Goal: Task Accomplishment & Management: Use online tool/utility

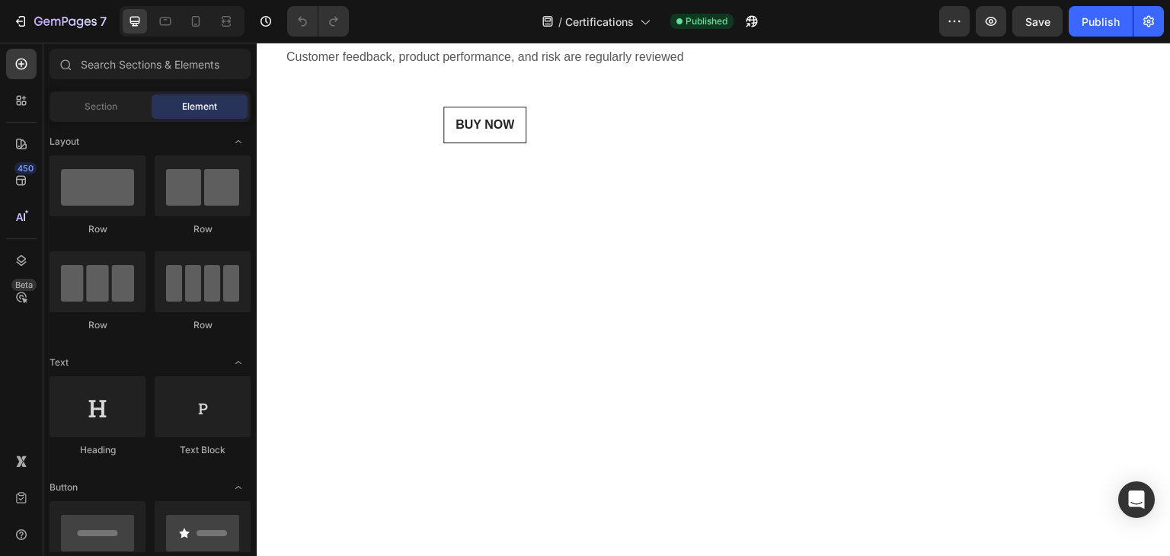
scroll to position [990, 0]
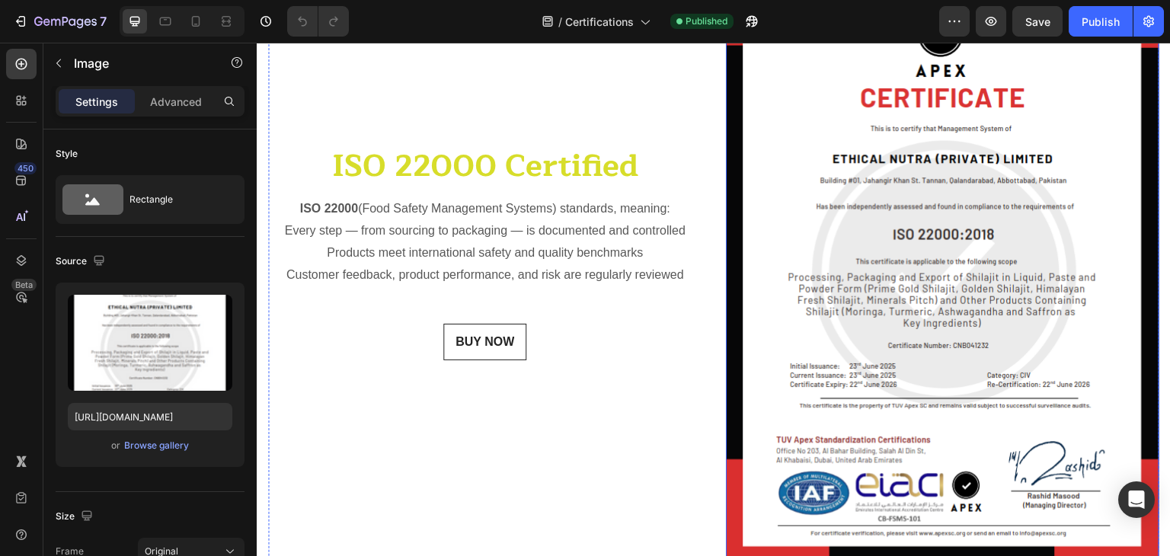
click at [922, 181] on img at bounding box center [942, 252] width 433 height 622
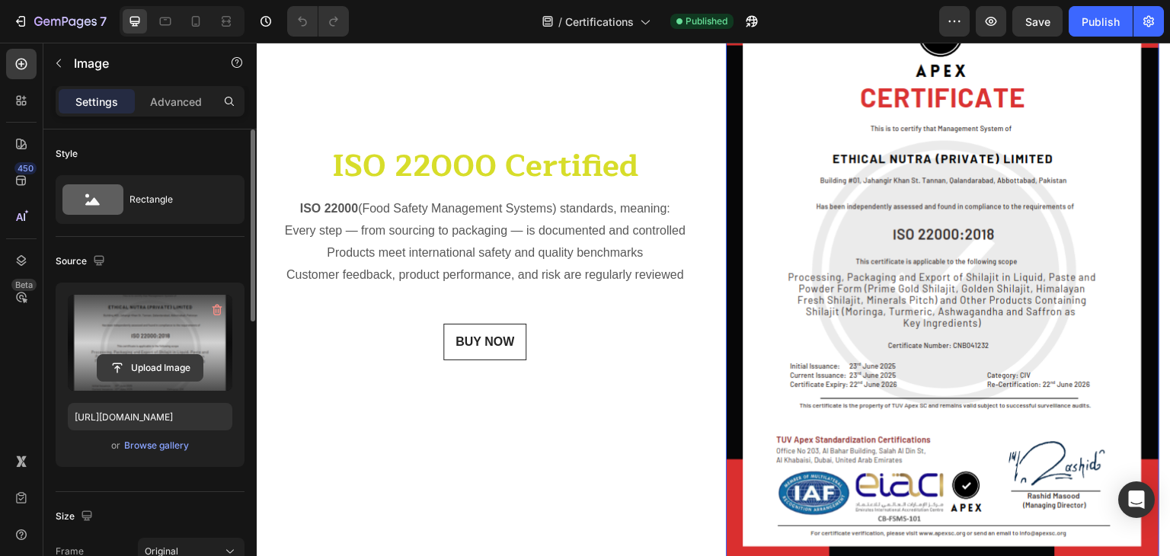
click at [148, 365] on input "file" at bounding box center [149, 368] width 105 height 26
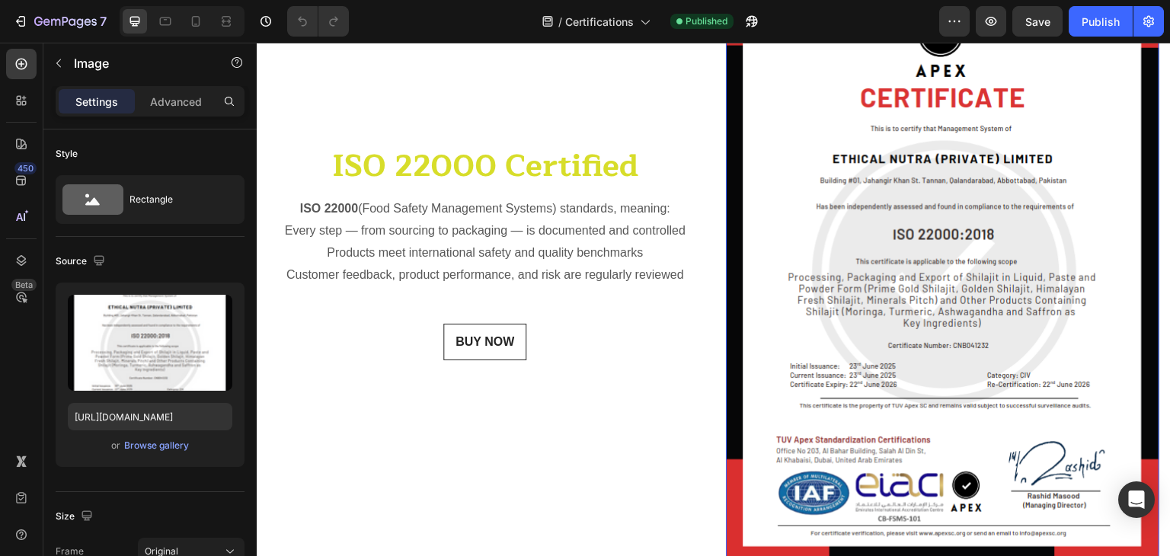
click at [891, 297] on img at bounding box center [942, 252] width 433 height 622
click at [137, 446] on div "Browse gallery" at bounding box center [156, 446] width 65 height 14
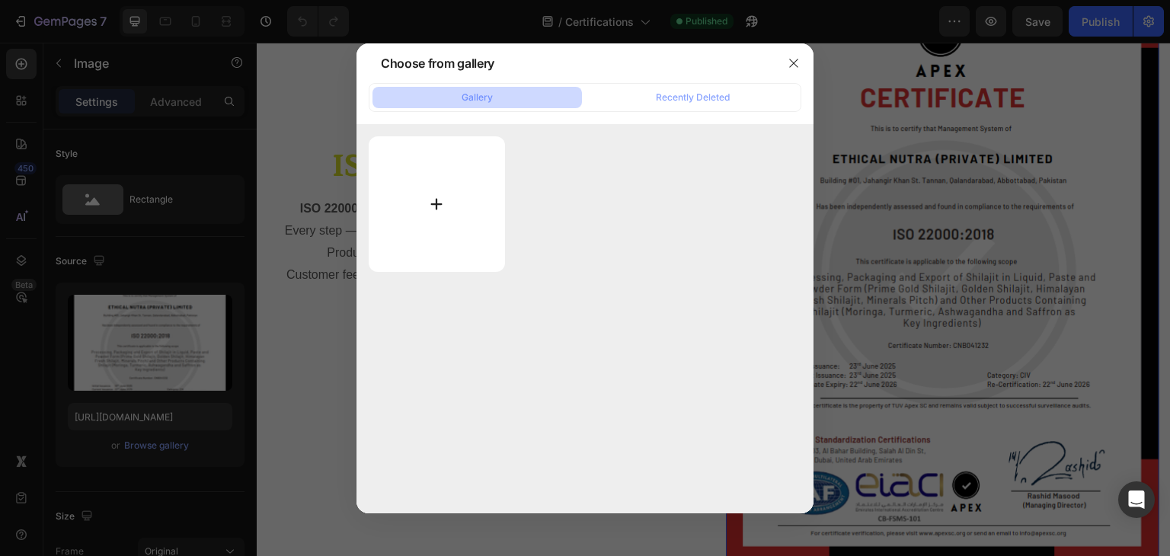
click at [451, 201] on input "file" at bounding box center [437, 204] width 136 height 136
type input "C:\fakepath\GKPK-0161-FC+2024 - Himalayan Innate.pdf.png"
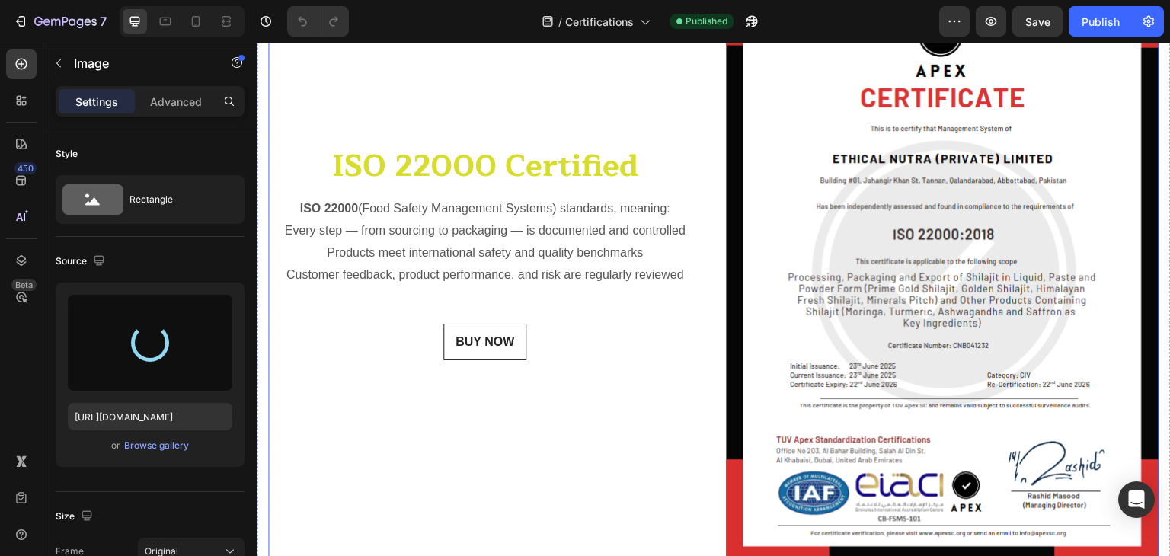
scroll to position [0, 0]
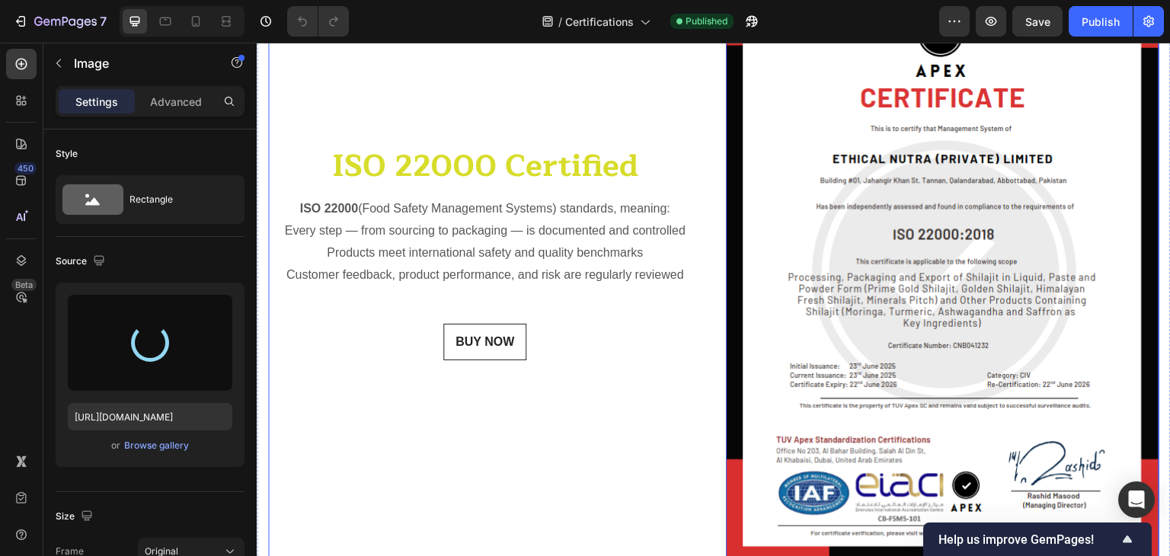
click at [368, 406] on div "ISO 22000 Certified Heading ISO 22000 (Food Safety Management Systems) standard…" at bounding box center [484, 252] width 433 height 622
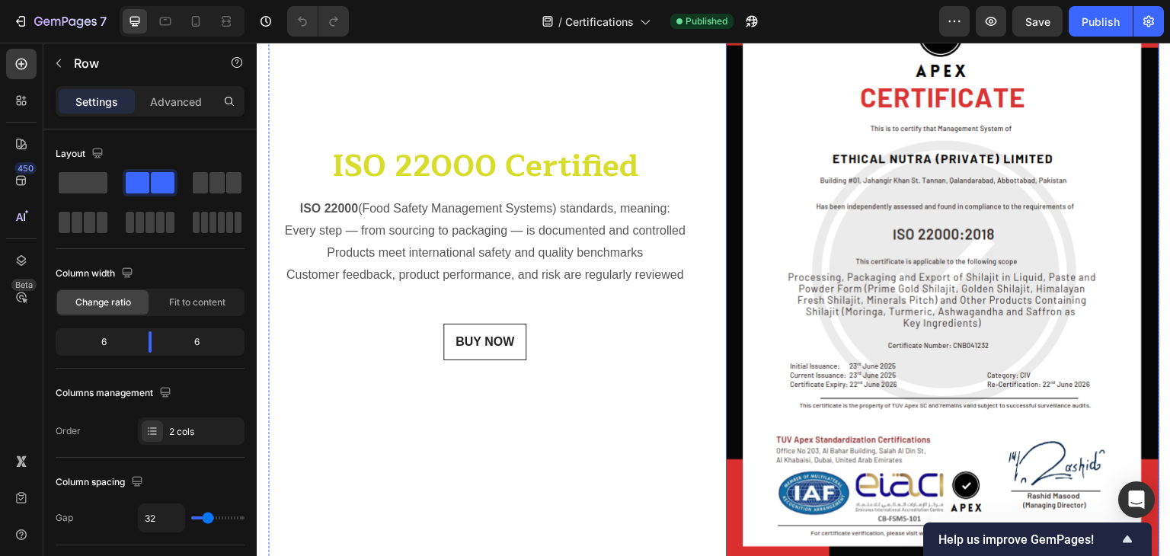
click at [973, 251] on img at bounding box center [942, 252] width 433 height 622
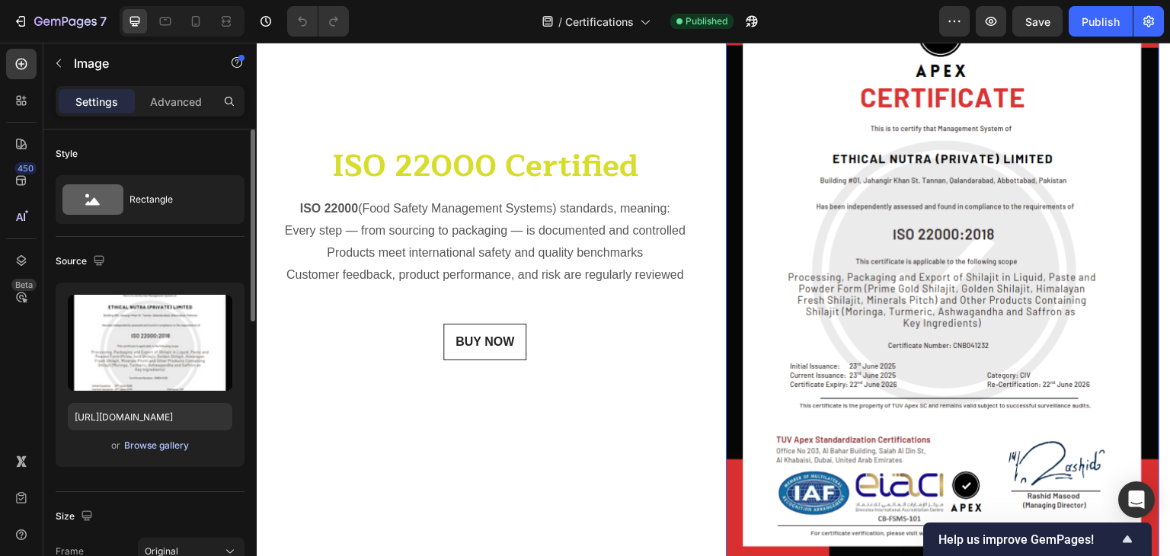
click at [152, 450] on div "Browse gallery" at bounding box center [156, 446] width 65 height 14
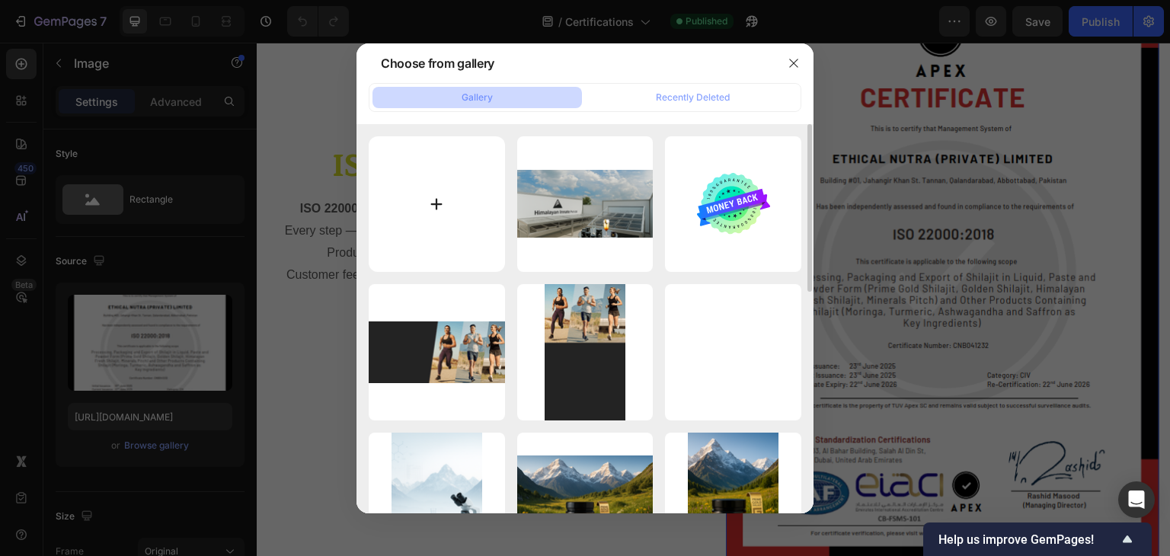
click at [421, 214] on input "file" at bounding box center [437, 204] width 136 height 136
type input "C:\fakepath\GKPK-0161-FC+2024 - Himalayan Innate.pdf.png"
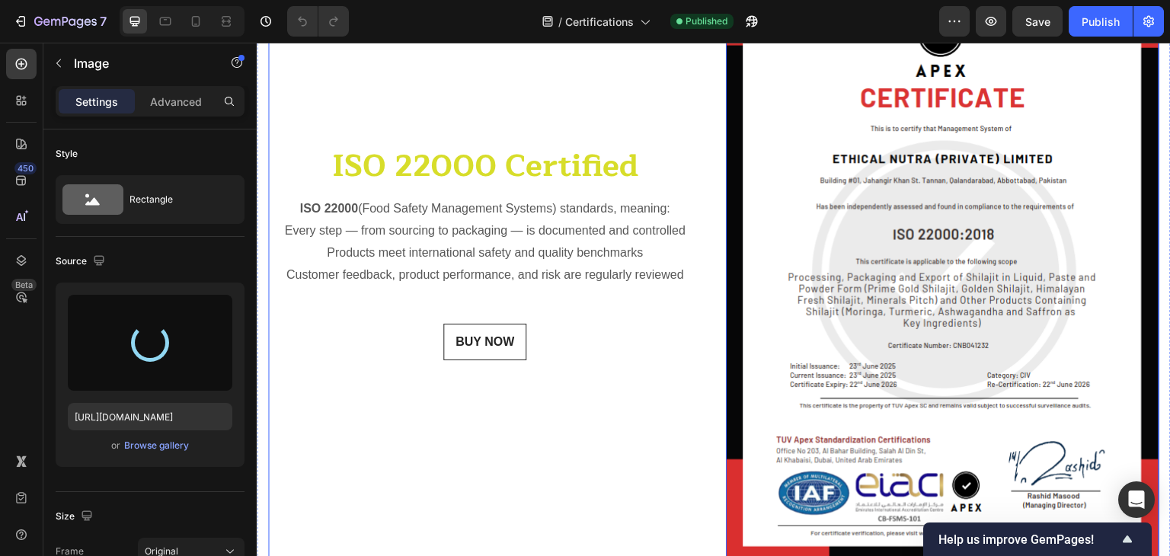
type input "https://cdn.shopify.com/s/files/1/0796/2411/0429/files/gempages_547377742321026…"
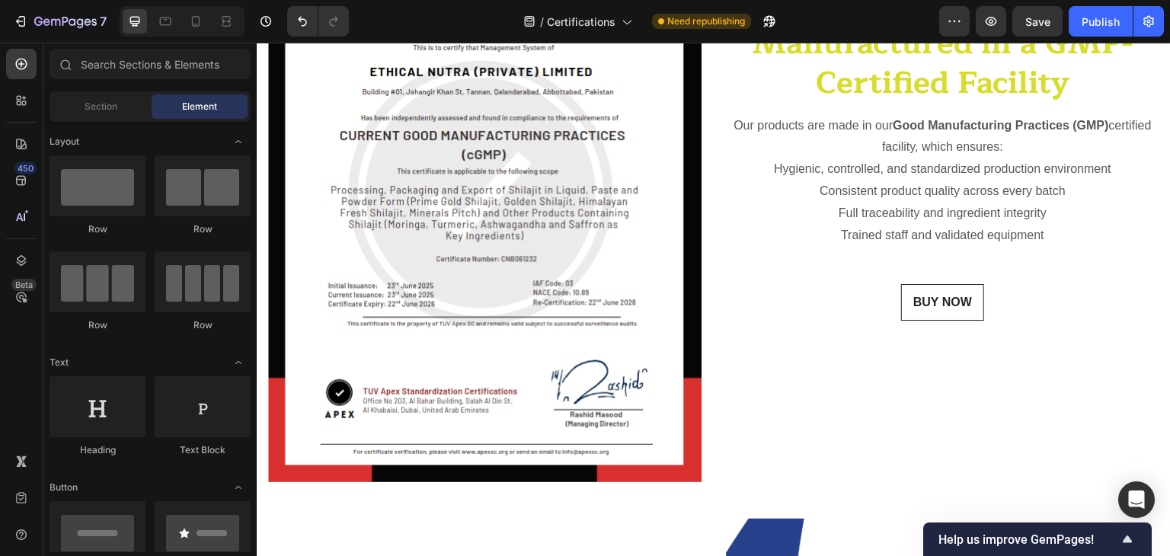
scroll to position [351, 0]
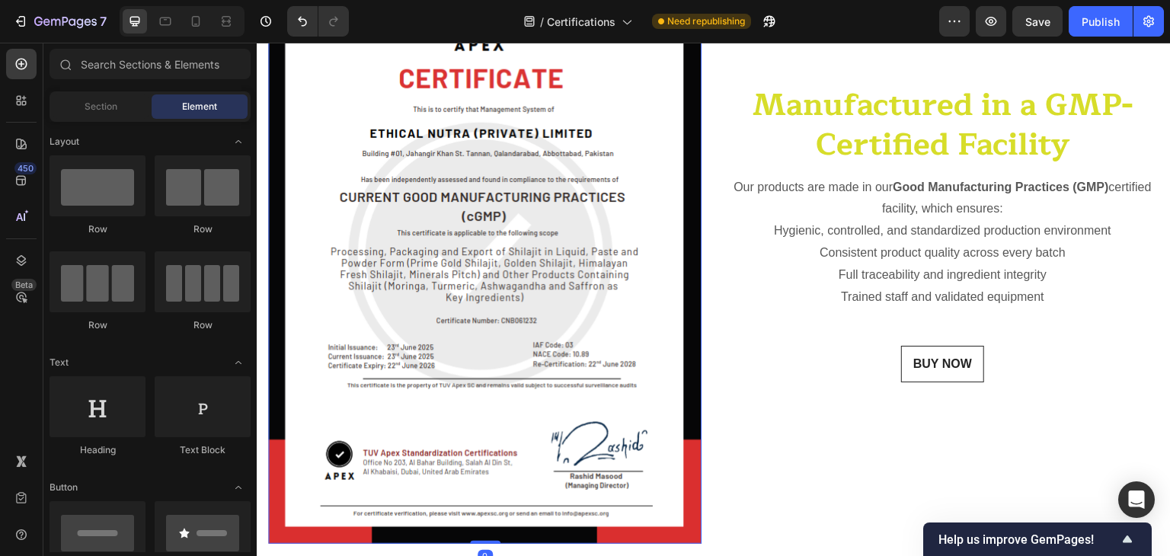
click at [474, 258] on img at bounding box center [484, 233] width 433 height 622
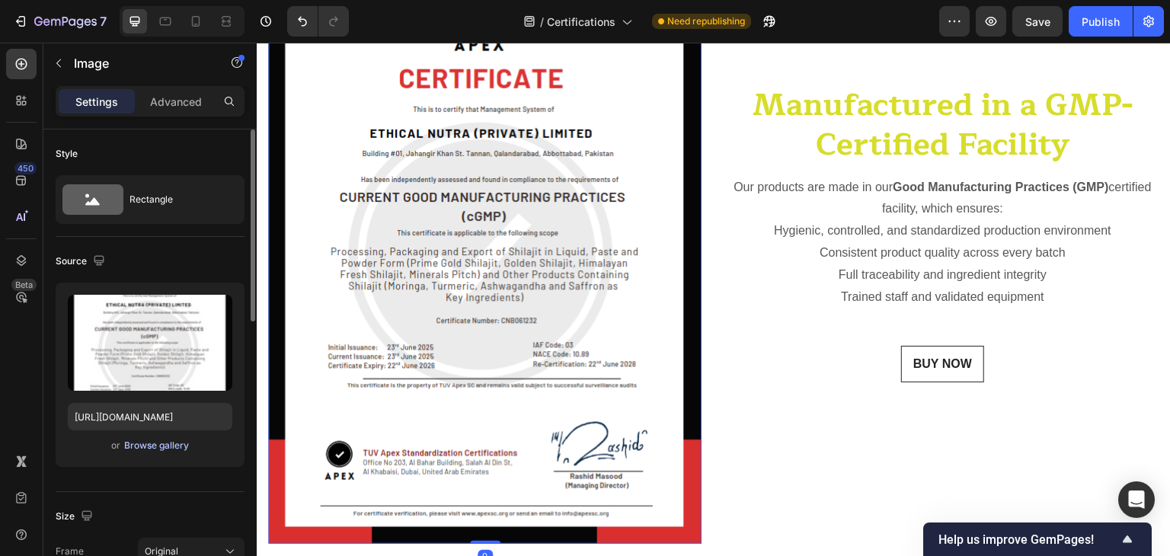
click at [149, 446] on div "Browse gallery" at bounding box center [156, 446] width 65 height 14
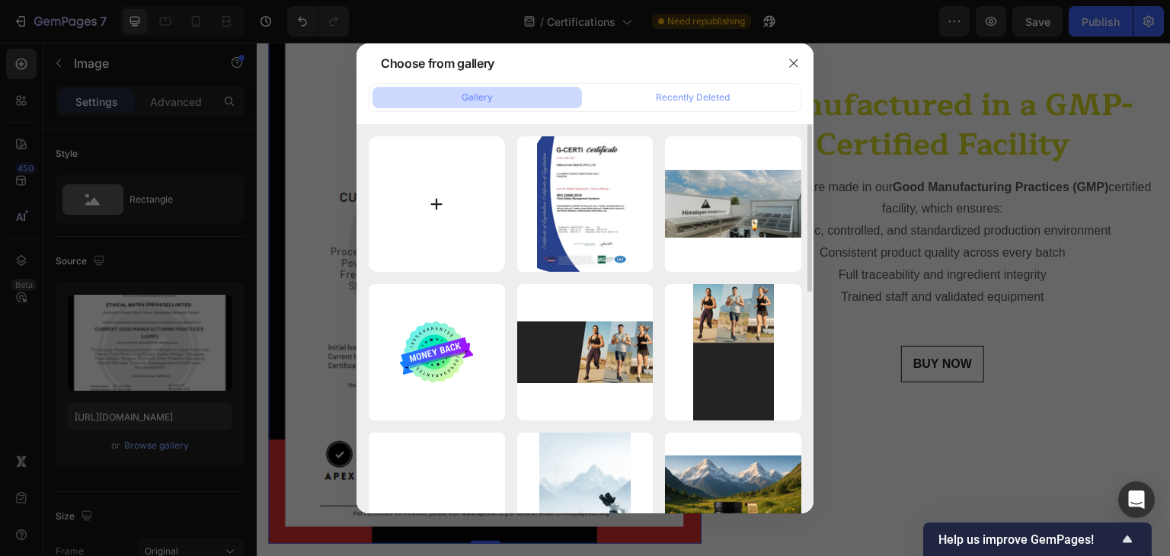
click at [430, 222] on input "file" at bounding box center [437, 204] width 136 height 136
type input "C:\fakepath\GKPK-0161-FC+2024 - Himalayan 34 Innate.pdf.png"
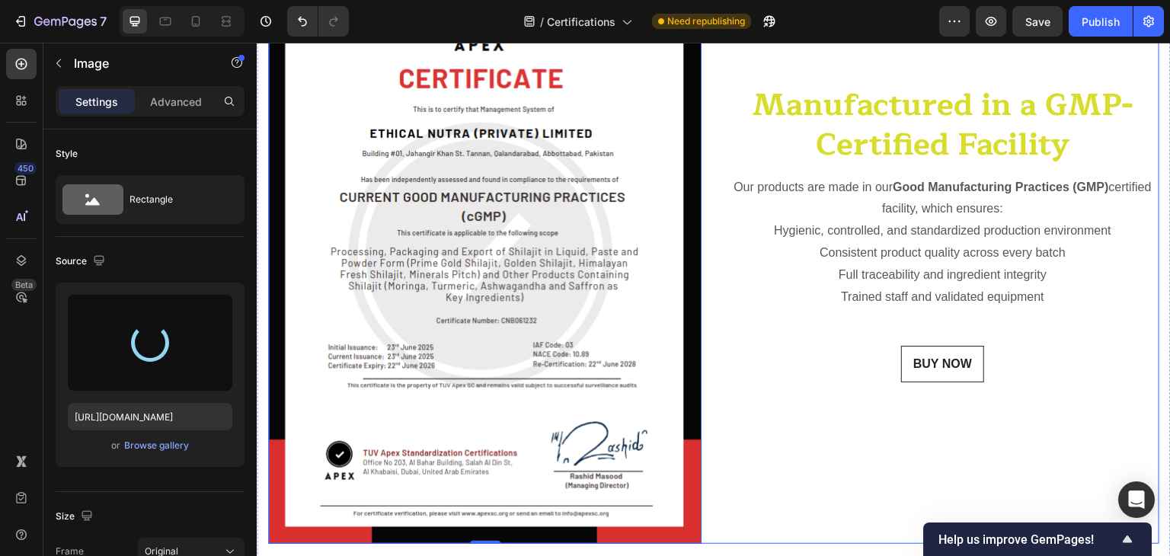
type input "https://cdn.shopify.com/s/files/1/0796/2411/0429/files/gempages_547377742321026…"
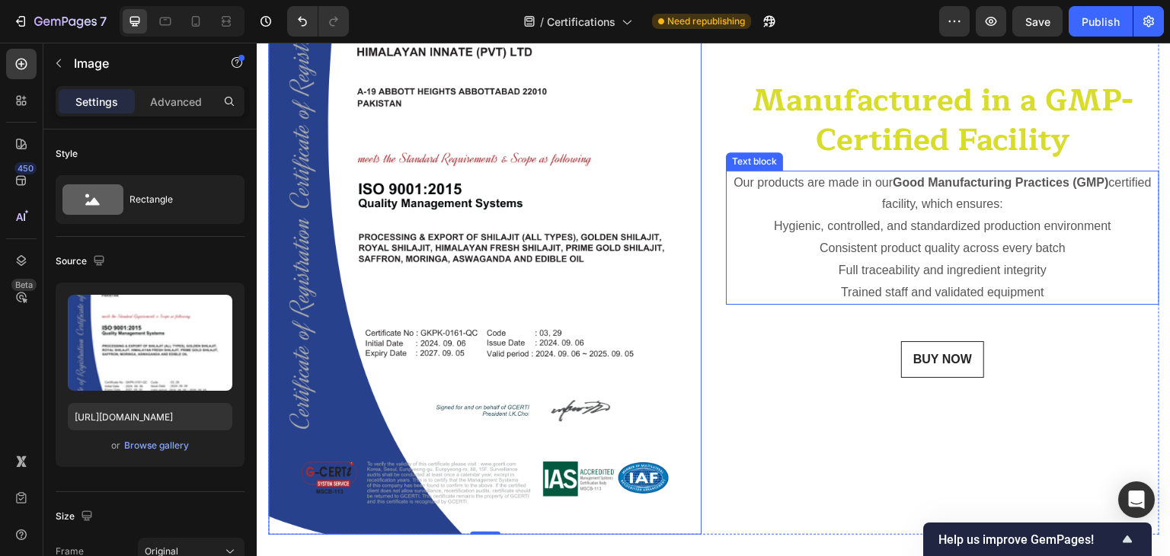
click at [879, 203] on p "Our products are made in our Good Manufacturing Practices (GMP) certified facil…" at bounding box center [942, 194] width 430 height 44
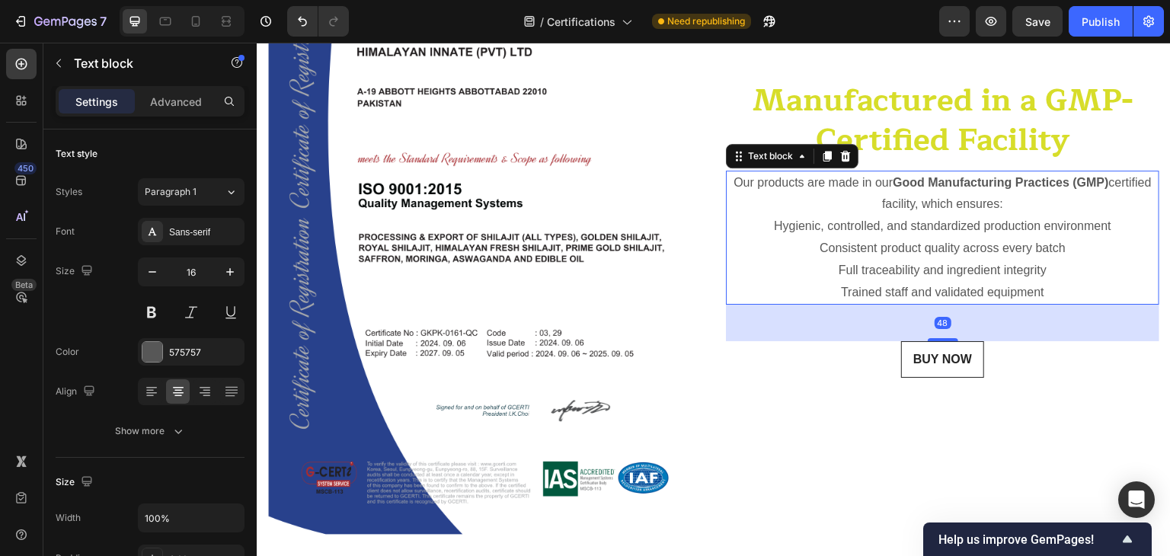
click at [879, 203] on p "Our products are made in our Good Manufacturing Practices (GMP) certified facil…" at bounding box center [942, 194] width 430 height 44
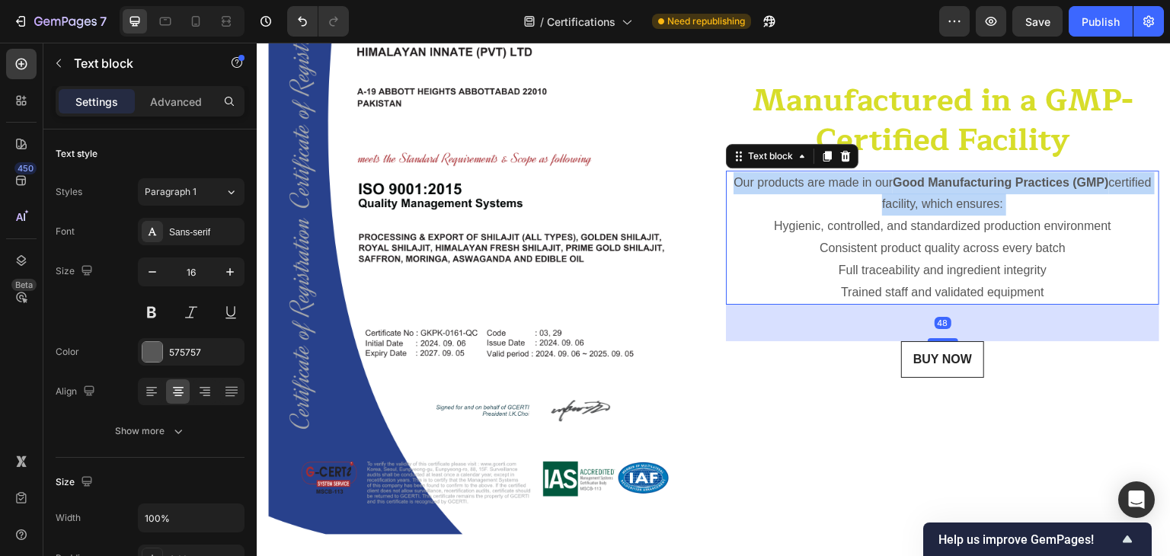
click at [879, 203] on p "Our products are made in our Good Manufacturing Practices (GMP) certified facil…" at bounding box center [942, 194] width 430 height 44
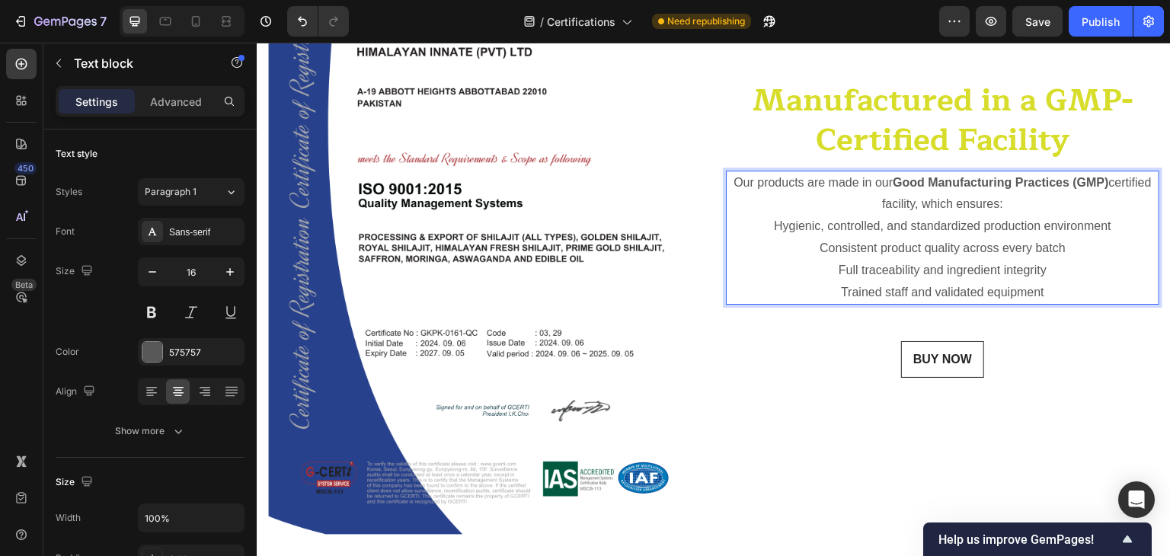
click at [875, 225] on p "Hygienic, controlled, and standardized production environment" at bounding box center [942, 227] width 430 height 22
click at [1051, 291] on p "Trained staff and validated equipment" at bounding box center [942, 293] width 430 height 22
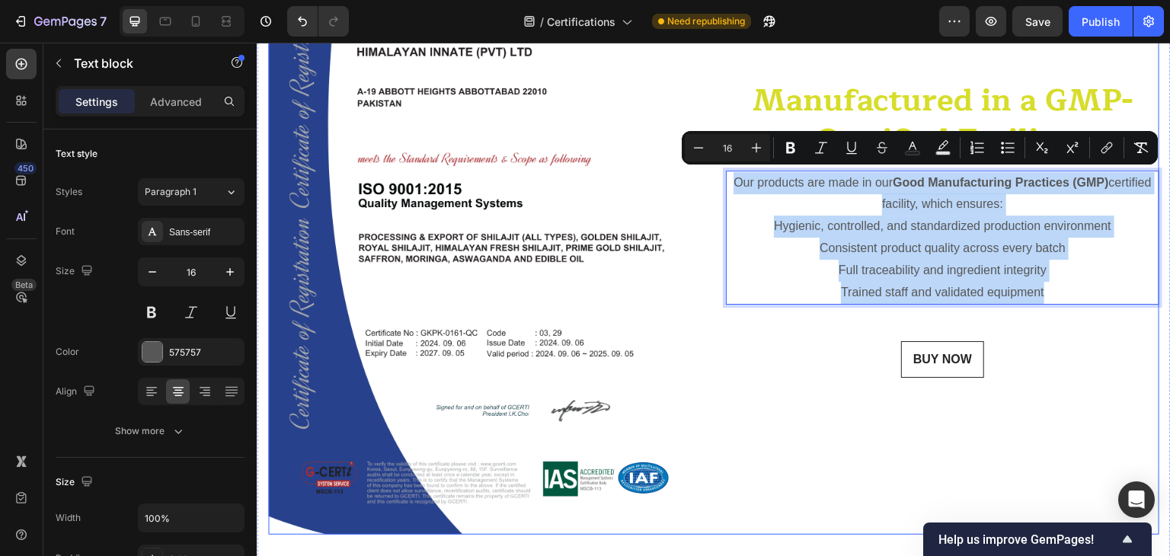
drag, startPoint x: 1051, startPoint y: 291, endPoint x: 717, endPoint y: 181, distance: 352.1
click at [717, 181] on div "Image Manufactured in a GMP-Certified Facility Heading Our products are made in…" at bounding box center [713, 228] width 891 height 613
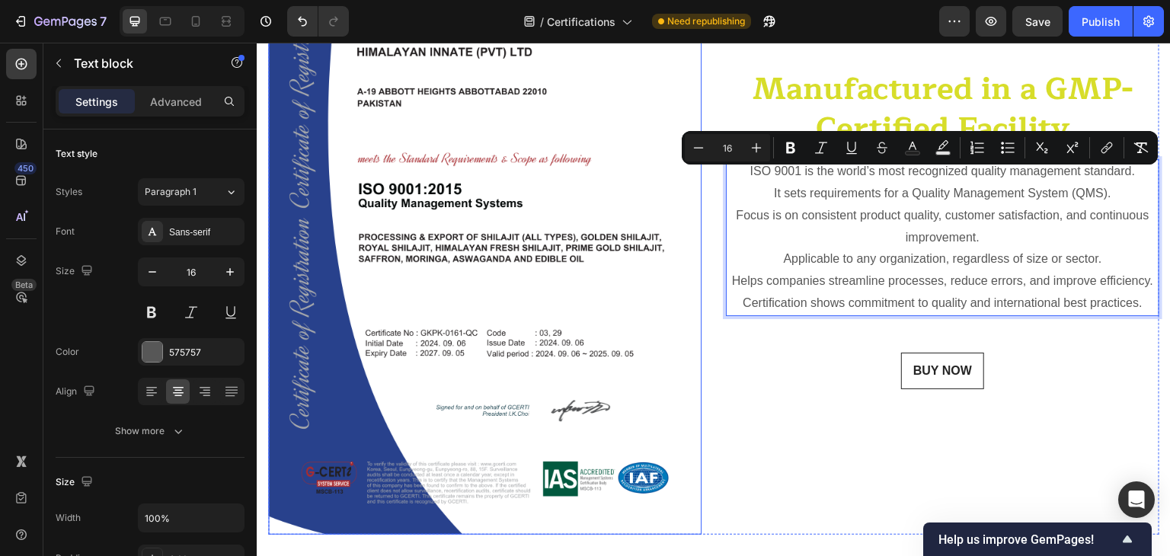
scroll to position [340, 0]
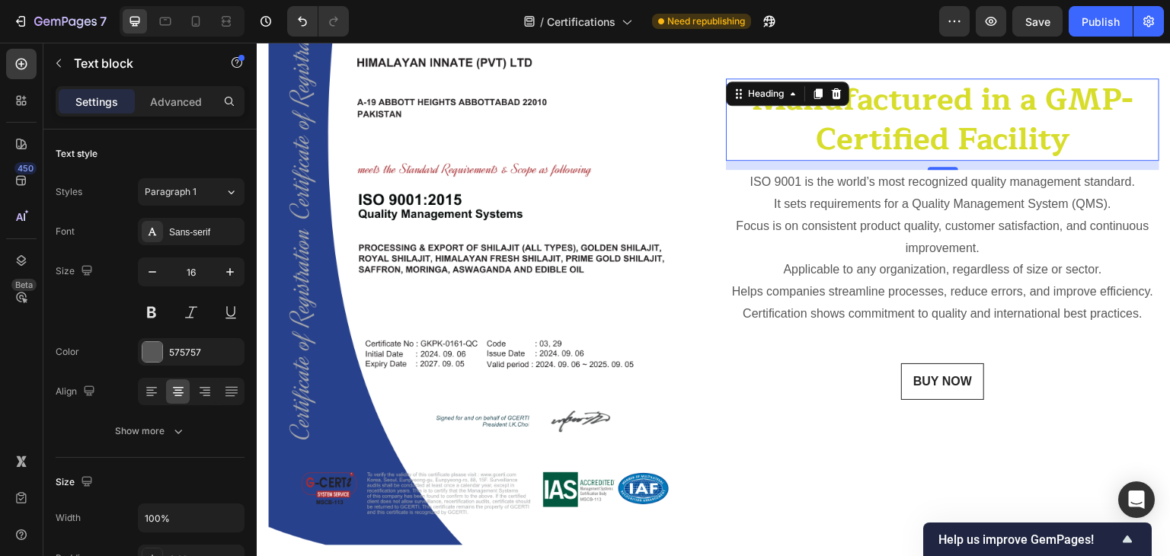
click at [935, 120] on span "Manufactured in a GMP-Certified Facility" at bounding box center [943, 120] width 380 height 90
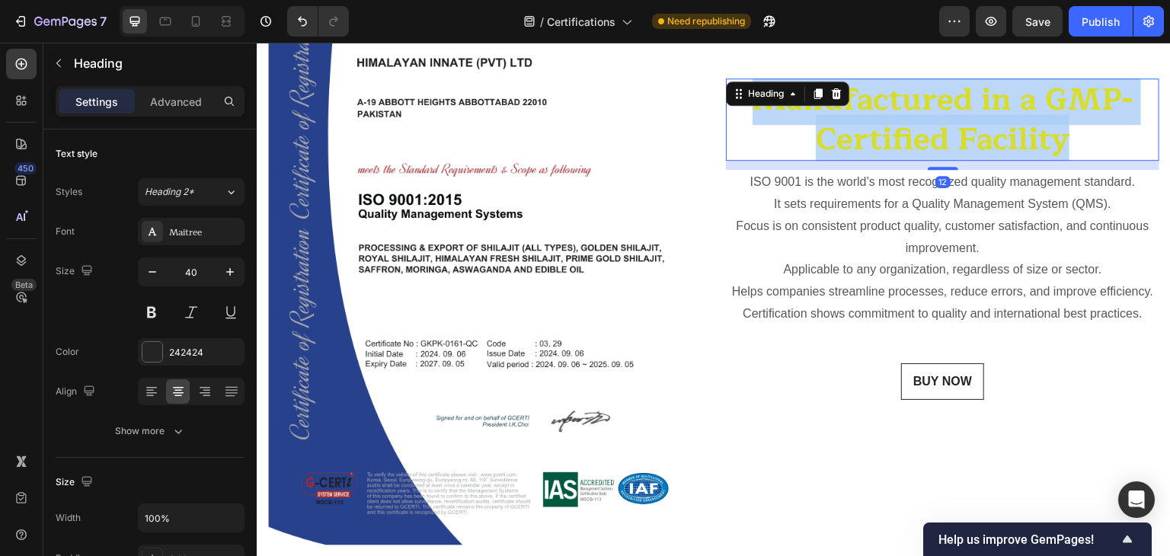
click at [935, 120] on span "Manufactured in a GMP-Certified Facility" at bounding box center [943, 120] width 380 height 90
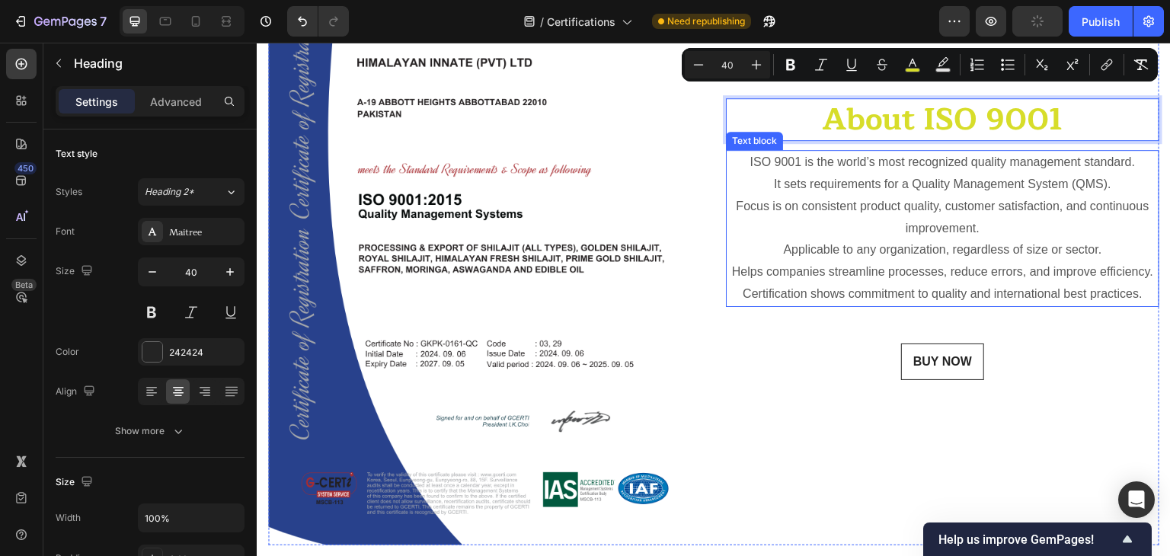
scroll to position [360, 0]
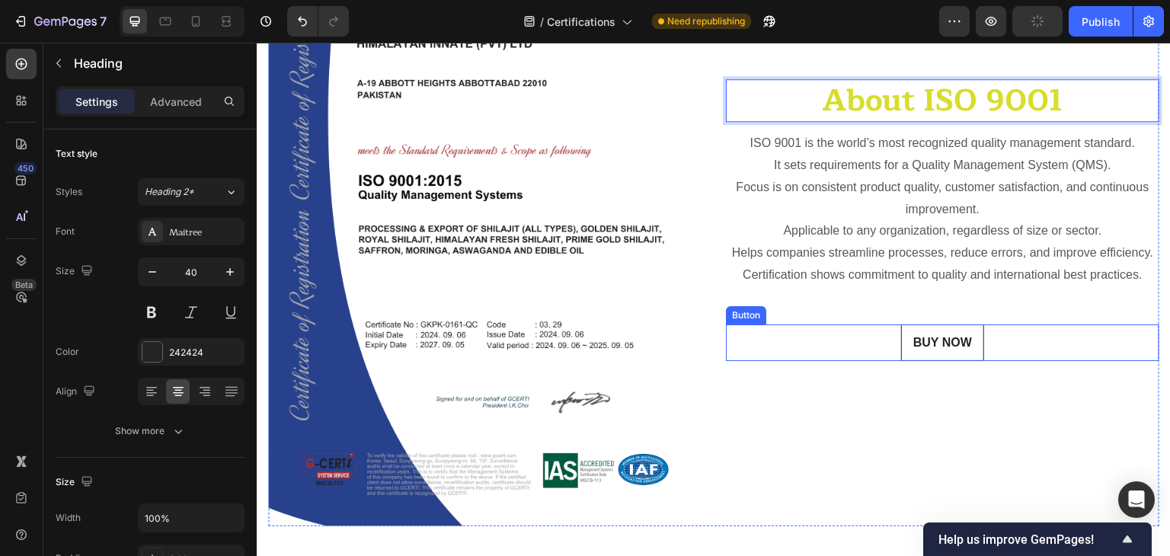
click at [804, 337] on div "BUY NOW Button" at bounding box center [942, 342] width 433 height 37
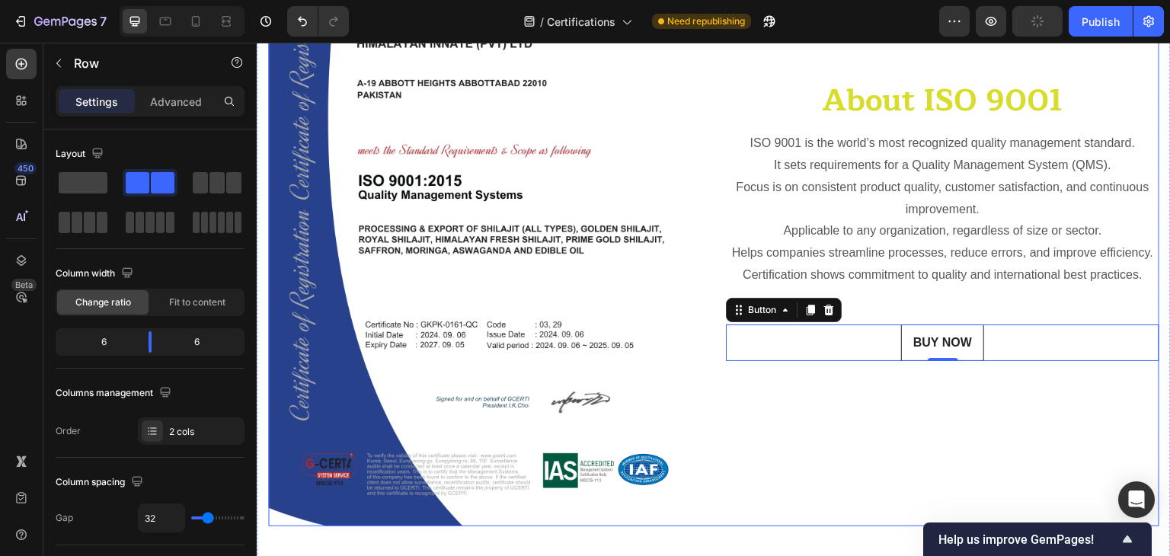
click at [846, 388] on div "⁠⁠⁠⁠⁠⁠⁠ About ISO 9001 Heading ISO 9001 is the world’s most recognized quality …" at bounding box center [942, 220] width 433 height 613
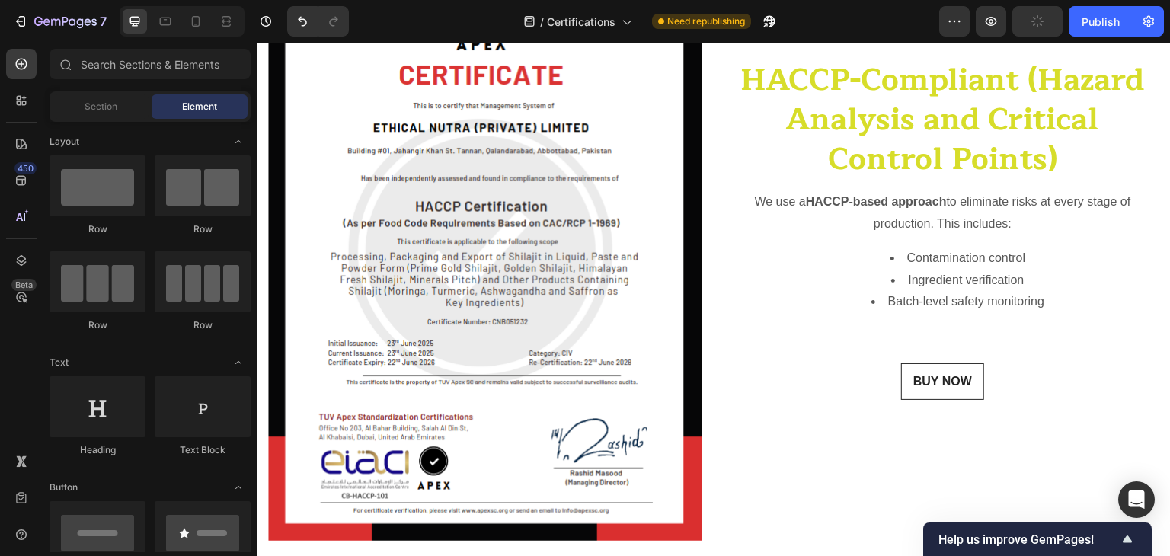
scroll to position [1658, 0]
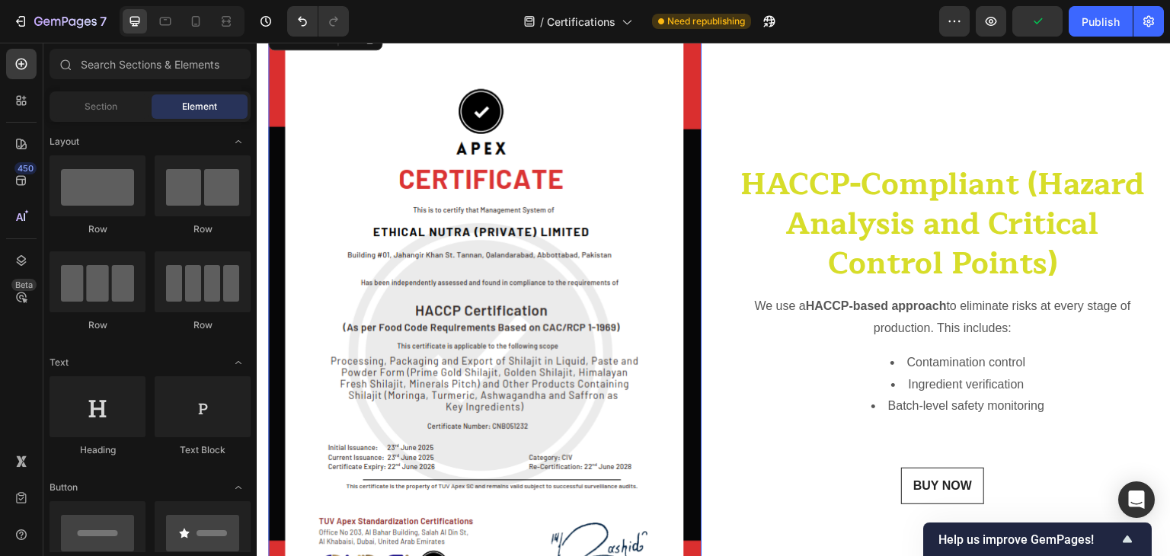
click at [434, 290] on img at bounding box center [484, 334] width 433 height 622
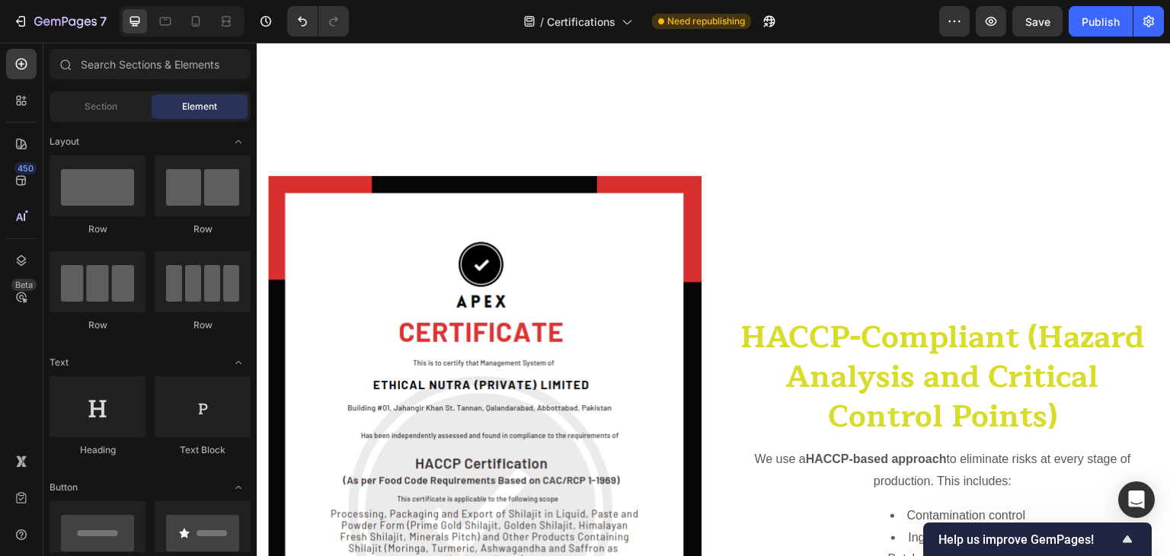
scroll to position [1468, 0]
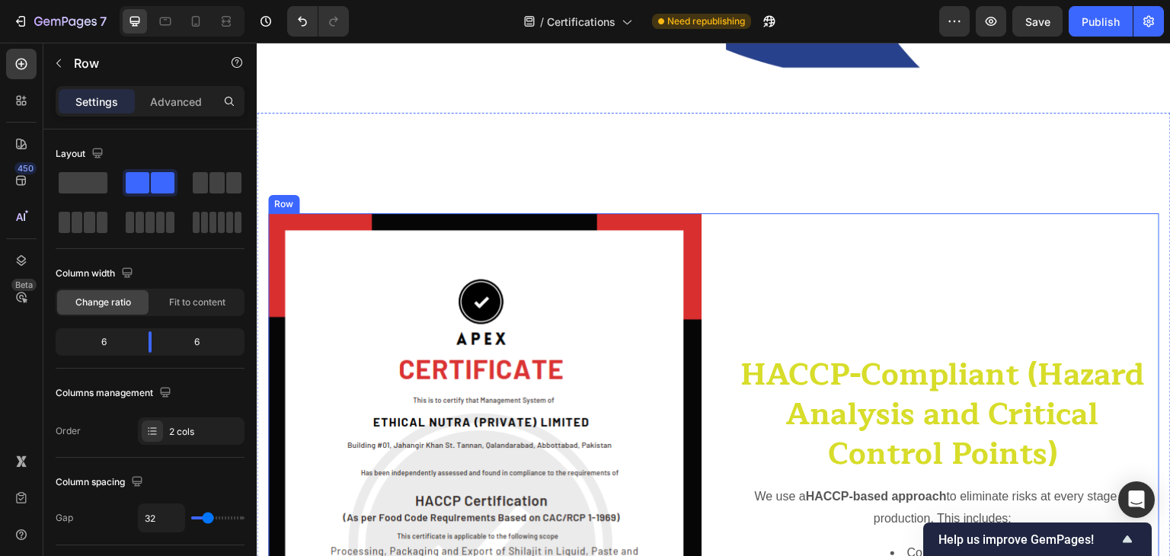
click at [961, 220] on div "HACCP-Compliant (Hazard Analysis and Critical Control Points) Heading We use a …" at bounding box center [942, 524] width 433 height 622
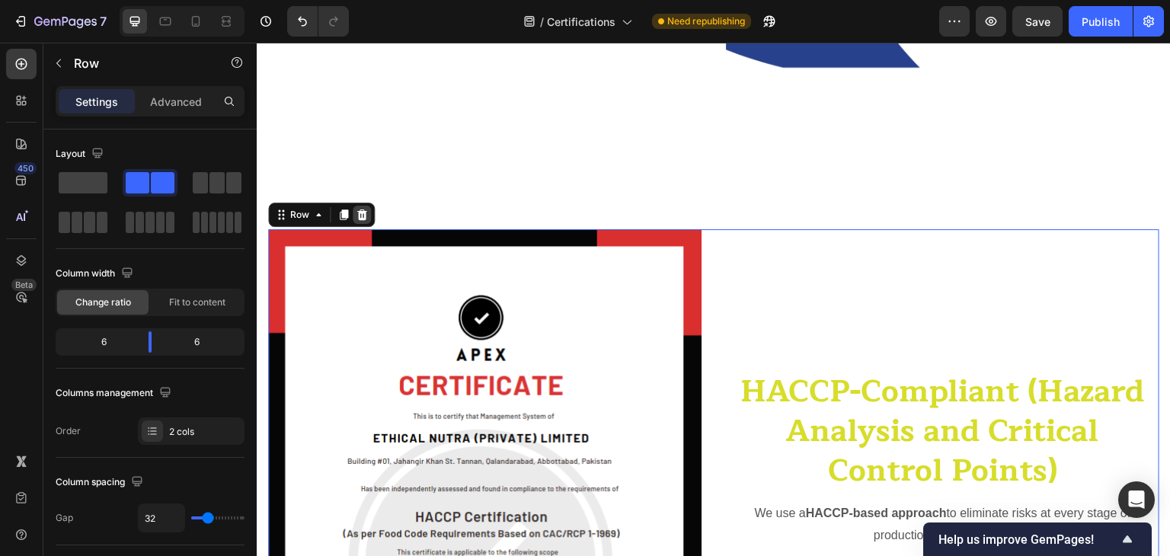
click at [368, 206] on div at bounding box center [362, 215] width 18 height 18
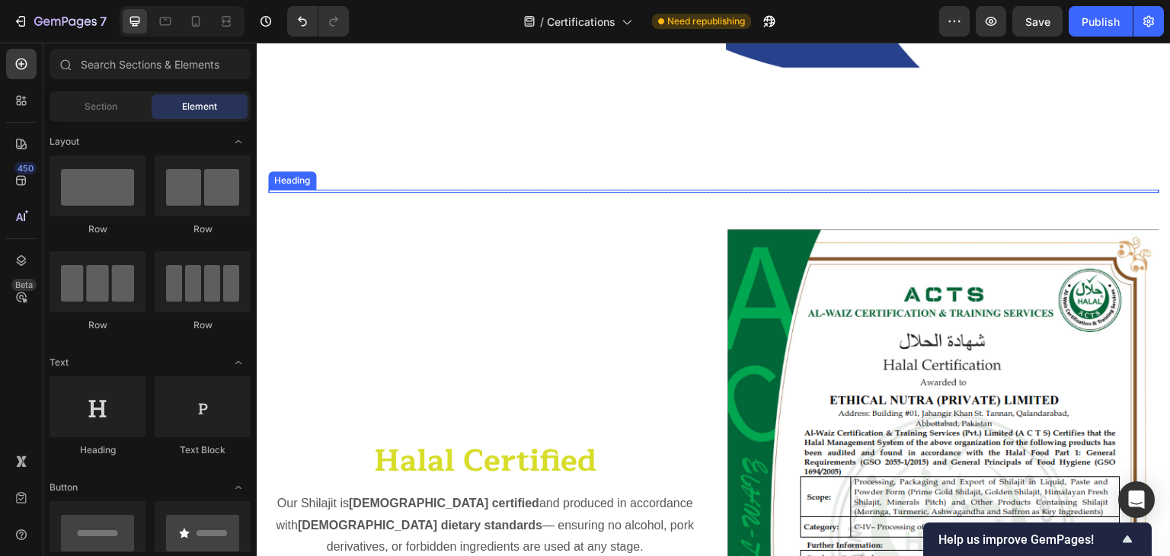
click at [916, 190] on h2 at bounding box center [713, 191] width 891 height 3
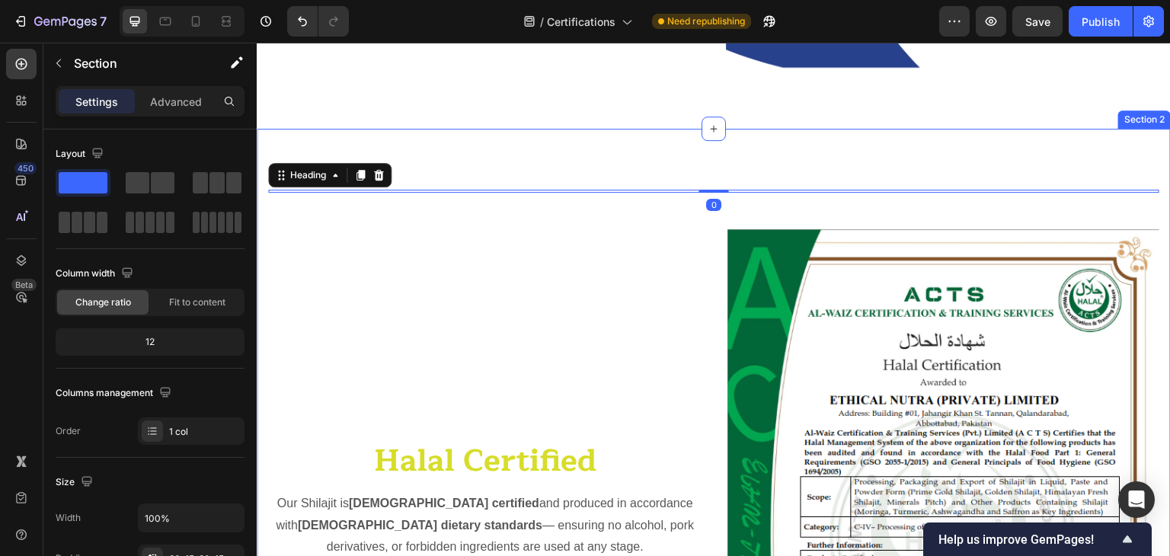
click at [851, 141] on div "Heading 0 Row Halal Certified Heading Our Shilajit is Halal certified and produ…" at bounding box center [714, 516] width 914 height 775
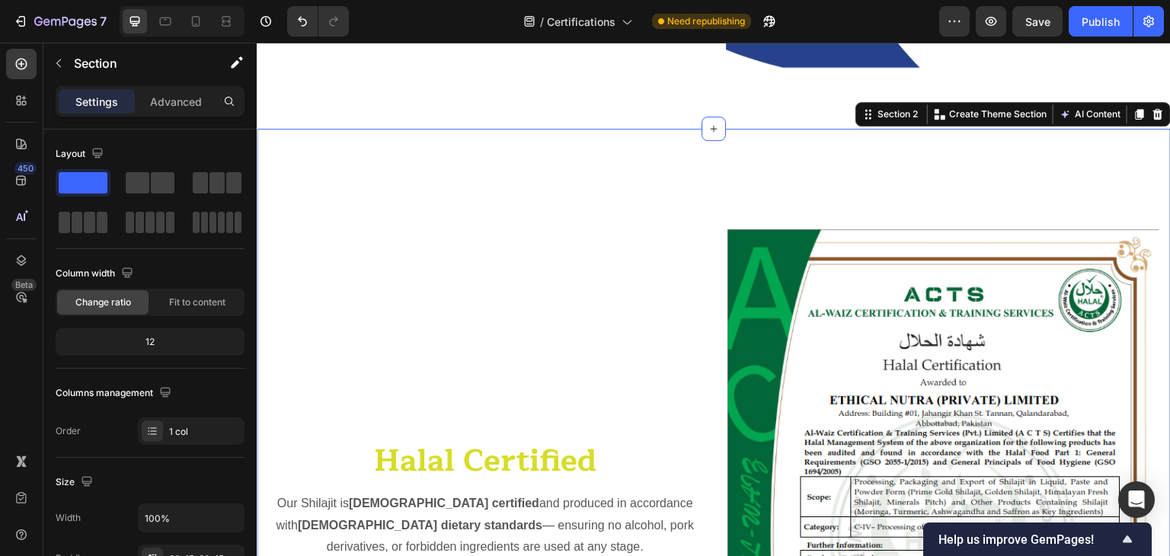
click at [992, 157] on div "Heading Row Halal Certified Heading Our Shilajit is Halal certified and produce…" at bounding box center [714, 516] width 914 height 775
click at [1152, 108] on icon at bounding box center [1158, 114] width 12 height 12
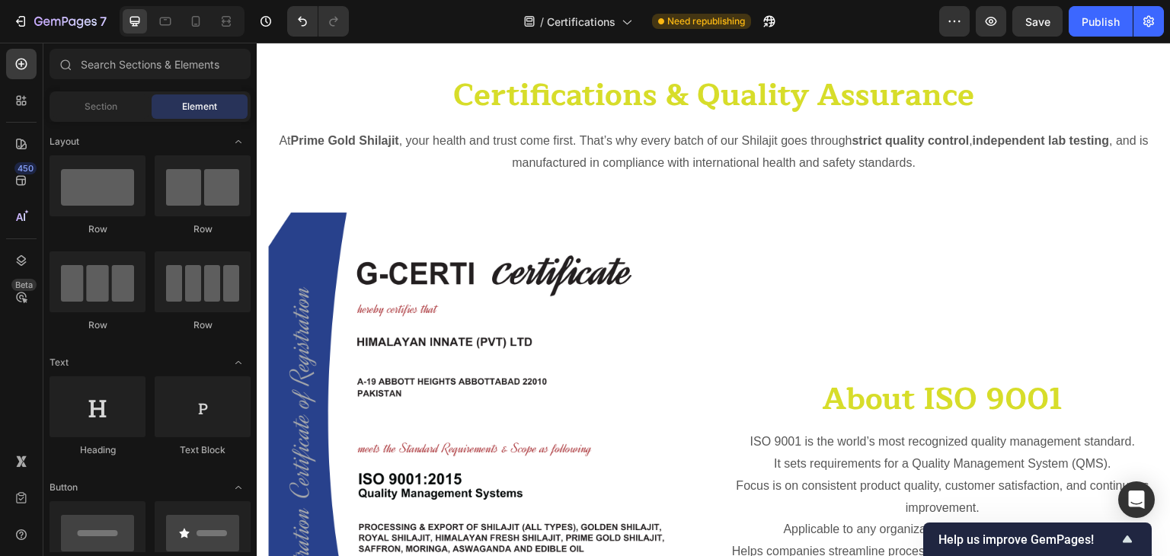
scroll to position [0, 0]
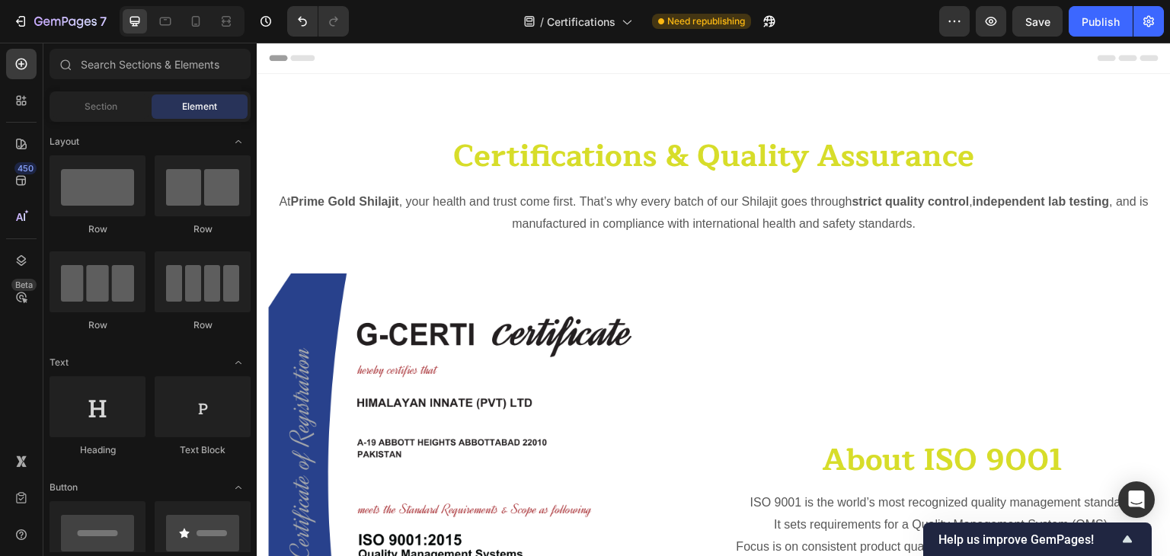
drag, startPoint x: 1162, startPoint y: 74, endPoint x: 1426, endPoint y: 69, distance: 264.4
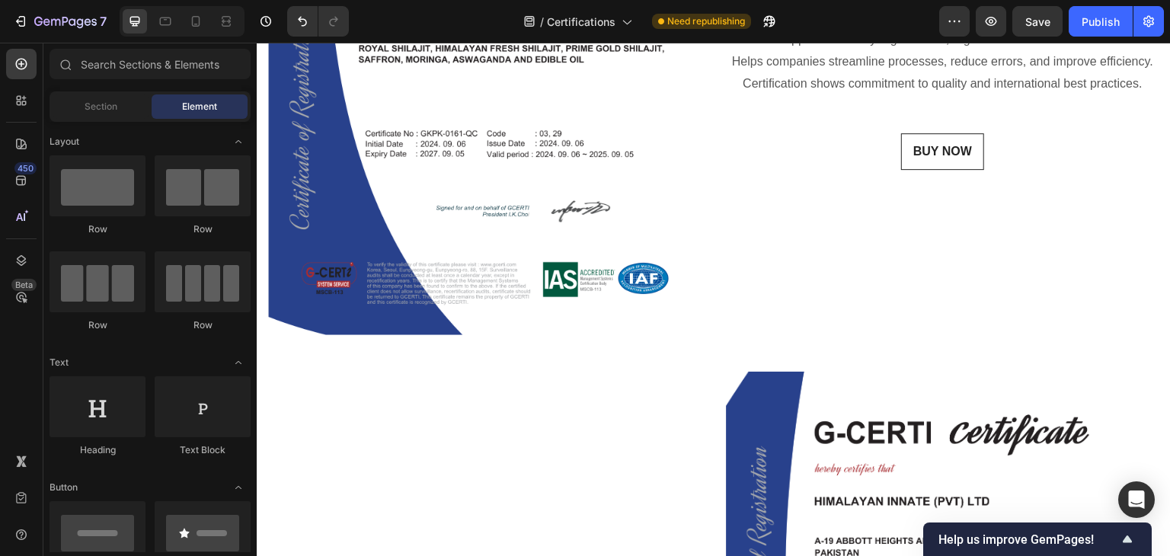
scroll to position [545, 0]
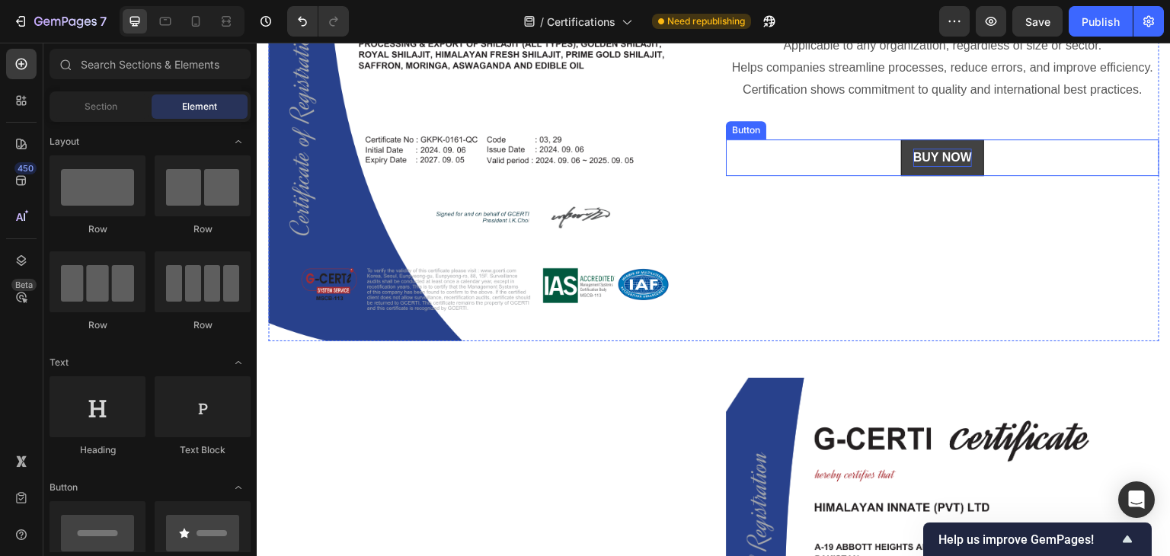
click at [938, 153] on p "BUY NOW" at bounding box center [942, 158] width 59 height 18
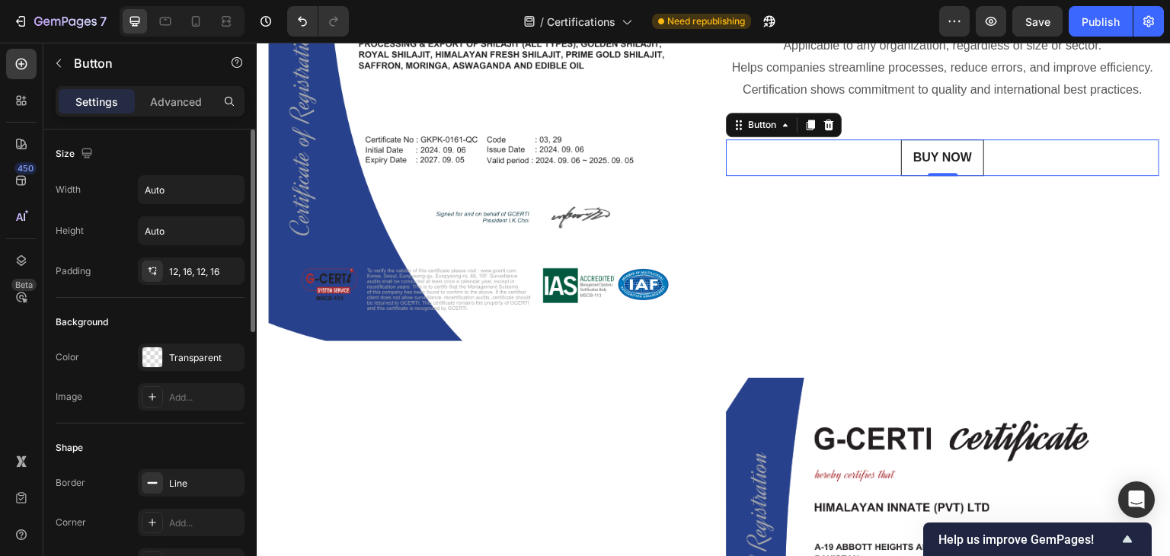
scroll to position [620, 0]
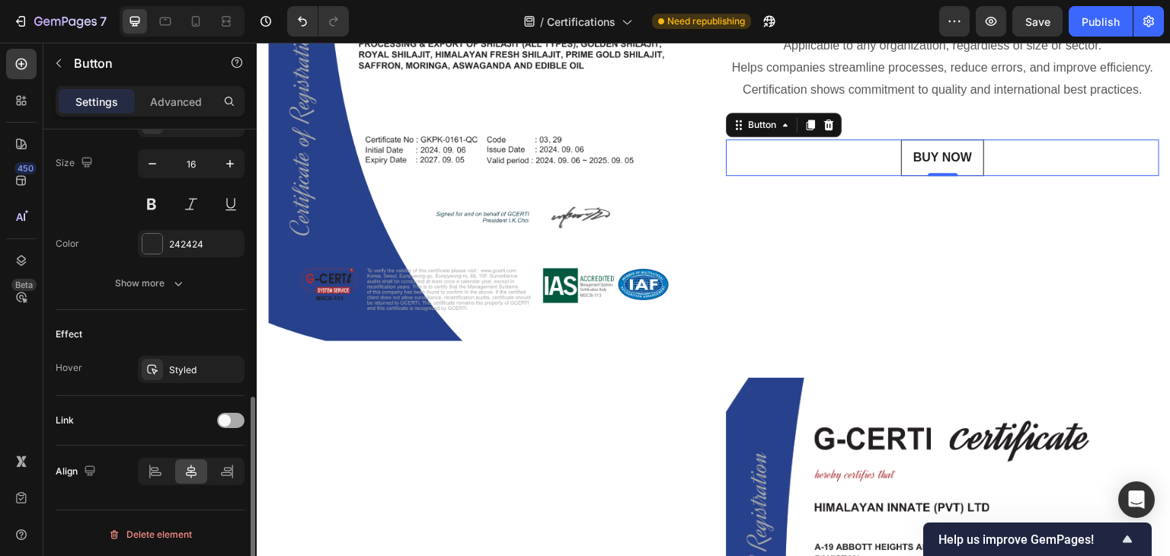
click at [232, 417] on div at bounding box center [230, 420] width 27 height 15
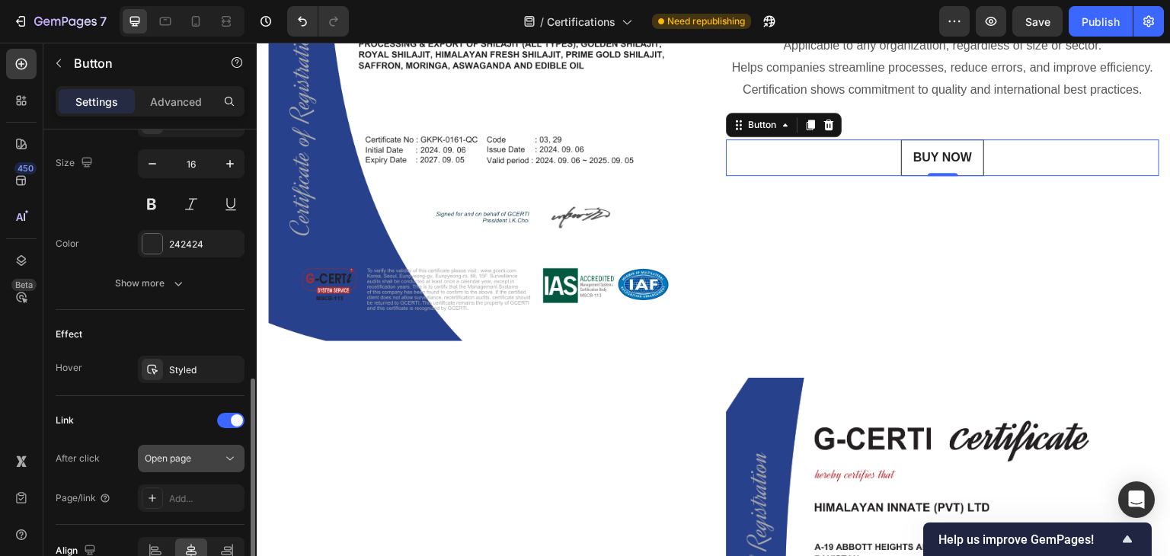
click at [206, 461] on div "Open page" at bounding box center [184, 459] width 78 height 14
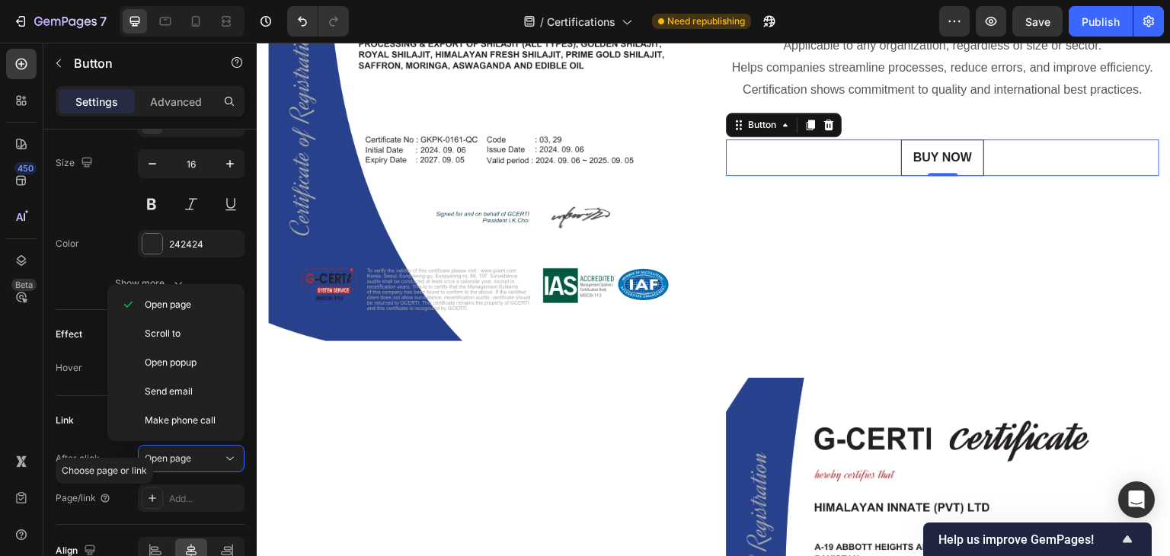
click at [113, 477] on p "Choose page or link" at bounding box center [104, 471] width 85 height 14
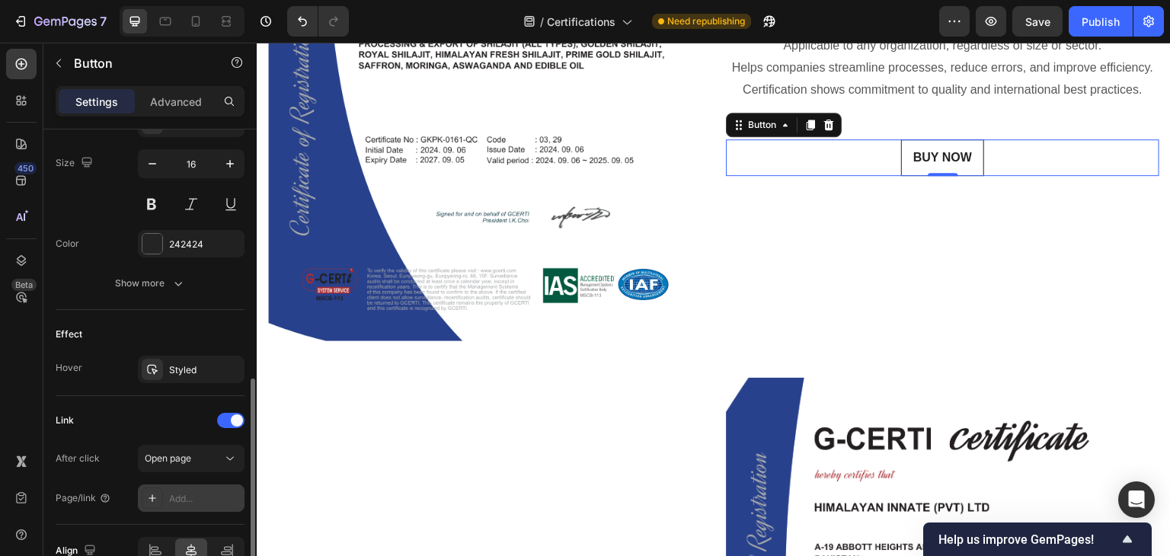
click at [172, 492] on div "Add..." at bounding box center [205, 499] width 72 height 14
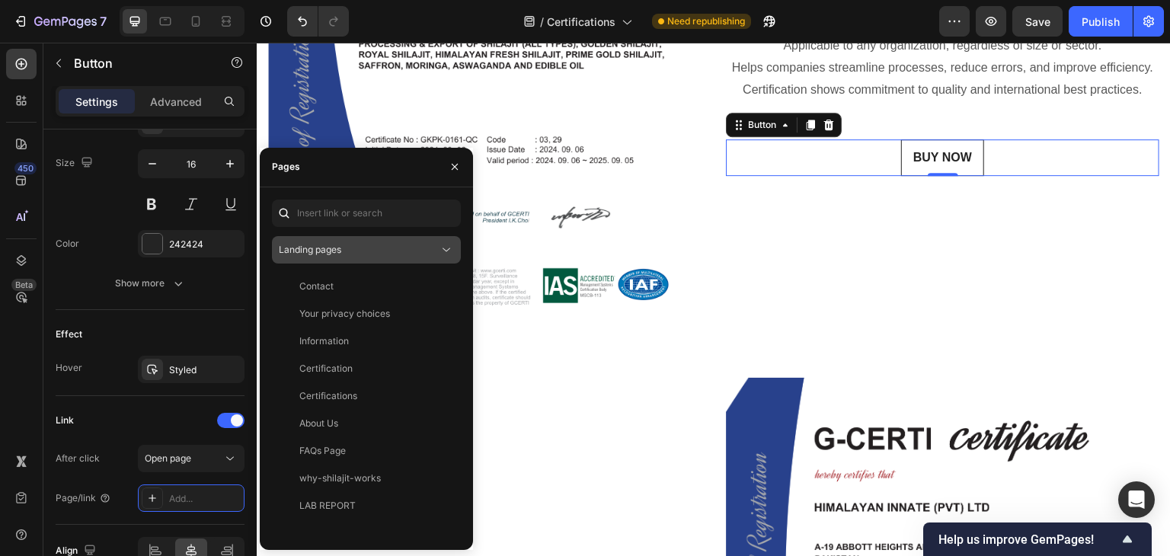
click at [417, 255] on div "Landing pages" at bounding box center [359, 250] width 160 height 14
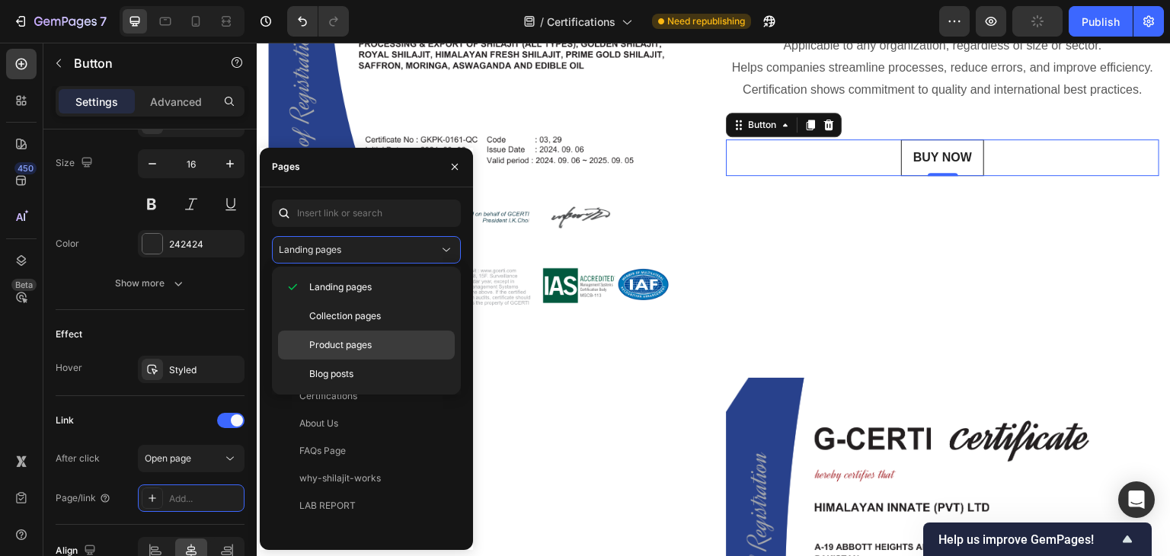
click at [355, 345] on span "Product pages" at bounding box center [340, 345] width 62 height 14
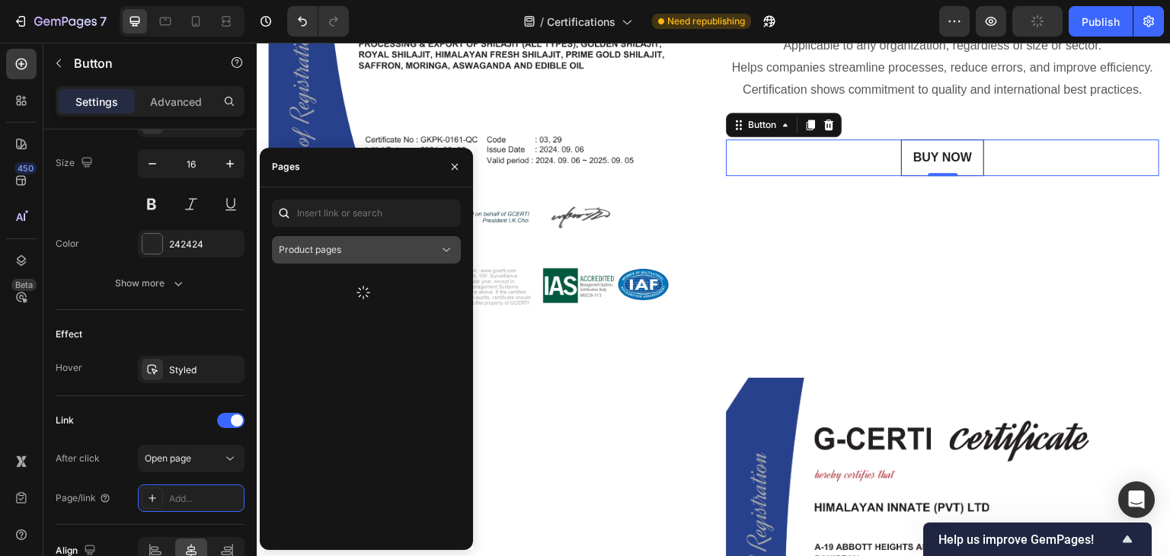
click at [383, 254] on div "Product pages" at bounding box center [359, 250] width 160 height 14
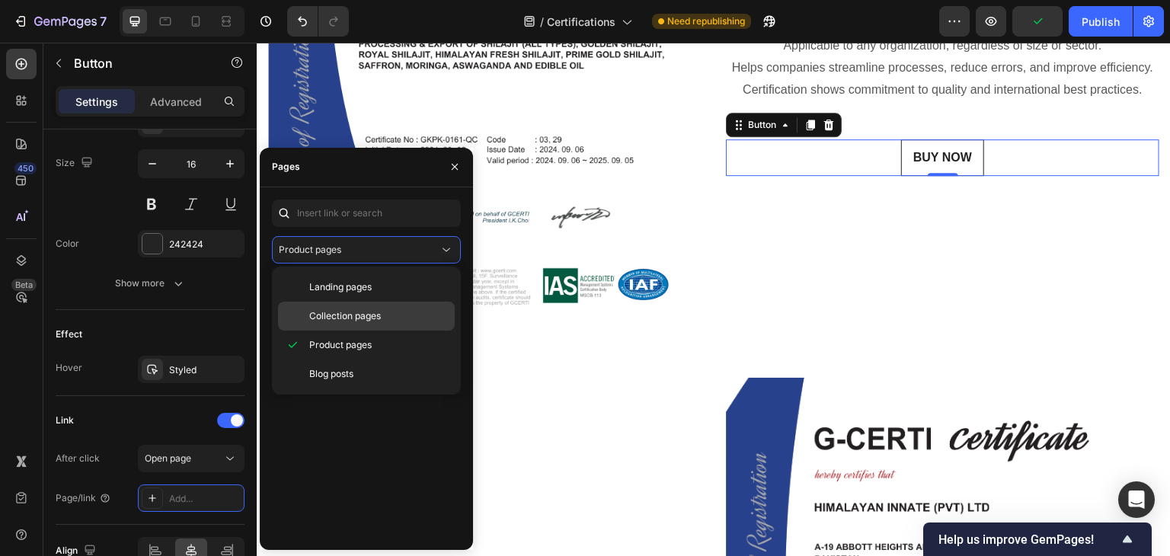
click at [353, 309] on span "Collection pages" at bounding box center [345, 316] width 72 height 14
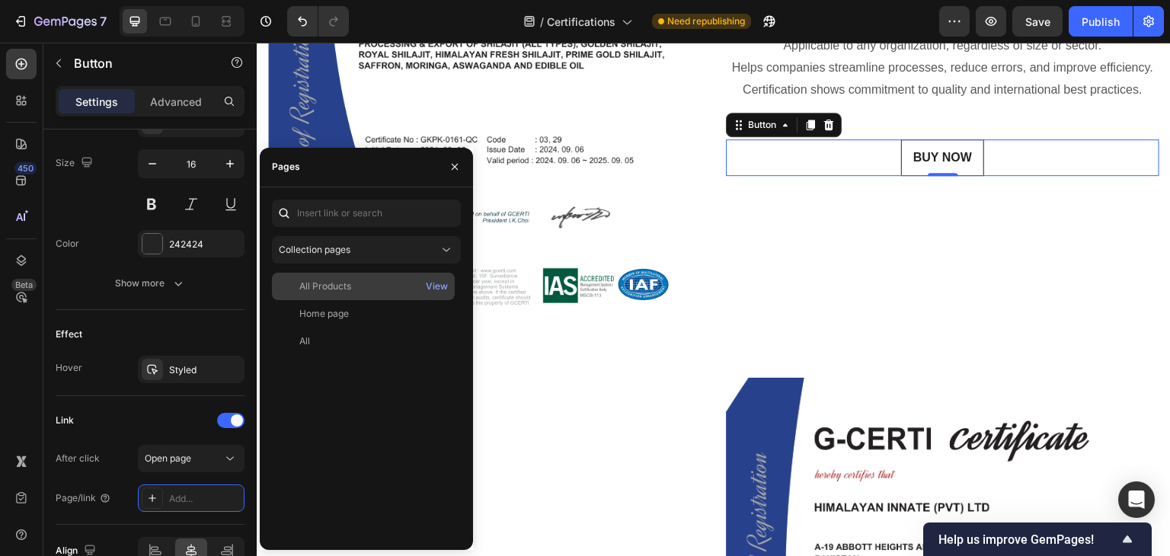
click at [336, 285] on div "All Products" at bounding box center [325, 287] width 52 height 14
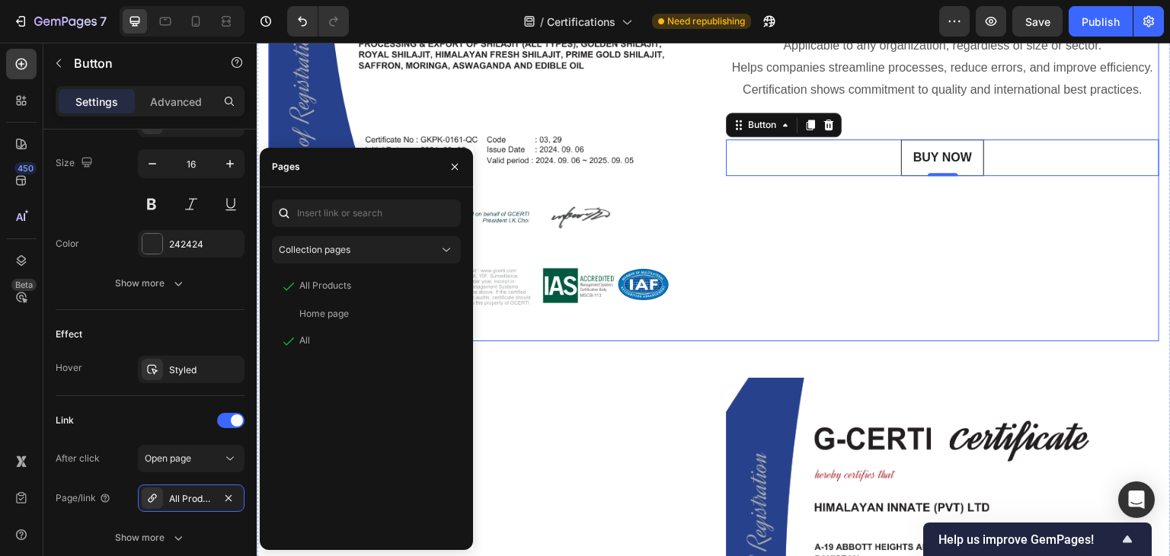
click at [805, 289] on div "About ISO 9001 Heading ISO 9001 is the world’s most recognized quality manageme…" at bounding box center [942, 35] width 433 height 613
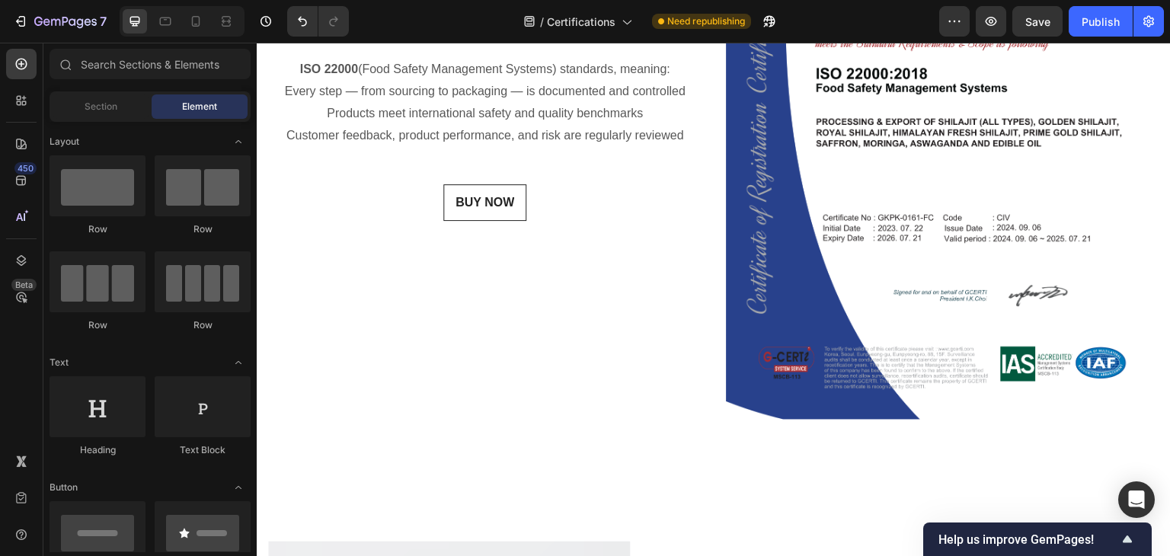
scroll to position [1104, 0]
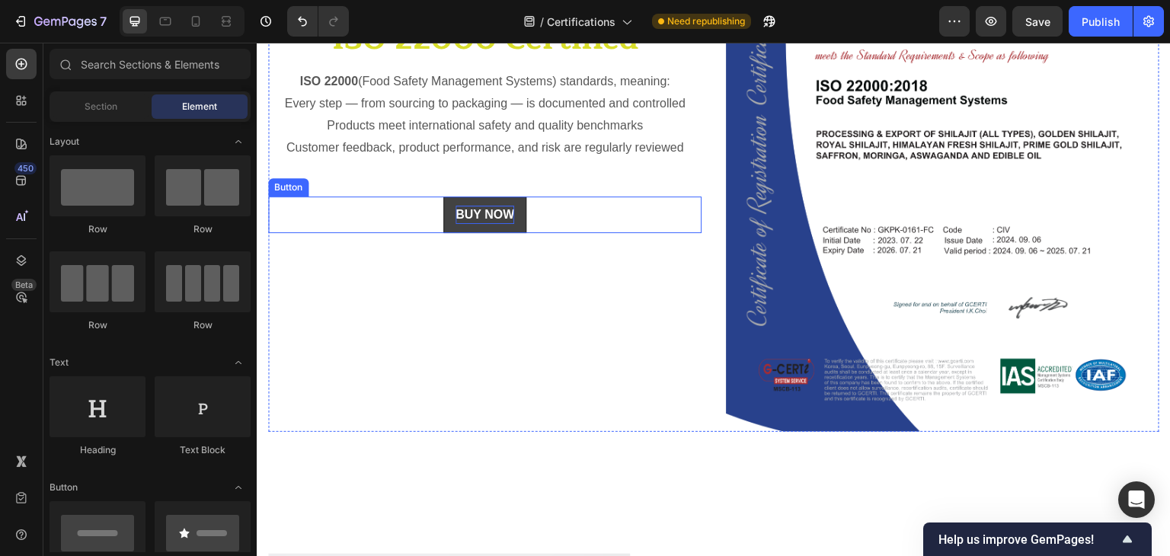
click at [503, 209] on p "BUY NOW" at bounding box center [484, 215] width 59 height 18
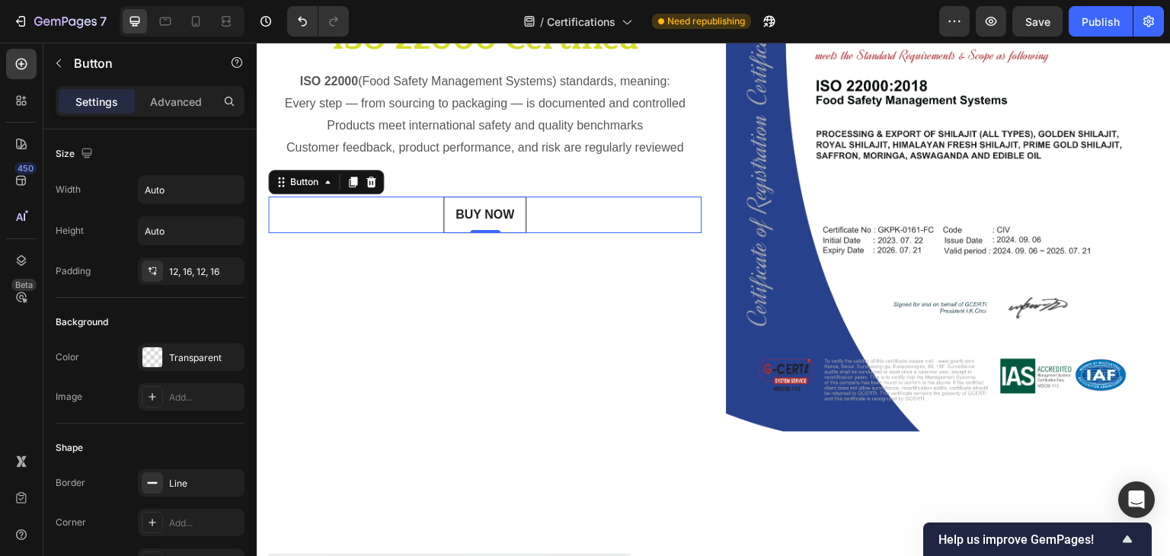
scroll to position [739, 0]
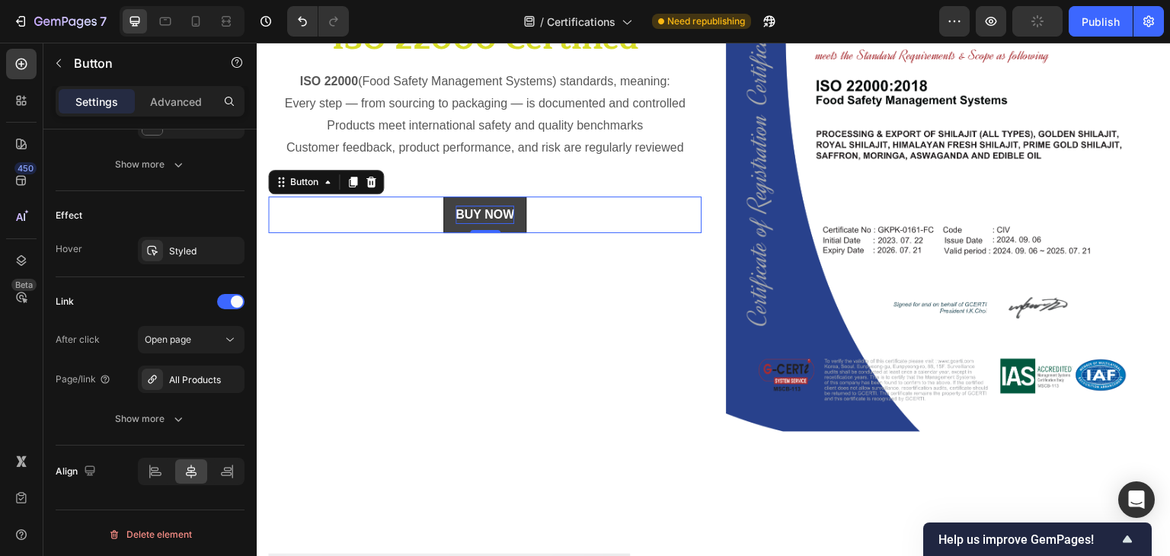
click at [507, 206] on p "BUY NOW" at bounding box center [484, 215] width 59 height 18
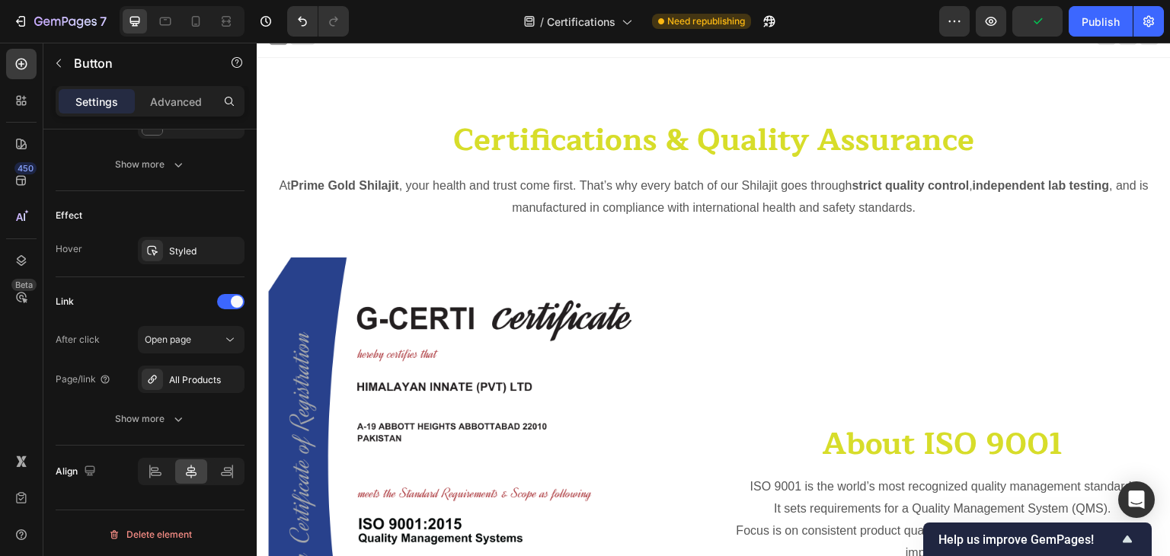
scroll to position [0, 0]
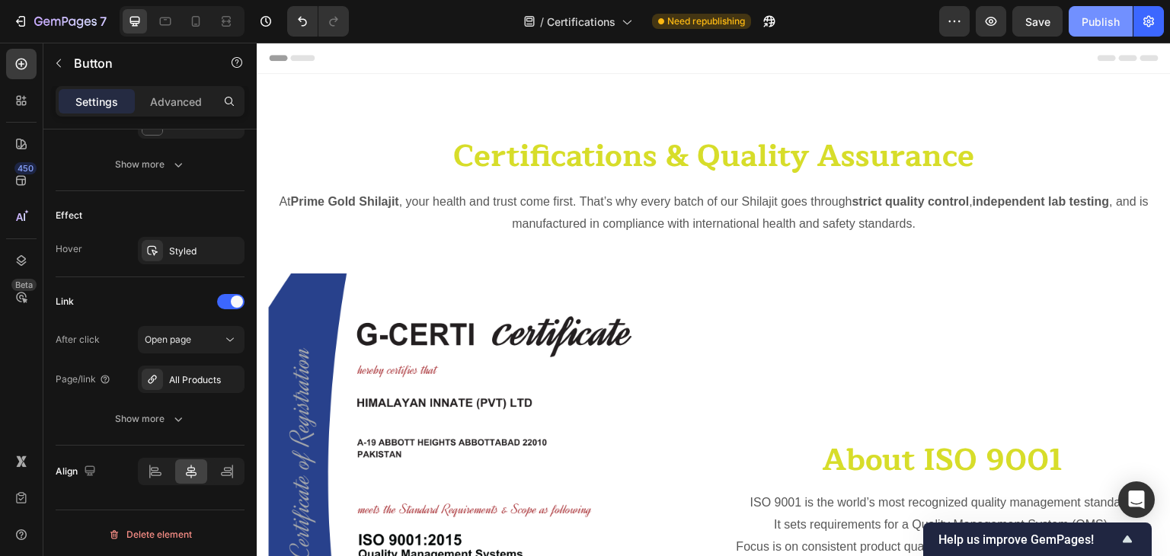
click at [1092, 20] on div "Publish" at bounding box center [1101, 22] width 38 height 16
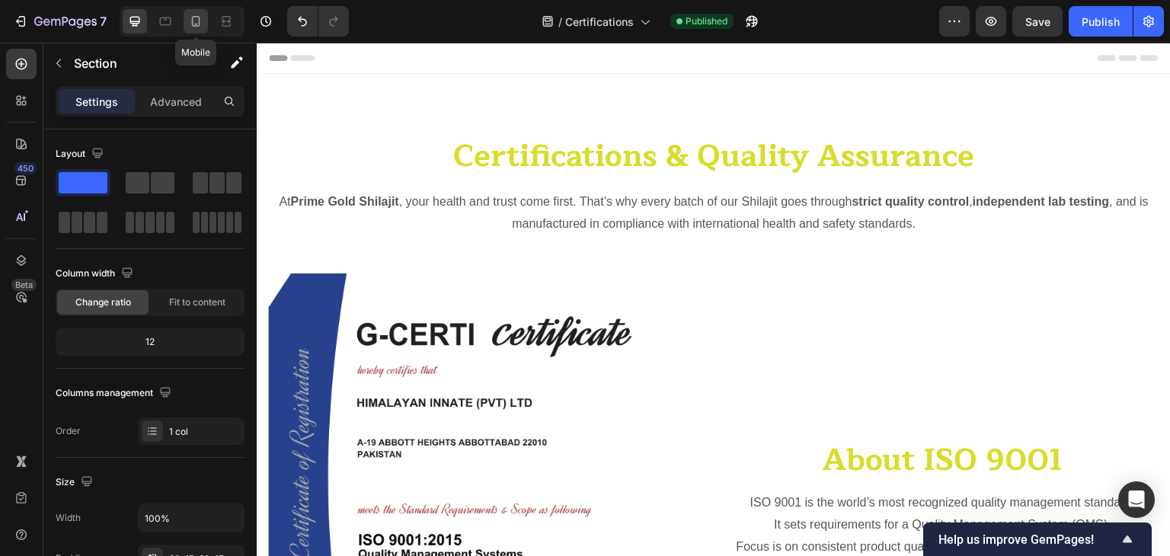
click at [193, 25] on icon at bounding box center [196, 21] width 8 height 11
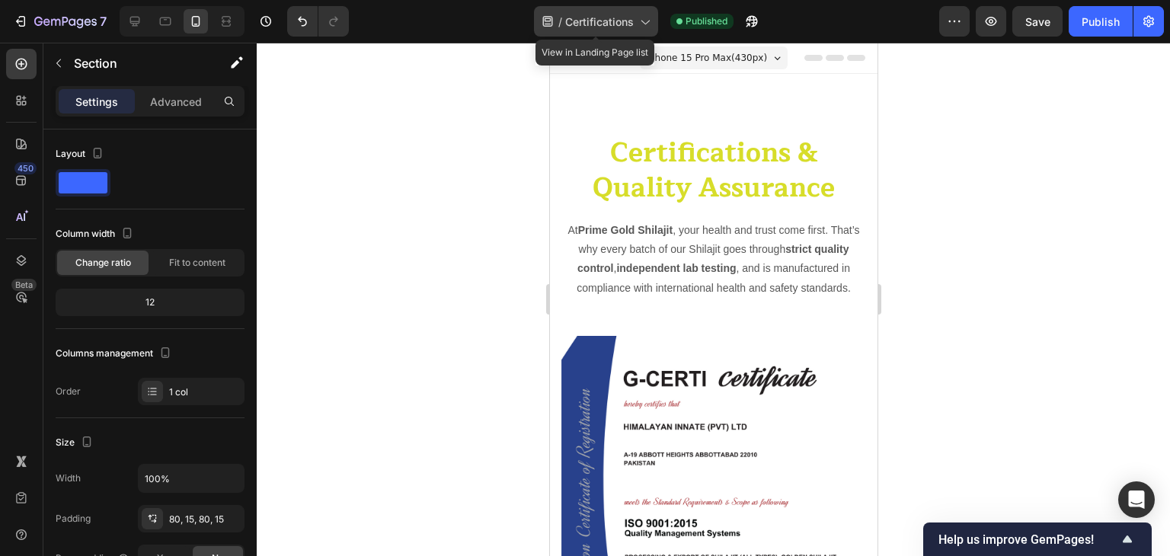
click at [643, 22] on icon at bounding box center [645, 23] width 8 height 5
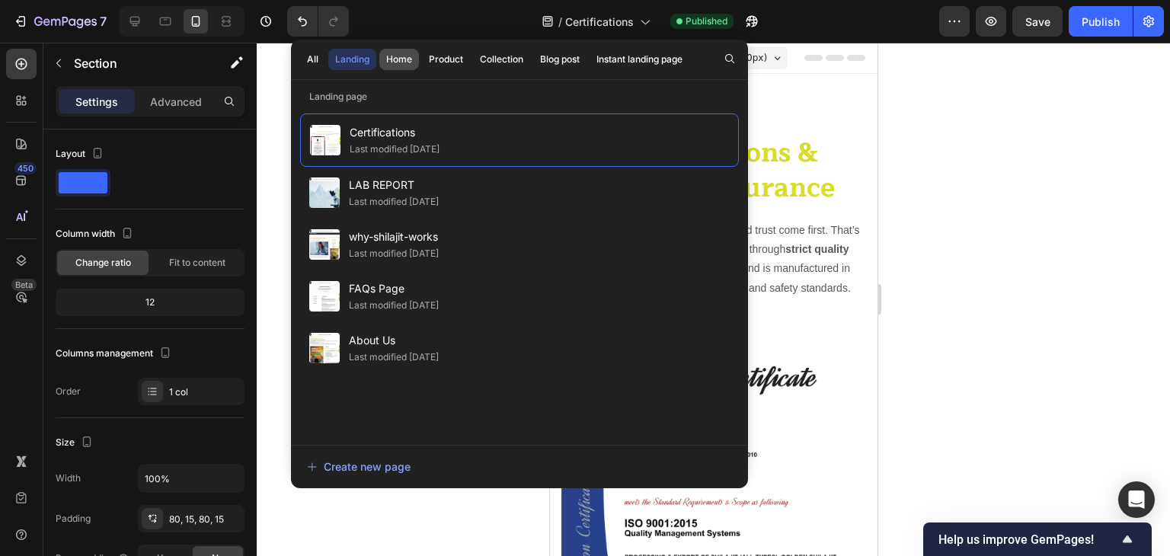
click at [404, 59] on div "Home" at bounding box center [399, 60] width 26 height 14
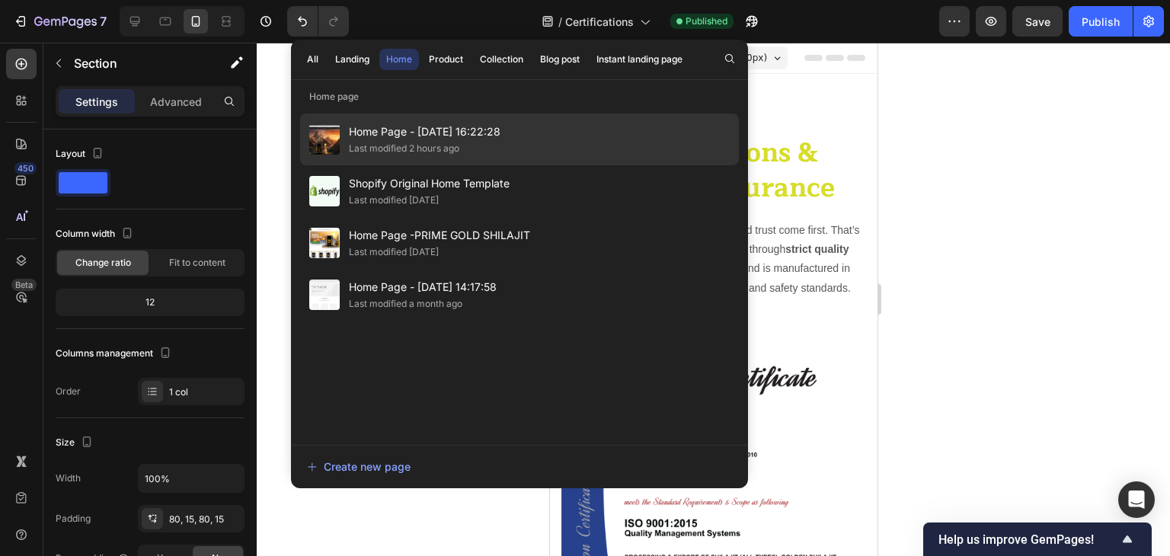
click at [399, 141] on div "Last modified 2 hours ago" at bounding box center [404, 148] width 110 height 15
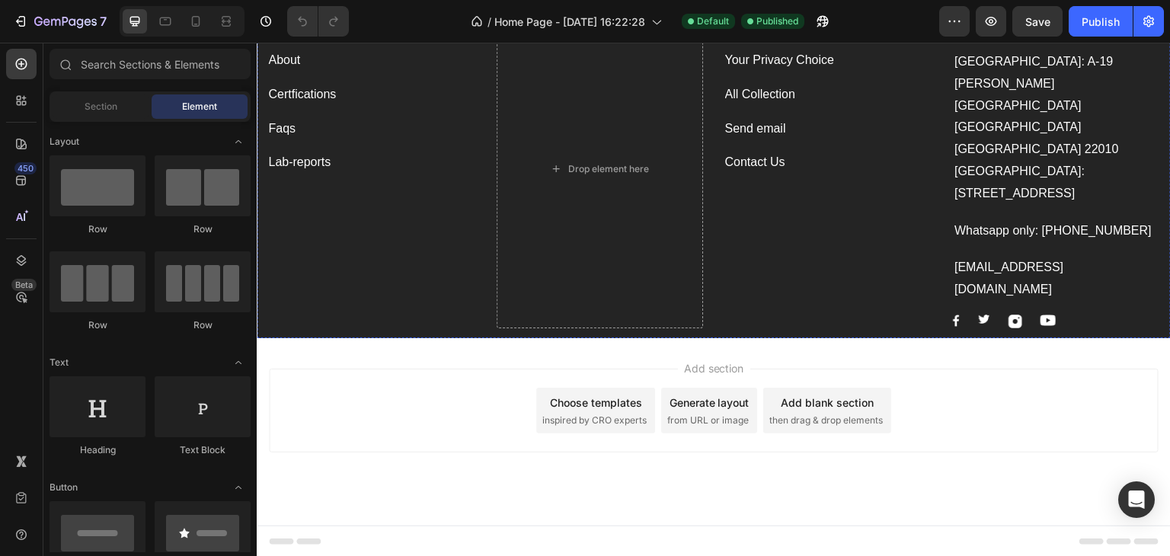
scroll to position [6464, 0]
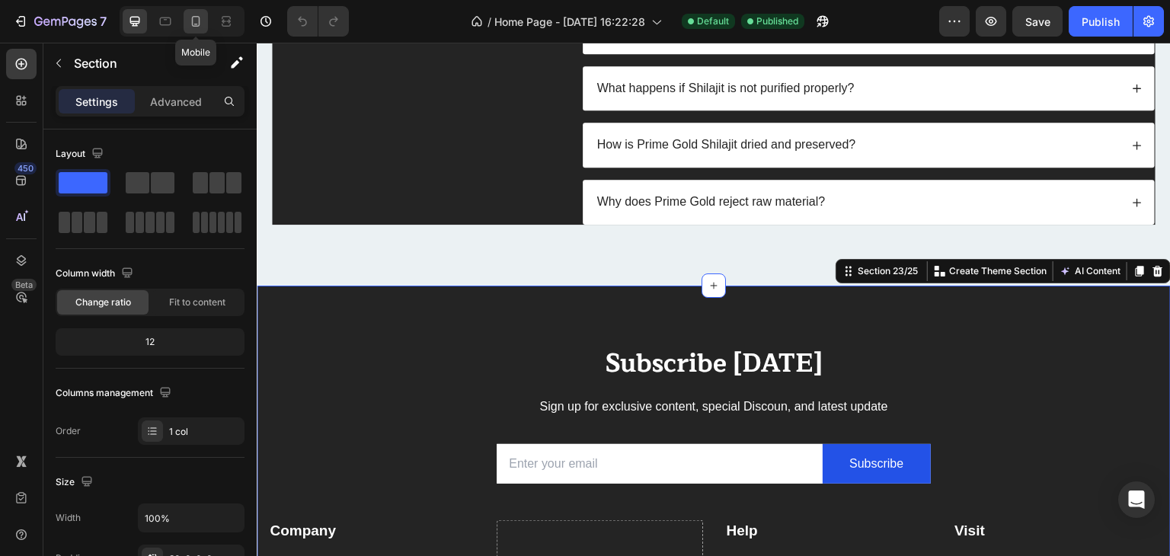
click at [200, 19] on icon at bounding box center [195, 21] width 15 height 15
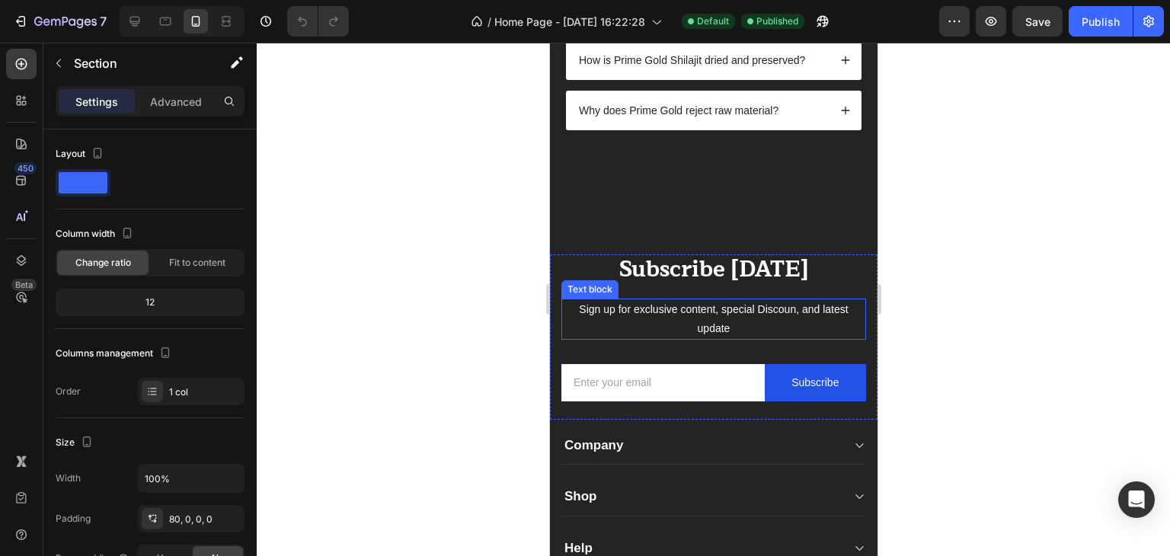
scroll to position [7123, 0]
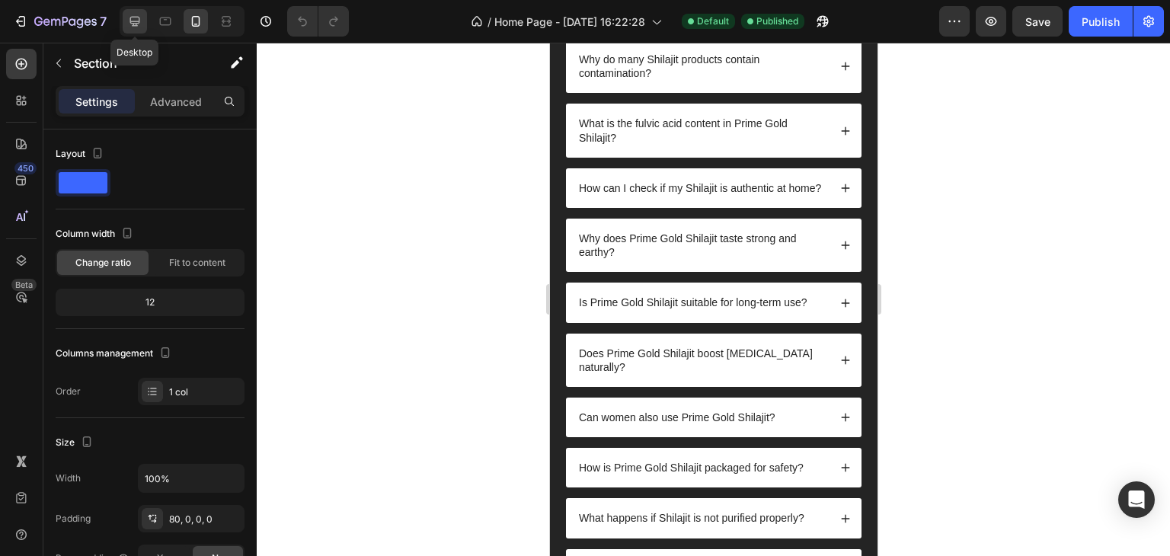
click at [139, 27] on icon at bounding box center [134, 21] width 15 height 15
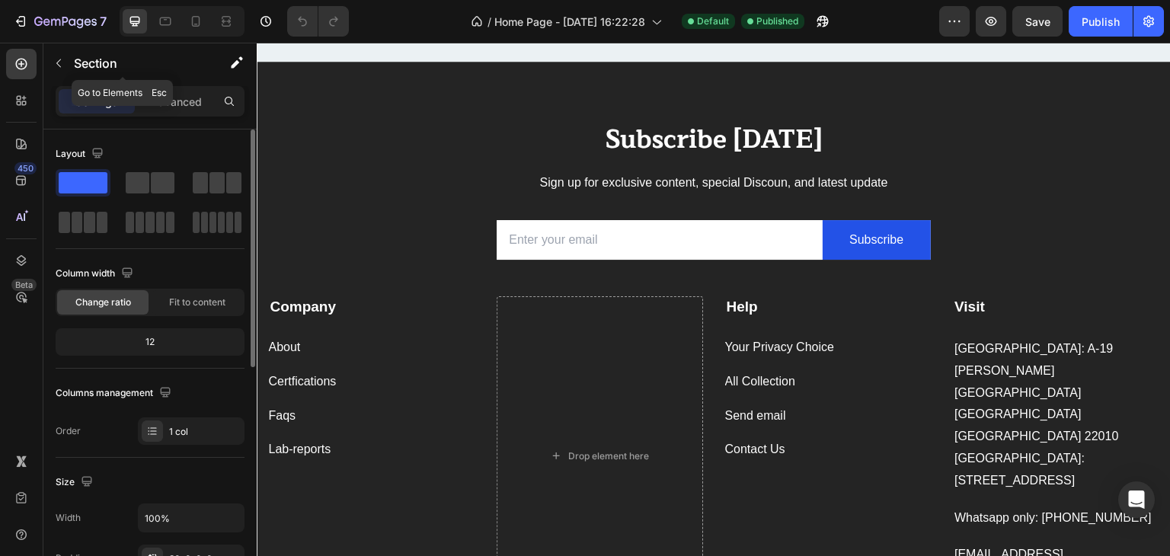
scroll to position [6649, 0]
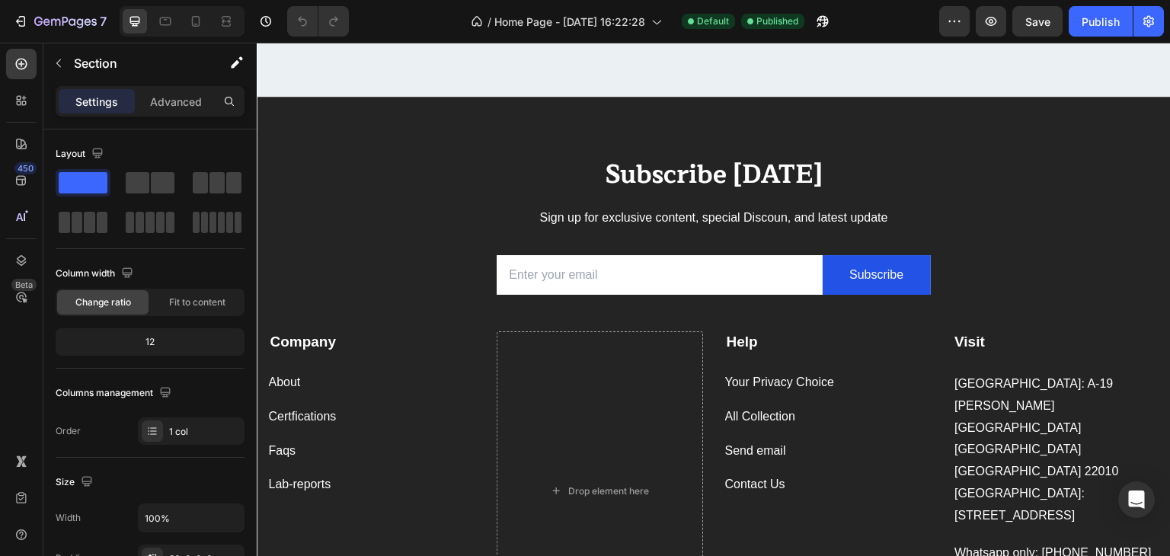
click at [391, 124] on div "Subscribe [DATE] Heading Sign up for exclusive content, special Discoun, and la…" at bounding box center [714, 430] width 914 height 666
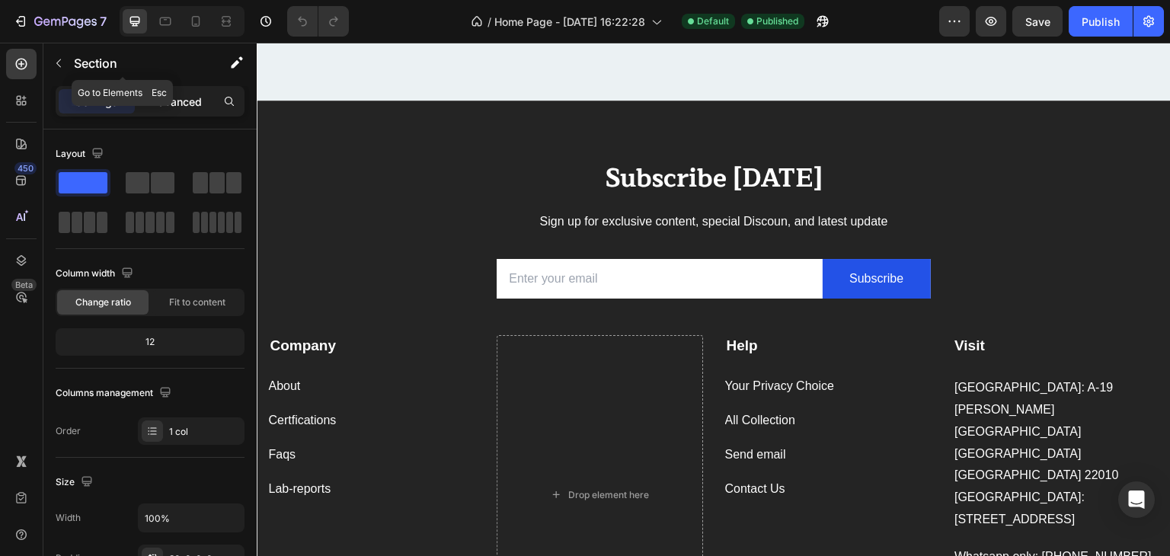
click at [174, 98] on p "Advanced" at bounding box center [176, 102] width 52 height 16
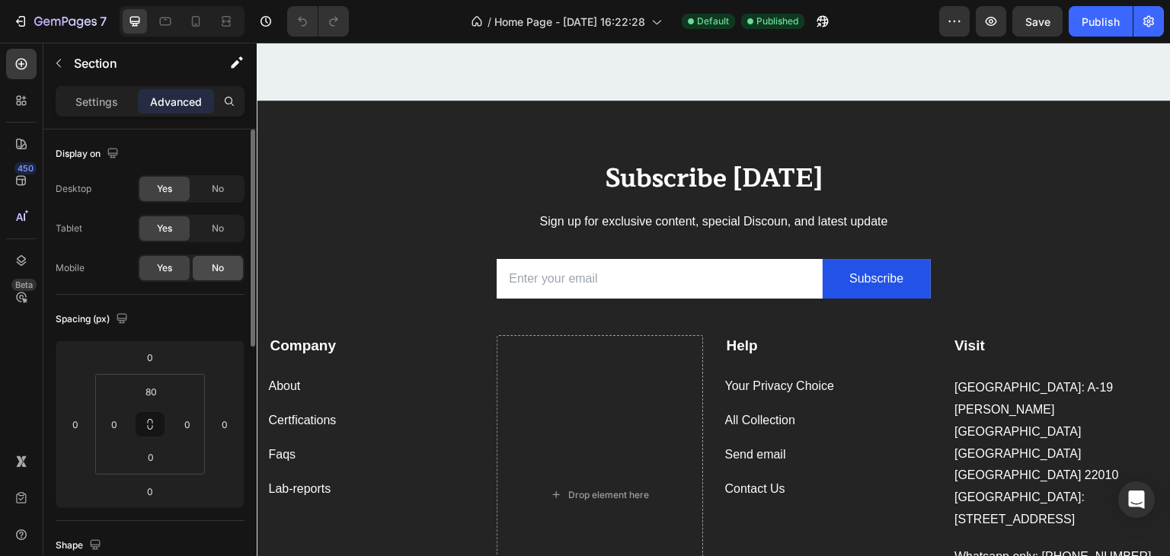
click at [213, 266] on span "No" at bounding box center [218, 268] width 12 height 14
click at [169, 272] on span "Yes" at bounding box center [164, 268] width 15 height 14
click at [154, 384] on input "80" at bounding box center [151, 391] width 30 height 23
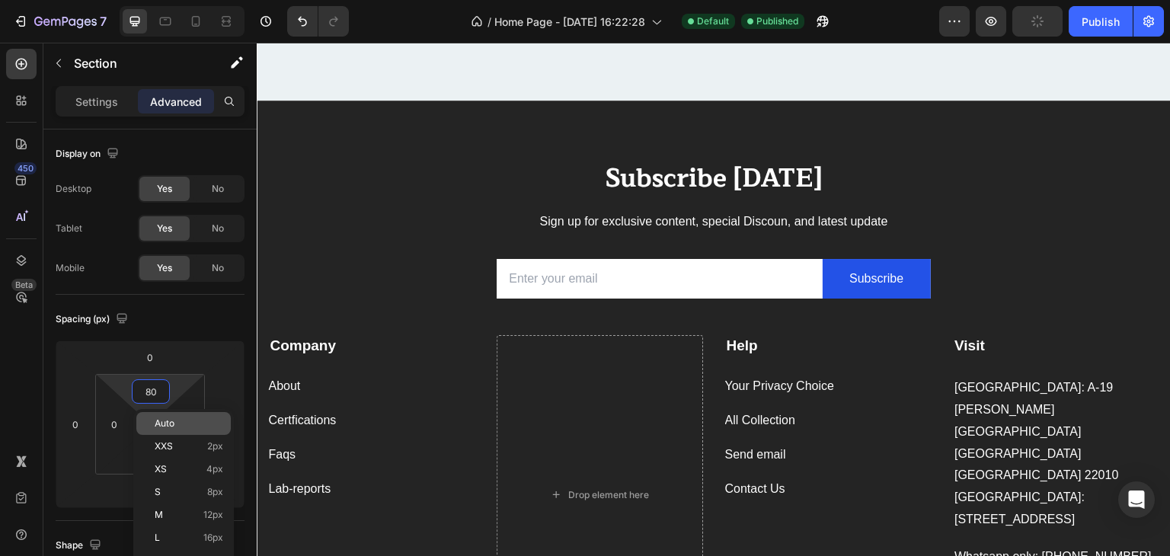
click at [181, 427] on p "Auto" at bounding box center [189, 423] width 69 height 11
type input "Auto"
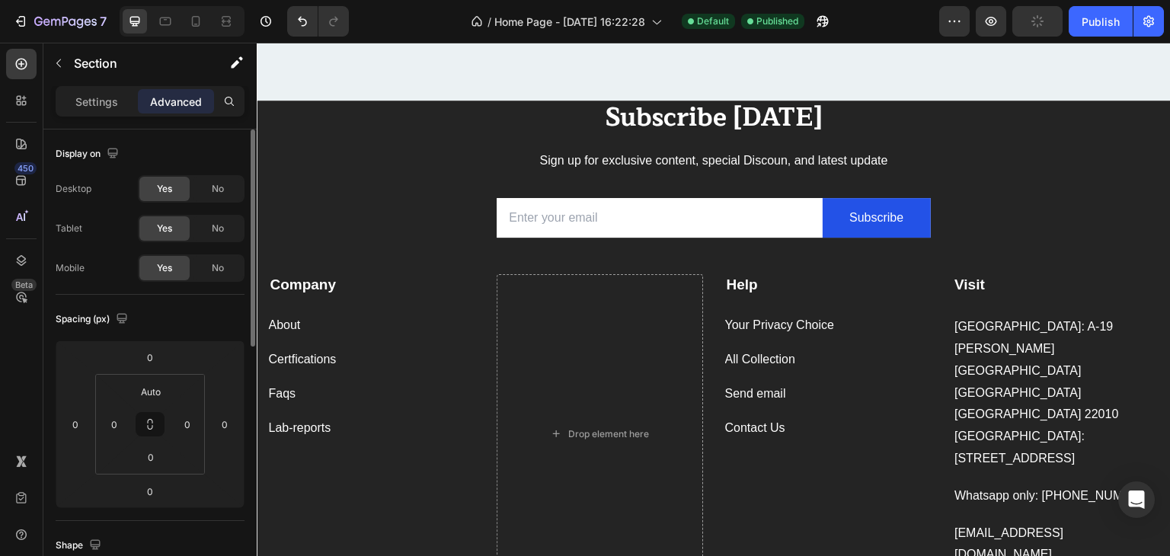
click at [225, 317] on div "Spacing (px)" at bounding box center [150, 319] width 189 height 24
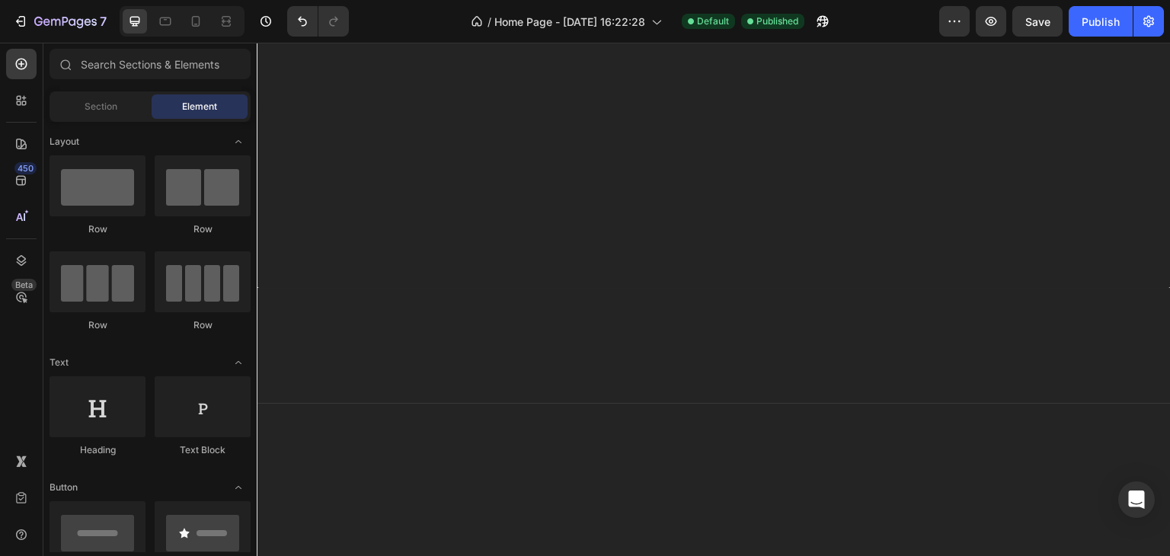
scroll to position [0, 0]
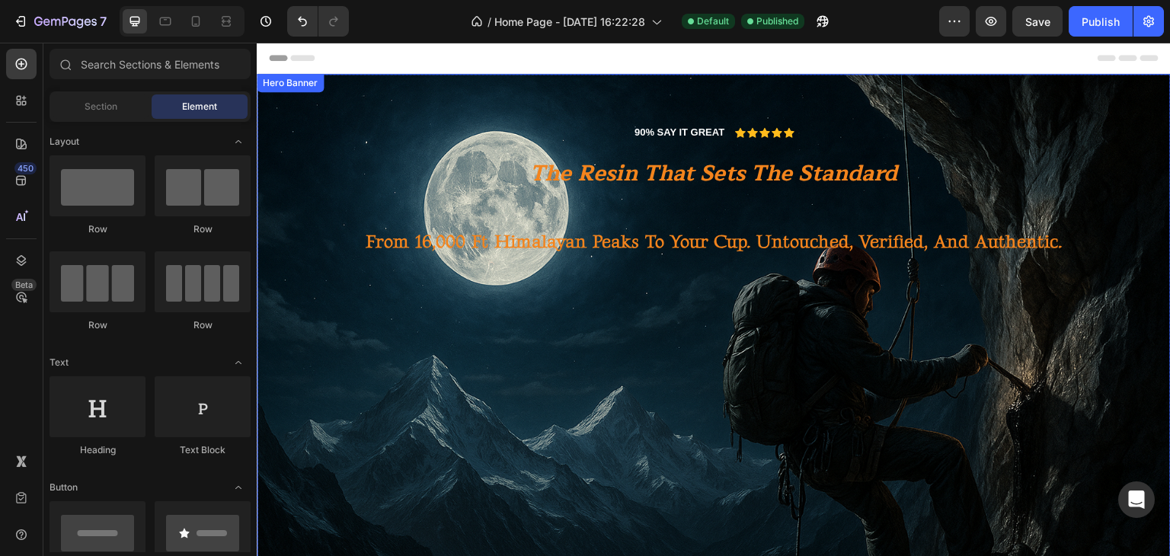
click at [570, 321] on div "Background Image" at bounding box center [714, 378] width 914 height 609
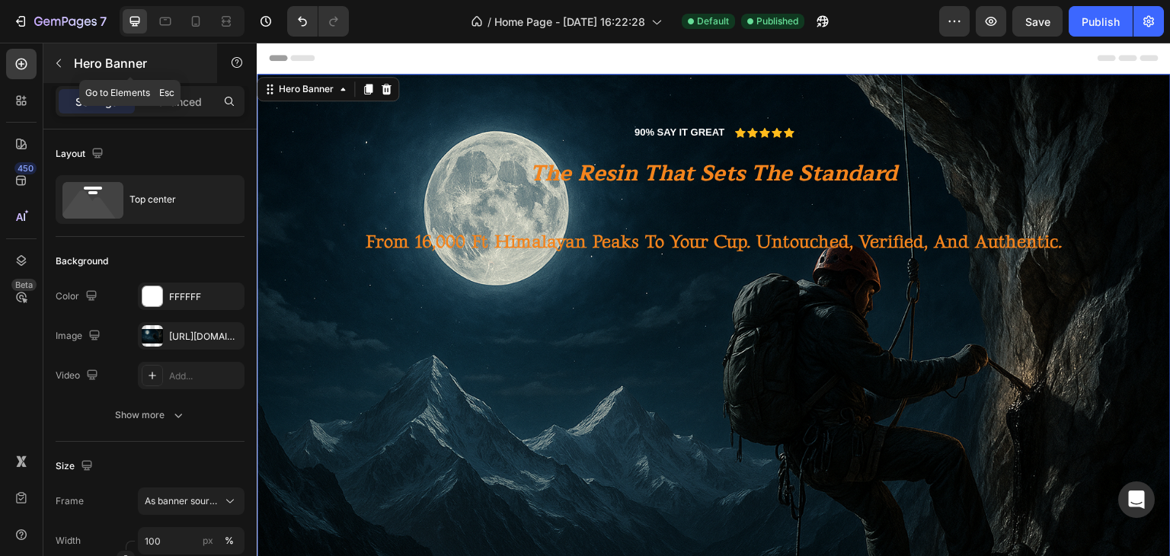
click at [55, 65] on icon "button" at bounding box center [59, 63] width 12 height 12
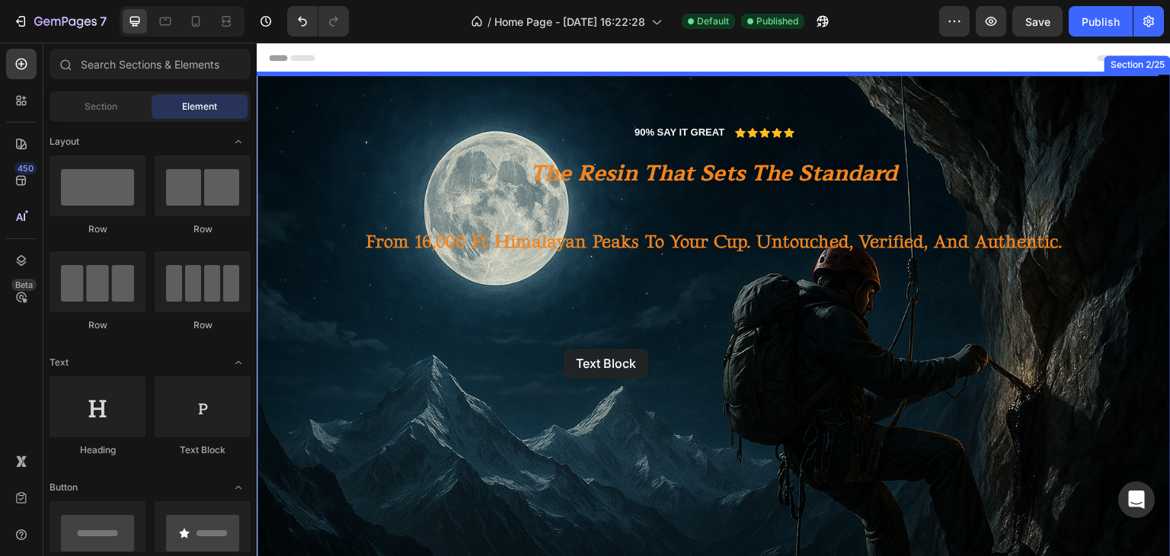
drag, startPoint x: 463, startPoint y: 464, endPoint x: 564, endPoint y: 349, distance: 152.8
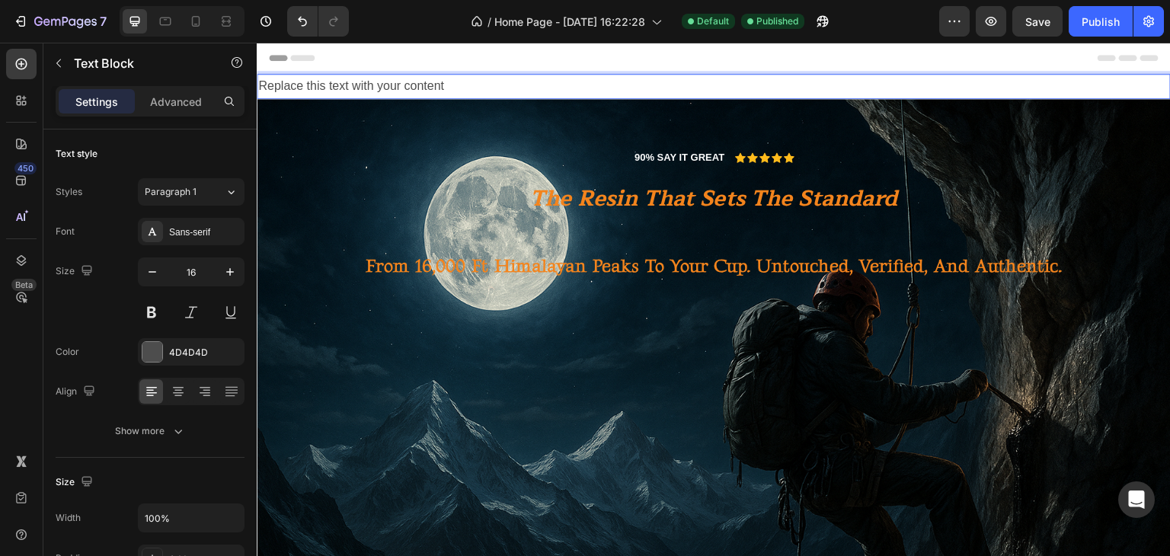
click at [911, 83] on div "Replace this text with your content" at bounding box center [714, 86] width 914 height 25
click at [471, 84] on p "Replace this text with your content" at bounding box center [713, 86] width 911 height 22
click at [289, 81] on p "Replace this text with your content" at bounding box center [713, 86] width 911 height 22
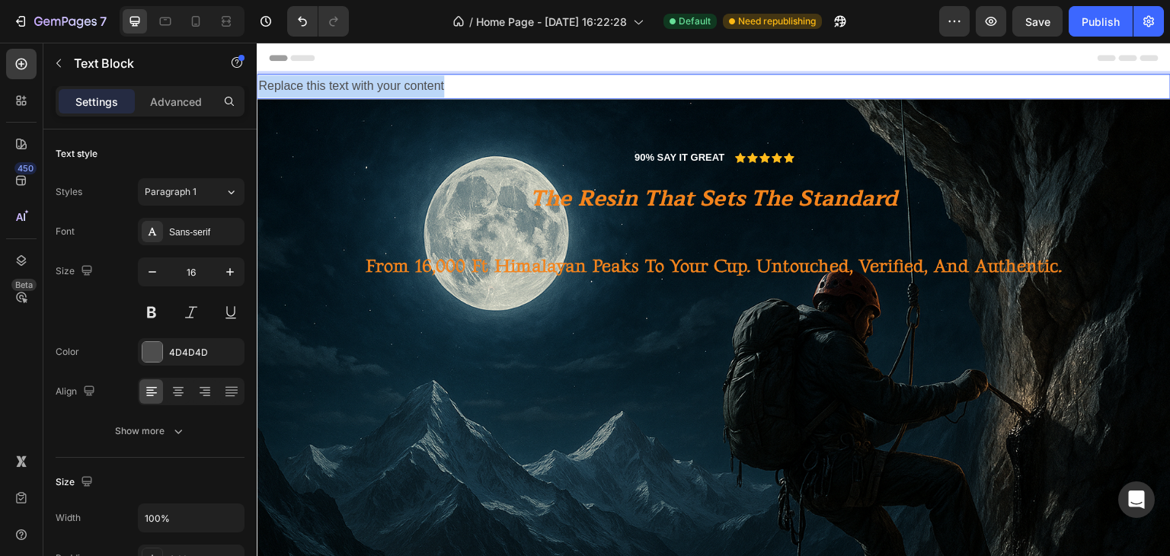
click at [289, 81] on p "Replace this text with your content" at bounding box center [713, 86] width 911 height 22
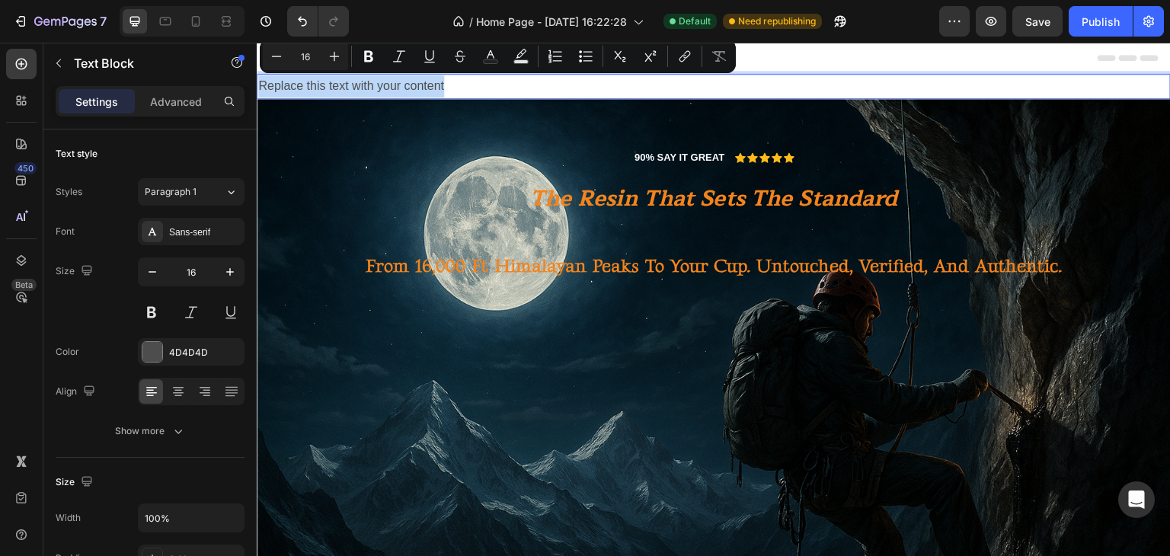
click at [497, 94] on p "Replace this text with your content" at bounding box center [713, 86] width 911 height 22
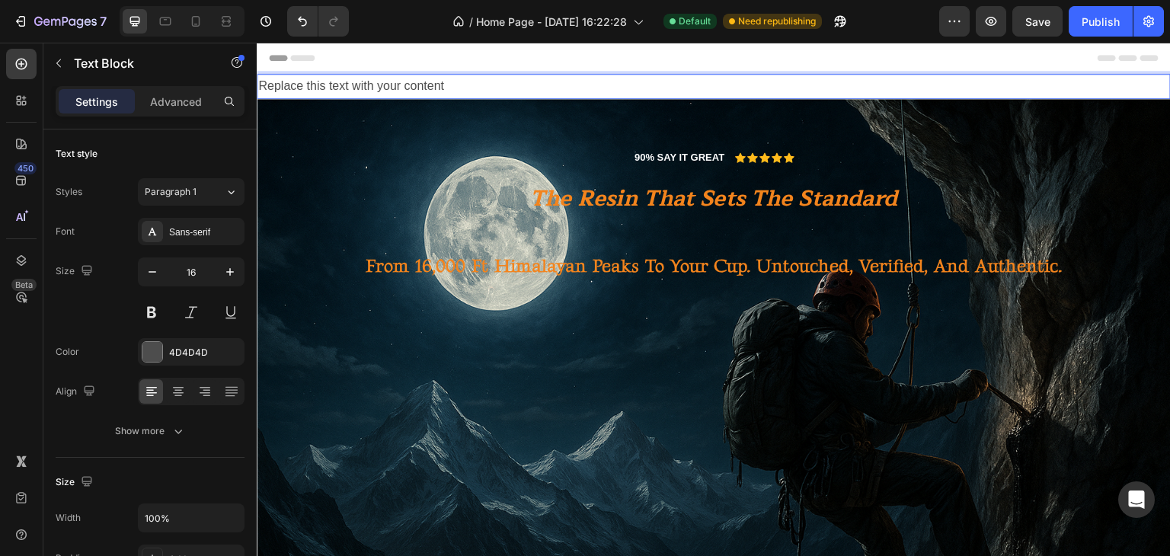
click at [525, 90] on p "Replace this text with your content" at bounding box center [713, 86] width 911 height 22
click at [529, 90] on p "Replace this text with your content" at bounding box center [713, 86] width 911 height 22
click at [1058, 81] on p "Replace this text with your content" at bounding box center [713, 86] width 911 height 22
click at [484, 122] on div "90% SAY IT GREAT Text Block Icon Icon Icon Icon Icon Icon List Row the resin th…" at bounding box center [714, 204] width 914 height 211
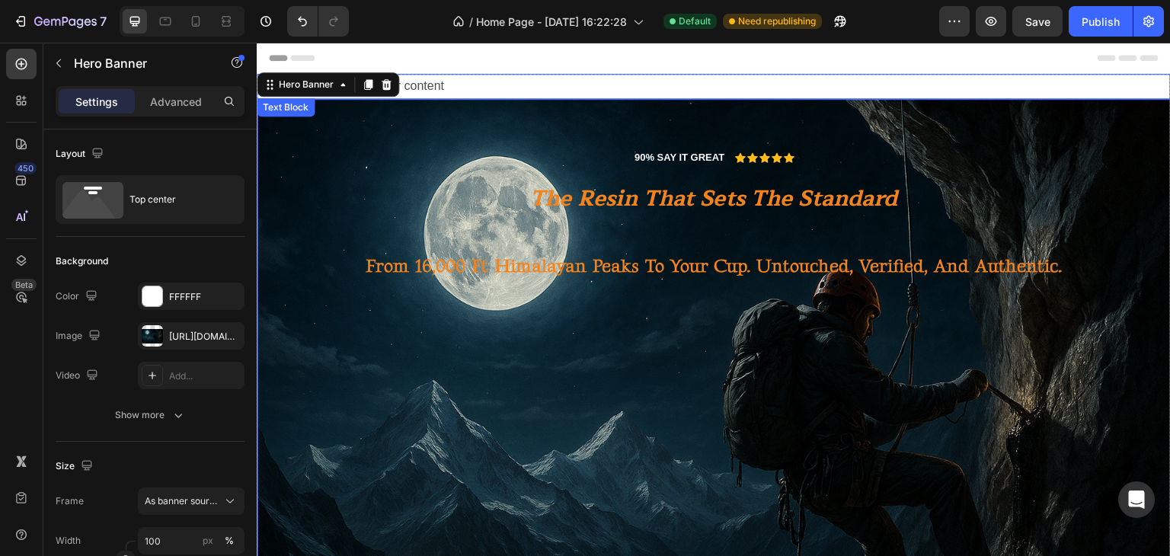
click at [416, 83] on p "Replace this text with your content" at bounding box center [713, 86] width 911 height 22
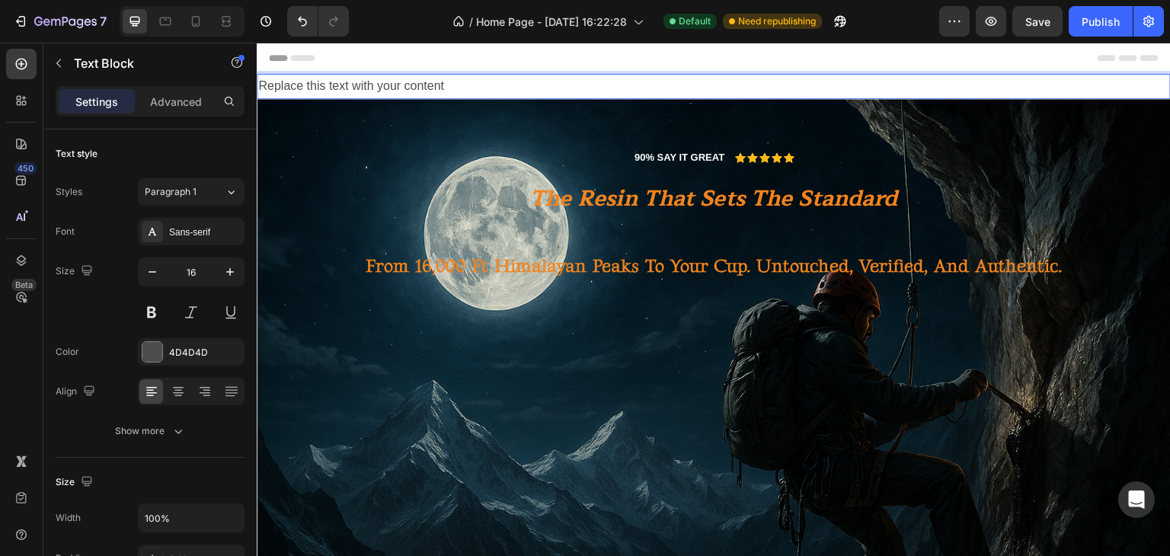
click at [330, 100] on div "90% SAY IT GREAT Text Block Icon Icon Icon Icon Icon Icon List Row the resin th…" at bounding box center [714, 204] width 914 height 211
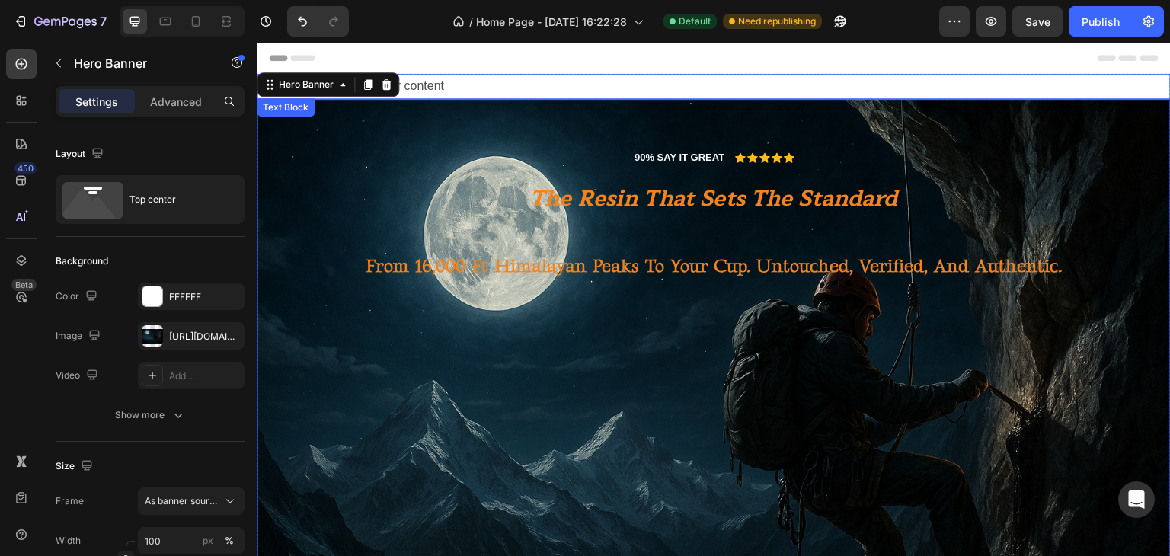
click at [419, 91] on p "Replace this text with your content" at bounding box center [713, 86] width 911 height 22
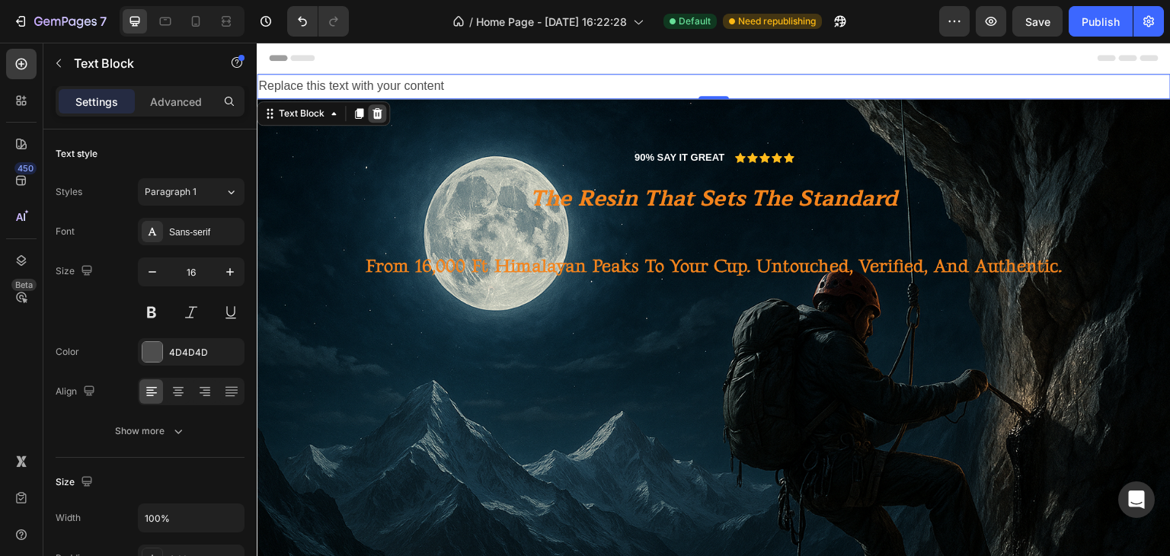
click at [379, 106] on div at bounding box center [377, 113] width 18 height 18
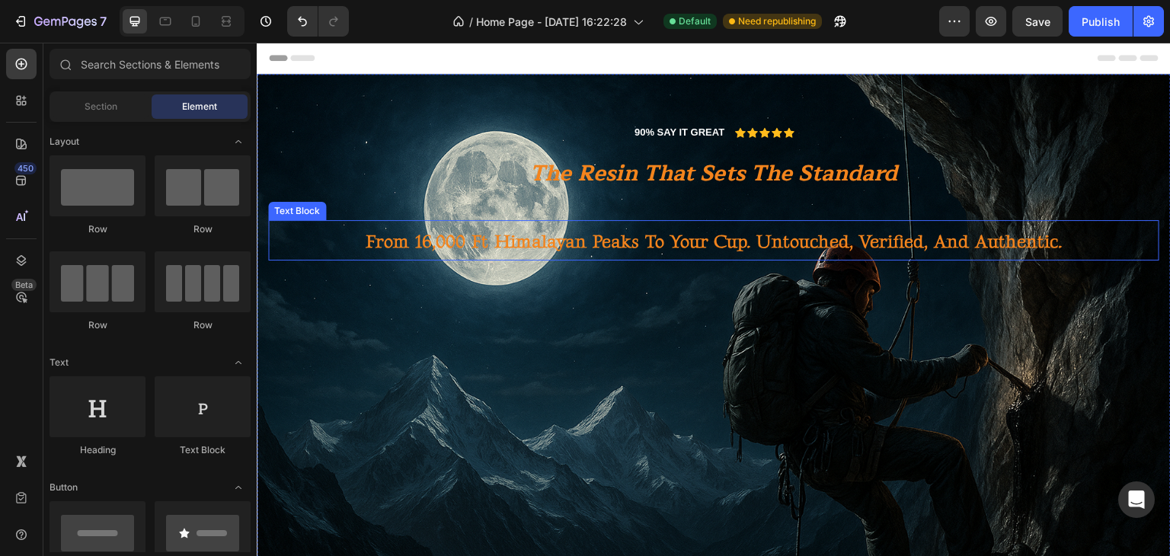
click at [500, 233] on strong "from 16,000 ft himalayan peaks to your cup. untouched, verified, and authentic." at bounding box center [714, 242] width 697 height 22
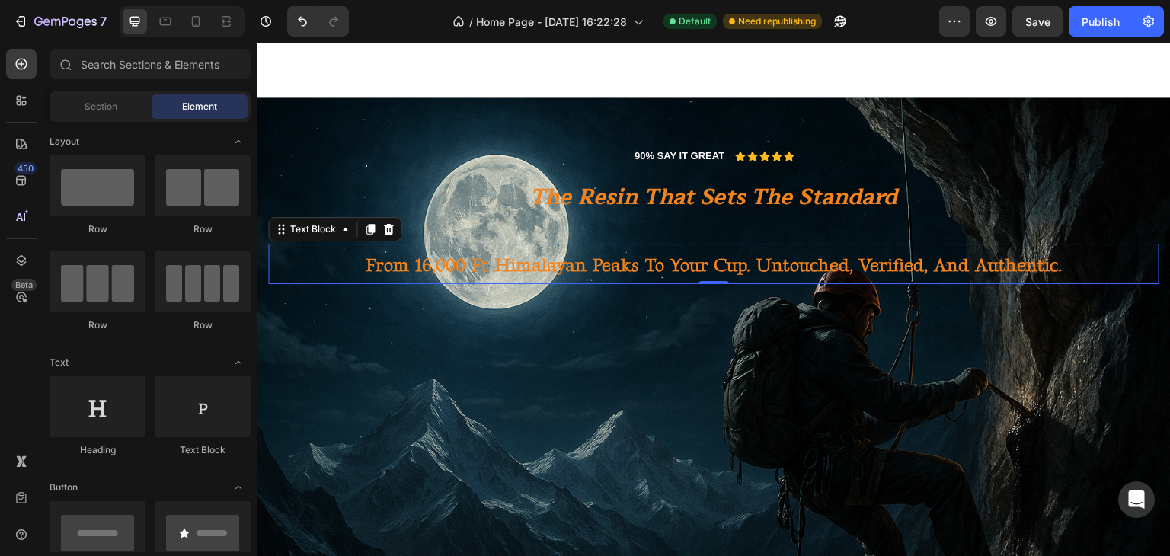
click at [772, 255] on strong "from 16,000 ft himalayan peaks to your cup. untouched, verified, and authentic." at bounding box center [714, 265] width 697 height 22
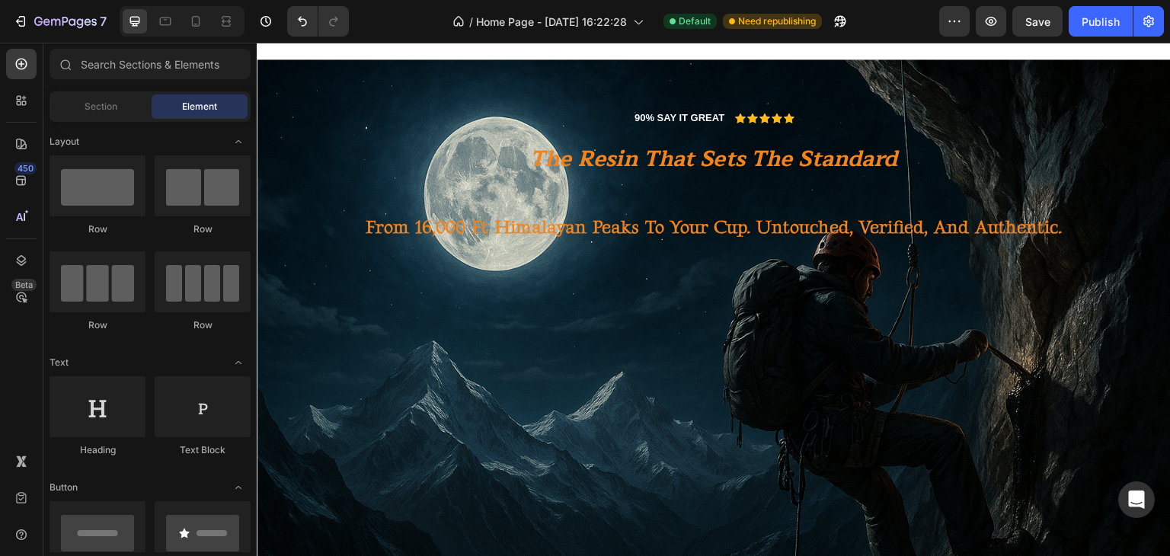
scroll to position [348, 0]
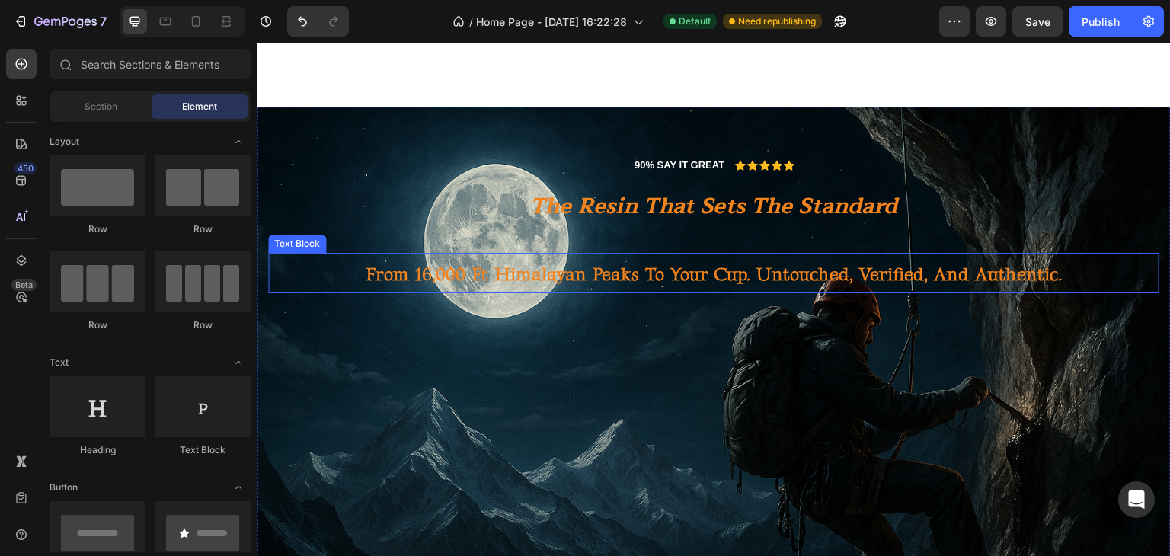
click at [654, 264] on strong "from 16,000 ft himalayan peaks to your cup. untouched, verified, and authentic." at bounding box center [714, 275] width 697 height 22
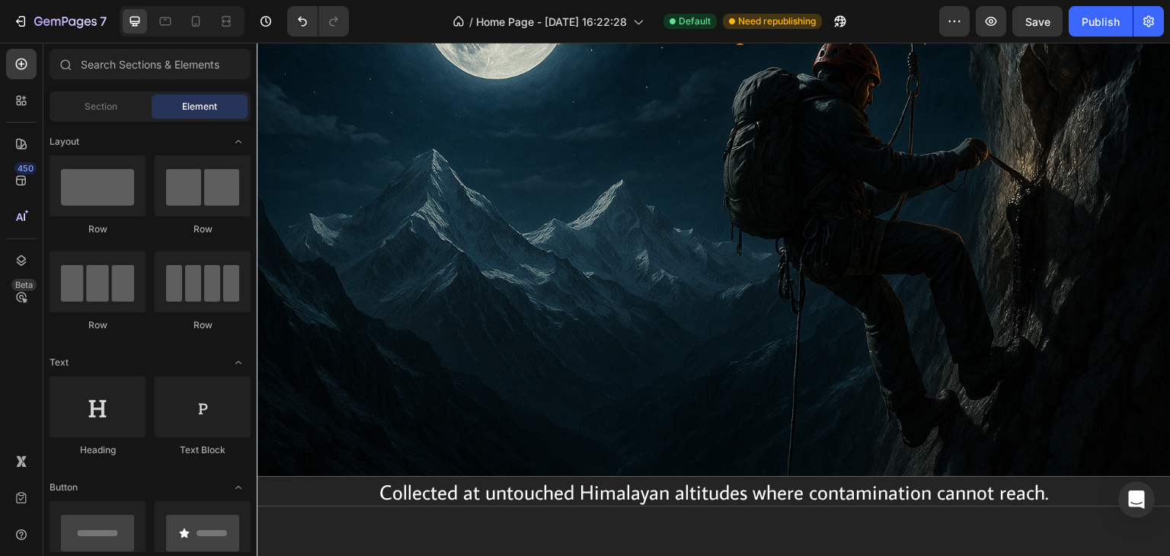
scroll to position [549, 0]
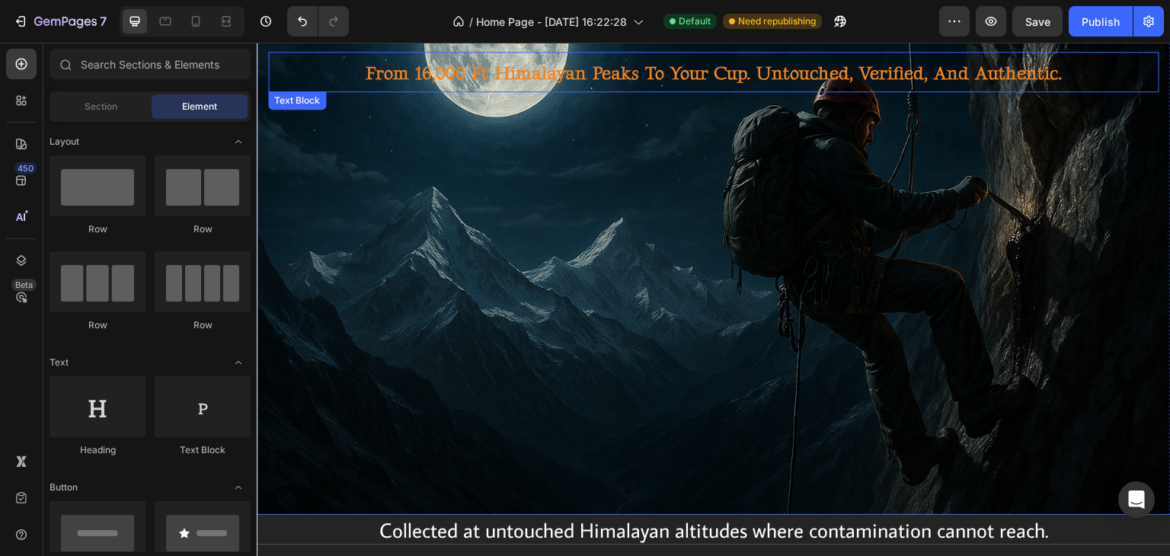
click at [909, 81] on strong "from 16,000 ft himalayan peaks to your cup. untouched, verified, and authentic." at bounding box center [714, 73] width 697 height 22
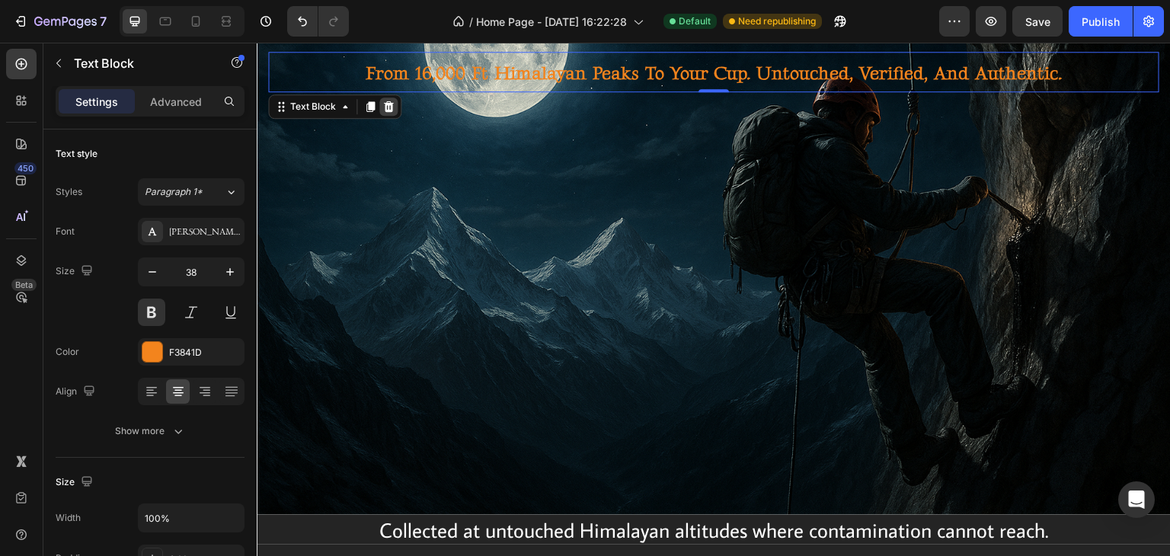
click at [387, 108] on icon at bounding box center [389, 106] width 10 height 11
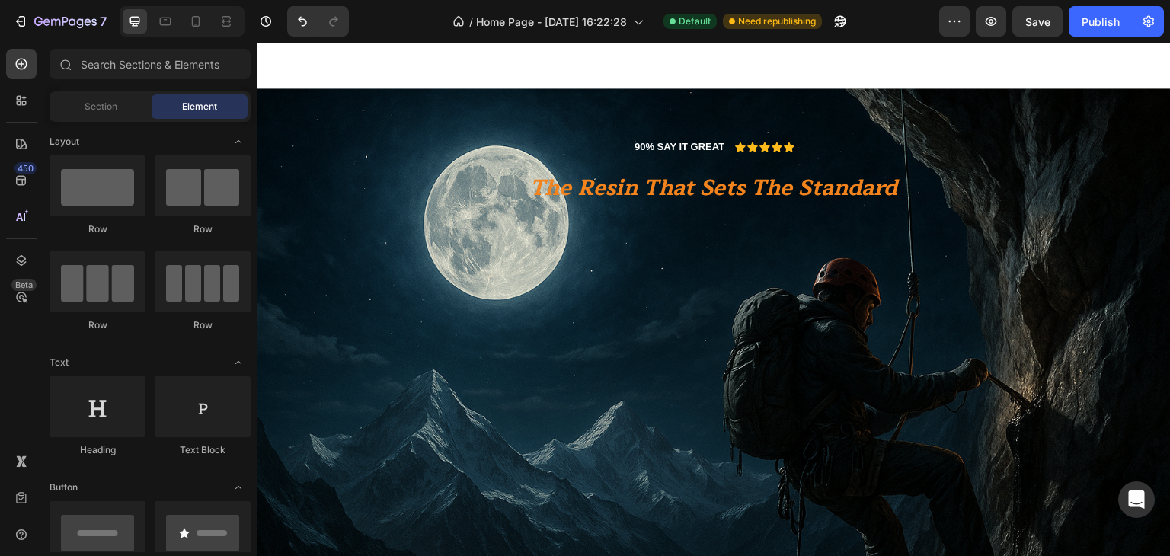
scroll to position [300, 0]
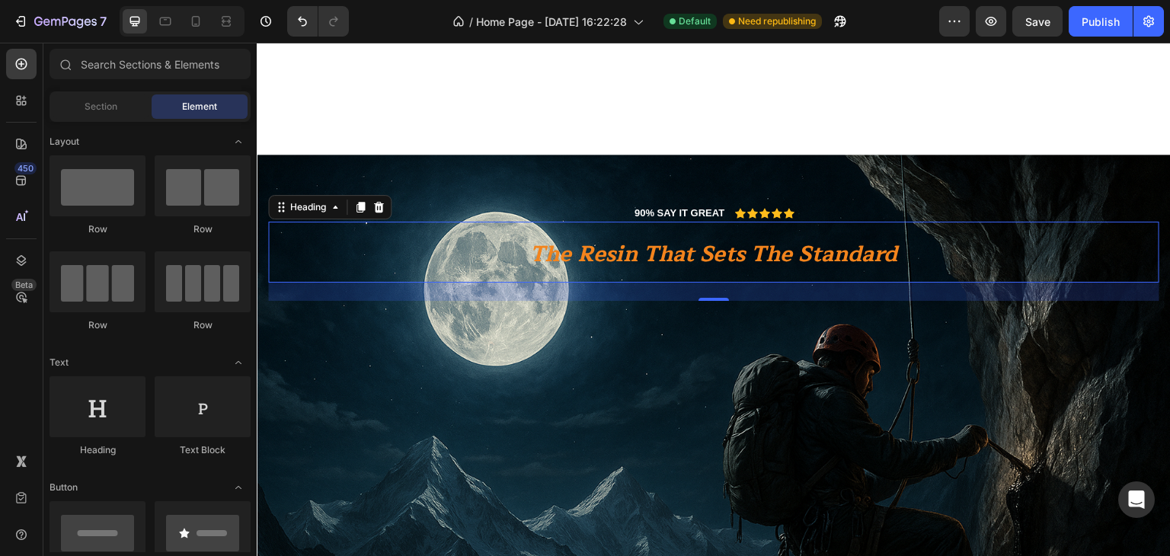
click at [724, 254] on strong "the resin that sets the standard" at bounding box center [713, 254] width 367 height 37
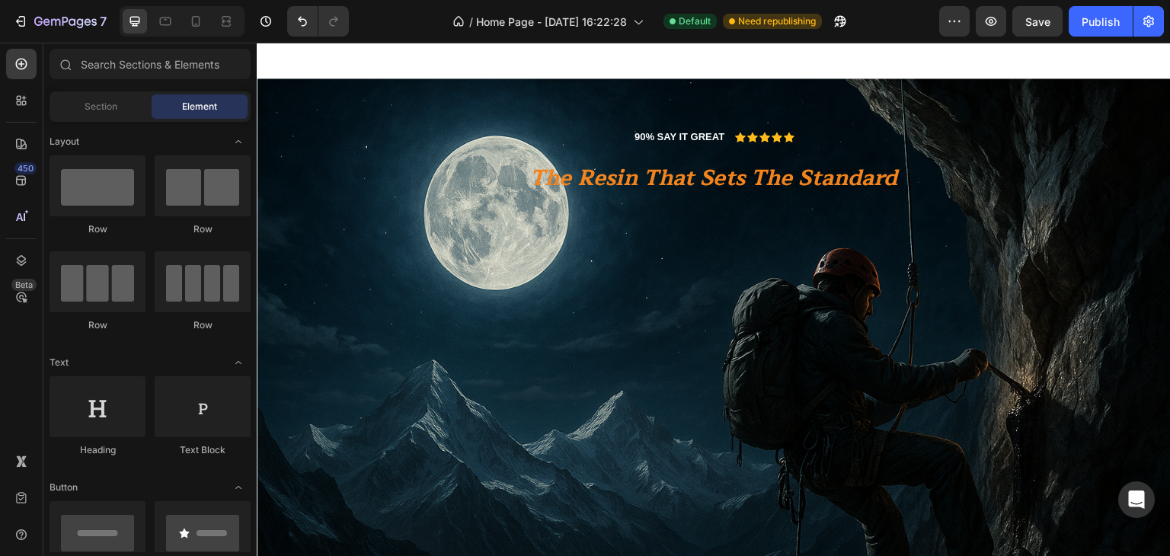
scroll to position [366, 0]
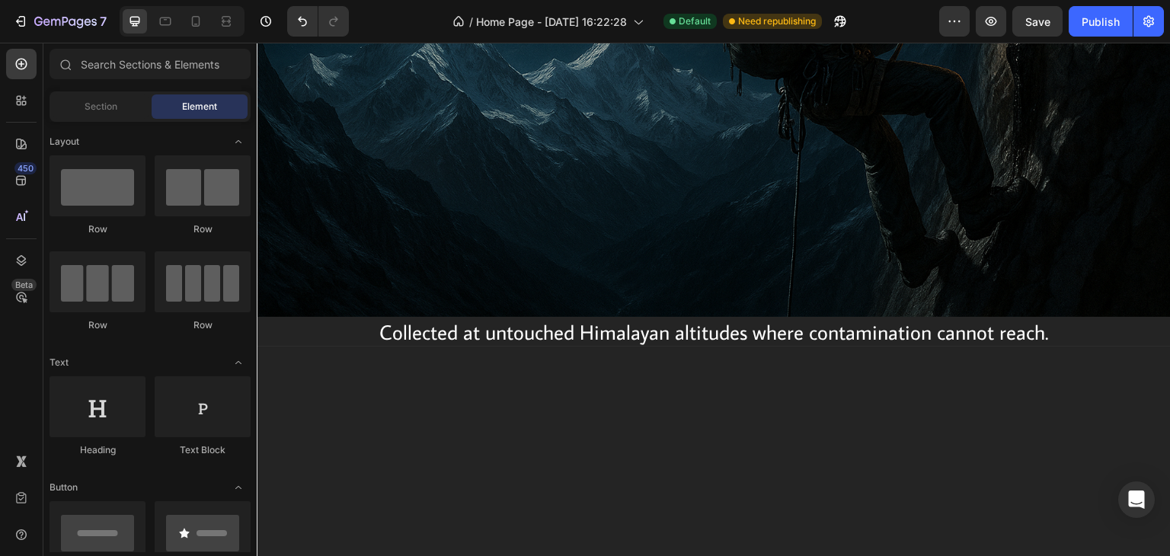
click at [672, 181] on div "90% SAY IT GREAT Text Block Icon Icon Icon Icon Icon Icon List Row the resin th…" at bounding box center [714, 12] width 914 height 609
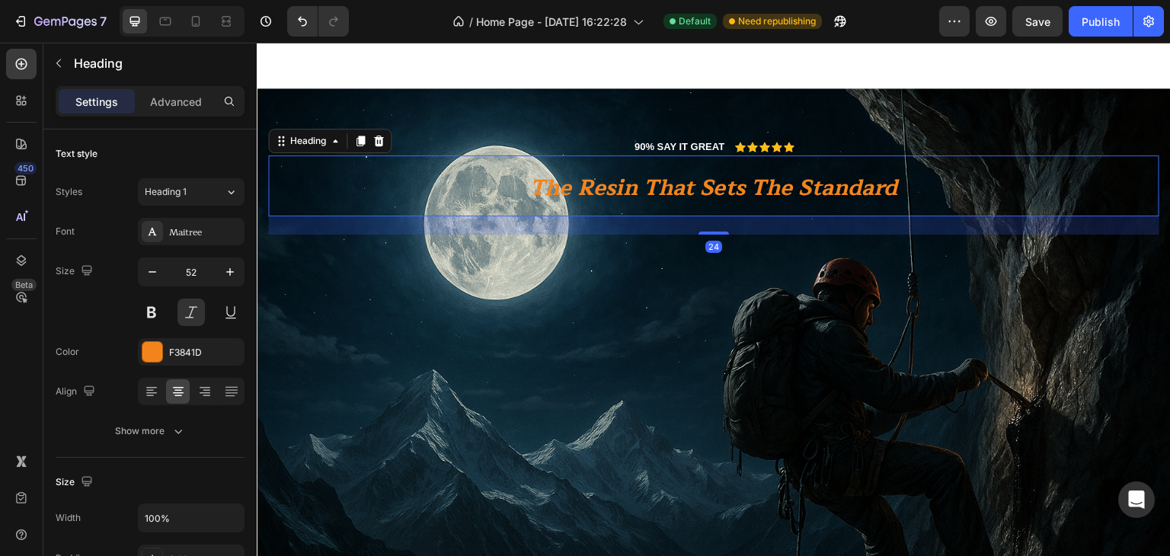
scroll to position [381, 0]
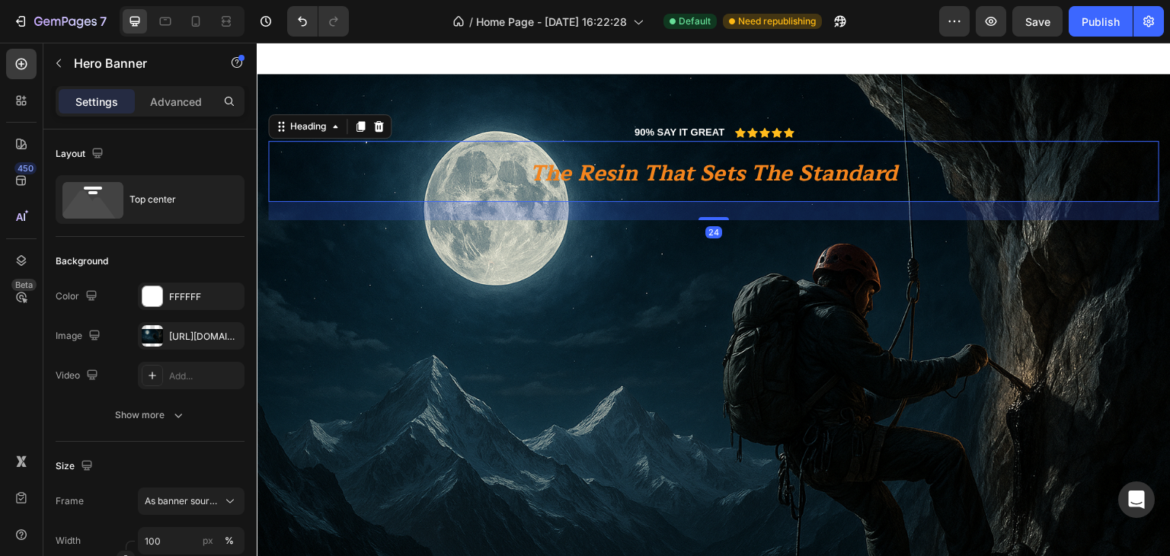
click at [421, 165] on h2 "the resin that sets the standard" at bounding box center [713, 171] width 891 height 61
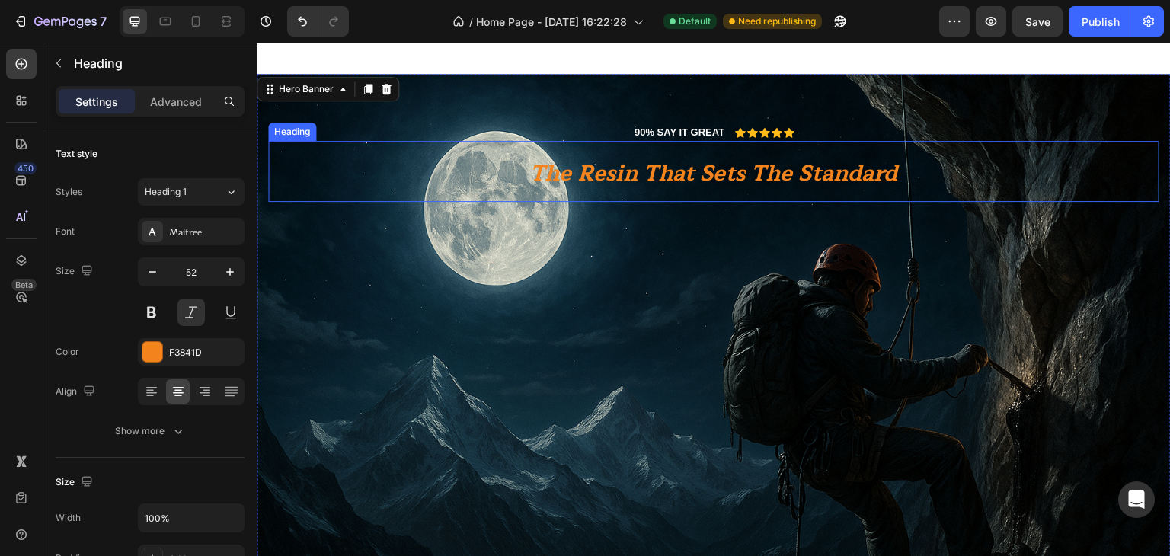
click at [570, 168] on strong "the resin that sets the standard" at bounding box center [713, 173] width 367 height 37
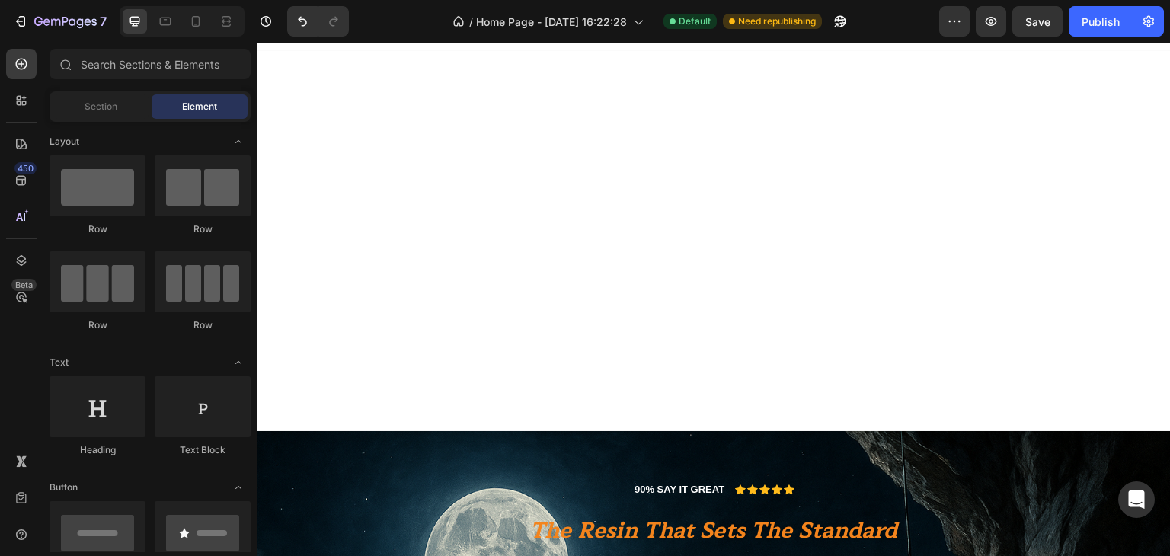
scroll to position [0, 0]
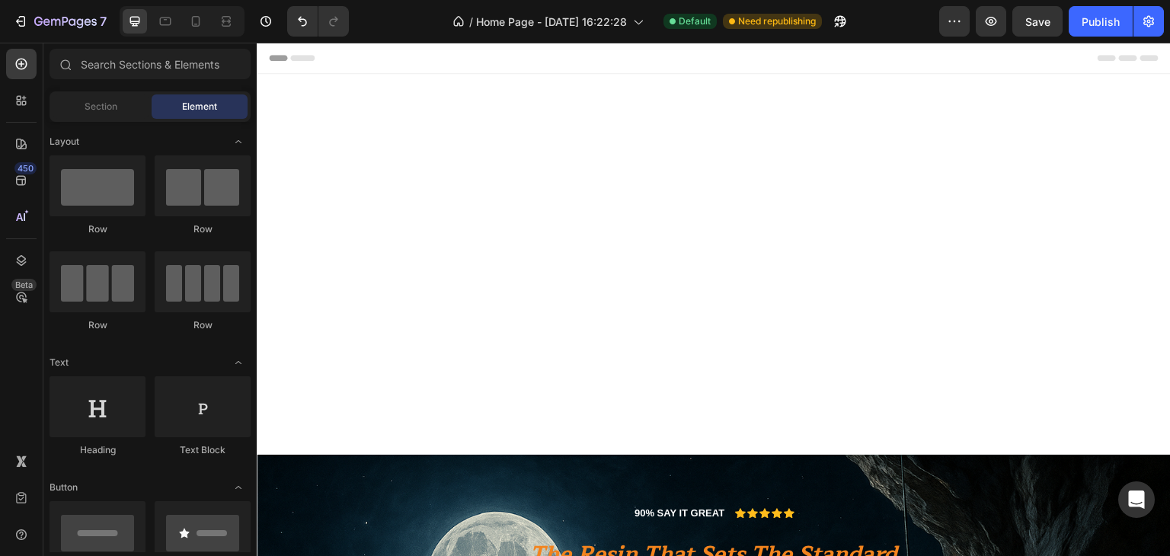
drag, startPoint x: 1168, startPoint y: 98, endPoint x: 1426, endPoint y: 78, distance: 258.2
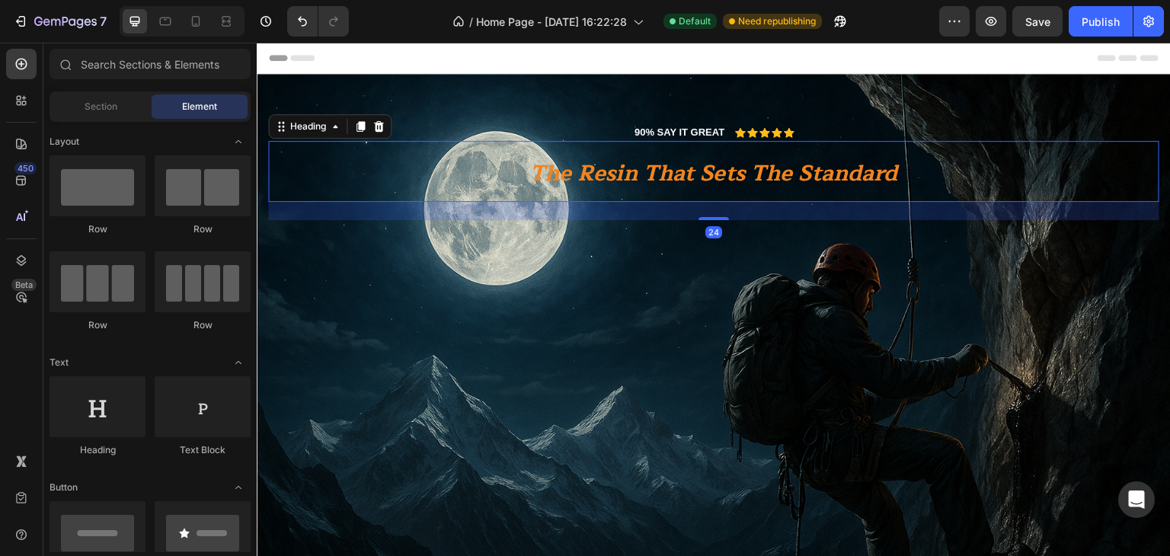
click at [685, 187] on strong "the resin that sets the standard" at bounding box center [713, 173] width 367 height 37
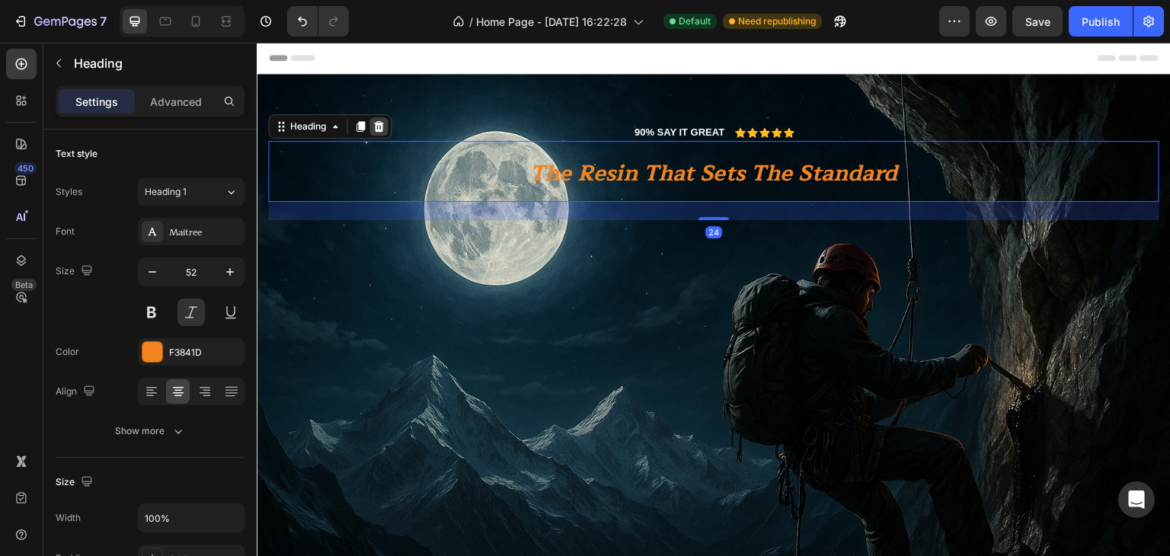
click at [382, 126] on icon at bounding box center [379, 126] width 10 height 11
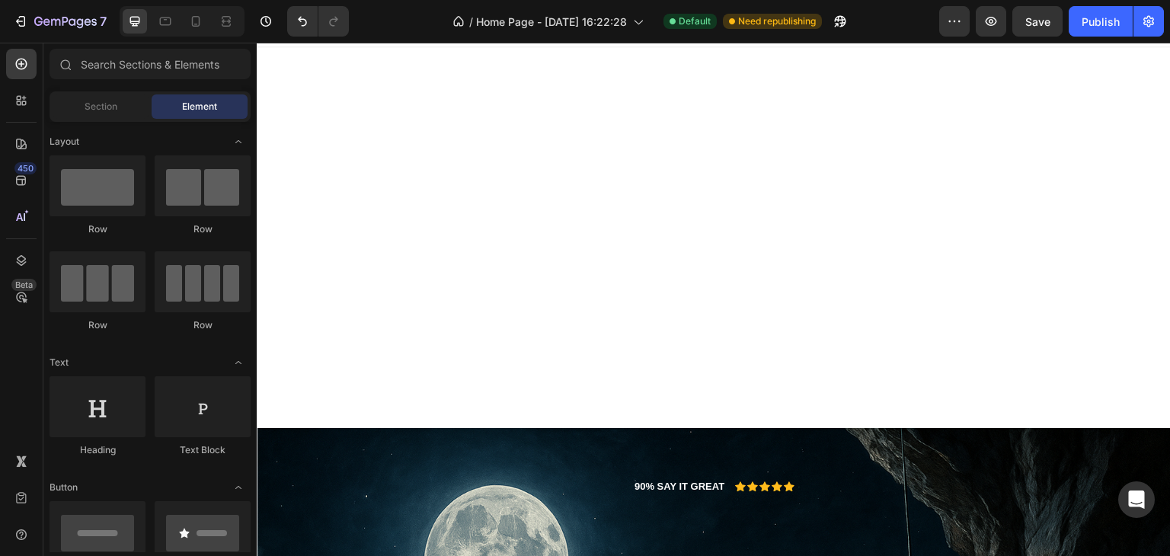
scroll to position [18, 0]
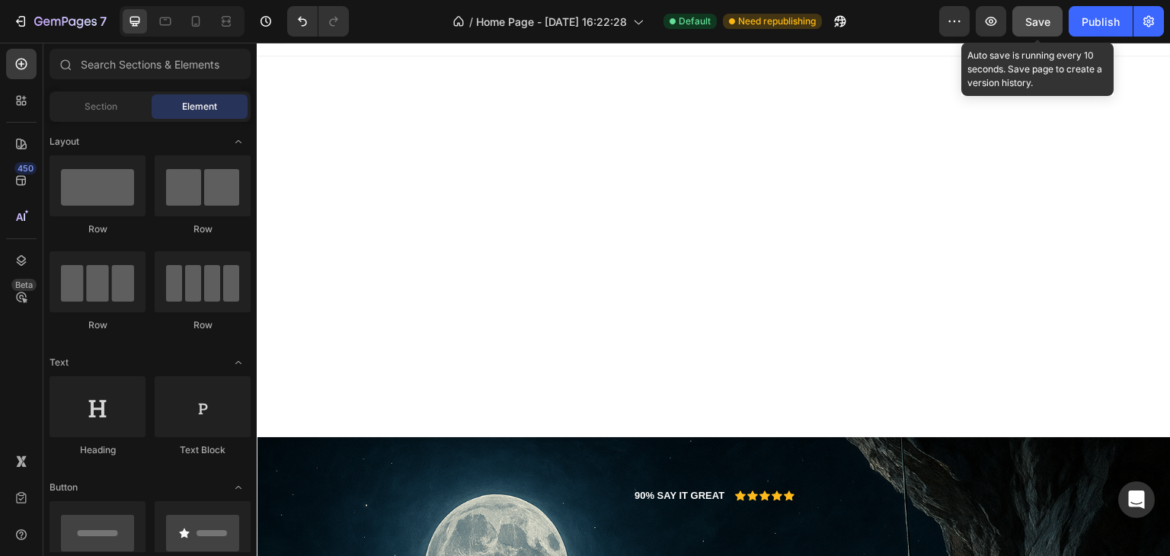
click at [1030, 18] on span "Save" at bounding box center [1037, 21] width 25 height 13
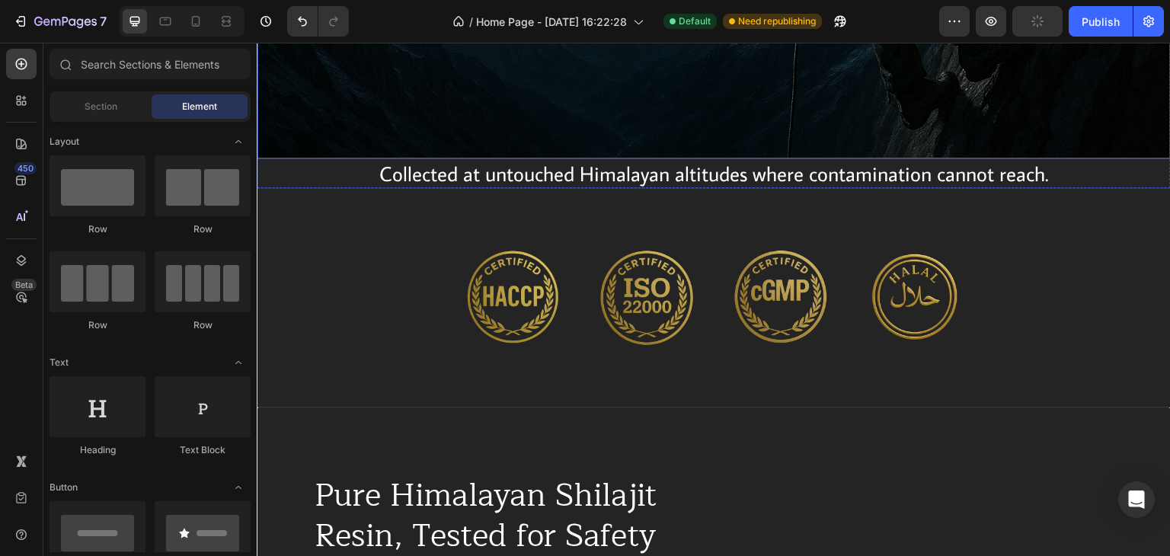
scroll to position [398, 0]
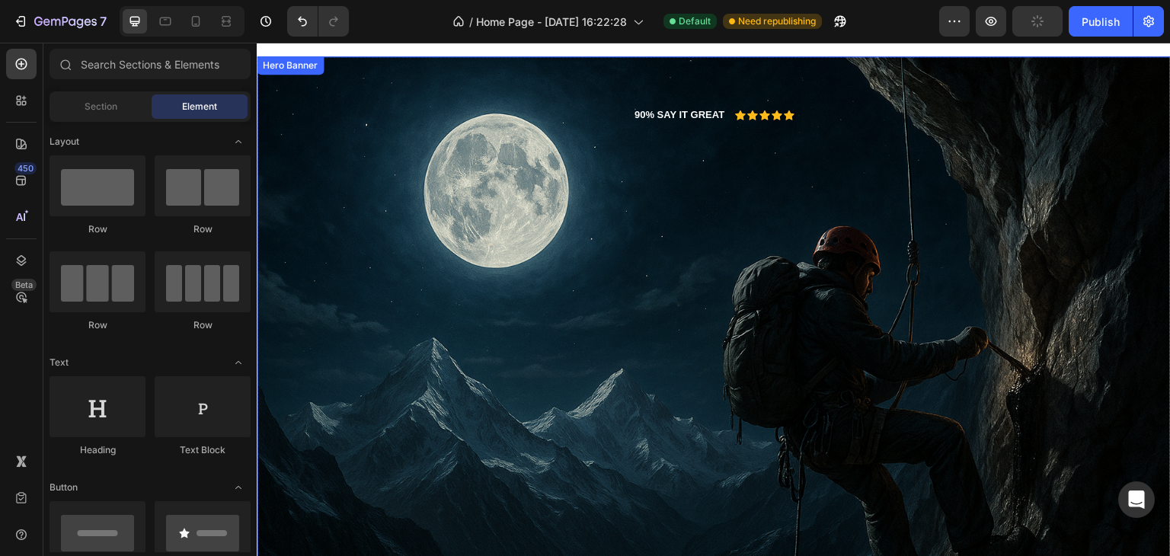
click at [429, 254] on div "Background Image" at bounding box center [714, 360] width 914 height 609
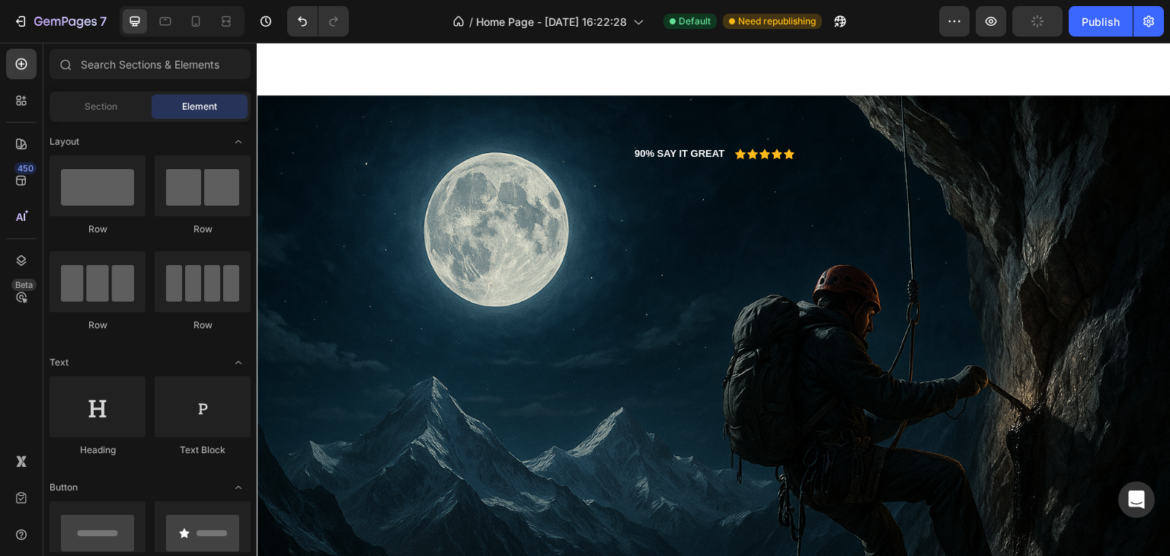
scroll to position [332, 0]
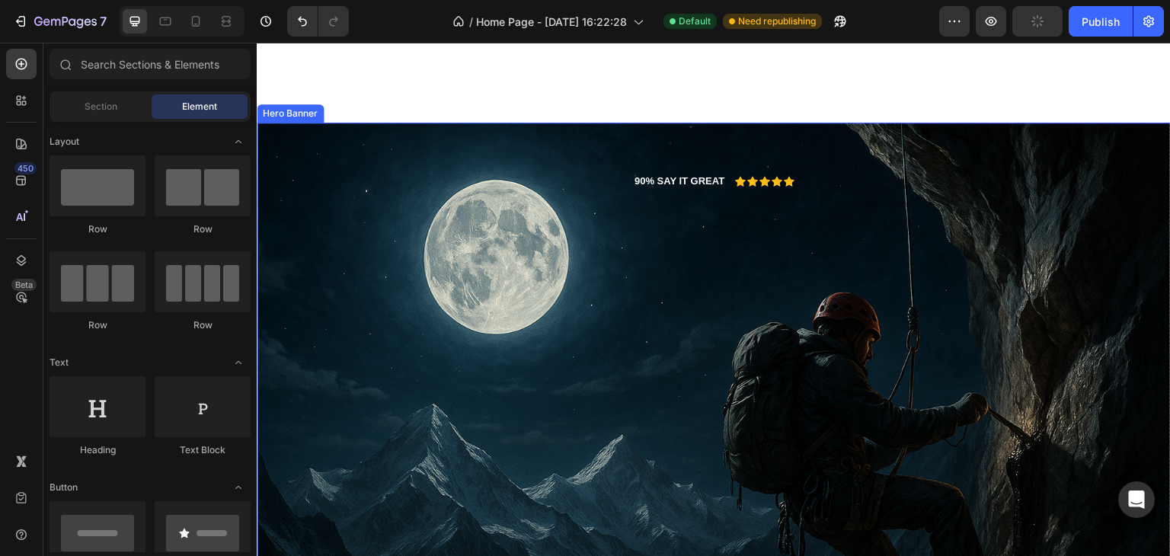
click at [673, 271] on div "Background Image" at bounding box center [714, 427] width 914 height 609
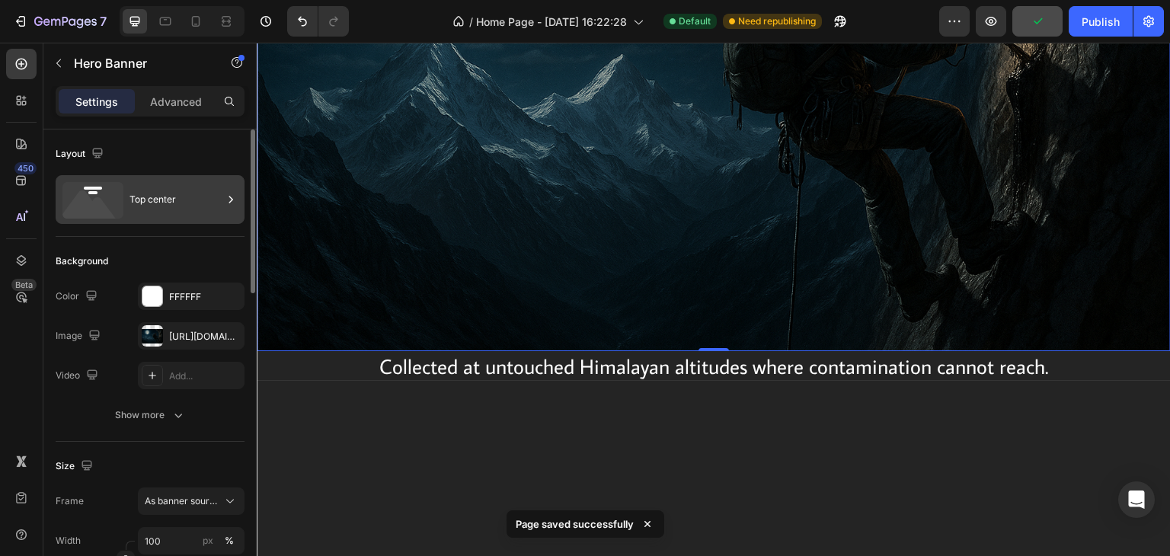
click at [225, 196] on icon at bounding box center [230, 199] width 15 height 15
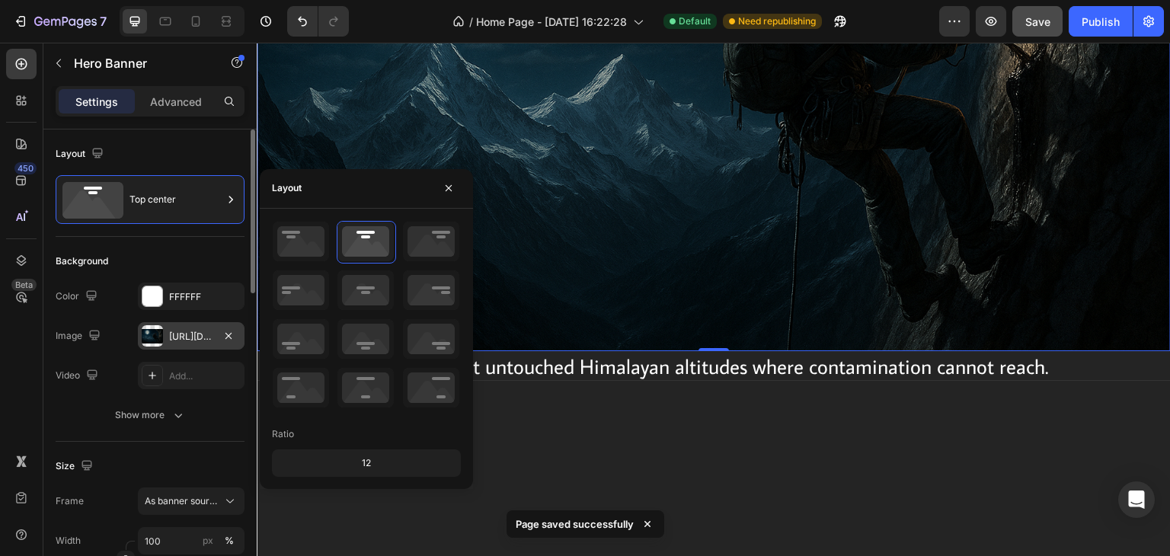
click at [182, 331] on div "https://cdn.shopify.com/s/files/1/0796/2411/0429/files/gempages_547377742321026…" at bounding box center [191, 337] width 44 height 14
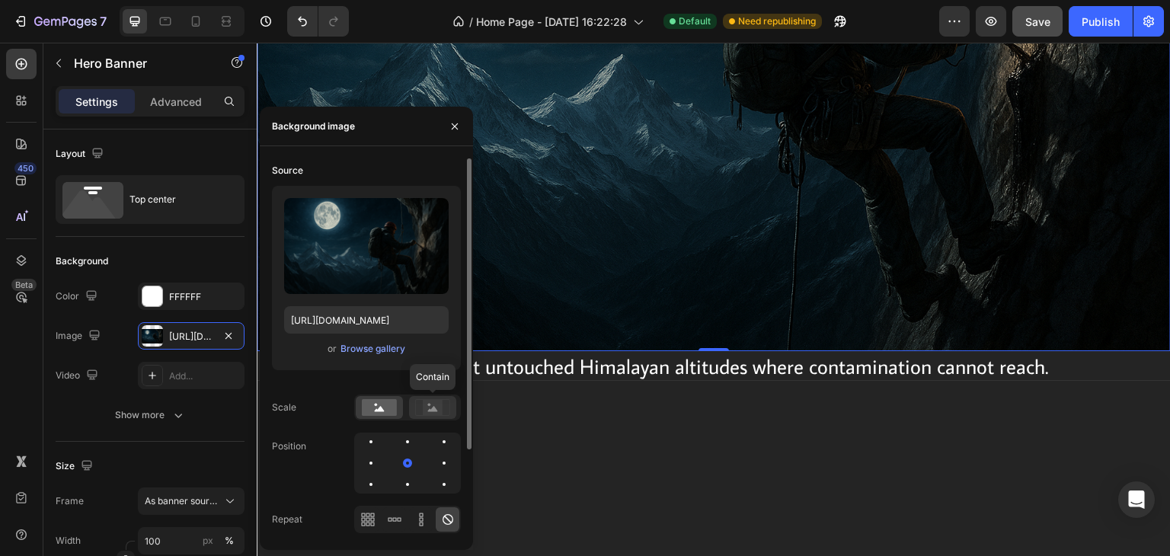
click at [429, 405] on circle at bounding box center [429, 405] width 3 height 3
click at [433, 401] on rect at bounding box center [433, 407] width 20 height 15
click at [341, 354] on div "Browse gallery" at bounding box center [372, 349] width 65 height 14
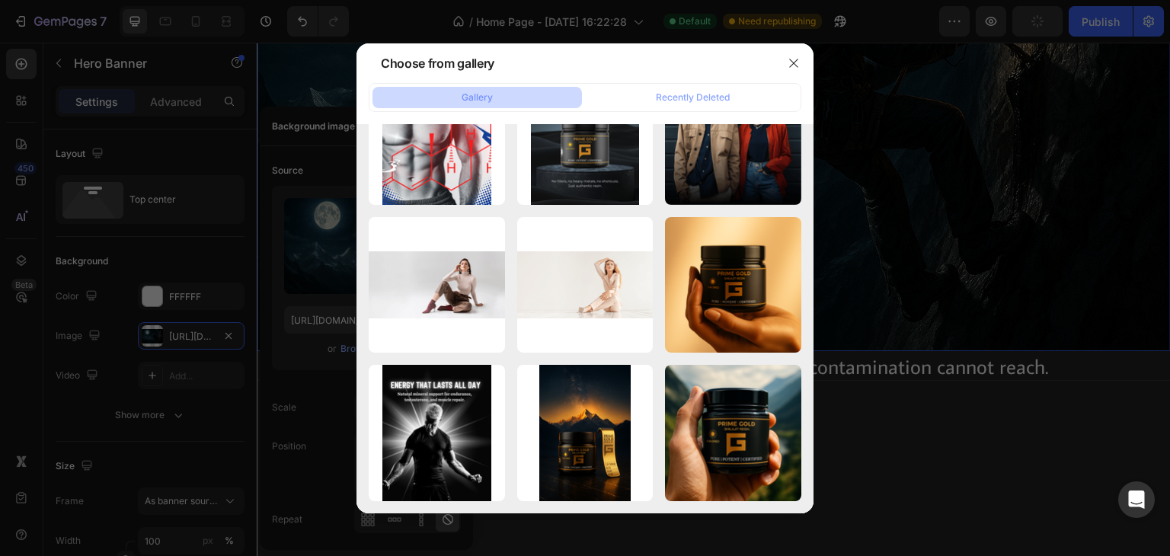
scroll to position [0, 0]
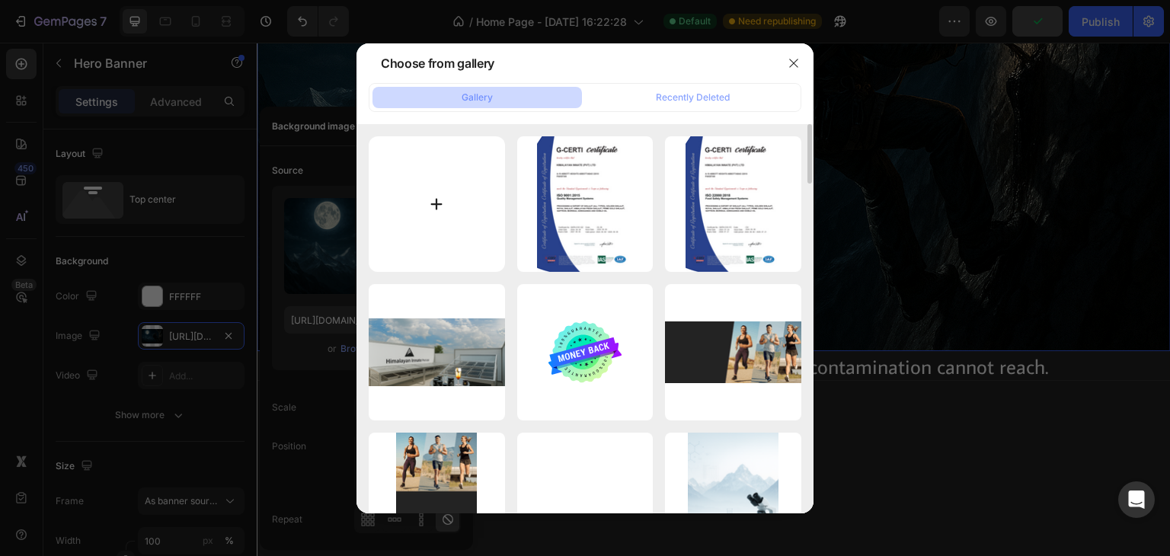
click at [446, 195] on input "file" at bounding box center [437, 204] width 136 height 136
type input "C:\fakepath\20250911_1435_K2 Sunrise Product Display_remix_01k4w1ypxxep1rxq4jc4…"
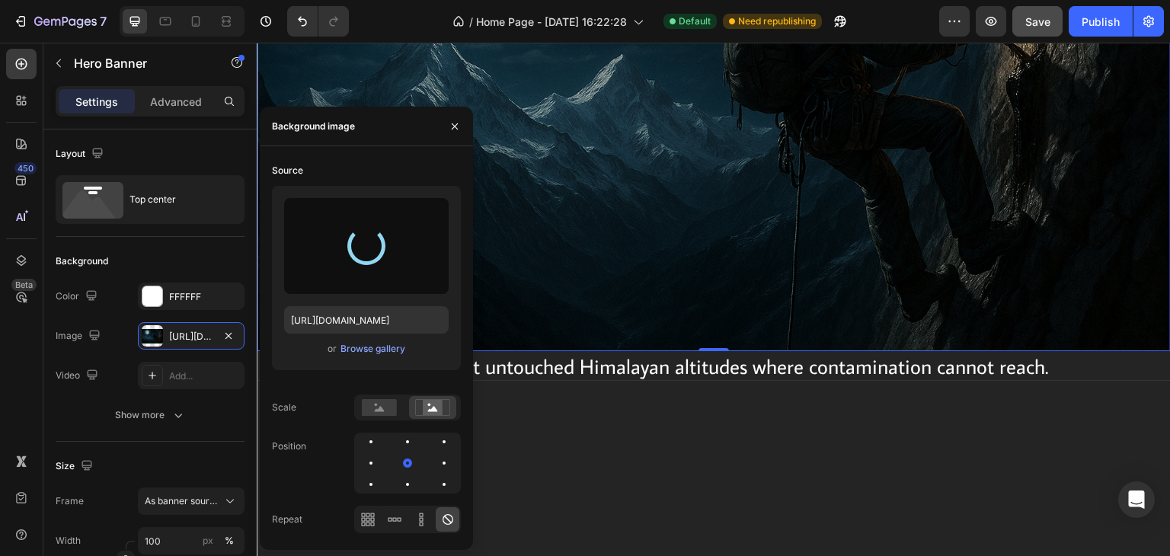
type input "https://cdn.shopify.com/s/files/1/0796/2411/0429/files/gempages_547377742321026…"
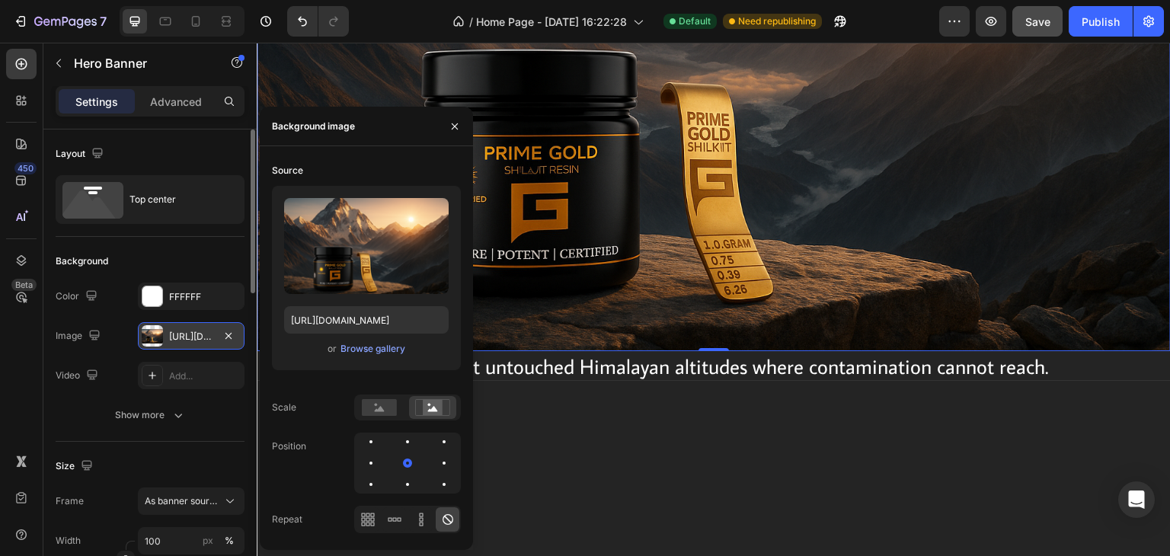
click at [180, 334] on div "https://cdn.shopify.com/s/files/1/0796/2411/0429/files/gempages_547377742321026…" at bounding box center [191, 337] width 44 height 14
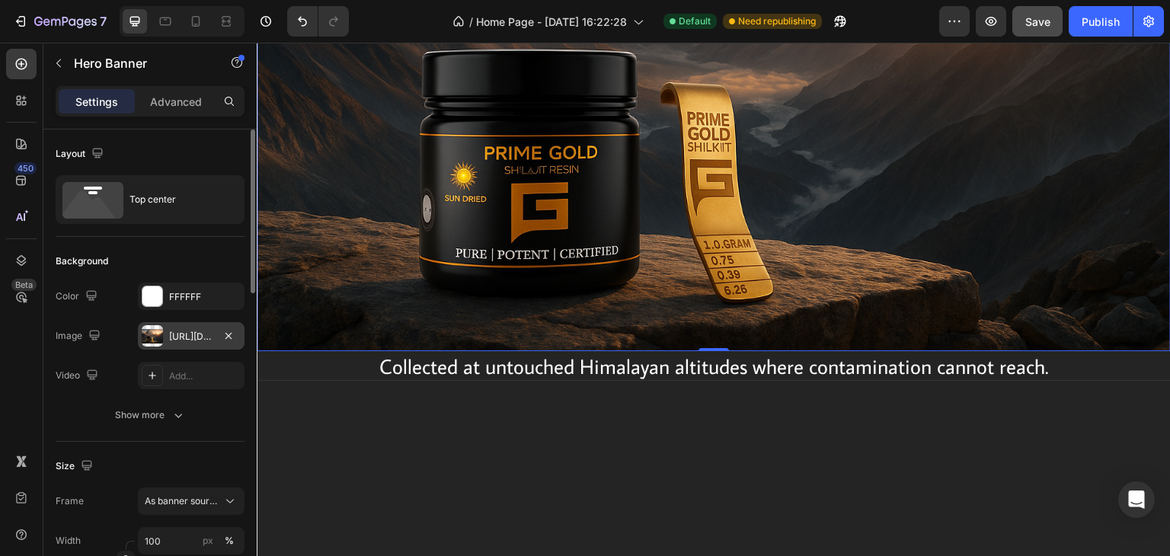
click at [174, 335] on div "https://cdn.shopify.com/s/files/1/0796/2411/0429/files/gempages_547377742321026…" at bounding box center [191, 337] width 44 height 14
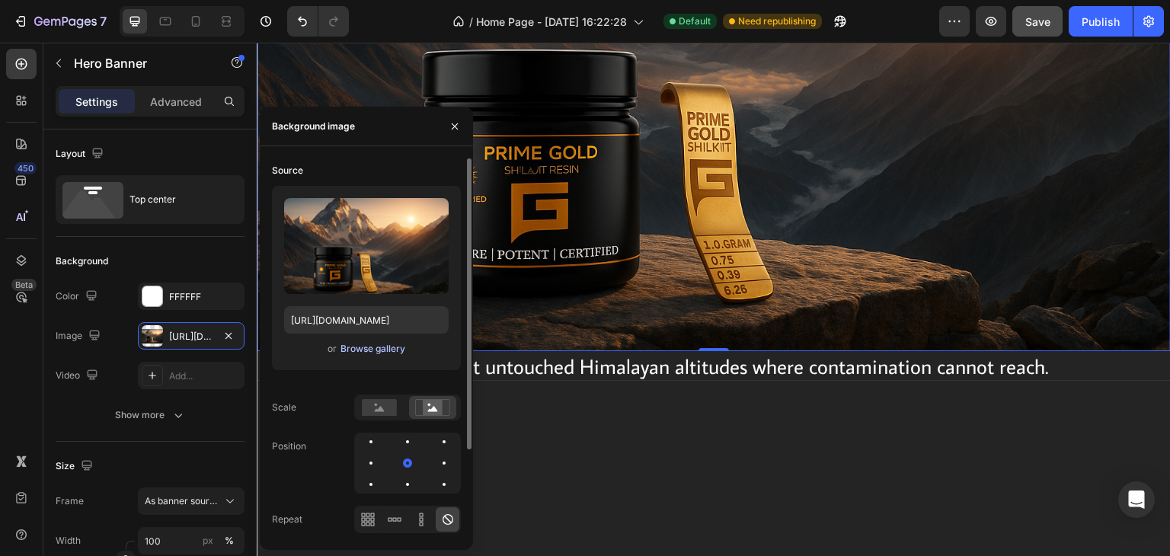
click at [347, 345] on div "Browse gallery" at bounding box center [372, 349] width 65 height 14
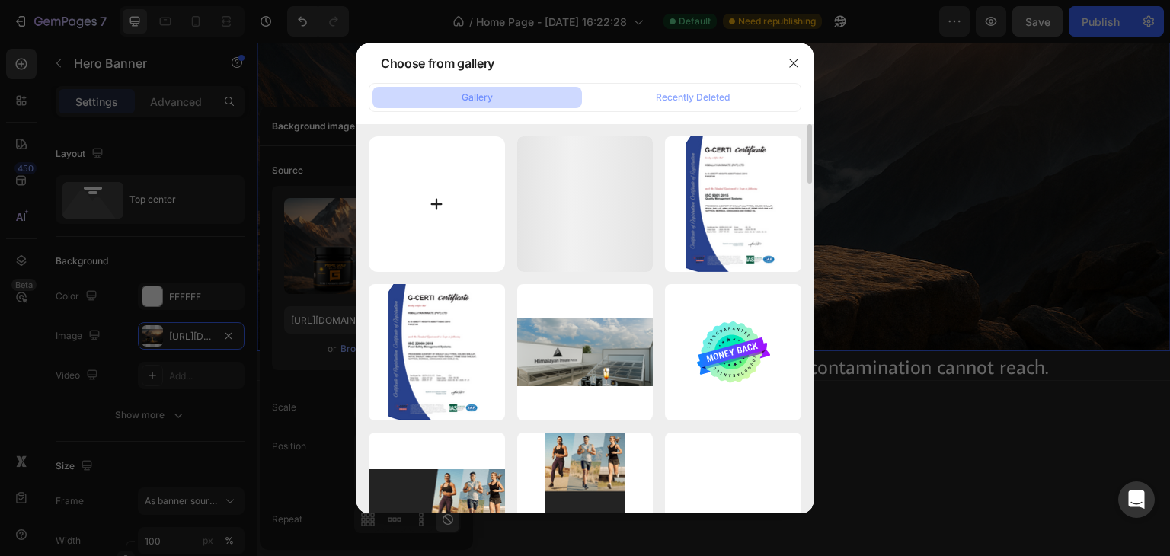
click at [445, 216] on input "file" at bounding box center [437, 204] width 136 height 136
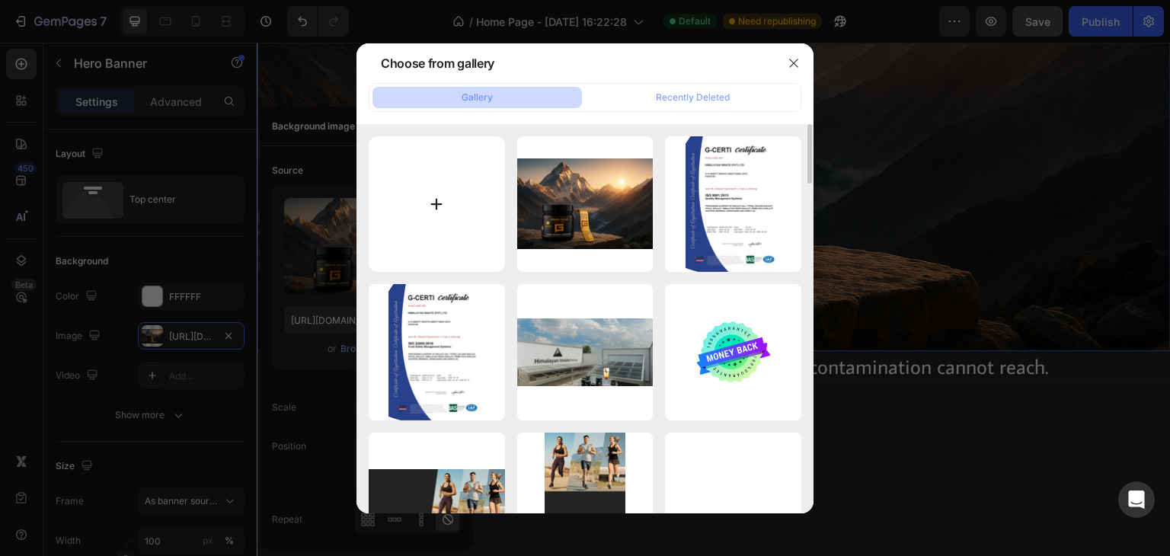
type input "C:\fakepath\20250911_1435_K2 Sunrise Product Display_remix_01k4w1ypxxep1rxq4jc4…"
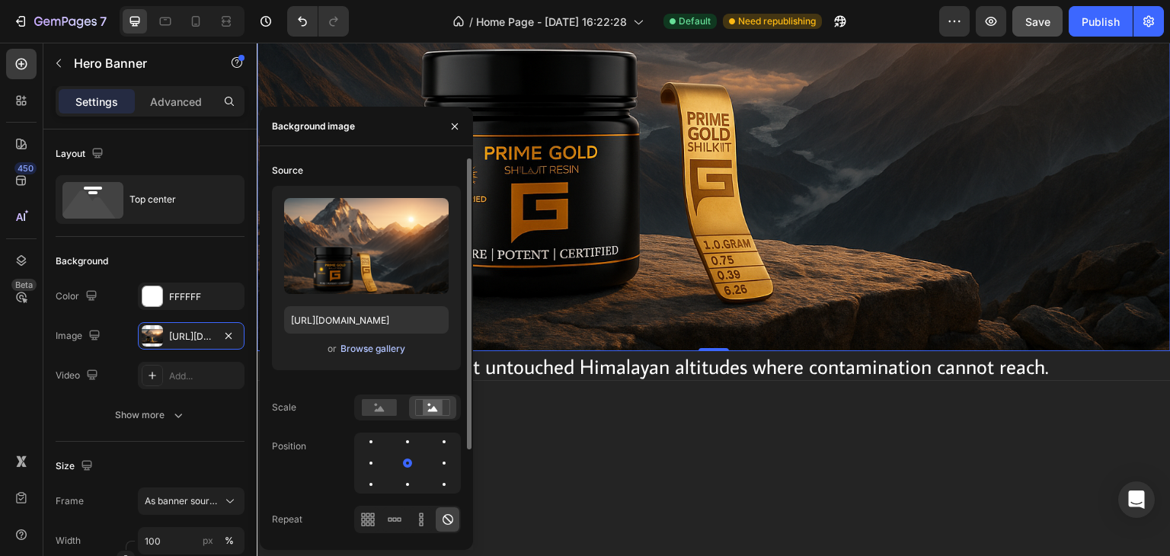
click at [372, 350] on div "Browse gallery" at bounding box center [372, 349] width 65 height 14
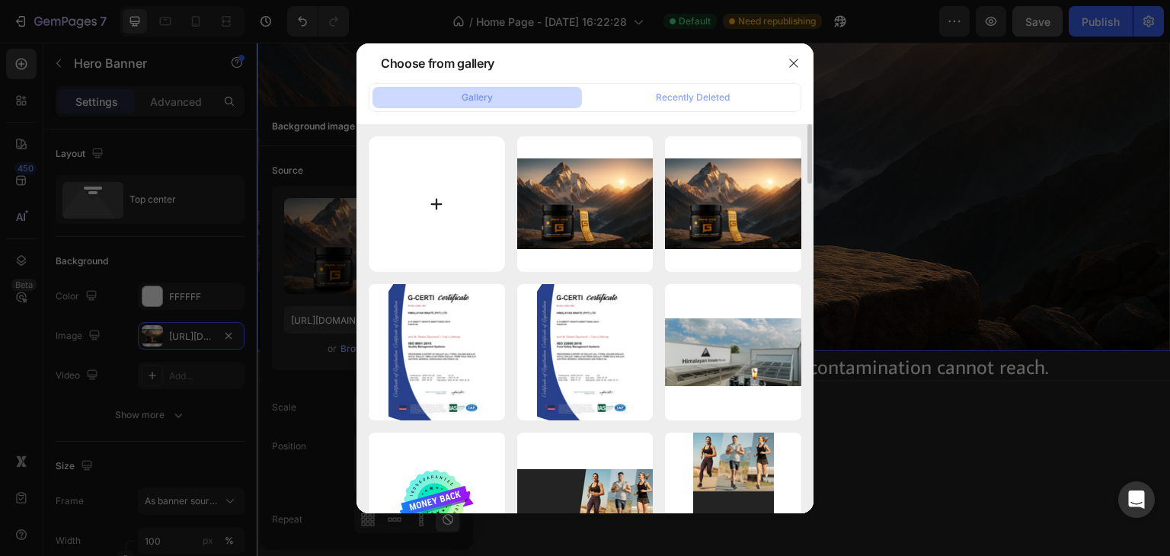
click at [452, 200] on input "file" at bounding box center [437, 204] width 136 height 136
type input "C:\fakepath\20250829_1321_Glossy Resin Stretch_simple_compose_01k3ten03ff0rvmhz…"
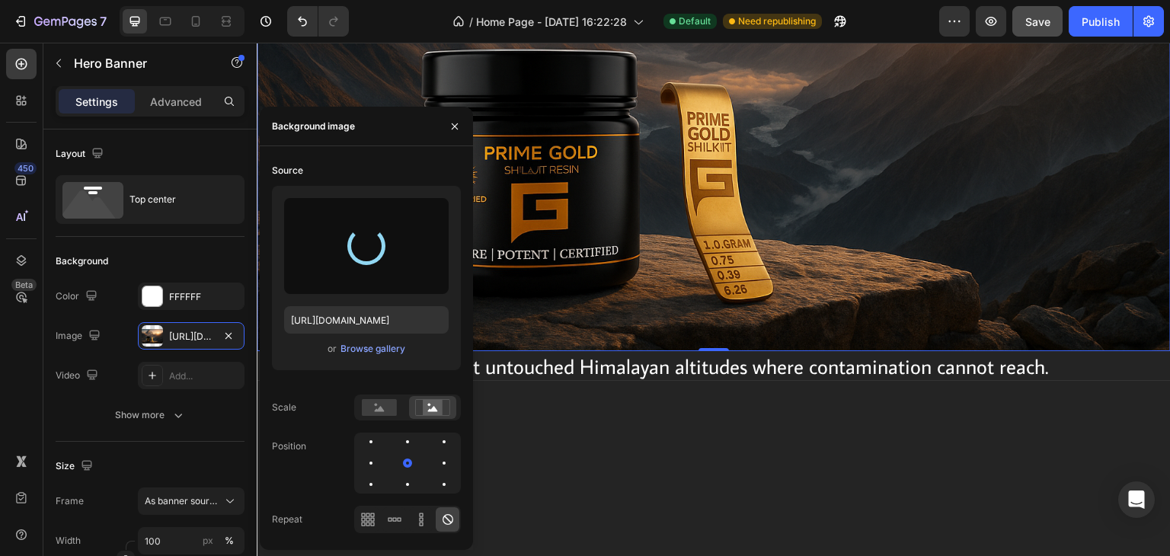
type input "https://cdn.shopify.com/s/files/1/0796/2411/0429/files/gempages_547377742321026…"
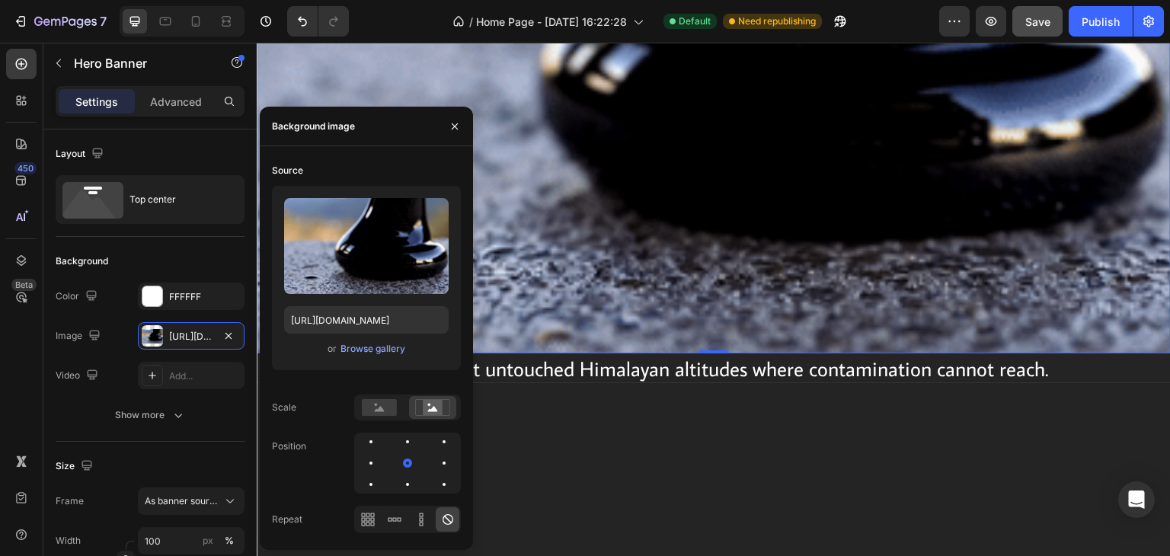
scroll to position [381, 0]
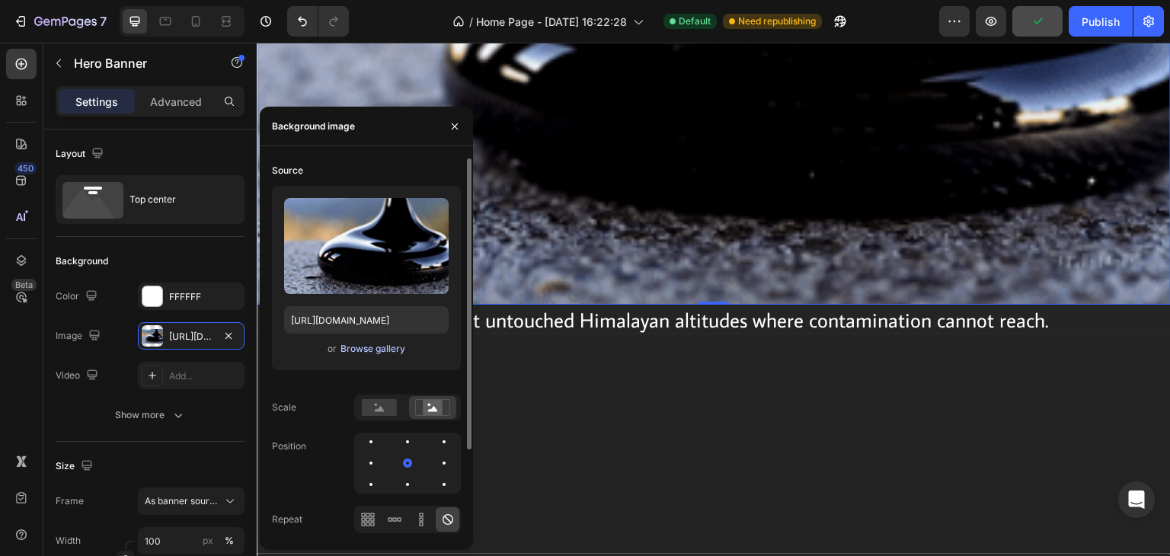
click at [356, 350] on div "Browse gallery" at bounding box center [372, 349] width 65 height 14
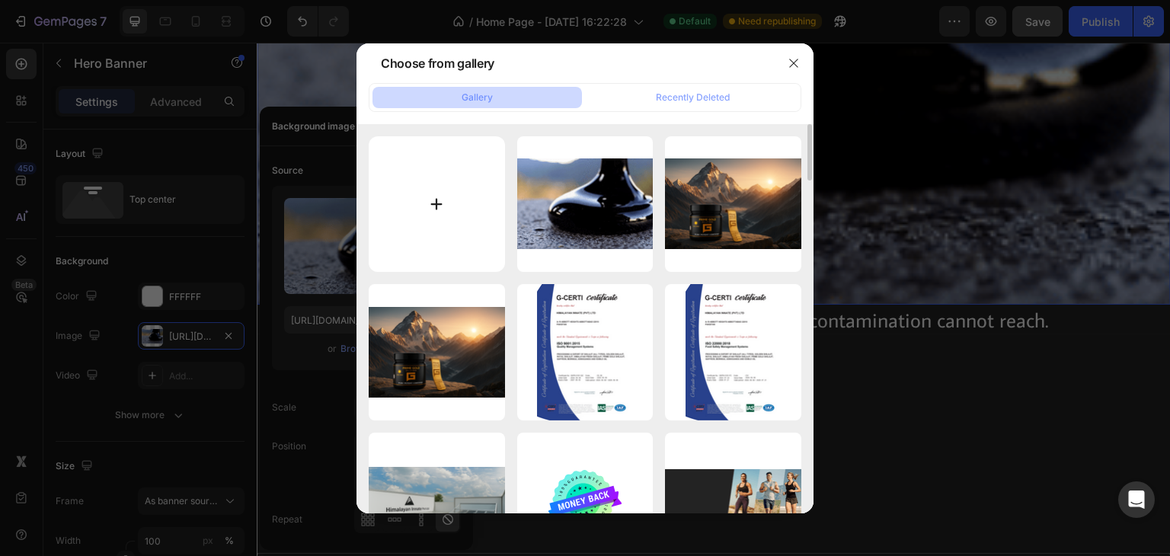
click at [457, 205] on input "file" at bounding box center [437, 204] width 136 height 136
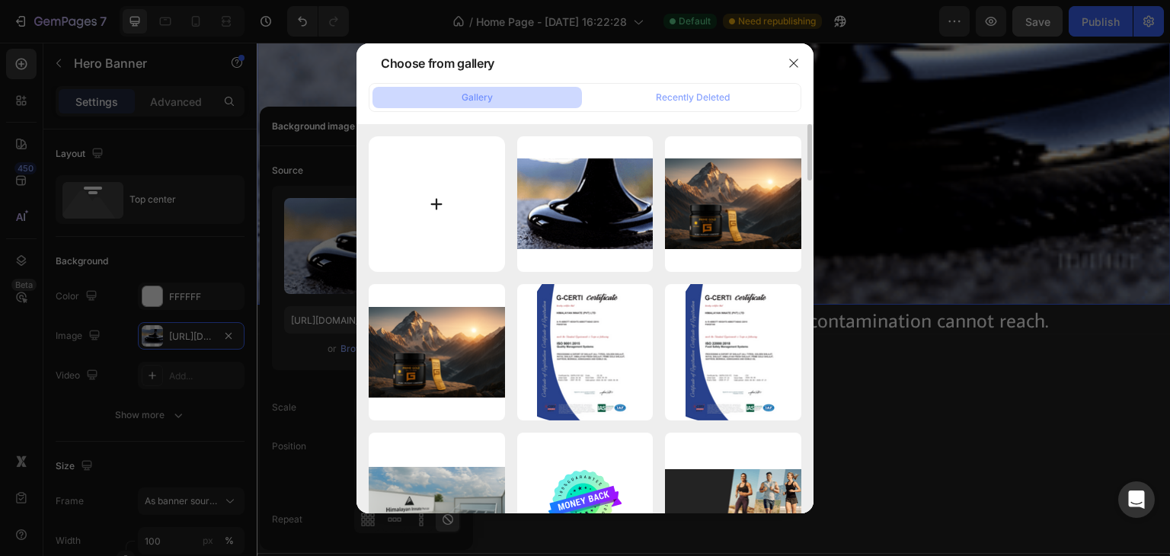
type input "C:\fakepath\20250911_1435_K2 Sunrise Product Display_remix_01k4w1ypxze7rtepvmhd…"
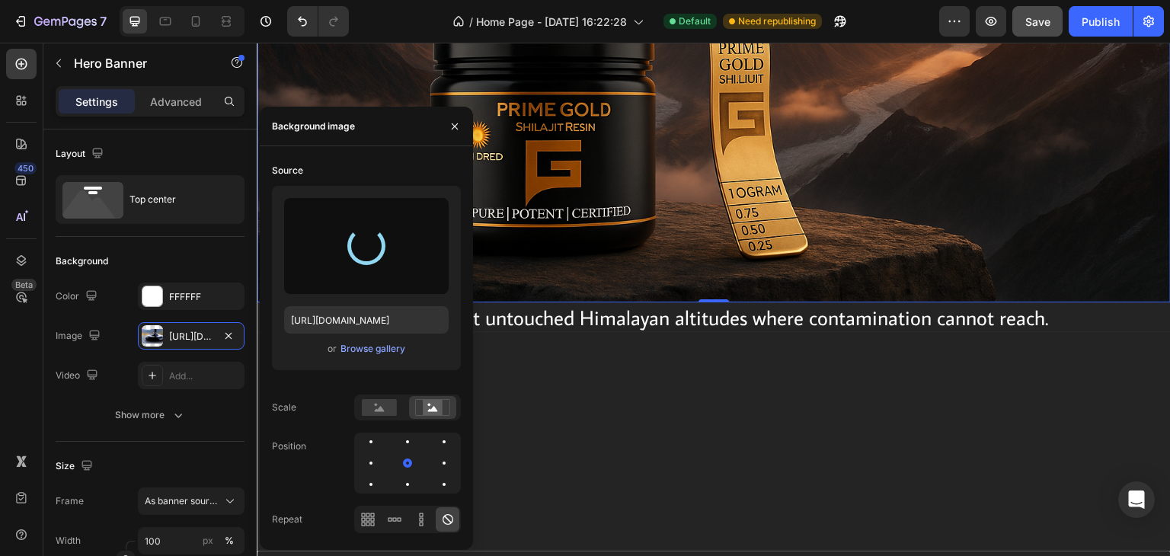
type input "https://cdn.shopify.com/s/files/1/0796/2411/0429/files/gempages_547377742321026…"
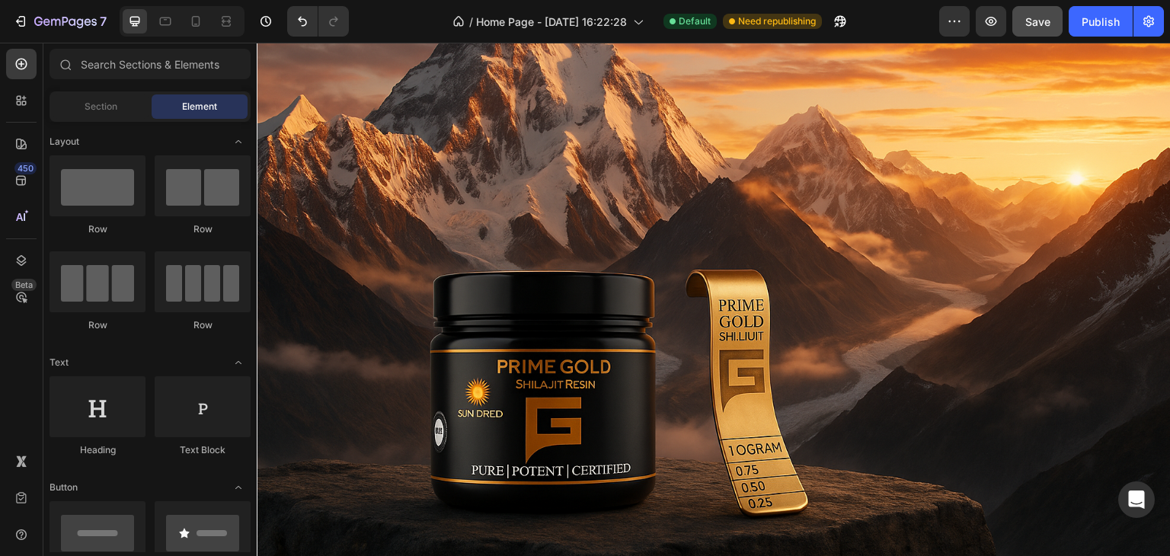
scroll to position [542, 0]
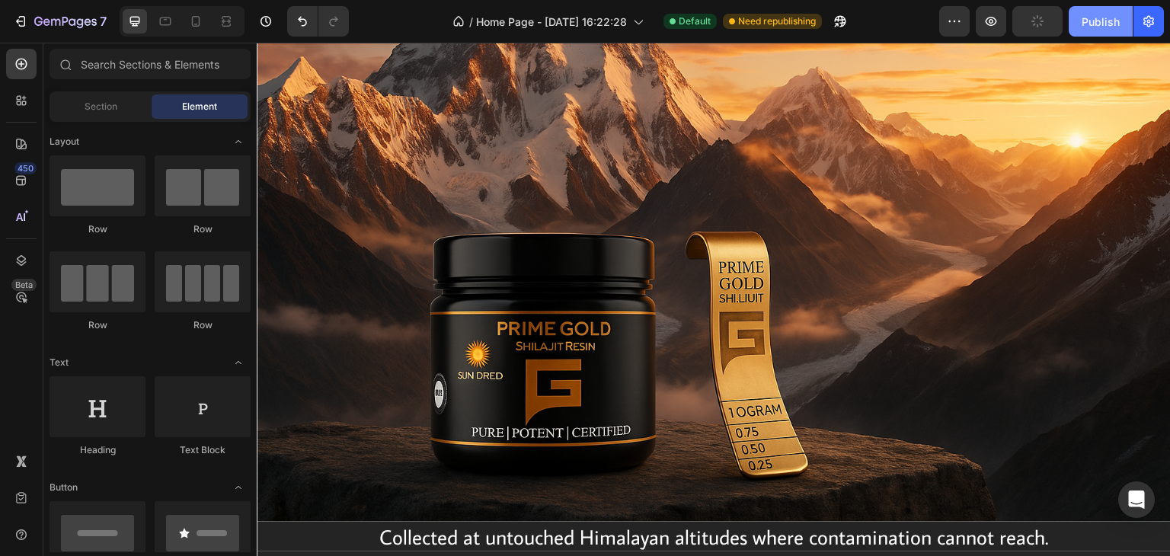
click at [1088, 17] on div "Publish" at bounding box center [1101, 22] width 38 height 16
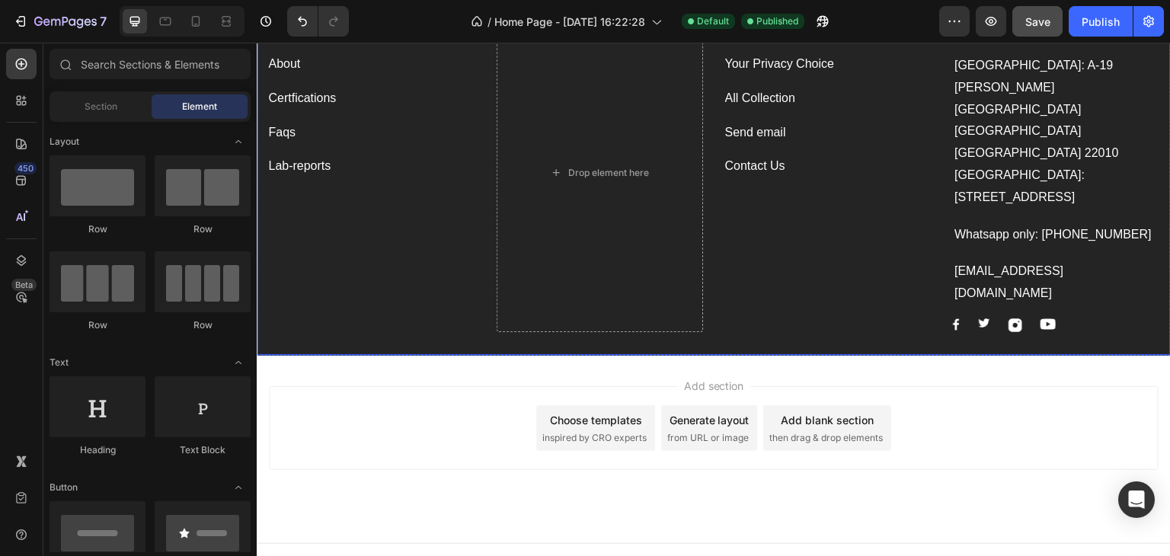
scroll to position [7047, 0]
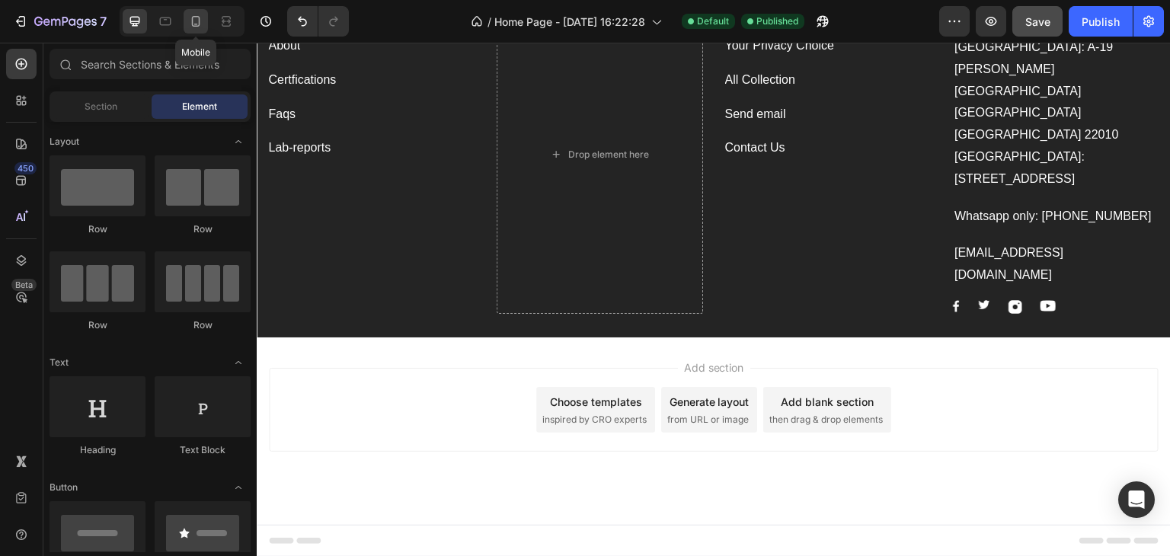
click at [192, 21] on icon at bounding box center [196, 21] width 8 height 11
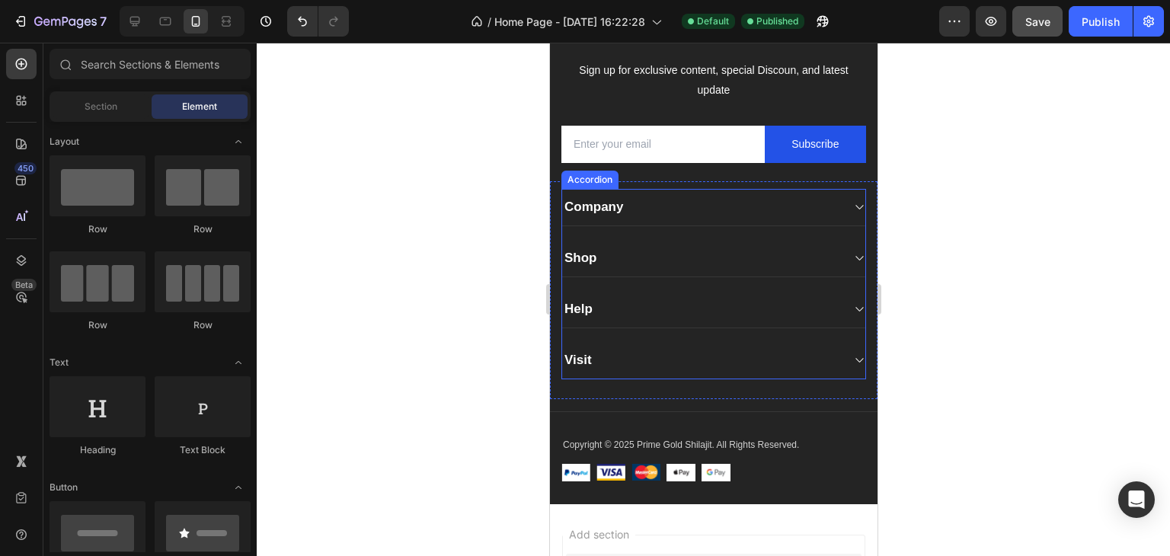
click at [852, 203] on icon at bounding box center [857, 207] width 11 height 12
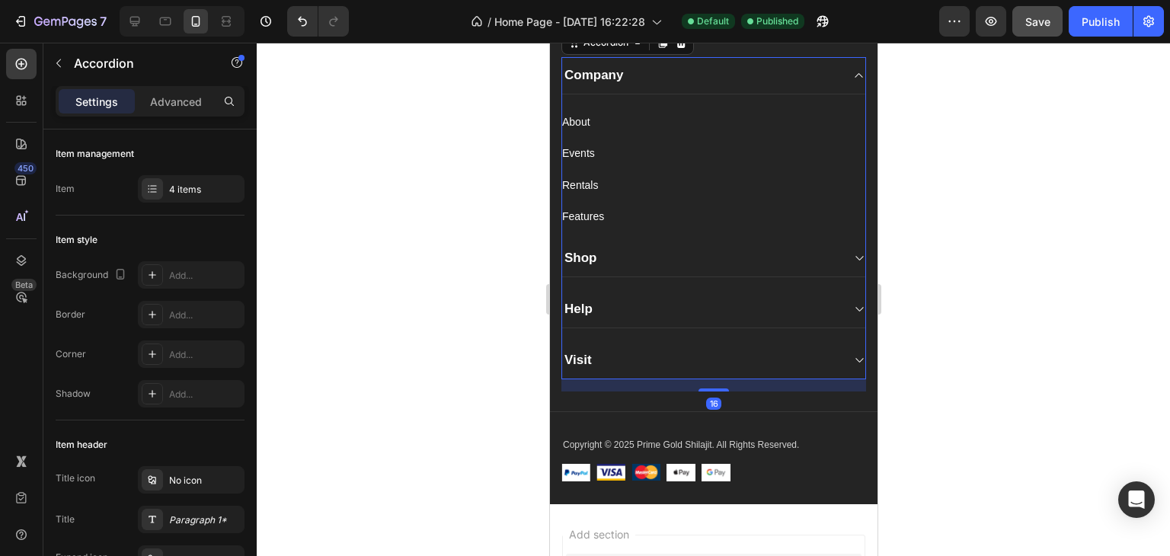
scroll to position [8174, 0]
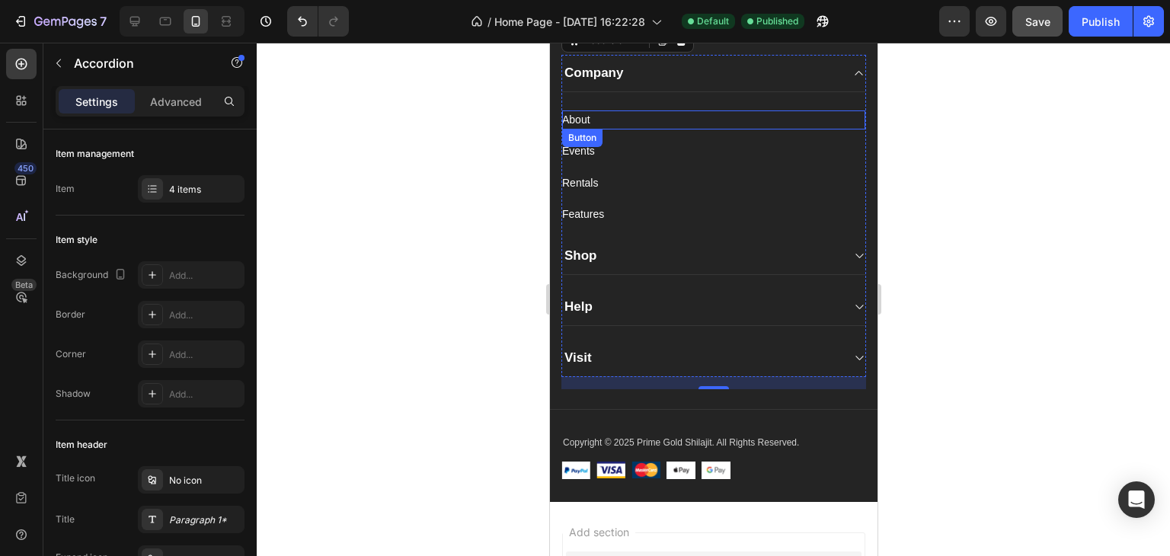
click at [604, 120] on div "About Button" at bounding box center [712, 119] width 303 height 19
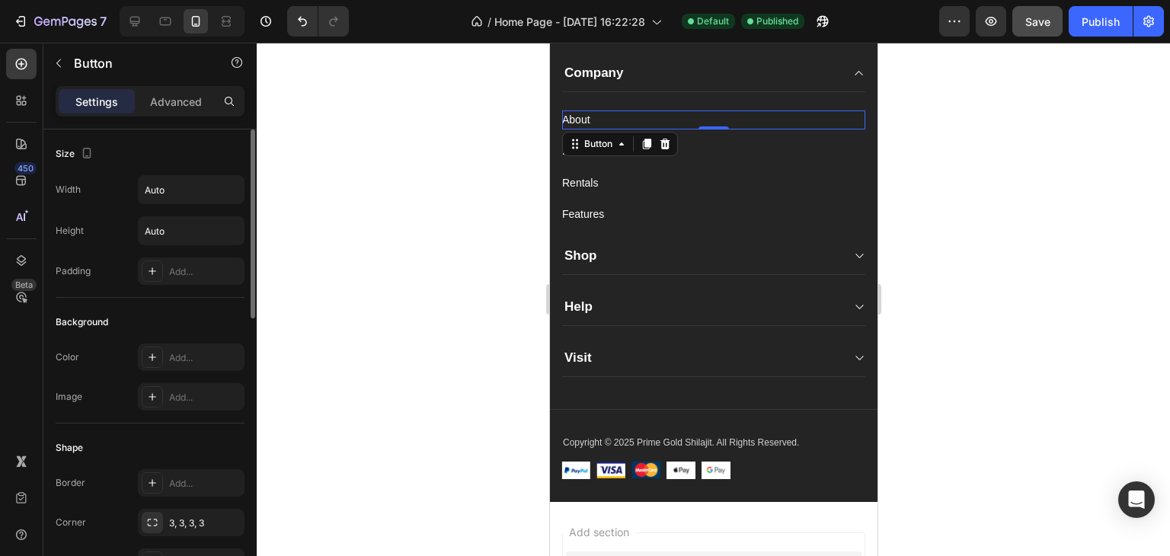
scroll to position [699, 0]
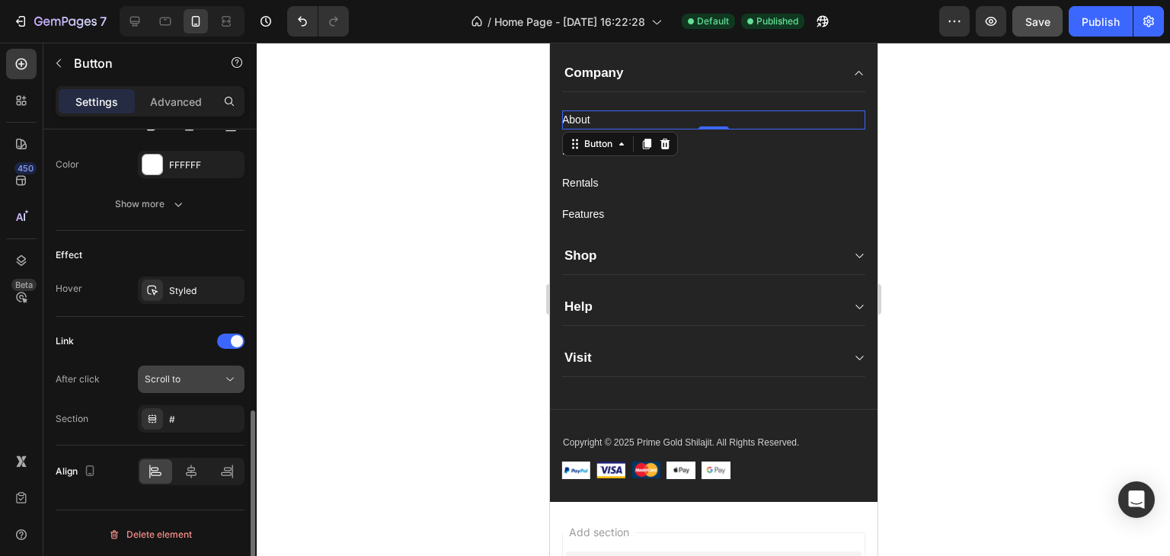
click at [203, 376] on div "Scroll to" at bounding box center [184, 379] width 78 height 14
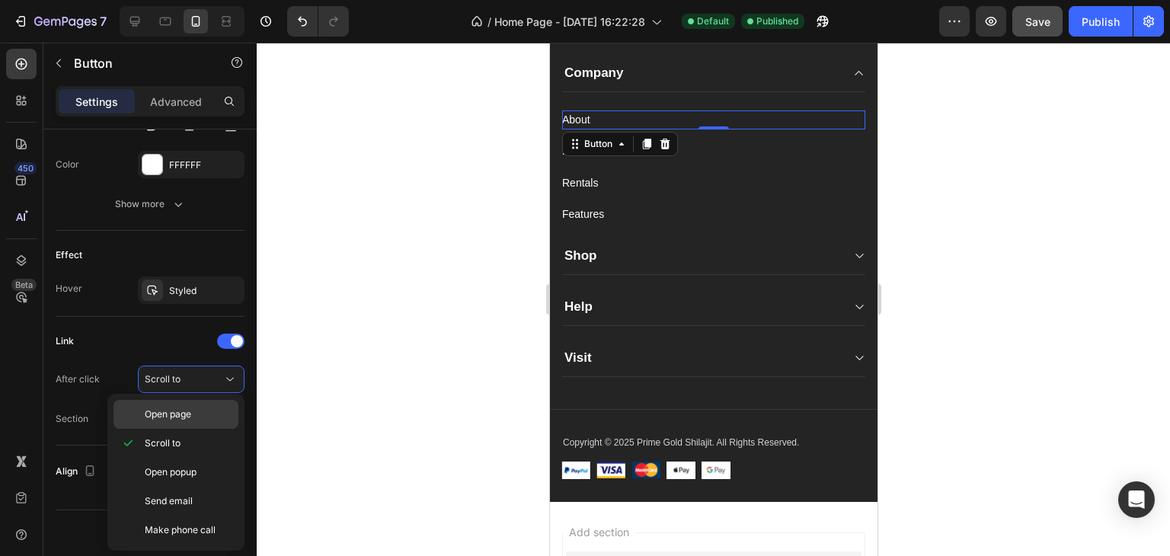
click at [181, 414] on span "Open page" at bounding box center [168, 414] width 46 height 14
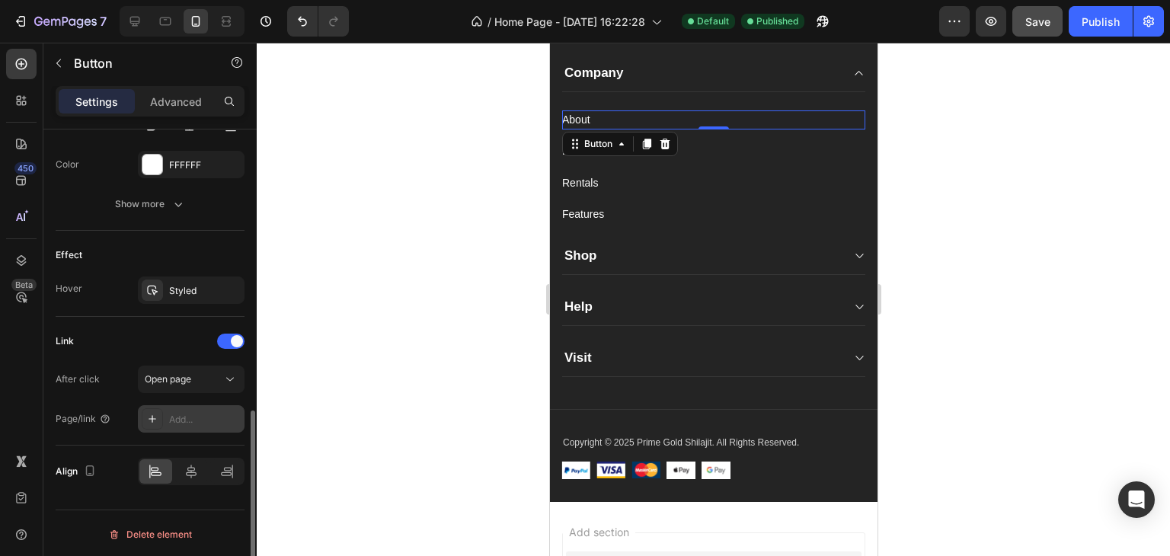
click at [181, 415] on div "Add..." at bounding box center [205, 420] width 72 height 14
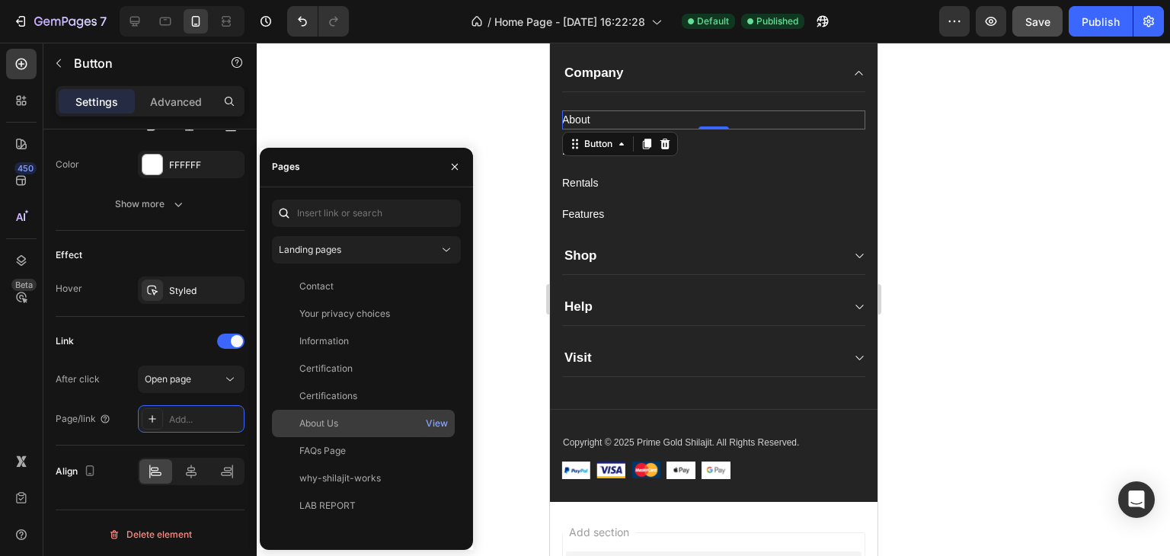
click at [328, 423] on div "About Us" at bounding box center [318, 424] width 39 height 14
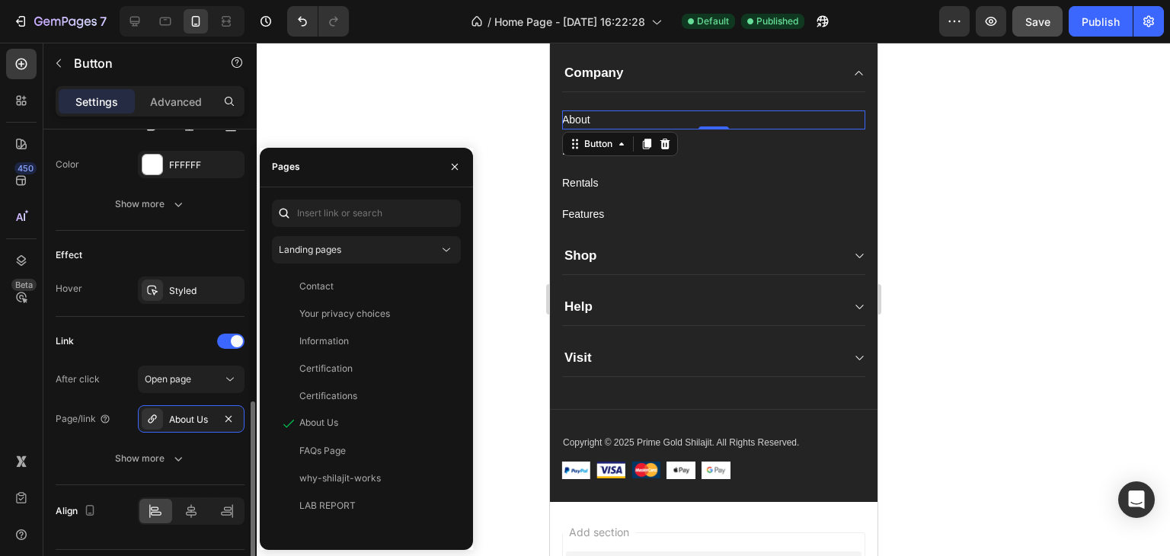
click at [119, 385] on div "After click Open page" at bounding box center [150, 379] width 189 height 27
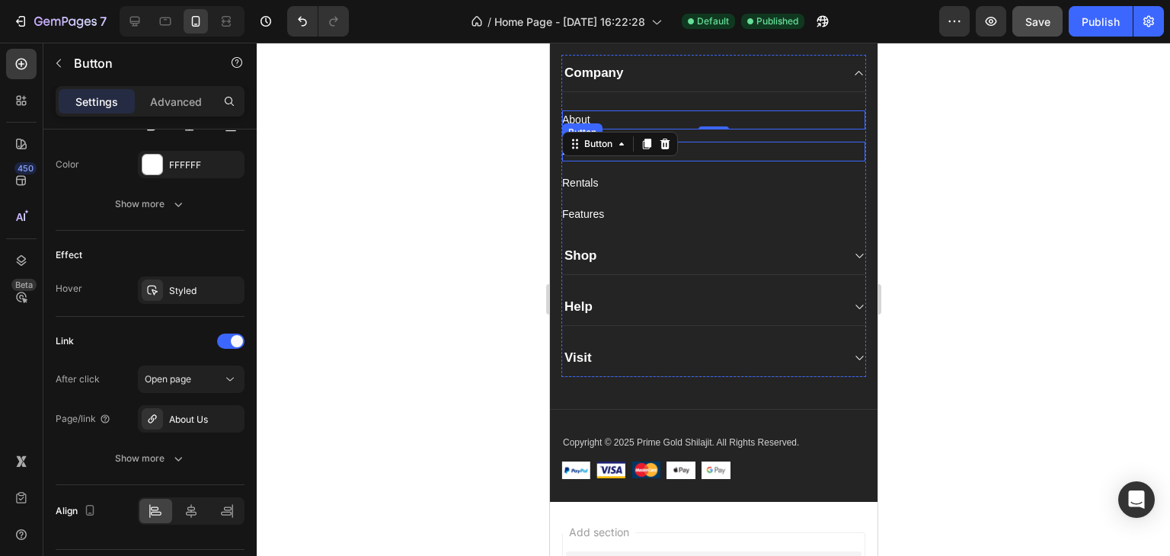
click at [744, 150] on div "Events Button" at bounding box center [712, 151] width 303 height 19
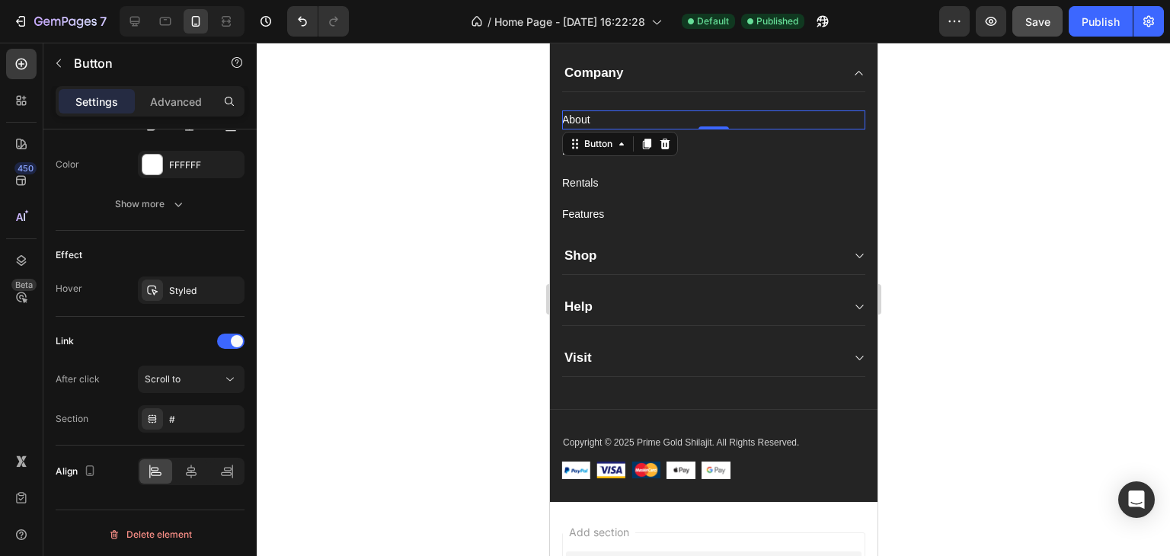
click at [606, 126] on div "About Button 0" at bounding box center [712, 119] width 303 height 19
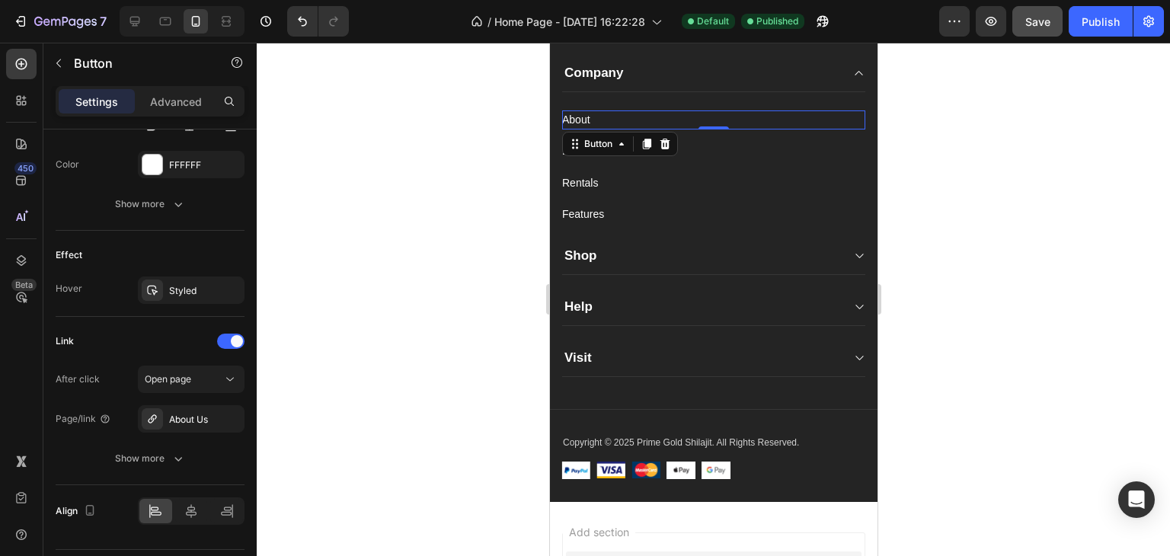
click at [597, 123] on div "About Button 0" at bounding box center [712, 119] width 303 height 19
click at [590, 121] on div "About Button 0" at bounding box center [712, 119] width 303 height 19
click at [588, 120] on div "About" at bounding box center [575, 119] width 28 height 19
click at [588, 120] on p "About" at bounding box center [575, 119] width 28 height 19
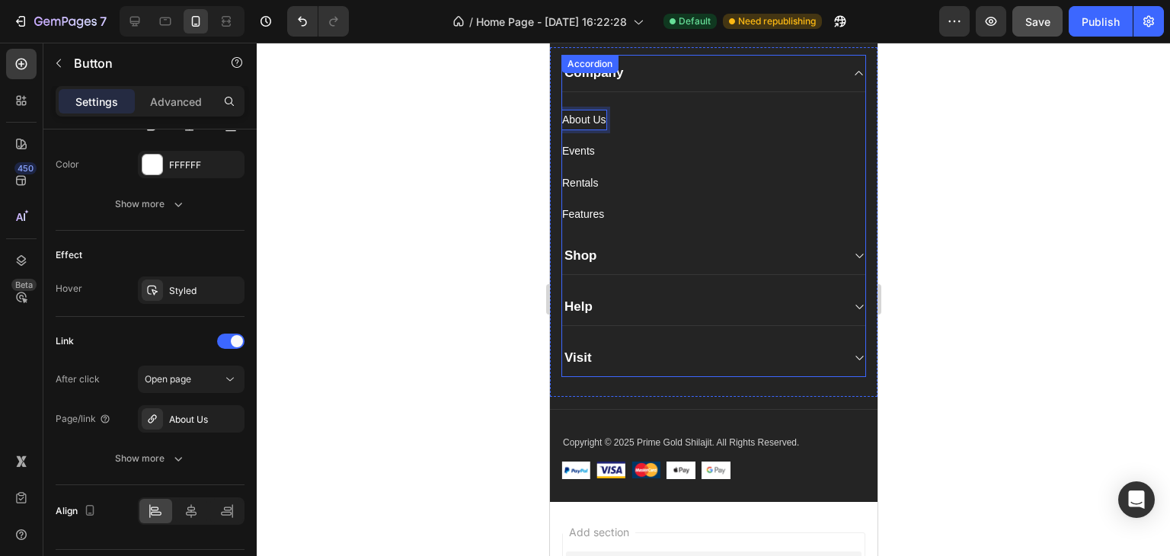
click at [711, 166] on div "Rentals Button" at bounding box center [712, 176] width 303 height 31
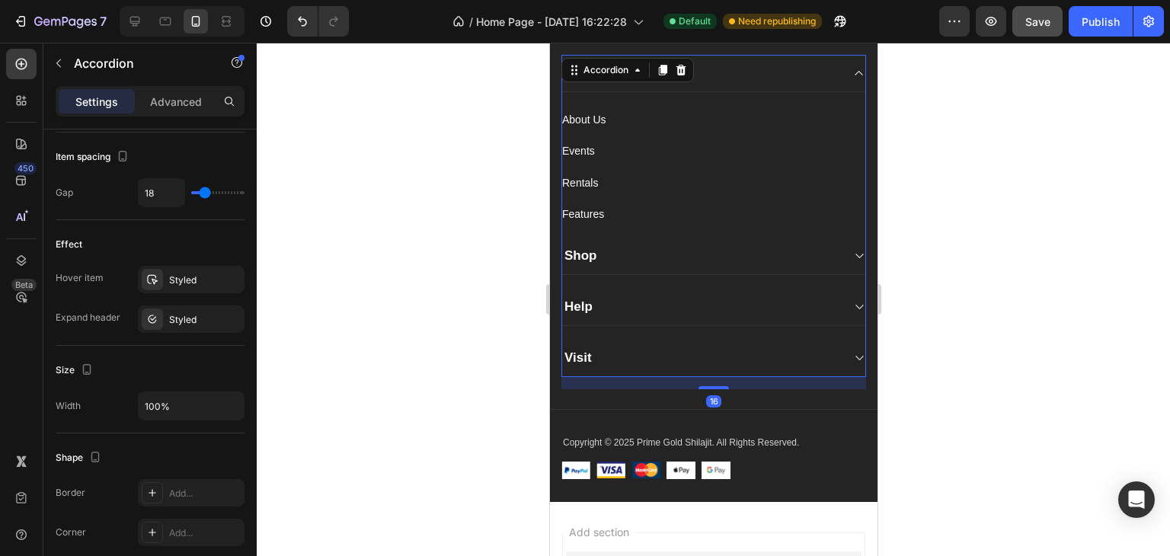
scroll to position [0, 0]
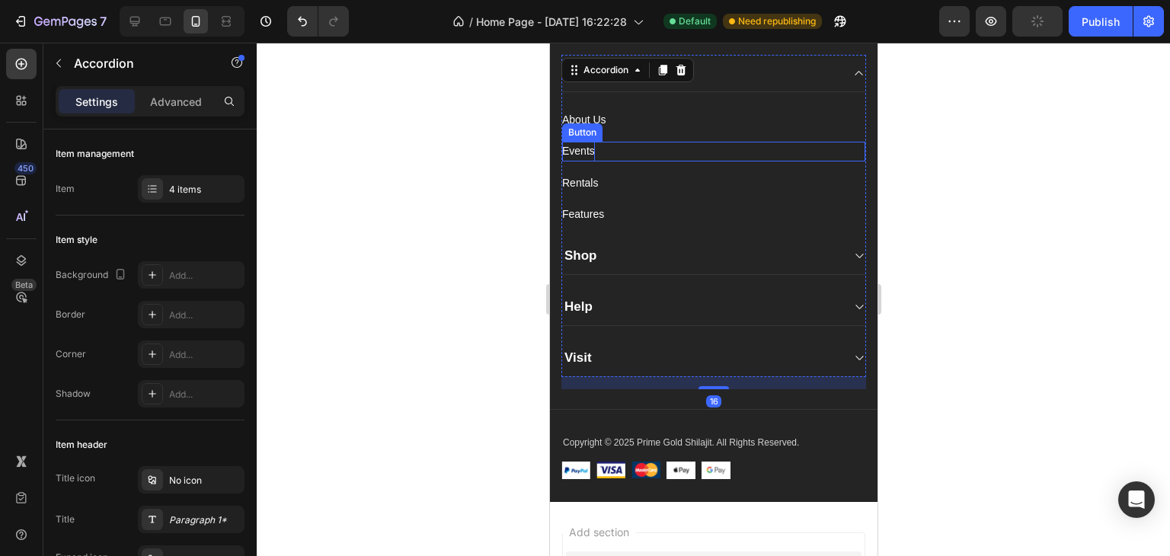
click at [583, 150] on div "Events" at bounding box center [577, 151] width 33 height 19
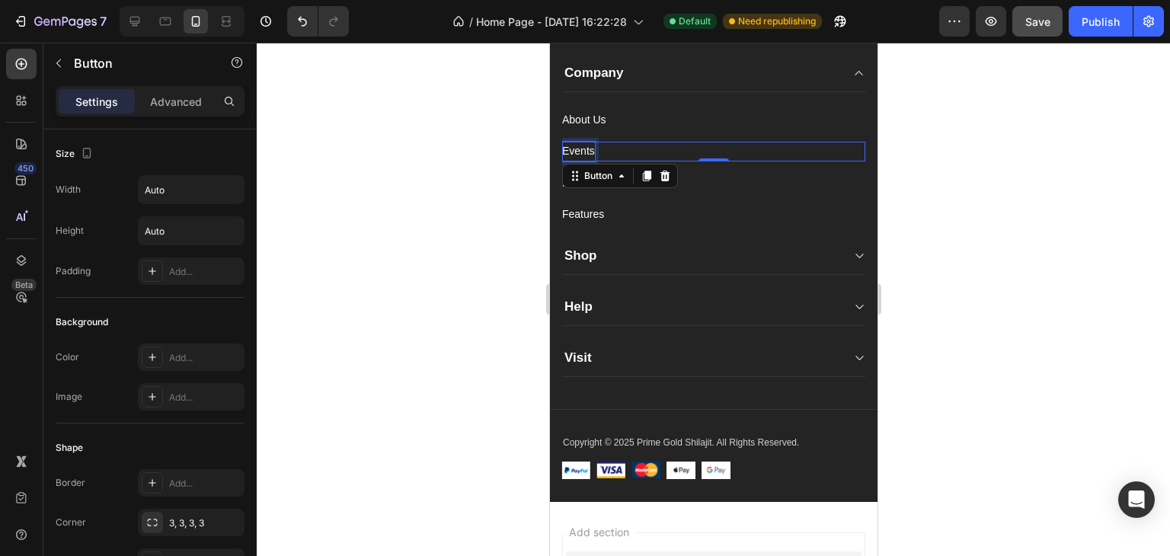
click at [590, 149] on div "Events" at bounding box center [577, 151] width 33 height 19
click at [590, 149] on p "Events" at bounding box center [577, 151] width 33 height 19
click at [503, 199] on div at bounding box center [713, 299] width 913 height 513
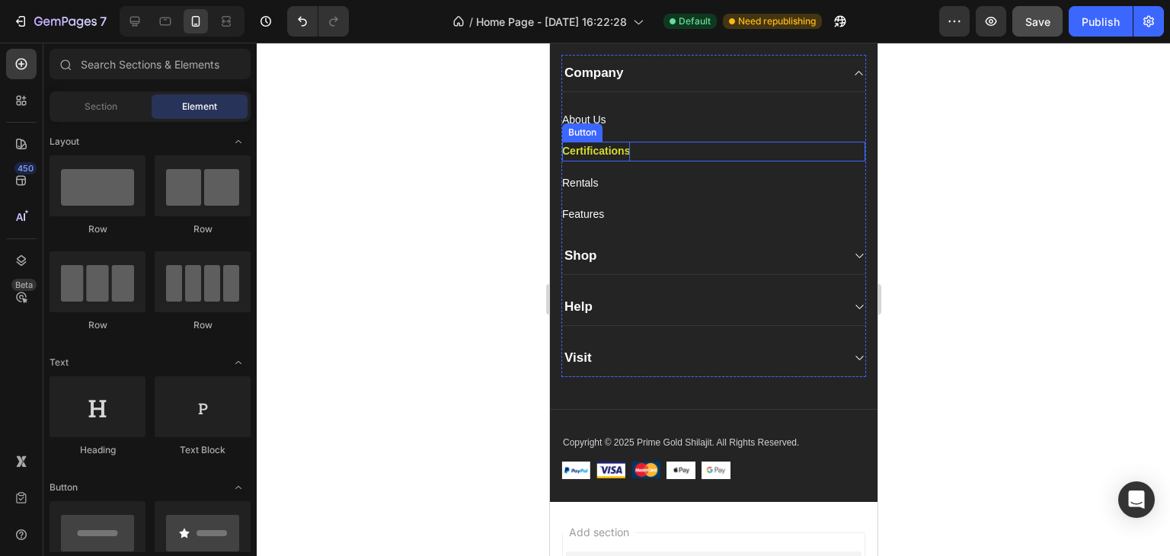
click at [612, 147] on strong "Certifications" at bounding box center [595, 151] width 68 height 12
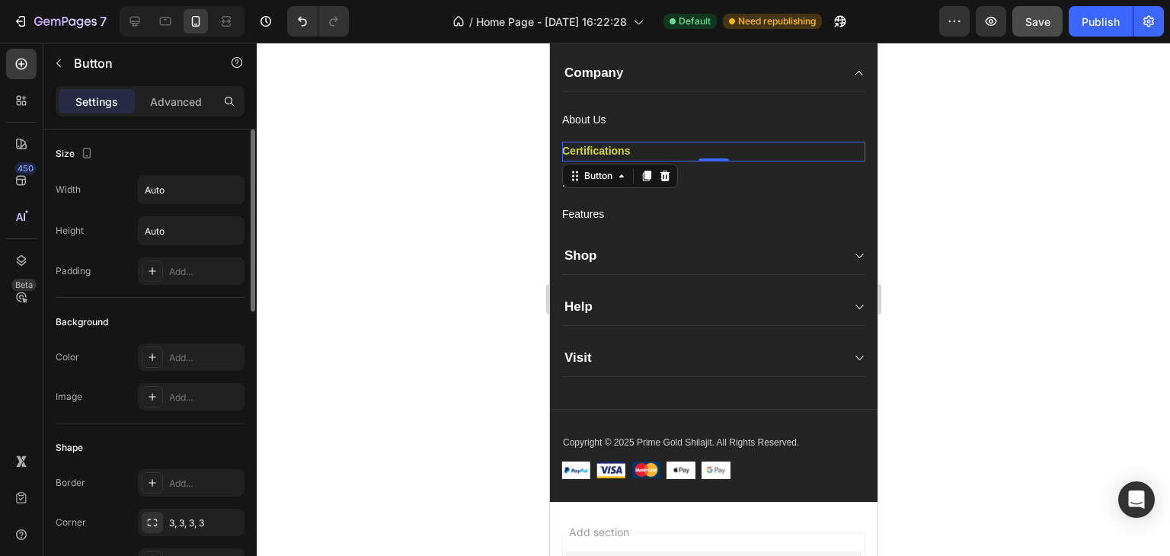
scroll to position [699, 0]
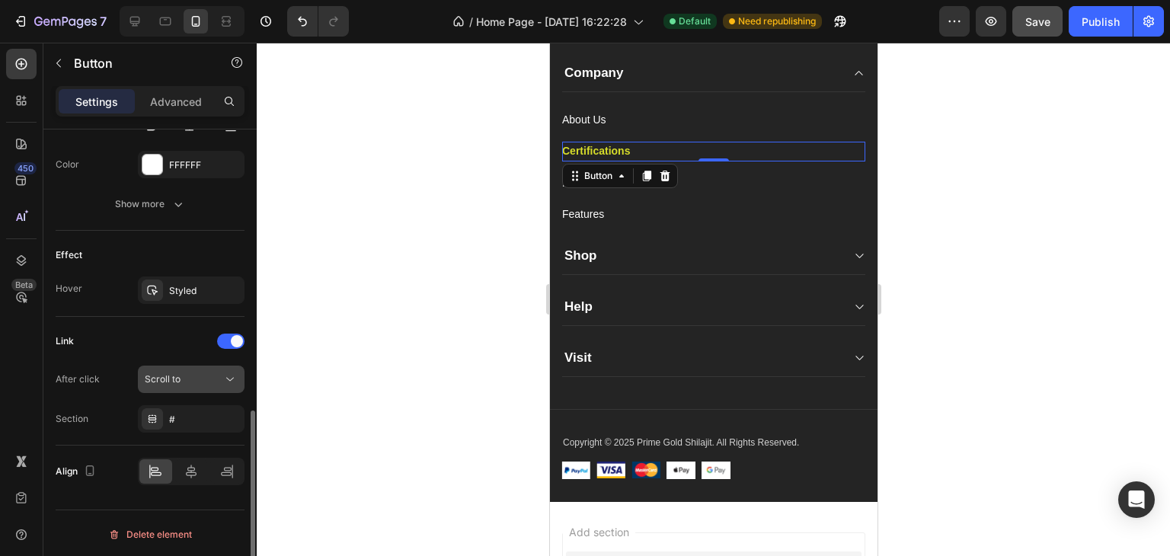
click at [184, 379] on div "Scroll to" at bounding box center [184, 379] width 78 height 14
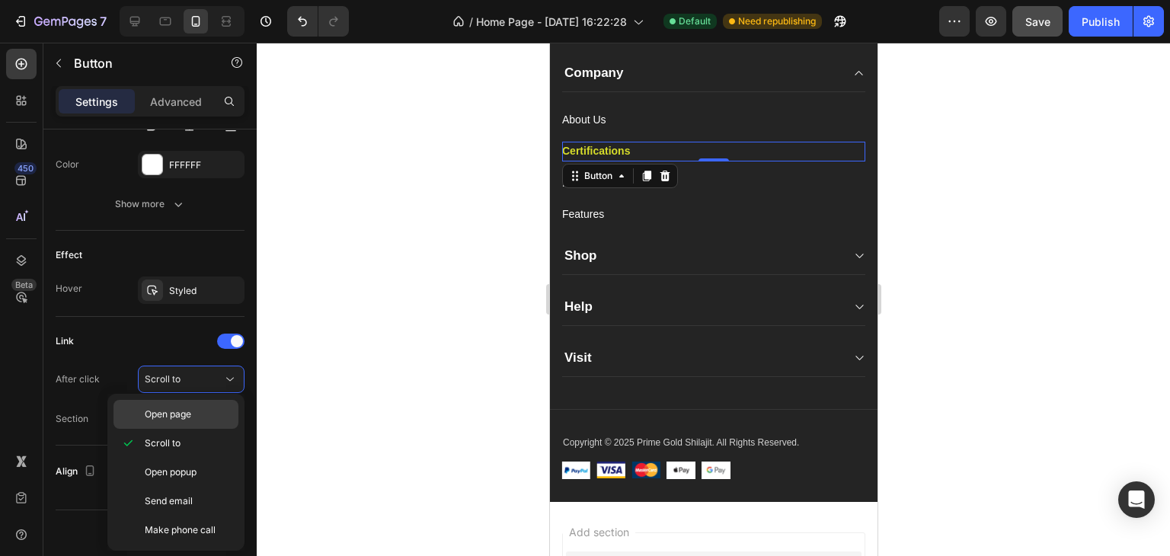
click at [181, 412] on span "Open page" at bounding box center [168, 414] width 46 height 14
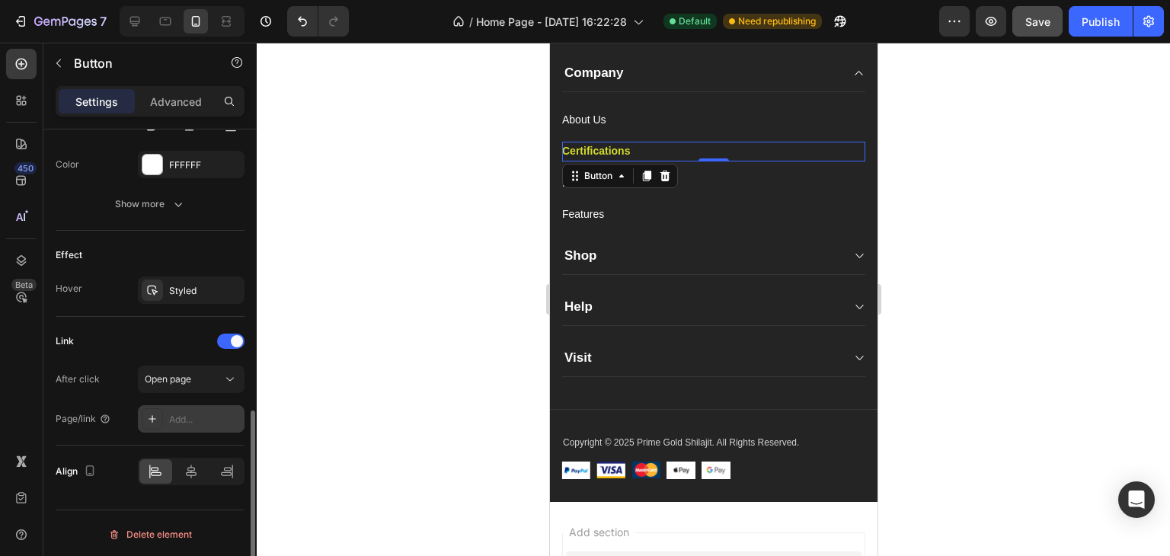
click at [180, 414] on div "Add..." at bounding box center [205, 420] width 72 height 14
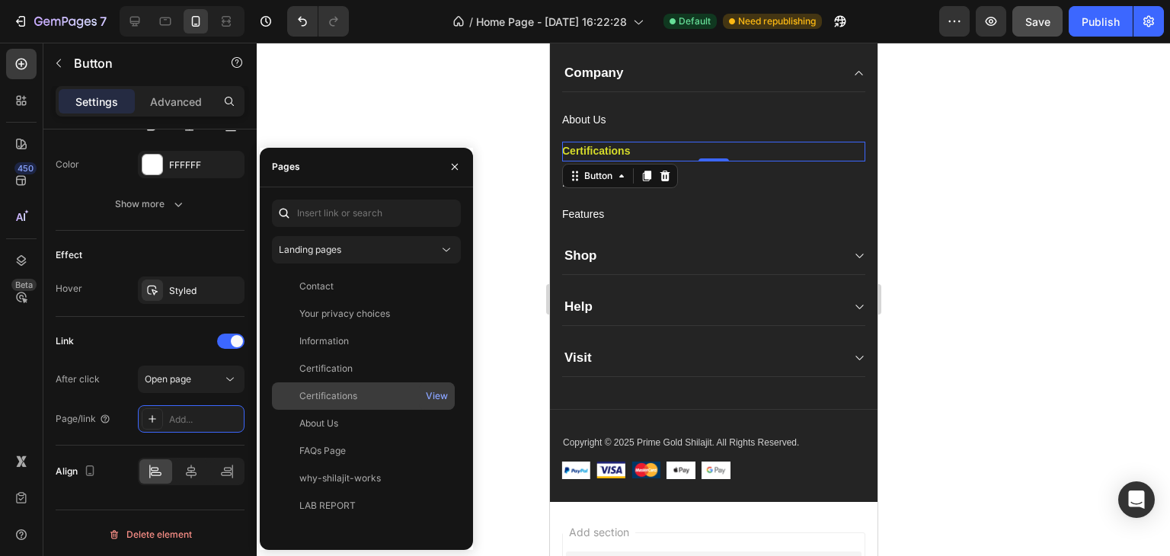
click at [312, 386] on div "Certifications View" at bounding box center [363, 395] width 183 height 27
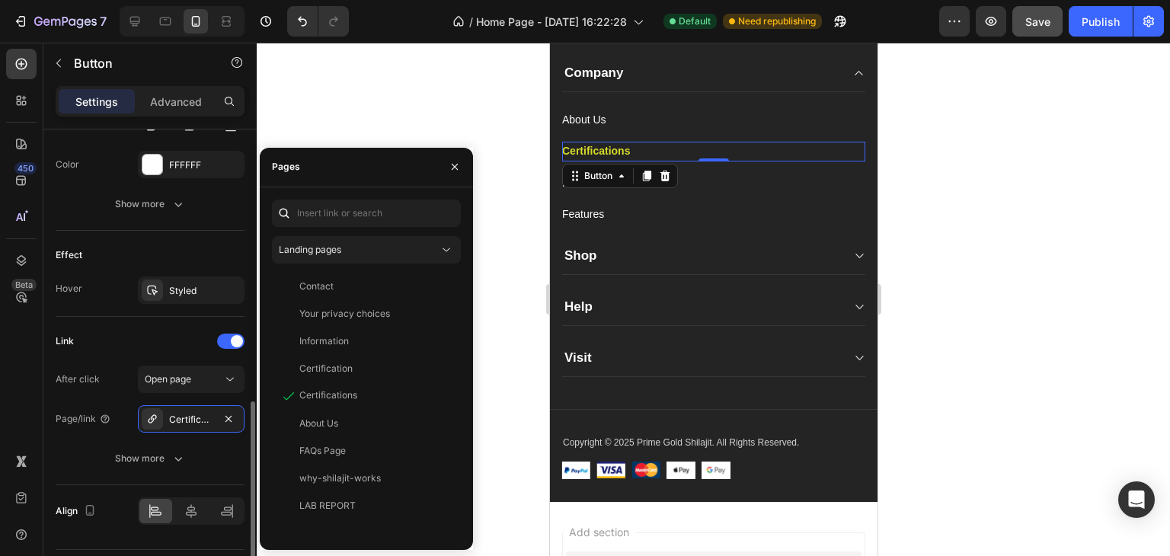
click at [120, 383] on div "After click Open page" at bounding box center [150, 379] width 189 height 27
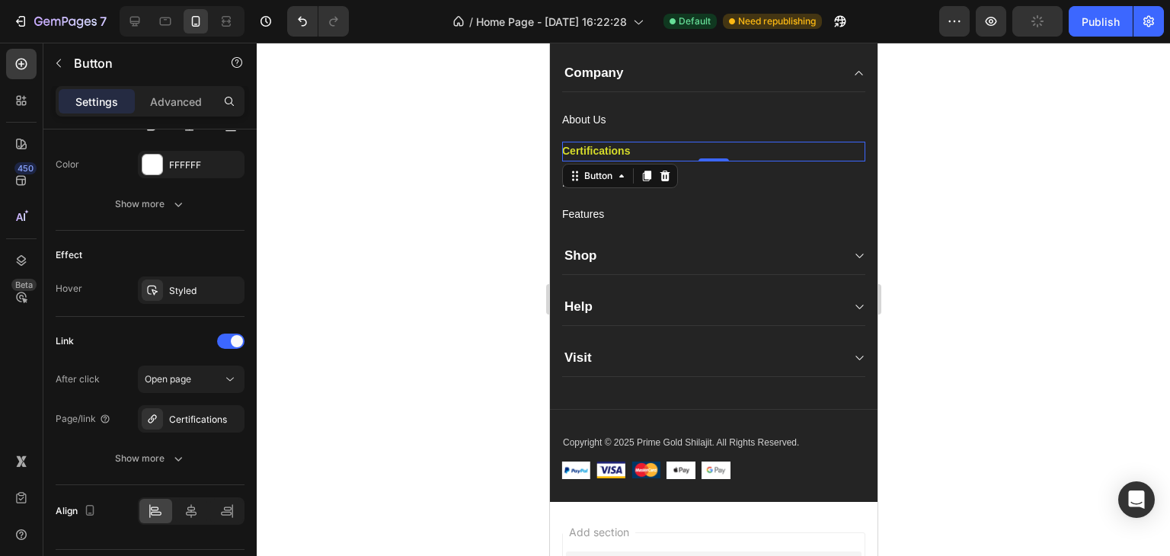
click at [459, 195] on div at bounding box center [713, 299] width 913 height 513
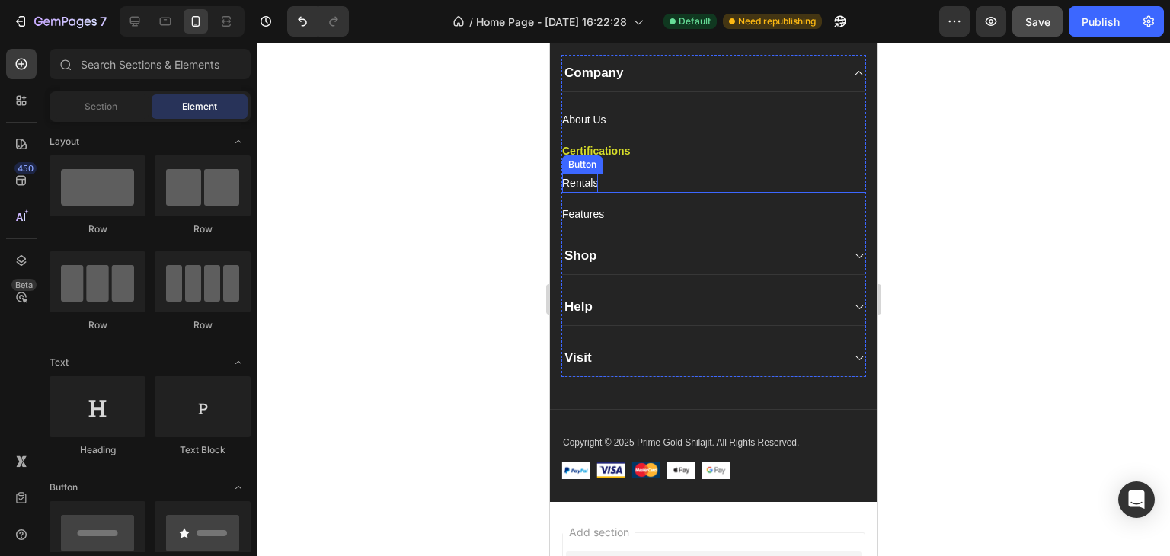
click at [586, 181] on div "Rentals" at bounding box center [579, 183] width 36 height 19
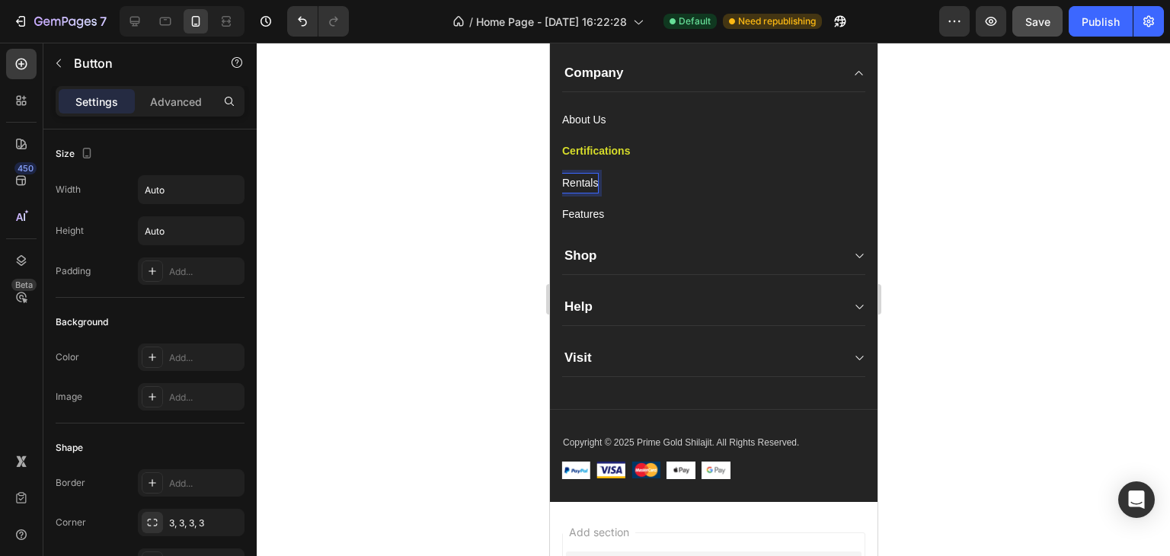
click at [588, 183] on div "Rentals" at bounding box center [579, 183] width 36 height 19
click at [588, 183] on p "Rentals" at bounding box center [579, 183] width 36 height 19
click at [449, 258] on div at bounding box center [713, 299] width 913 height 513
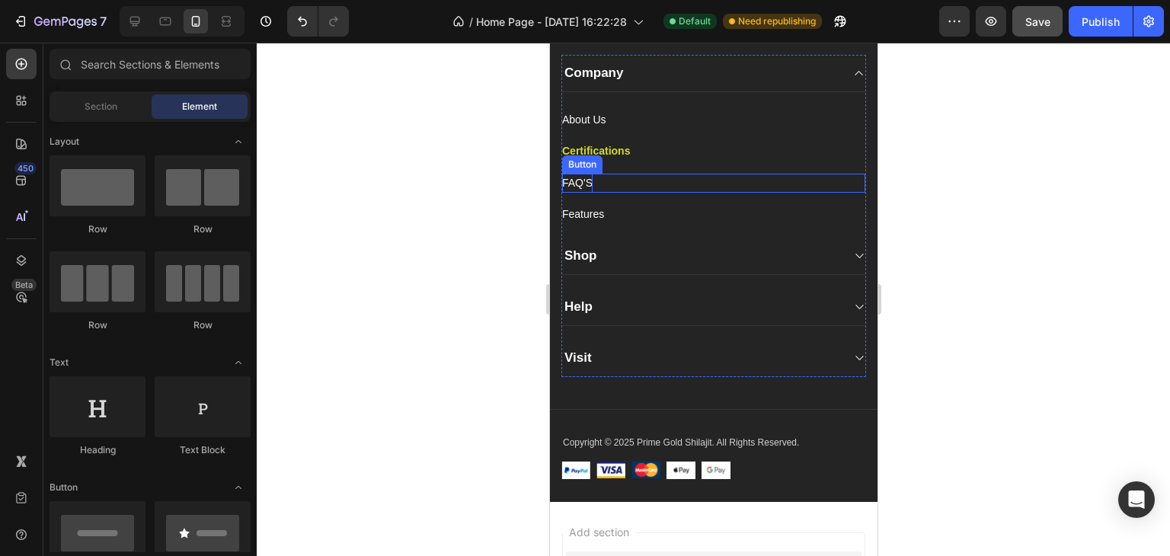
click at [584, 187] on p "FAQ'S" at bounding box center [576, 183] width 30 height 19
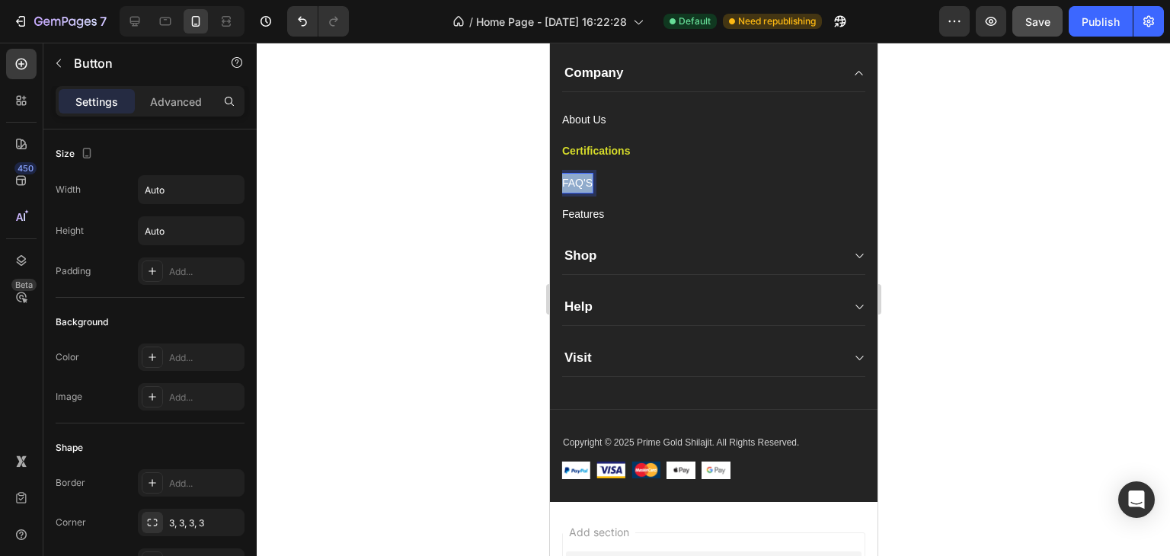
click at [584, 187] on p "FAQ'S" at bounding box center [576, 183] width 30 height 19
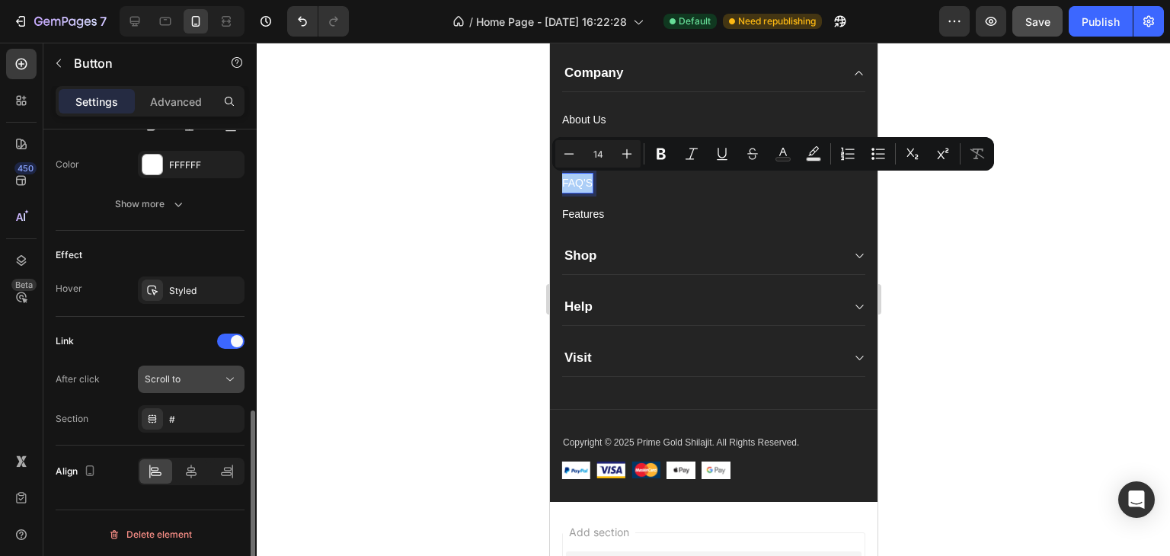
click at [181, 382] on div "Scroll to" at bounding box center [184, 379] width 78 height 14
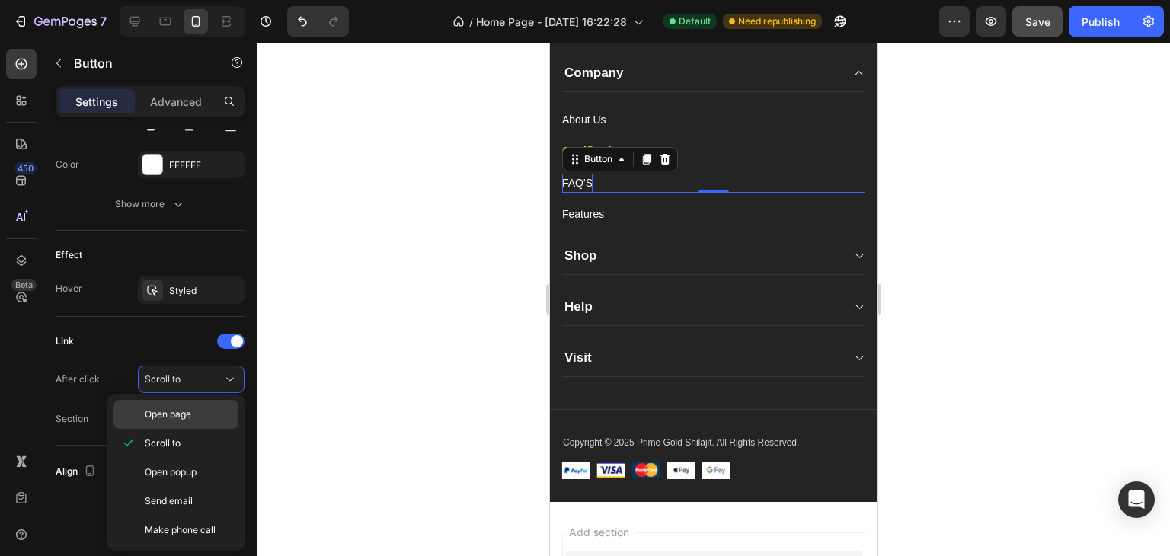
click at [174, 421] on div "Open page" at bounding box center [175, 414] width 125 height 29
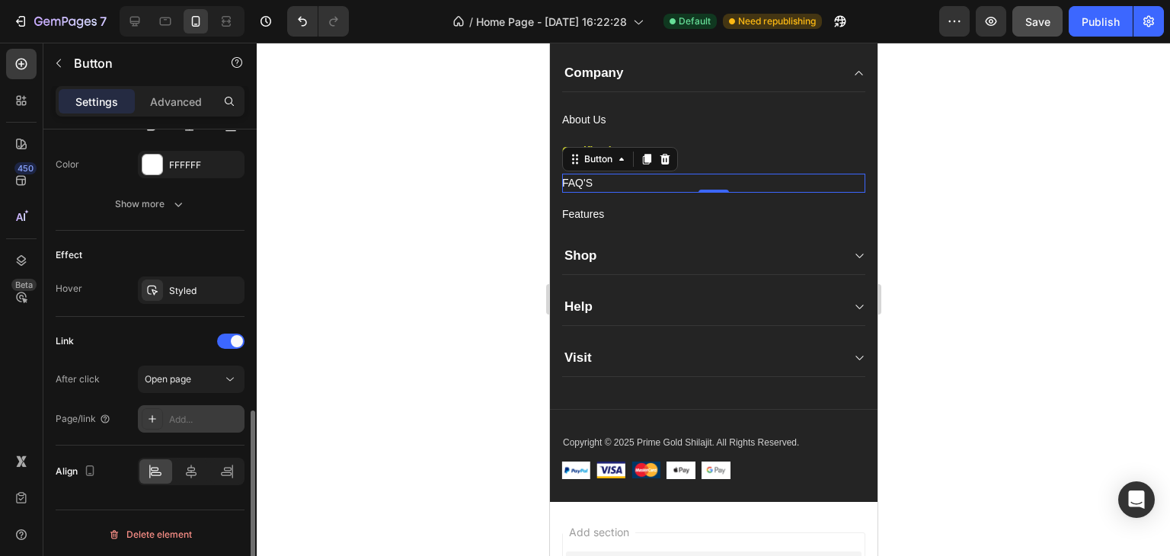
click at [181, 413] on div "Add..." at bounding box center [205, 420] width 72 height 14
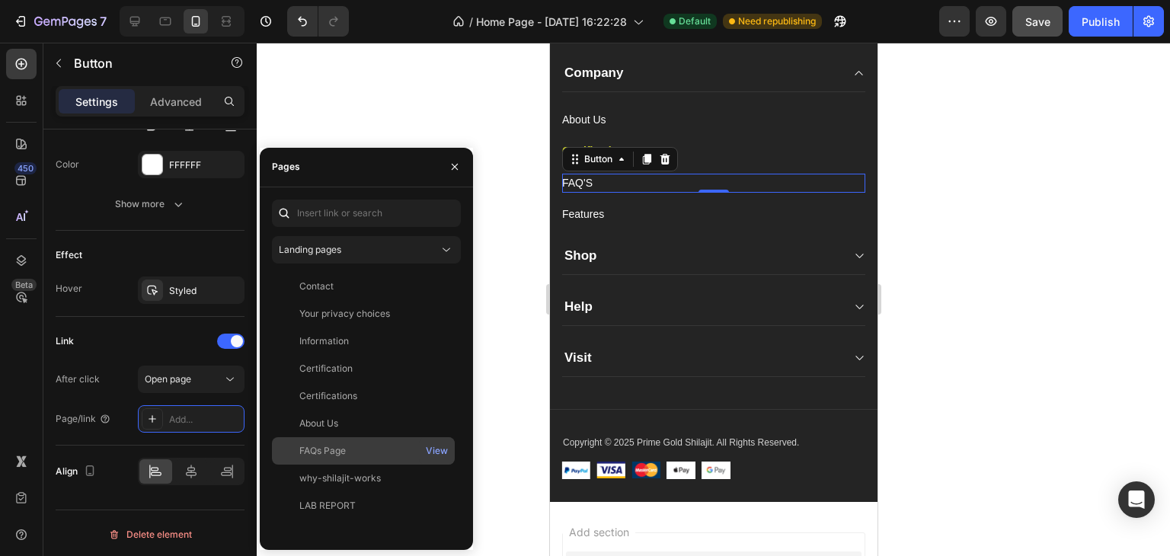
click at [308, 449] on div "FAQs Page" at bounding box center [322, 451] width 46 height 14
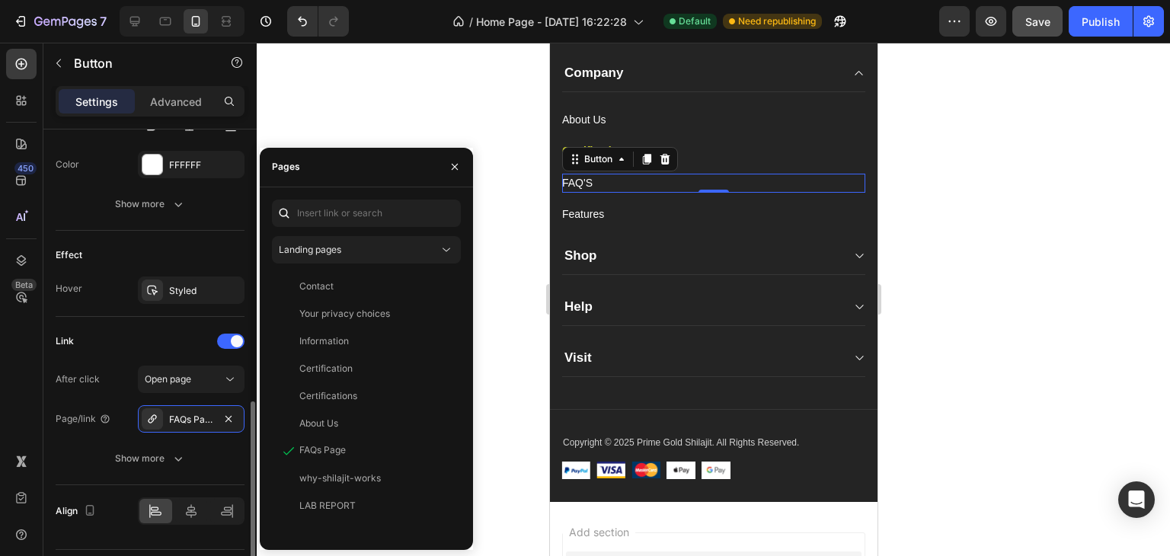
click at [94, 430] on div "After click Open page Page/link FAQs Page Show more" at bounding box center [150, 419] width 189 height 107
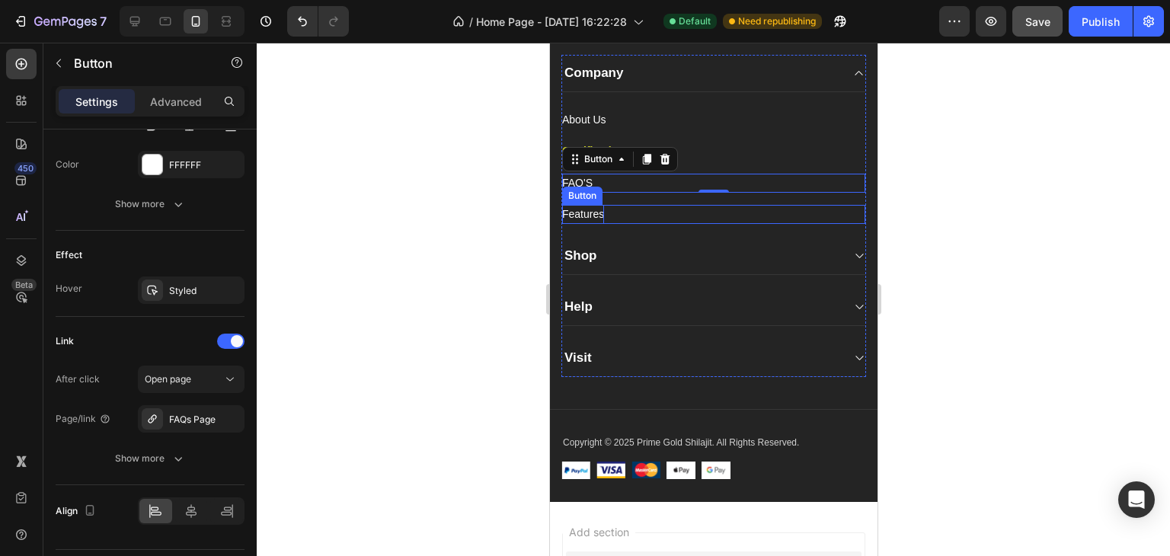
click at [583, 216] on div "Features" at bounding box center [582, 214] width 42 height 19
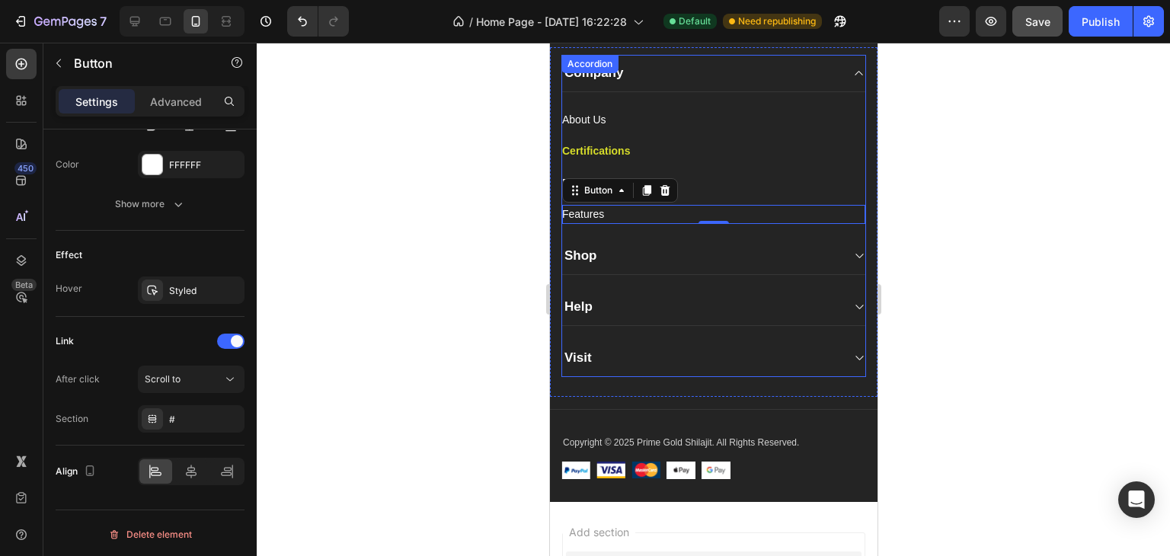
click at [442, 249] on div at bounding box center [713, 299] width 913 height 513
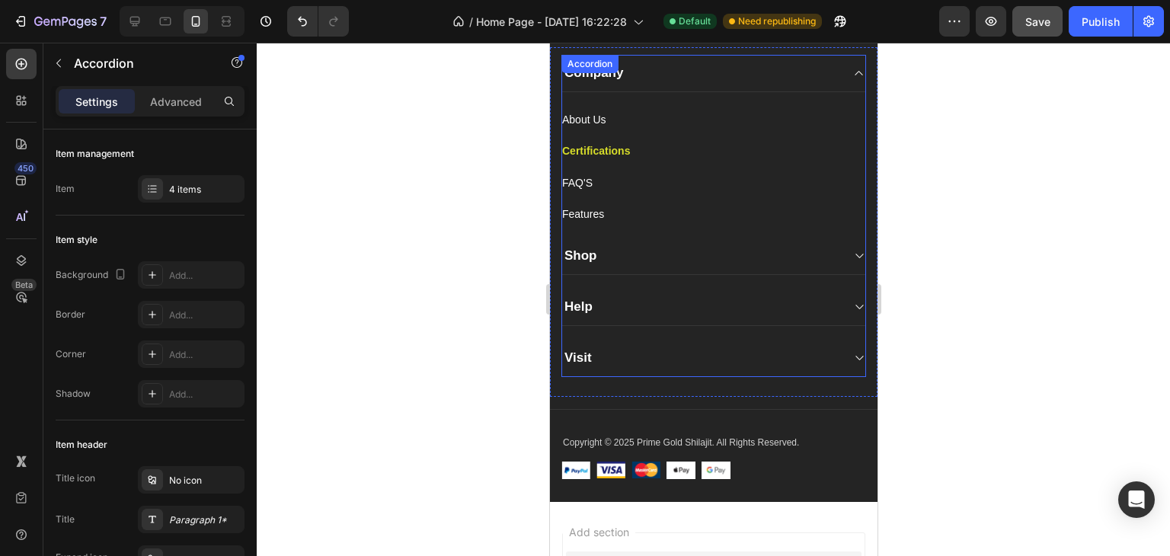
click at [852, 257] on icon at bounding box center [857, 256] width 11 height 12
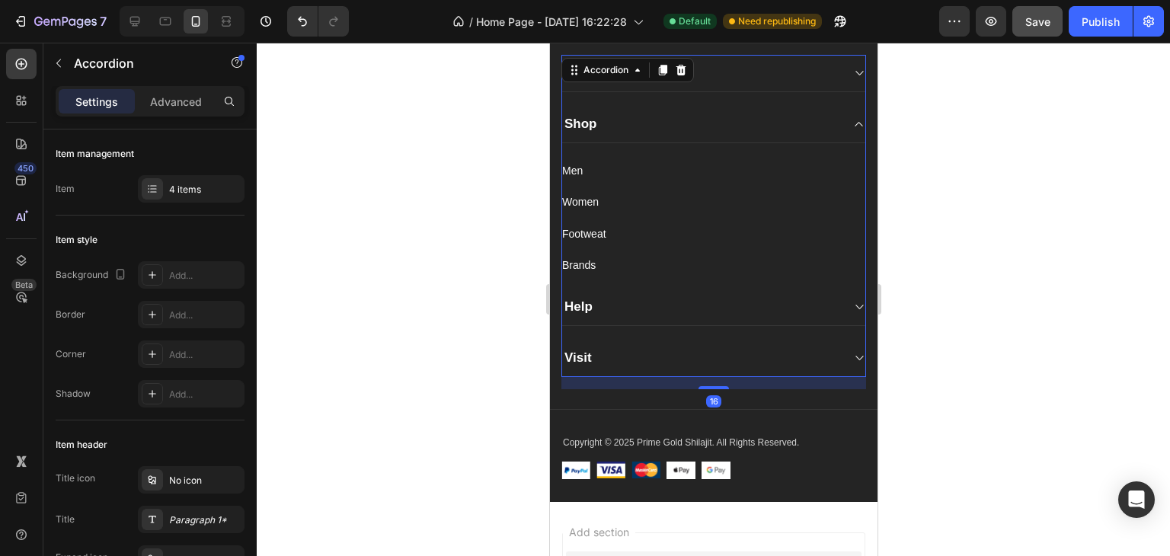
click at [855, 124] on icon at bounding box center [859, 124] width 8 height 5
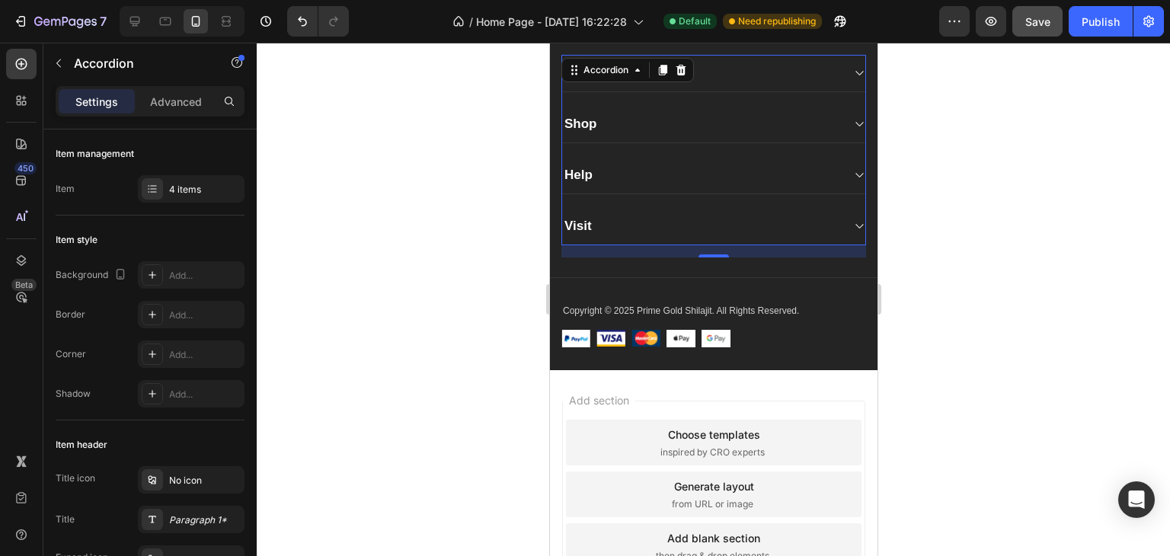
click at [683, 126] on div "Shop" at bounding box center [700, 123] width 279 height 21
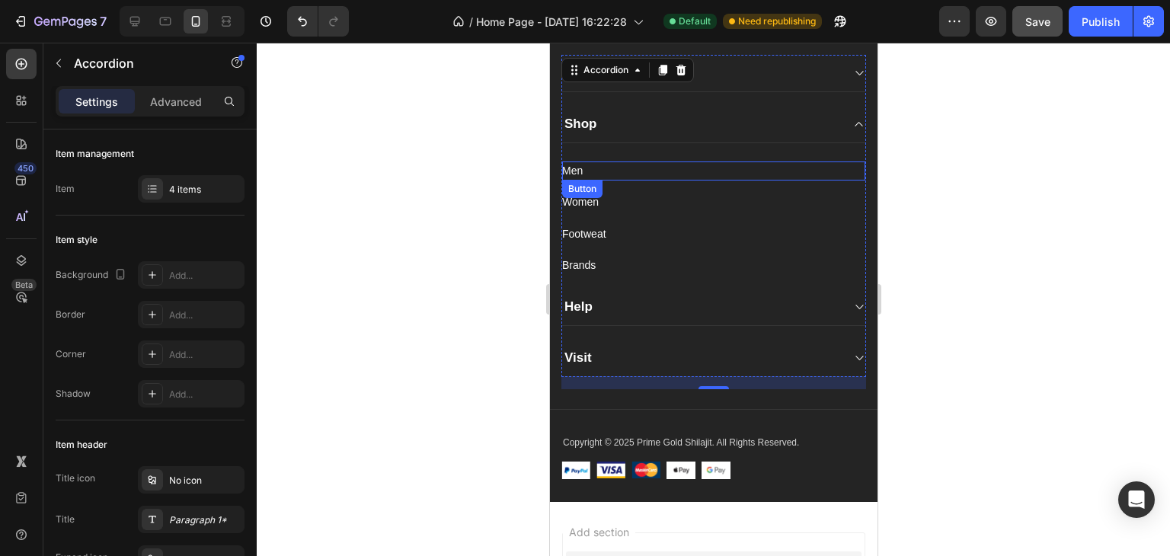
click at [646, 162] on div "Men Button" at bounding box center [712, 170] width 303 height 19
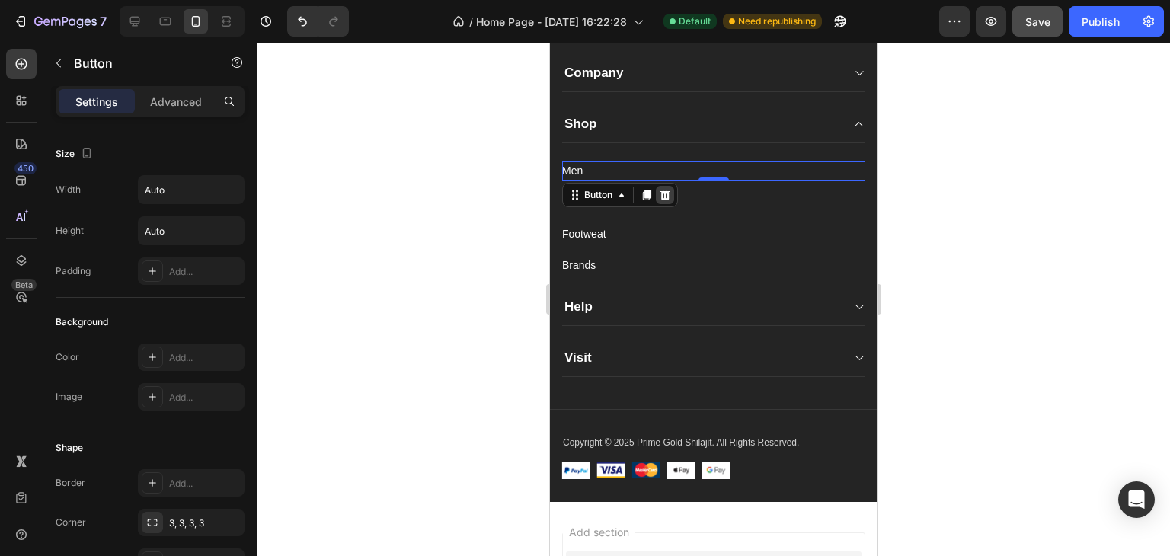
click at [666, 193] on icon at bounding box center [665, 195] width 10 height 11
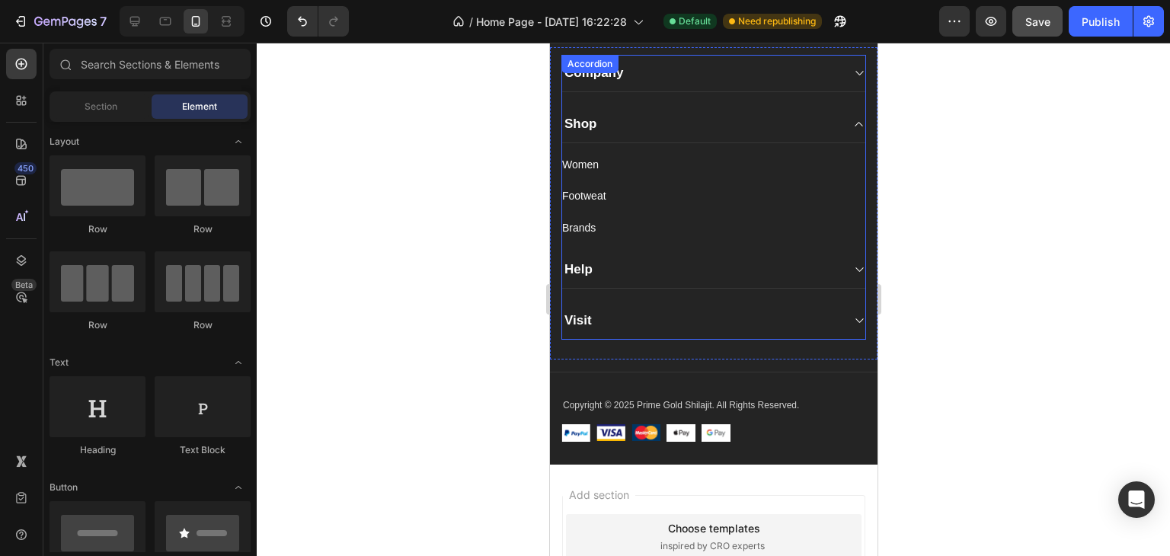
click at [619, 129] on div "Shop" at bounding box center [700, 123] width 279 height 21
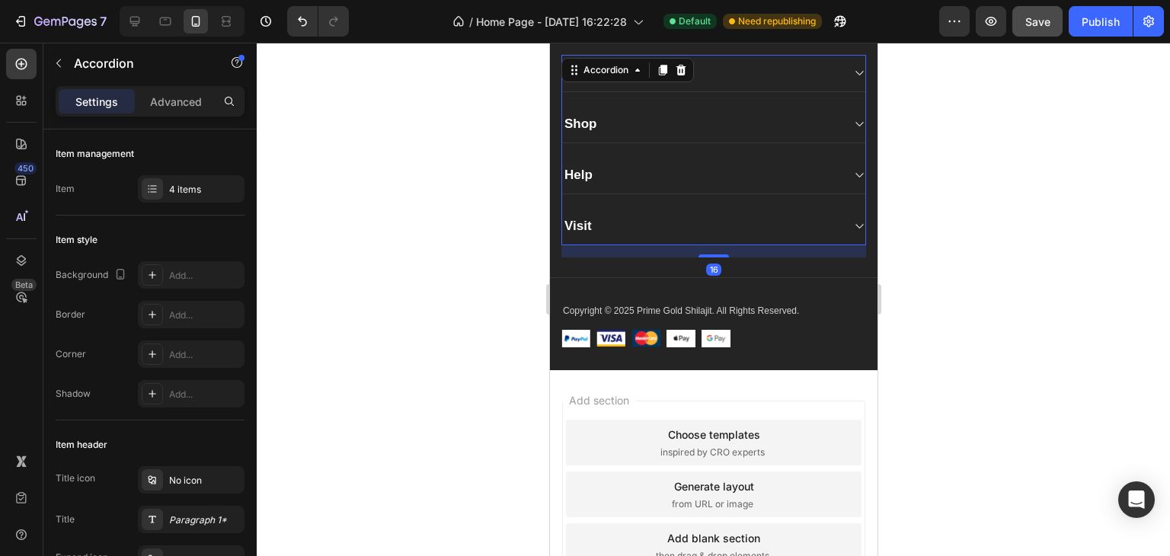
click at [575, 123] on div "Shop" at bounding box center [579, 123] width 37 height 21
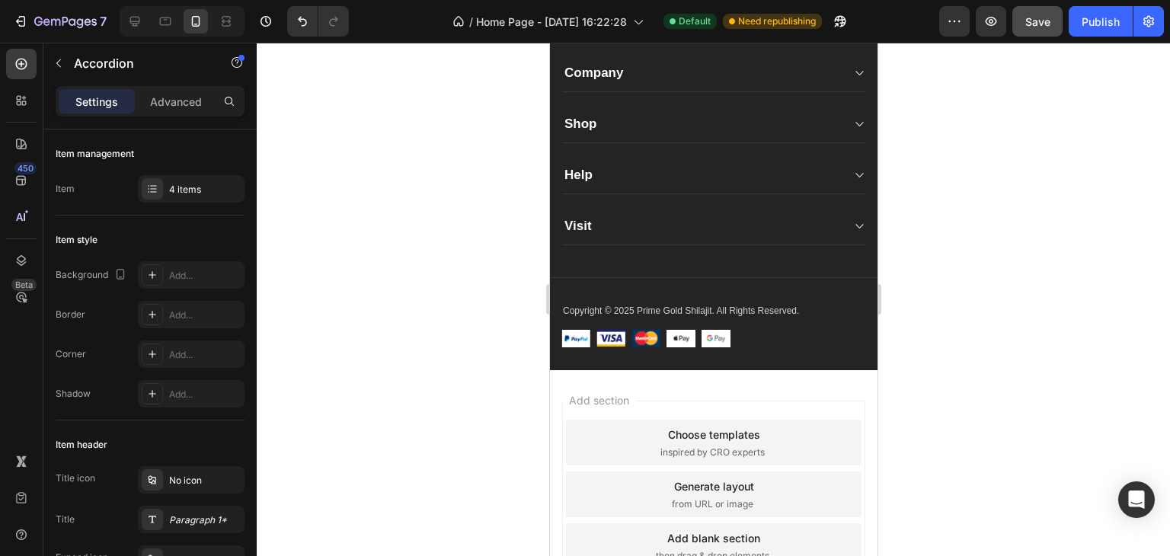
click at [618, 123] on div "Shop" at bounding box center [700, 123] width 279 height 21
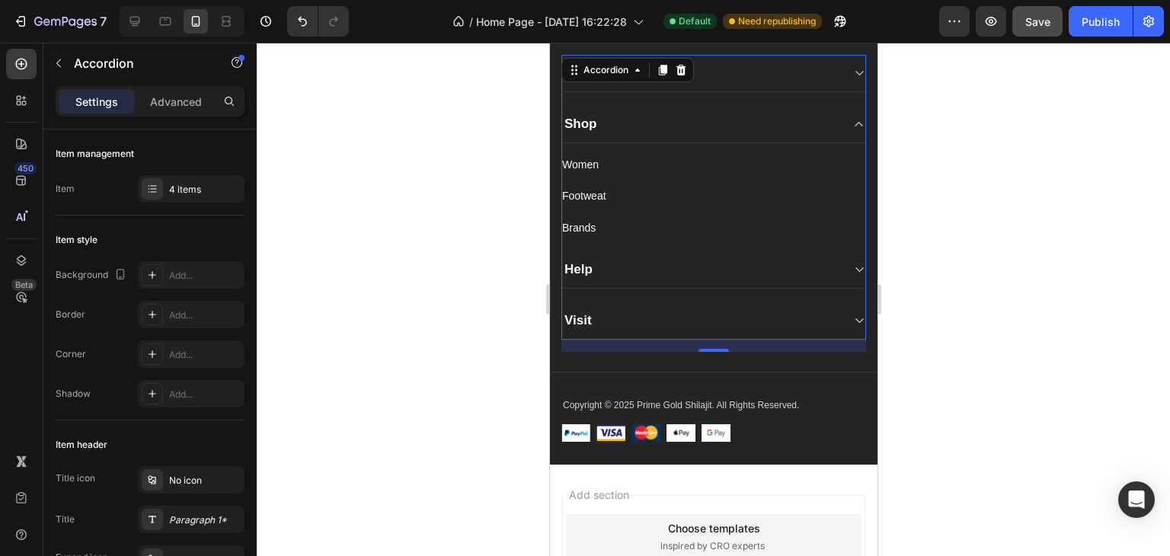
click at [593, 120] on p "Shop" at bounding box center [580, 124] width 33 height 17
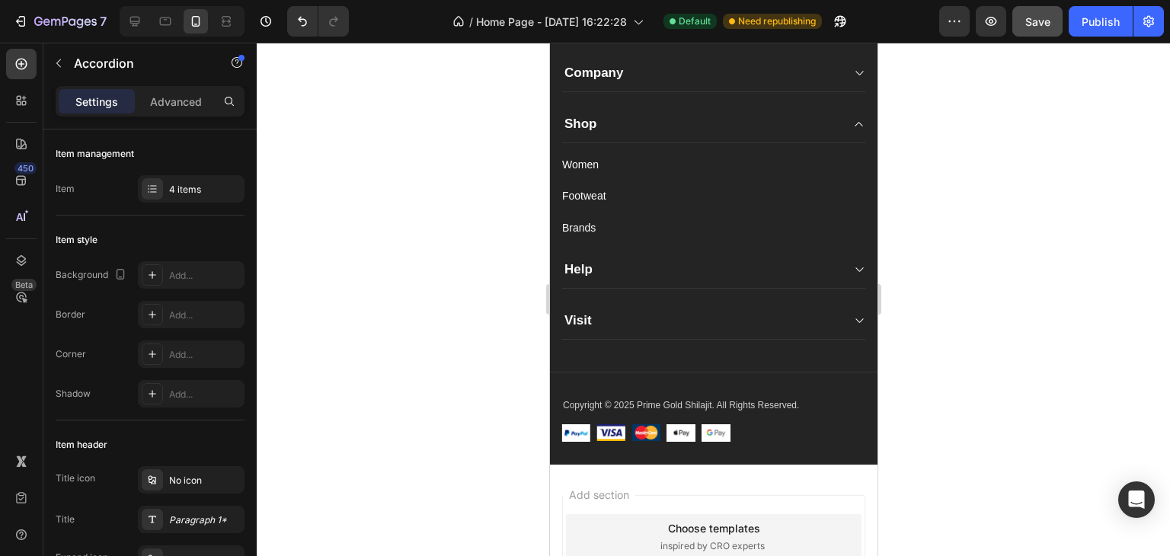
click at [653, 124] on div "Shop" at bounding box center [700, 123] width 279 height 21
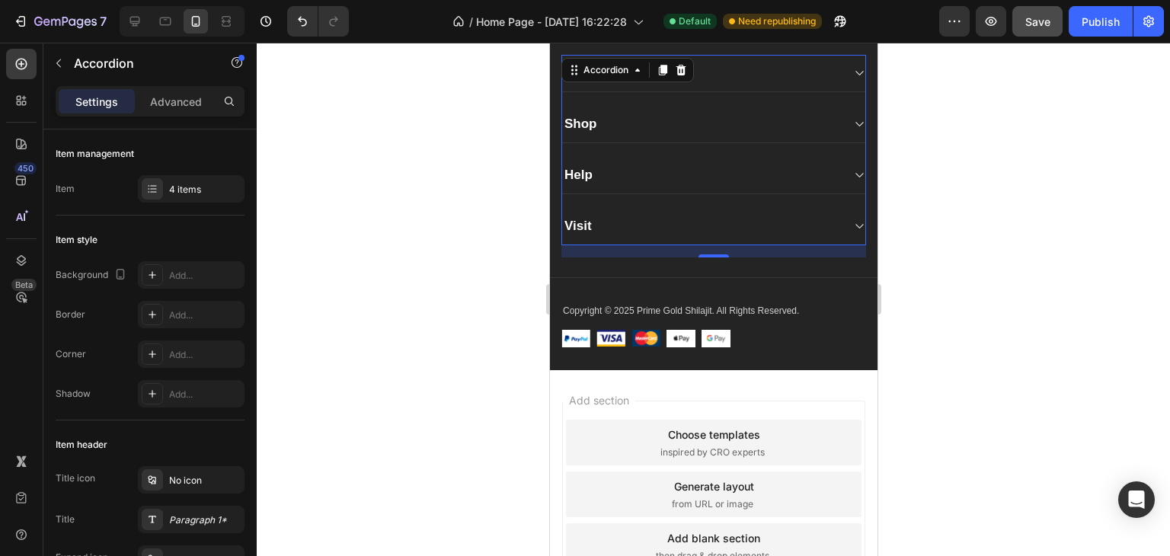
click at [852, 123] on icon at bounding box center [857, 124] width 11 height 12
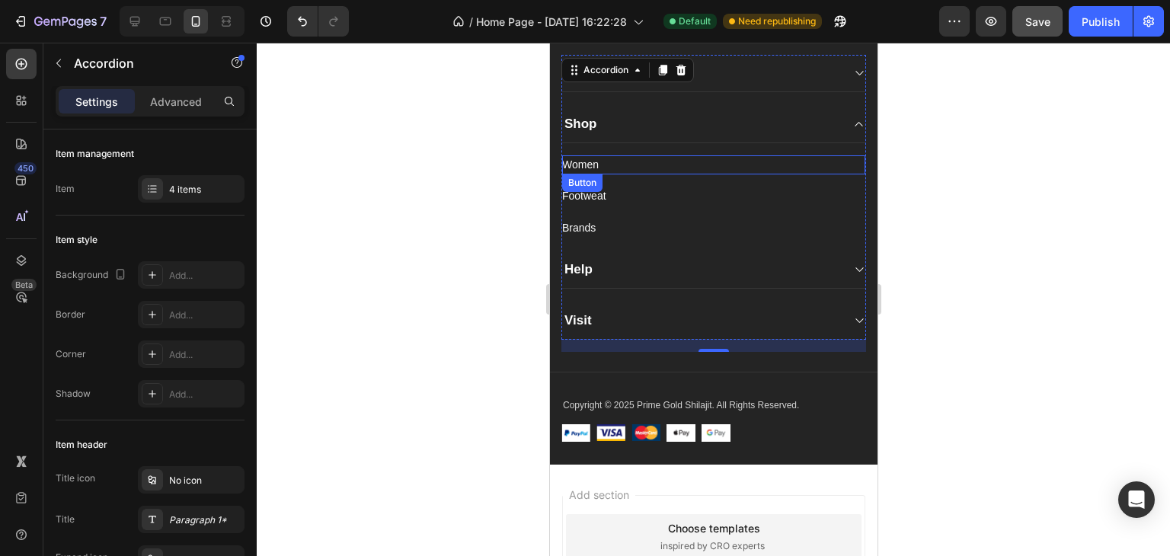
click at [599, 157] on div "Women Button" at bounding box center [712, 164] width 303 height 19
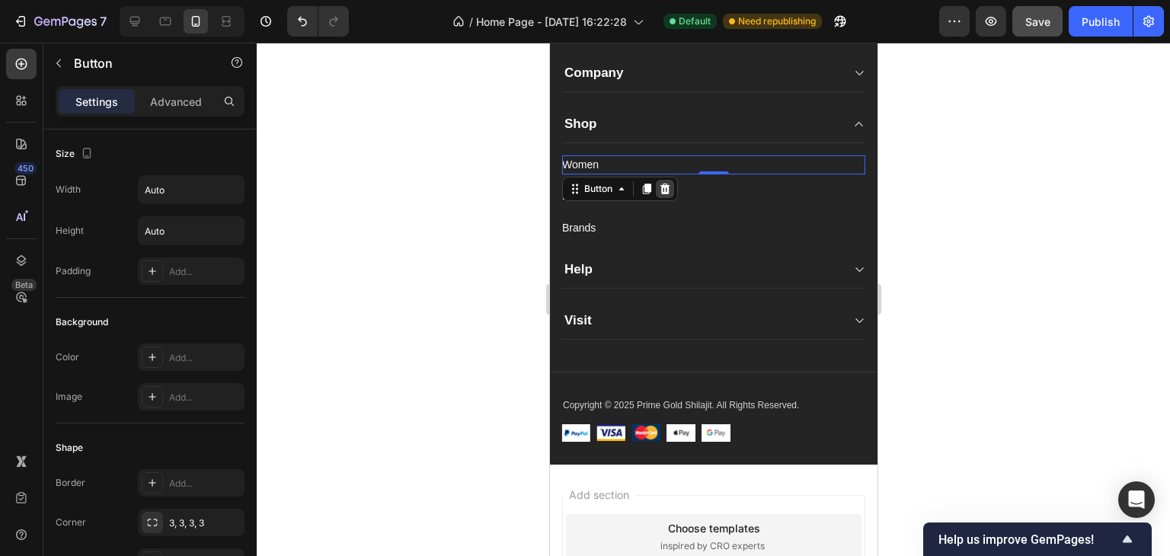
click at [663, 187] on icon at bounding box center [665, 189] width 10 height 11
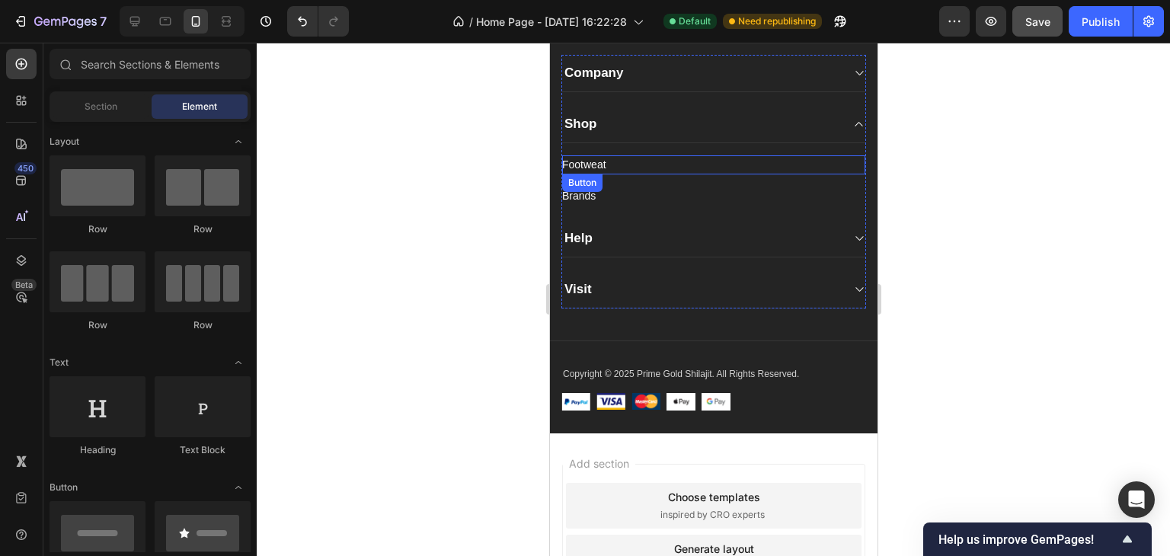
click at [631, 168] on div "Footweat Button" at bounding box center [712, 164] width 303 height 19
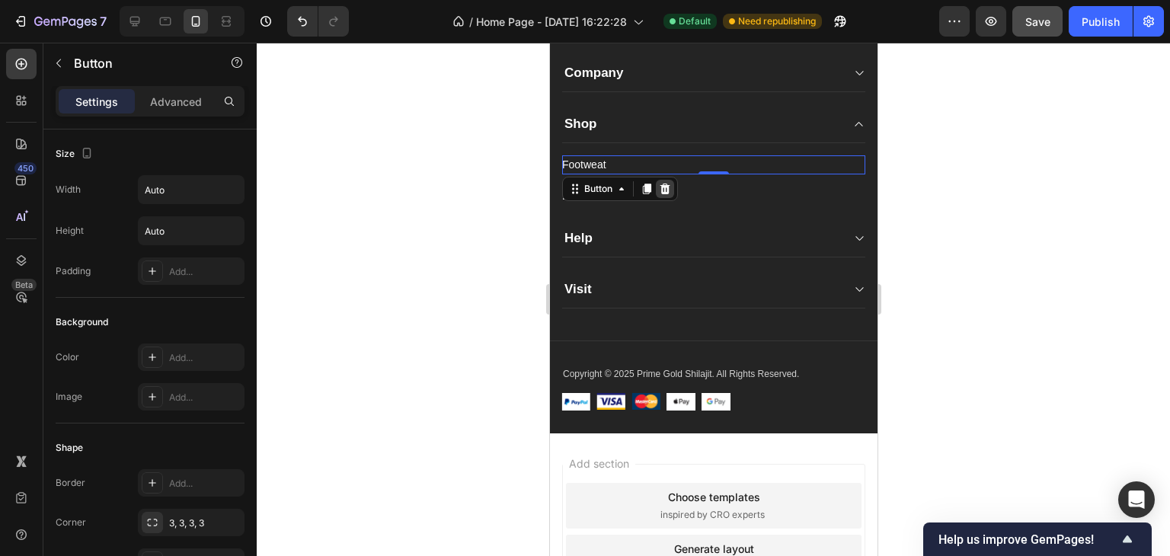
click at [666, 184] on icon at bounding box center [665, 189] width 10 height 11
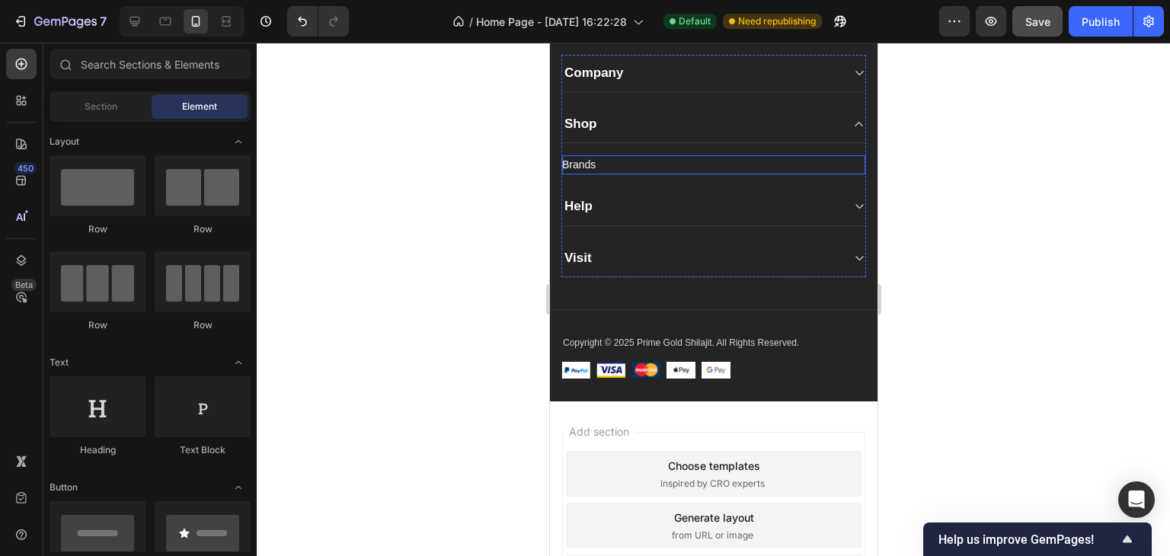
click at [628, 165] on div "Brands Button" at bounding box center [712, 164] width 303 height 19
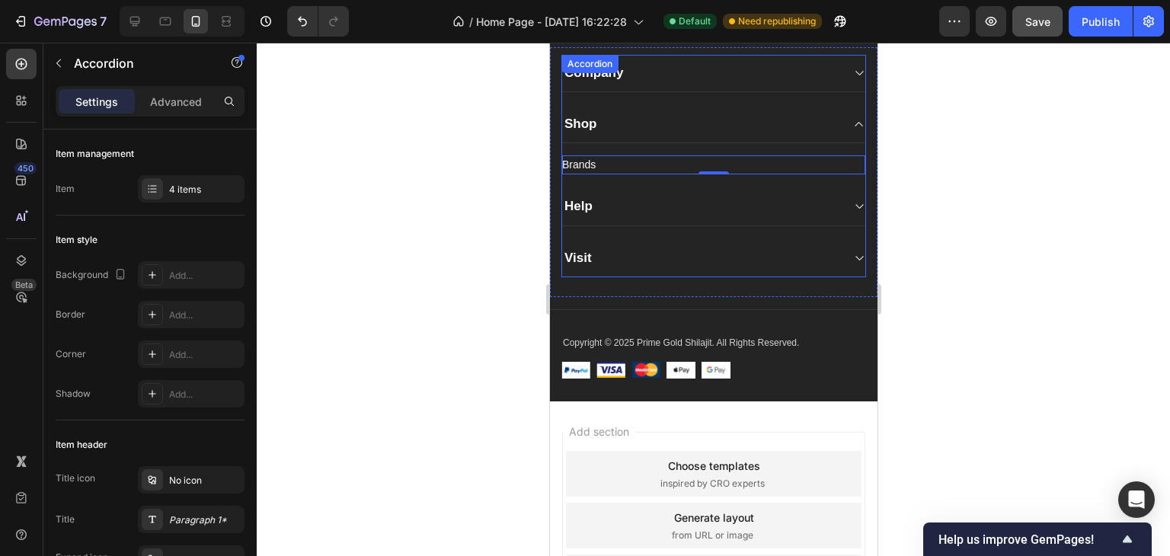
click at [671, 193] on div "Help" at bounding box center [712, 206] width 303 height 37
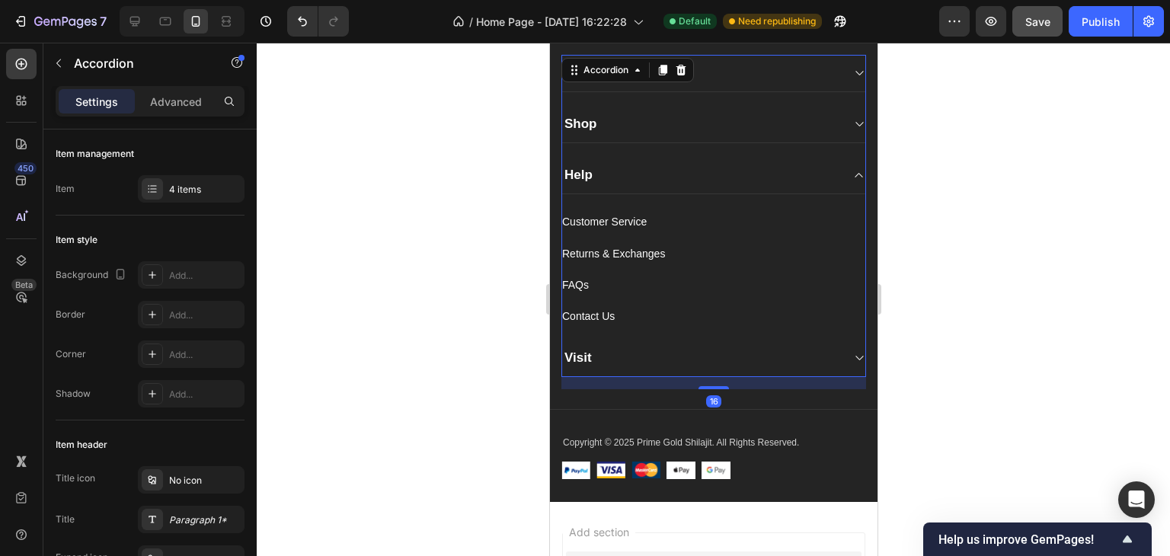
click at [604, 123] on div "Shop" at bounding box center [700, 123] width 279 height 21
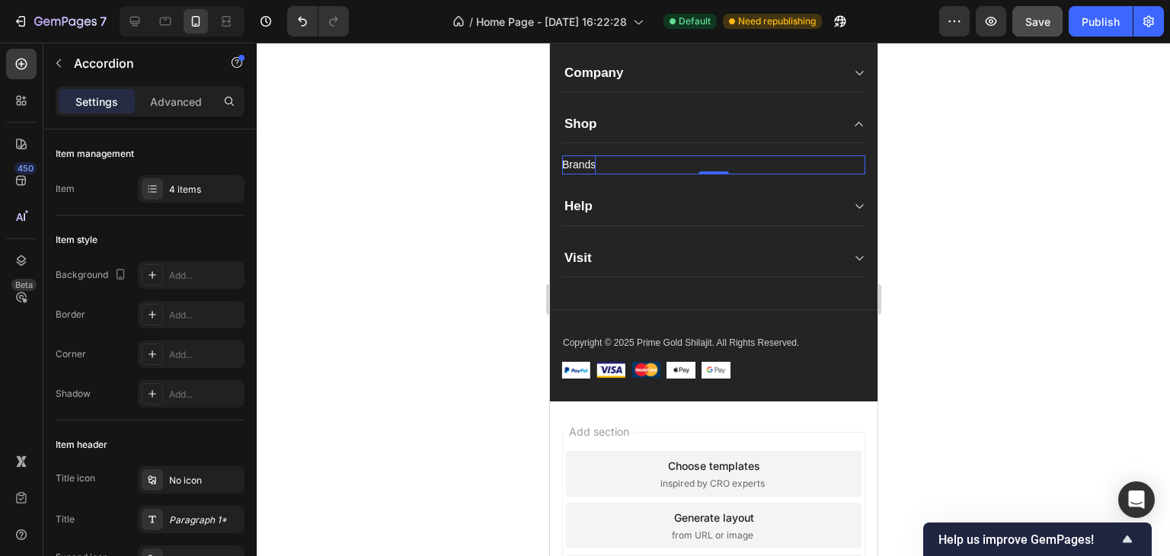
click at [583, 161] on div "Brands" at bounding box center [578, 164] width 34 height 19
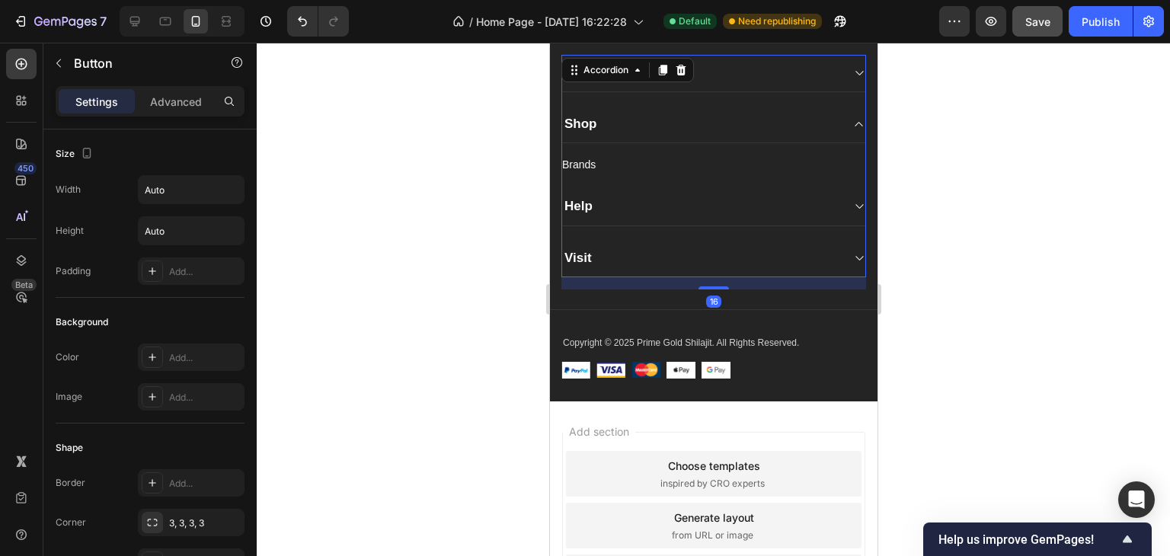
click at [585, 123] on p "Shop" at bounding box center [580, 124] width 33 height 17
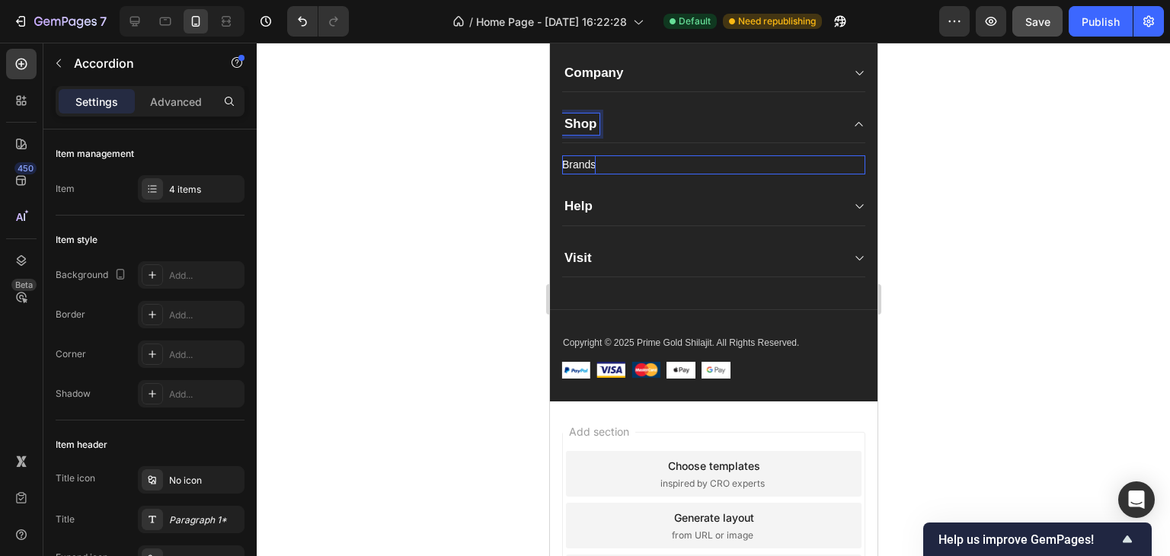
click at [585, 155] on div "Brands" at bounding box center [578, 164] width 34 height 19
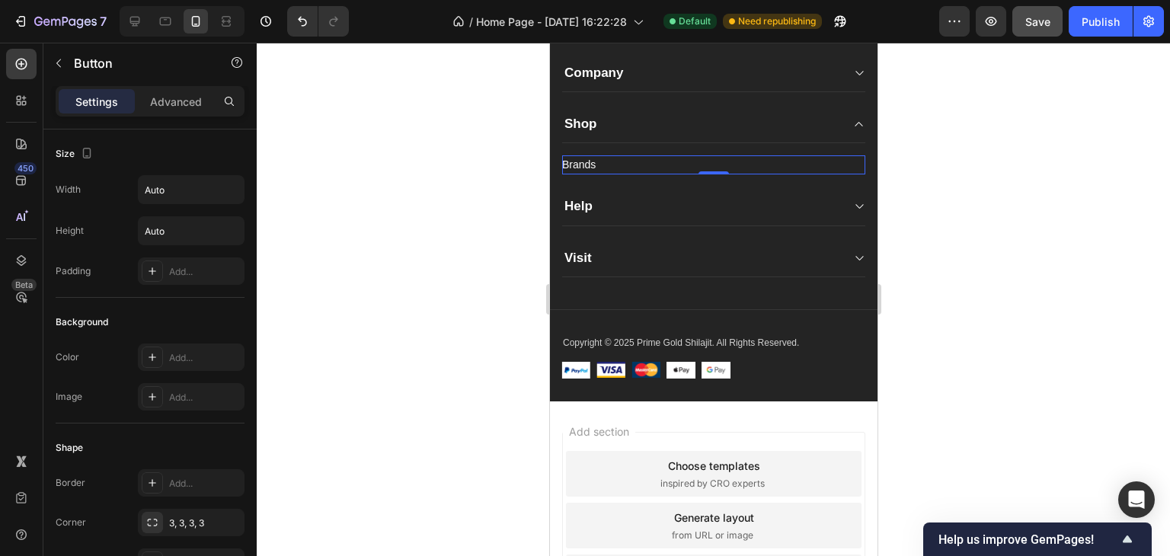
click at [626, 161] on div "Brands Button 0" at bounding box center [712, 164] width 303 height 19
click at [594, 162] on div "Brands" at bounding box center [578, 164] width 34 height 19
click at [594, 162] on p "Brands" at bounding box center [578, 164] width 34 height 19
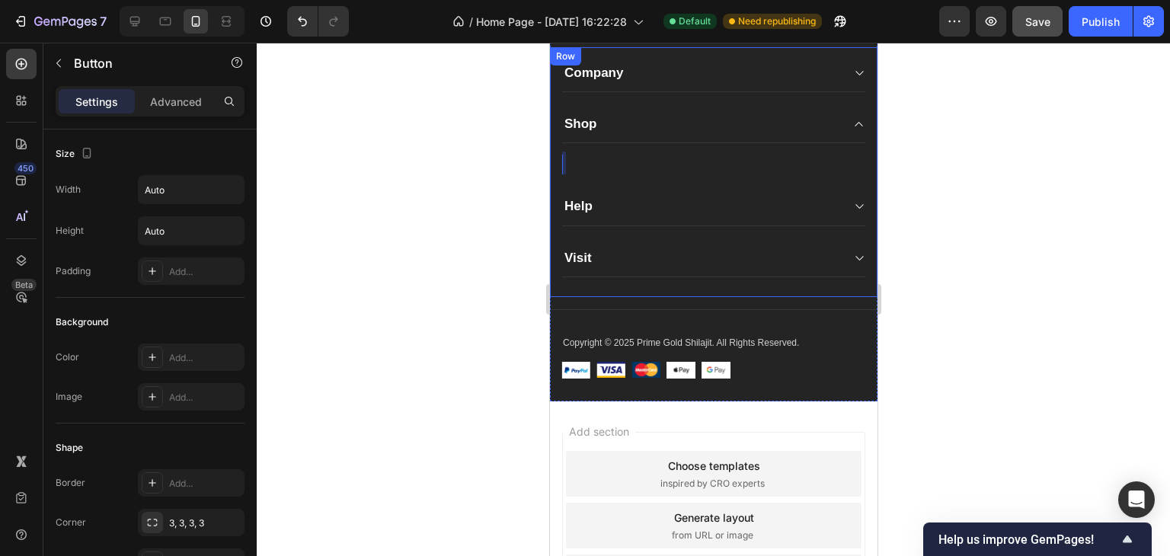
click at [509, 162] on div at bounding box center [713, 299] width 913 height 513
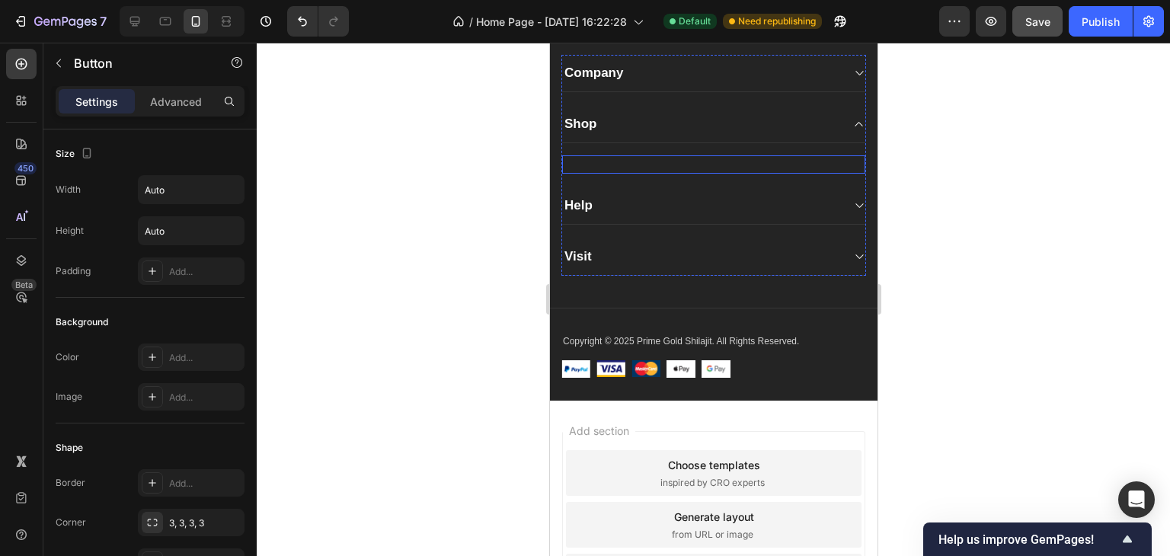
click at [618, 158] on div "Button" at bounding box center [712, 164] width 303 height 18
click at [642, 158] on div "Button 0" at bounding box center [712, 164] width 303 height 18
drag, startPoint x: 1, startPoint y: 119, endPoint x: 507, endPoint y: 165, distance: 508.6
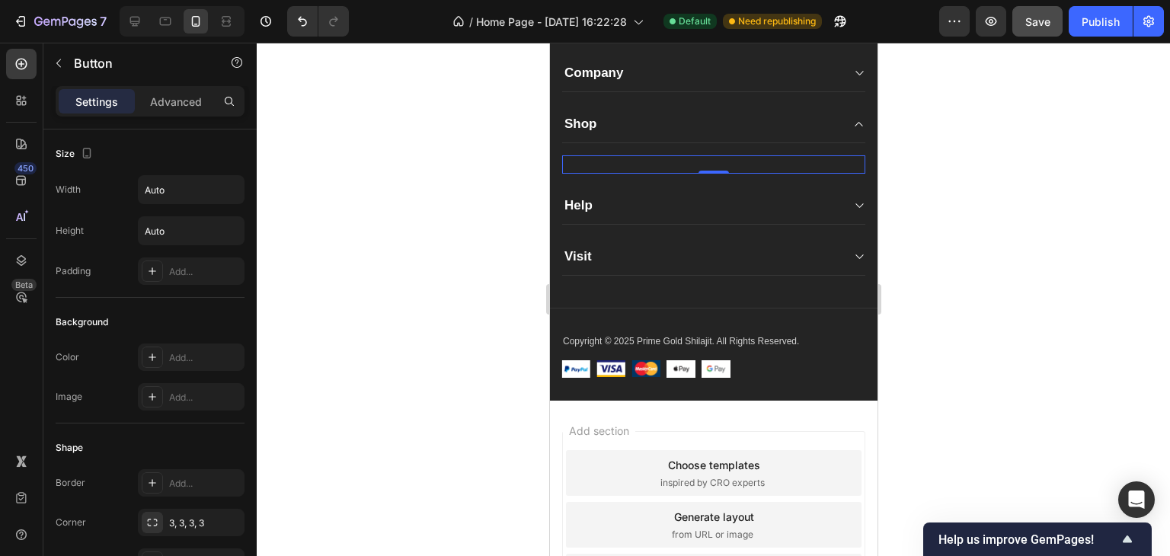
click at [508, 165] on div at bounding box center [713, 299] width 913 height 513
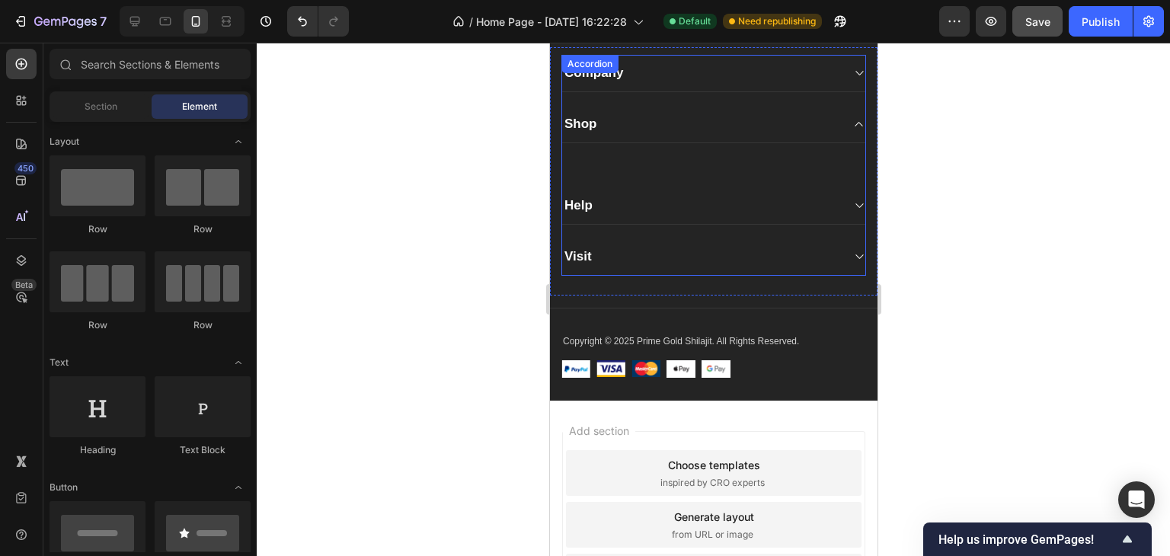
click at [602, 124] on div "Shop" at bounding box center [700, 123] width 279 height 21
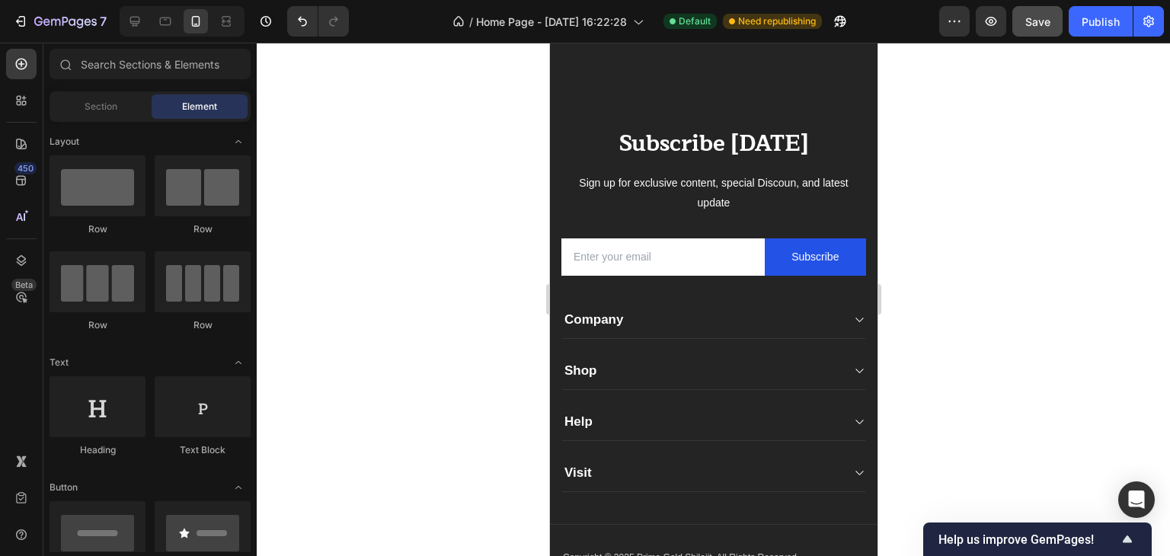
scroll to position [8027, 0]
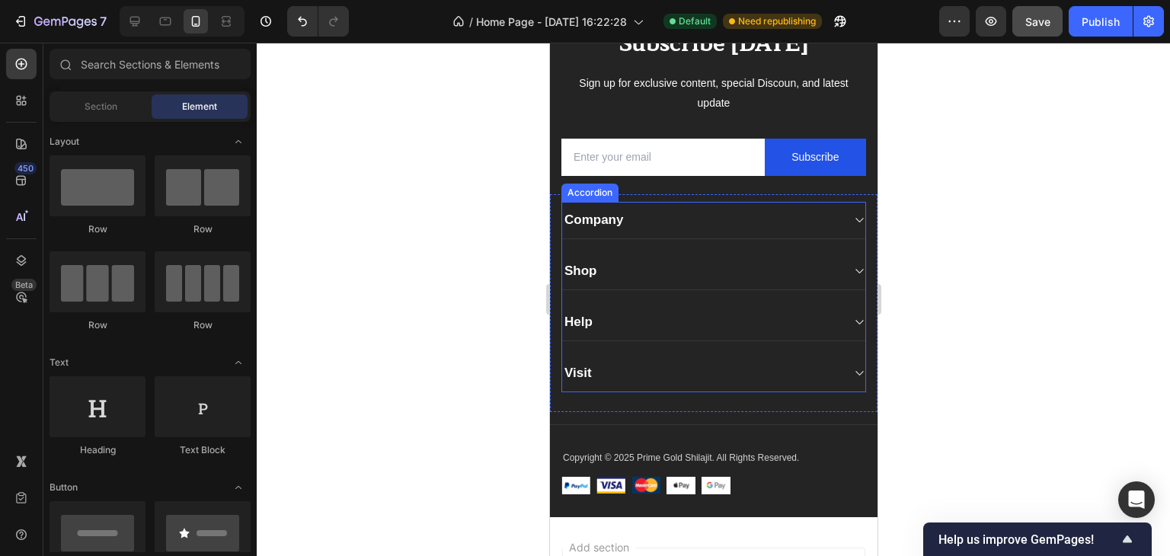
click at [855, 219] on icon at bounding box center [859, 220] width 8 height 5
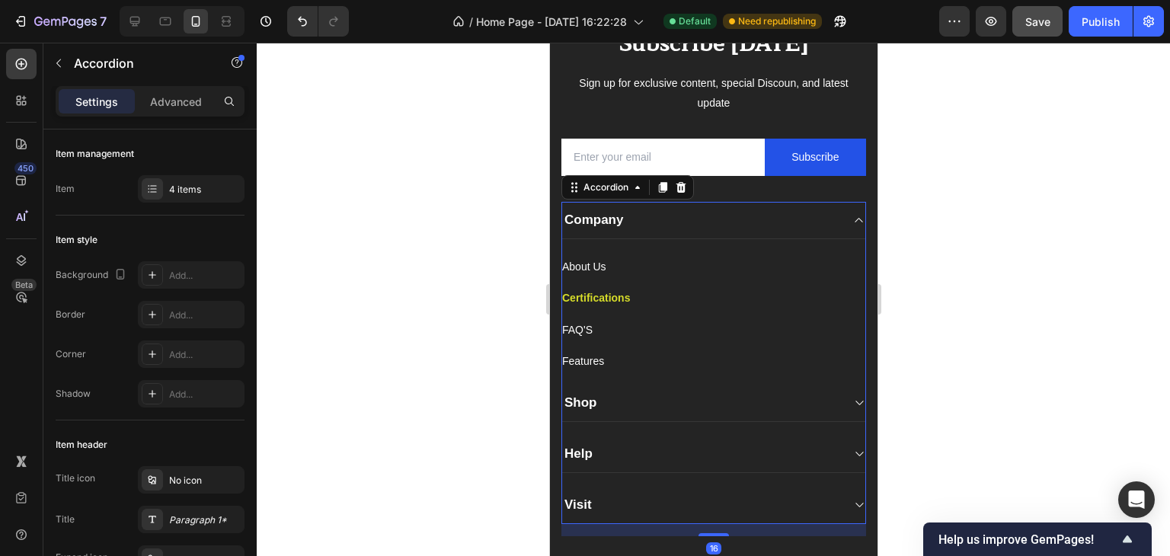
click at [852, 219] on icon at bounding box center [857, 220] width 11 height 12
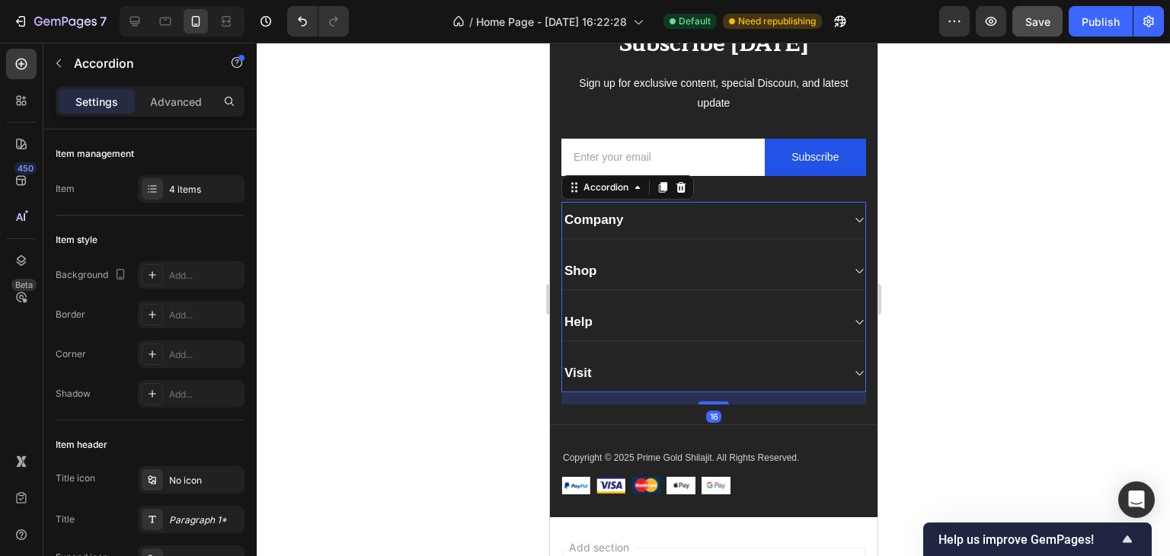
click at [852, 219] on icon at bounding box center [857, 220] width 11 height 12
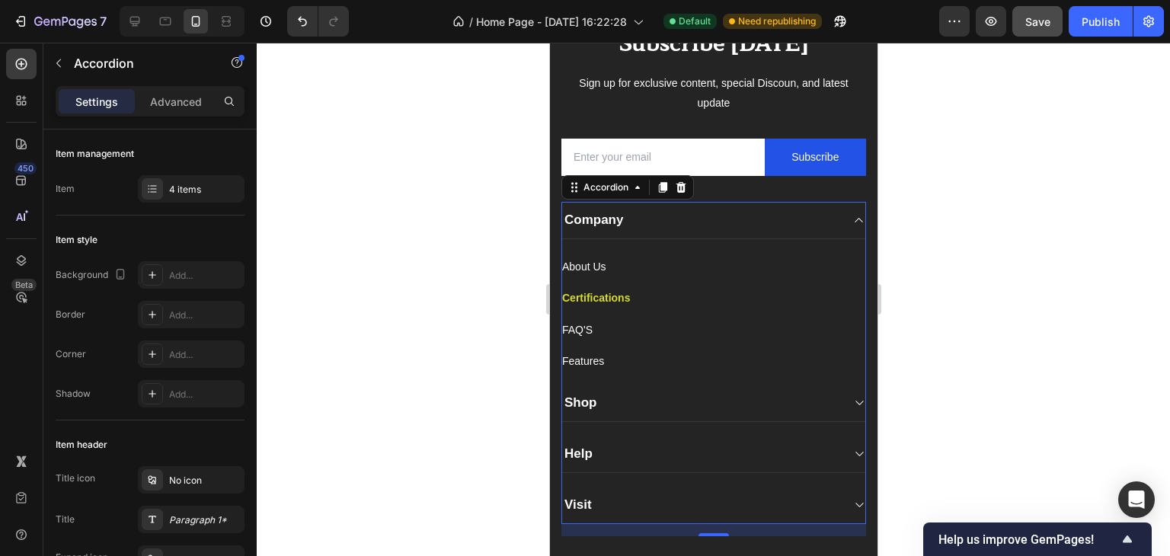
click at [852, 219] on icon at bounding box center [857, 220] width 11 height 12
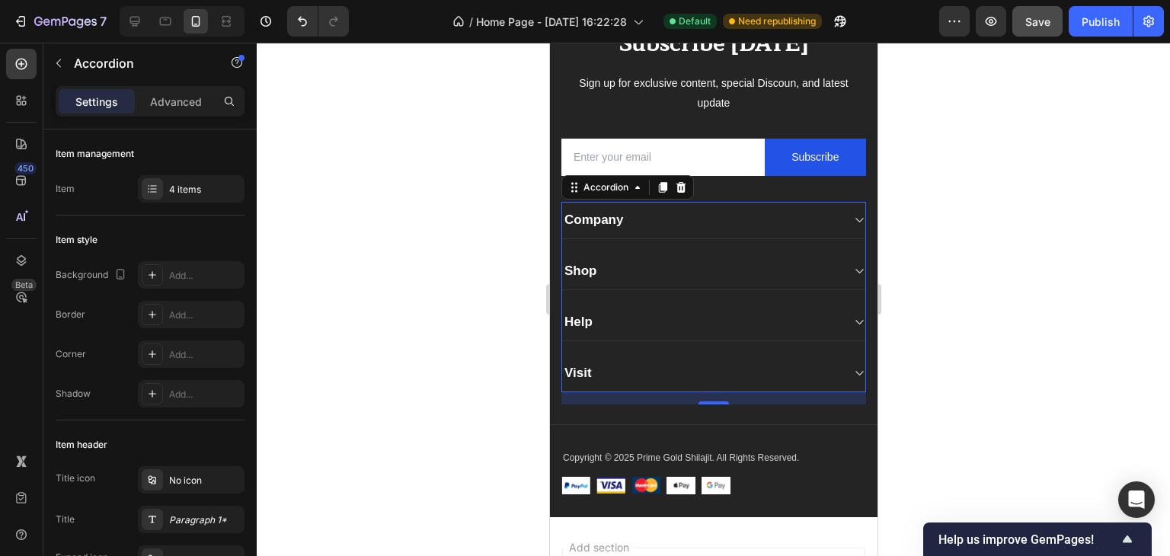
click at [855, 219] on icon at bounding box center [859, 220] width 8 height 5
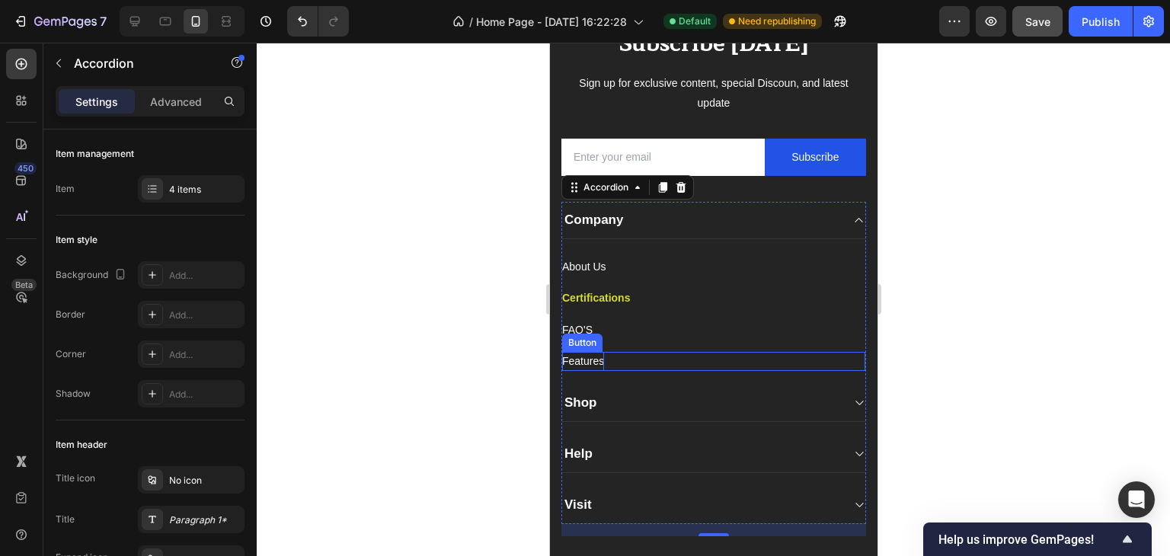
click at [583, 363] on div "Features" at bounding box center [582, 361] width 42 height 19
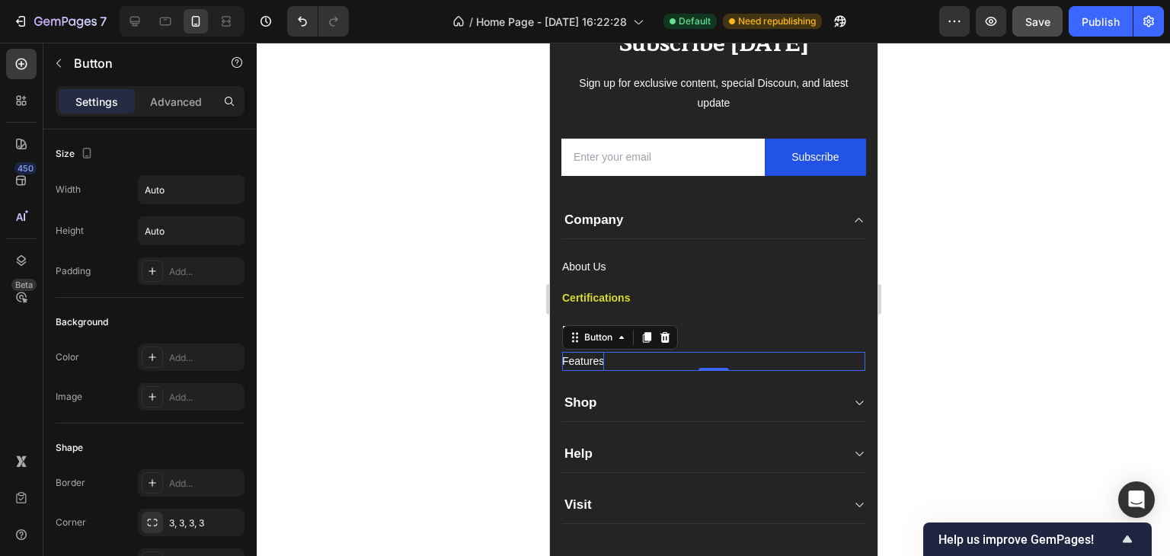
click at [585, 363] on div "Features" at bounding box center [582, 361] width 42 height 19
click at [585, 363] on p "Features" at bounding box center [582, 361] width 42 height 19
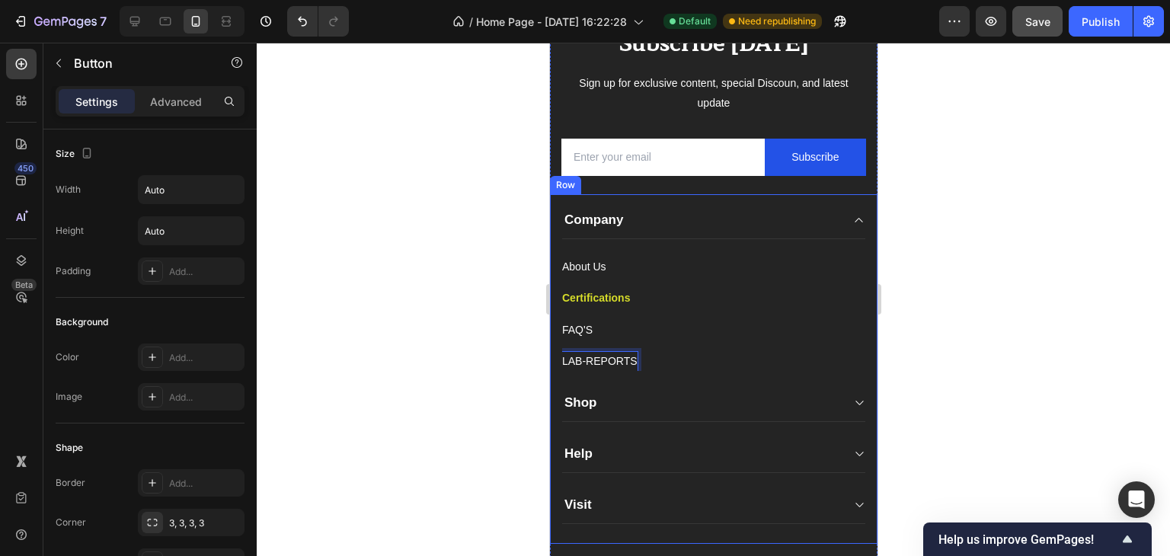
click at [475, 351] on div at bounding box center [713, 299] width 913 height 513
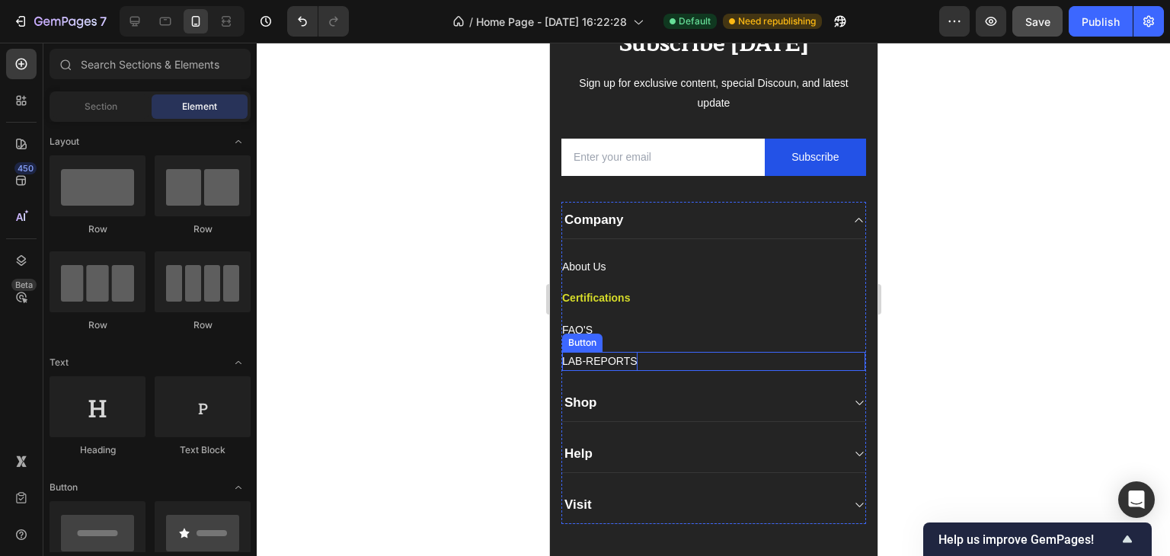
click at [586, 360] on p "LAB-REPORTS" at bounding box center [598, 361] width 75 height 19
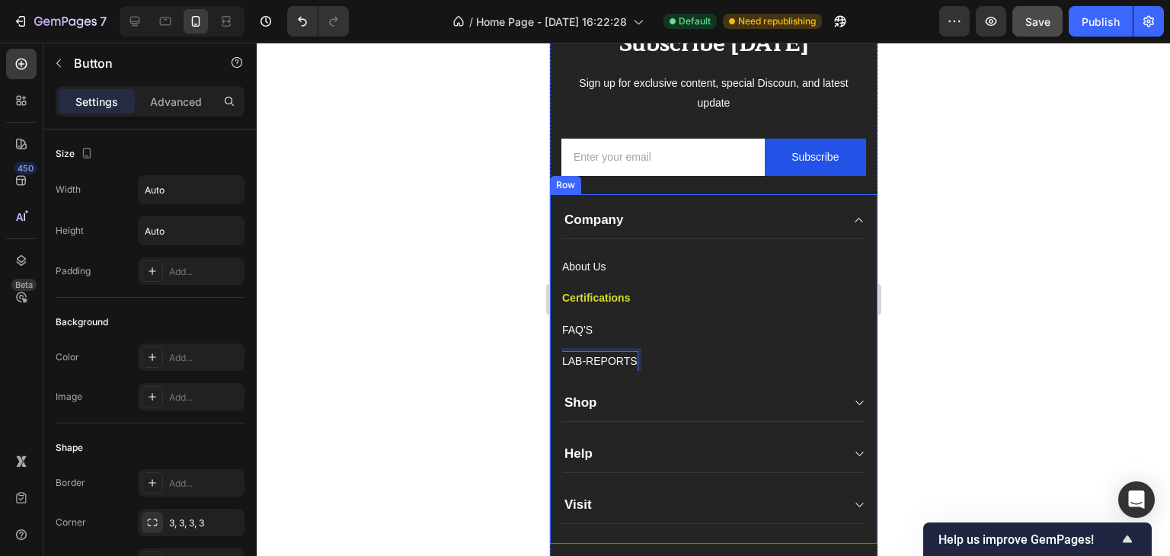
scroll to position [699, 0]
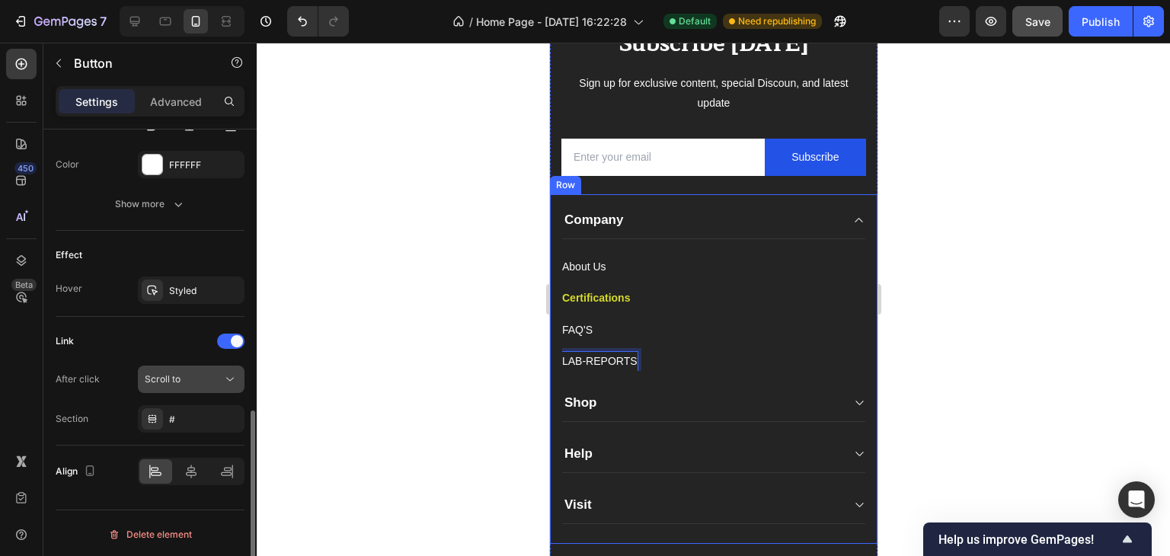
click at [204, 377] on div "Scroll to" at bounding box center [184, 379] width 78 height 14
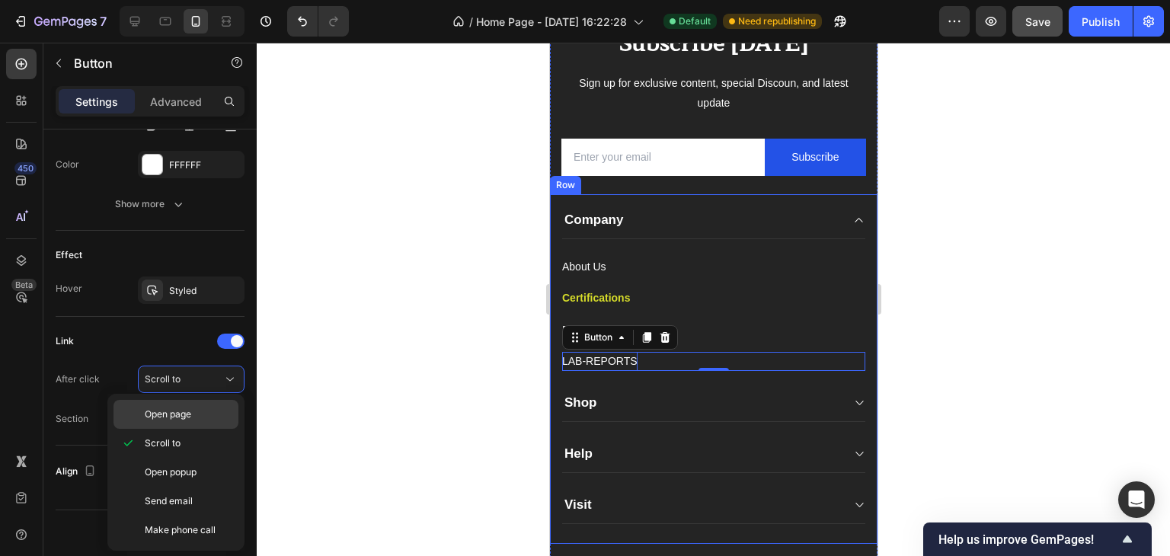
click at [173, 411] on span "Open page" at bounding box center [168, 414] width 46 height 14
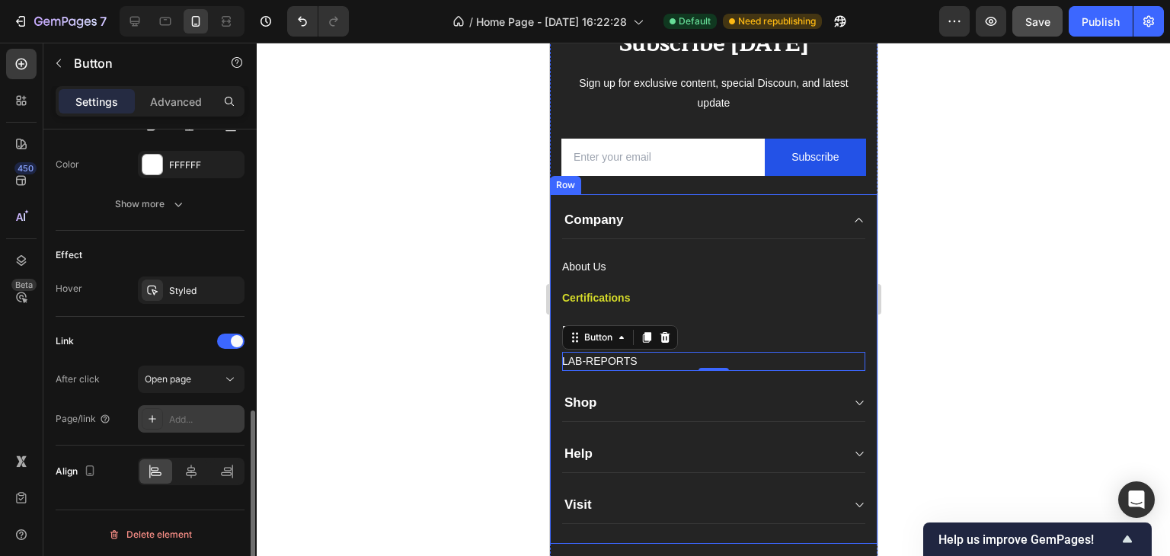
click at [171, 420] on div "Add..." at bounding box center [205, 420] width 72 height 14
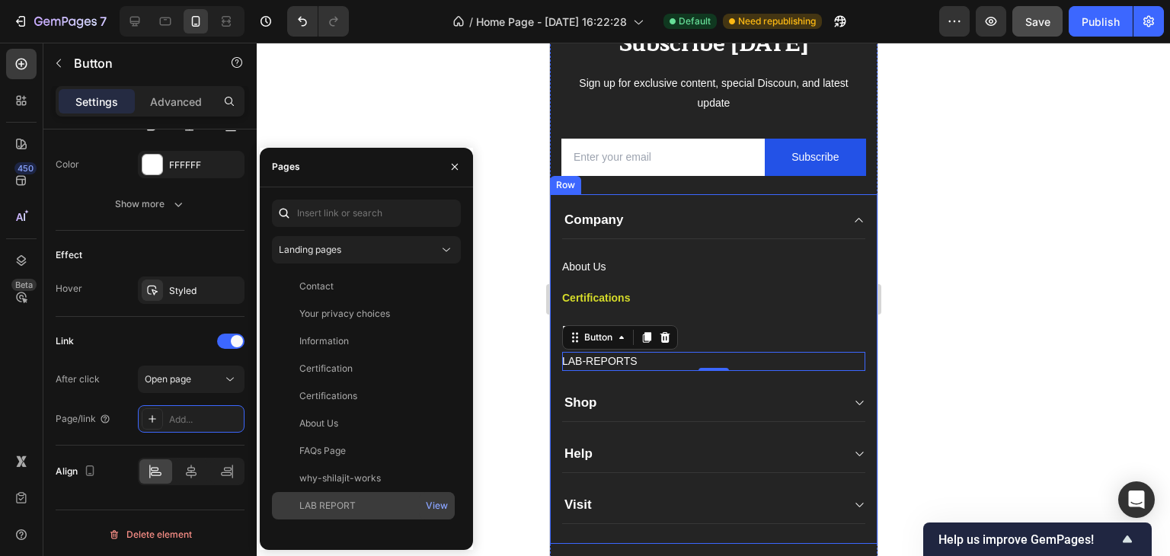
click at [330, 504] on div "LAB REPORT" at bounding box center [327, 506] width 56 height 14
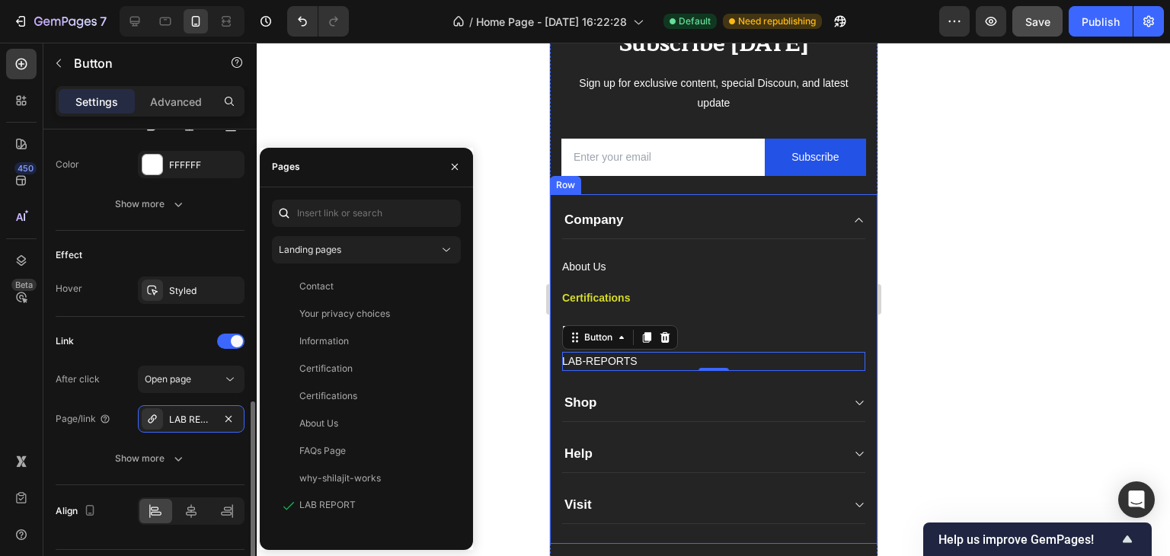
click at [87, 438] on div "After click Open page Page/link LAB REPORT Show more" at bounding box center [150, 419] width 189 height 107
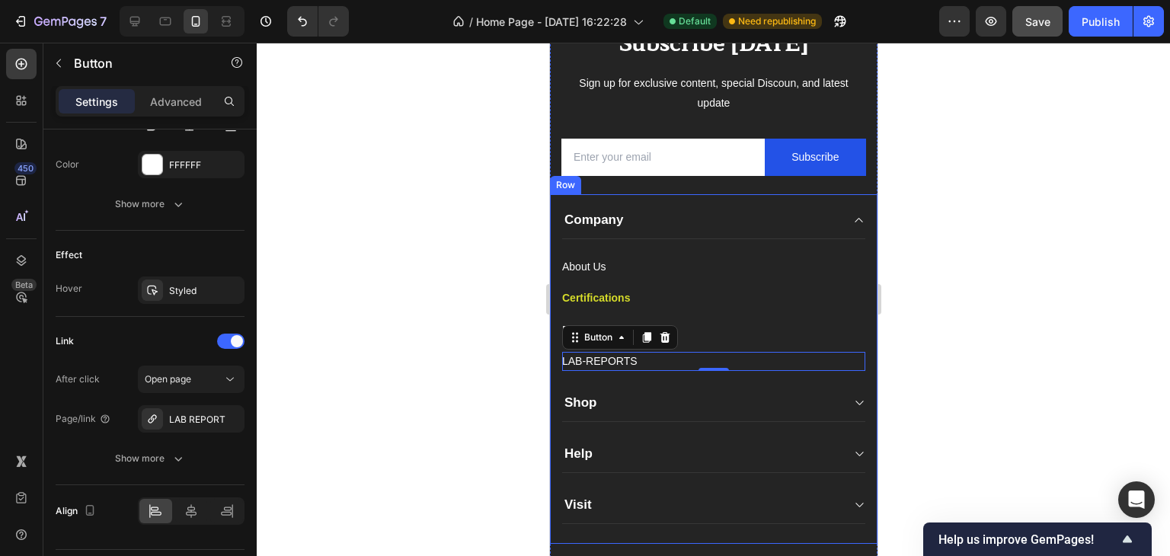
click at [491, 365] on div at bounding box center [713, 299] width 913 height 513
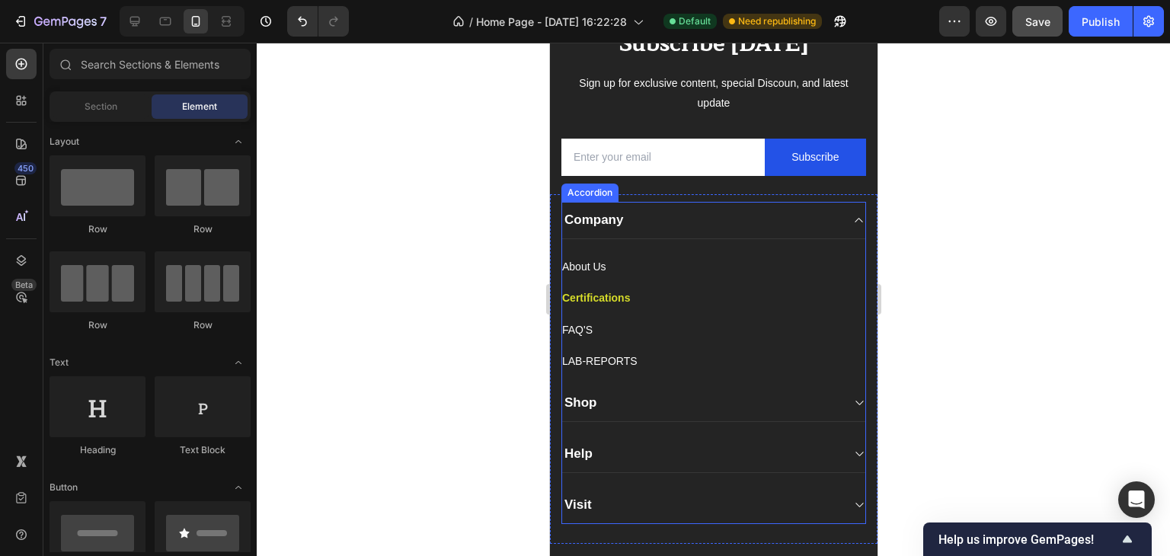
click at [852, 403] on icon at bounding box center [857, 403] width 11 height 12
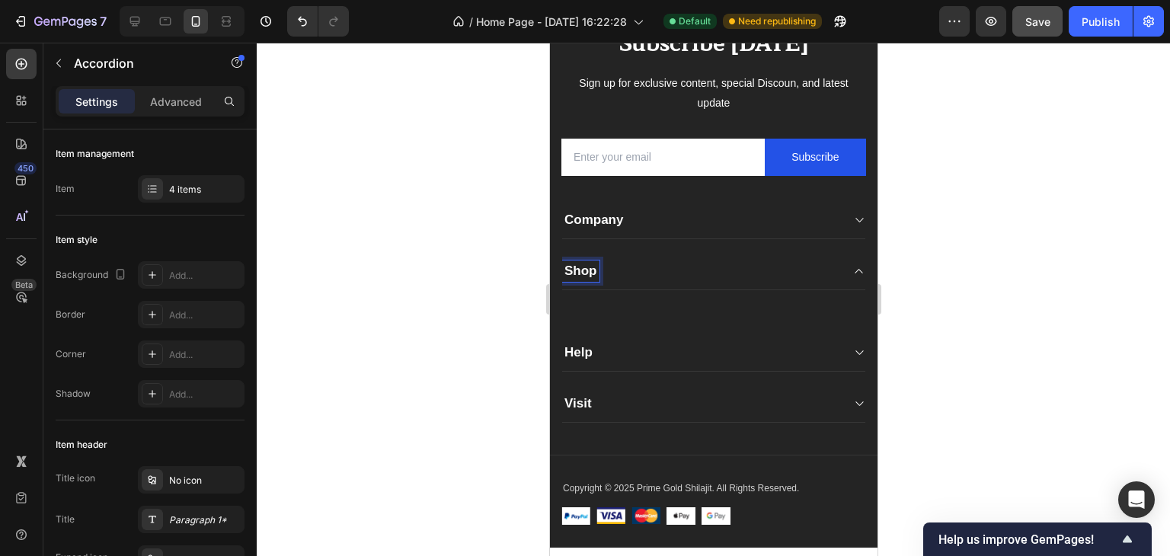
click at [616, 270] on div "Shop" at bounding box center [700, 270] width 279 height 21
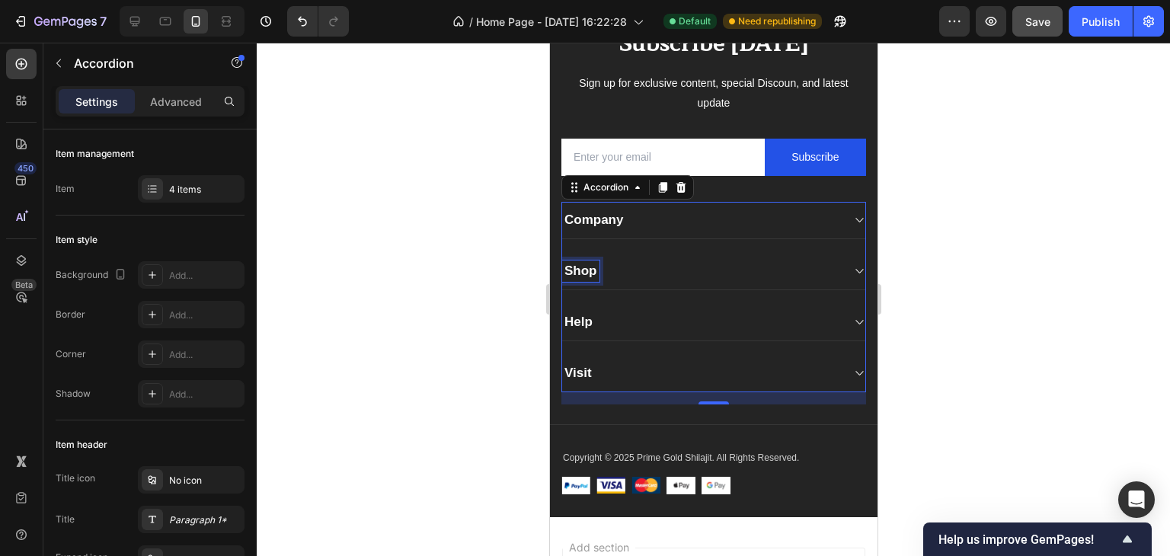
click at [594, 270] on p "Shop" at bounding box center [580, 271] width 33 height 17
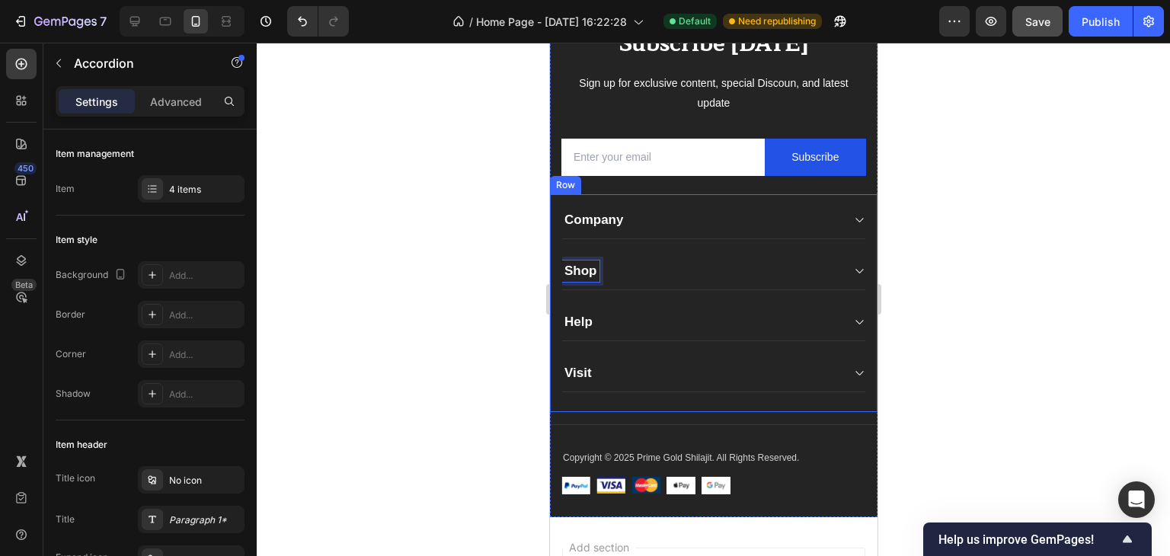
click at [510, 284] on div at bounding box center [713, 299] width 913 height 513
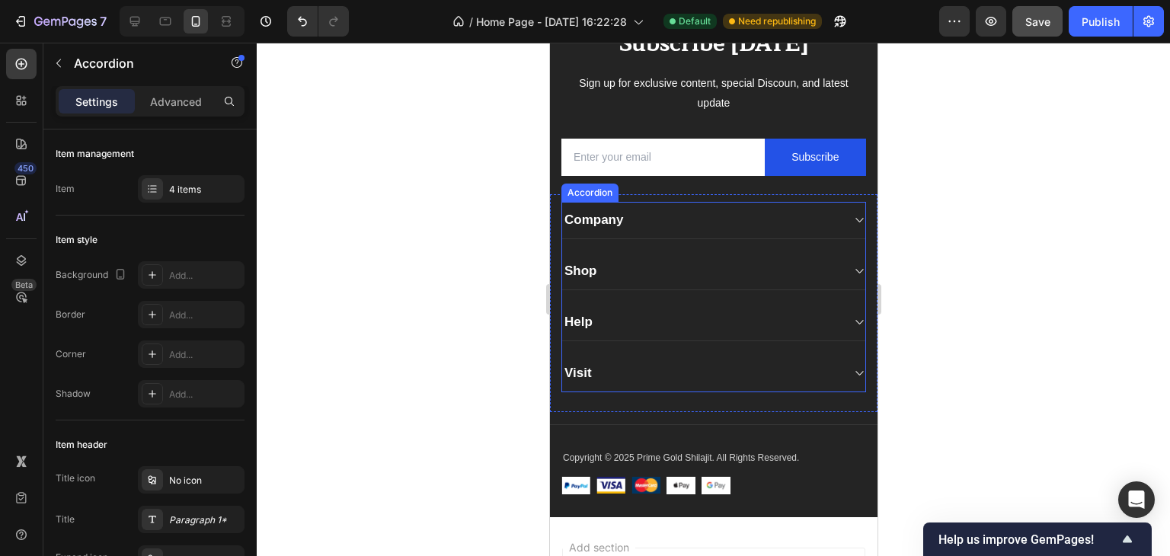
click at [595, 270] on p "Shop" at bounding box center [580, 271] width 33 height 17
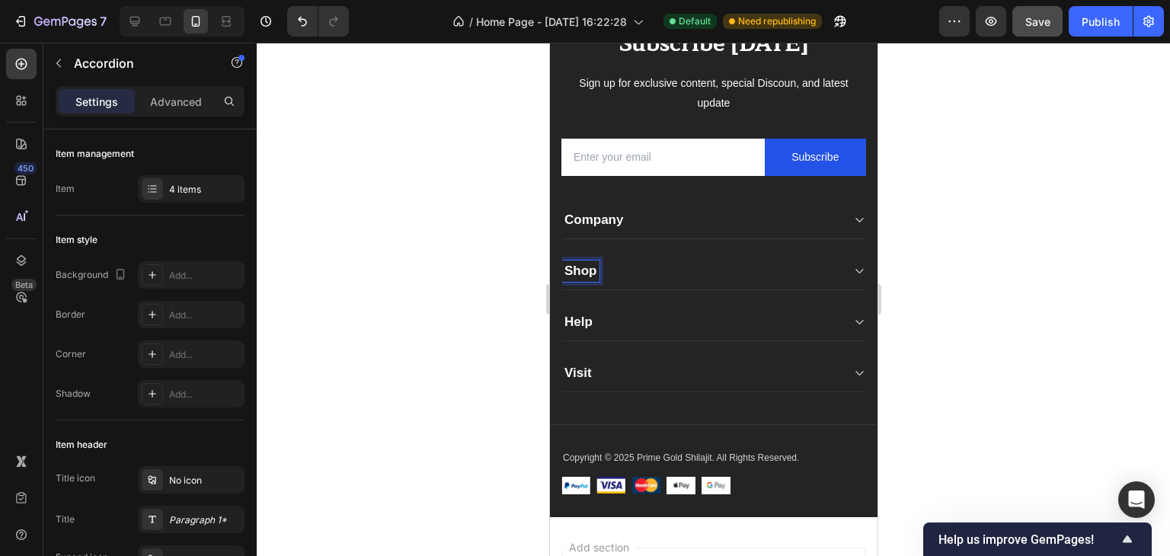
click at [580, 270] on p "Shop" at bounding box center [580, 271] width 33 height 17
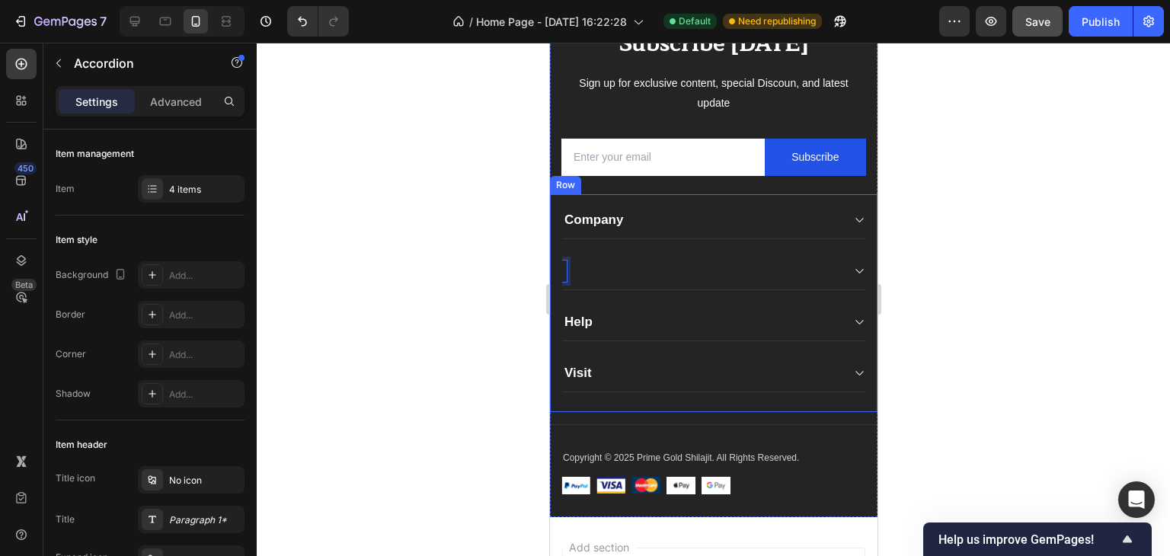
click at [502, 280] on div at bounding box center [713, 299] width 913 height 513
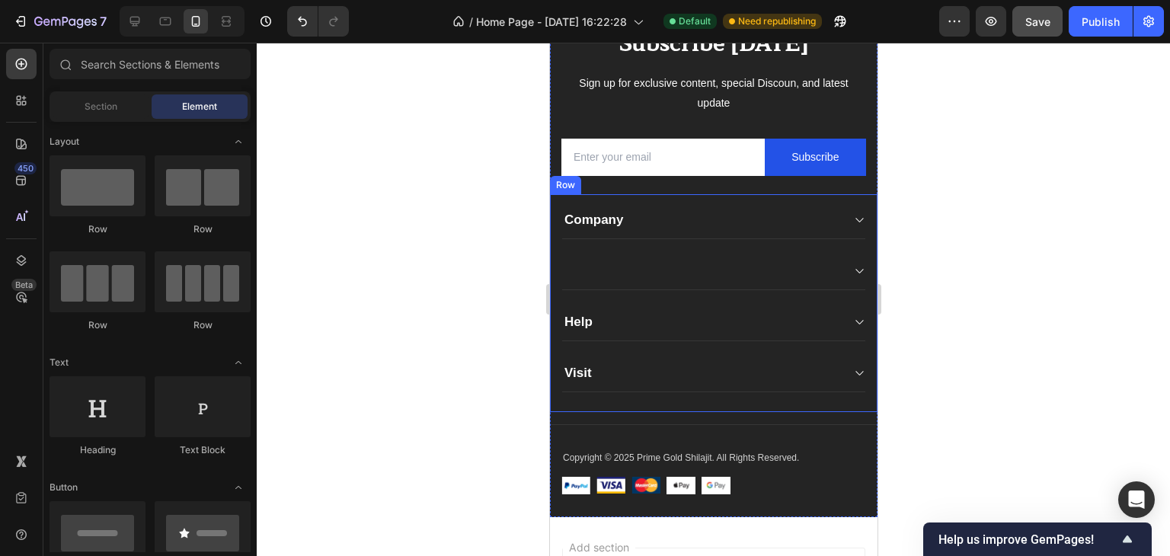
scroll to position [8022, 0]
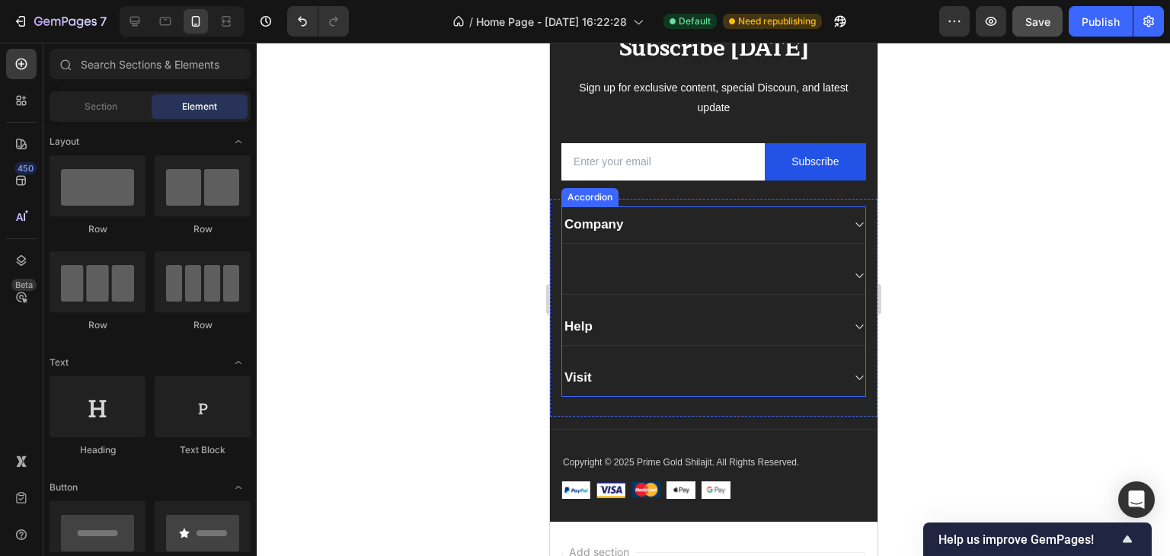
click at [855, 273] on icon at bounding box center [859, 275] width 8 height 5
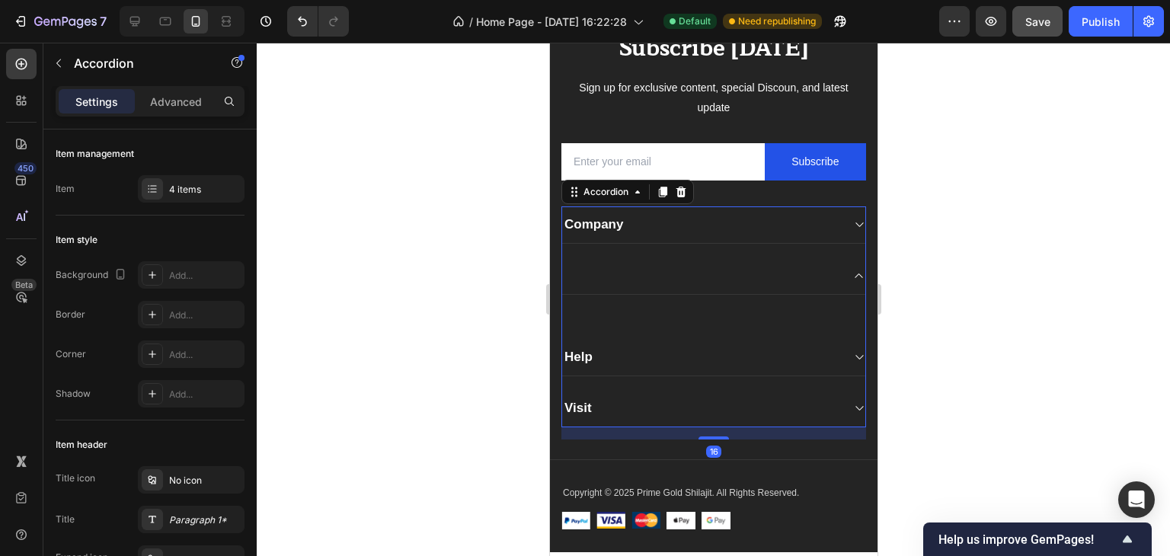
click at [795, 273] on div at bounding box center [700, 275] width 279 height 21
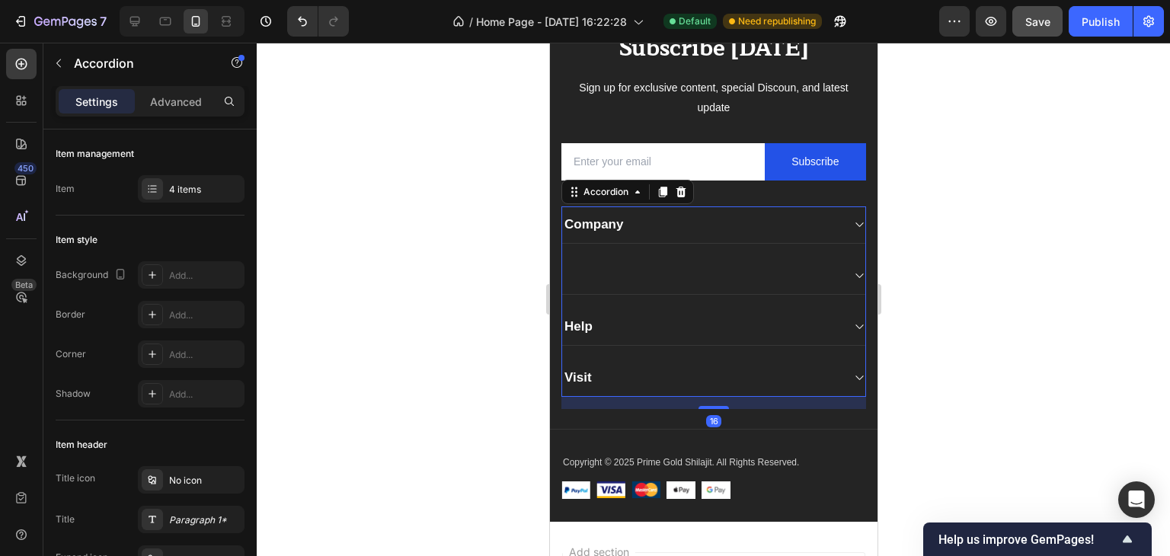
click at [778, 272] on div at bounding box center [700, 275] width 279 height 21
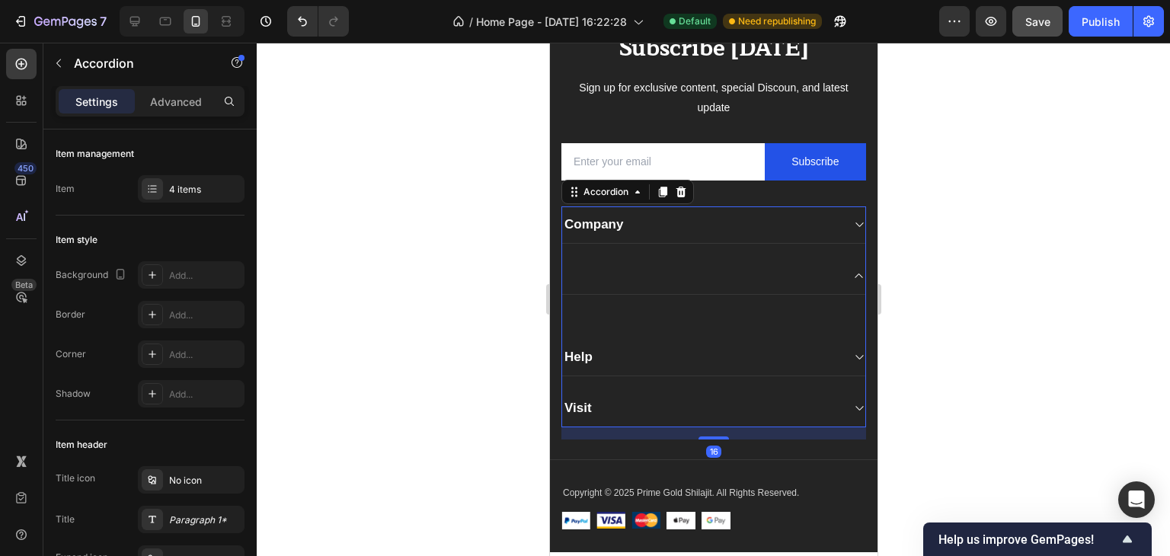
click at [778, 272] on div at bounding box center [700, 275] width 279 height 21
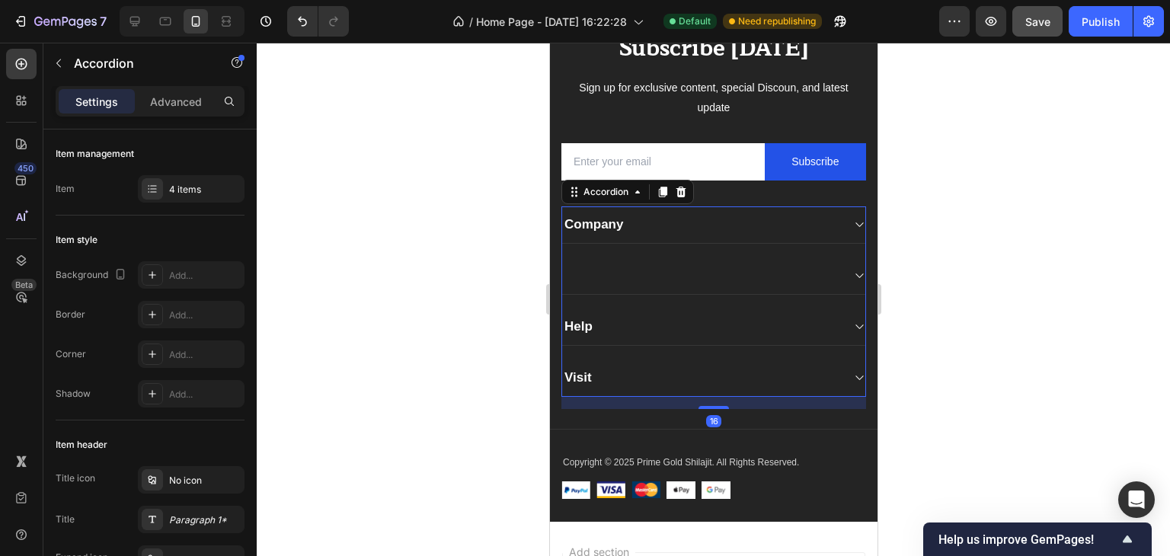
click at [778, 272] on div at bounding box center [700, 275] width 279 height 21
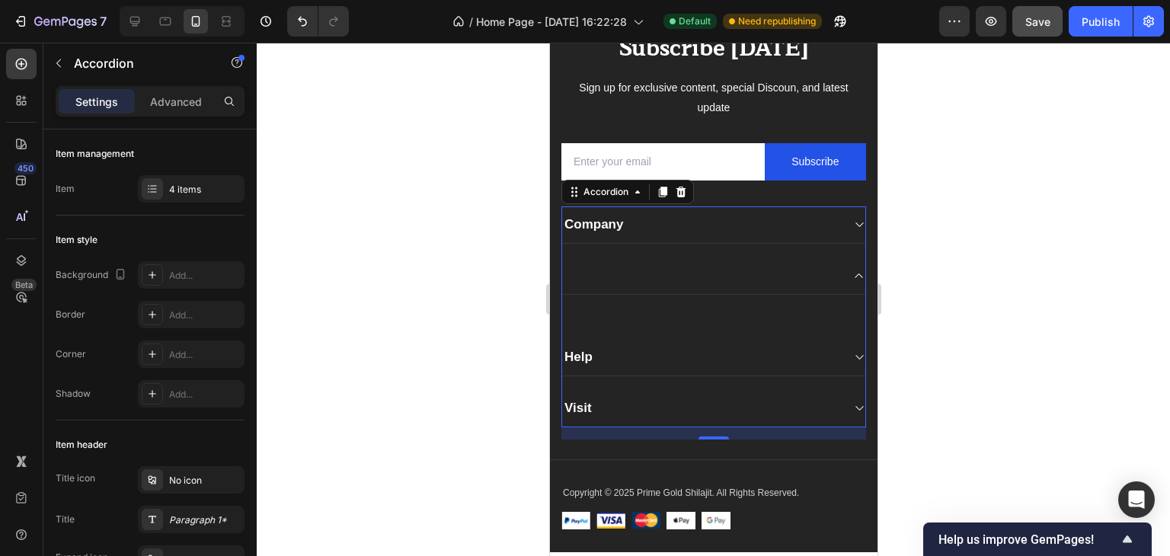
click at [683, 274] on div at bounding box center [700, 275] width 279 height 21
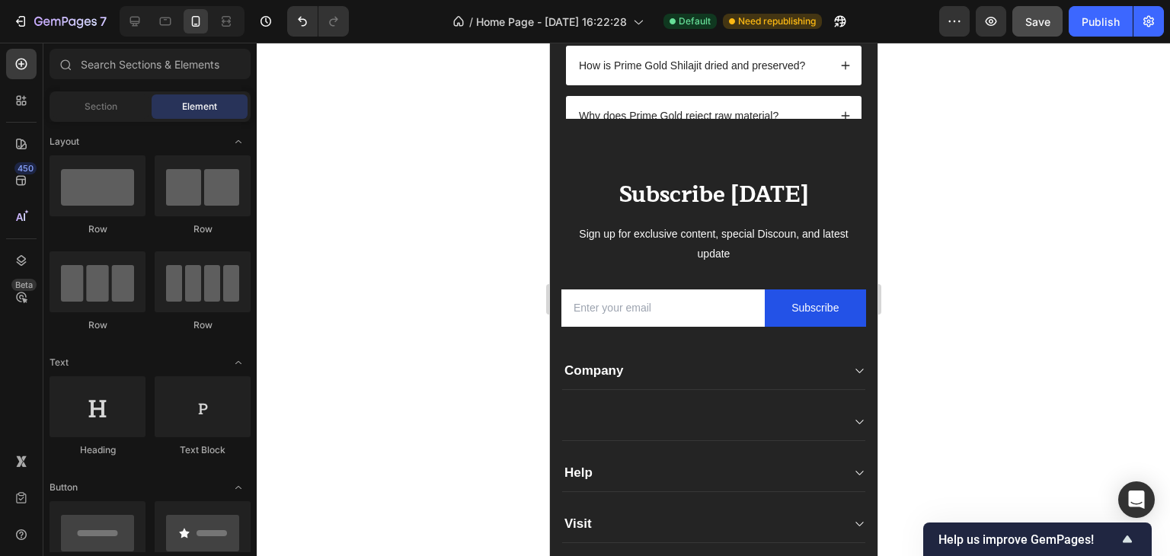
scroll to position [7986, 0]
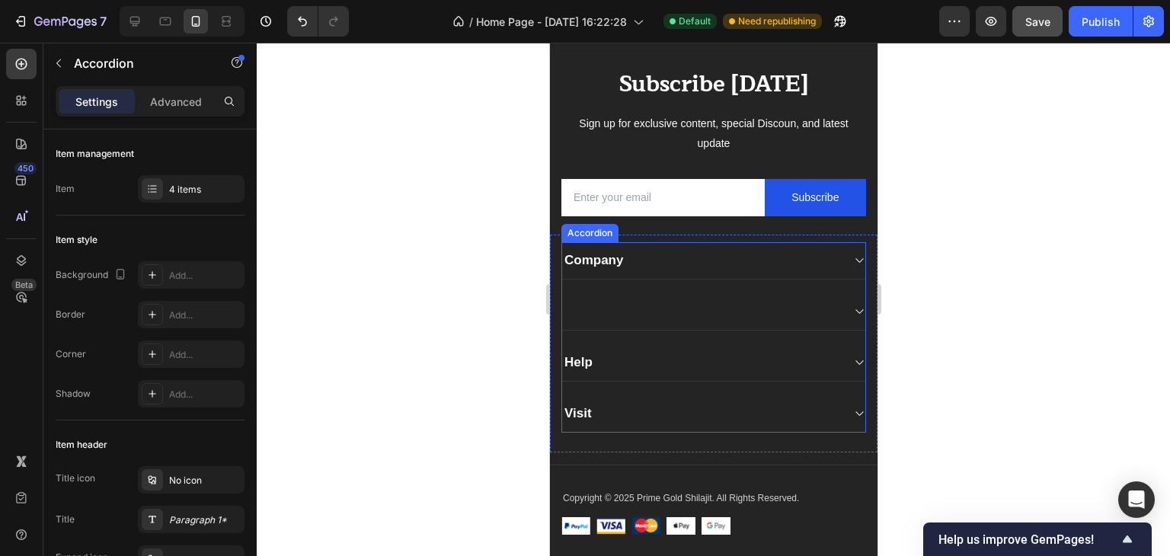
click at [653, 308] on div at bounding box center [700, 311] width 279 height 21
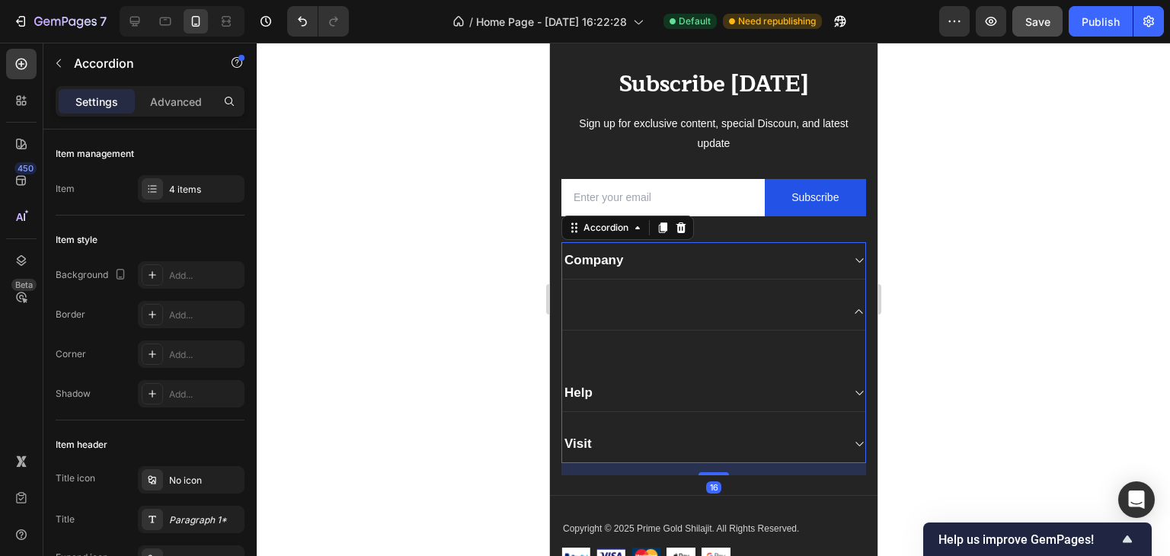
click at [852, 306] on icon at bounding box center [857, 311] width 11 height 12
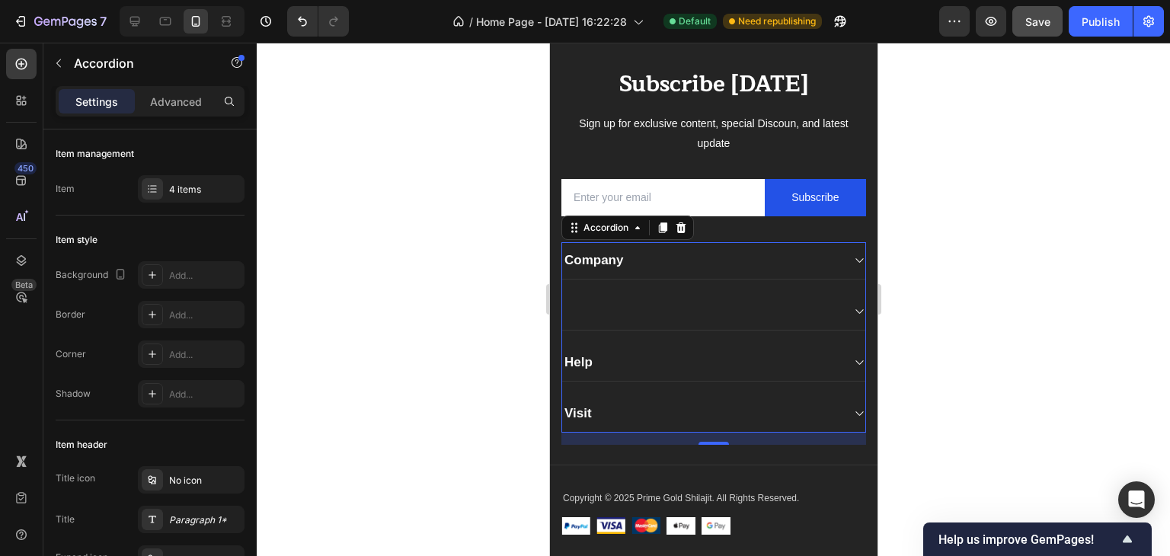
click at [852, 357] on icon at bounding box center [857, 362] width 11 height 12
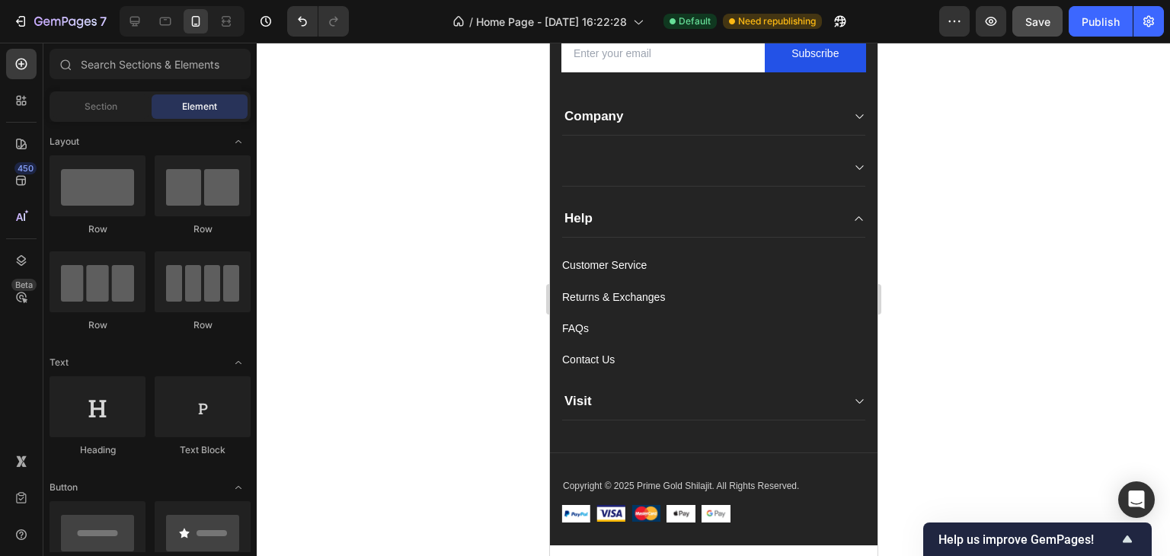
scroll to position [8119, 0]
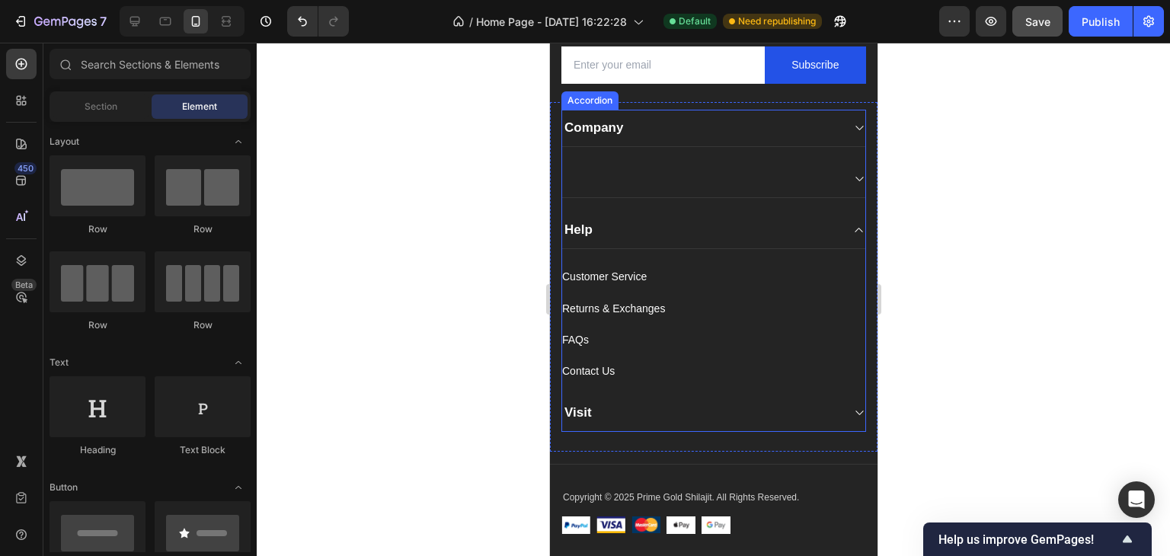
click at [852, 411] on icon at bounding box center [857, 413] width 11 height 12
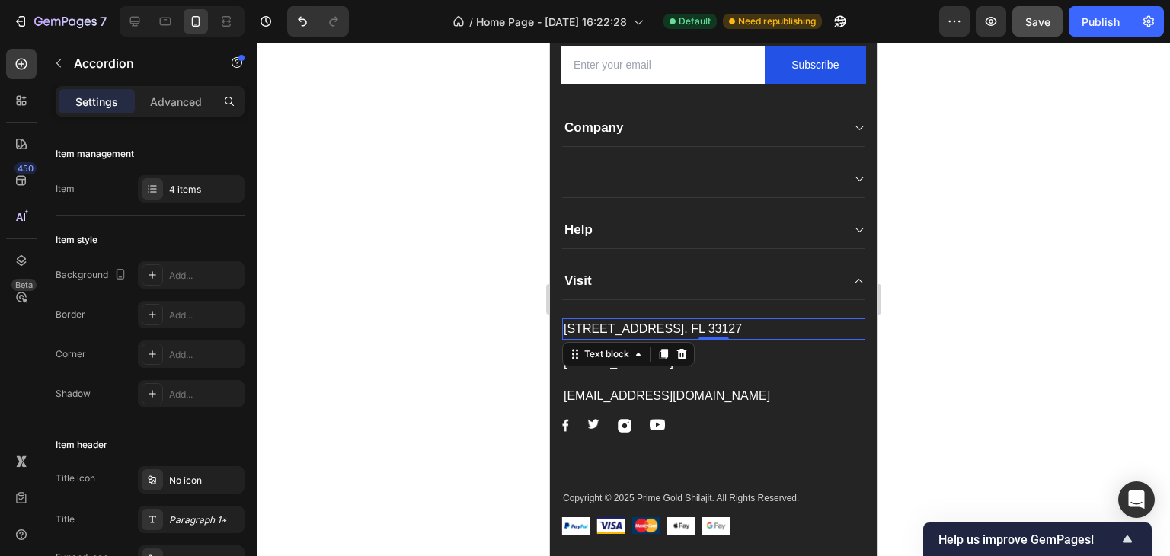
click at [589, 328] on p "261 NW 26th Street Miami. FL 33127" at bounding box center [713, 329] width 300 height 18
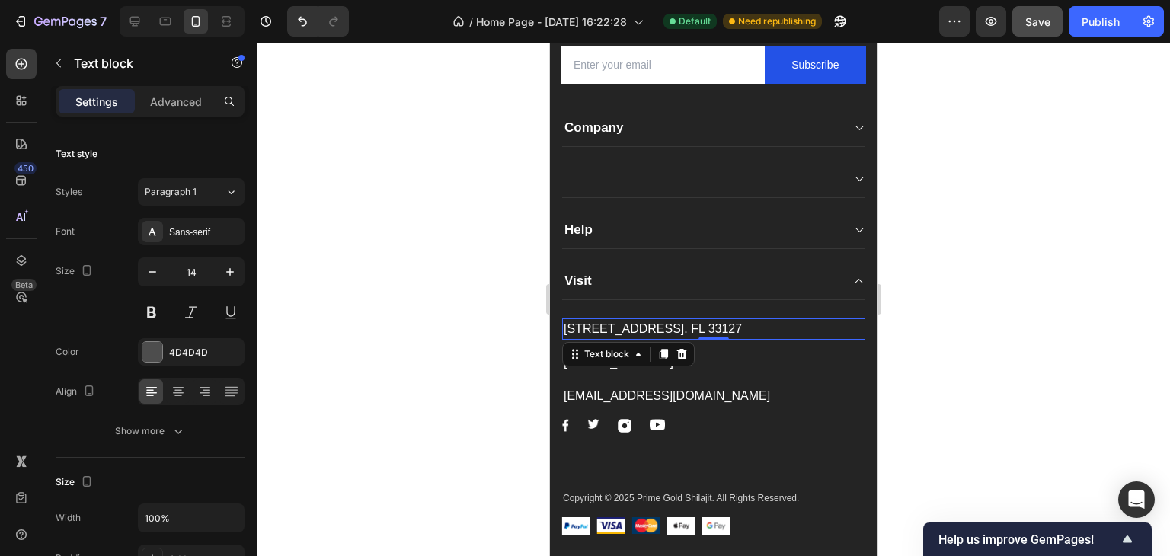
click at [599, 323] on p "261 NW 26th Street Miami. FL 33127" at bounding box center [713, 329] width 300 height 18
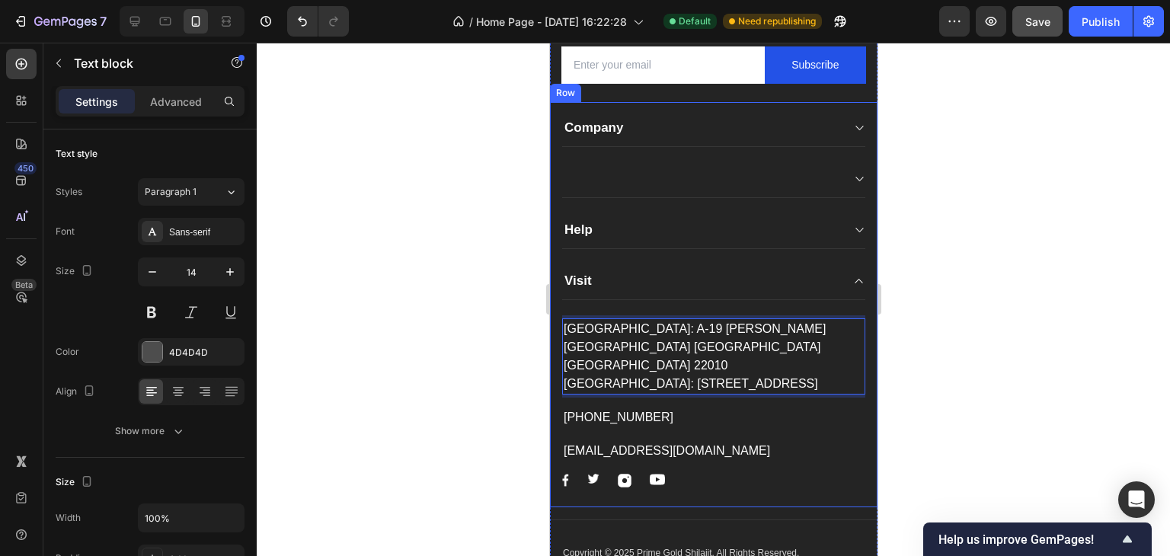
click at [468, 338] on div at bounding box center [713, 299] width 913 height 513
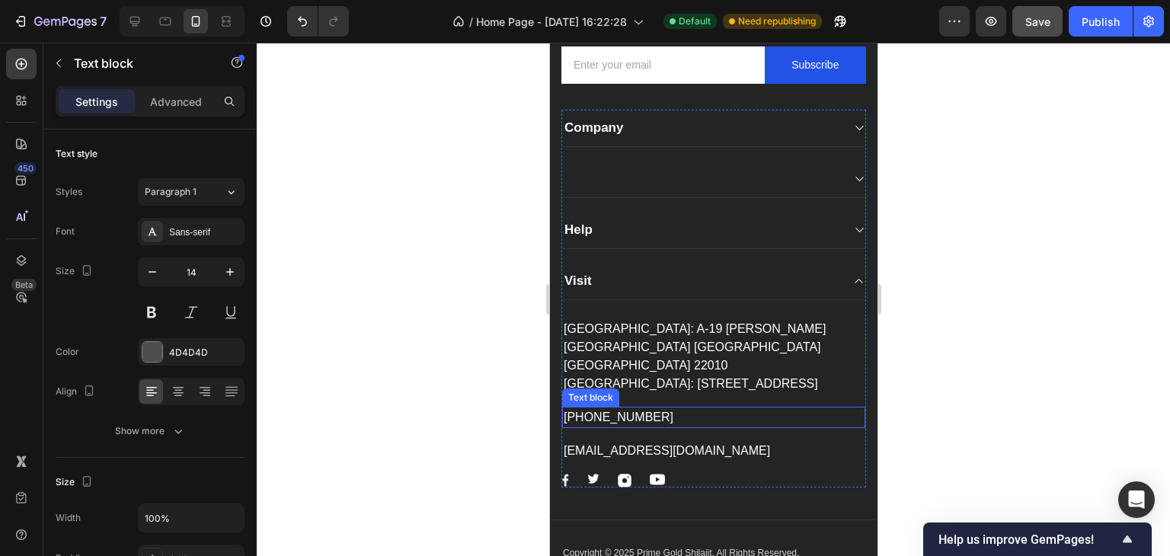
click at [621, 408] on p "999-999-999" at bounding box center [713, 417] width 300 height 18
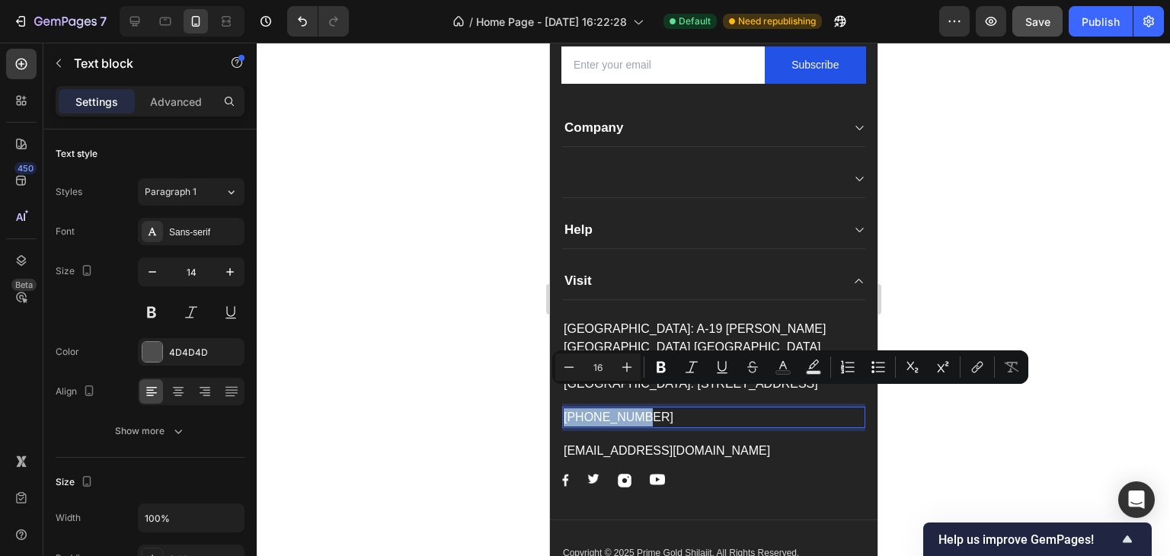
click at [621, 408] on p "999-999-999" at bounding box center [713, 417] width 300 height 18
click at [607, 408] on p "999-999-999" at bounding box center [713, 417] width 300 height 18
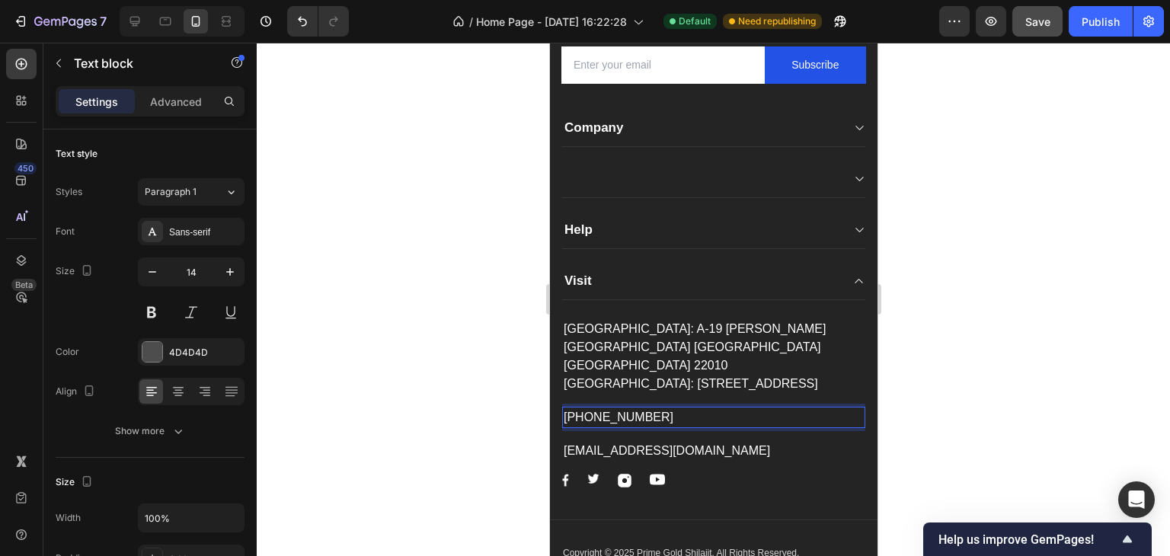
click at [607, 408] on p "999-999-999" at bounding box center [713, 417] width 300 height 18
click at [466, 409] on div at bounding box center [713, 299] width 913 height 513
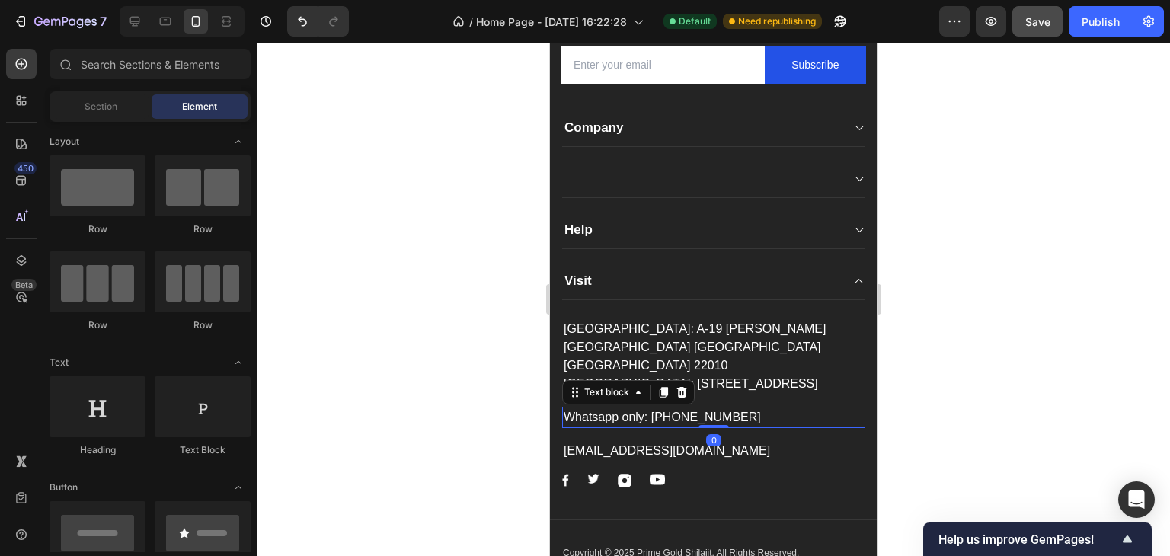
click at [714, 411] on span "Whatsapp only: [PHONE_NUMBER]" at bounding box center [661, 417] width 197 height 13
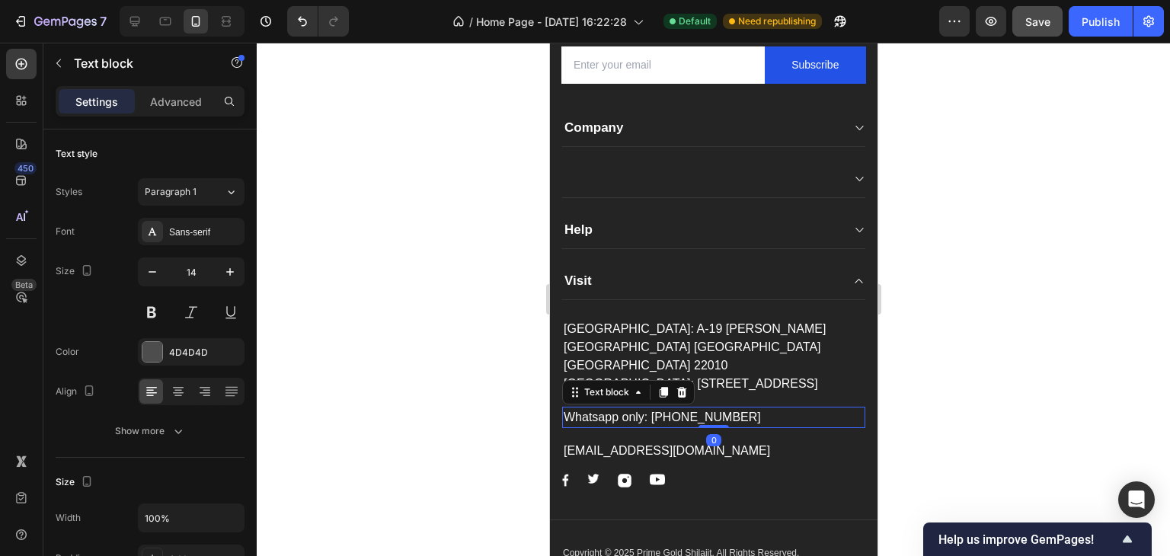
click at [414, 395] on div at bounding box center [713, 299] width 913 height 513
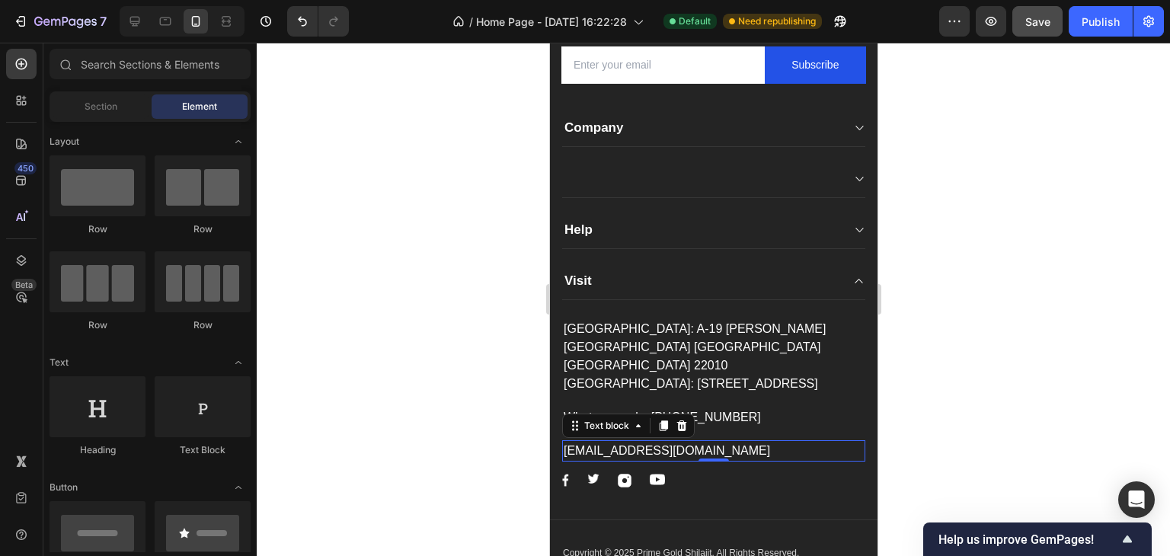
click at [604, 442] on p "support@gmail.com" at bounding box center [713, 451] width 300 height 18
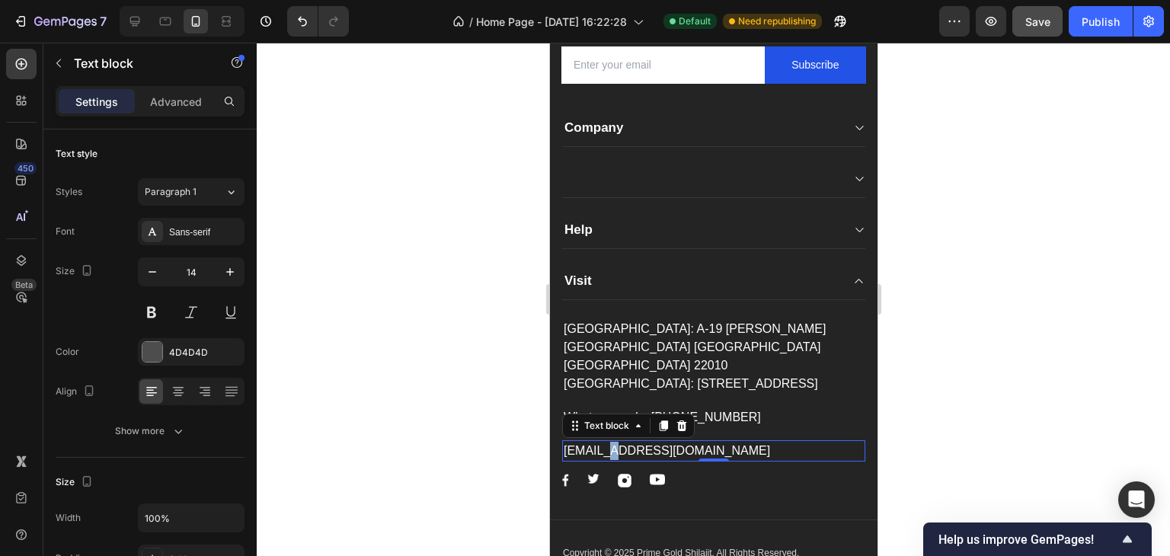
click at [604, 442] on p "support@gmail.com" at bounding box center [713, 451] width 300 height 18
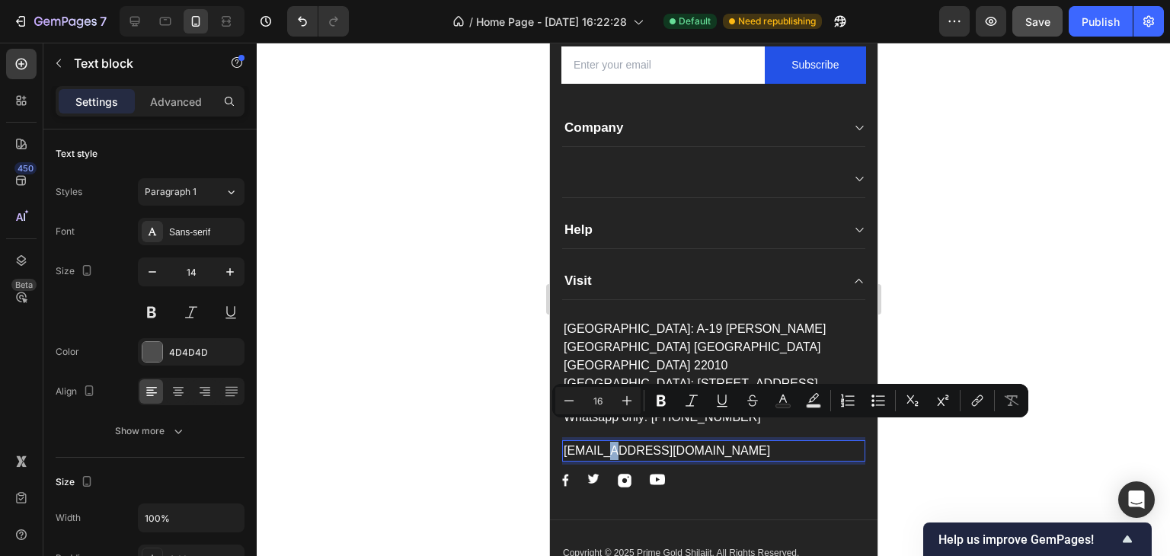
click at [604, 442] on p "support@gmail.com" at bounding box center [713, 451] width 300 height 18
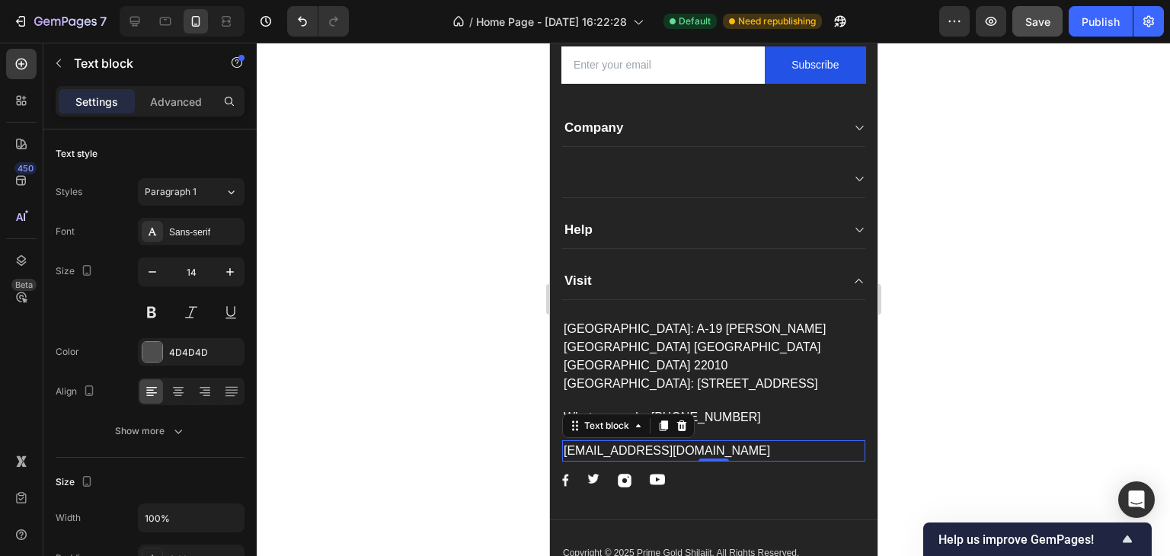
click at [478, 353] on div at bounding box center [713, 299] width 913 height 513
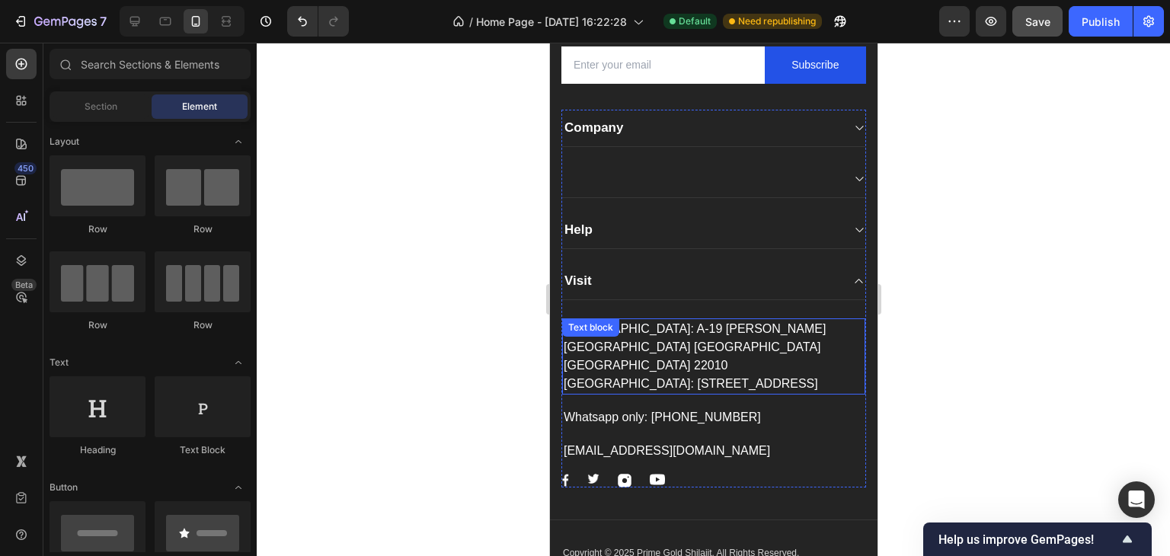
click at [844, 329] on p "[GEOGRAPHIC_DATA]: A-19 [PERSON_NAME][GEOGRAPHIC_DATA] [GEOGRAPHIC_DATA] [GEOGR…" at bounding box center [713, 347] width 300 height 55
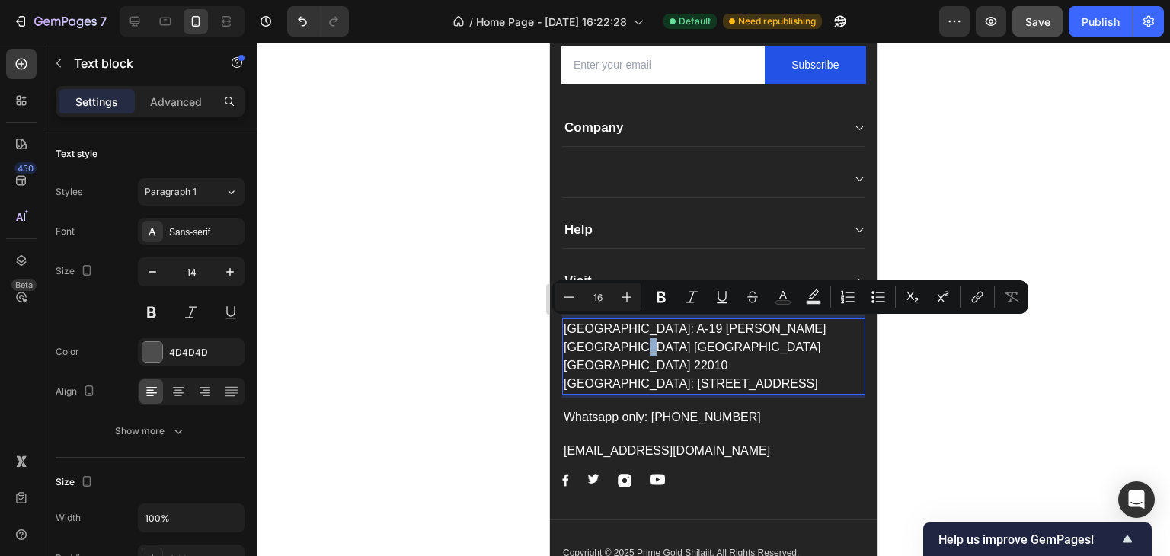
click at [845, 325] on p "[GEOGRAPHIC_DATA]: A-19 [PERSON_NAME][GEOGRAPHIC_DATA] [GEOGRAPHIC_DATA] [GEOGR…" at bounding box center [713, 347] width 300 height 55
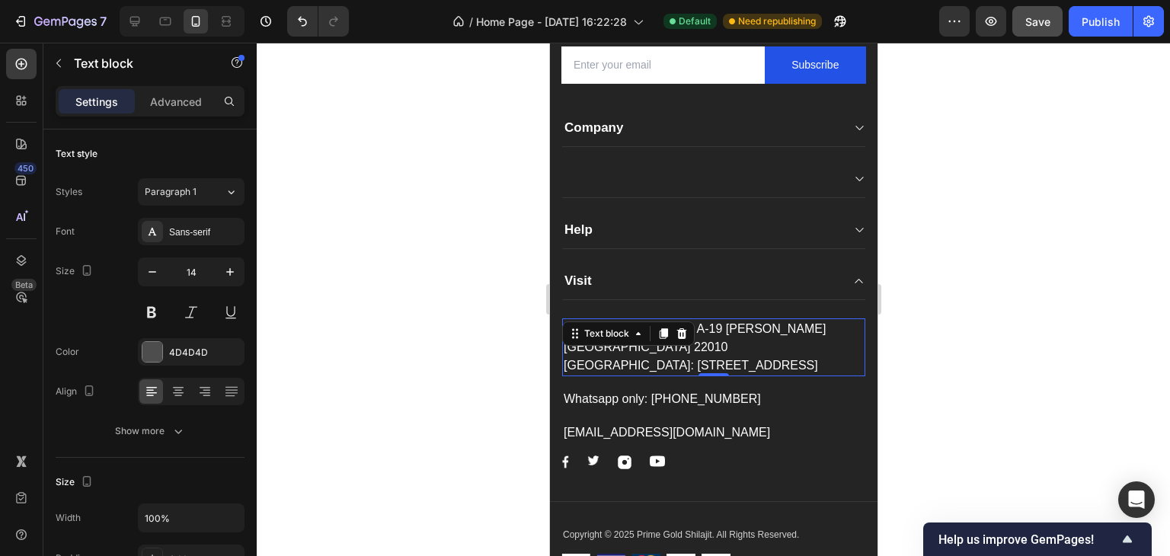
click at [454, 376] on div at bounding box center [713, 299] width 913 height 513
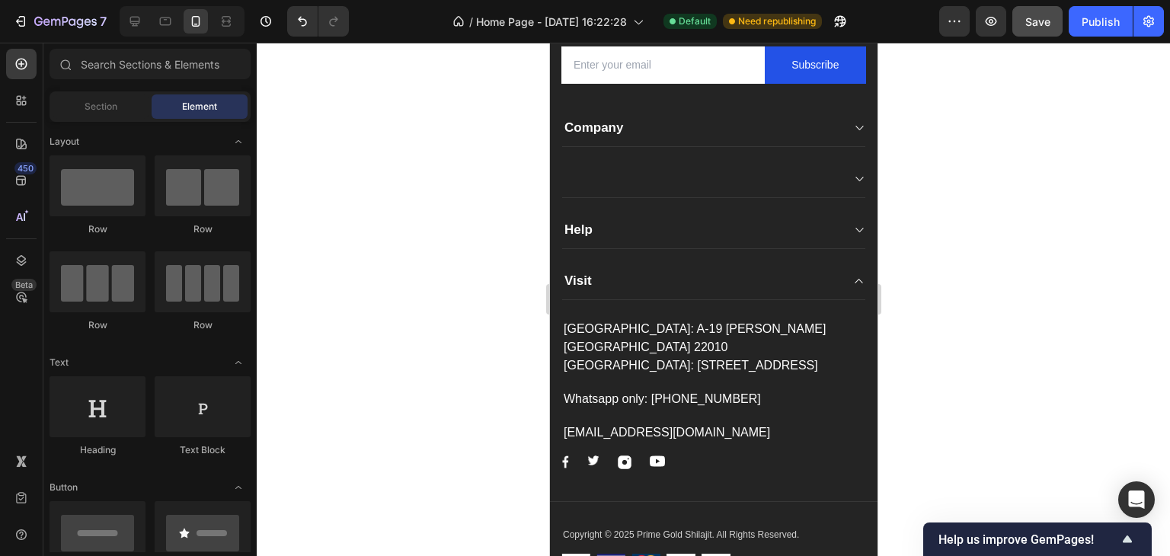
click at [436, 312] on div at bounding box center [713, 299] width 913 height 513
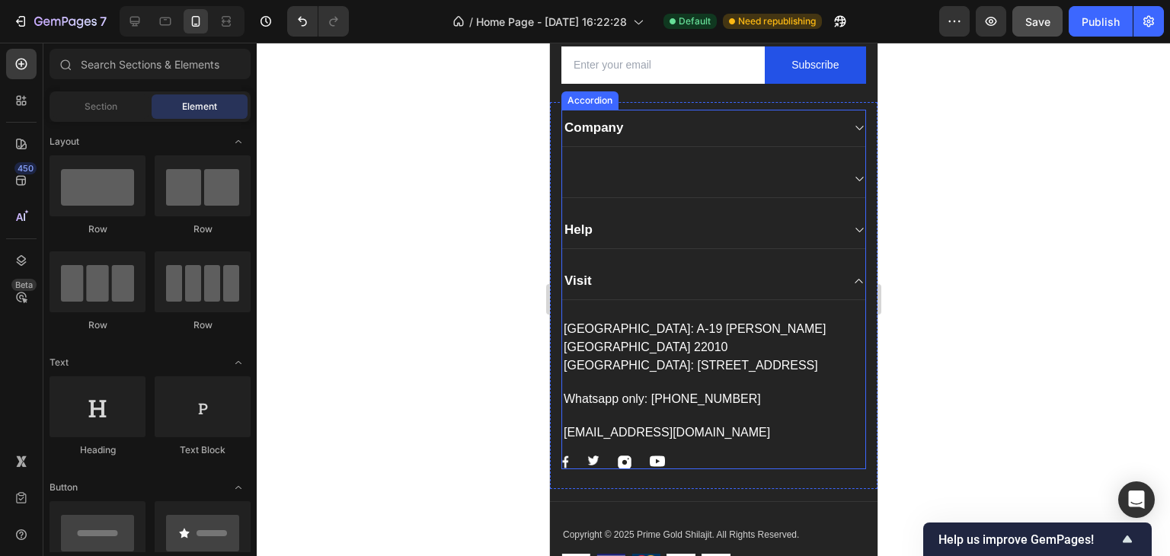
click at [852, 225] on icon at bounding box center [857, 230] width 11 height 12
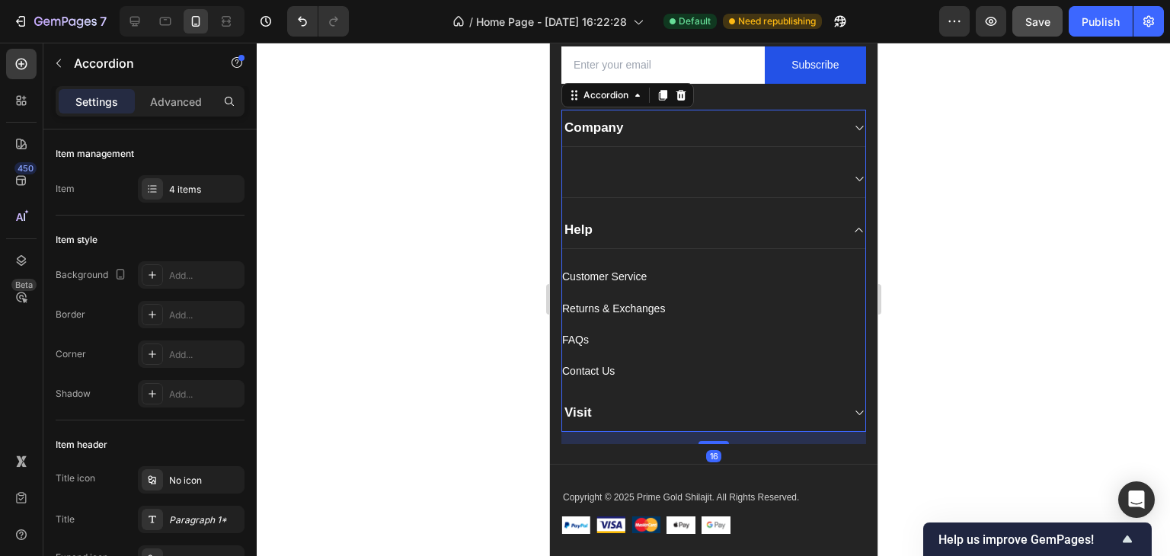
click at [1053, 251] on div at bounding box center [713, 299] width 913 height 513
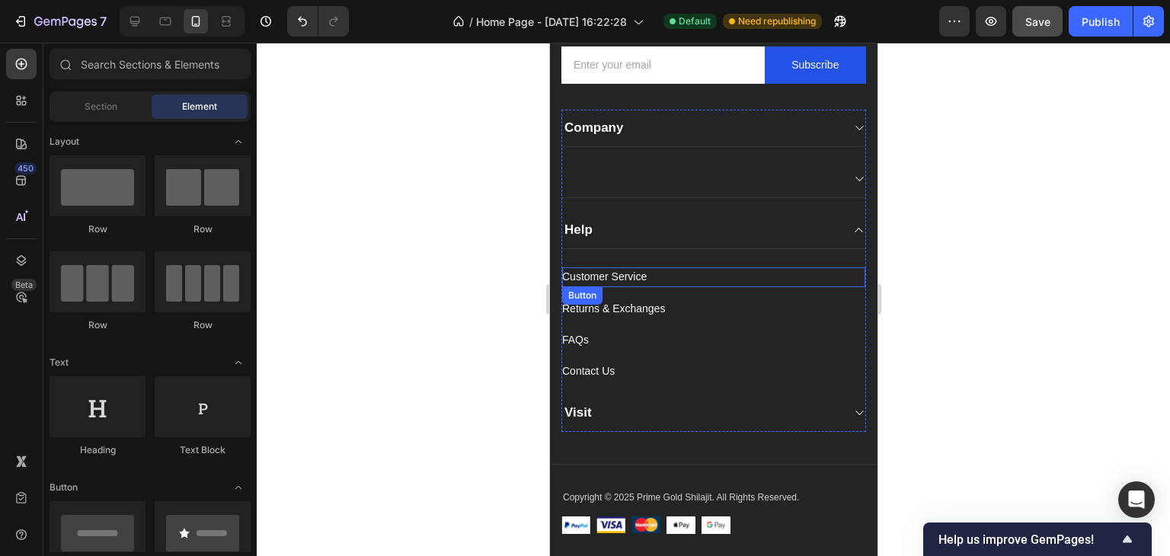
click at [645, 272] on div "Customer Service" at bounding box center [603, 276] width 85 height 19
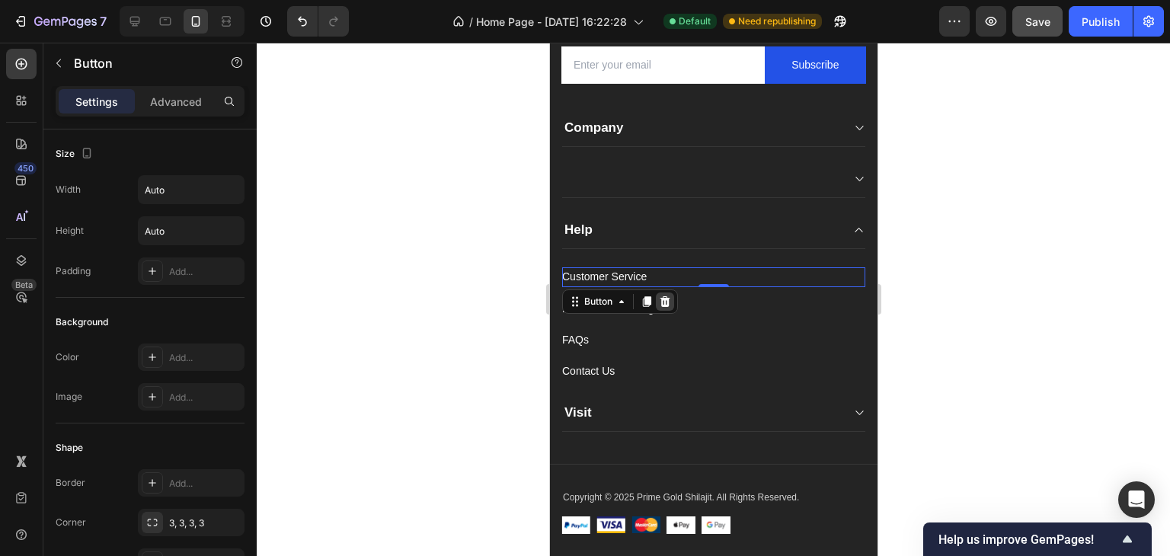
click at [667, 302] on icon at bounding box center [665, 301] width 10 height 11
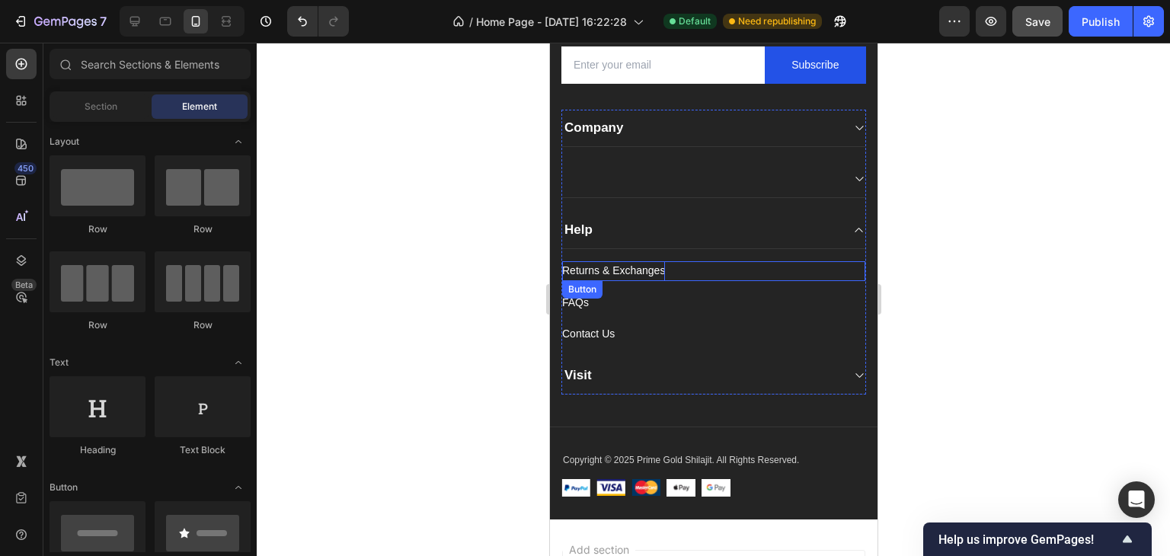
click at [644, 267] on div "Returns & Exchanges" at bounding box center [612, 270] width 103 height 19
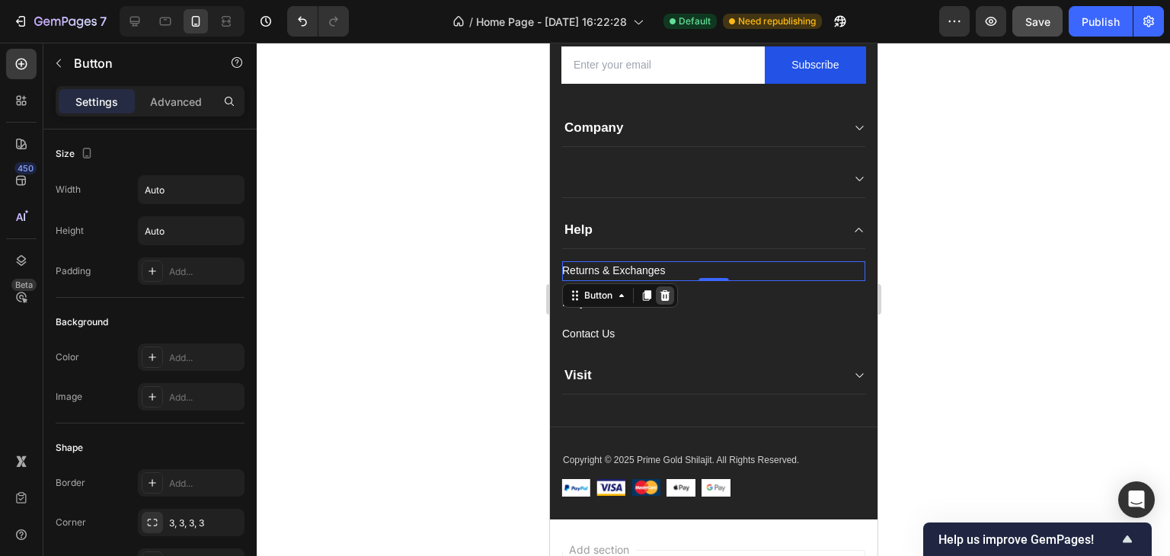
click at [658, 296] on icon at bounding box center [664, 295] width 12 height 12
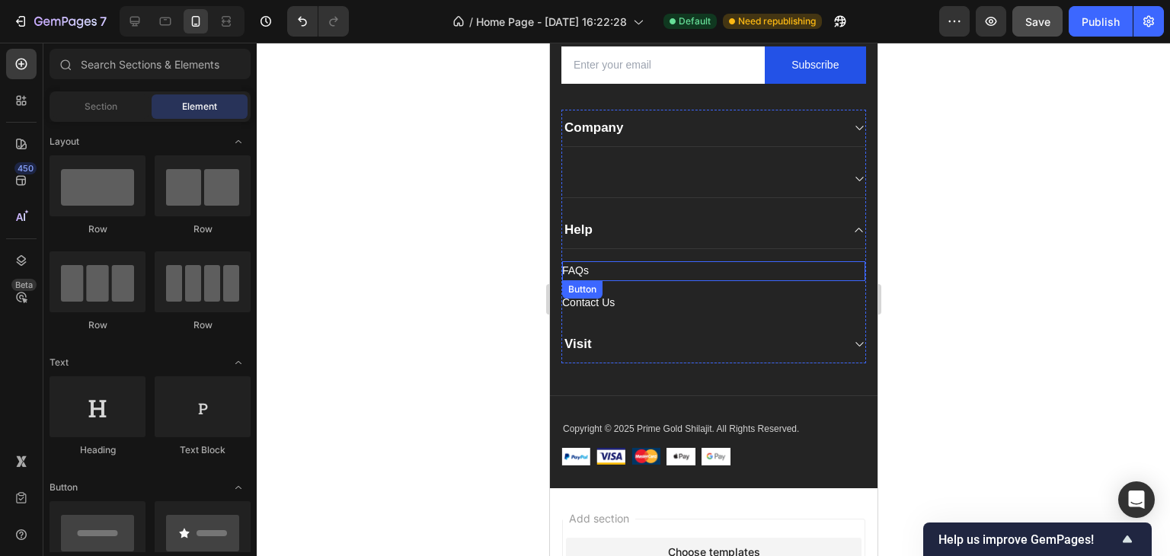
click at [596, 268] on div "FAQs Button" at bounding box center [712, 270] width 303 height 19
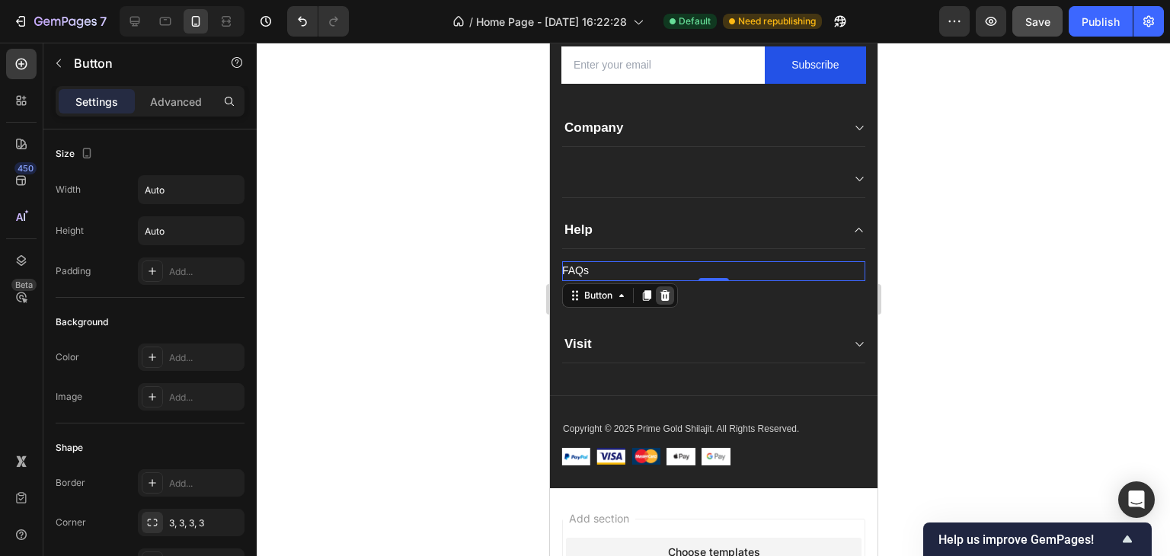
click at [665, 292] on icon at bounding box center [665, 294] width 10 height 11
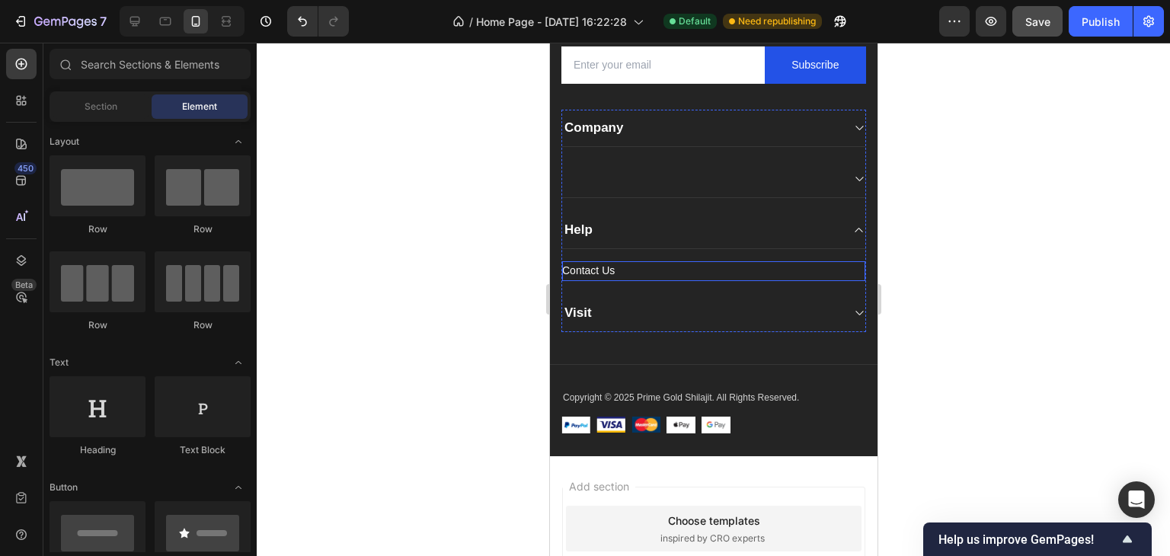
click at [629, 271] on div "Contact Us Button" at bounding box center [712, 270] width 303 height 19
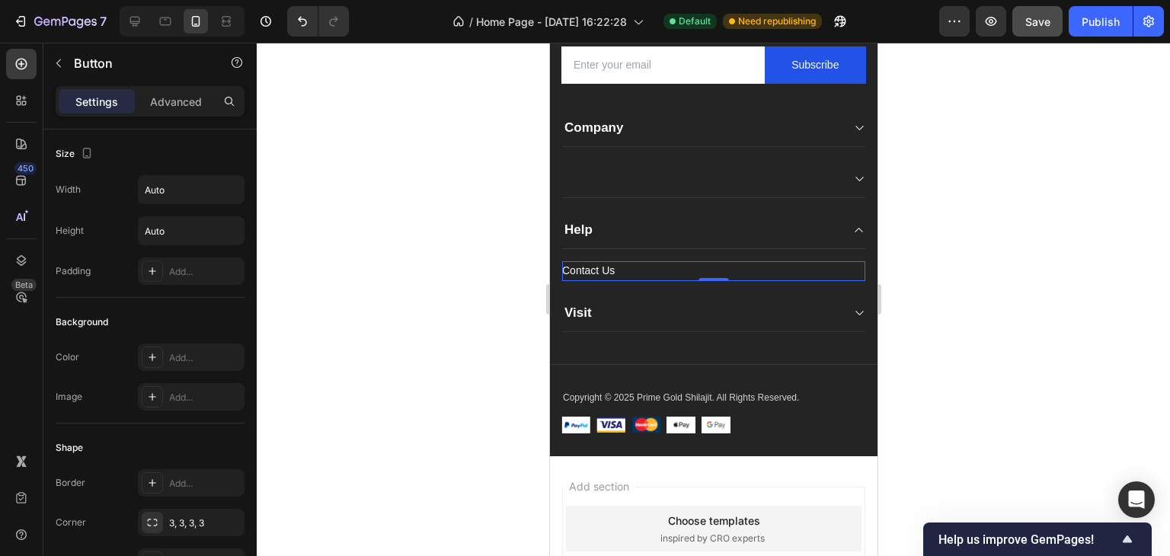
click at [686, 272] on div "Contact Us Button 0" at bounding box center [712, 270] width 303 height 19
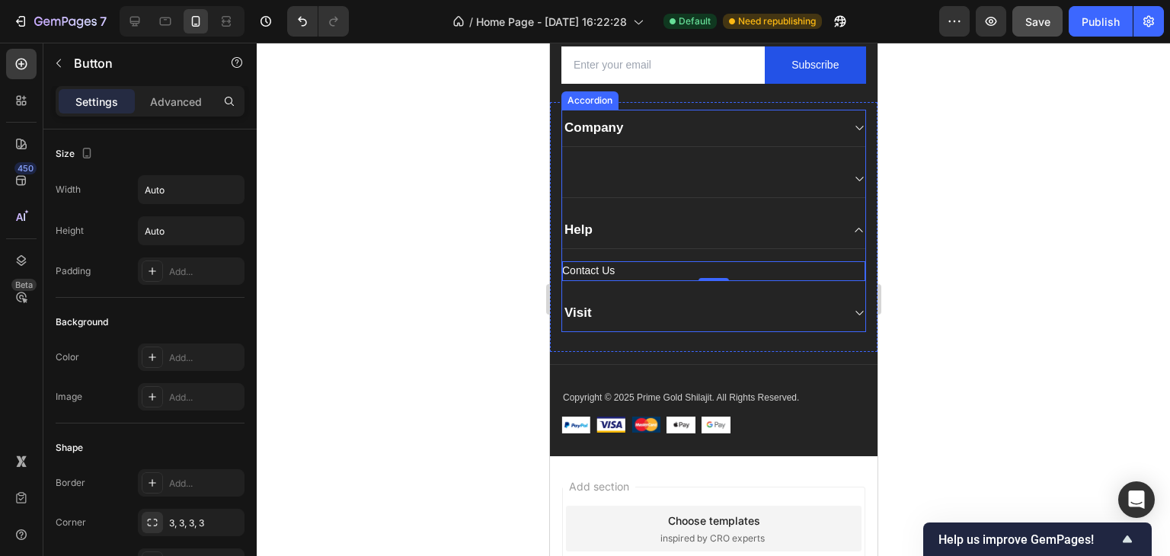
click at [591, 233] on p "Help" at bounding box center [578, 230] width 28 height 17
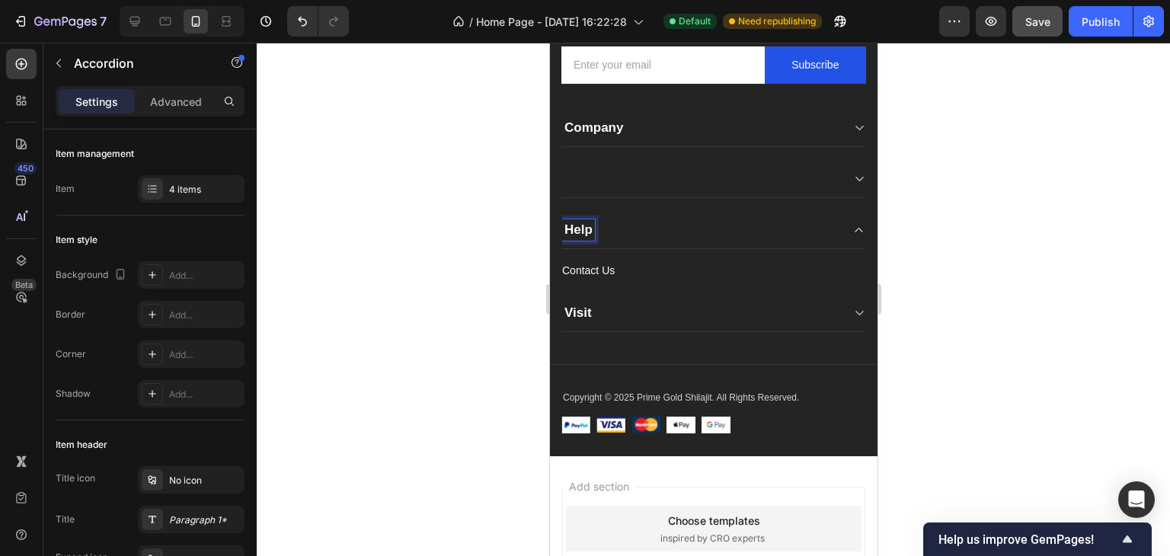
click at [593, 229] on div "Help" at bounding box center [577, 229] width 33 height 21
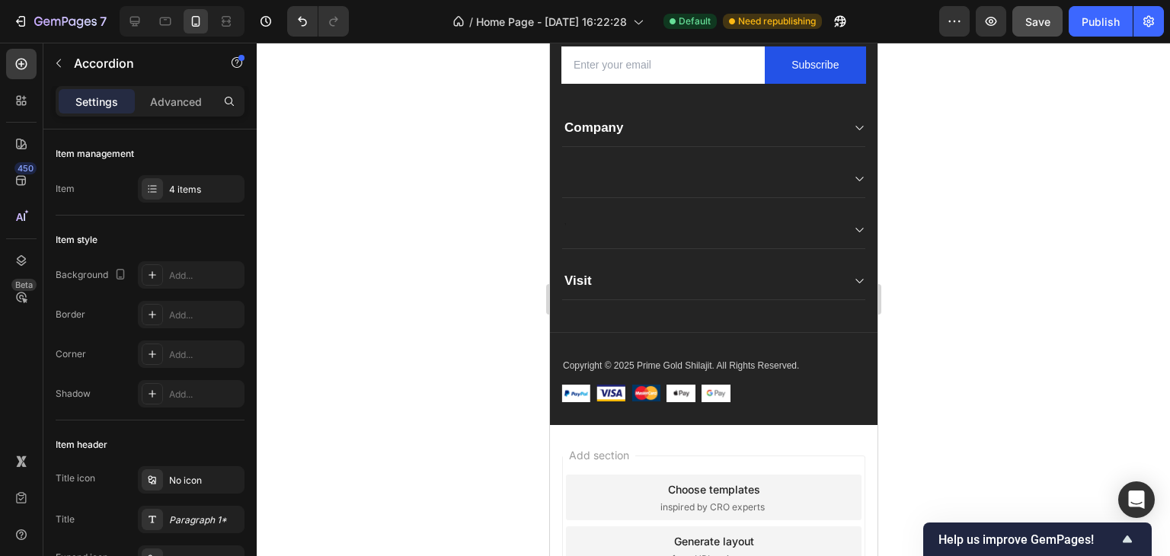
scroll to position [8114, 0]
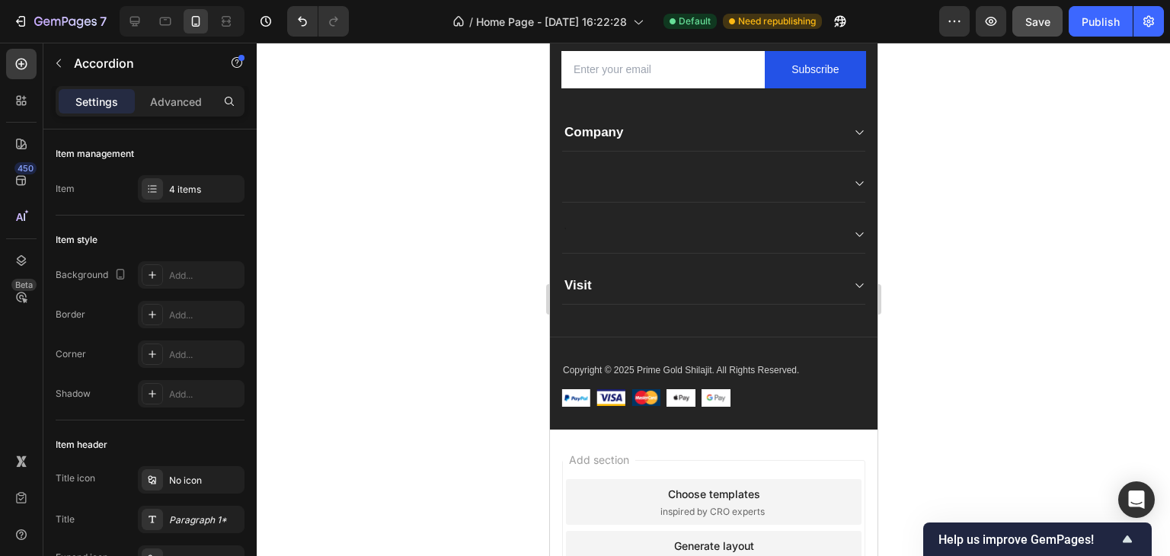
click at [622, 269] on div "Contact Us Button" at bounding box center [712, 275] width 303 height 19
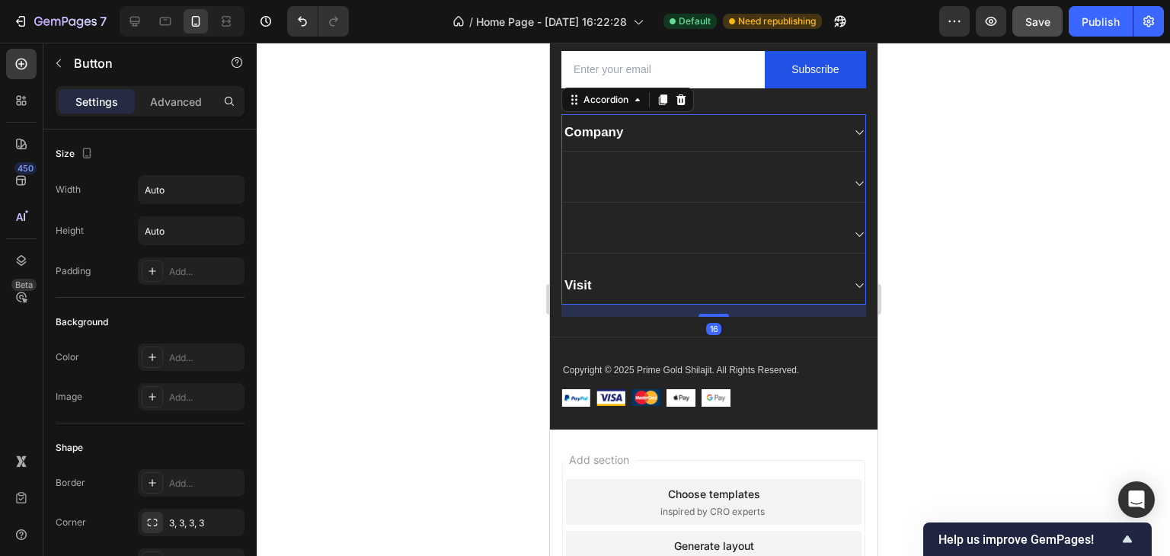
click at [684, 202] on div "Company Visit" at bounding box center [713, 209] width 305 height 190
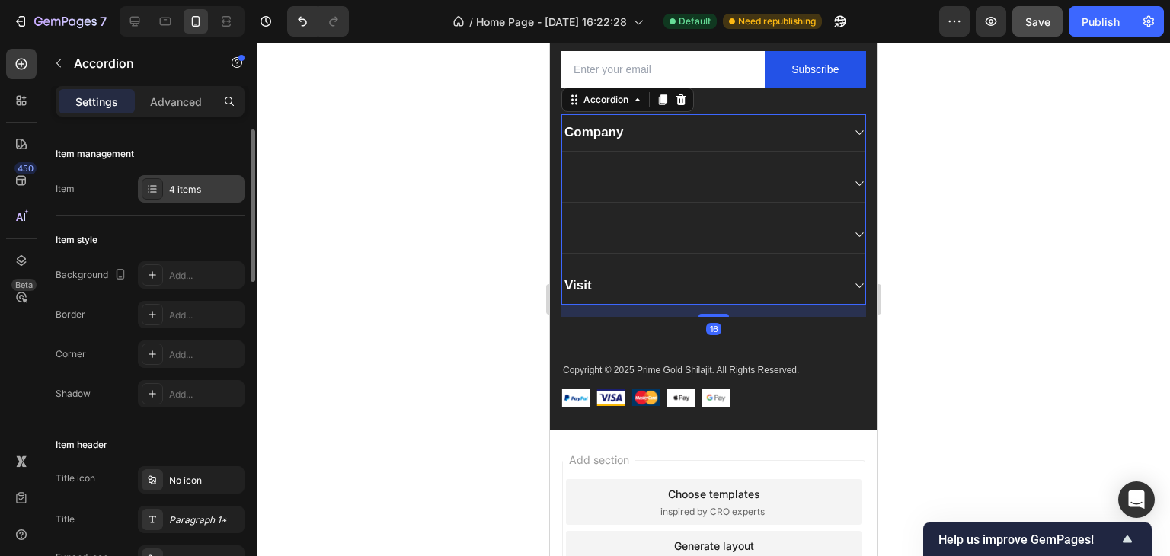
click at [200, 184] on div "4 items" at bounding box center [205, 190] width 72 height 14
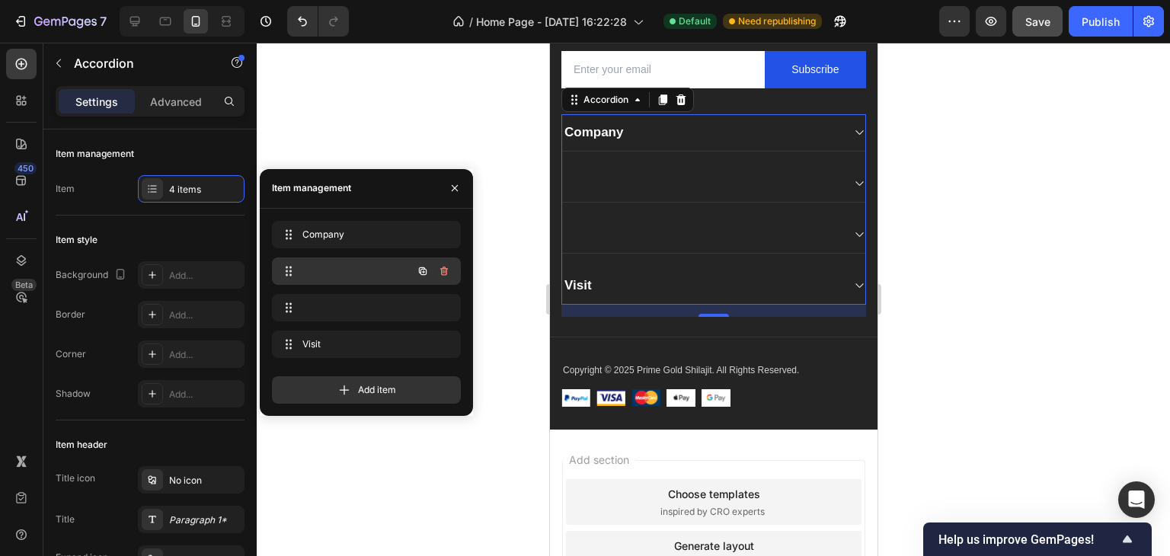
click at [322, 268] on div at bounding box center [345, 270] width 134 height 21
click at [449, 272] on icon "button" at bounding box center [444, 271] width 12 height 12
click at [427, 271] on div "Delete" at bounding box center [434, 271] width 28 height 14
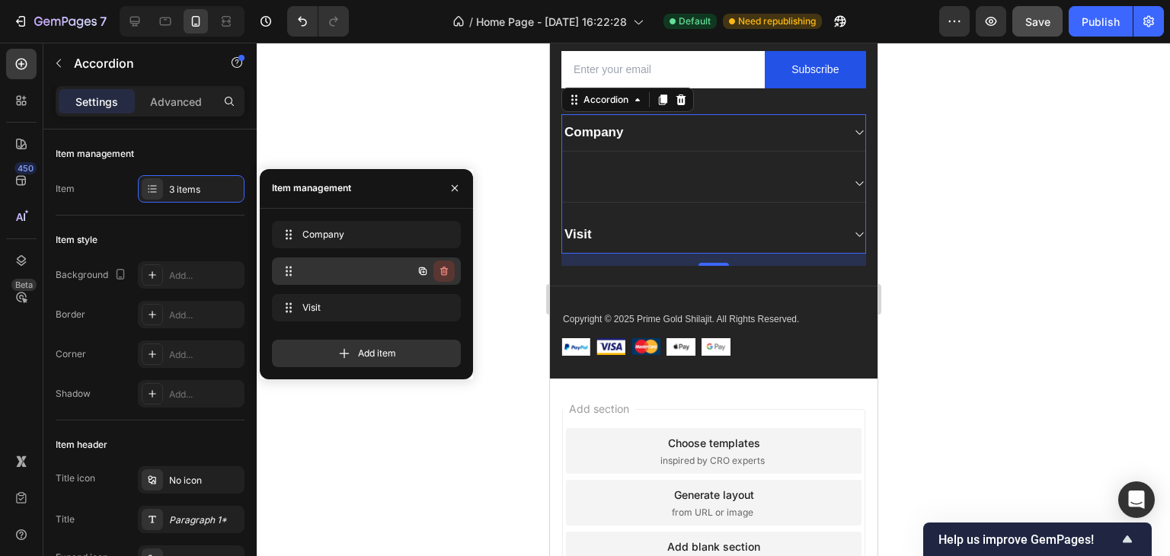
click at [445, 270] on icon "button" at bounding box center [444, 271] width 12 height 12
click at [445, 270] on div "Delete" at bounding box center [434, 271] width 28 height 14
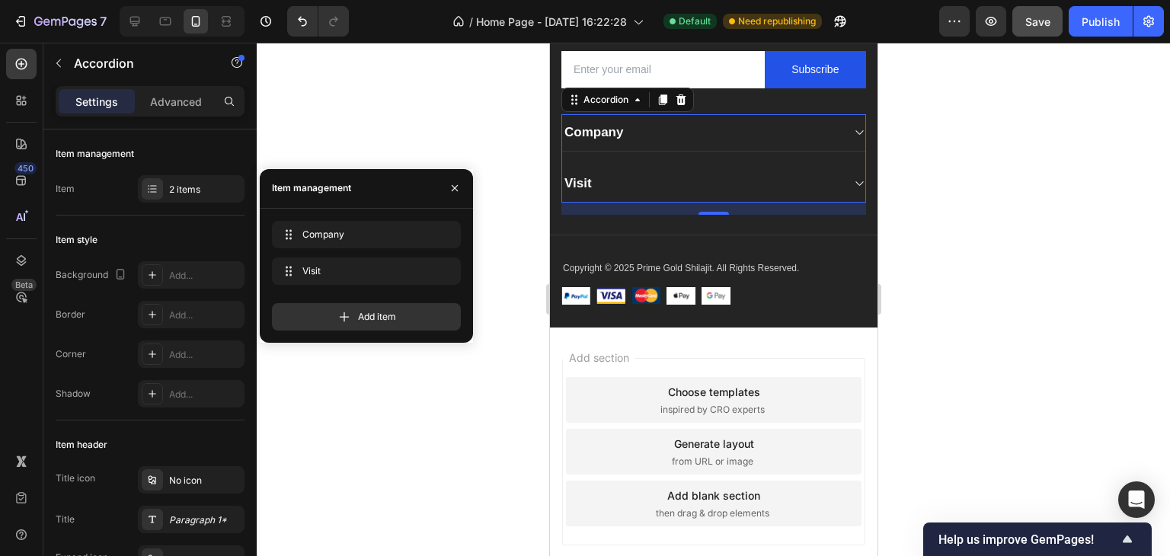
click at [367, 404] on div at bounding box center [713, 299] width 913 height 513
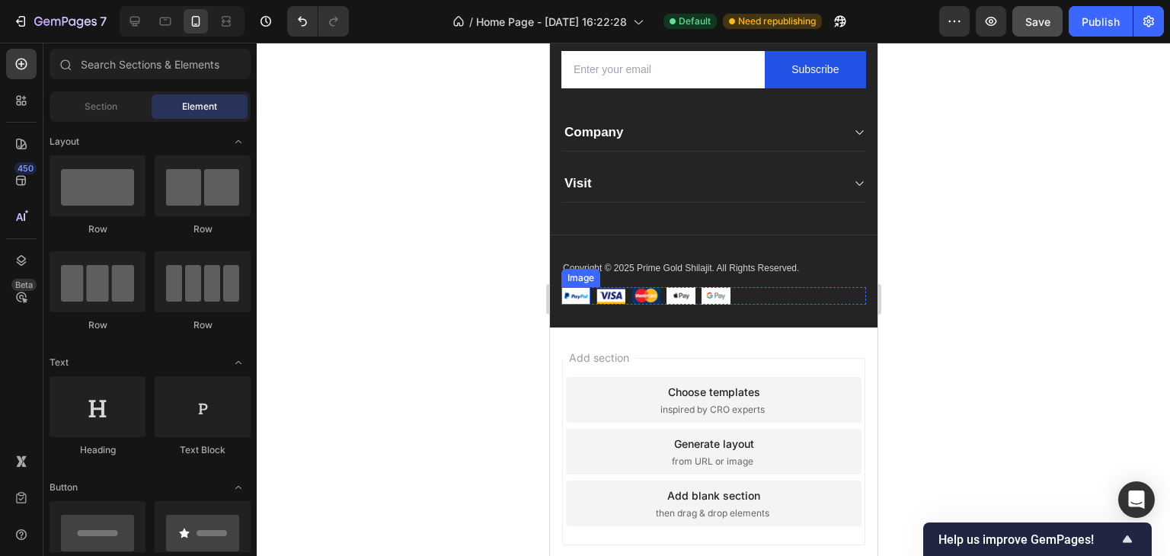
click at [391, 271] on div at bounding box center [713, 299] width 913 height 513
click at [574, 300] on img at bounding box center [575, 296] width 29 height 18
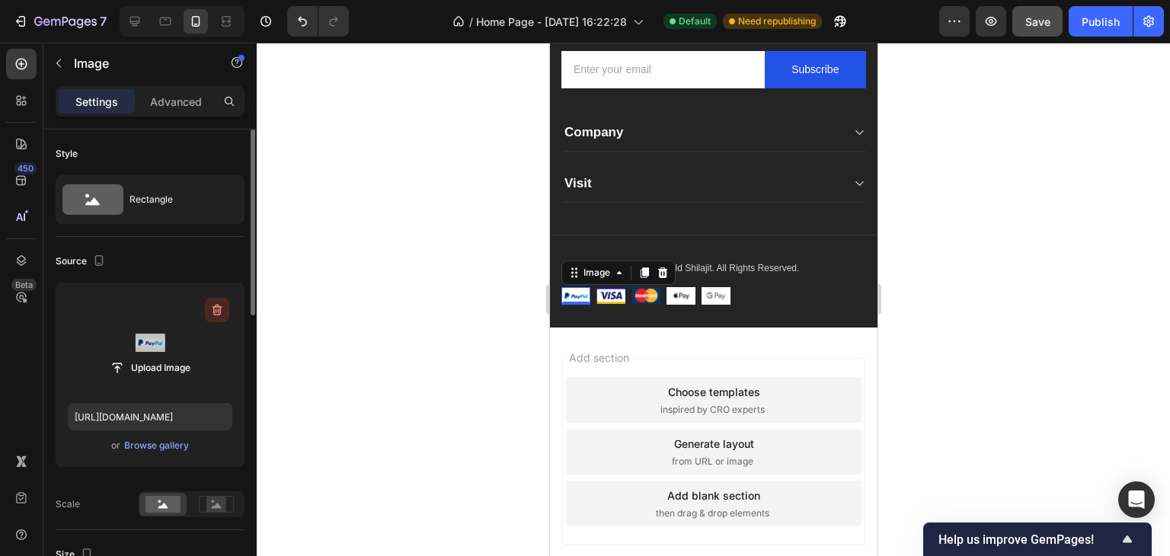
click at [216, 312] on icon "button" at bounding box center [217, 310] width 2 height 5
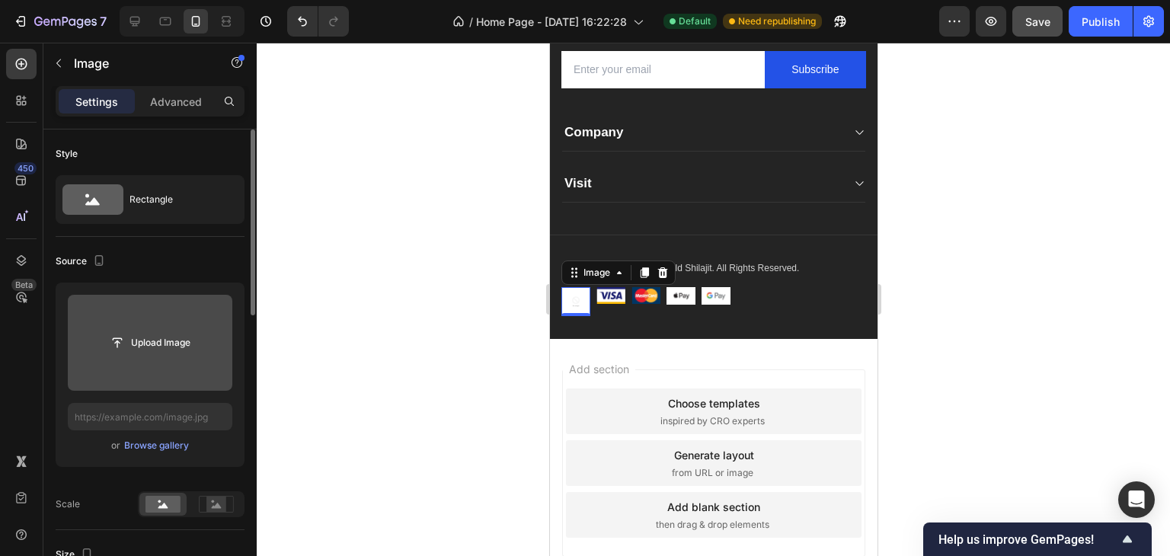
click at [417, 308] on div at bounding box center [713, 299] width 913 height 513
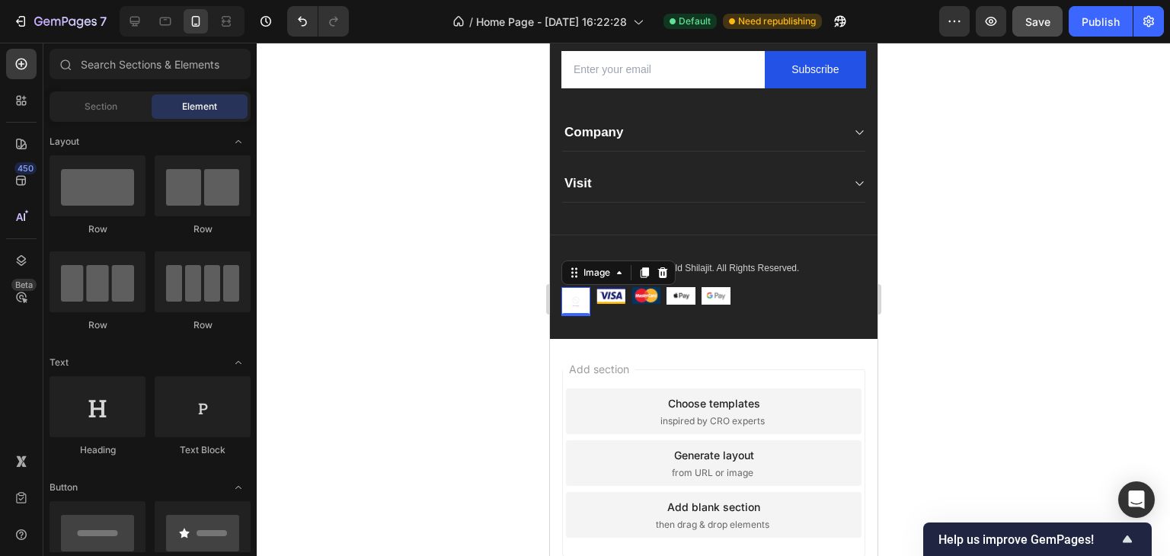
click at [574, 302] on img at bounding box center [575, 301] width 29 height 29
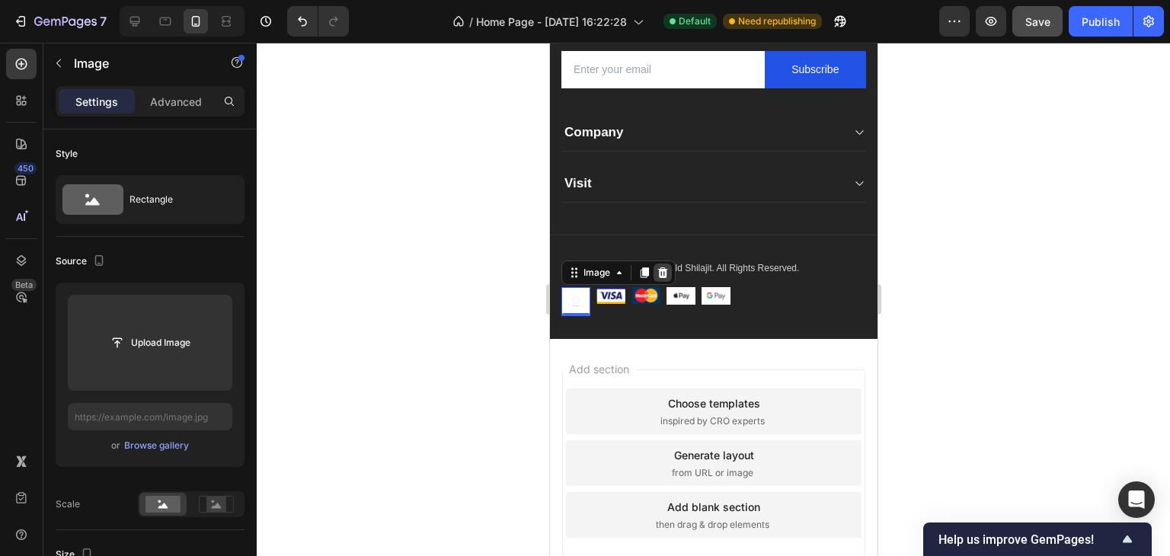
click at [659, 267] on icon at bounding box center [662, 273] width 12 height 12
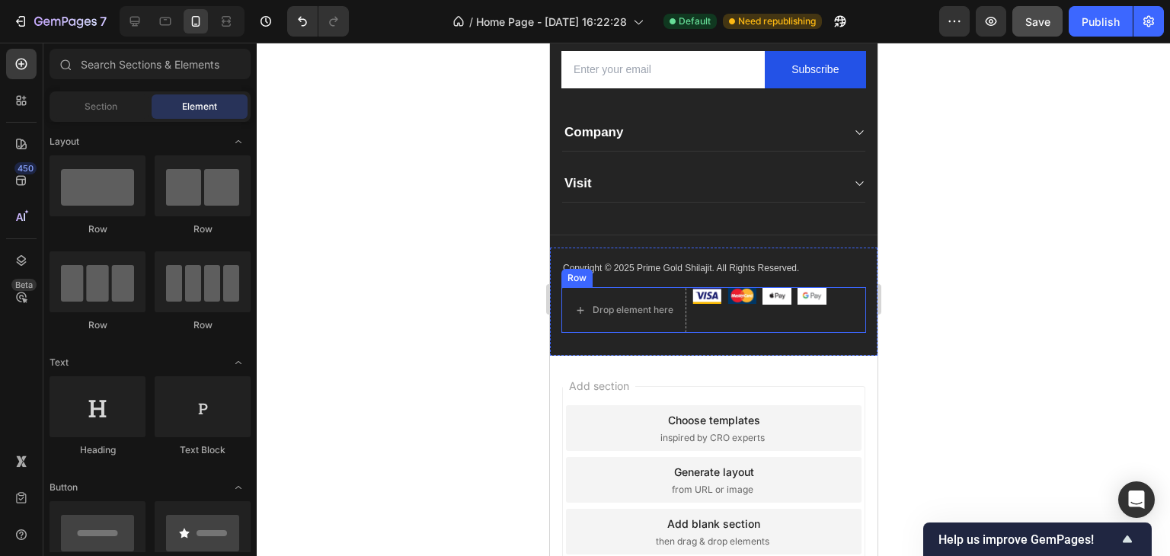
click at [462, 306] on div at bounding box center [713, 299] width 913 height 513
click at [382, 331] on div at bounding box center [713, 299] width 913 height 513
click at [727, 316] on div "Image" at bounding box center [741, 310] width 29 height 46
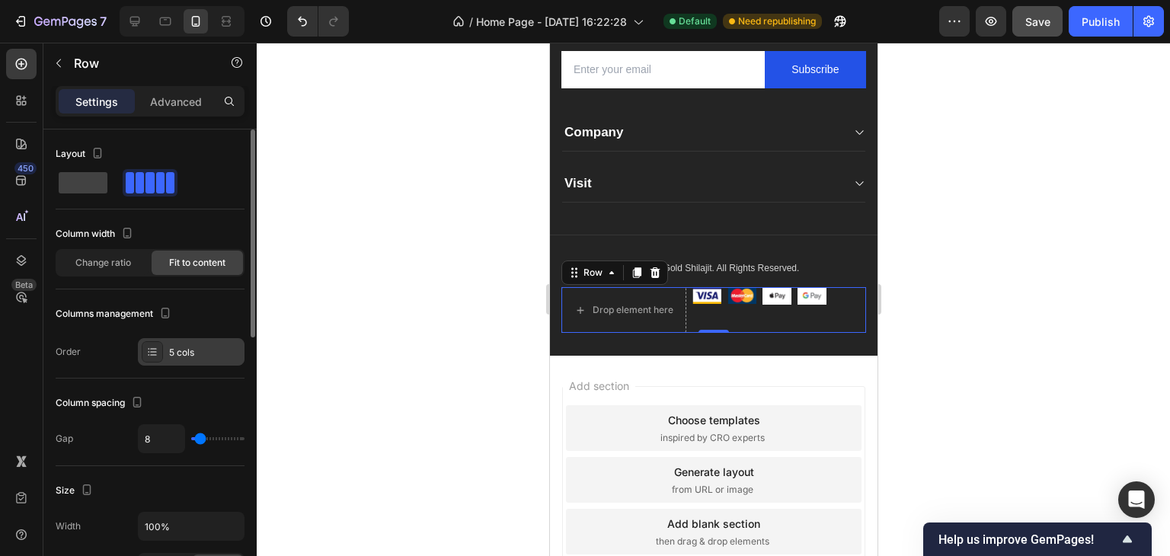
click at [154, 348] on icon at bounding box center [153, 348] width 6 height 1
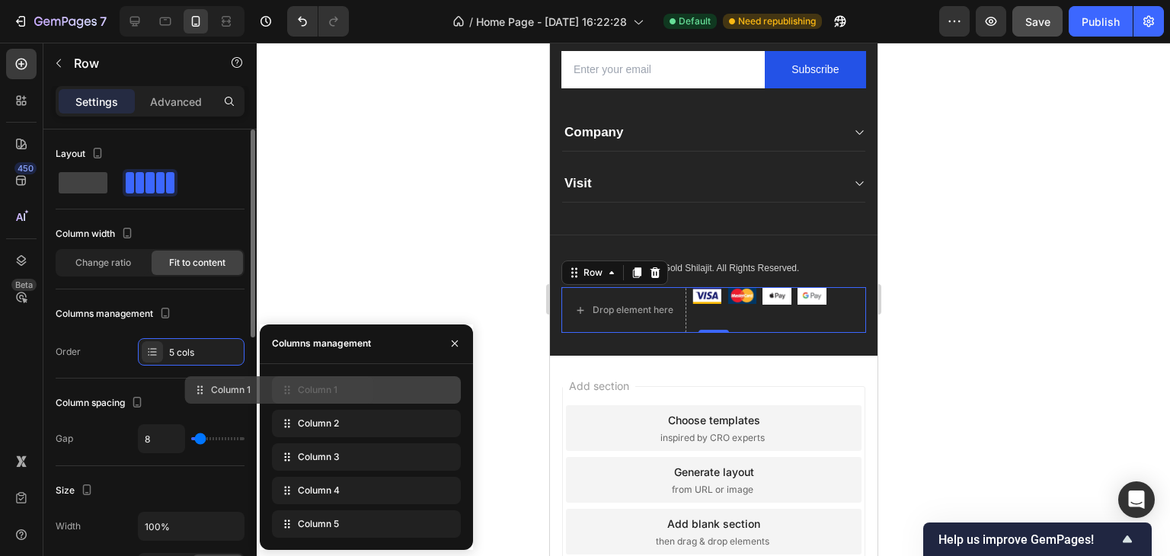
click at [165, 379] on div "450 Beta Sections(18) Elements(83) Section Element Hero Section Product Detail …" at bounding box center [128, 299] width 257 height 513
click at [302, 395] on span "Column 1" at bounding box center [318, 390] width 40 height 14
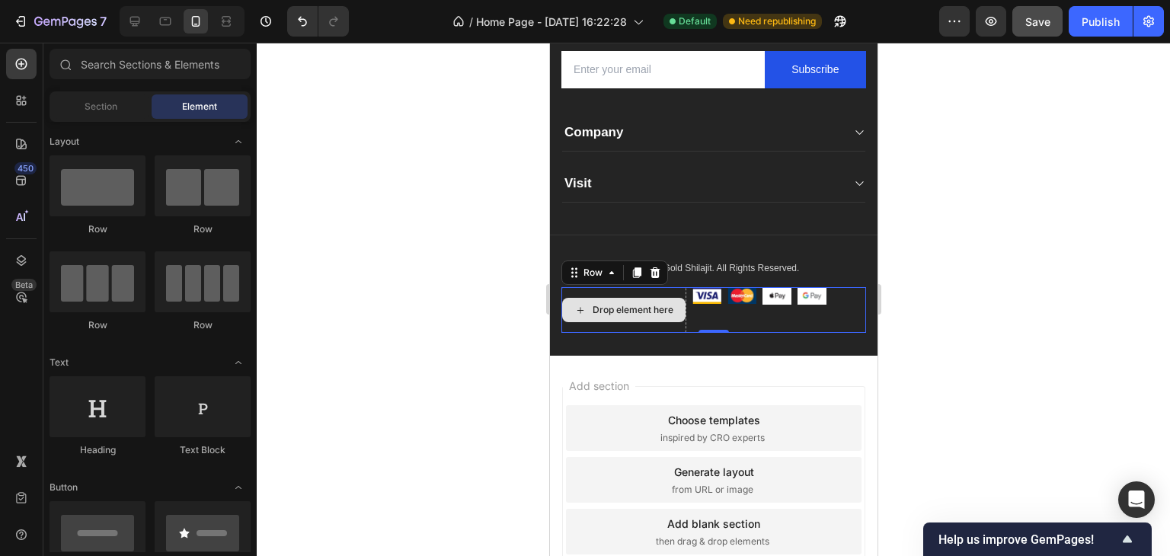
click at [650, 308] on div "Drop element here" at bounding box center [632, 310] width 81 height 12
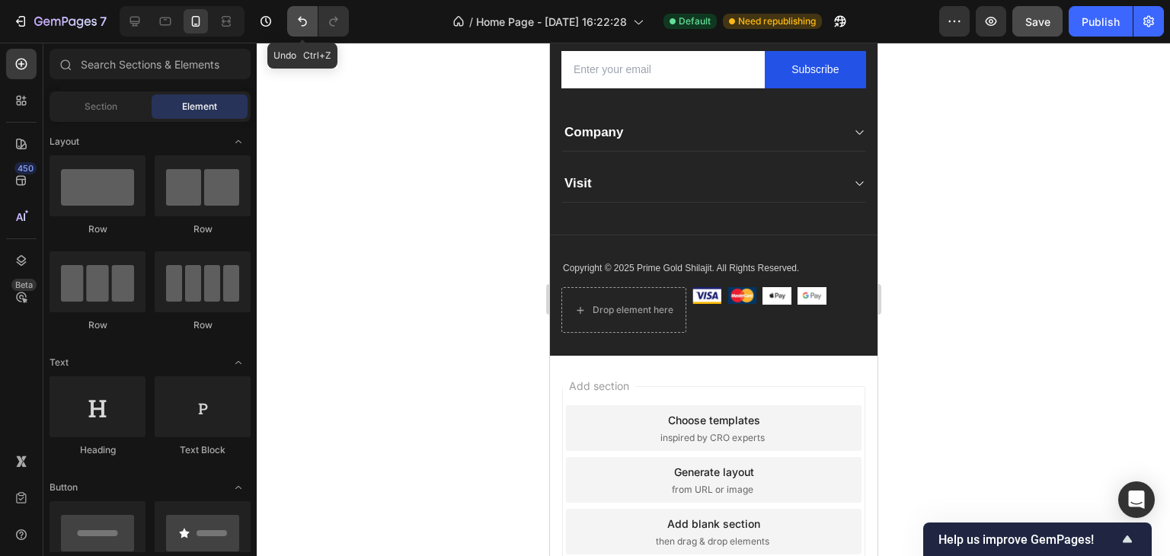
click at [306, 22] on icon "Undo/Redo" at bounding box center [302, 22] width 9 height 10
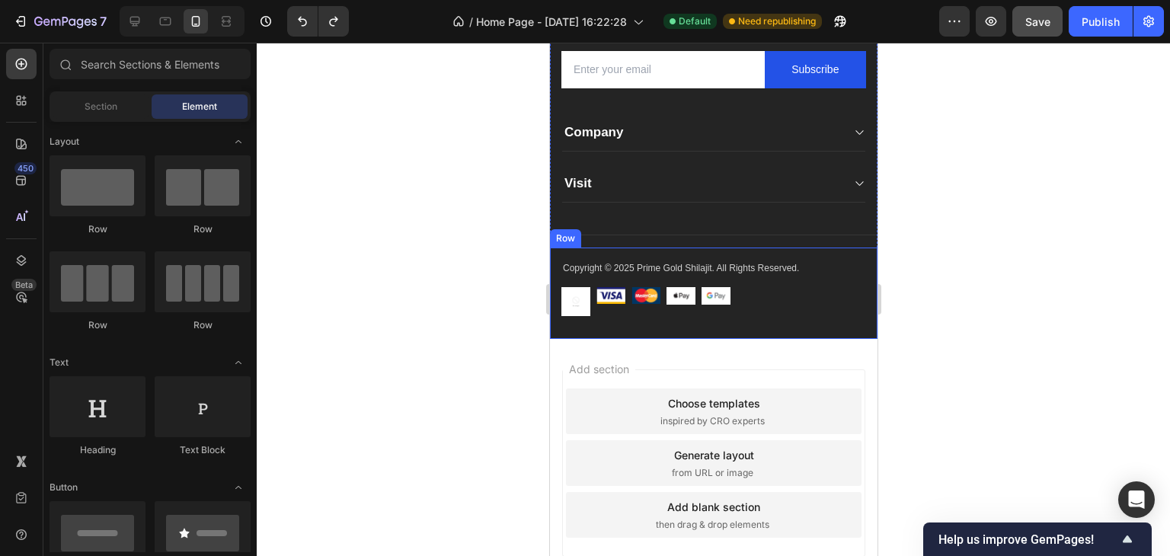
click at [578, 300] on img at bounding box center [575, 301] width 29 height 29
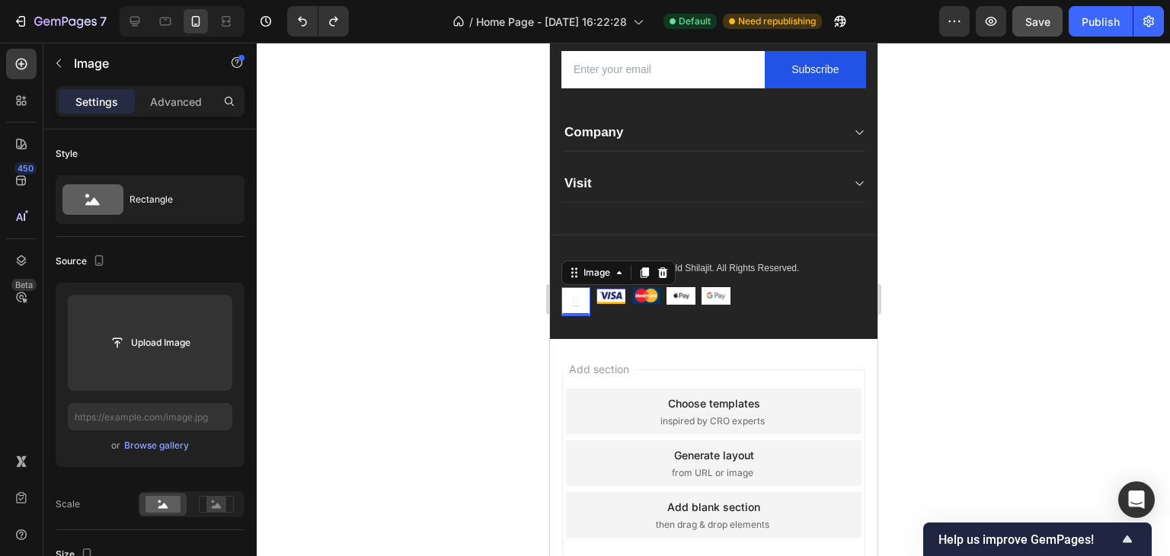
click at [577, 296] on img at bounding box center [575, 301] width 29 height 29
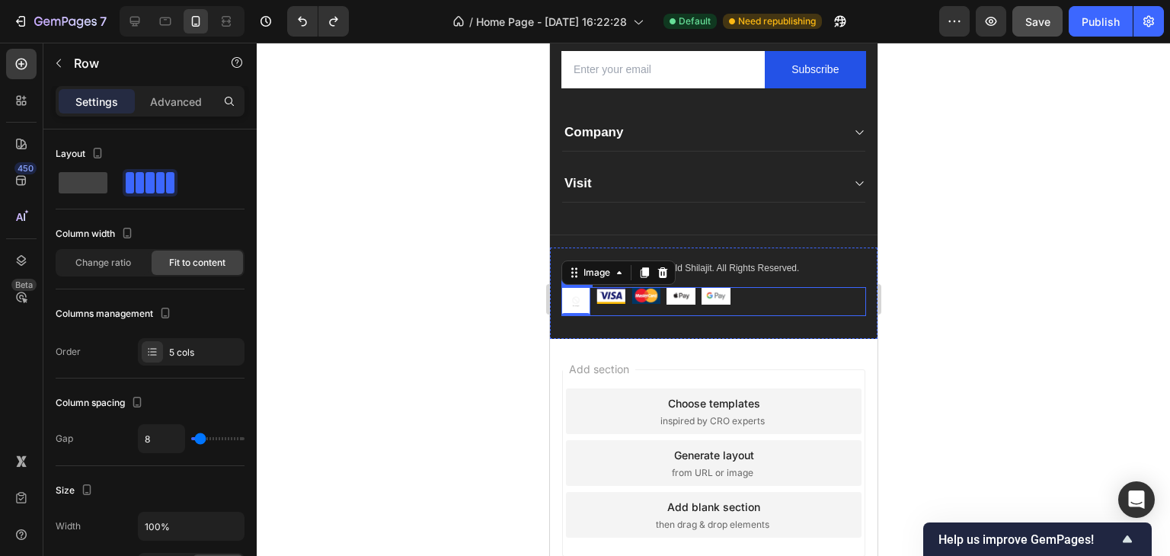
click at [765, 296] on div "Image 0 Image Image Image Image Row" at bounding box center [713, 301] width 305 height 29
click at [189, 347] on div "5 cols" at bounding box center [205, 353] width 72 height 14
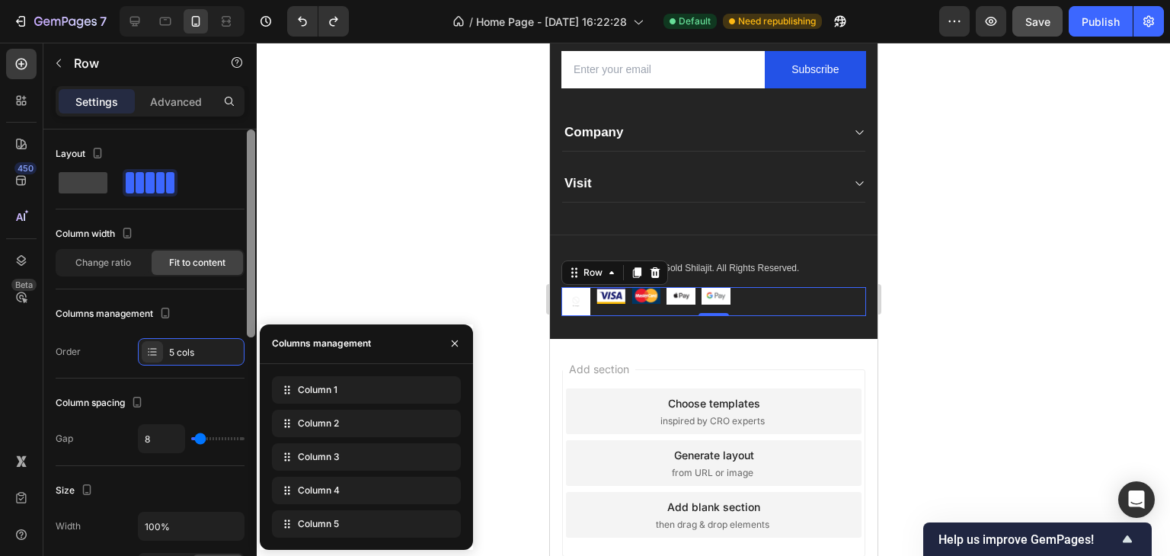
drag, startPoint x: 332, startPoint y: 395, endPoint x: 256, endPoint y: 356, distance: 85.2
click at [256, 356] on div "450 Beta Sections(18) Elements(83) Section Element Hero Section Product Detail …" at bounding box center [128, 299] width 257 height 513
click at [172, 348] on div "5 cols" at bounding box center [205, 353] width 72 height 14
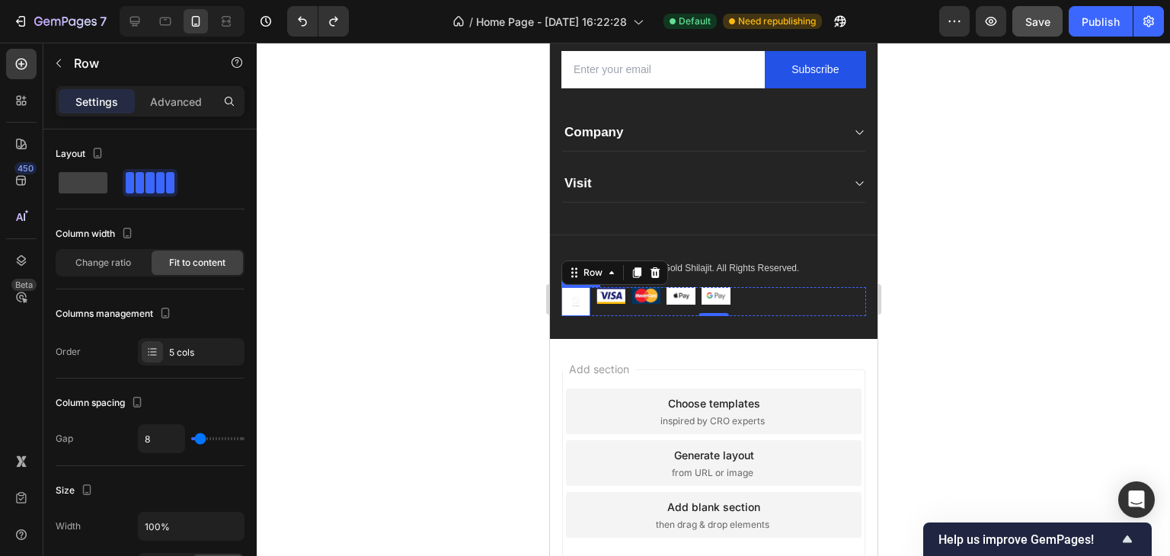
click at [577, 293] on img at bounding box center [575, 301] width 29 height 29
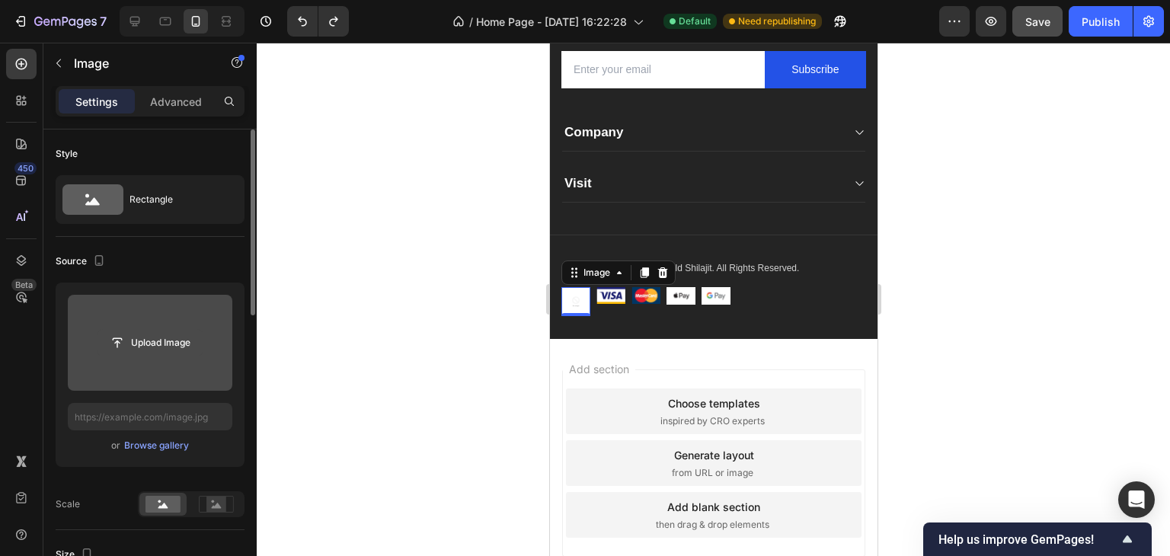
click at [177, 340] on input "file" at bounding box center [149, 343] width 105 height 26
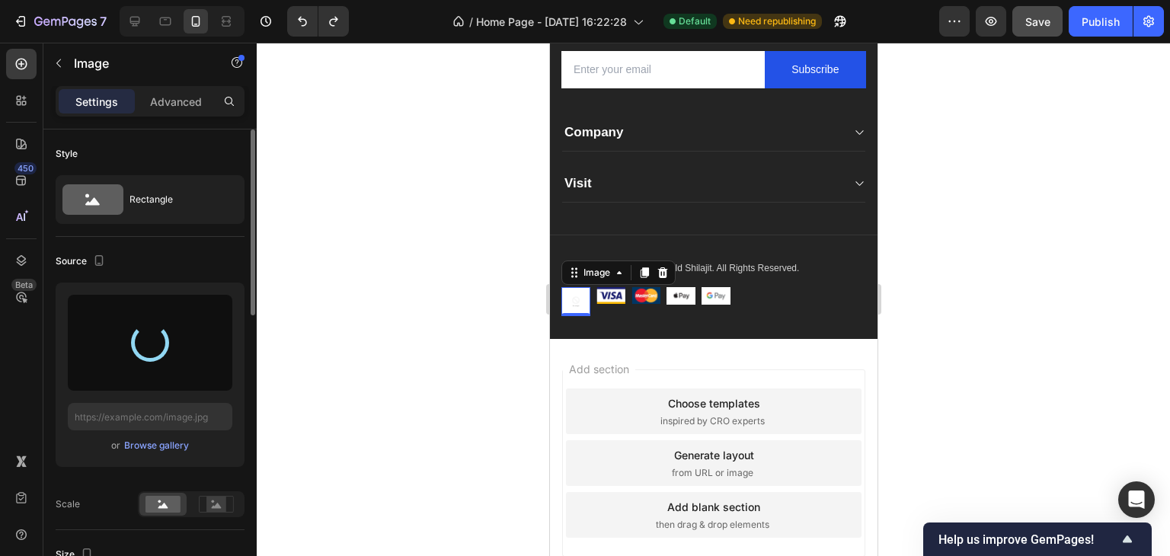
type input "https://cdn.shopify.com/s/files/1/0796/2411/0429/files/gempages_547377742321026…"
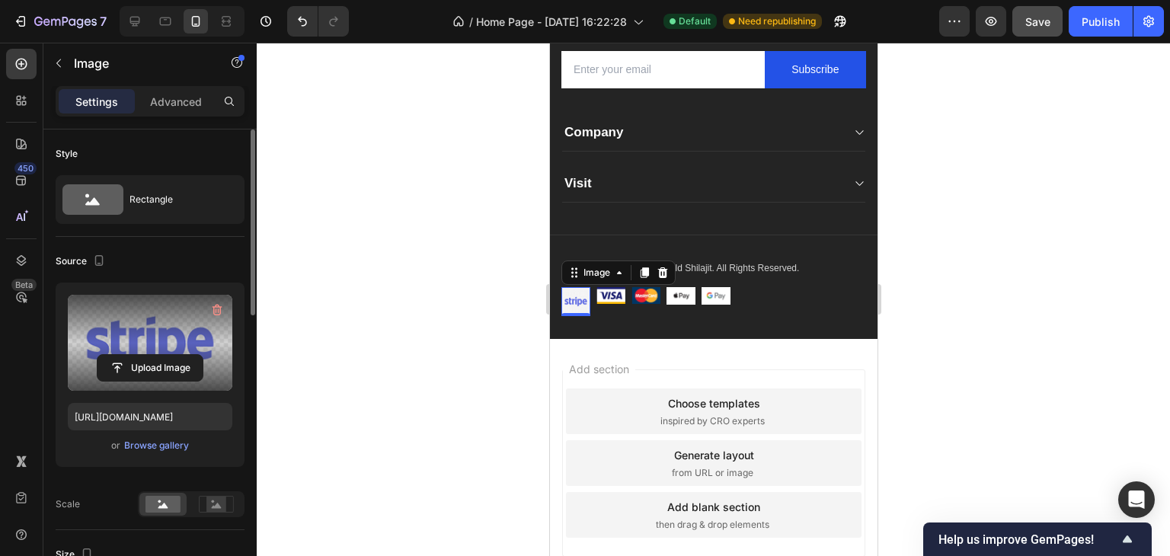
click at [420, 318] on div at bounding box center [713, 299] width 913 height 513
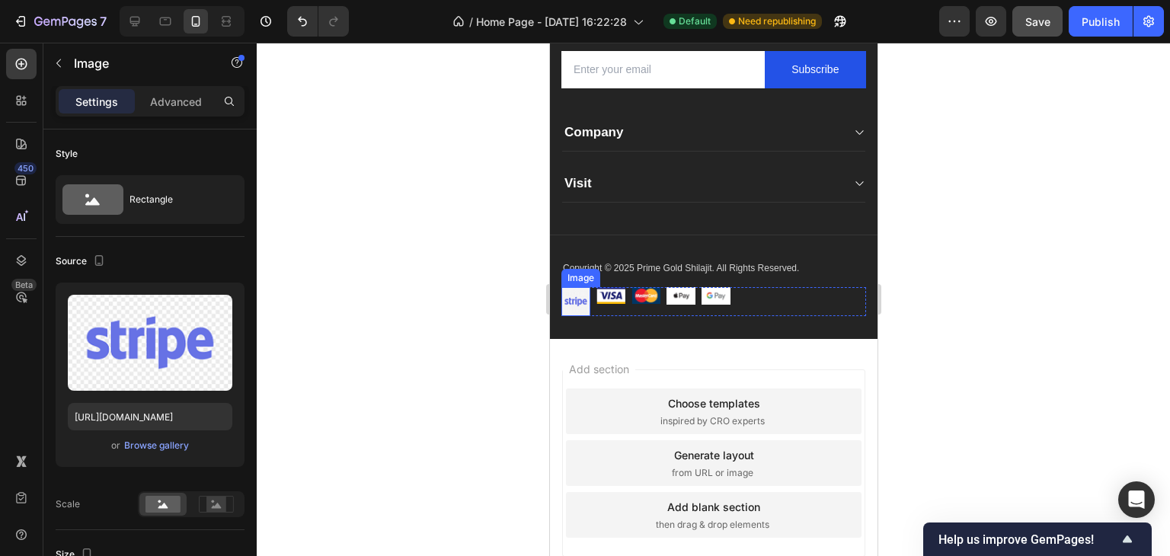
click at [575, 306] on img at bounding box center [575, 301] width 29 height 29
click at [649, 308] on div "Image" at bounding box center [645, 301] width 29 height 29
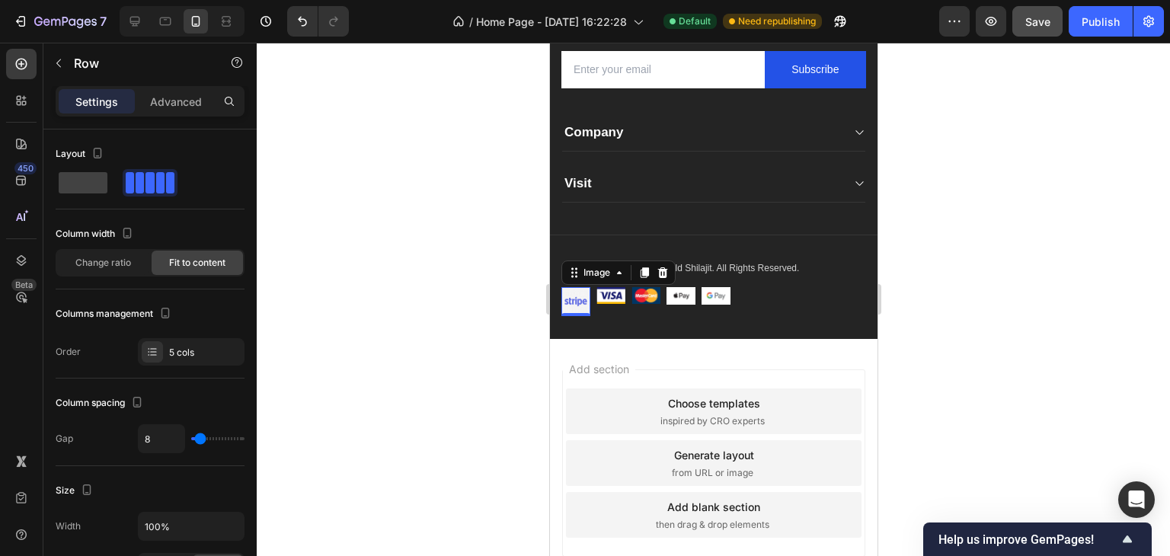
click at [572, 308] on img at bounding box center [575, 301] width 29 height 29
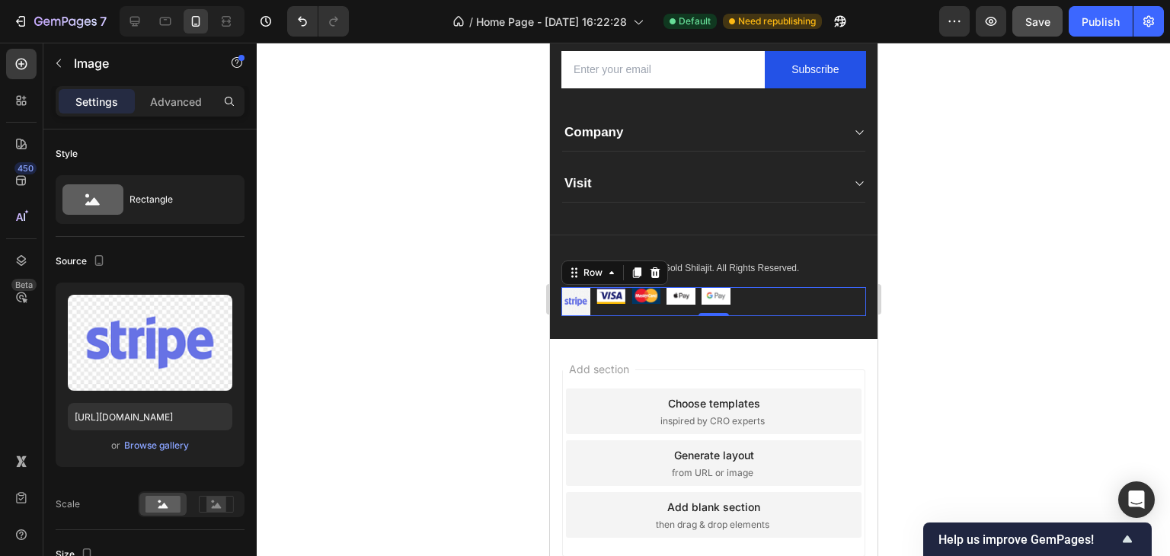
click at [755, 299] on div "Image Image Image Image Image Row 0" at bounding box center [713, 301] width 305 height 29
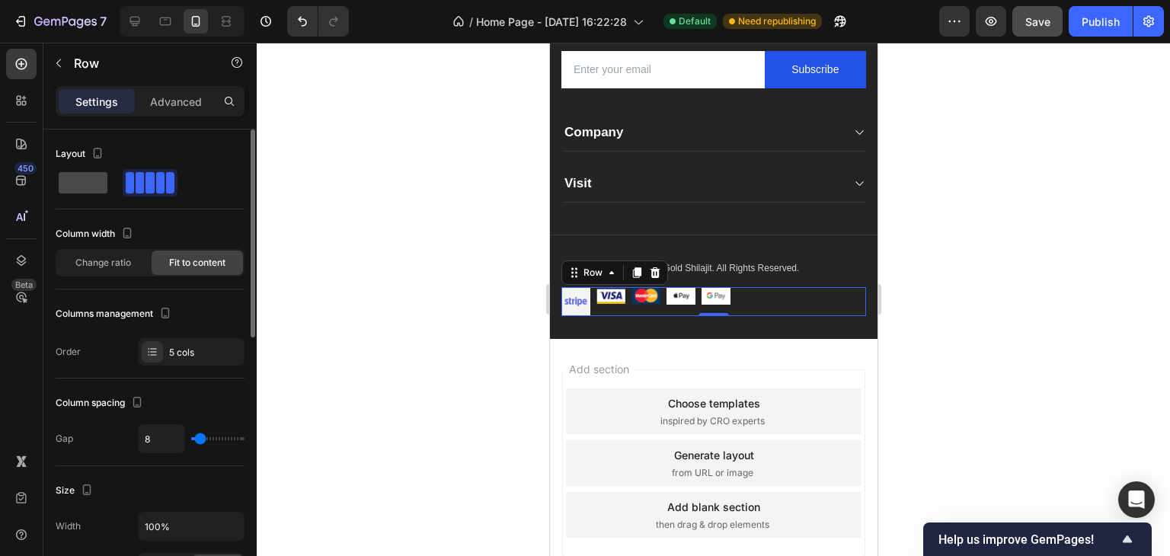
click at [85, 184] on span at bounding box center [83, 182] width 49 height 21
type input "0"
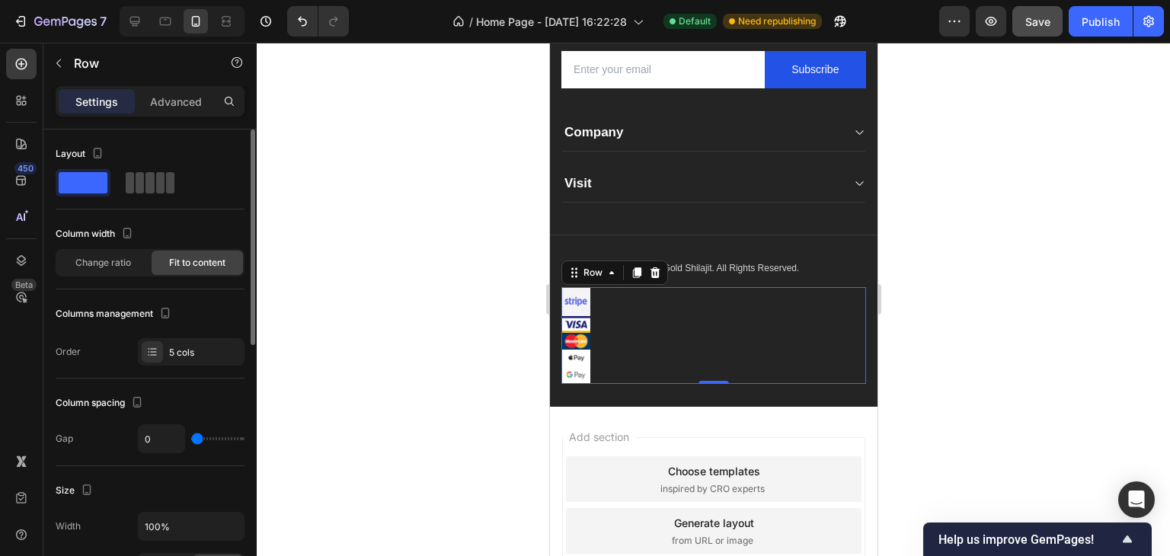
click at [158, 170] on div at bounding box center [150, 182] width 55 height 27
type input "8"
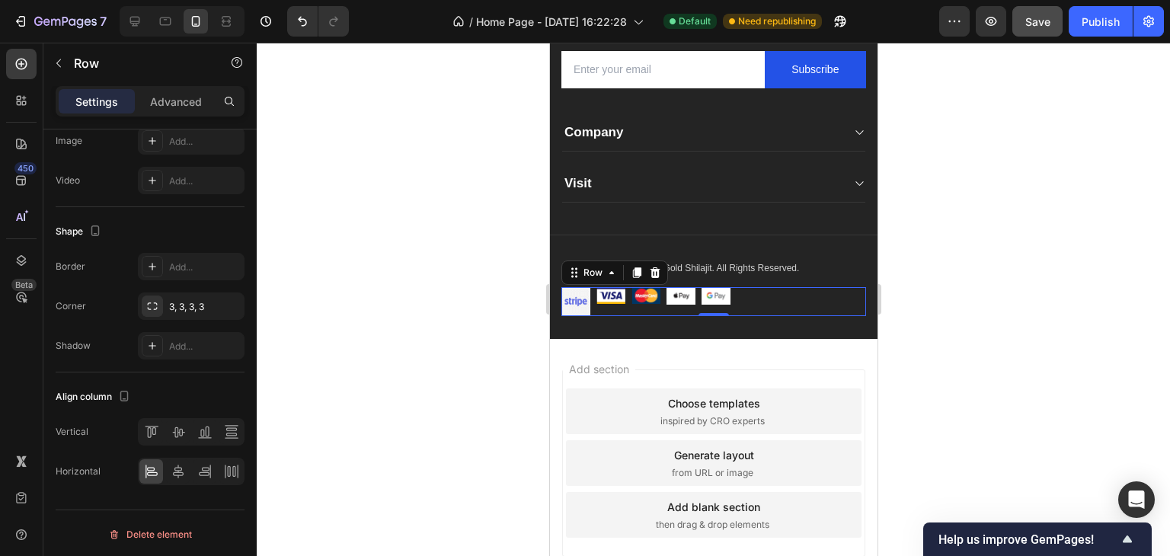
scroll to position [0, 0]
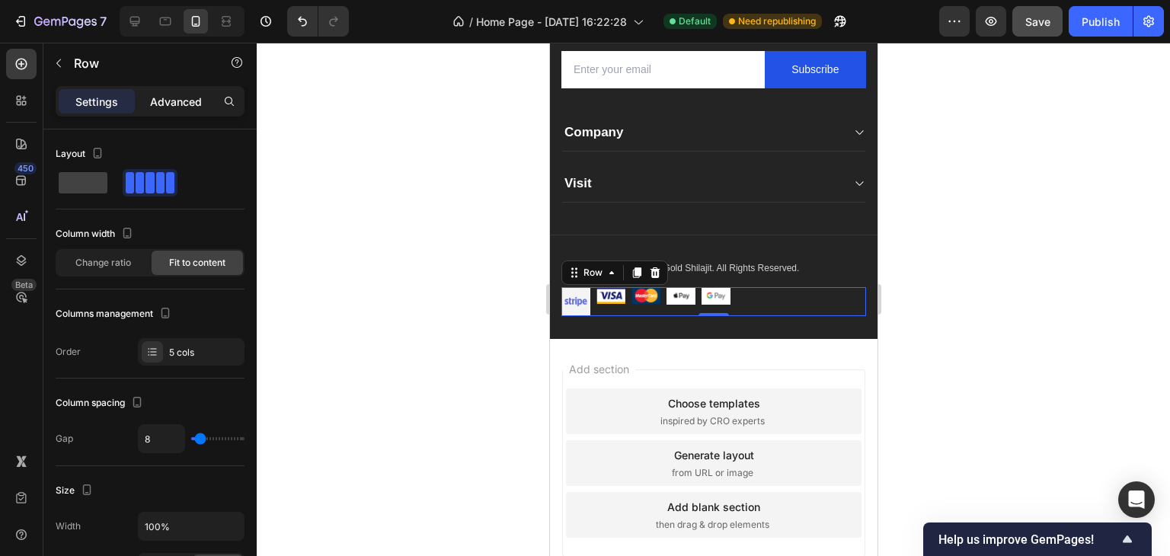
click at [177, 104] on p "Advanced" at bounding box center [176, 102] width 52 height 16
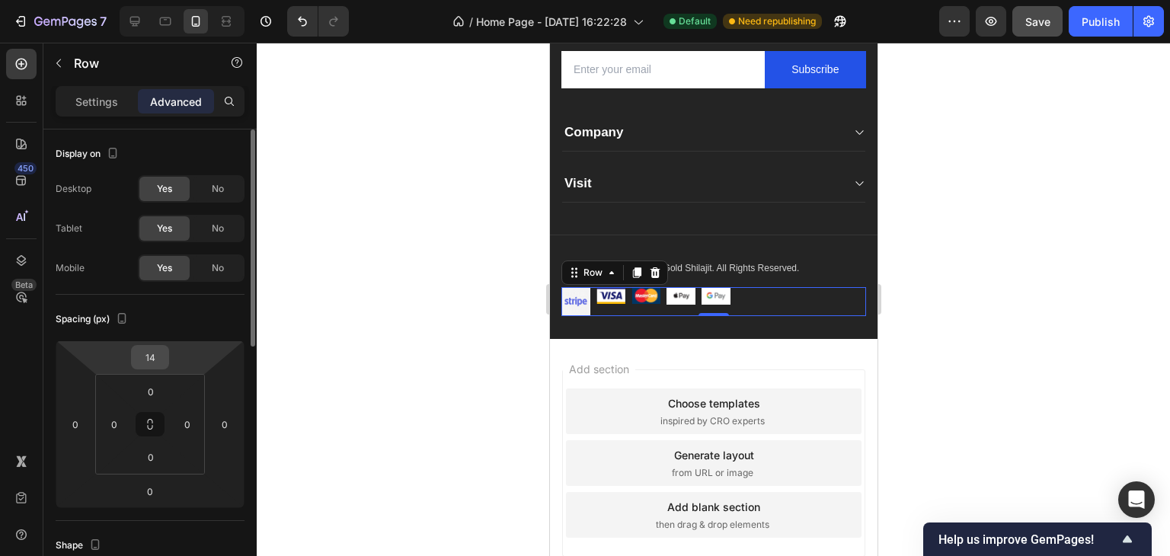
click at [158, 346] on input "14" at bounding box center [150, 357] width 30 height 23
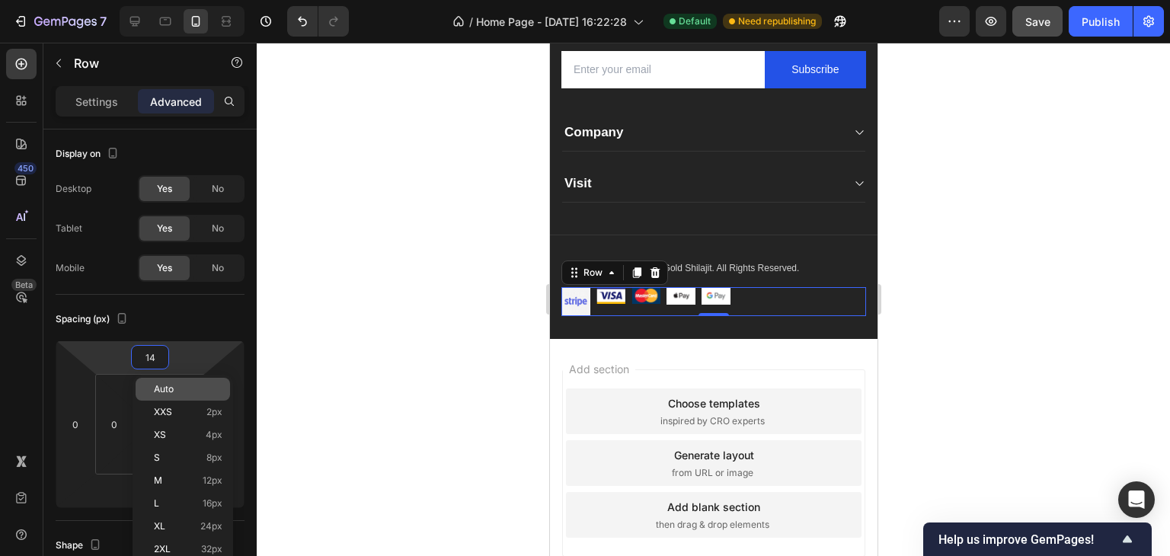
click at [176, 391] on p "Auto" at bounding box center [188, 389] width 69 height 11
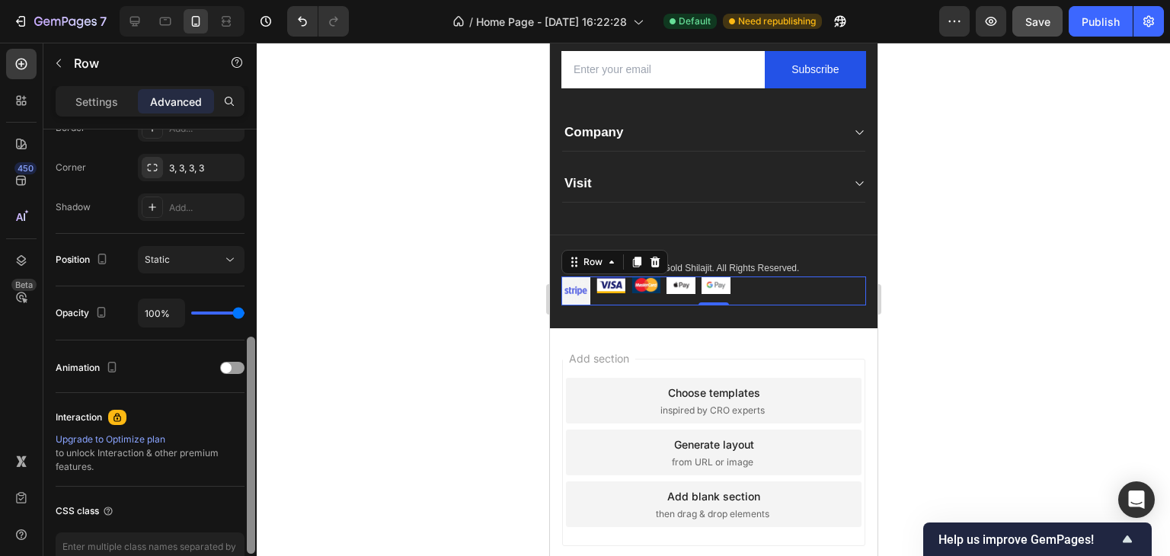
scroll to position [451, 0]
drag, startPoint x: 251, startPoint y: 299, endPoint x: 233, endPoint y: 491, distance: 192.7
click at [232, 508] on div "Display on Desktop Yes No Tablet Yes No Mobile Yes No Spacing (px) 0 0 0 0 0 0 …" at bounding box center [149, 364] width 213 height 470
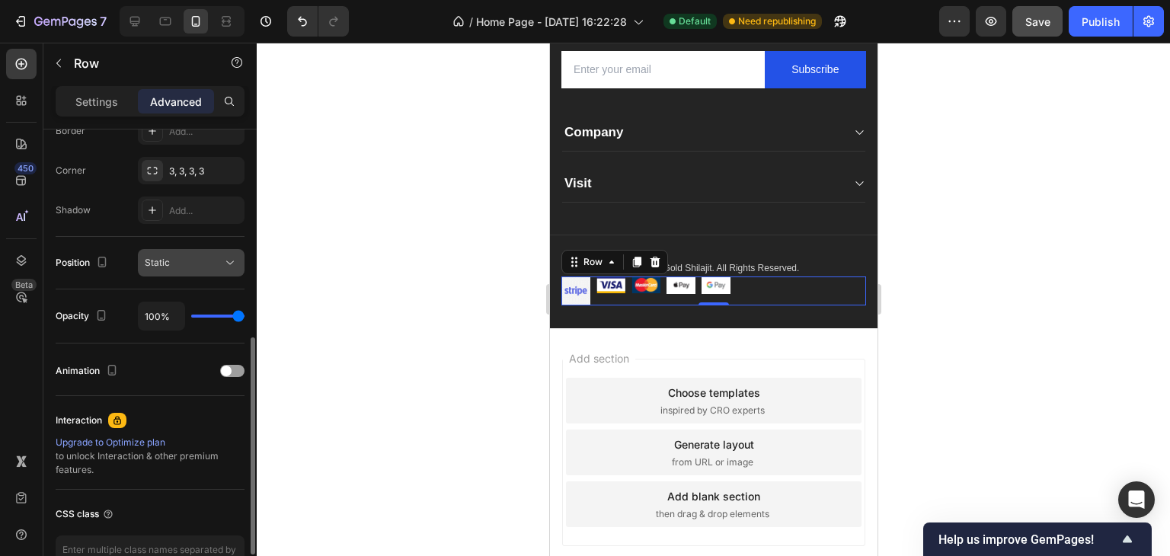
click at [231, 258] on icon at bounding box center [229, 262] width 15 height 15
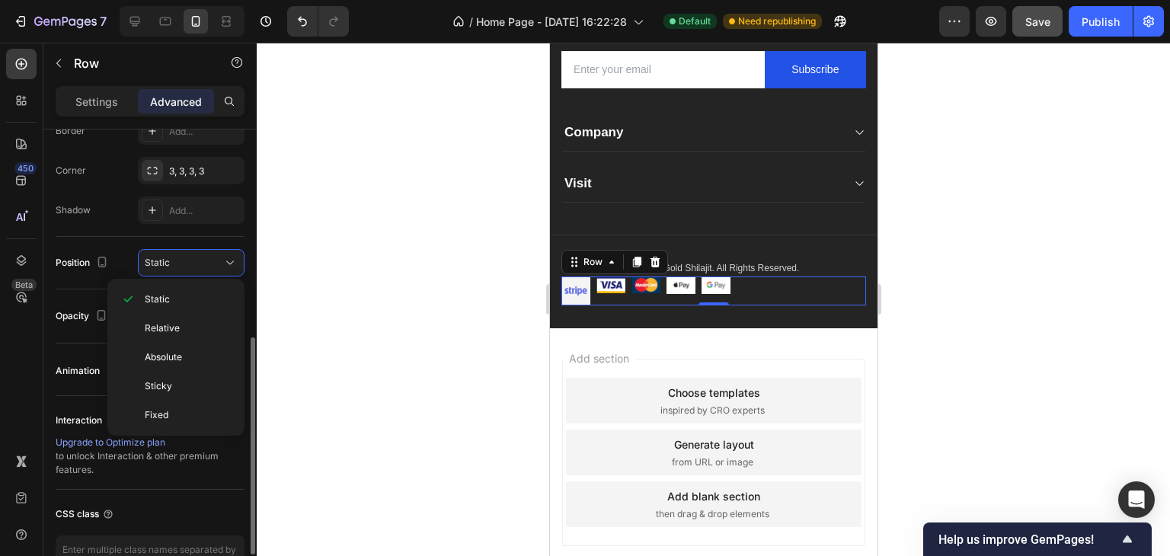
click at [119, 227] on div "Shape Border Add... Corner 3, 3, 3, 3 Shadow Add..." at bounding box center [150, 154] width 189 height 165
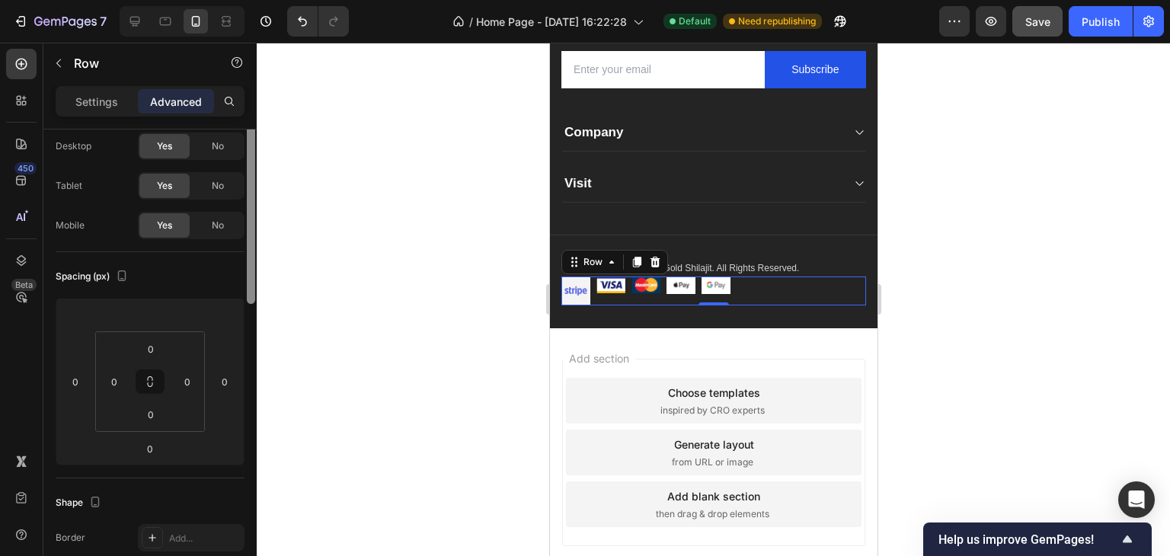
scroll to position [0, 0]
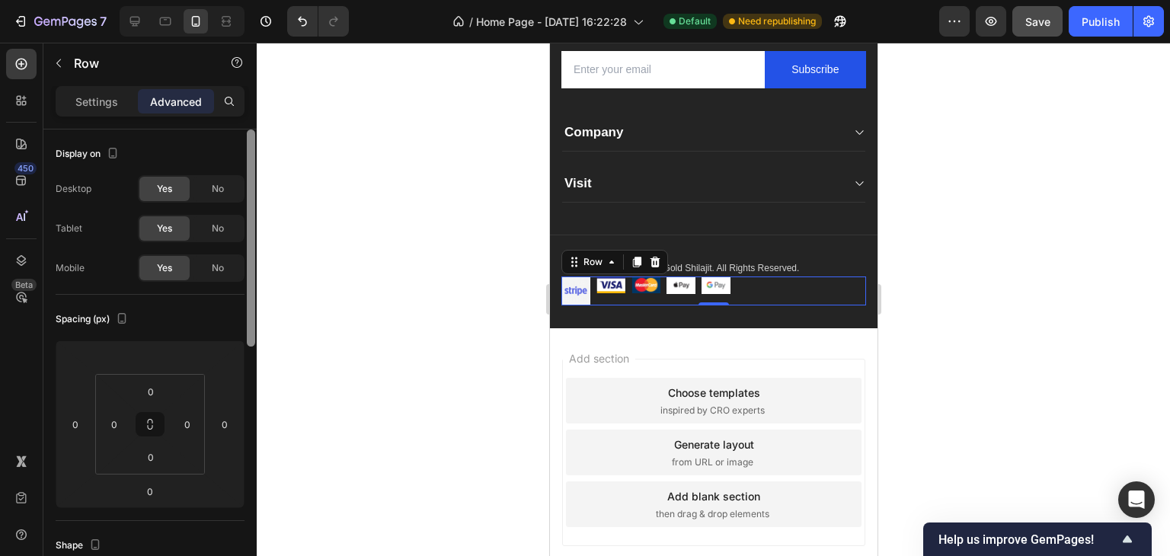
drag, startPoint x: 251, startPoint y: 363, endPoint x: 279, endPoint y: 113, distance: 251.3
click at [279, 0] on div "7 Version history / Home Page - Sep 14, 16:22:28 Default Need republishing Prev…" at bounding box center [585, 0] width 1170 height 0
click at [583, 297] on img at bounding box center [575, 290] width 29 height 29
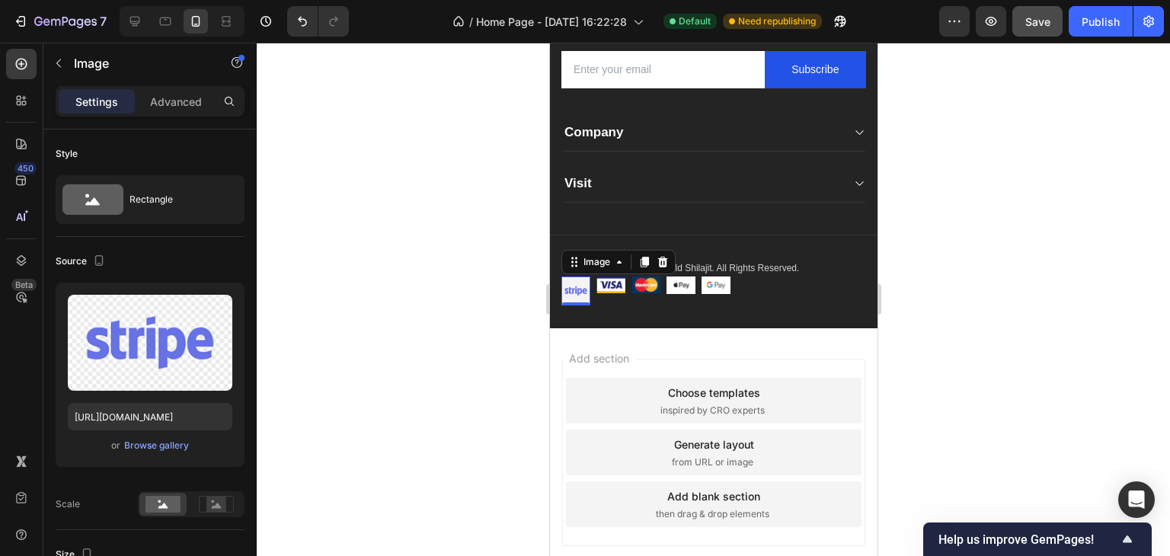
click at [583, 297] on img at bounding box center [575, 290] width 29 height 29
click at [601, 263] on div "Image" at bounding box center [596, 262] width 33 height 14
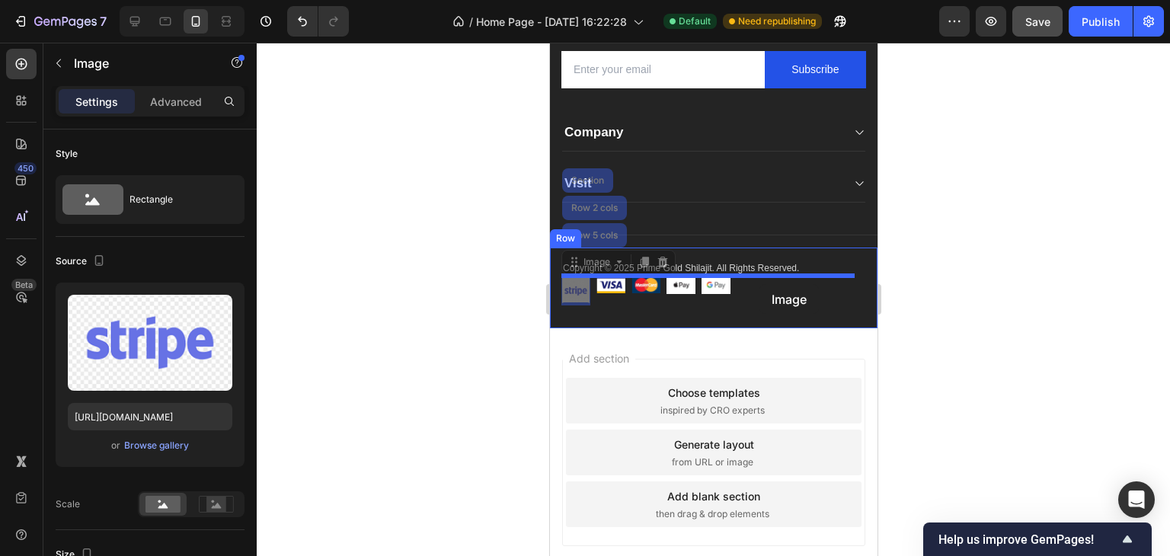
drag, startPoint x: 600, startPoint y: 264, endPoint x: 759, endPoint y: 284, distance: 159.8
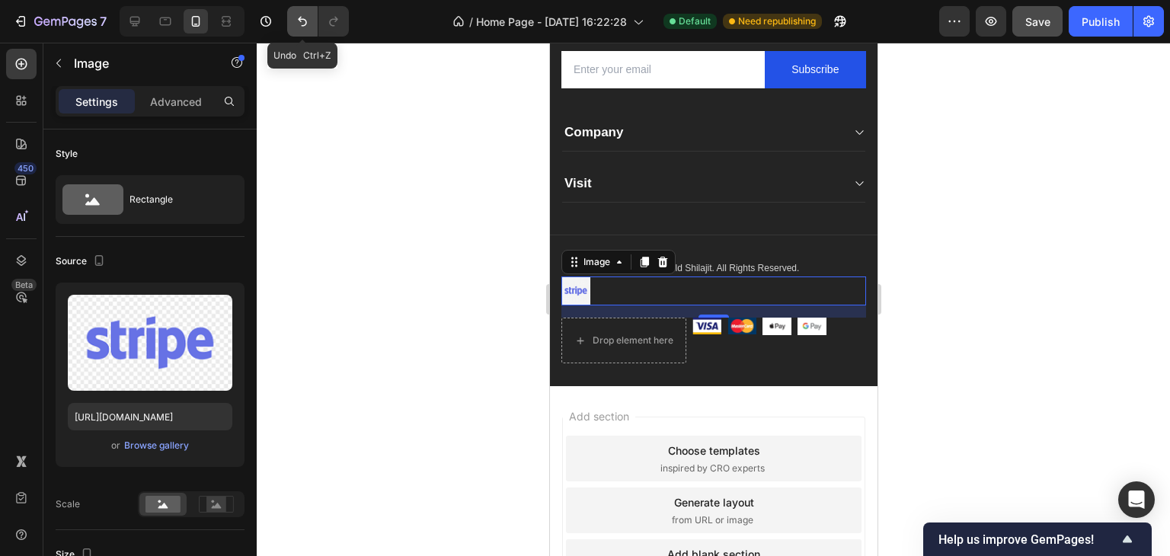
click at [302, 22] on icon "Undo/Redo" at bounding box center [302, 21] width 15 height 15
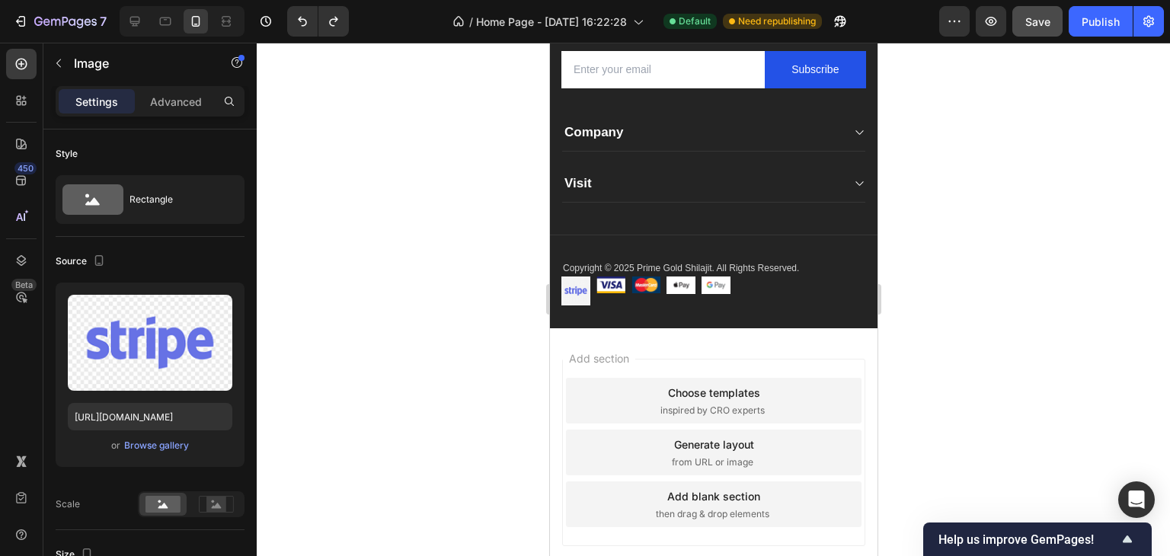
click at [472, 309] on div at bounding box center [713, 299] width 913 height 513
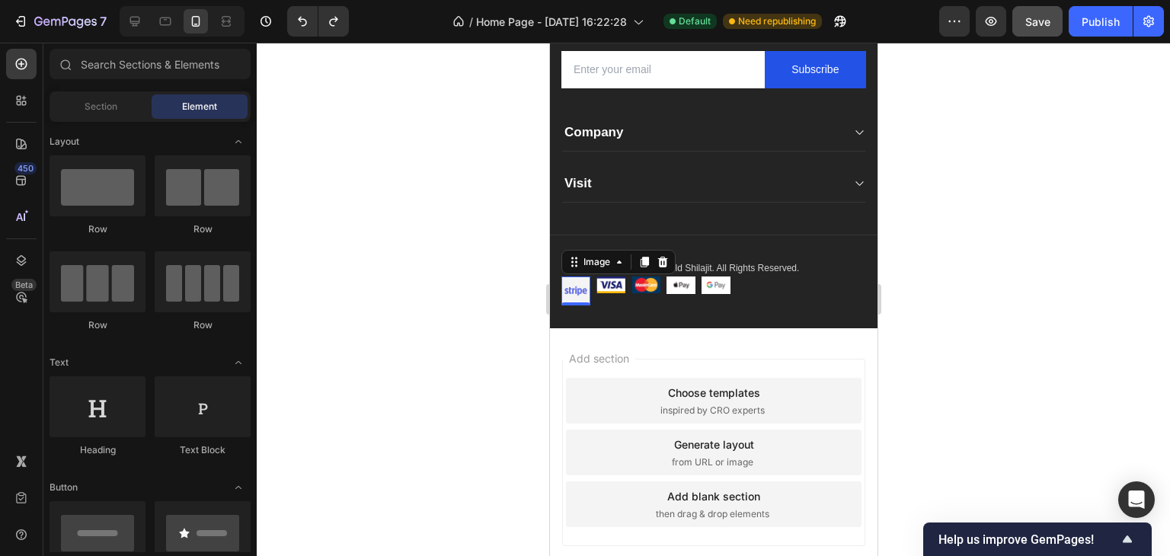
click at [567, 288] on img at bounding box center [575, 290] width 29 height 29
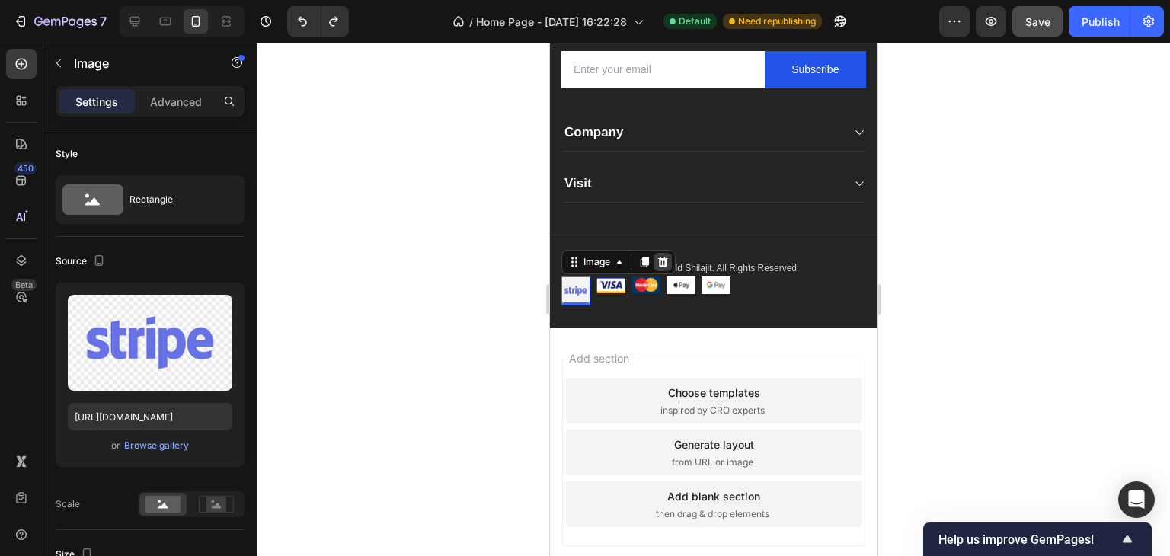
click at [663, 257] on icon at bounding box center [662, 262] width 10 height 11
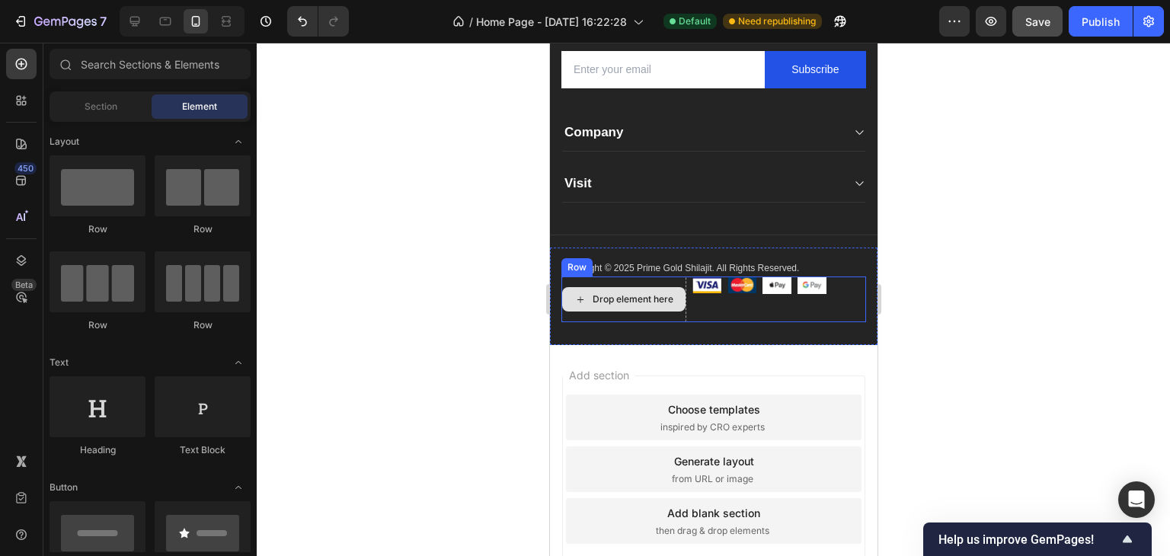
click at [611, 290] on div "Drop element here" at bounding box center [622, 299] width 123 height 24
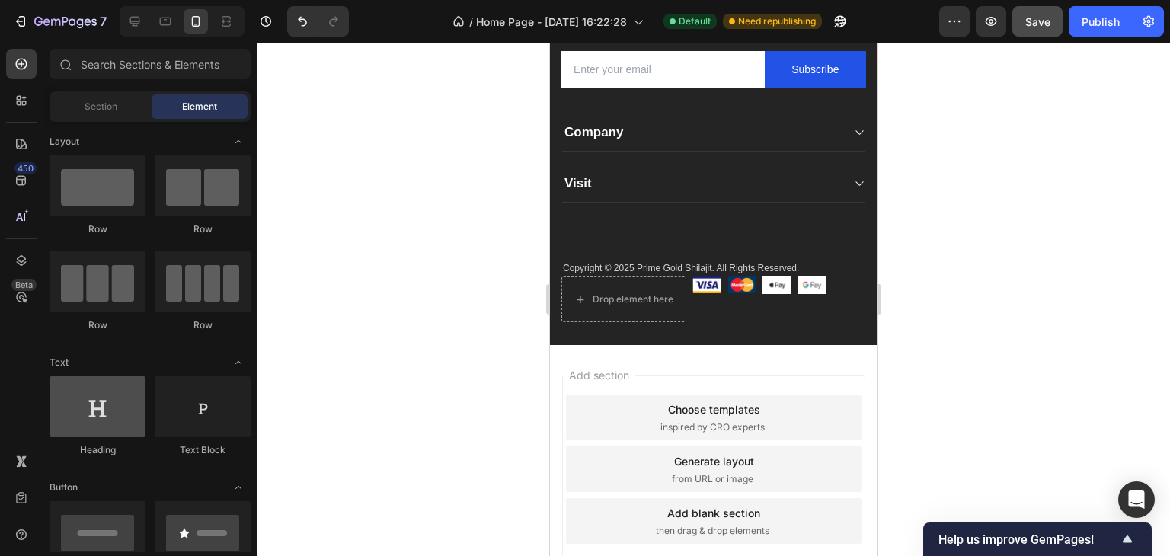
scroll to position [507, 0]
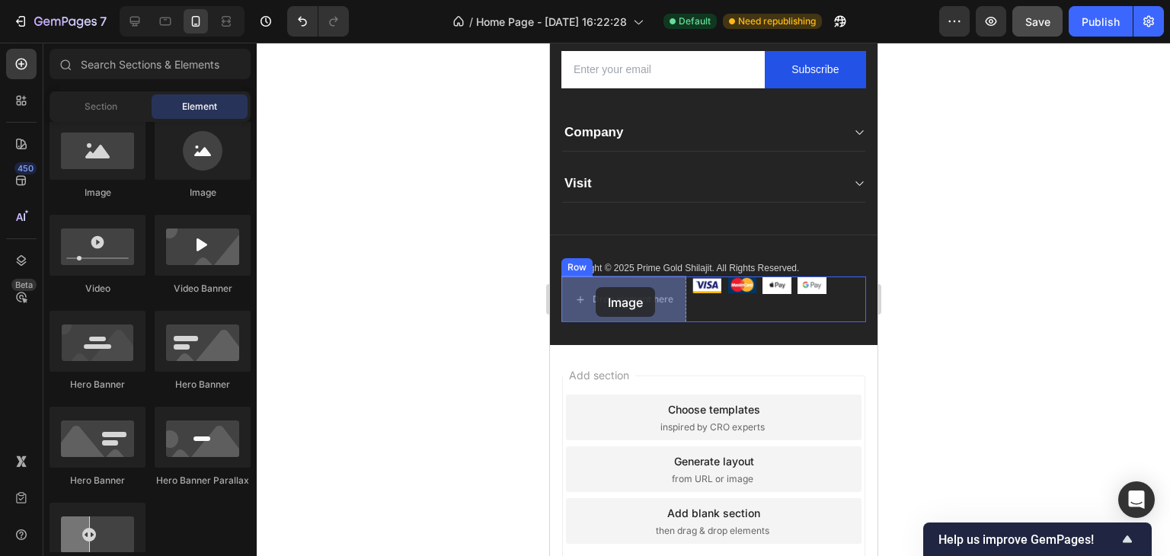
drag, startPoint x: 647, startPoint y: 199, endPoint x: 595, endPoint y: 290, distance: 105.4
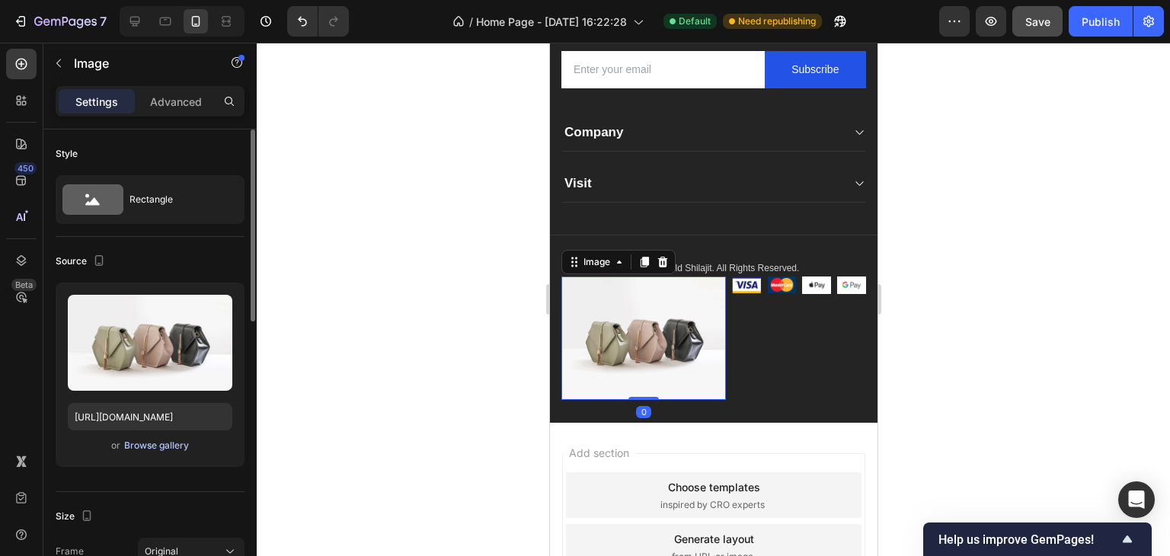
click at [152, 446] on div "Browse gallery" at bounding box center [156, 446] width 65 height 14
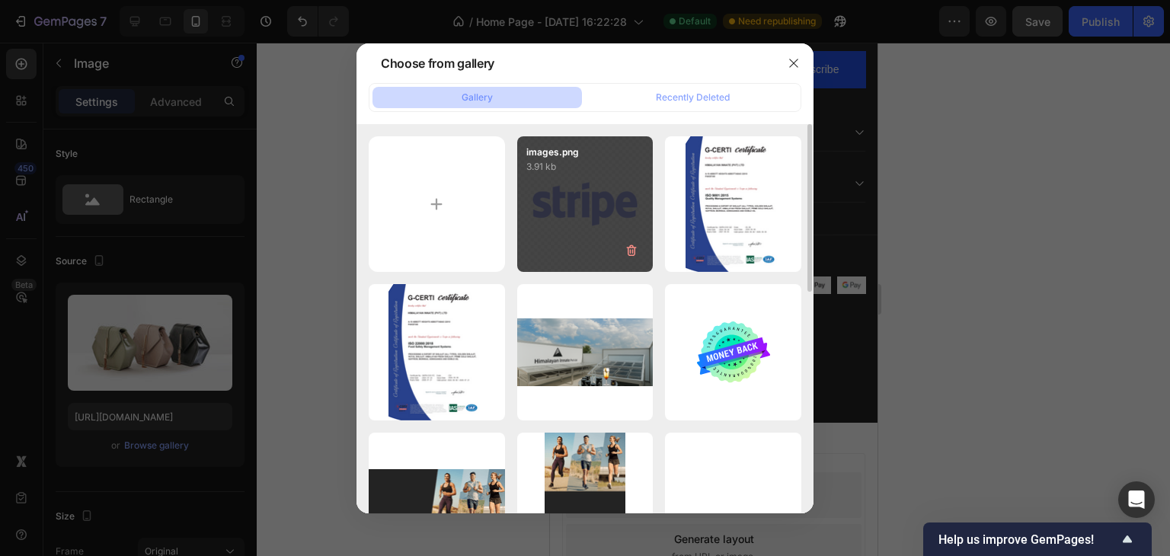
click at [548, 196] on div "images.png 3.91 kb" at bounding box center [585, 204] width 136 height 136
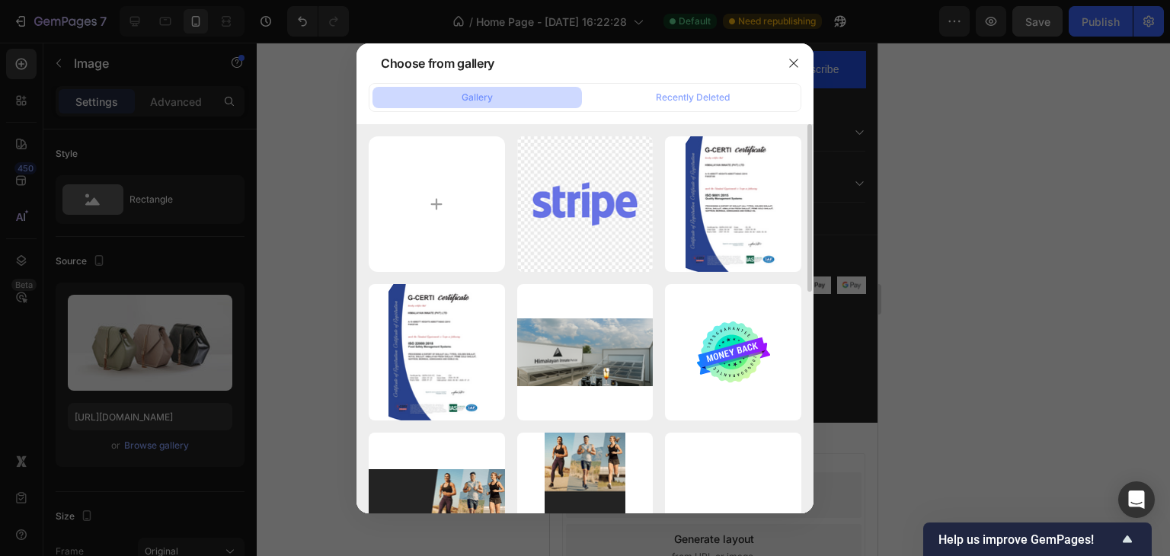
type input "https://cdn.shopify.com/s/files/1/0796/2411/0429/files/gempages_547377742321026…"
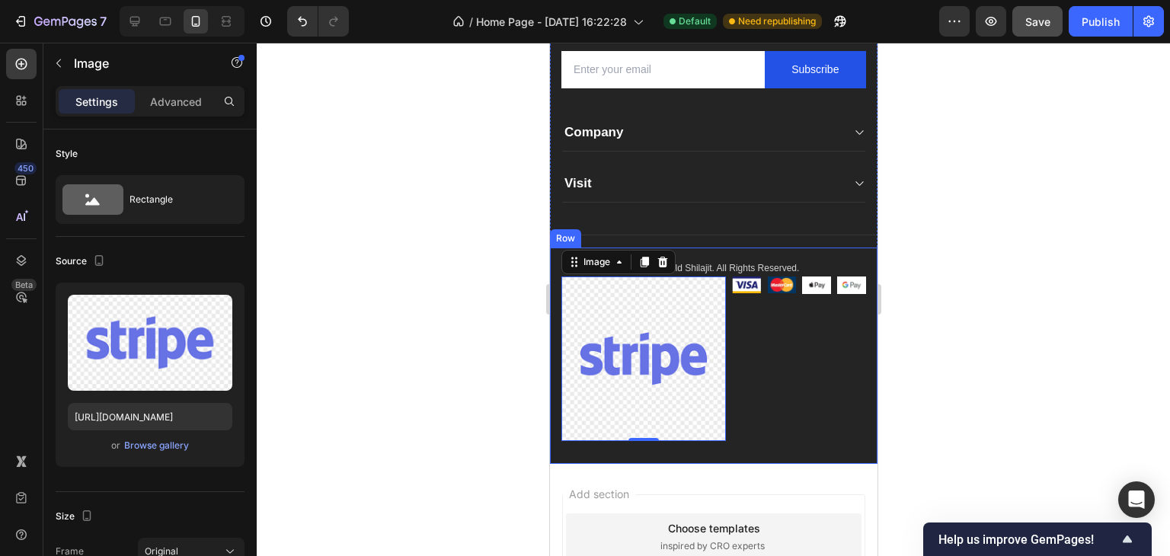
click at [409, 382] on div at bounding box center [713, 299] width 913 height 513
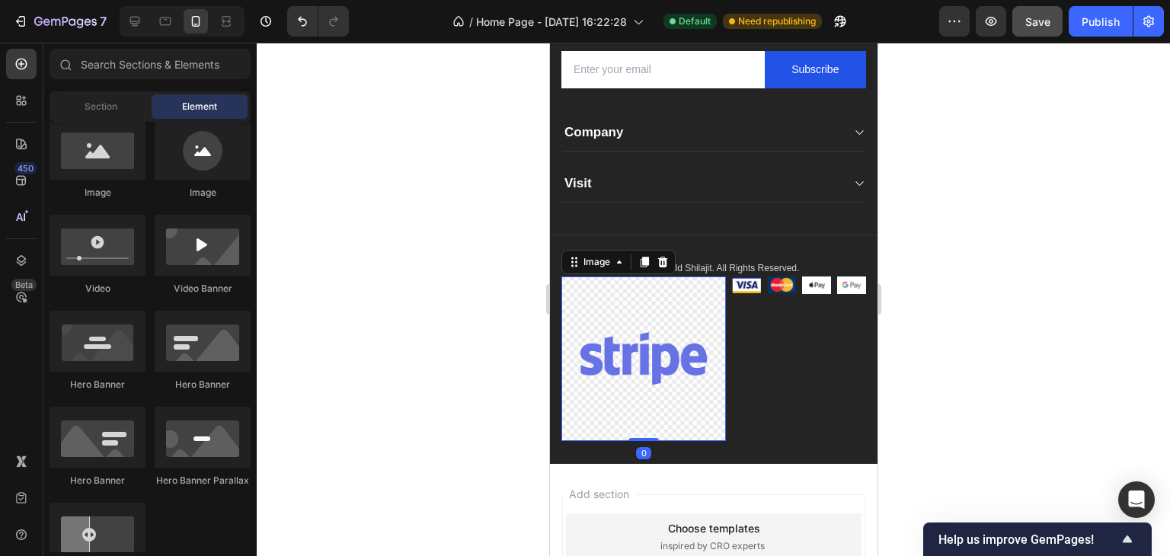
click at [668, 352] on img at bounding box center [643, 358] width 165 height 165
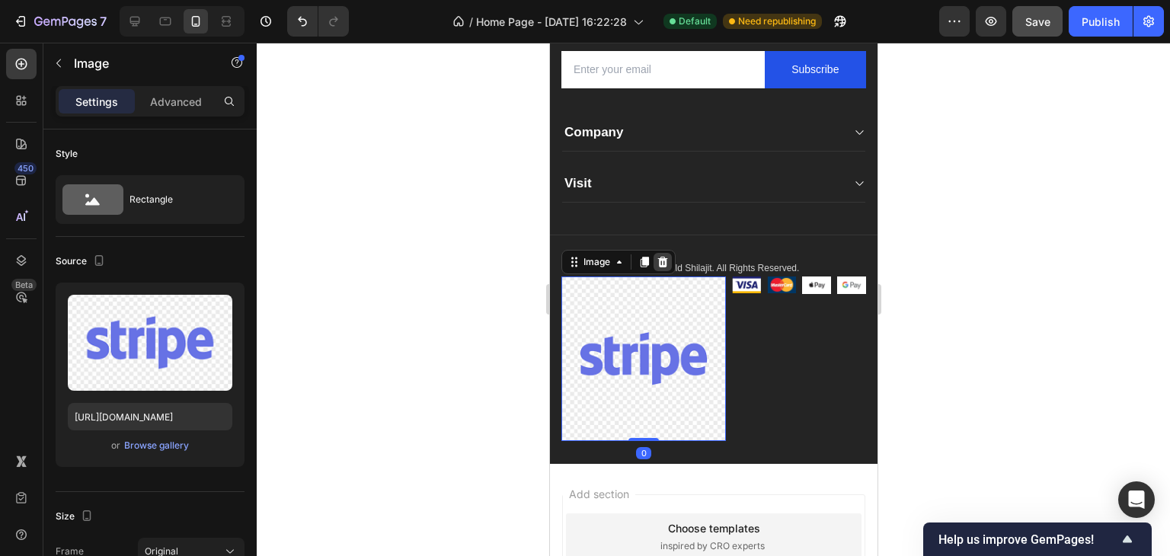
click at [657, 260] on icon at bounding box center [662, 262] width 12 height 12
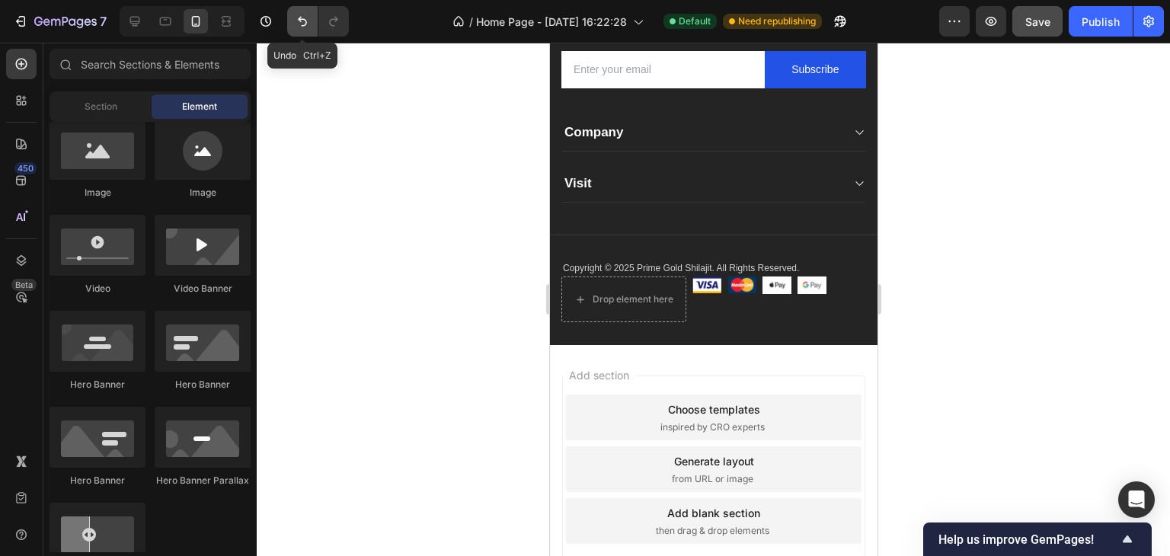
click at [302, 21] on icon "Undo/Redo" at bounding box center [302, 21] width 15 height 15
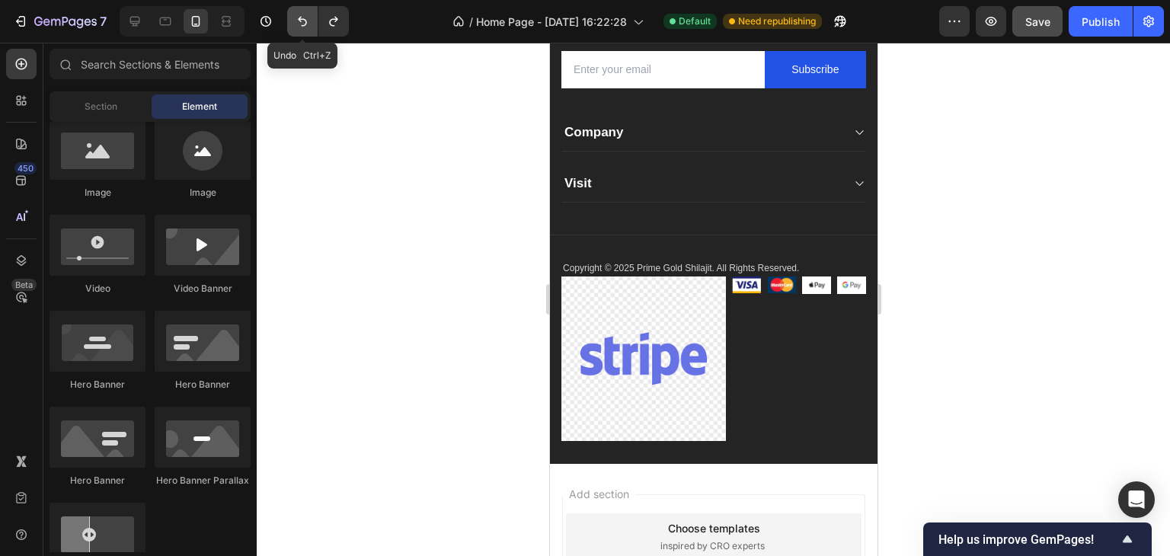
click at [302, 21] on icon "Undo/Redo" at bounding box center [302, 21] width 15 height 15
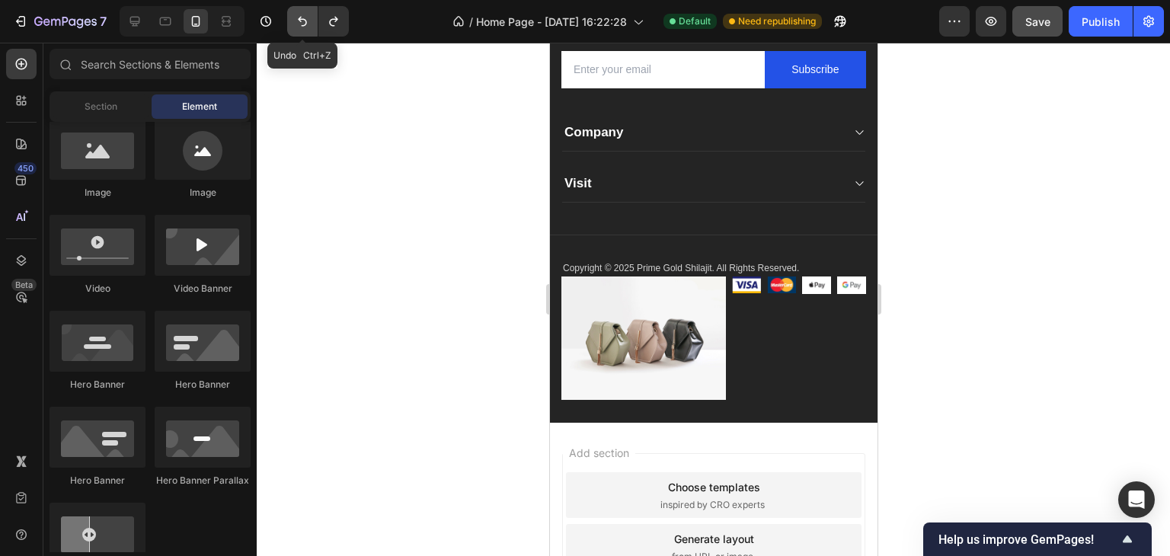
click at [302, 21] on icon "Undo/Redo" at bounding box center [302, 21] width 15 height 15
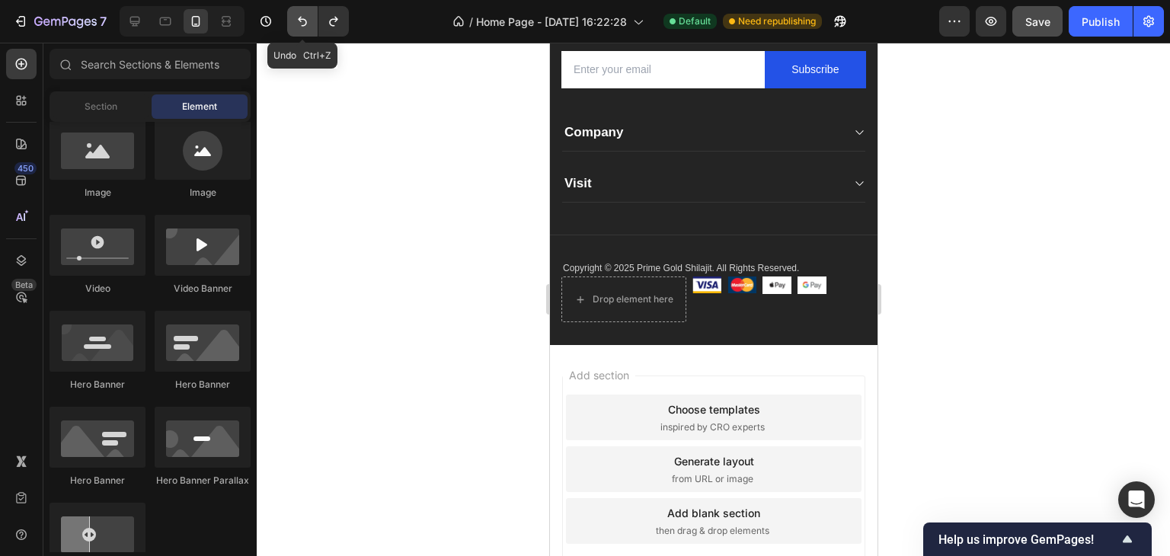
click at [302, 21] on icon "Undo/Redo" at bounding box center [302, 21] width 15 height 15
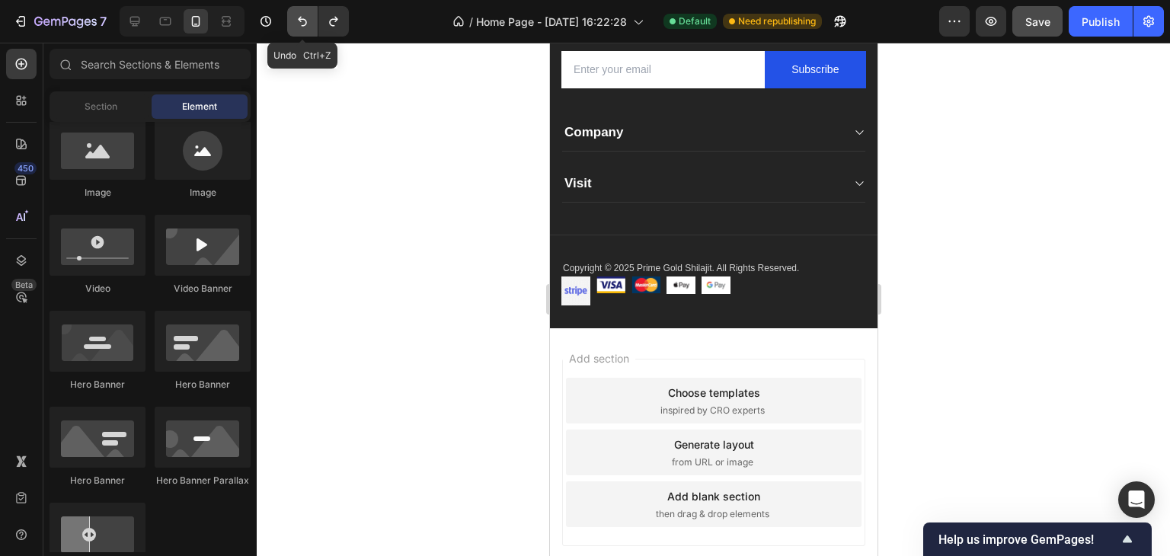
click at [302, 21] on icon "Undo/Redo" at bounding box center [302, 21] width 15 height 15
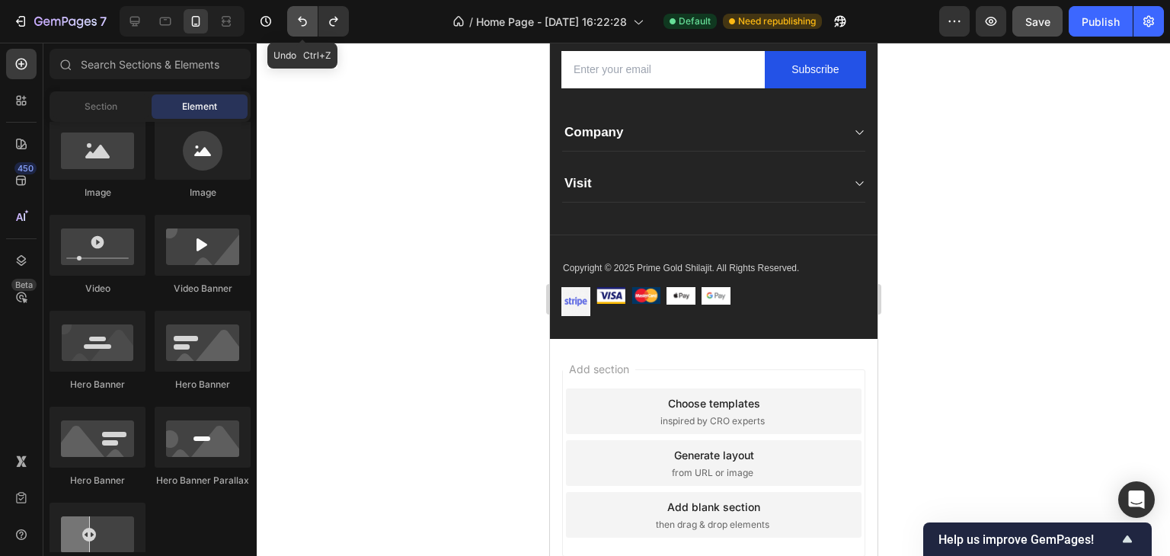
click at [302, 21] on icon "Undo/Redo" at bounding box center [302, 21] width 15 height 15
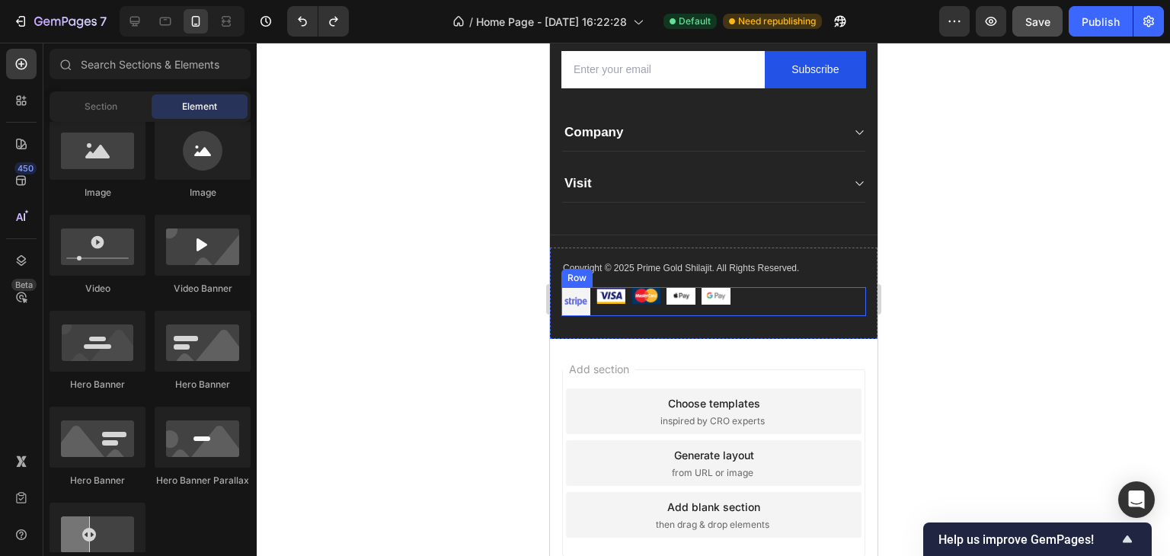
click at [683, 308] on div "Image" at bounding box center [680, 301] width 29 height 29
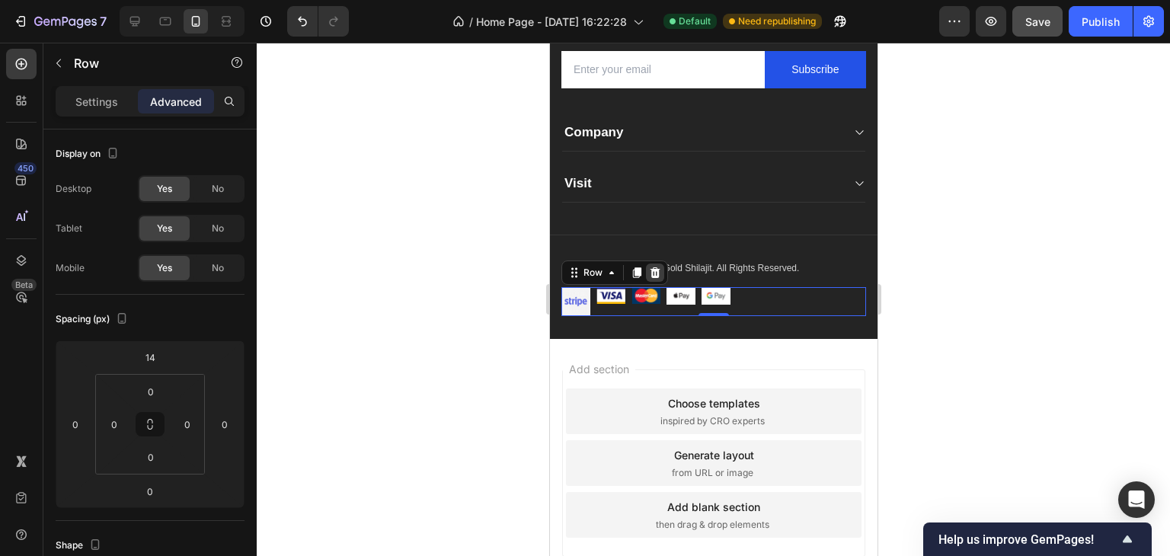
click at [651, 272] on icon at bounding box center [655, 272] width 10 height 11
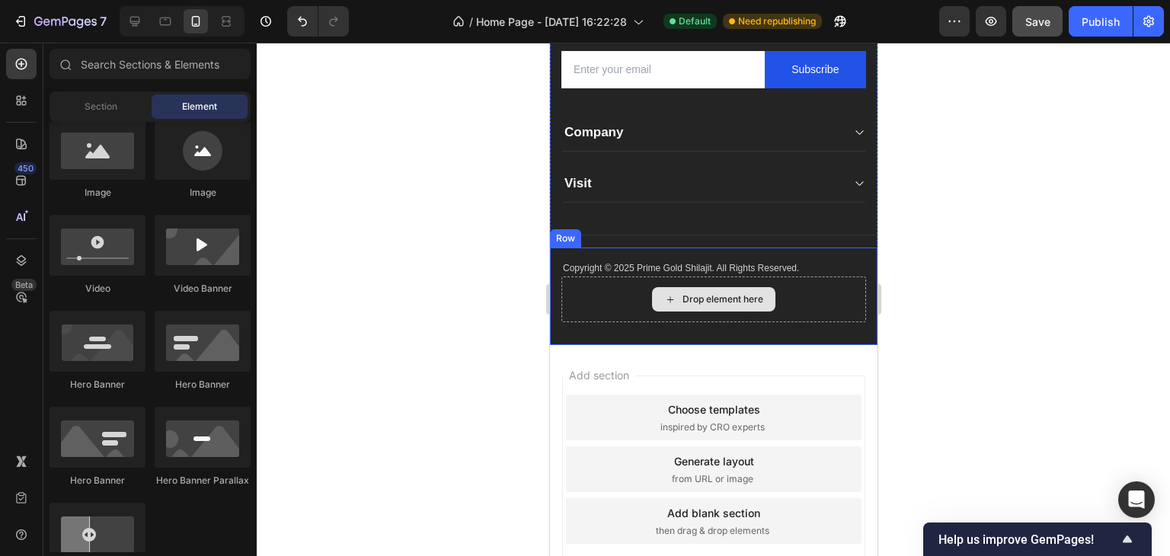
click at [683, 295] on div "Drop element here" at bounding box center [722, 299] width 81 height 12
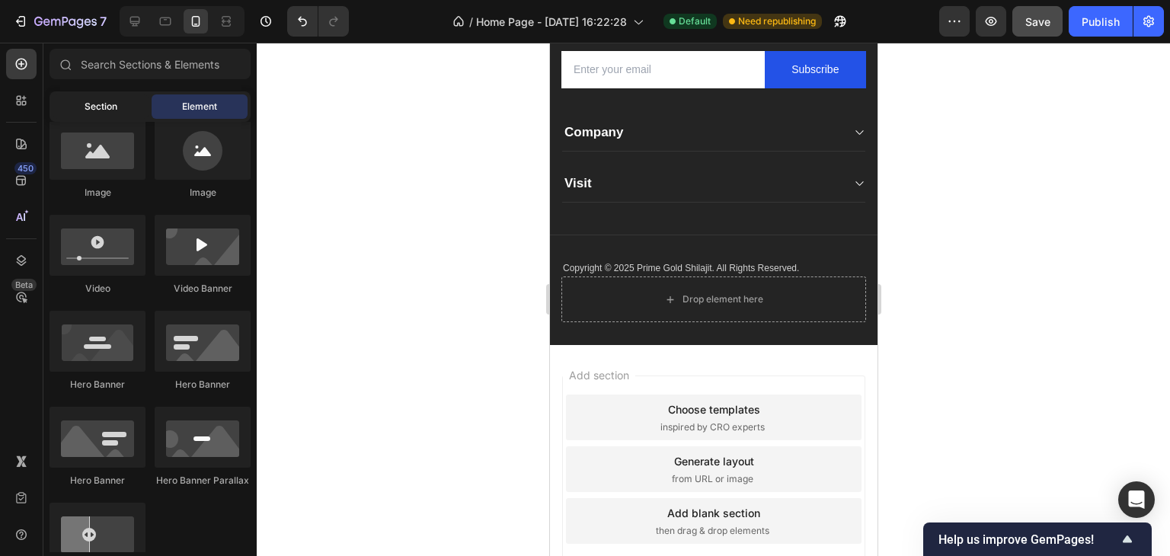
click at [99, 105] on span "Section" at bounding box center [101, 107] width 33 height 14
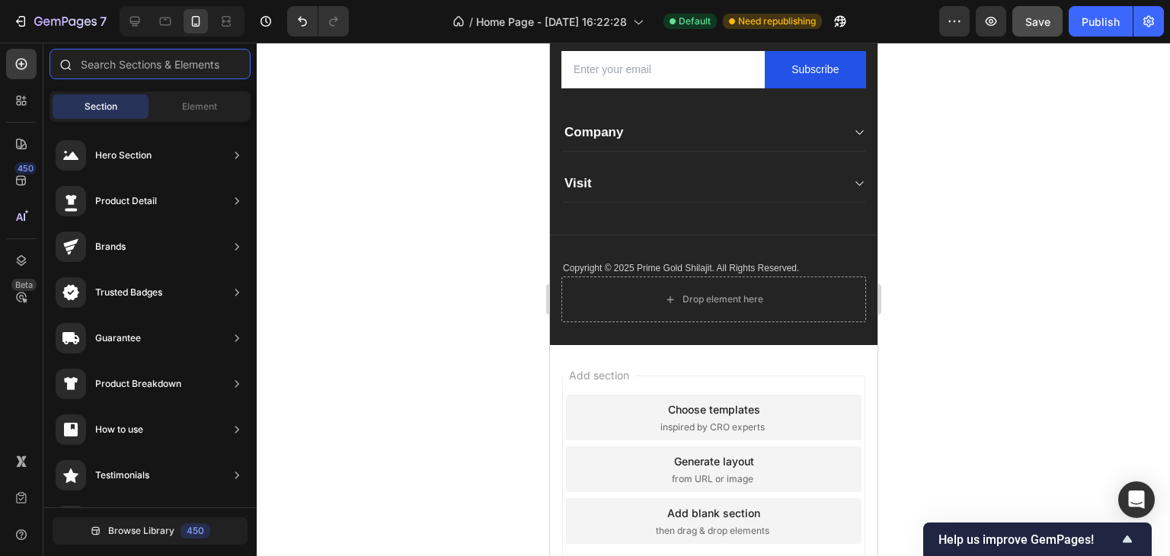
click at [149, 62] on input "text" at bounding box center [150, 64] width 201 height 30
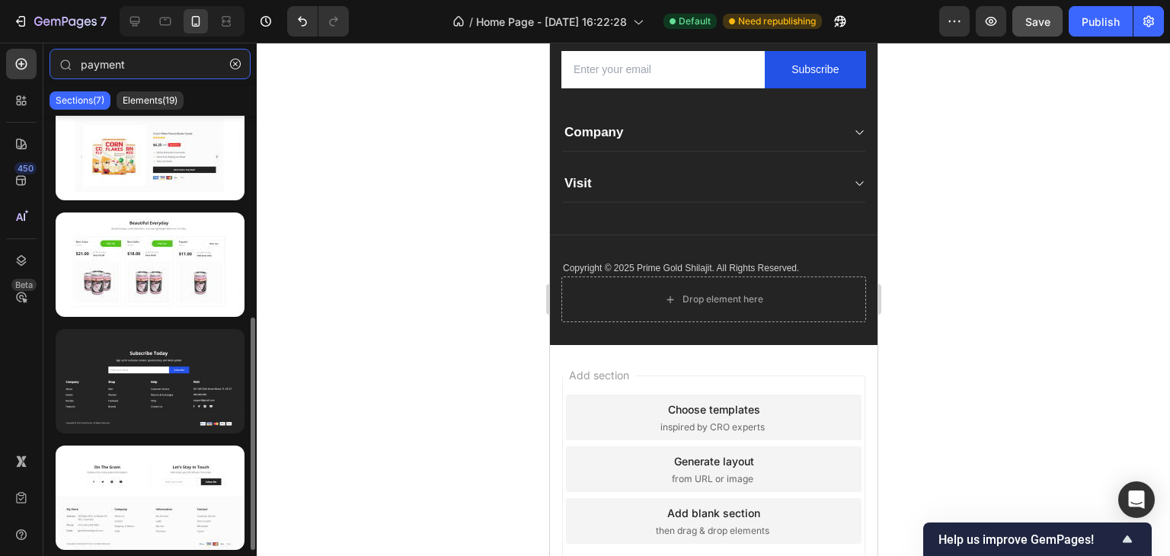
scroll to position [0, 0]
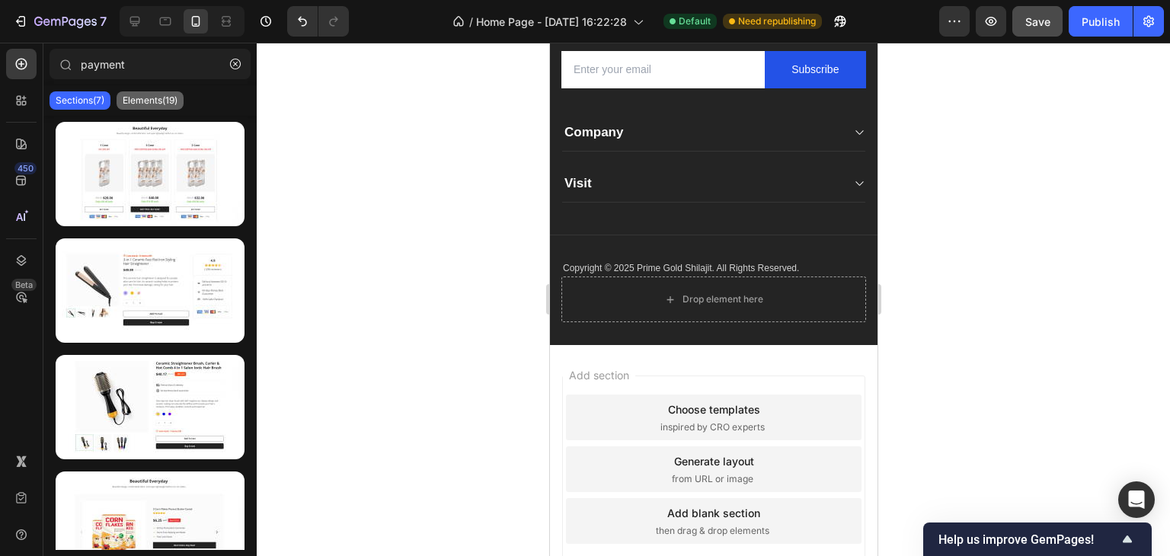
click at [158, 94] on p "Elements(19)" at bounding box center [150, 100] width 55 height 12
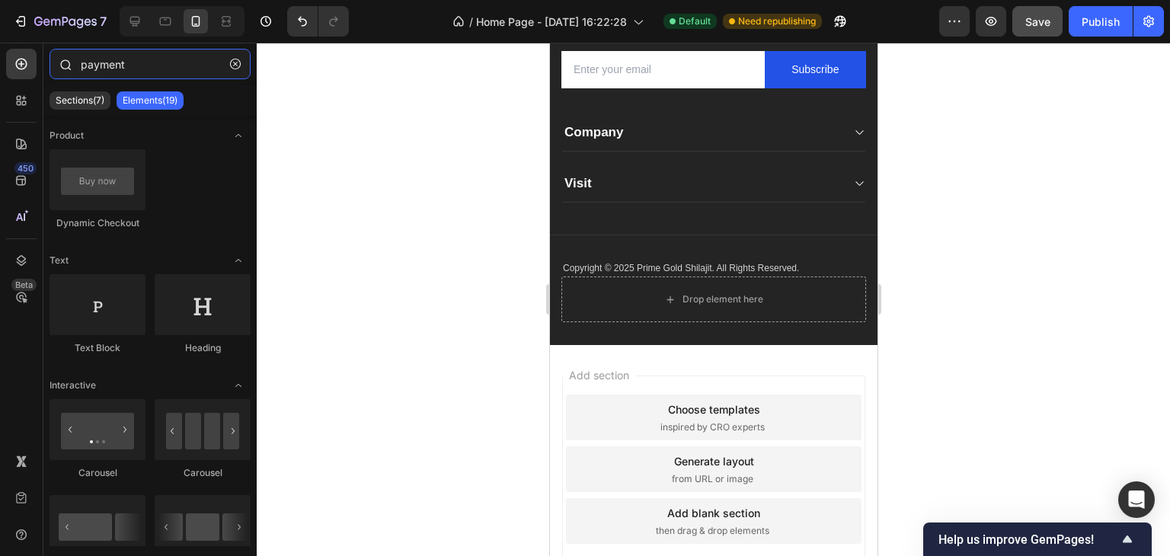
click at [125, 69] on input "payment" at bounding box center [150, 64] width 201 height 30
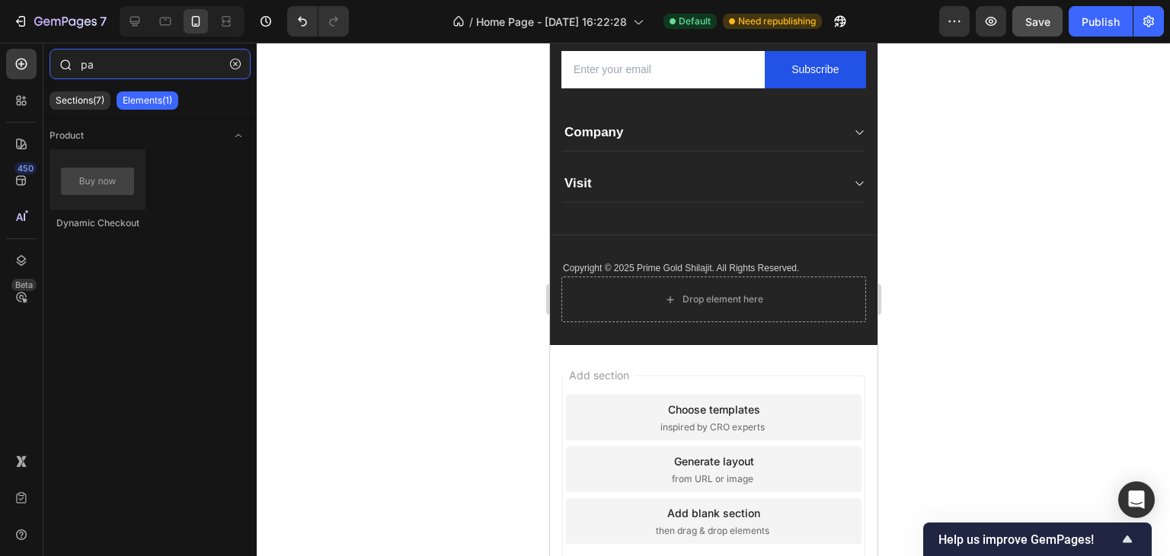
type input "p"
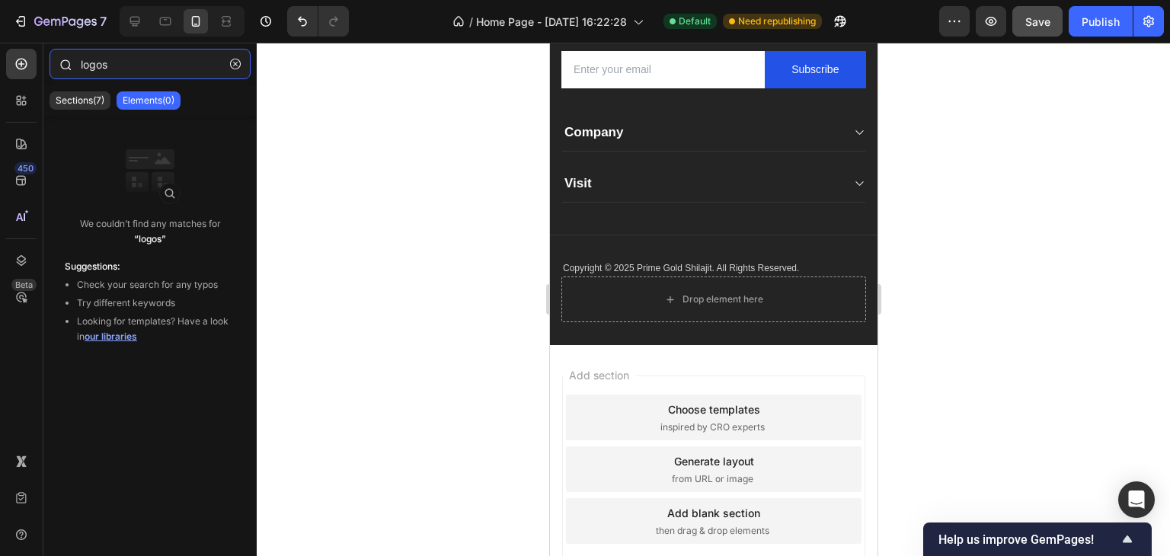
type input "logos"
click at [234, 64] on icon "button" at bounding box center [235, 64] width 11 height 11
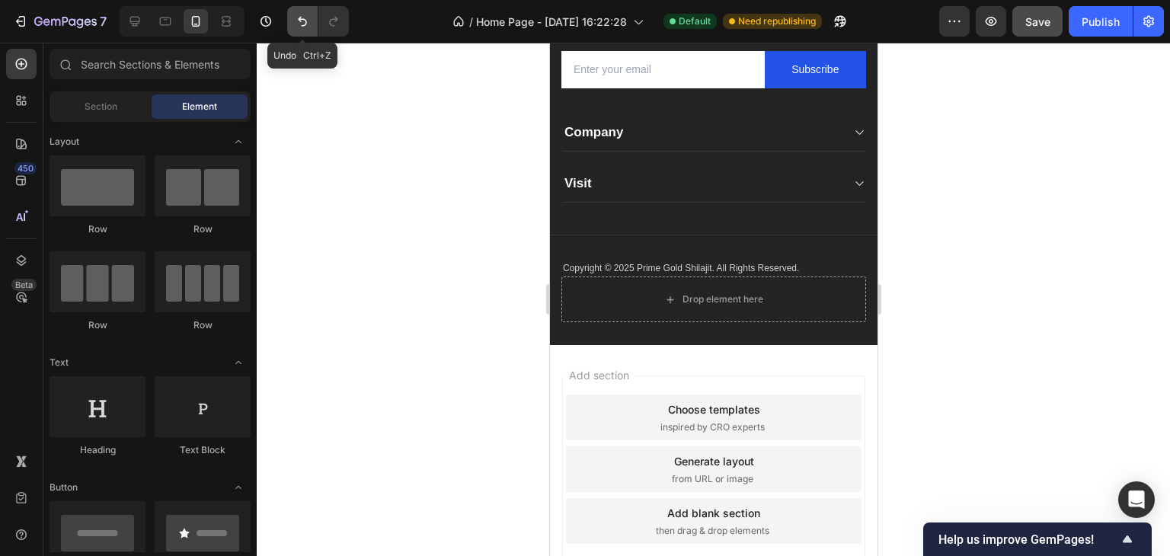
click at [297, 18] on icon "Undo/Redo" at bounding box center [302, 21] width 15 height 15
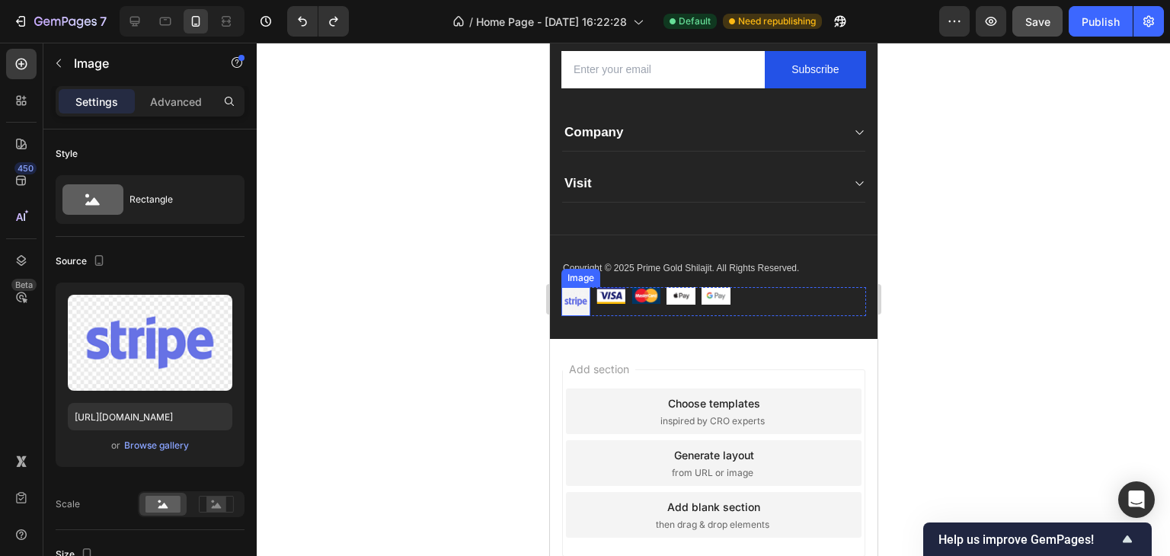
click at [580, 300] on img at bounding box center [575, 301] width 29 height 29
click at [426, 308] on div at bounding box center [713, 299] width 913 height 513
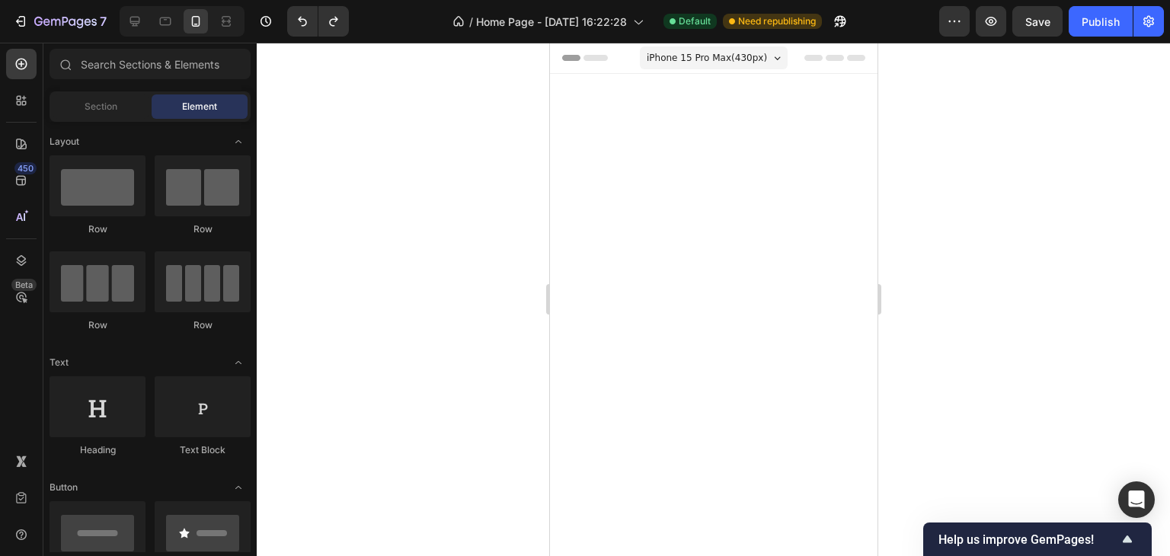
scroll to position [8114, 0]
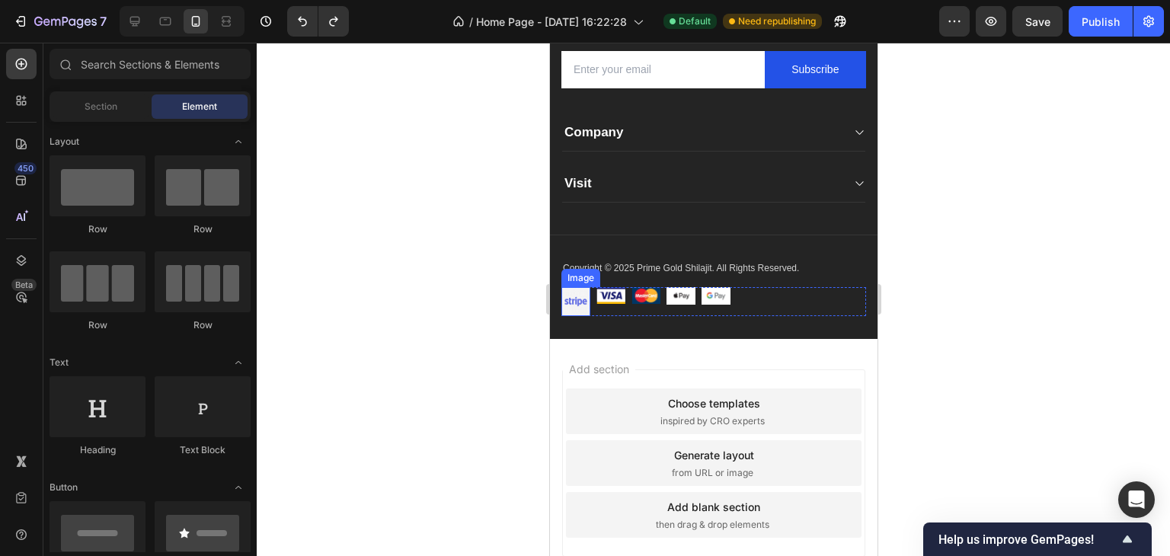
click at [580, 308] on img at bounding box center [575, 301] width 29 height 29
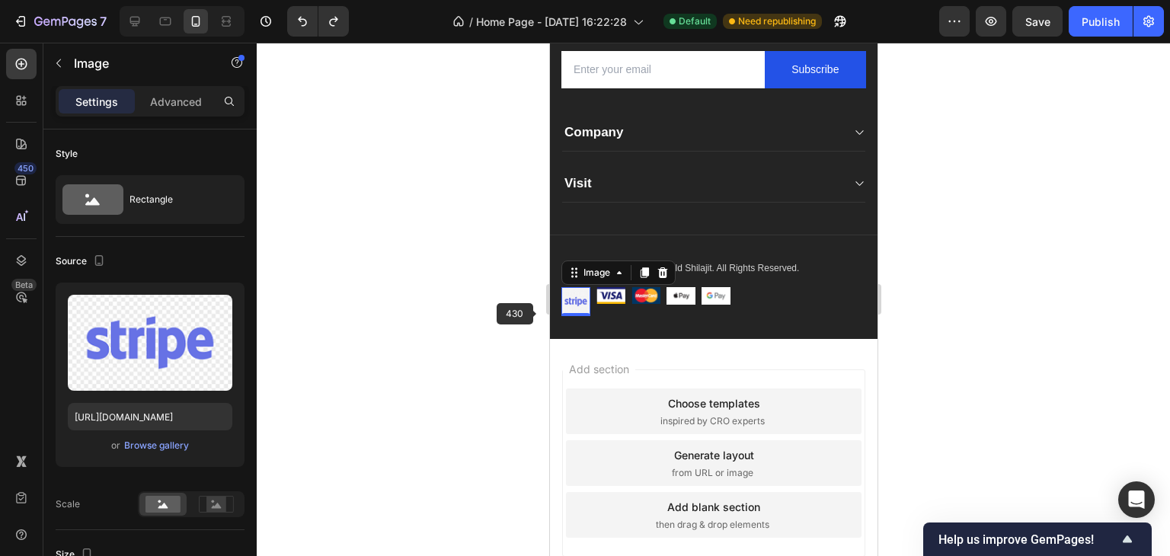
click at [445, 312] on div at bounding box center [713, 299] width 913 height 513
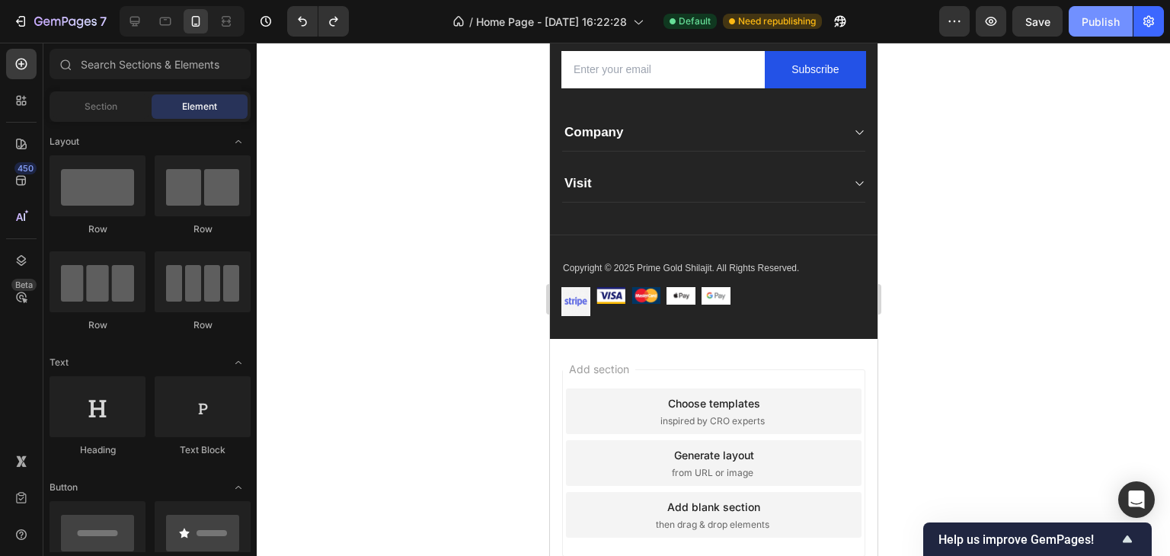
click at [1088, 19] on div "Publish" at bounding box center [1101, 22] width 38 height 16
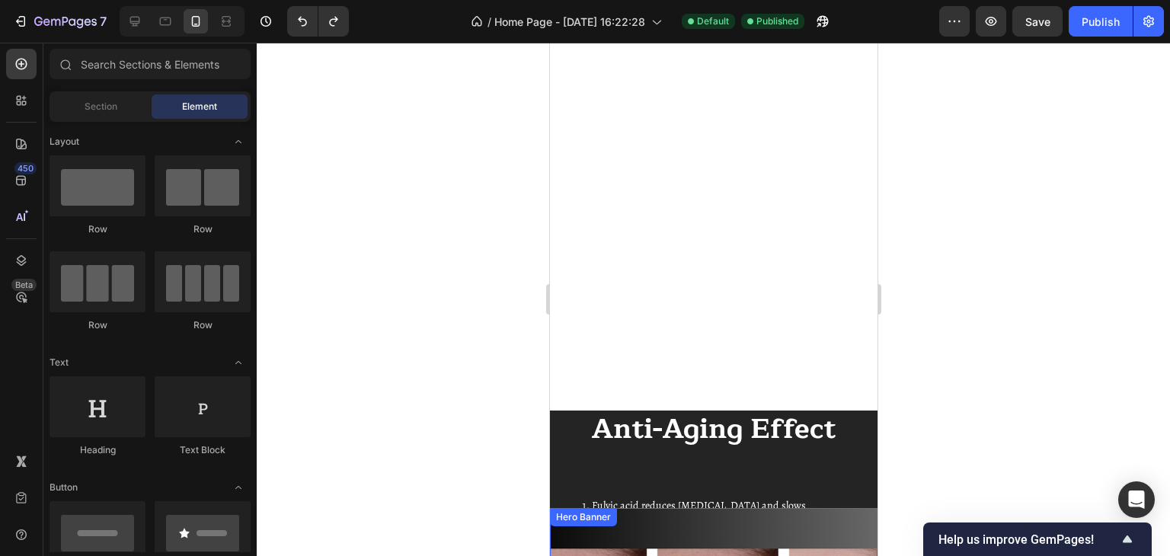
scroll to position [6591, 0]
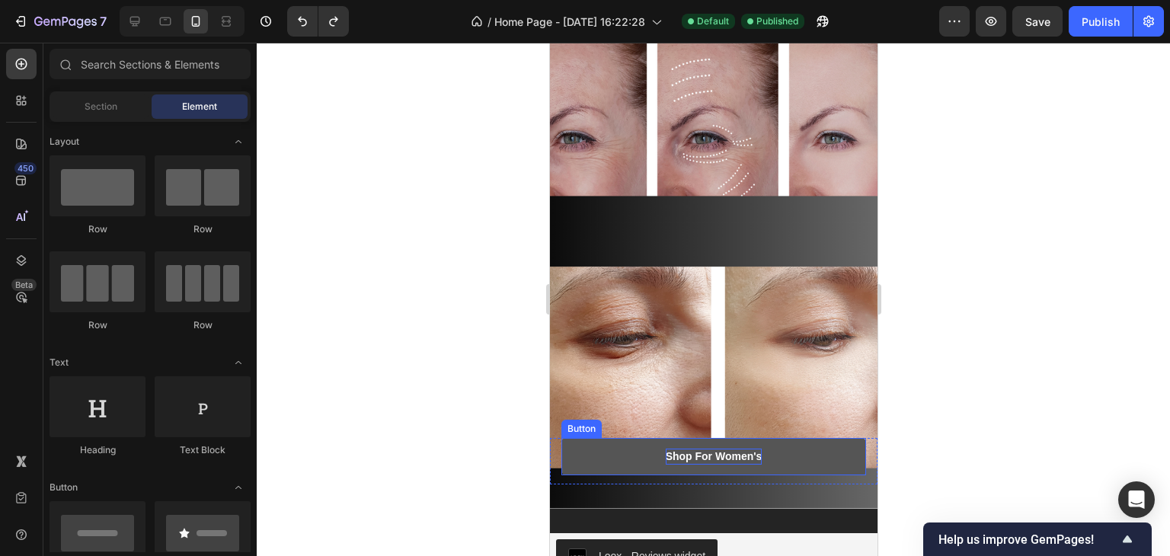
click at [735, 459] on div "Shop For Women's" at bounding box center [713, 457] width 97 height 16
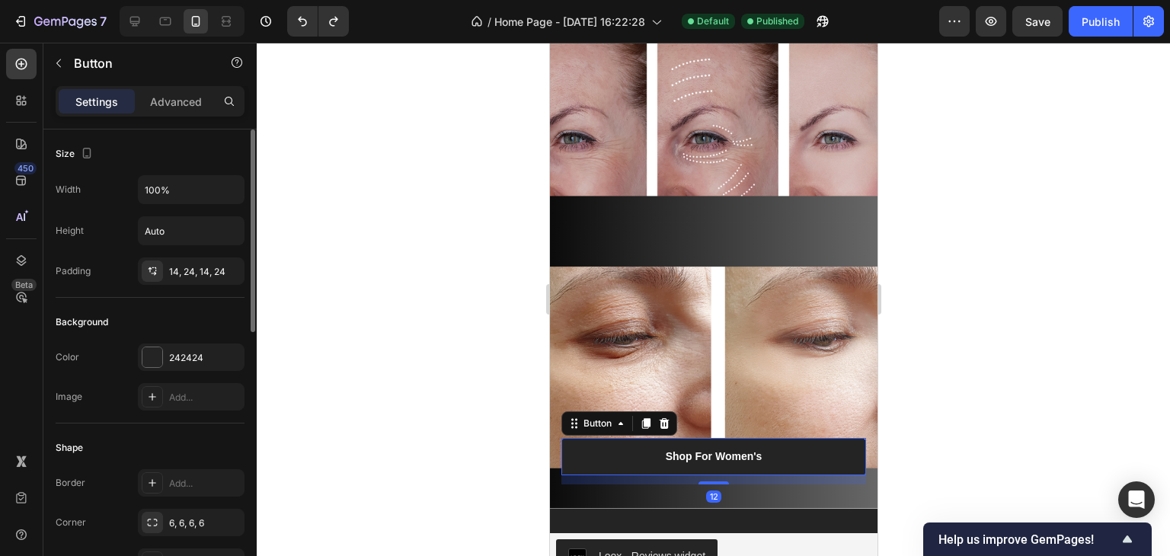
scroll to position [507, 0]
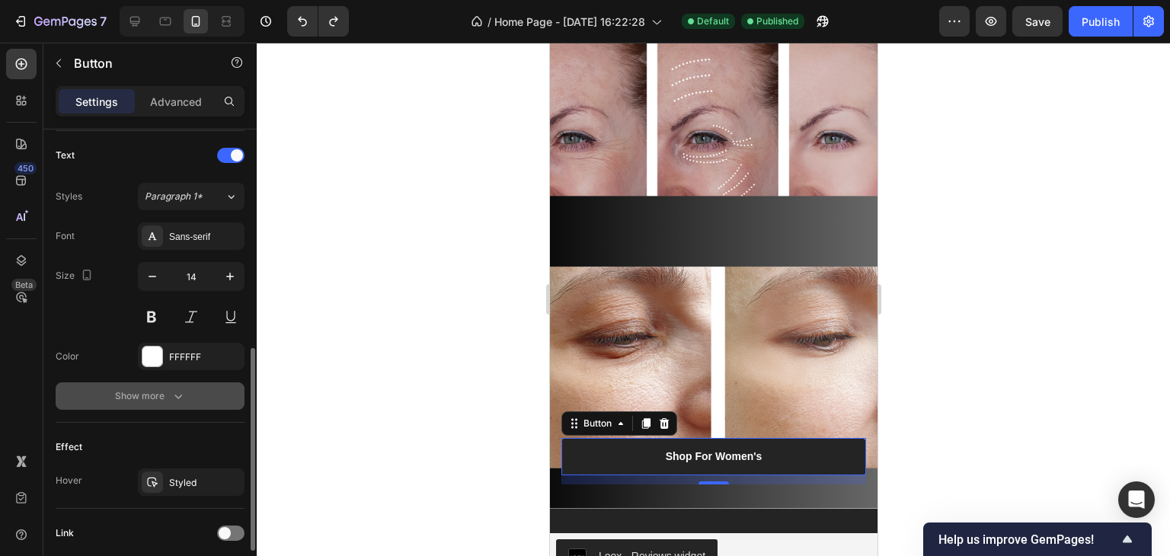
click at [168, 390] on div "Show more" at bounding box center [150, 395] width 71 height 15
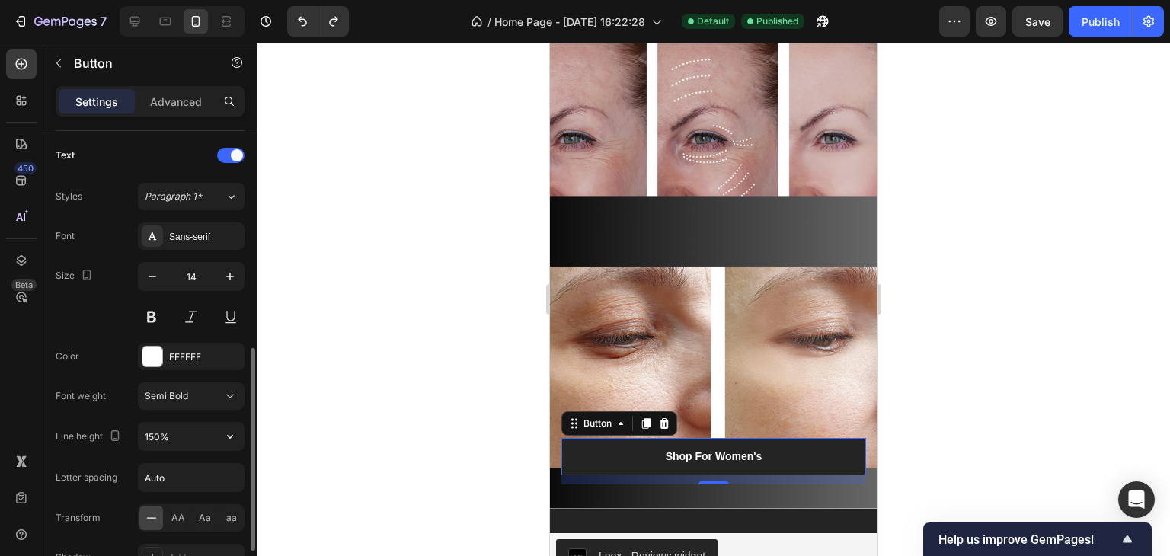
scroll to position [820, 0]
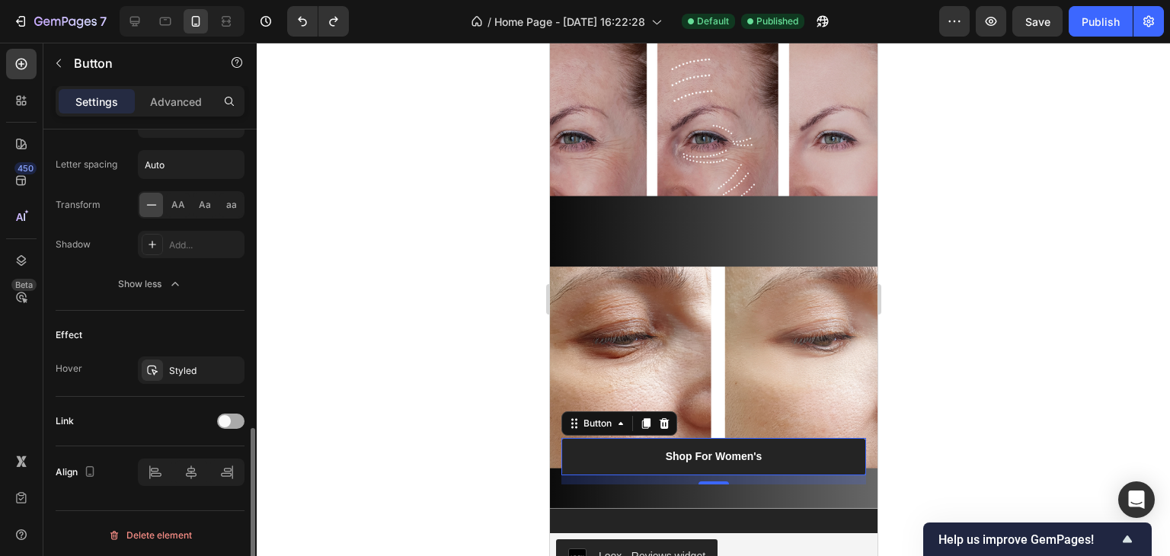
click at [234, 418] on div at bounding box center [230, 421] width 27 height 15
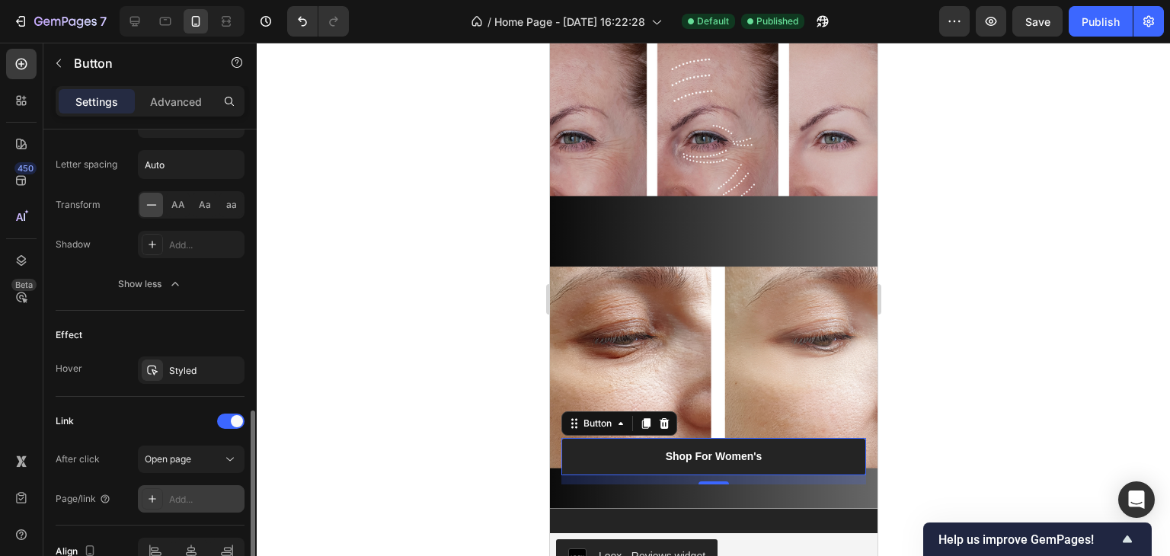
scroll to position [900, 0]
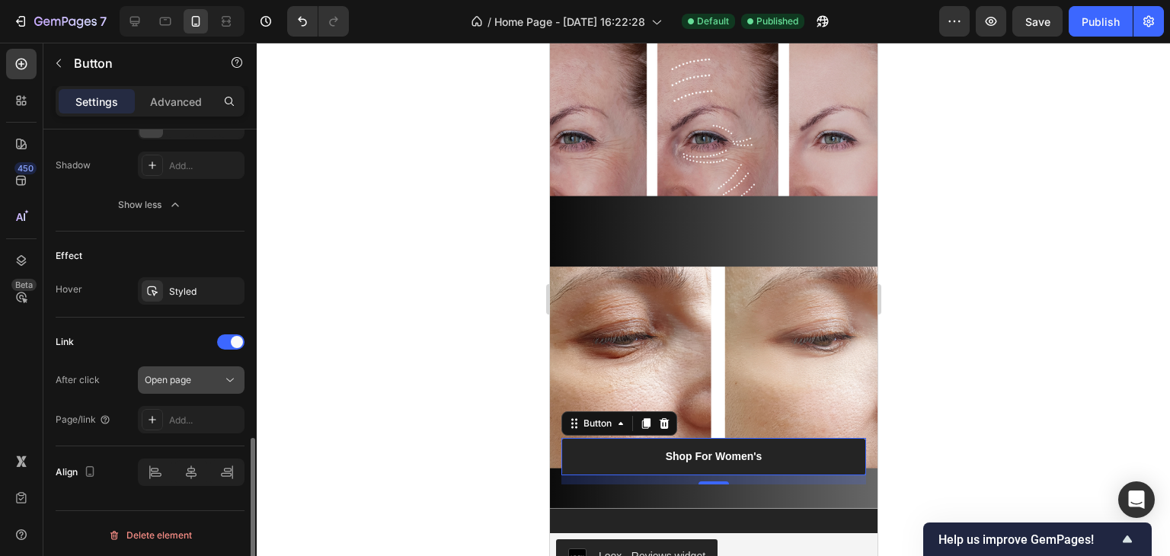
click at [203, 373] on div "Open page" at bounding box center [184, 380] width 78 height 14
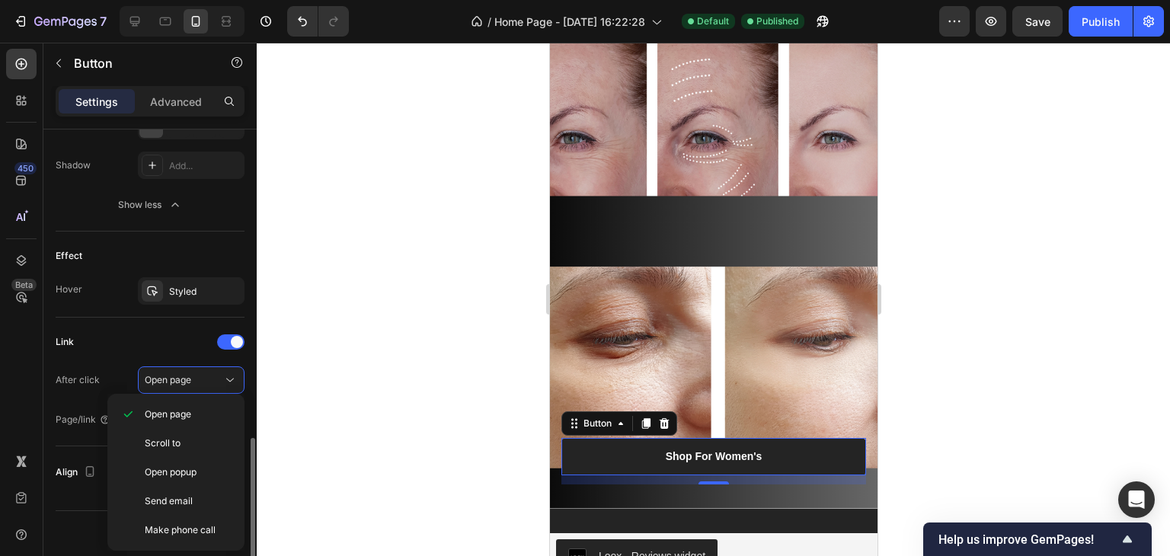
click at [131, 360] on div "Link After click Open page Page/link Add..." at bounding box center [150, 382] width 189 height 104
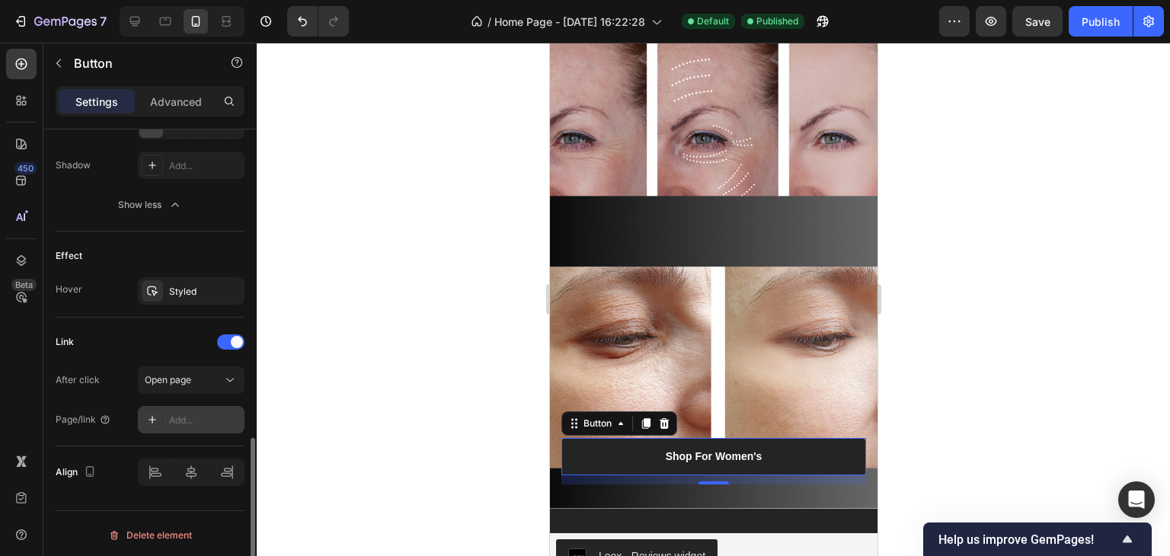
click at [176, 421] on div "Add..." at bounding box center [205, 421] width 72 height 14
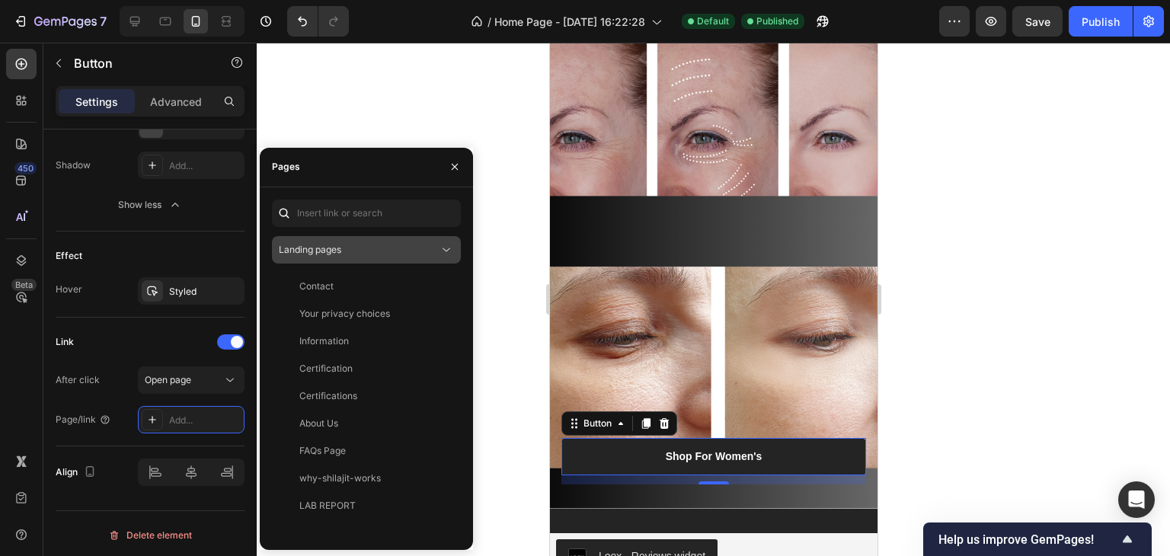
click at [369, 250] on div "Landing pages" at bounding box center [359, 250] width 160 height 14
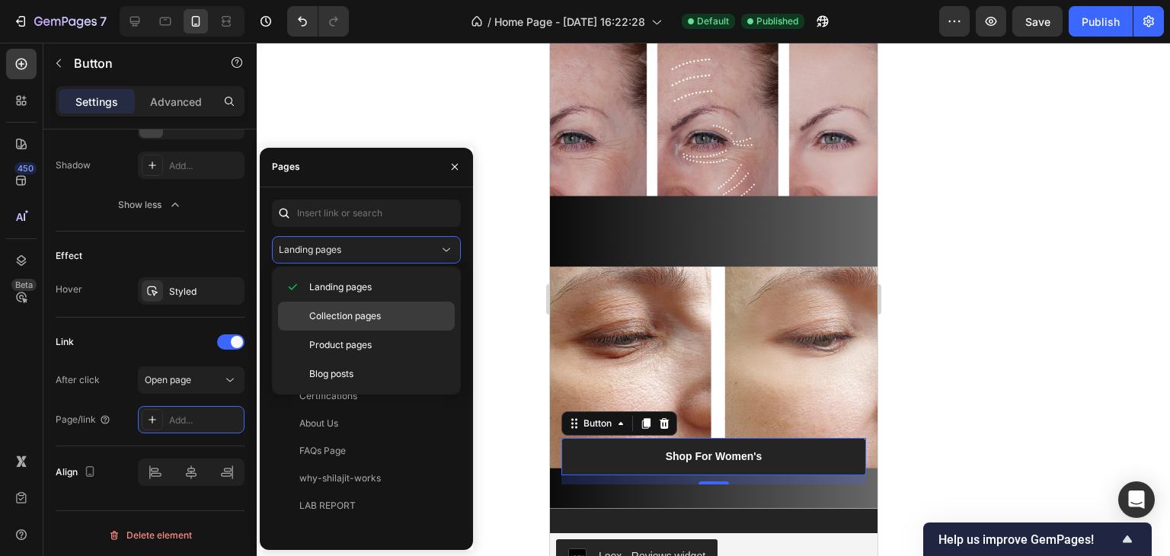
click at [341, 316] on span "Collection pages" at bounding box center [345, 316] width 72 height 14
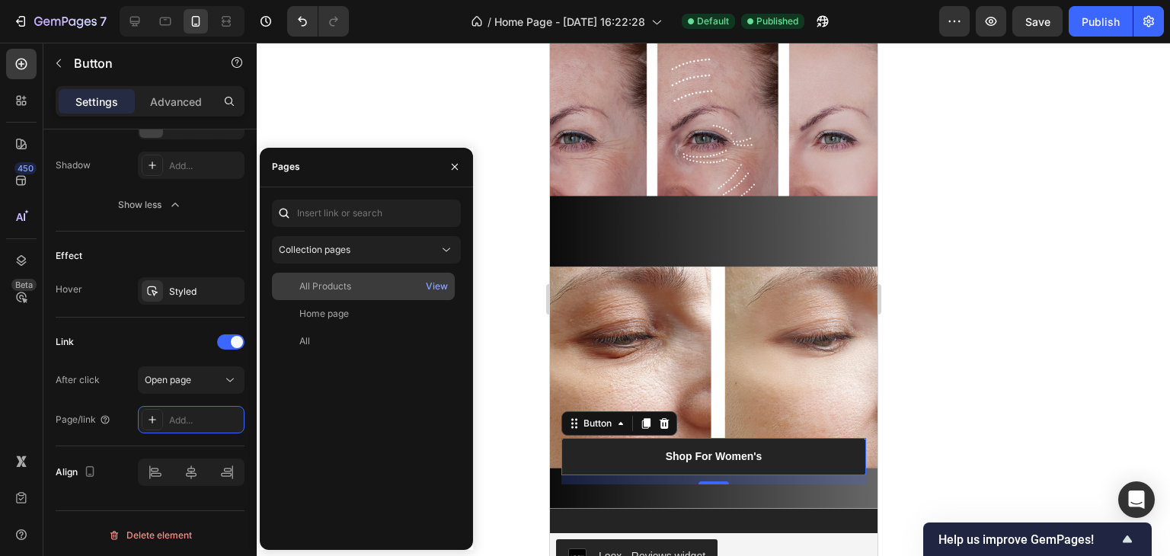
click at [332, 291] on div "All Products" at bounding box center [325, 287] width 52 height 14
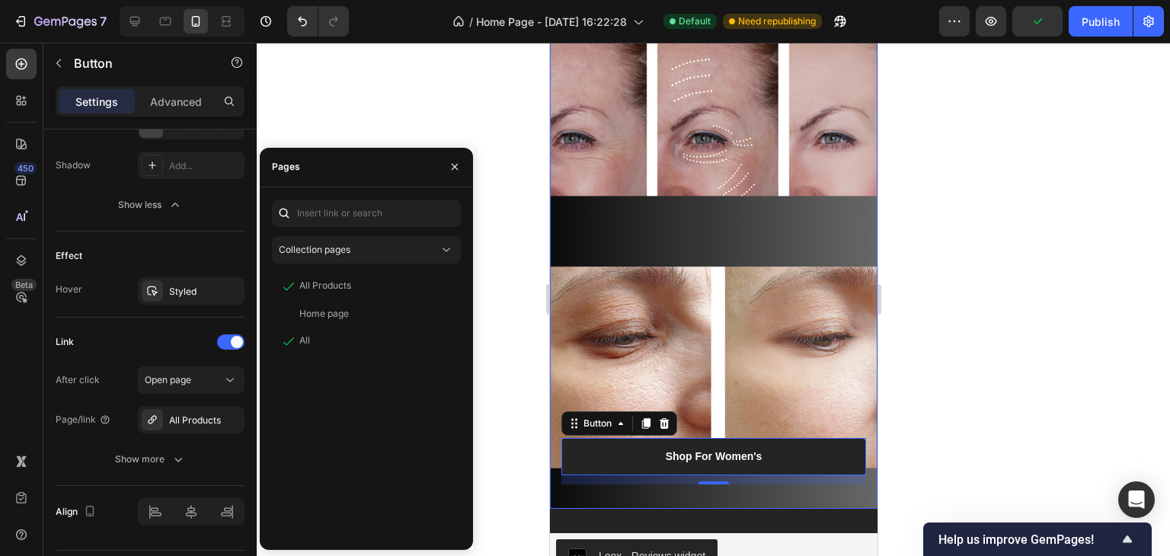
click at [491, 334] on div at bounding box center [713, 299] width 913 height 513
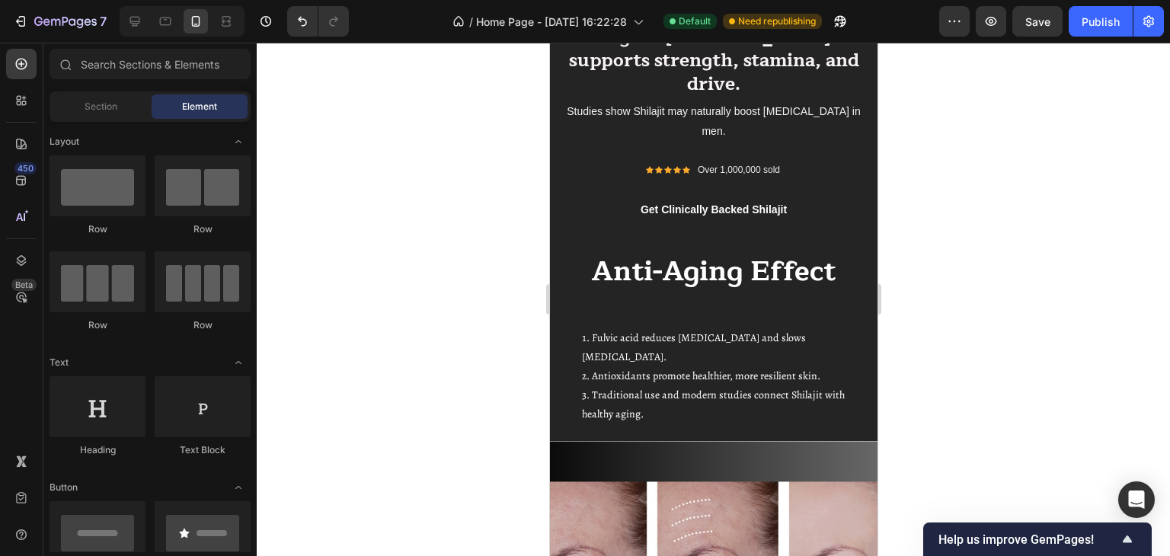
scroll to position [6531, 0]
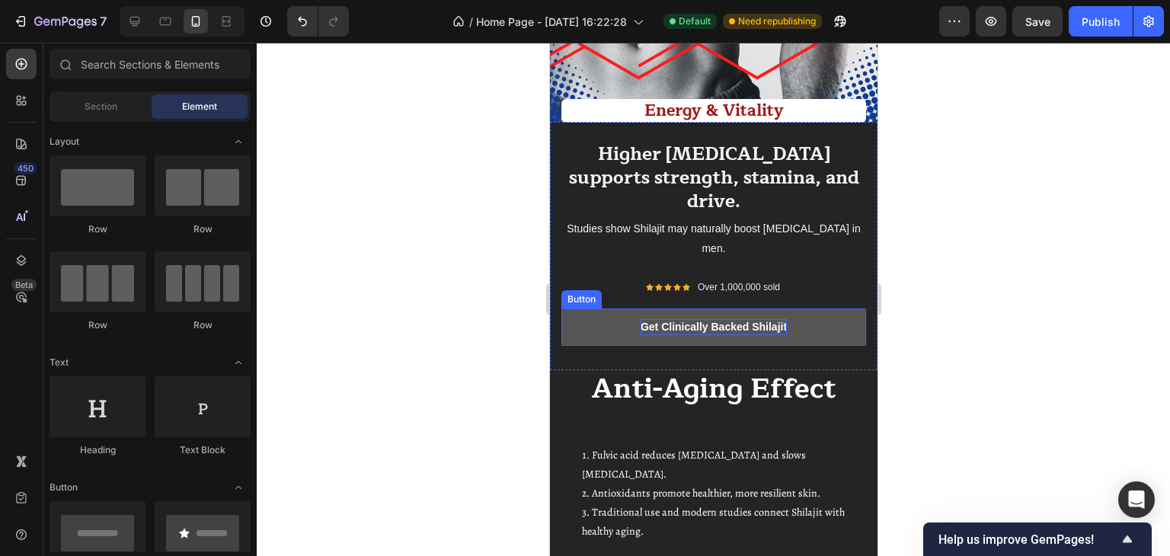
click at [705, 319] on p "Get Clinically Backed Shilajit" at bounding box center [713, 327] width 146 height 16
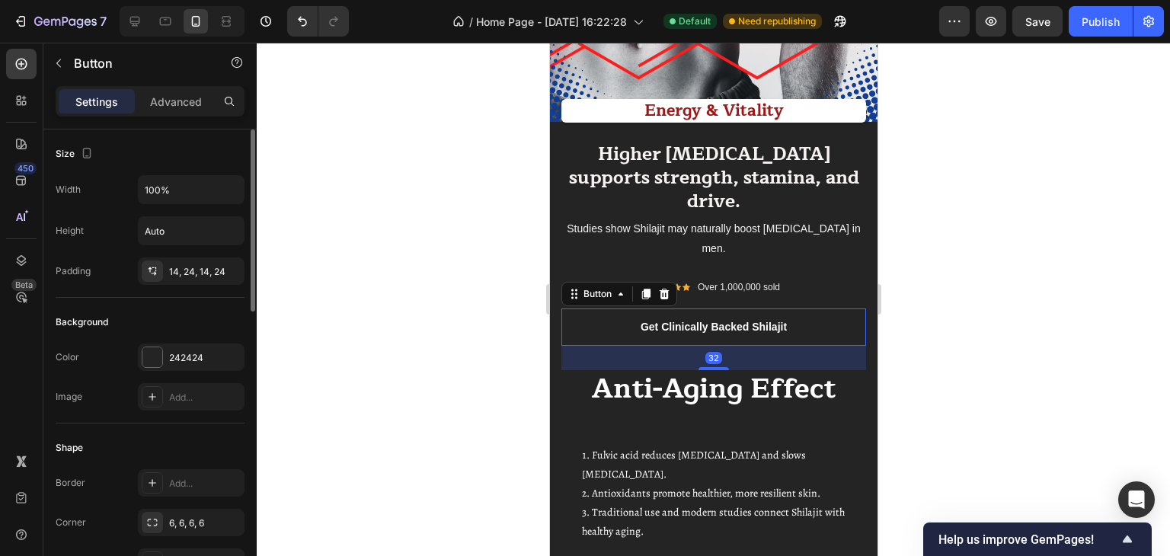
scroll to position [507, 0]
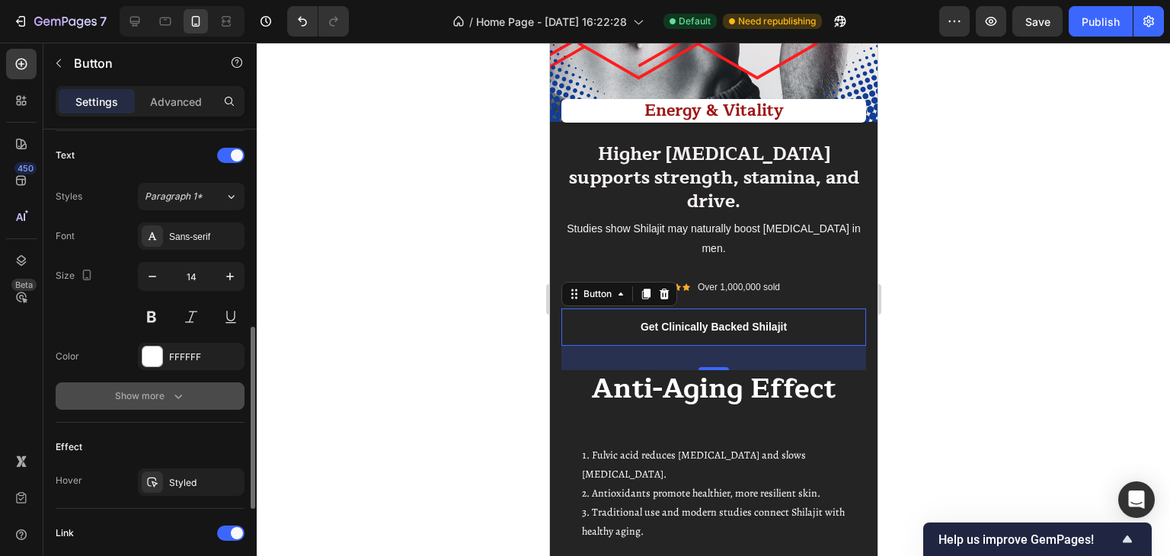
click at [171, 397] on icon "button" at bounding box center [178, 395] width 15 height 15
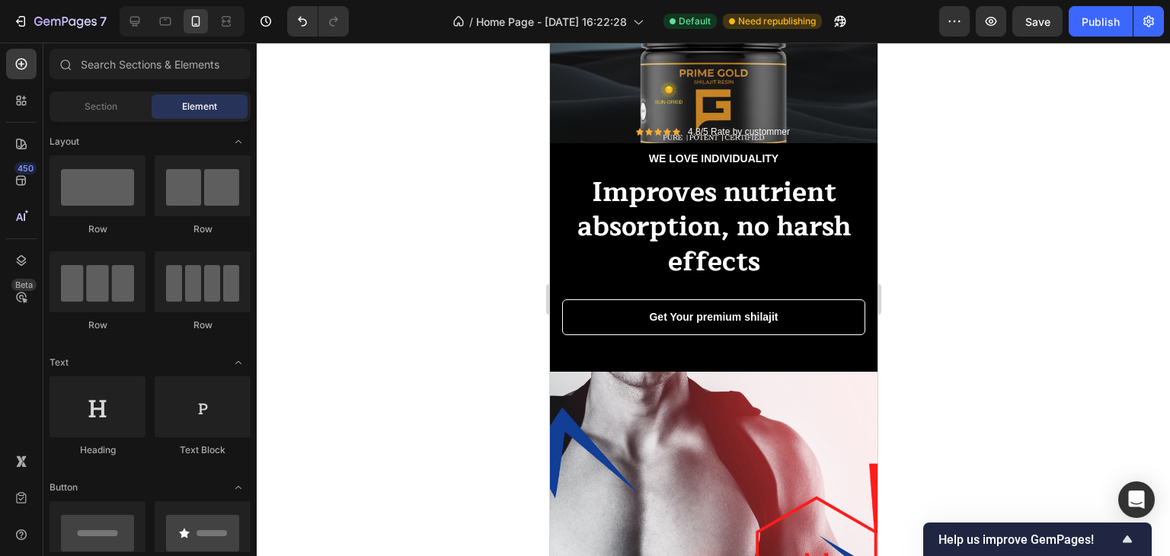
scroll to position [5754, 0]
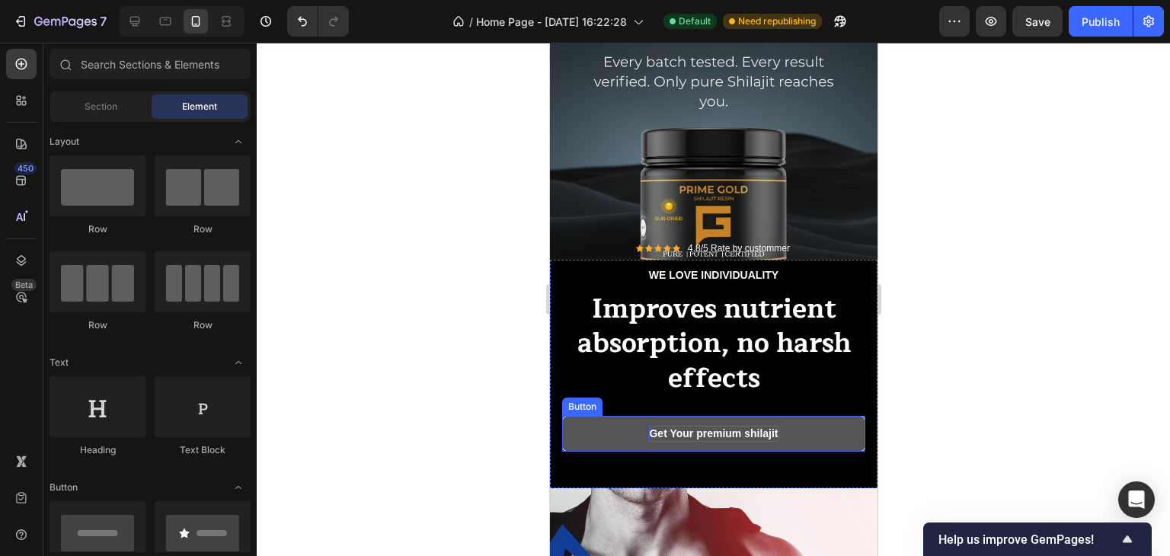
click at [677, 435] on p "Get Your premium shilajit" at bounding box center [712, 434] width 129 height 16
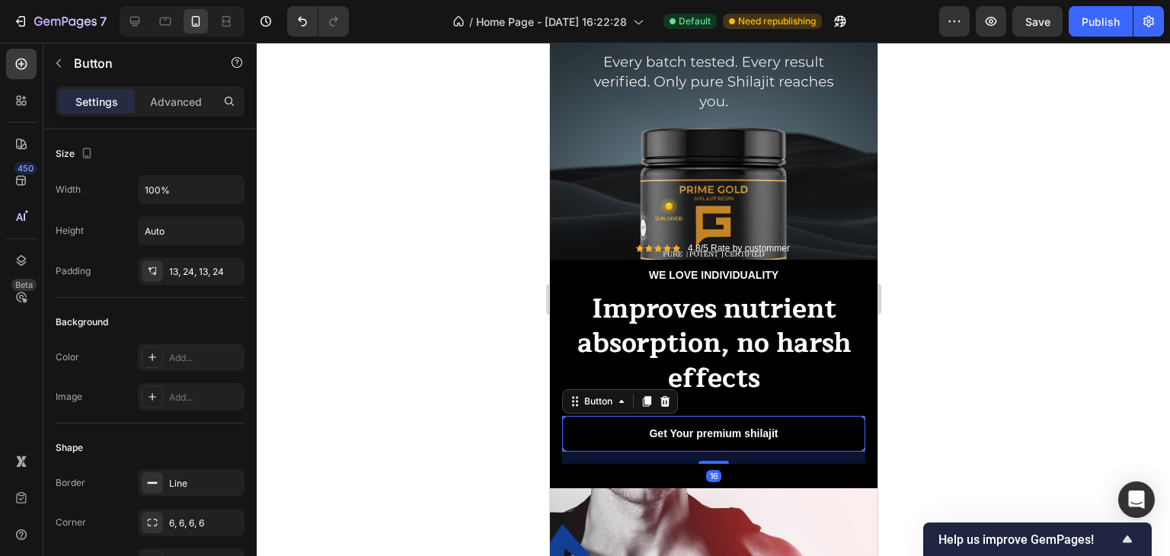
scroll to position [507, 0]
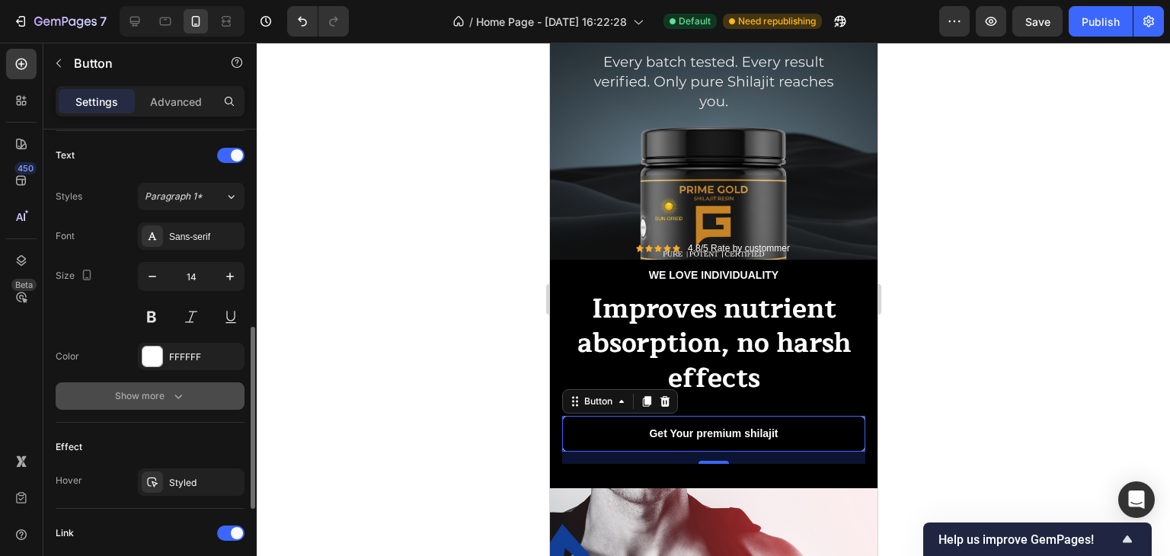
click at [175, 395] on icon "button" at bounding box center [178, 397] width 8 height 5
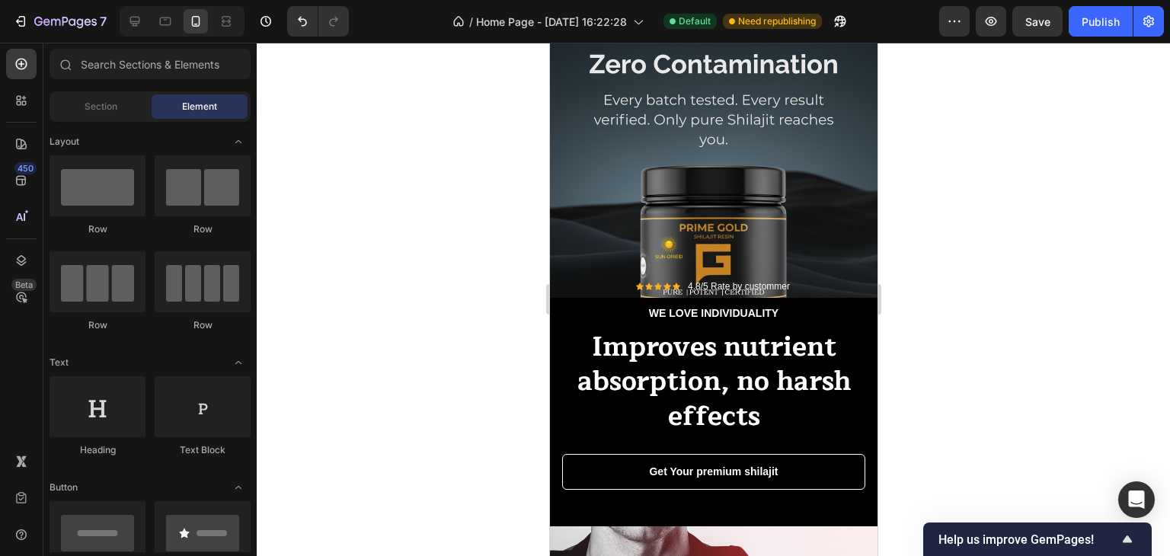
scroll to position [5740, 0]
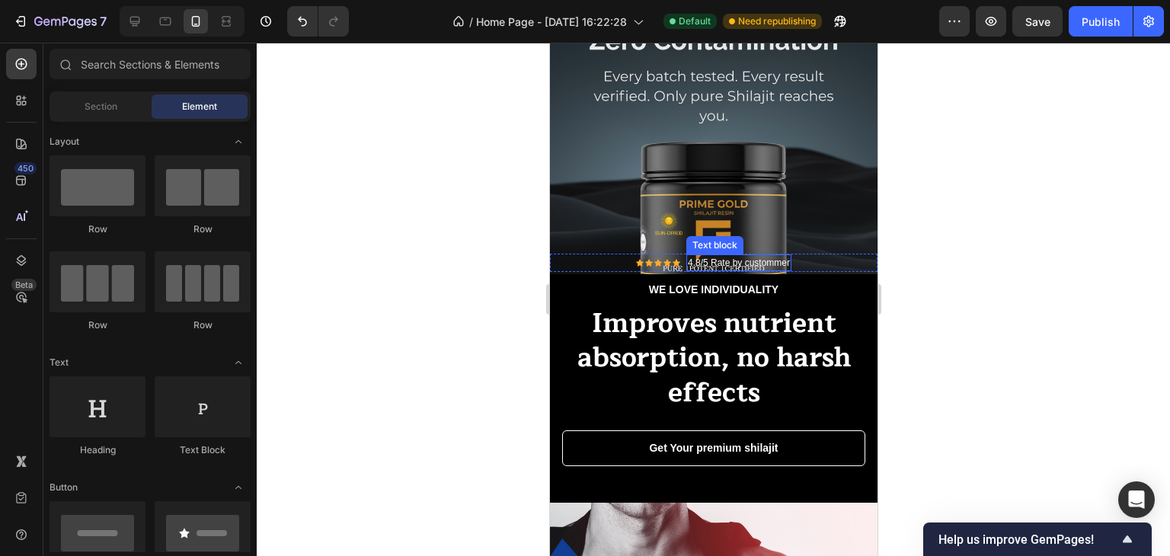
click at [723, 261] on p "4.8/5 Rate by custommer" at bounding box center [738, 263] width 102 height 14
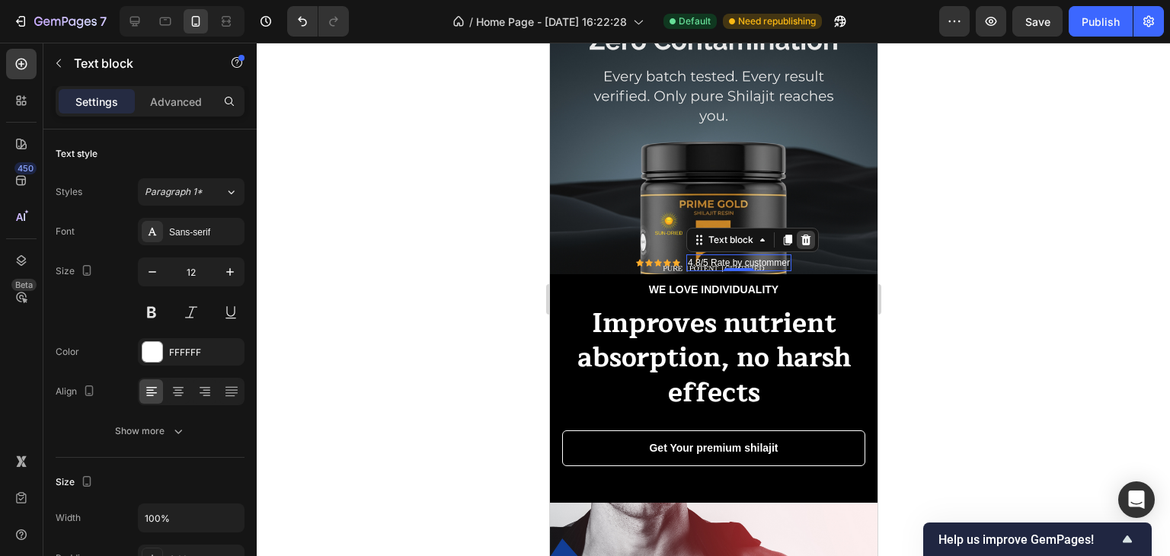
click at [801, 241] on icon at bounding box center [805, 239] width 10 height 11
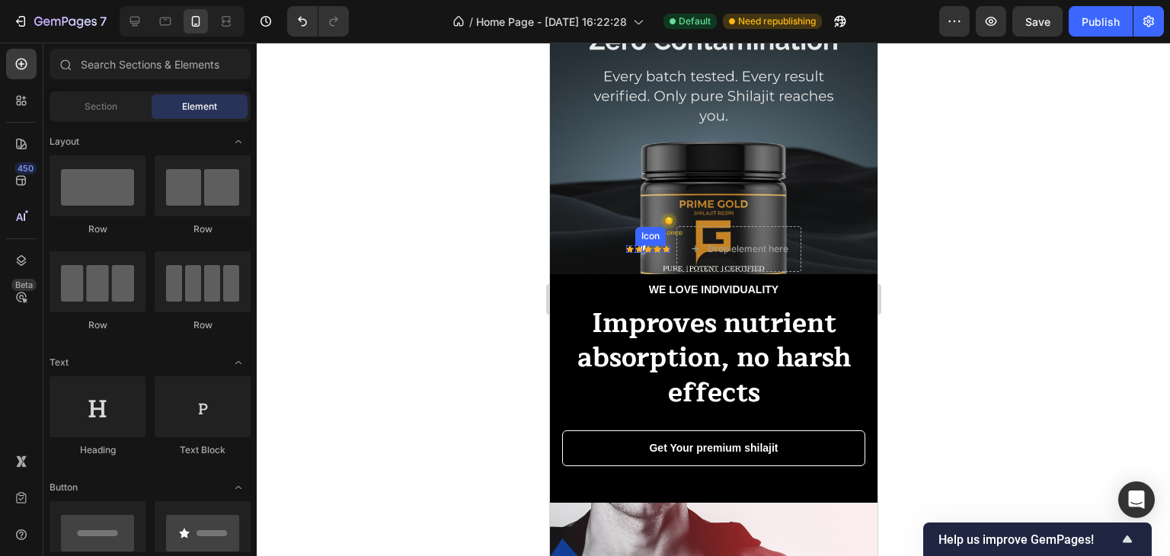
click at [634, 247] on div "Icon" at bounding box center [638, 249] width 8 height 8
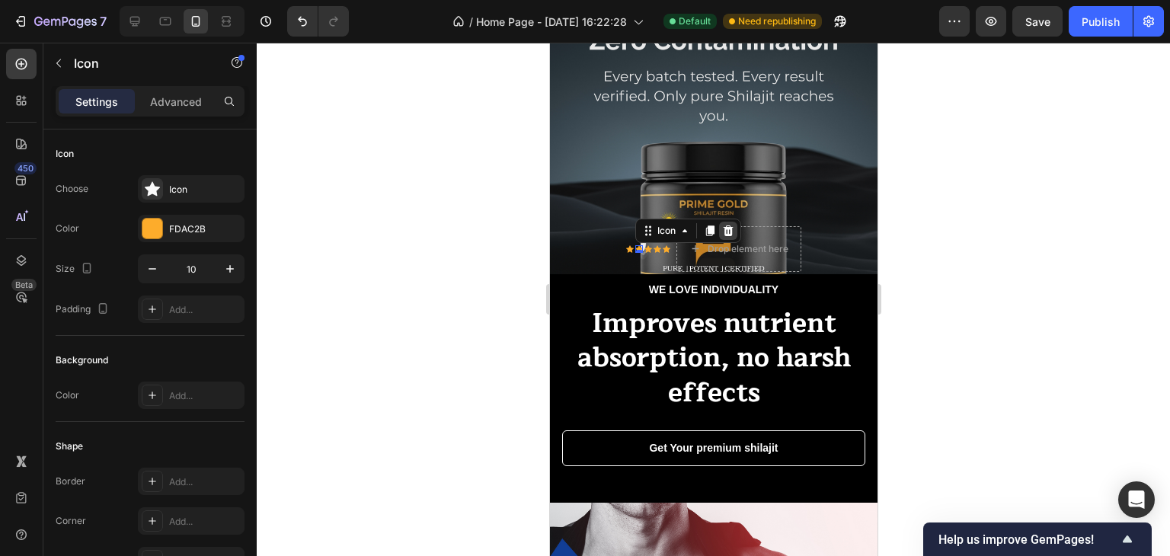
click at [726, 232] on icon at bounding box center [728, 230] width 10 height 11
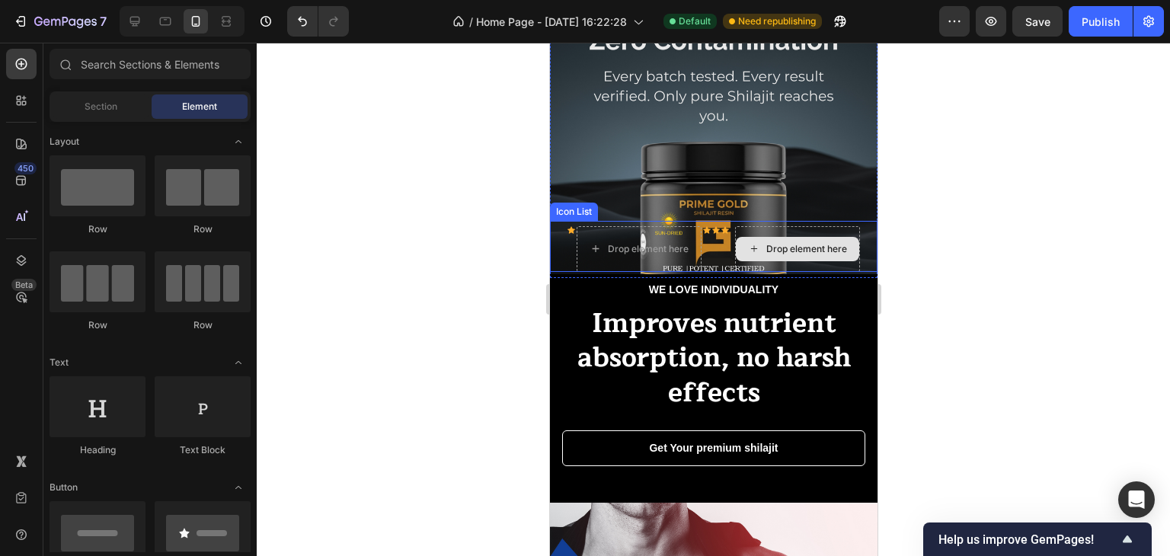
click at [750, 251] on icon at bounding box center [753, 248] width 6 height 6
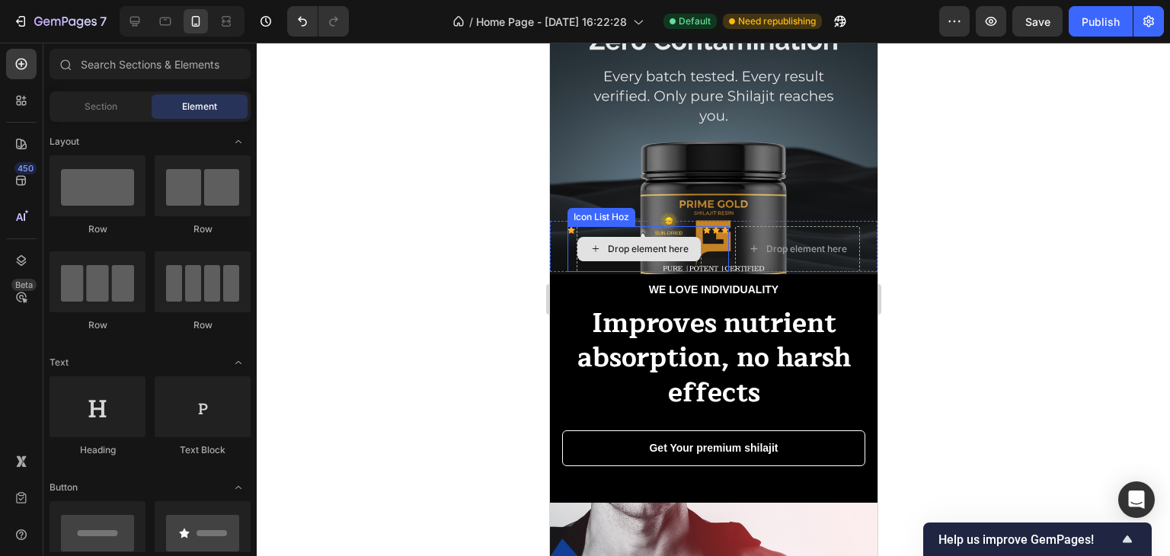
click at [592, 231] on div "Drop element here" at bounding box center [638, 249] width 125 height 46
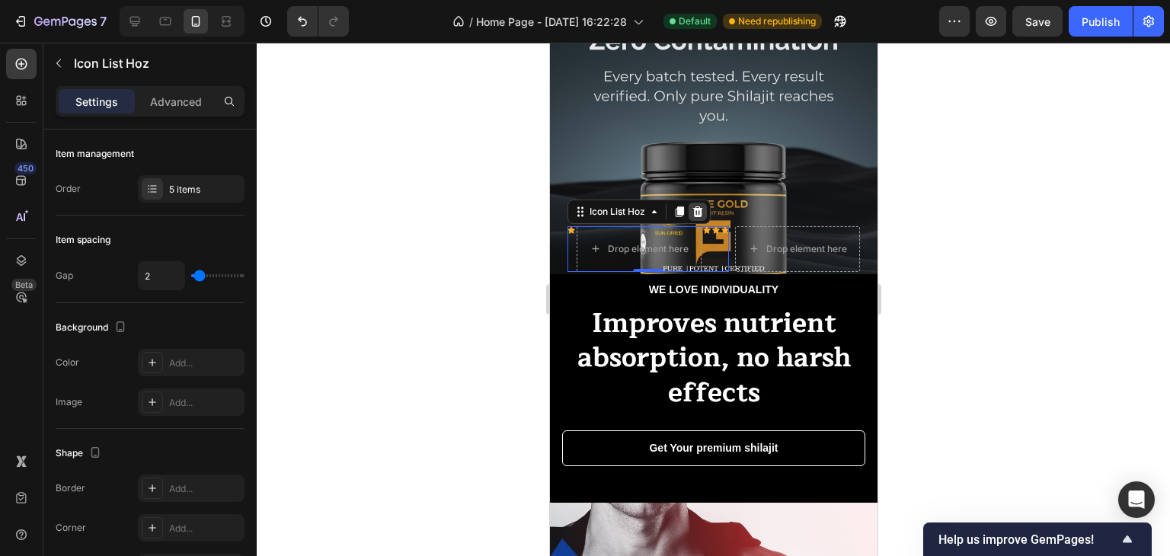
click at [697, 214] on icon at bounding box center [697, 212] width 12 height 12
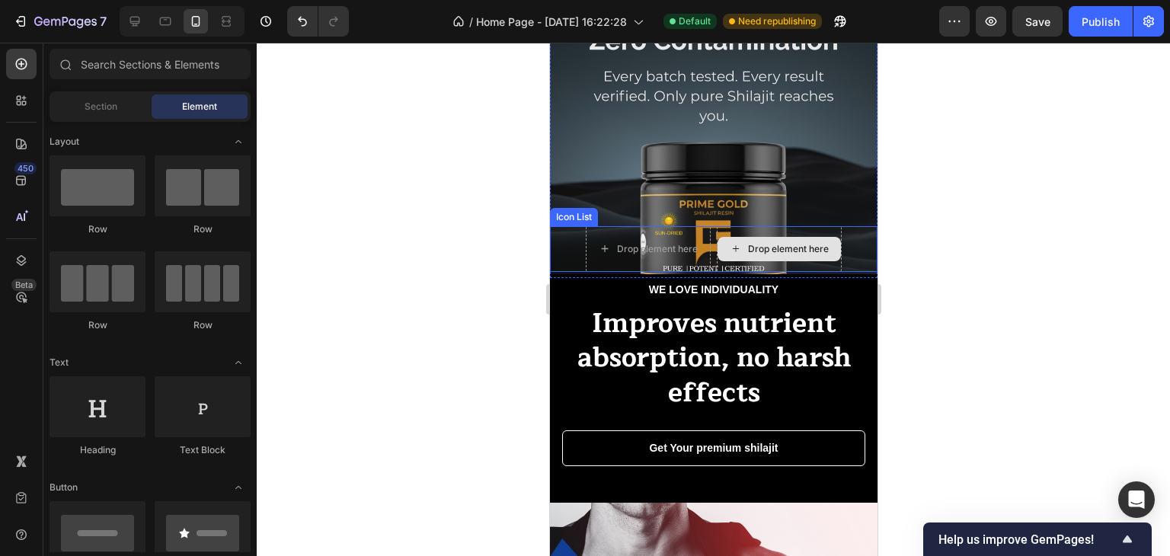
click at [737, 231] on div "Drop element here" at bounding box center [778, 249] width 125 height 46
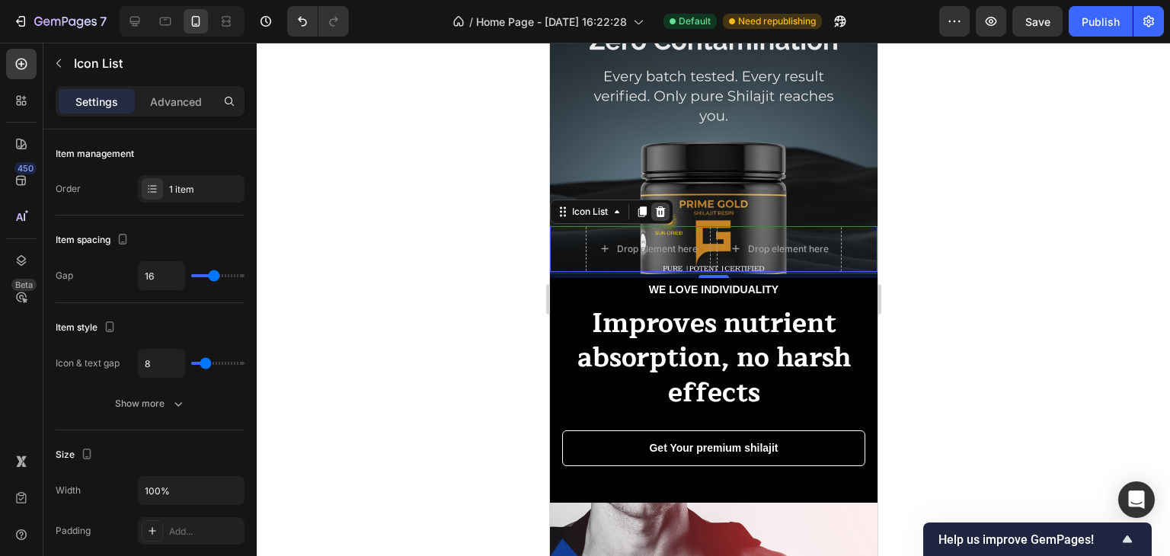
click at [665, 211] on icon at bounding box center [660, 212] width 12 height 12
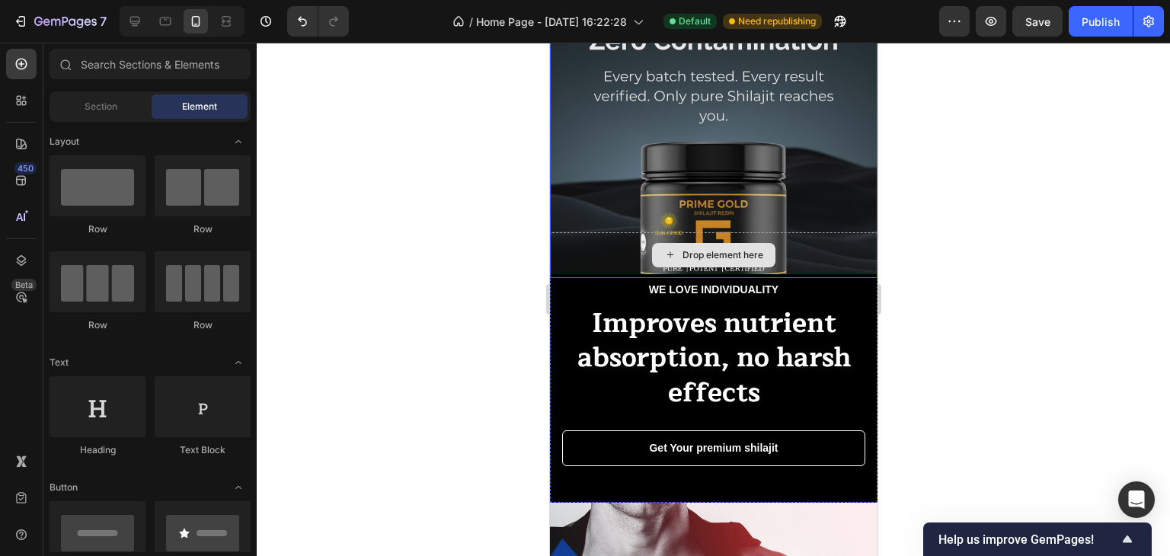
click at [796, 243] on div "Drop element here" at bounding box center [713, 255] width 328 height 46
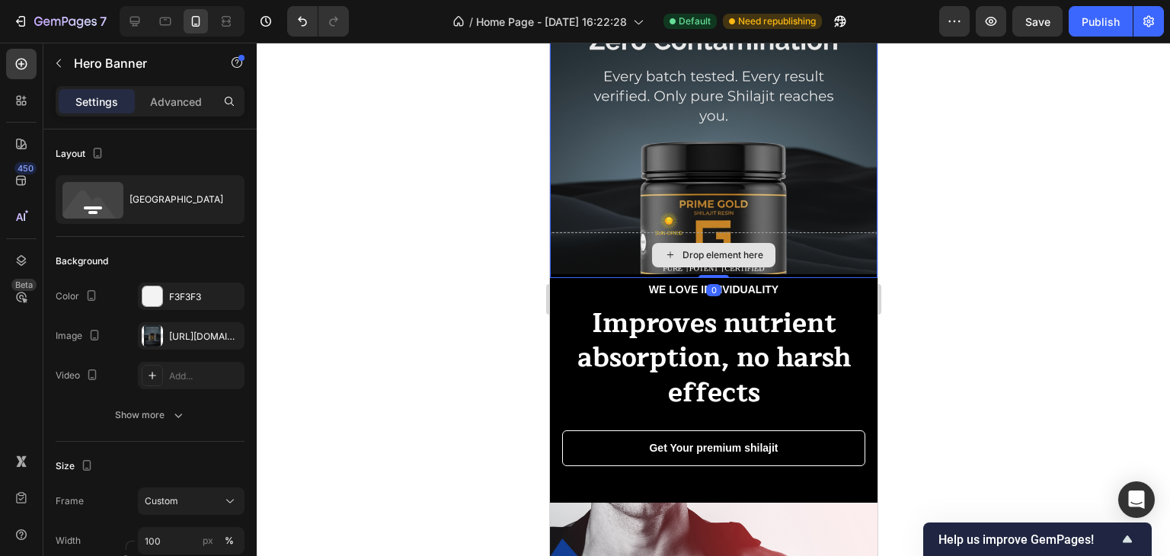
click at [599, 244] on div "Drop element here" at bounding box center [713, 255] width 328 height 46
click at [600, 251] on div "Drop element here" at bounding box center [713, 255] width 328 height 46
click at [780, 255] on div "Drop element here" at bounding box center [713, 255] width 328 height 46
click at [612, 251] on div "Drop element here" at bounding box center [713, 255] width 328 height 46
click at [608, 250] on div "Drop element here" at bounding box center [713, 255] width 328 height 46
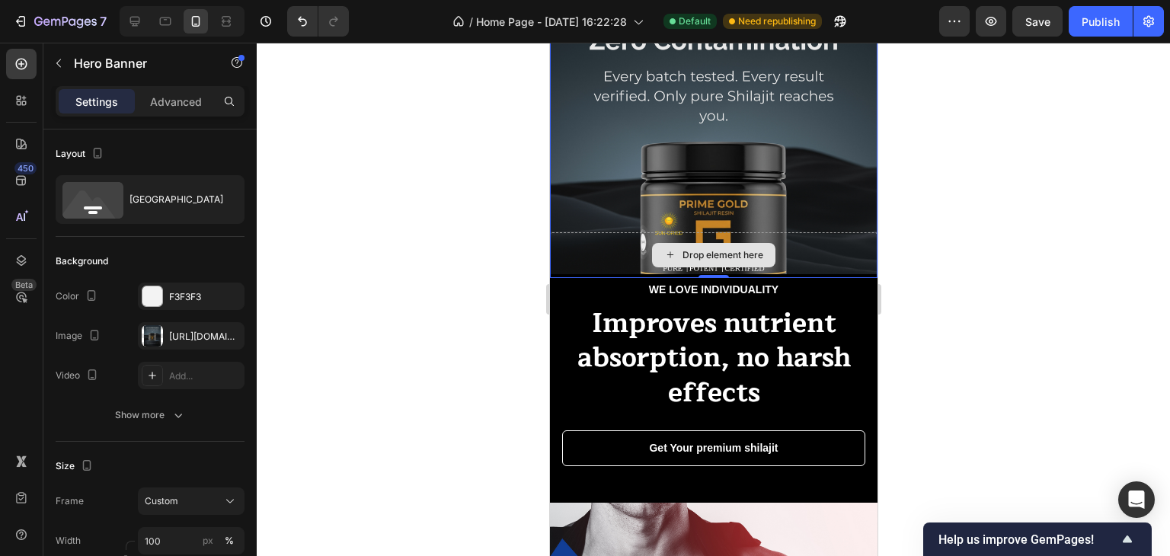
click at [608, 250] on div "Drop element here" at bounding box center [713, 255] width 328 height 46
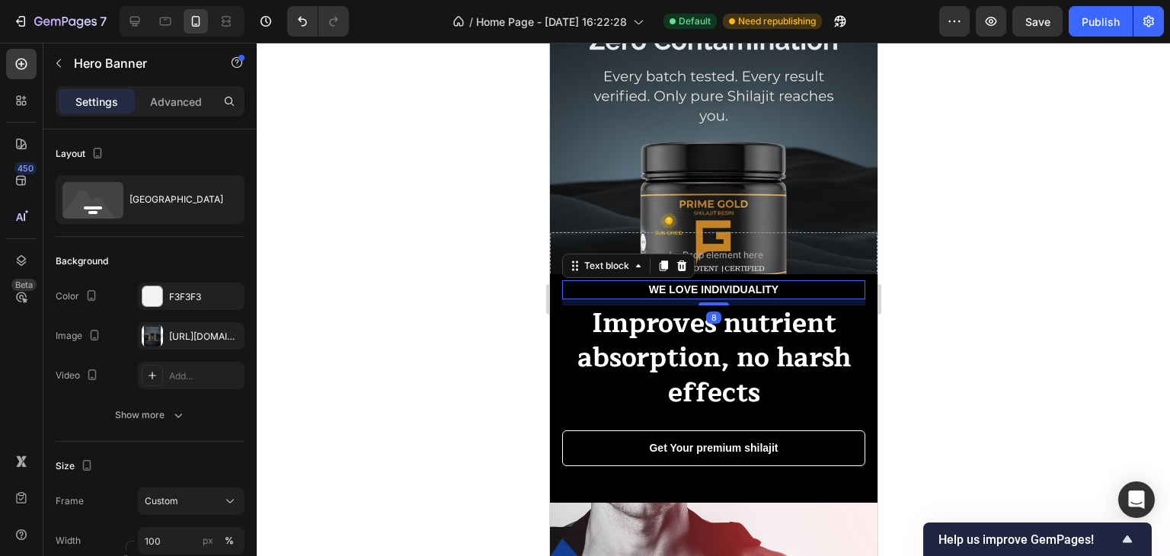
click at [589, 293] on p "WE LOVE INDIVIDUALITY" at bounding box center [713, 290] width 300 height 16
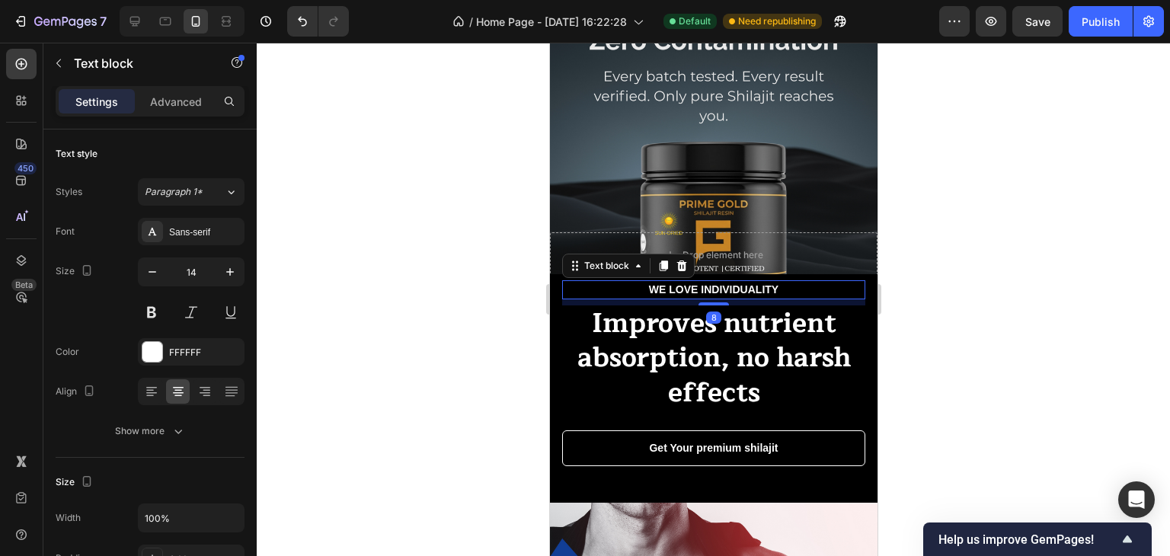
click at [462, 305] on div at bounding box center [713, 299] width 913 height 513
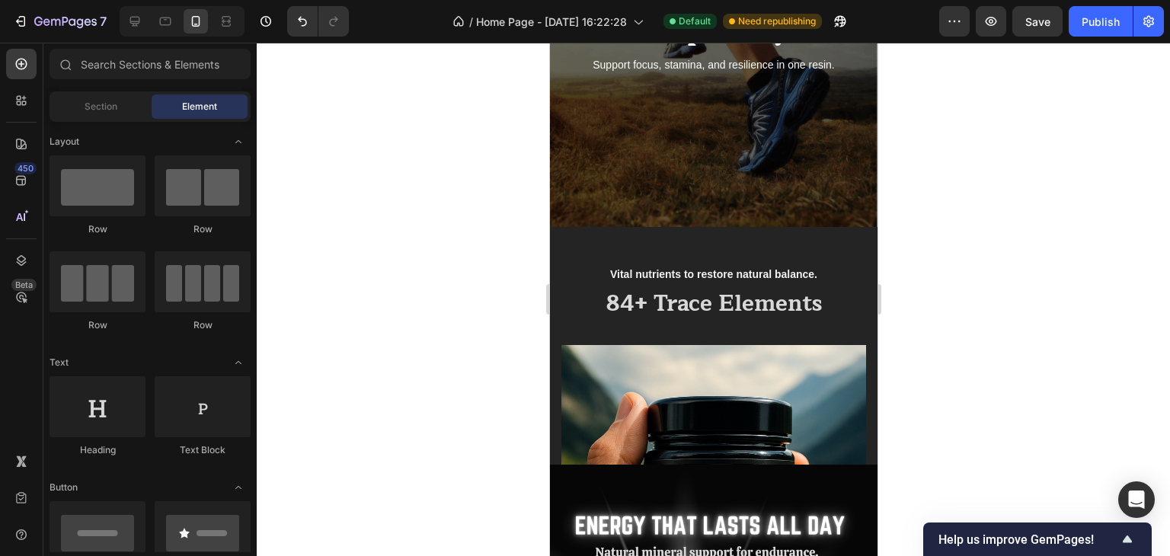
scroll to position [4981, 0]
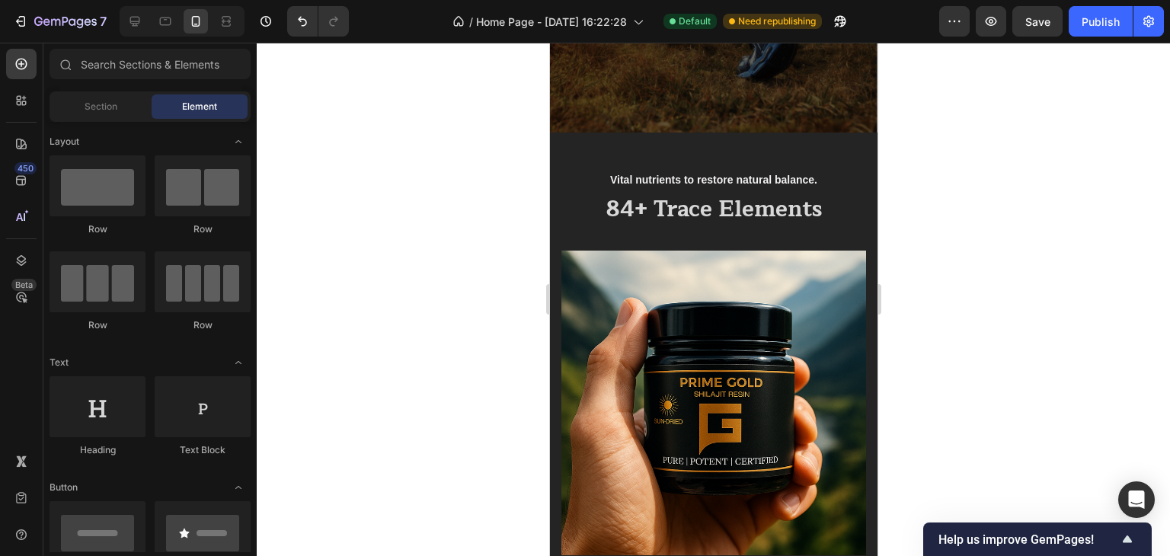
drag, startPoint x: 866, startPoint y: 365, endPoint x: 1427, endPoint y: 369, distance: 560.6
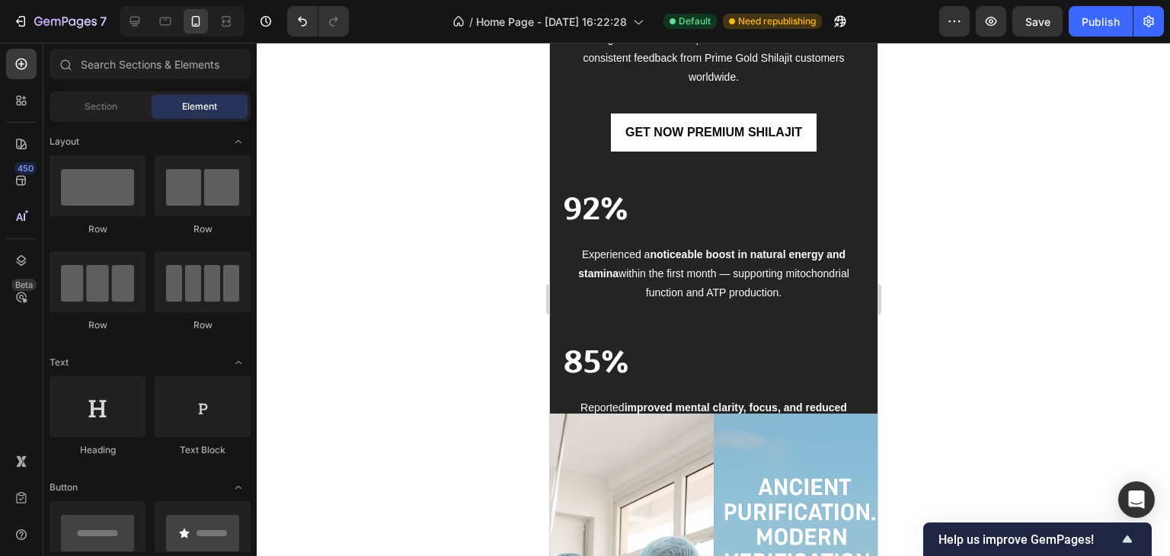
scroll to position [3531, 0]
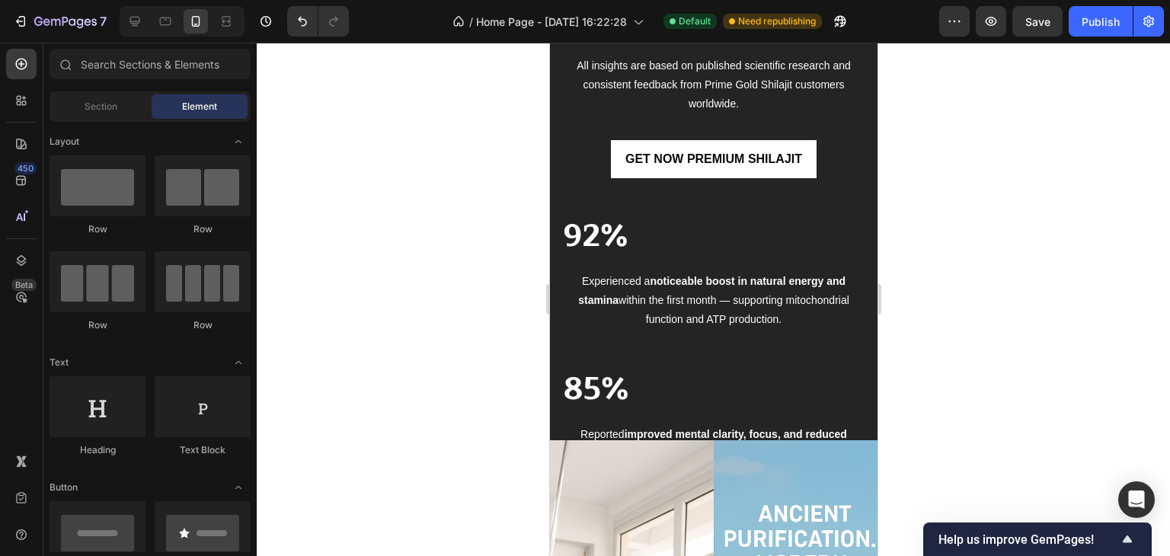
drag, startPoint x: 871, startPoint y: 260, endPoint x: 1430, endPoint y: 278, distance: 558.6
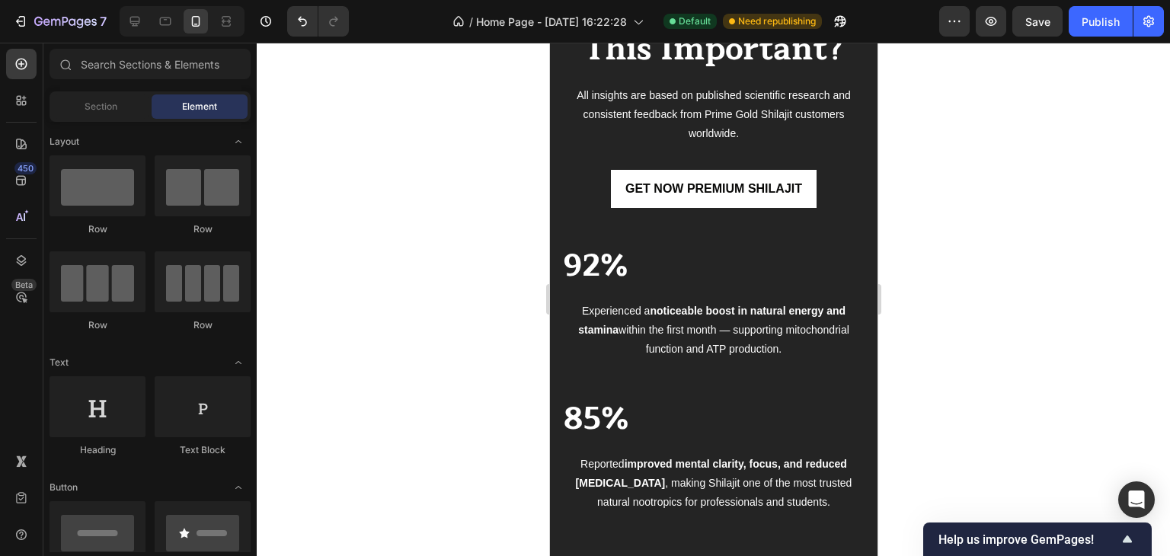
scroll to position [3461, 0]
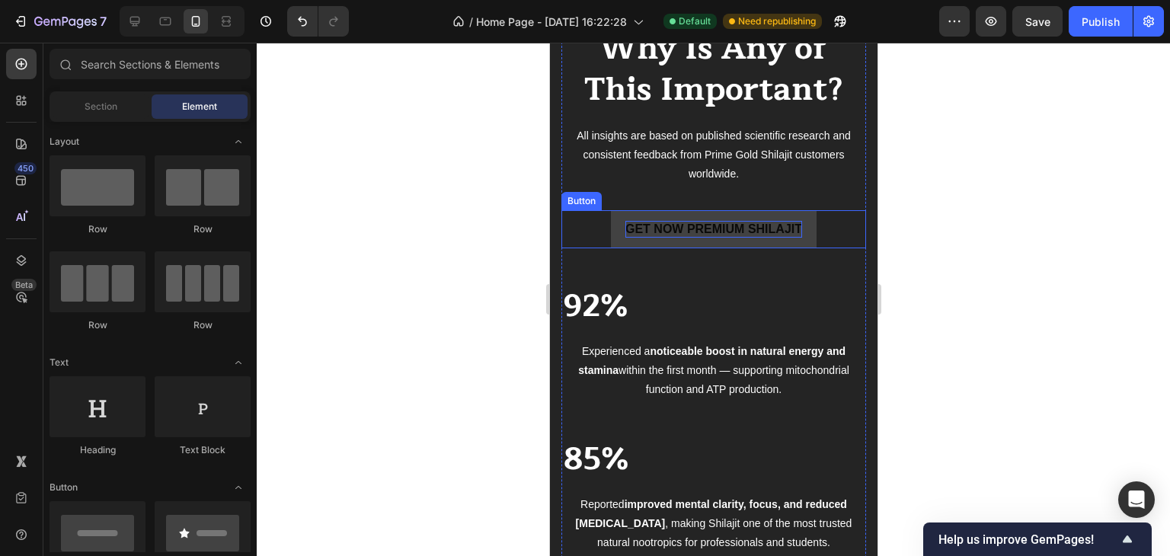
click at [761, 230] on span "GET NOW PREMIUM SHILAJIT" at bounding box center [713, 228] width 177 height 13
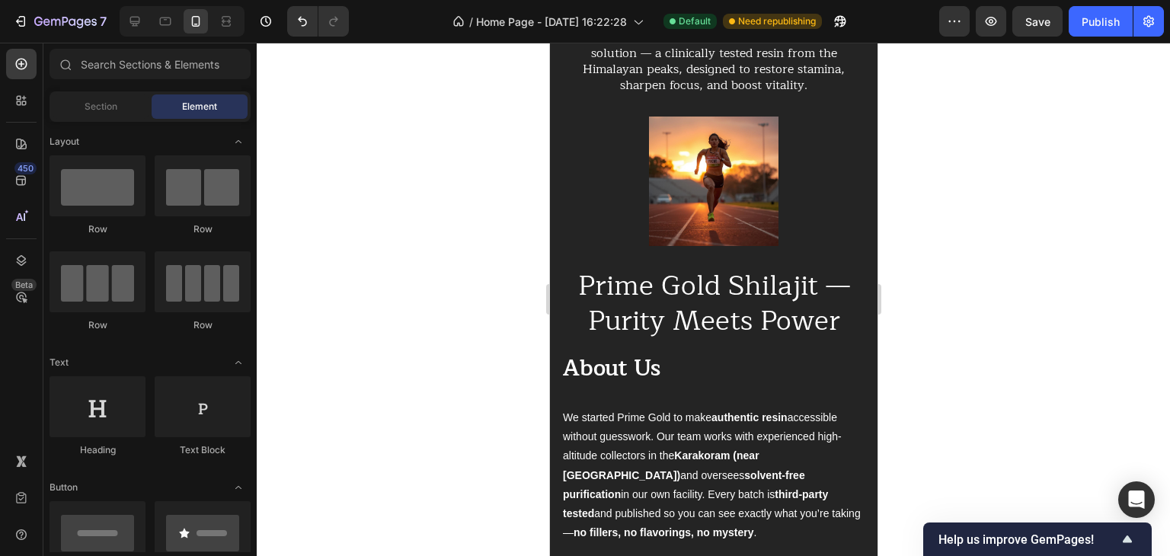
scroll to position [2143, 0]
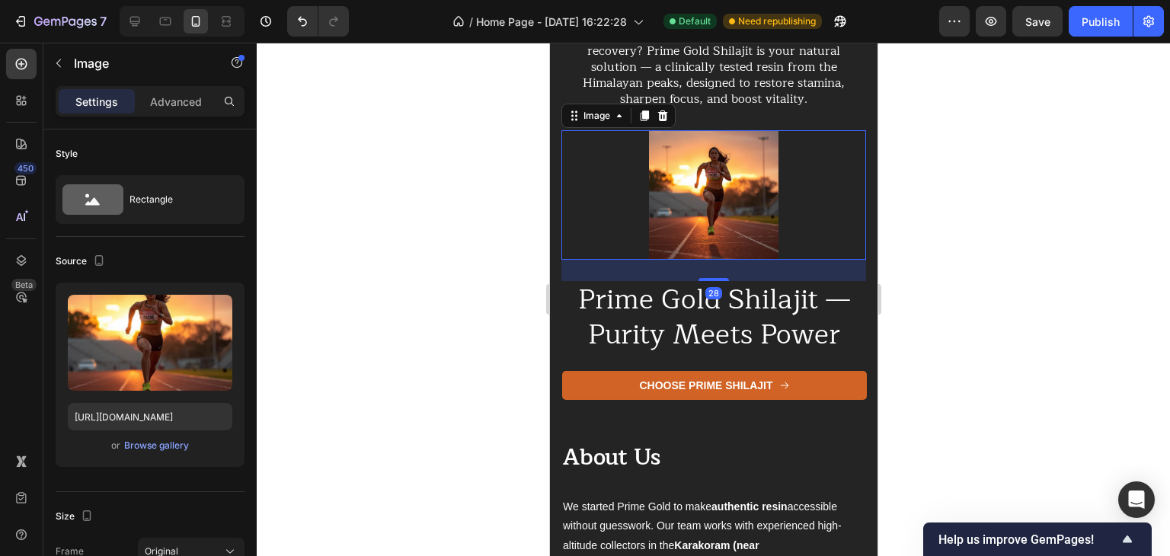
click at [708, 247] on img at bounding box center [712, 194] width 129 height 129
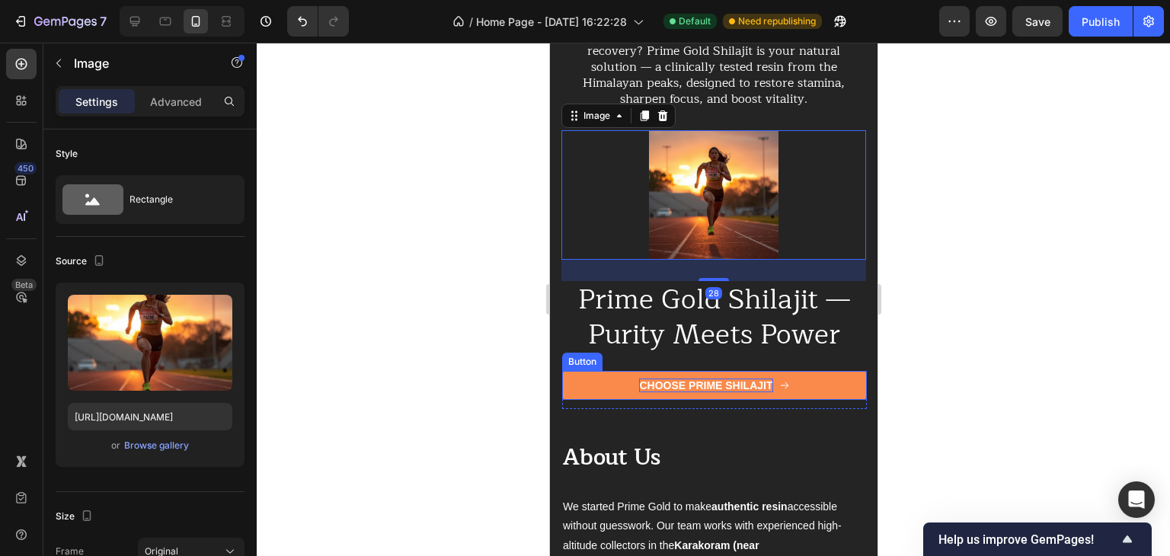
click at [666, 379] on p "CHOOSE PRIME SHILAJIT" at bounding box center [704, 386] width 133 height 14
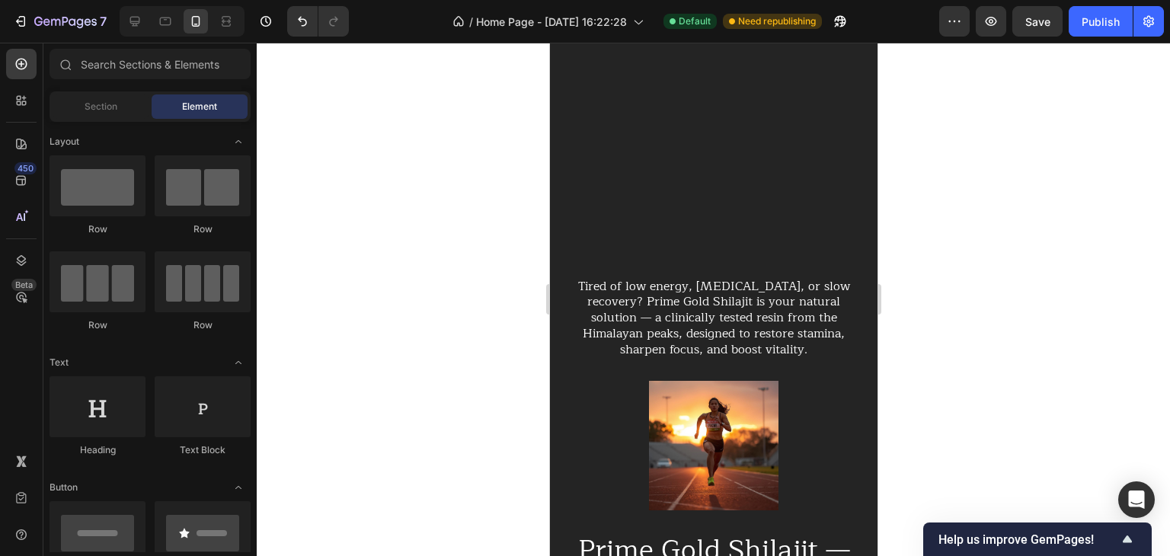
scroll to position [1690, 0]
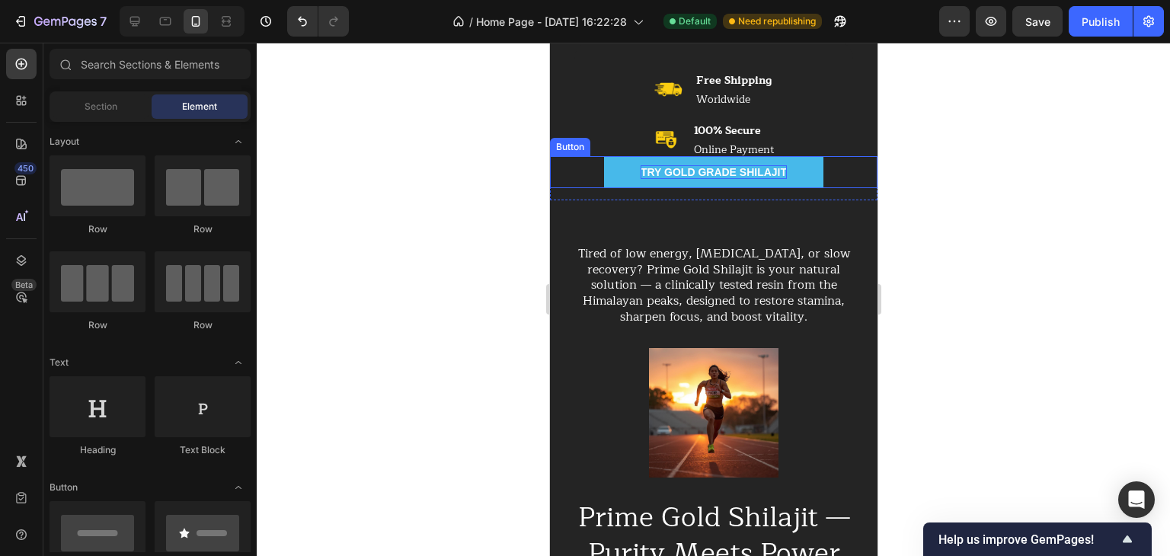
click at [699, 171] on p "TRY GOLD GRADE SHILAJIT" at bounding box center [713, 172] width 146 height 14
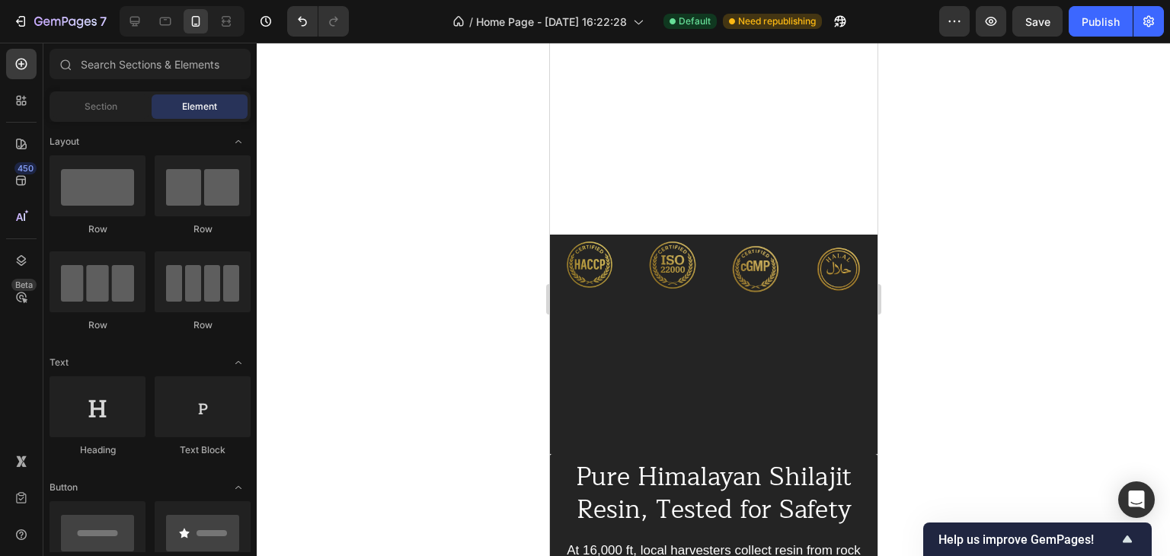
scroll to position [765, 0]
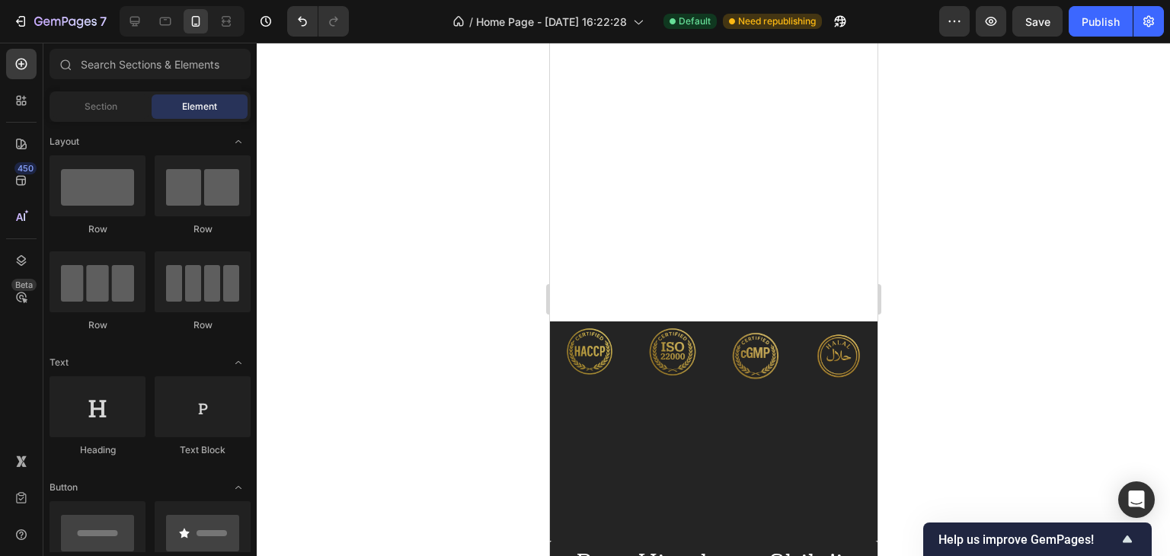
drag, startPoint x: 871, startPoint y: 143, endPoint x: 1427, endPoint y: 146, distance: 555.3
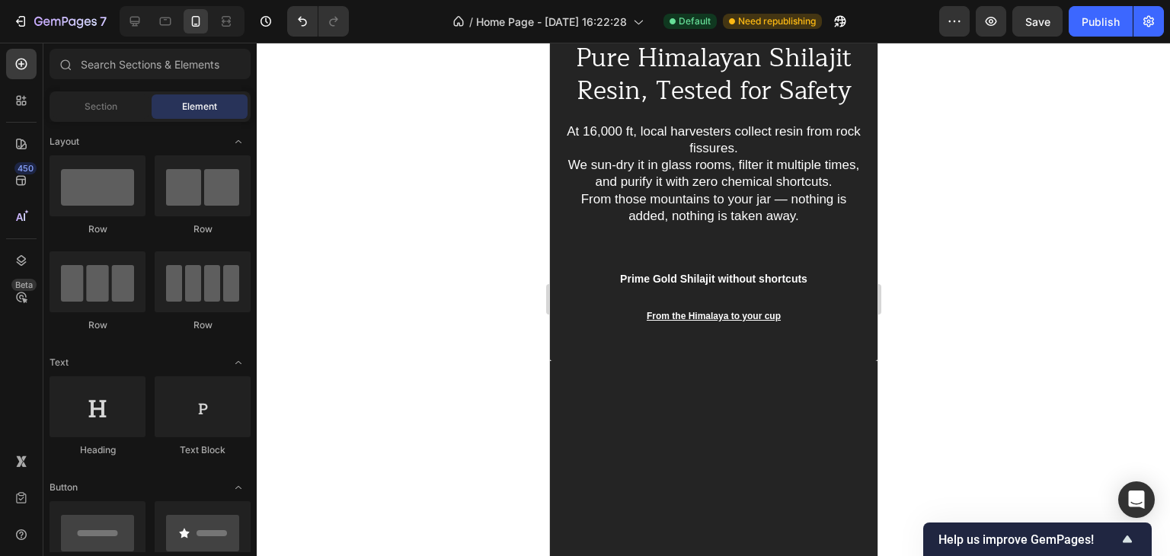
scroll to position [598, 0]
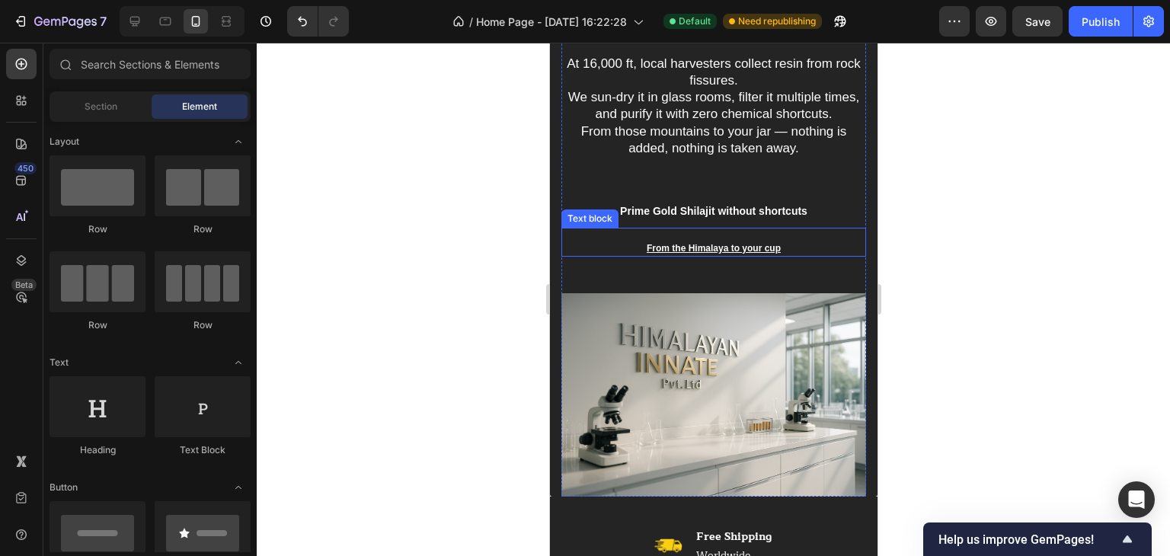
click at [677, 248] on u "From the Himalaya to your cup" at bounding box center [713, 248] width 134 height 11
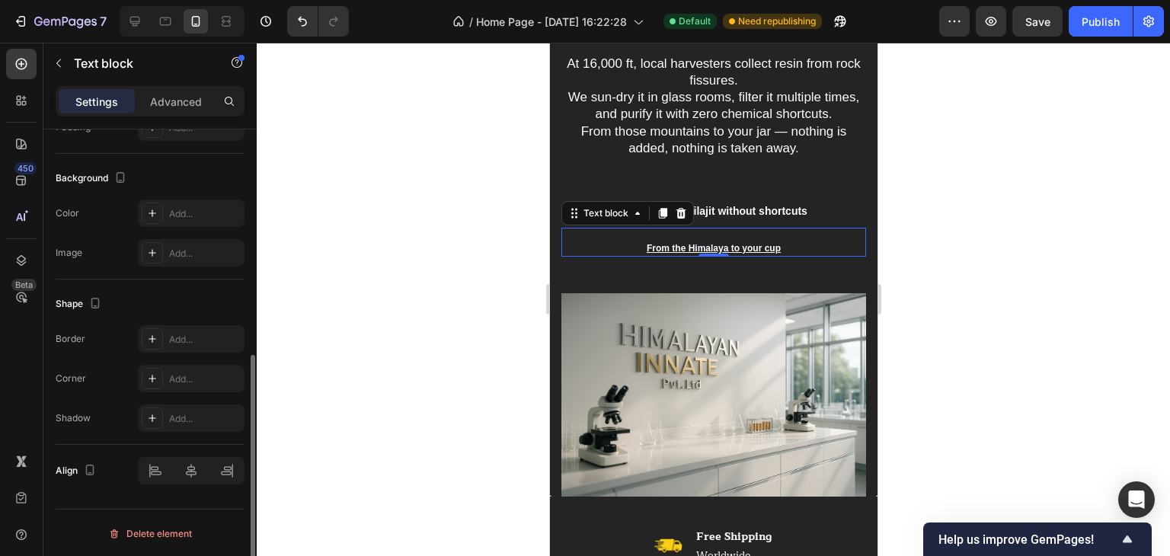
scroll to position [0, 0]
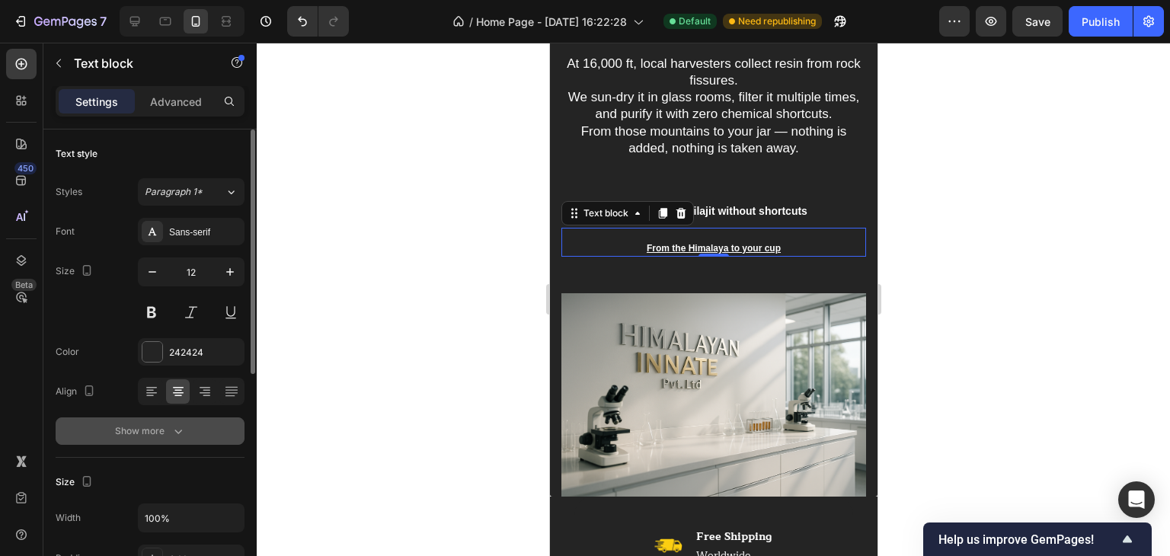
click at [170, 438] on button "Show more" at bounding box center [150, 430] width 189 height 27
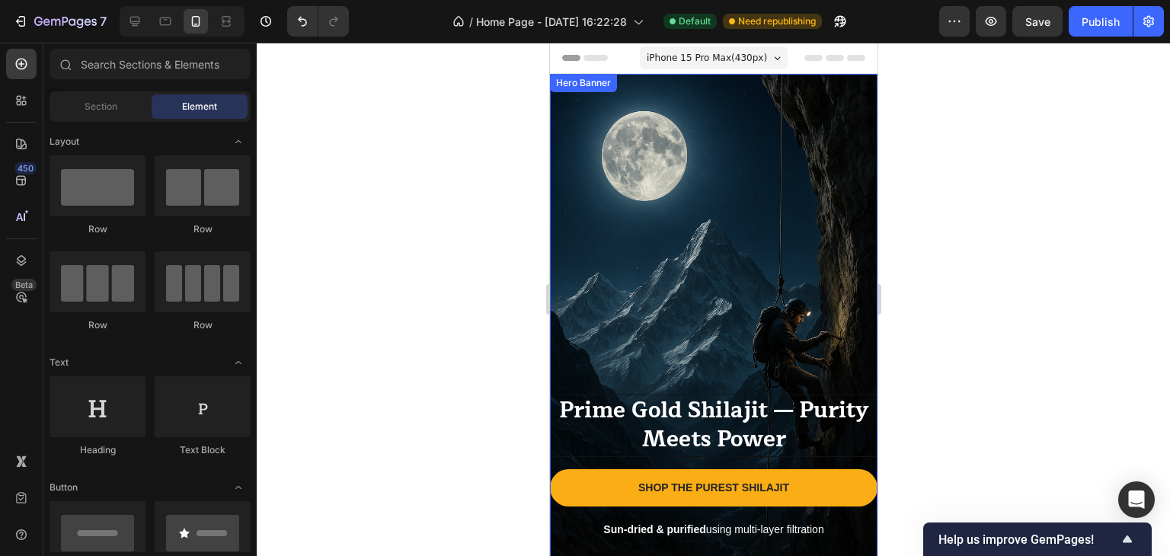
click at [648, 231] on div "Overlay" at bounding box center [713, 319] width 328 height 491
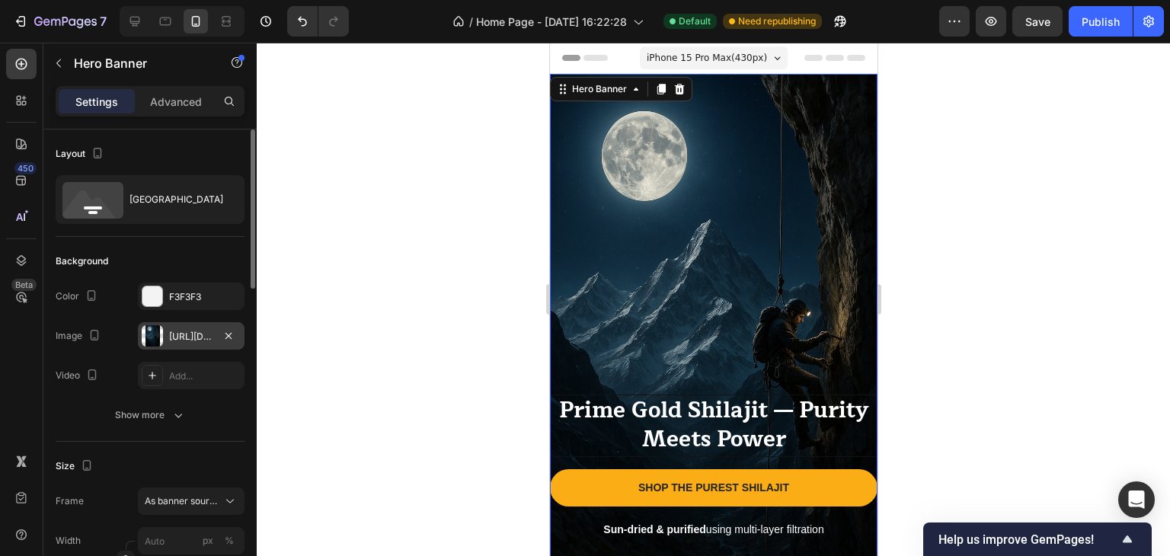
click at [178, 336] on div "https://cdn.shopify.com/s/files/1/0796/2411/0429/files/gempages_547377742321026…" at bounding box center [191, 337] width 44 height 14
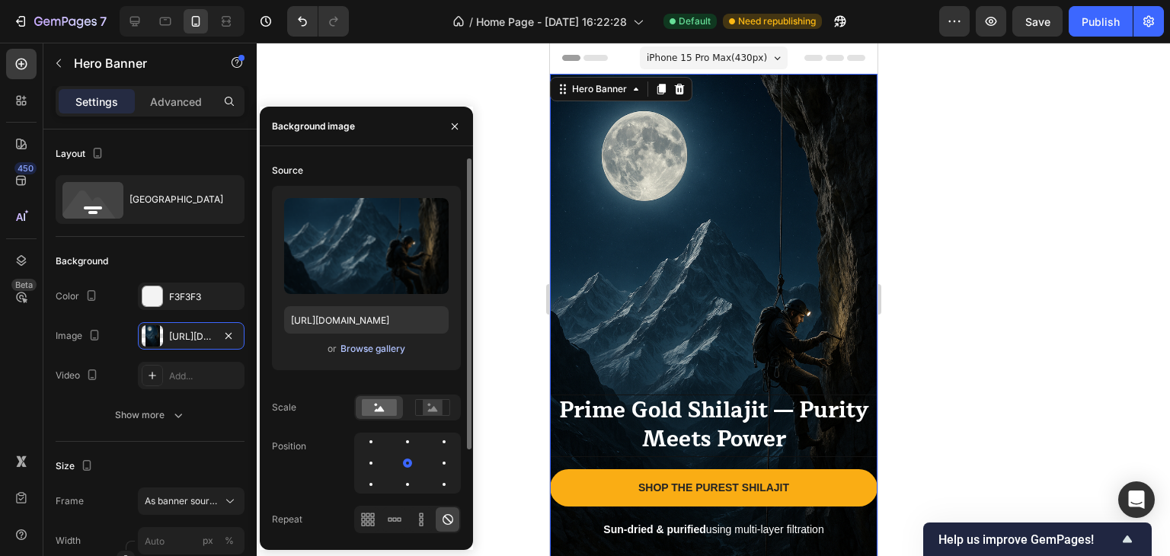
click at [347, 347] on div "Browse gallery" at bounding box center [372, 349] width 65 height 14
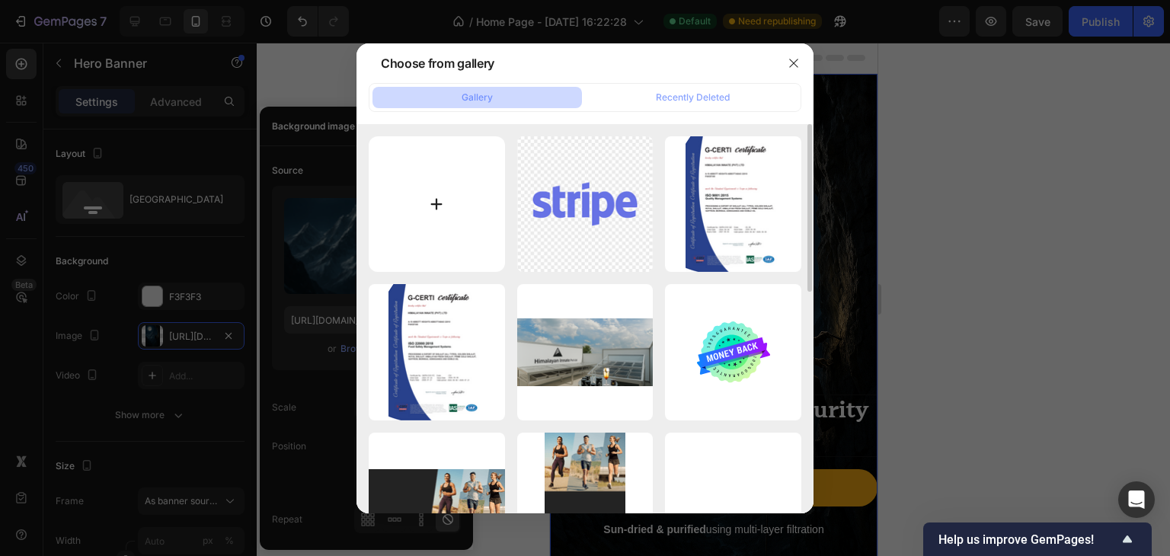
click at [441, 205] on input "file" at bounding box center [437, 204] width 136 height 136
type input "C:\fakepath\20250911_1557_Luxury Himalayan Sunrise_remix_01k4w6n5c8fjqt3fcq3d4s…"
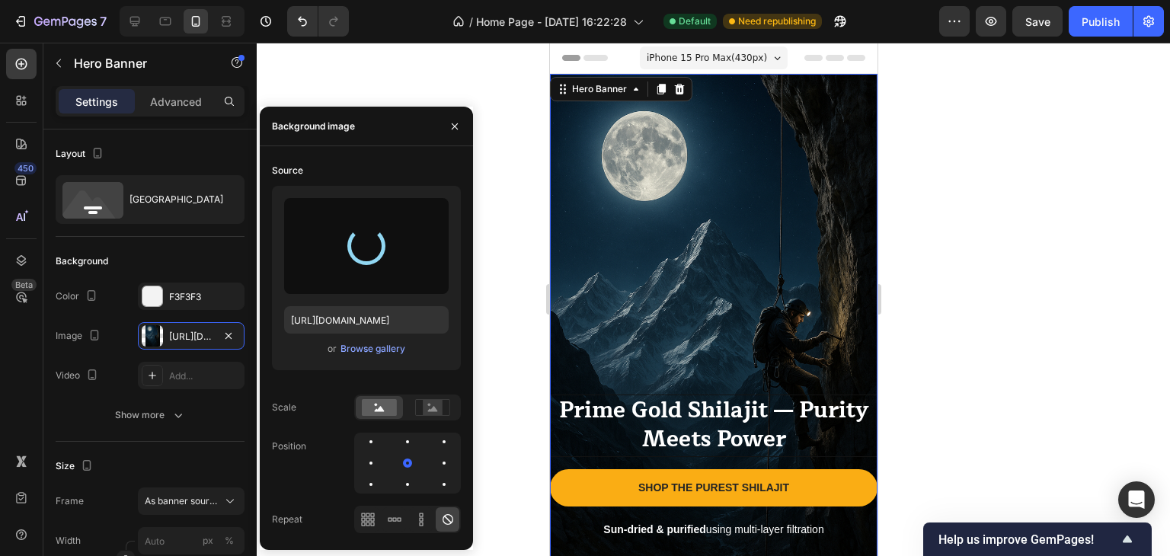
type input "https://cdn.shopify.com/s/files/1/0796/2411/0429/files/gempages_547377742321026…"
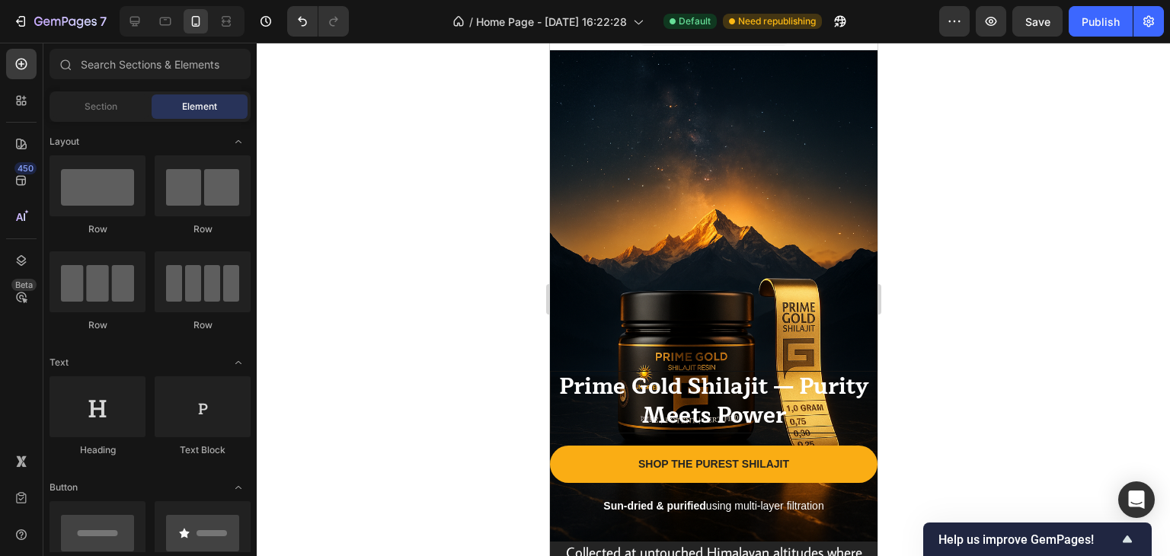
scroll to position [51, 0]
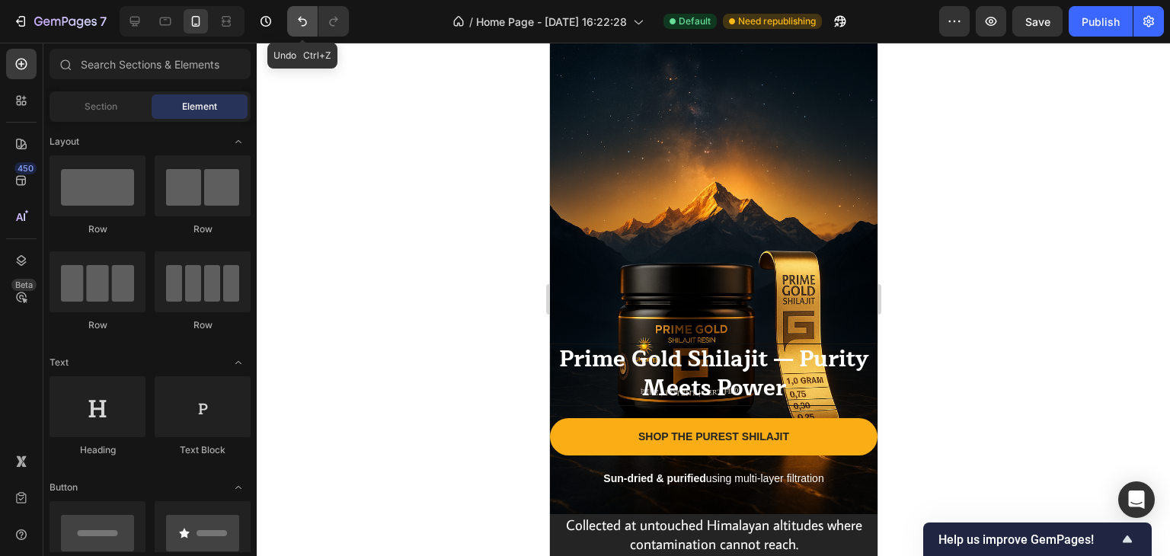
click at [307, 18] on icon "Undo/Redo" at bounding box center [302, 21] width 15 height 15
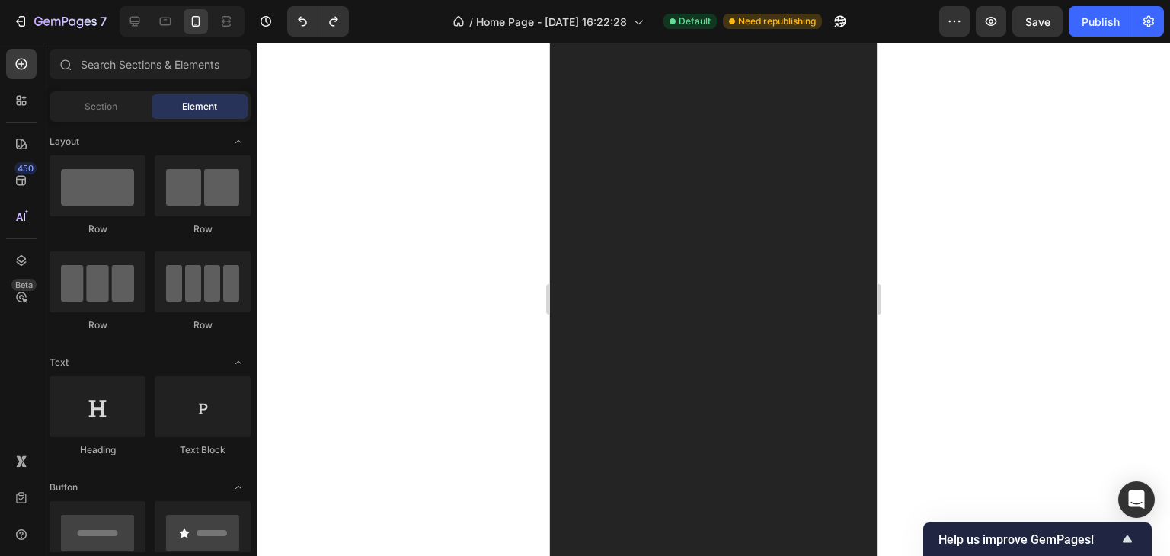
scroll to position [0, 0]
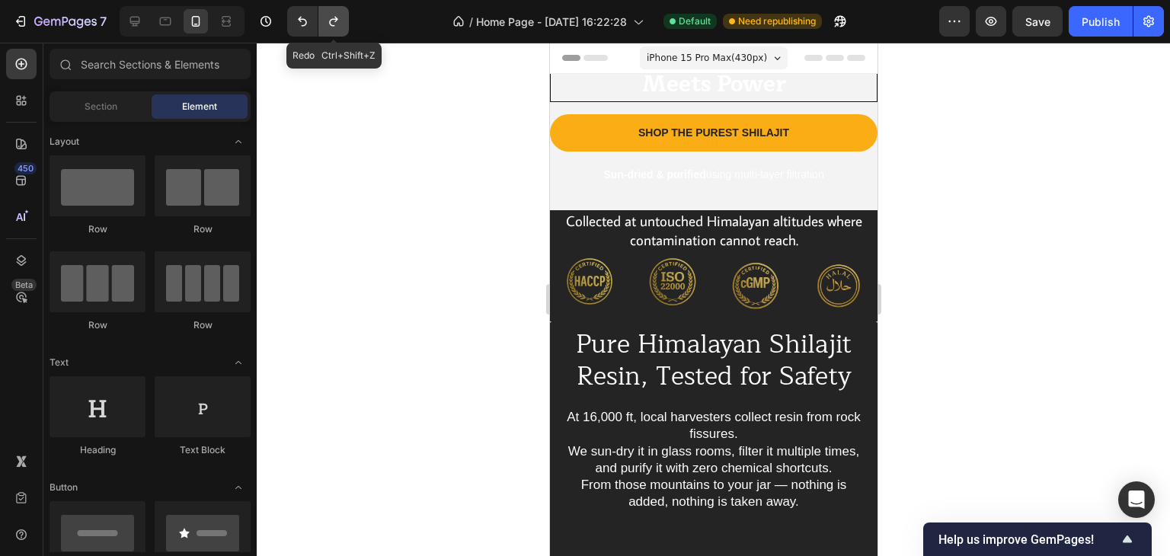
click at [330, 21] on icon "Undo/Redo" at bounding box center [333, 22] width 8 height 10
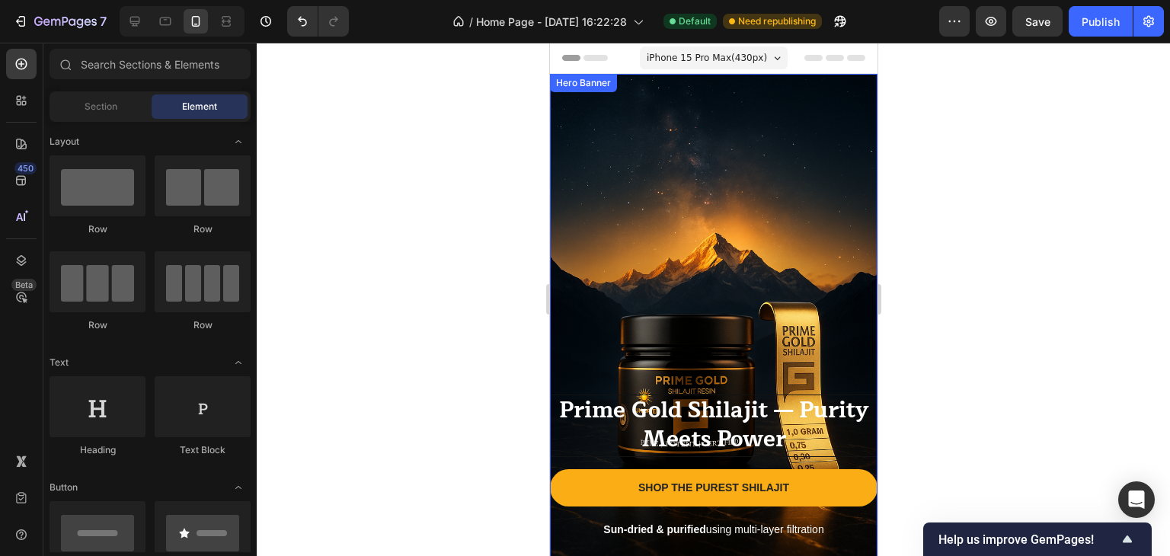
click at [654, 207] on div "Overlay" at bounding box center [713, 319] width 328 height 491
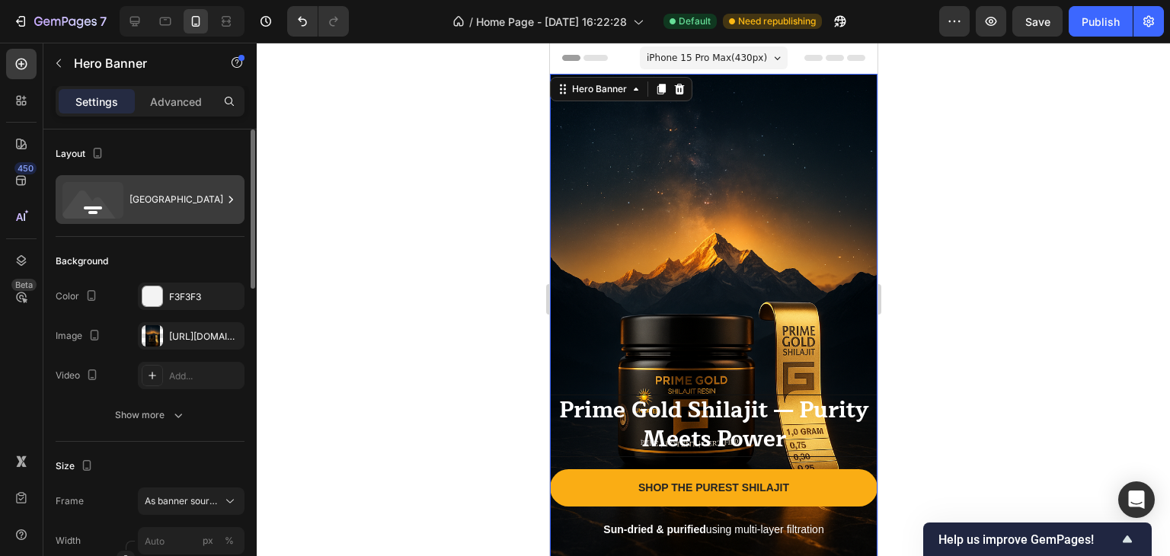
click at [224, 203] on icon at bounding box center [230, 199] width 15 height 15
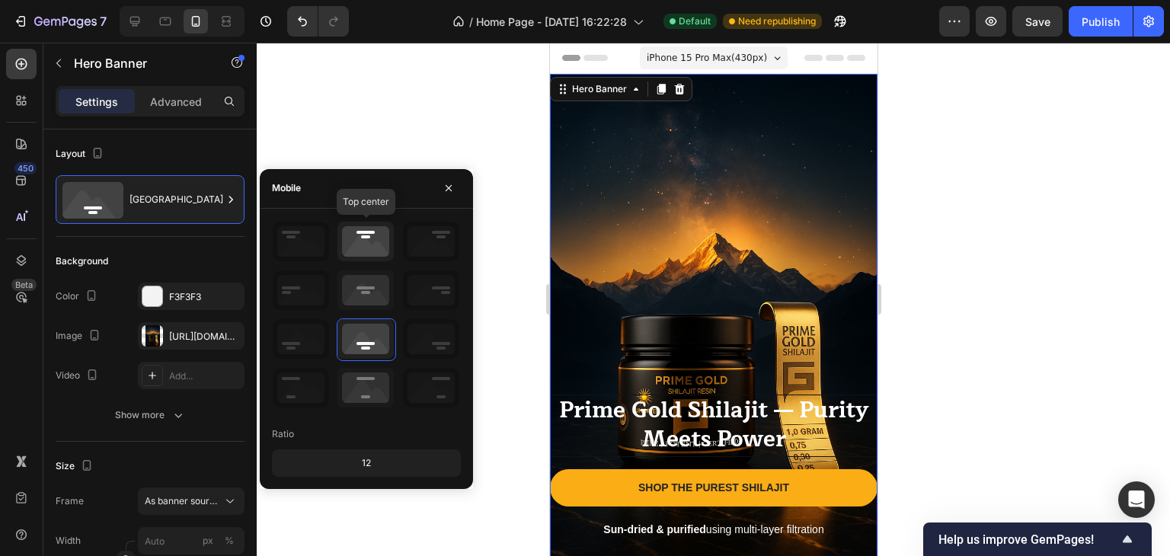
click at [355, 237] on icon at bounding box center [365, 242] width 56 height 40
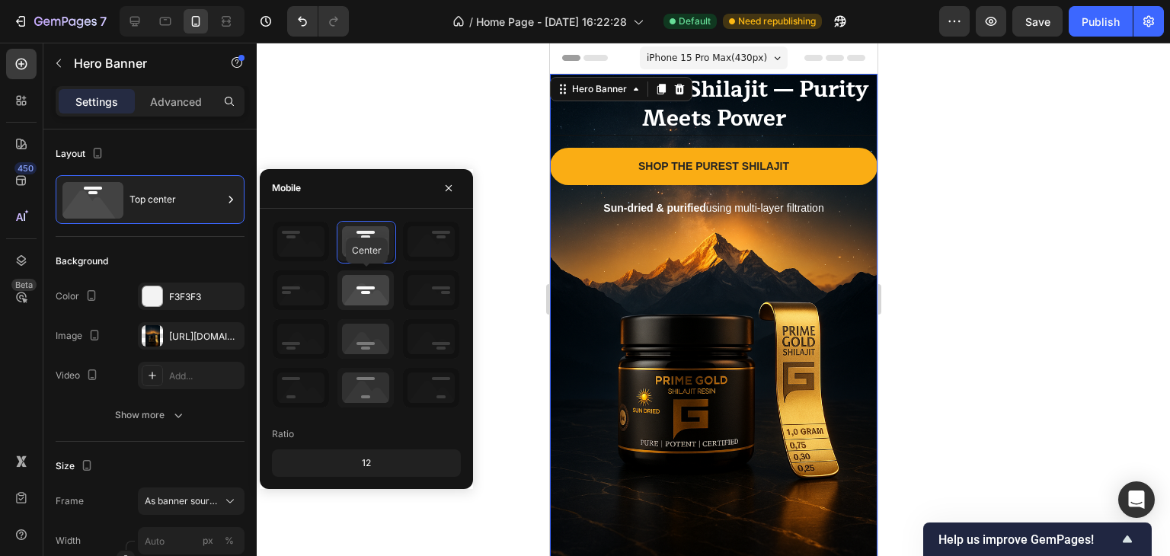
click at [366, 290] on icon at bounding box center [365, 290] width 56 height 40
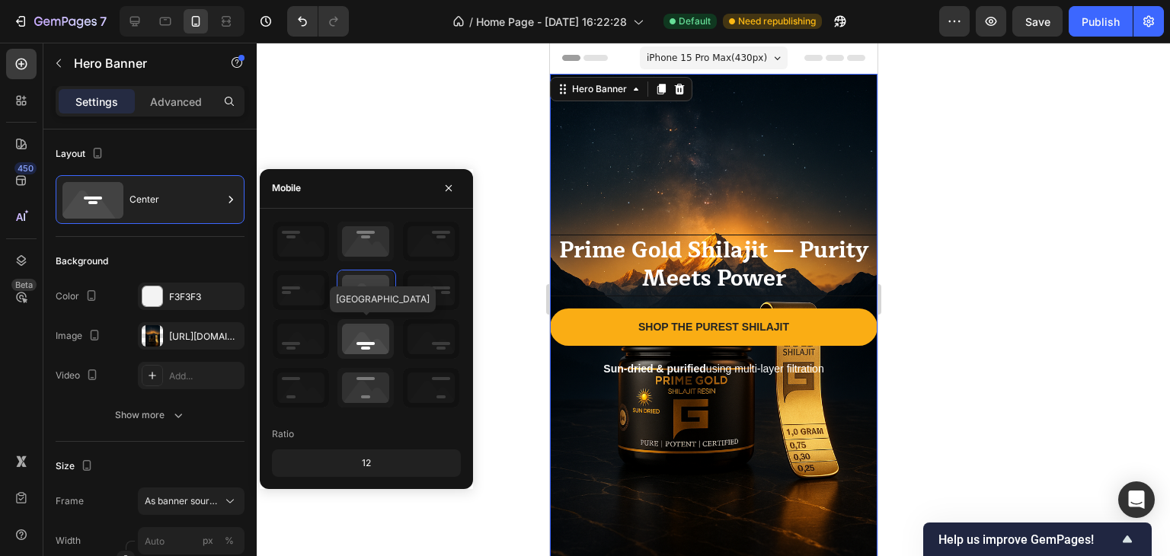
click at [369, 334] on icon at bounding box center [365, 339] width 56 height 40
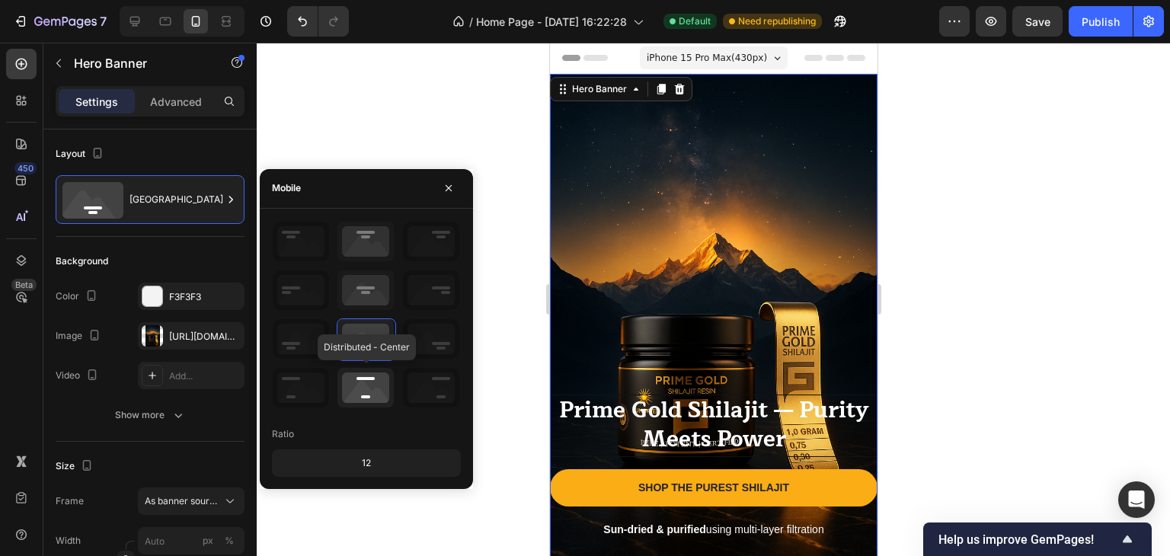
click at [375, 374] on icon at bounding box center [365, 388] width 56 height 40
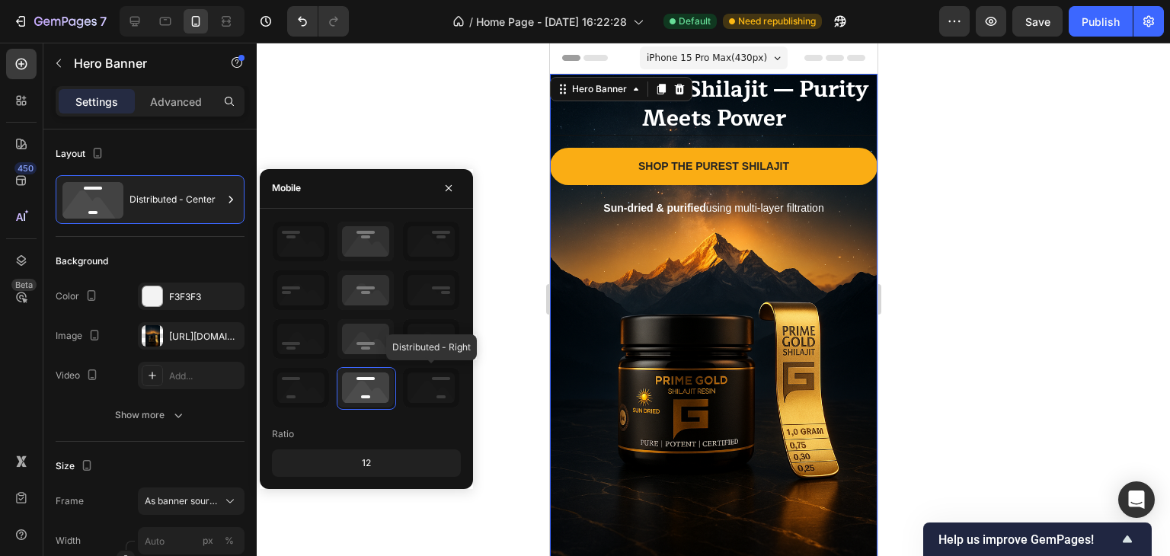
click at [444, 384] on icon at bounding box center [431, 388] width 56 height 40
click at [439, 343] on icon at bounding box center [431, 339] width 56 height 40
click at [292, 347] on icon at bounding box center [301, 339] width 56 height 40
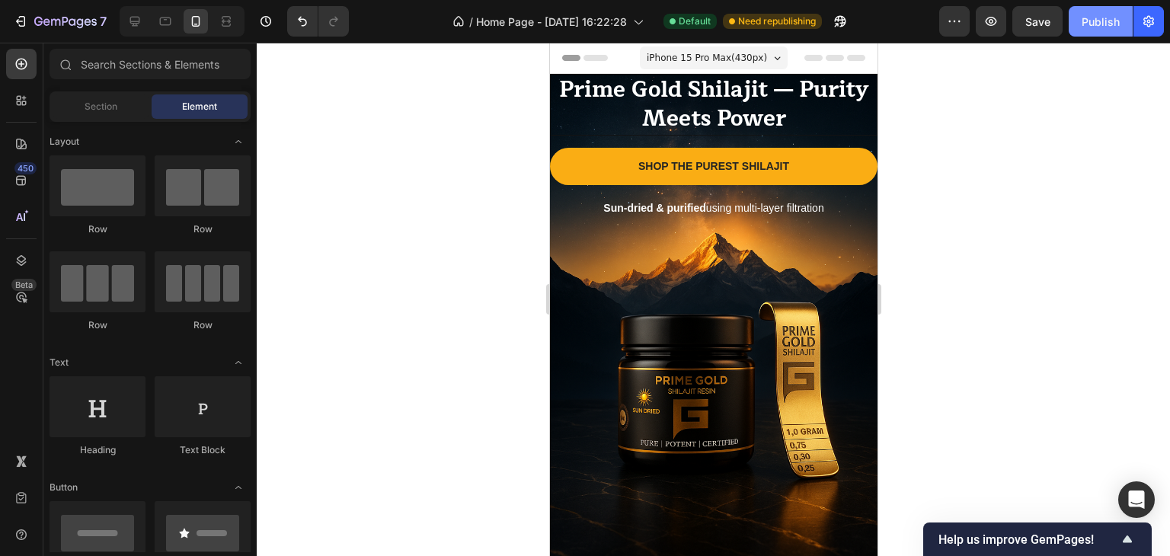
click at [1086, 24] on div "Publish" at bounding box center [1101, 22] width 38 height 16
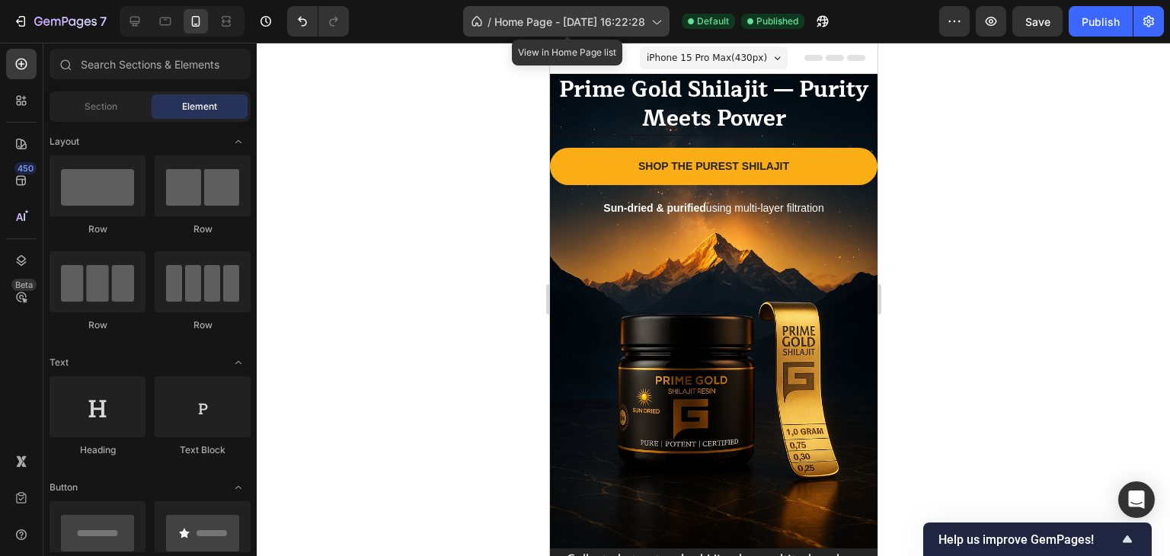
click at [655, 21] on icon at bounding box center [656, 23] width 8 height 5
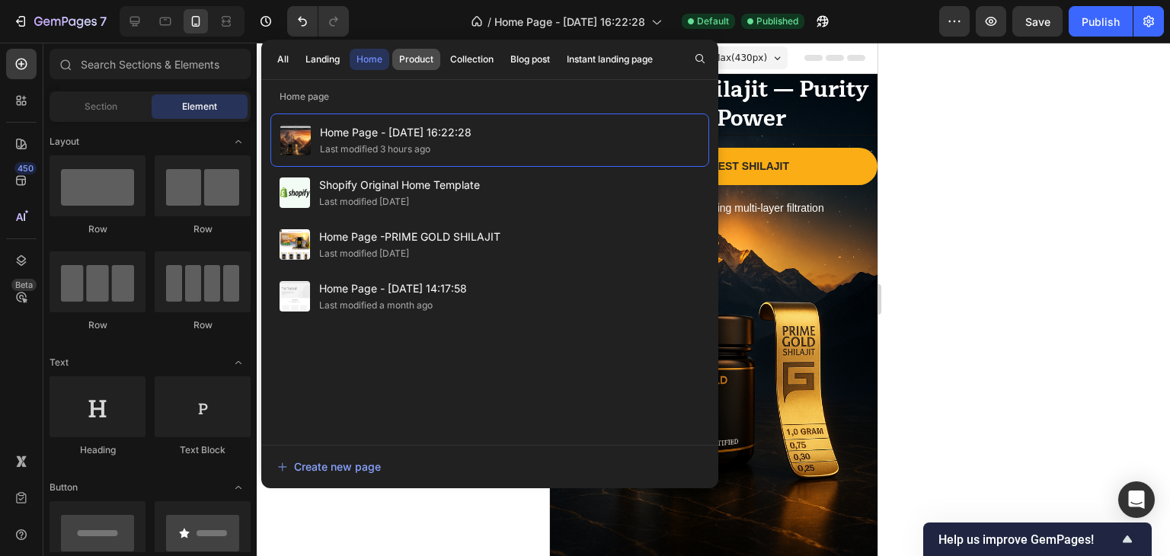
click at [417, 60] on div "Product" at bounding box center [416, 60] width 34 height 14
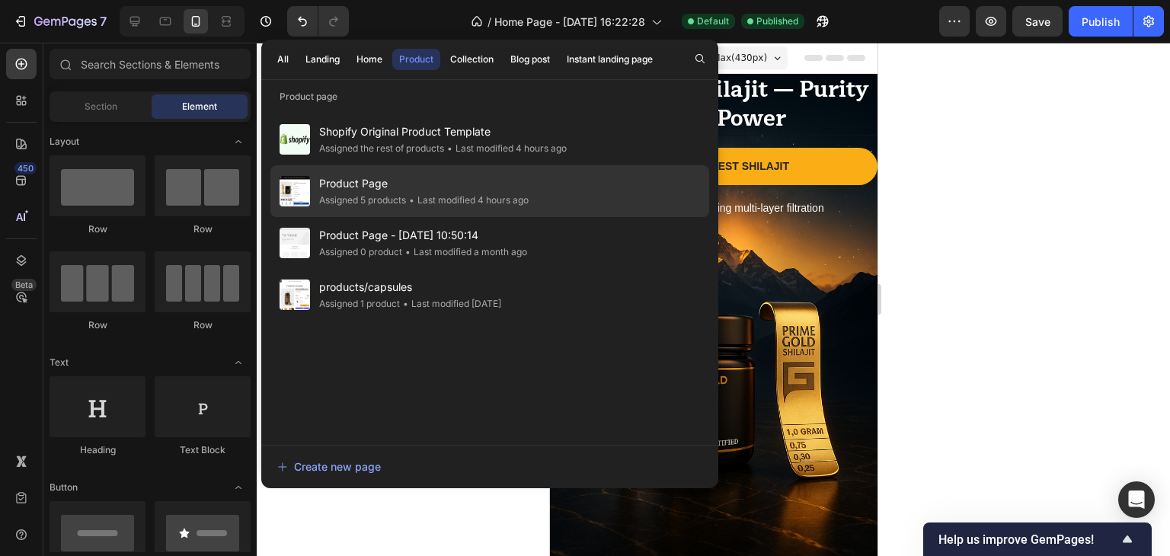
click at [384, 191] on span "Product Page" at bounding box center [423, 183] width 209 height 18
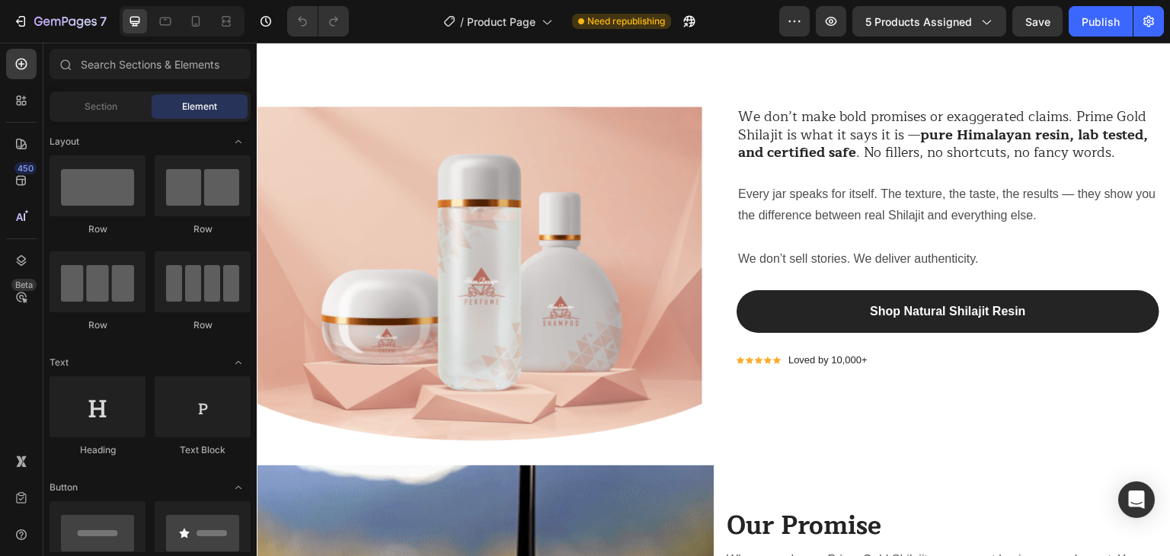
scroll to position [859, 0]
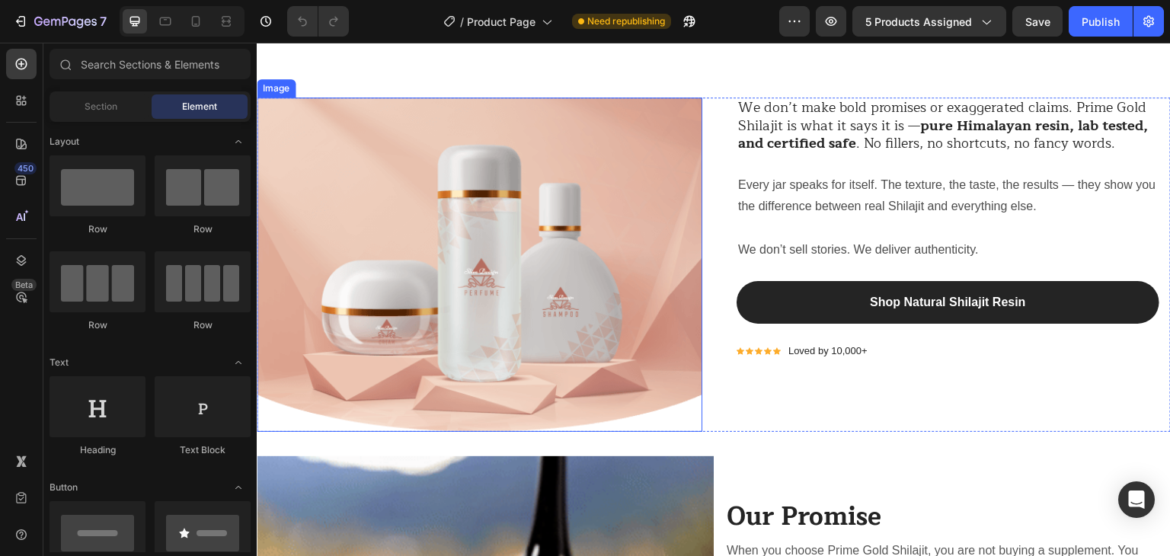
click at [390, 301] on img at bounding box center [480, 264] width 446 height 334
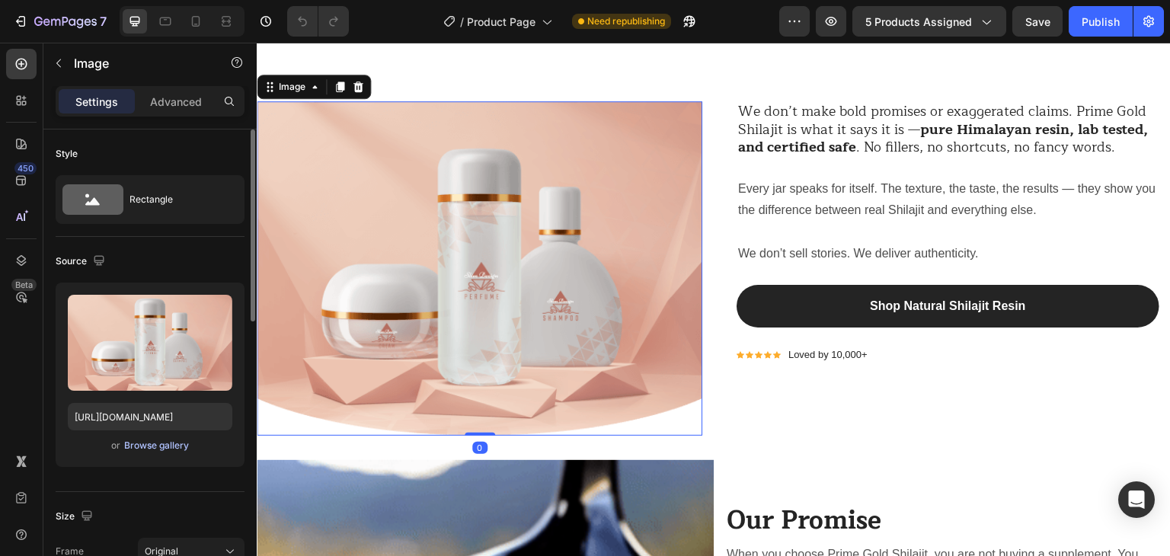
click at [149, 440] on div "Browse gallery" at bounding box center [156, 446] width 65 height 14
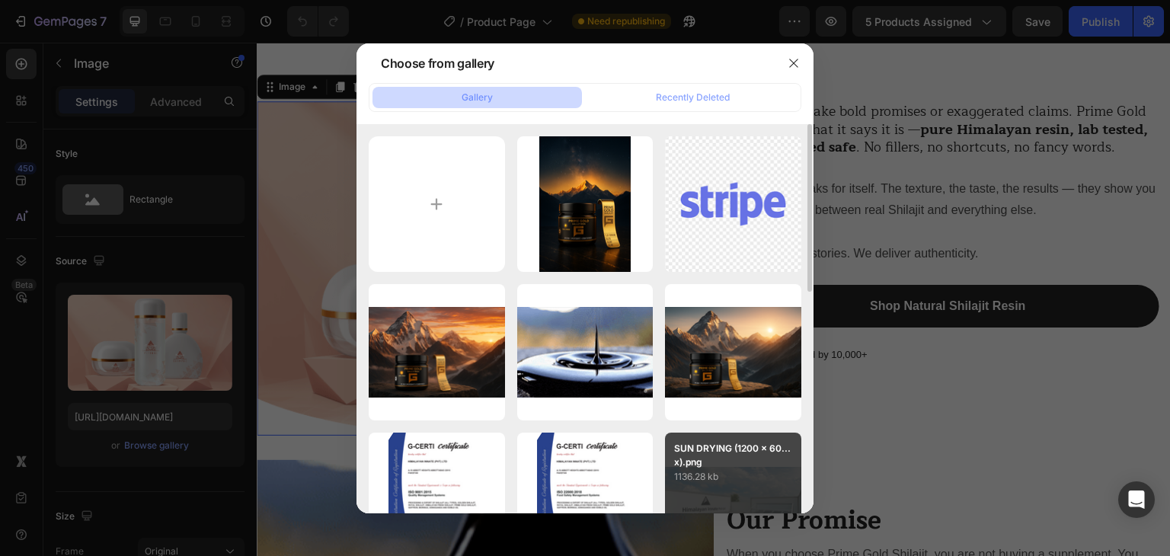
click at [717, 473] on p "1136.28 kb" at bounding box center [733, 476] width 118 height 15
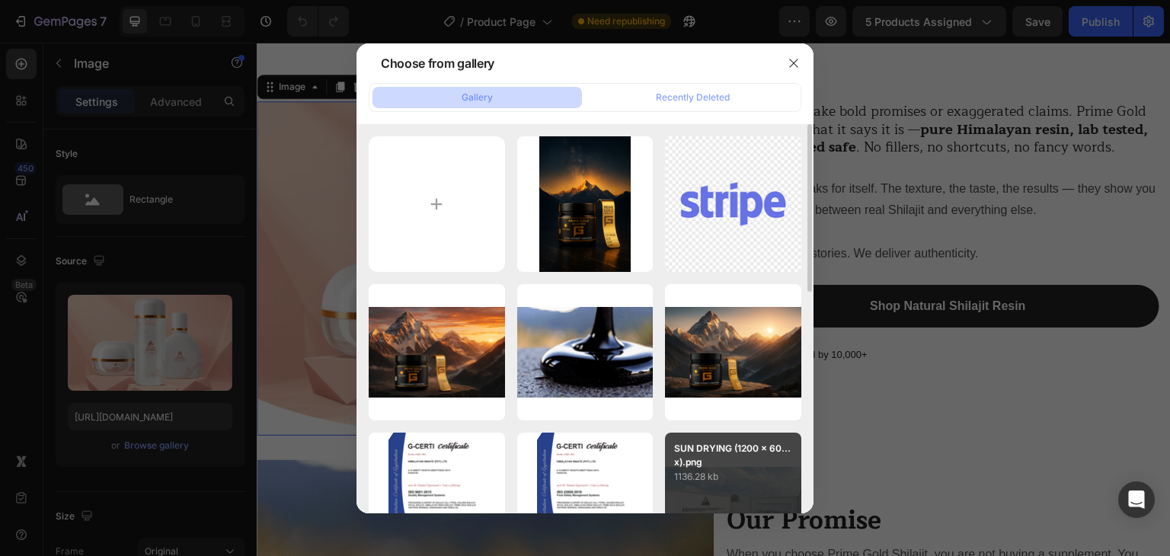
type input "https://cdn.shopify.com/s/files/1/0796/2411/0429/files/gempages_547377742321026…"
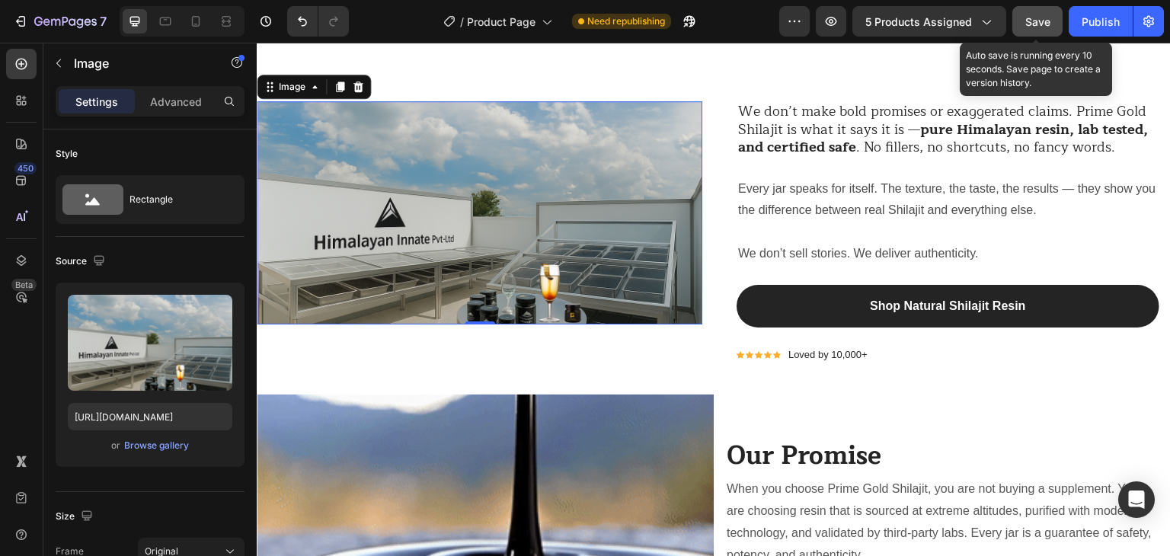
click at [1037, 19] on span "Save" at bounding box center [1037, 21] width 25 height 13
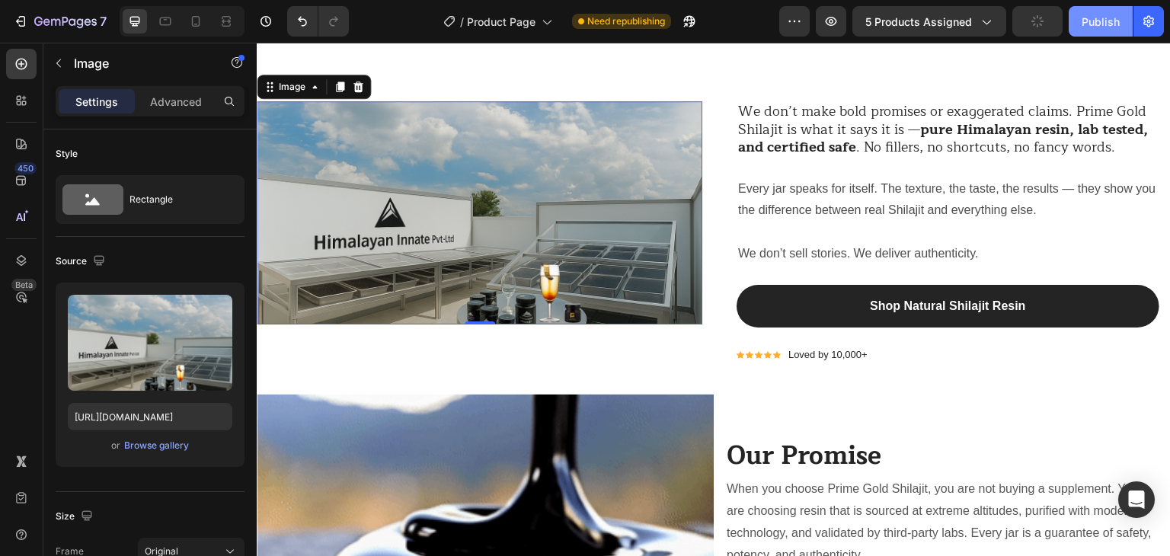
scroll to position [0, 0]
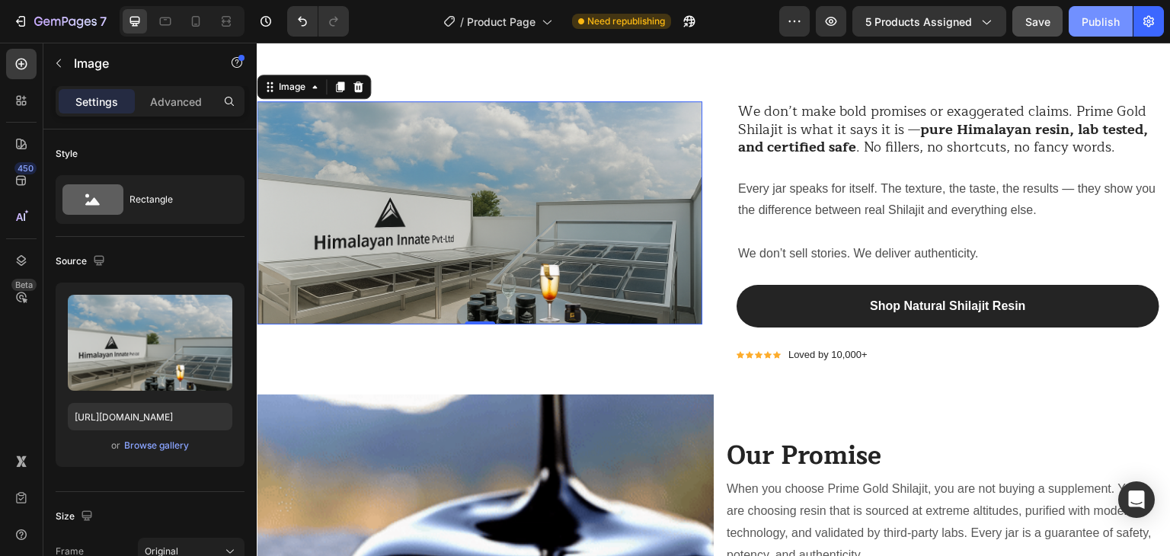
click at [1105, 22] on div "Publish" at bounding box center [1101, 22] width 38 height 16
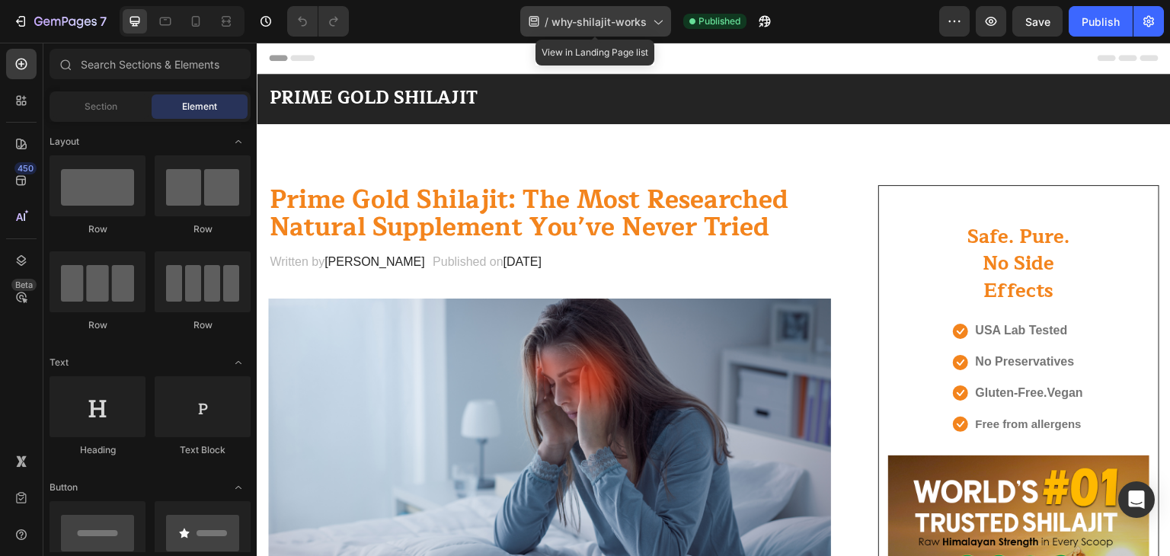
click at [657, 22] on icon at bounding box center [657, 21] width 15 height 15
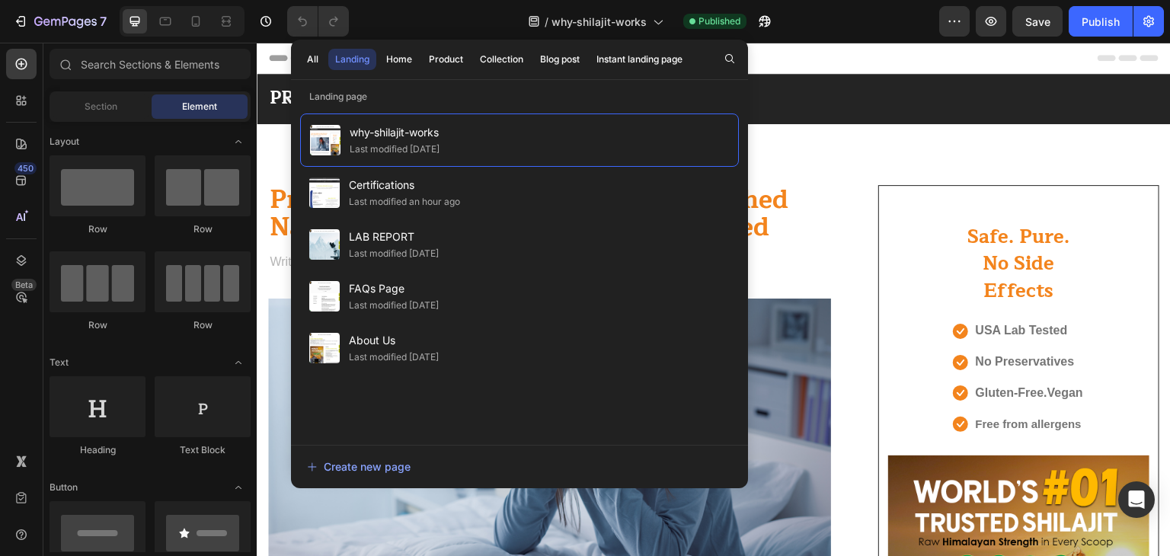
click at [925, 56] on div "Header" at bounding box center [714, 58] width 890 height 30
click at [957, 23] on icon "button" at bounding box center [954, 21] width 15 height 15
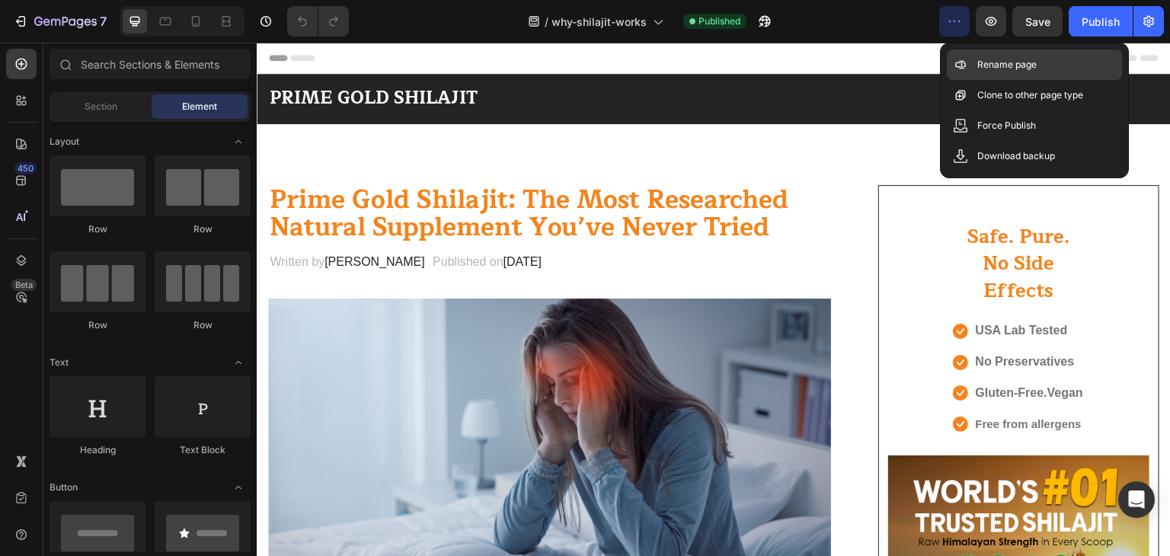
click at [983, 60] on p "Rename page" at bounding box center [1006, 64] width 59 height 15
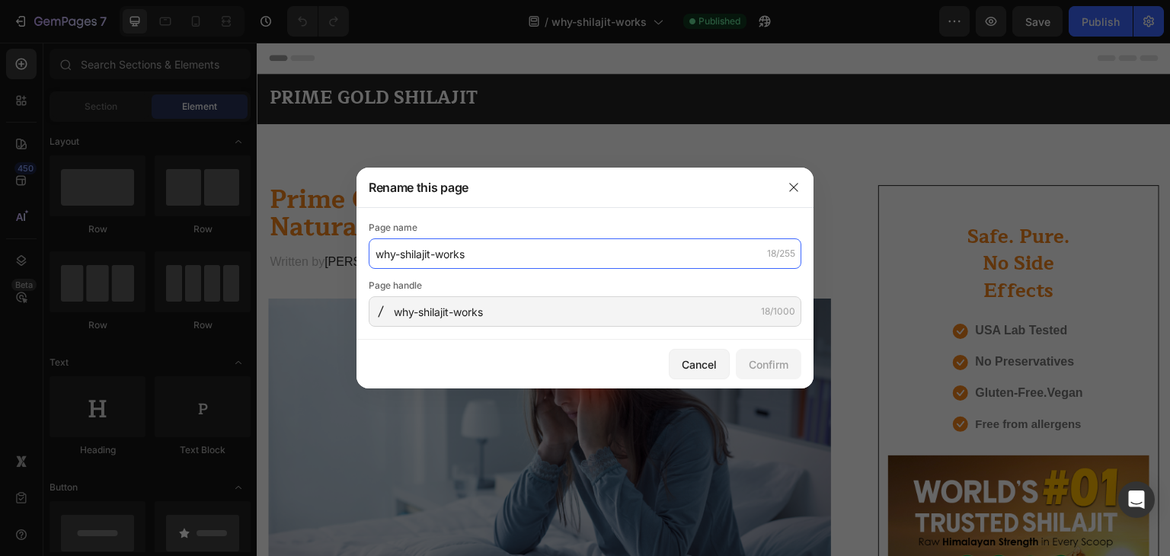
click at [398, 257] on input "why-shilajit-works" at bounding box center [585, 253] width 433 height 30
click at [395, 255] on input "why-shilajit-works" at bounding box center [585, 253] width 433 height 30
type input "How-shilajit-works"
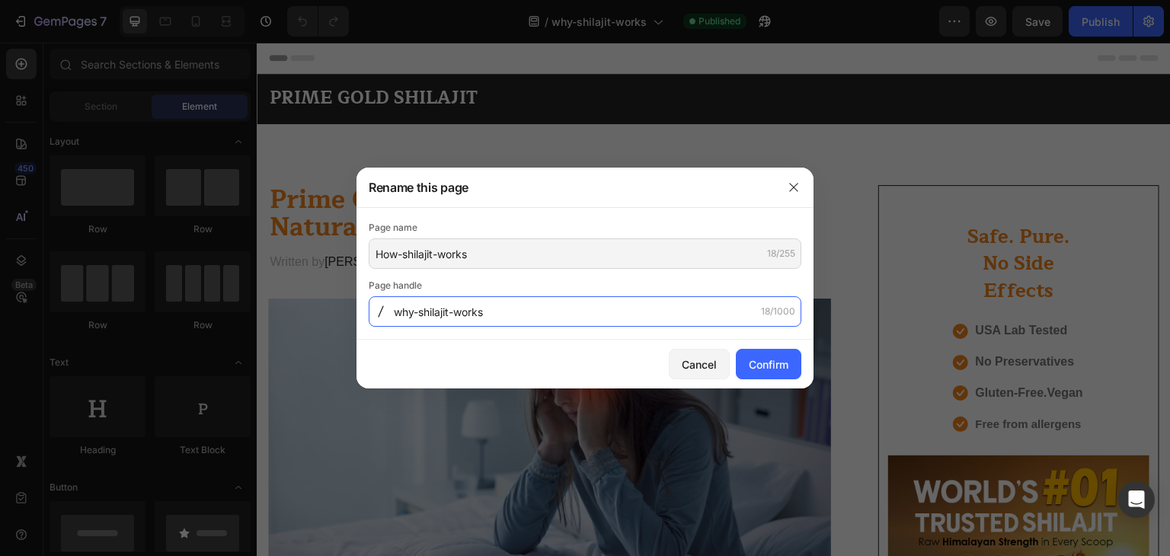
click at [412, 318] on input "why-shilajit-works" at bounding box center [585, 311] width 433 height 30
click at [412, 310] on input "why-shilajit-works" at bounding box center [585, 311] width 433 height 30
type input "How-shilajit-works"
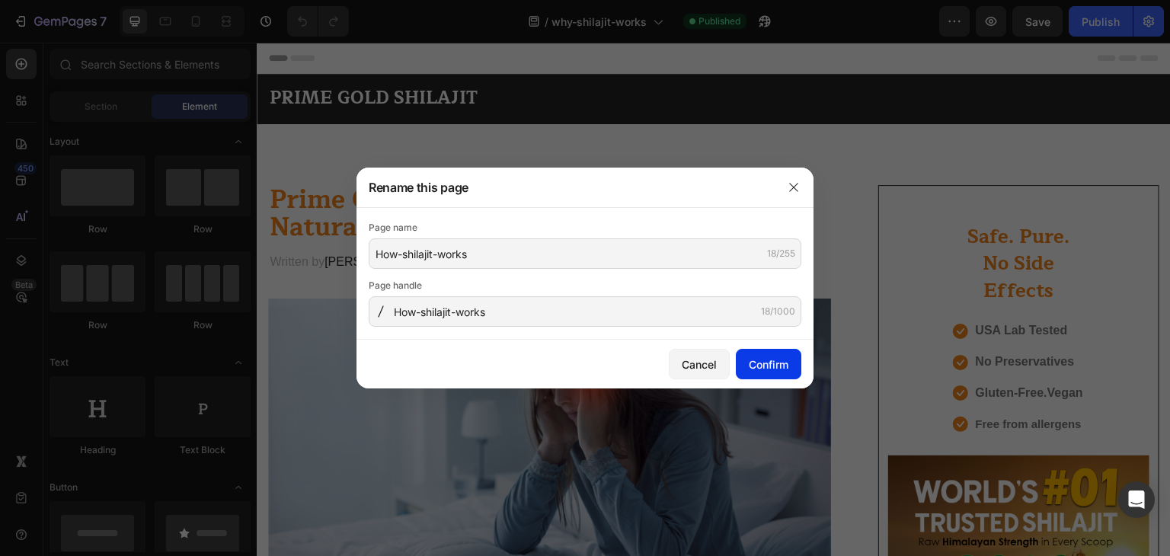
click at [756, 360] on div "Confirm" at bounding box center [769, 364] width 40 height 16
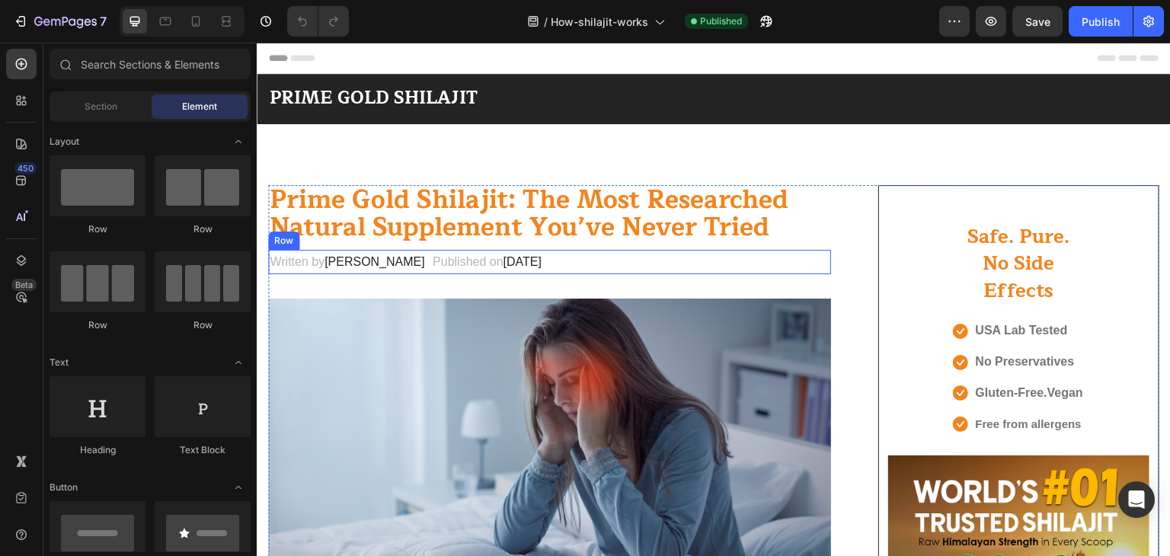
click at [569, 260] on div "Written by [PERSON_NAME] Text block Published on [DATE] Text block Row" at bounding box center [549, 262] width 563 height 25
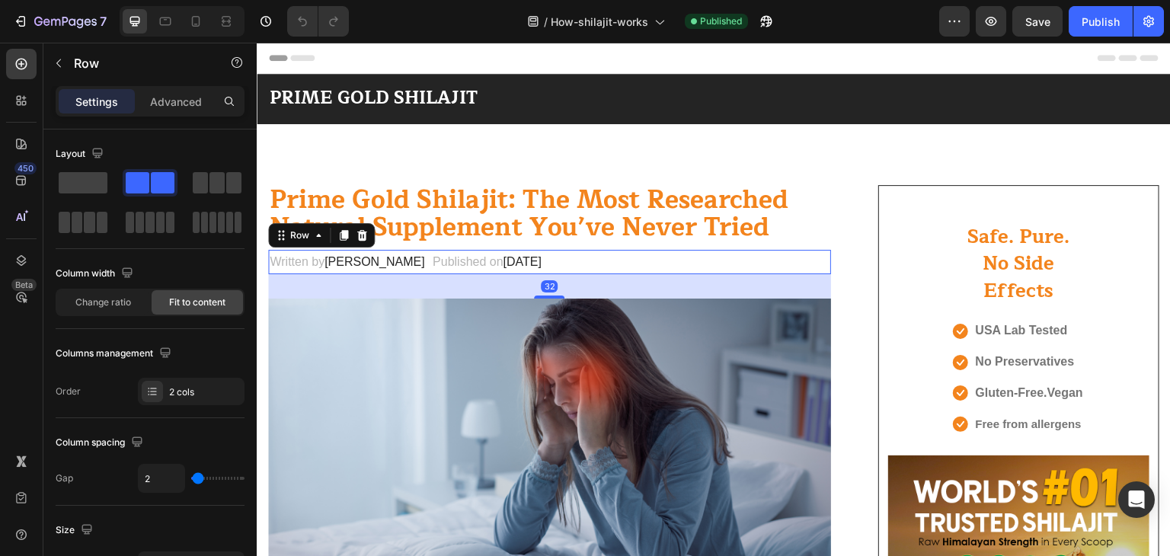
click at [567, 260] on div "Written by [PERSON_NAME] Text block Published on [DATE] Text block Row 32" at bounding box center [549, 262] width 563 height 25
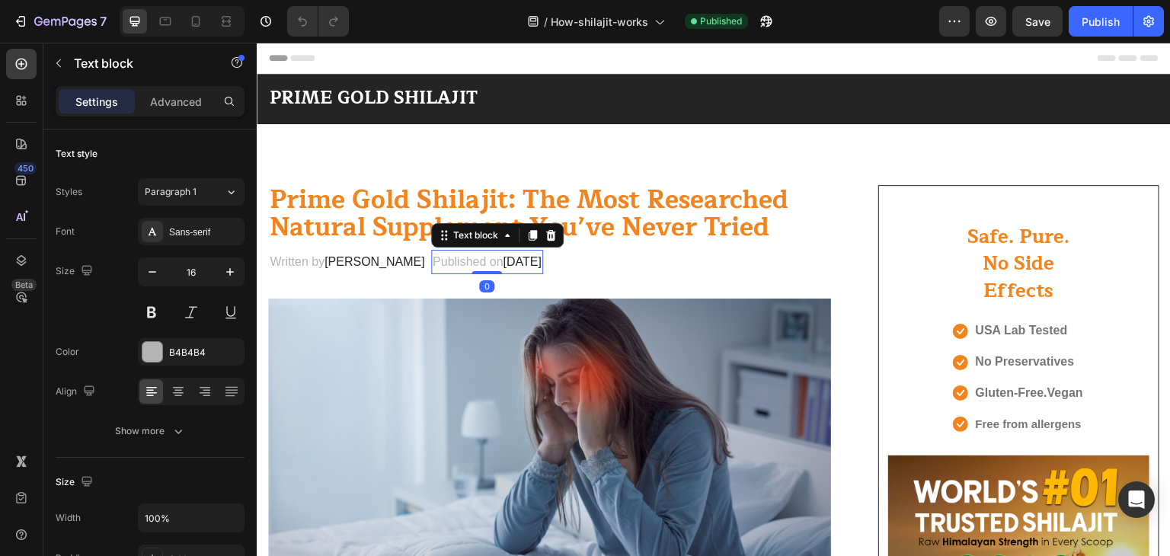
click at [541, 264] on span "[DATE]" at bounding box center [522, 261] width 38 height 13
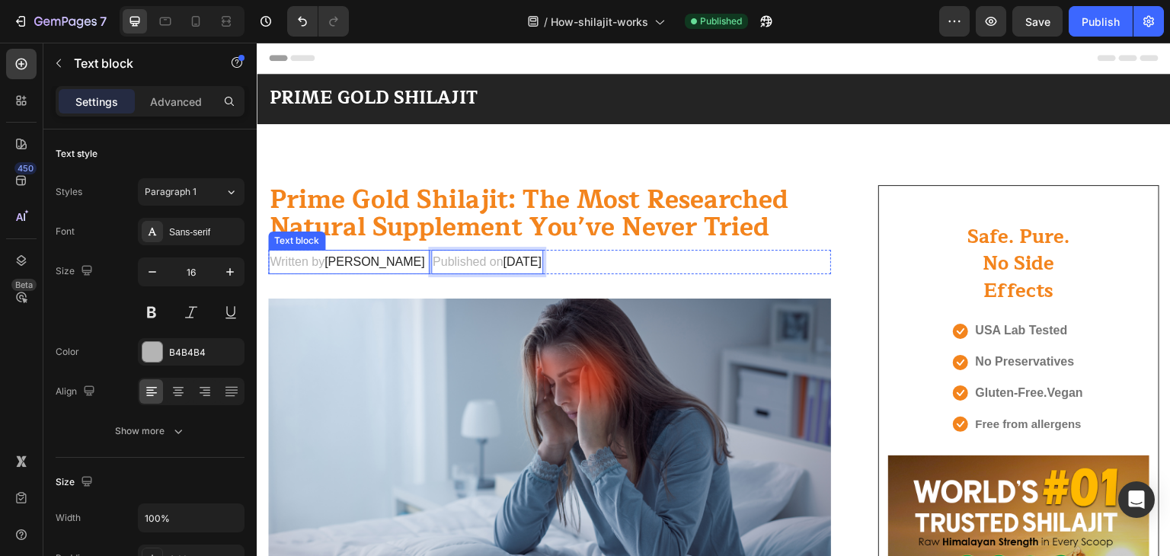
click at [375, 263] on span "[PERSON_NAME]" at bounding box center [374, 261] width 101 height 13
click at [352, 263] on span "[PERSON_NAME]" at bounding box center [374, 261] width 101 height 13
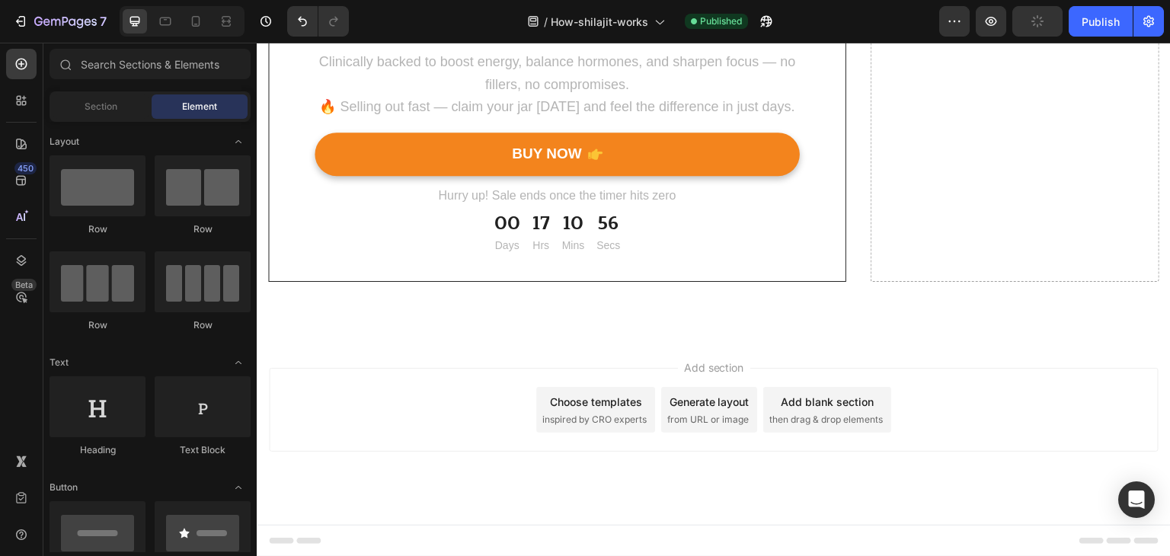
scroll to position [5250, 0]
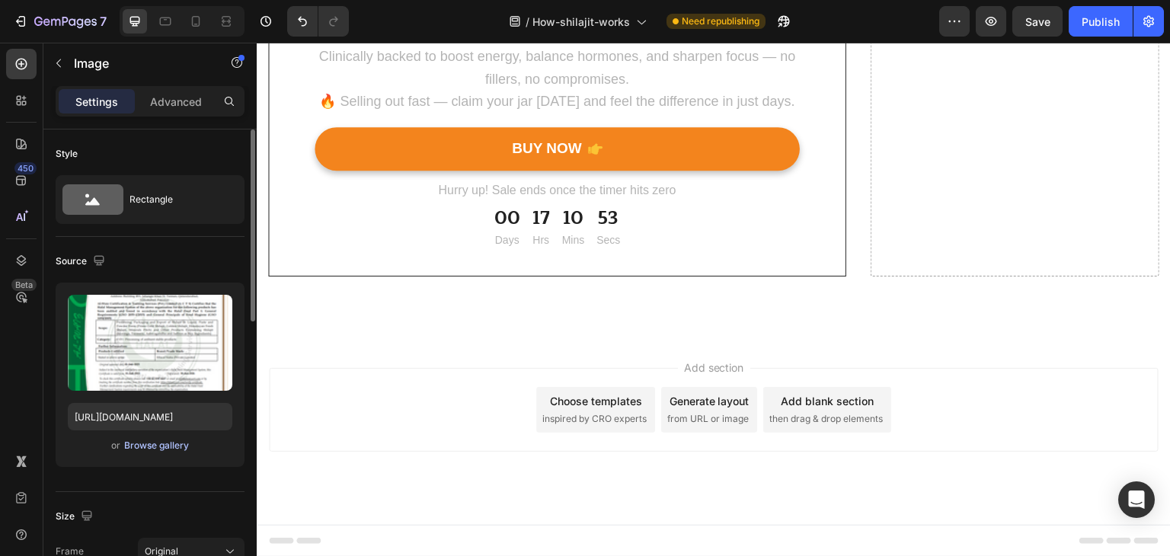
click at [168, 445] on div "Browse gallery" at bounding box center [156, 446] width 65 height 14
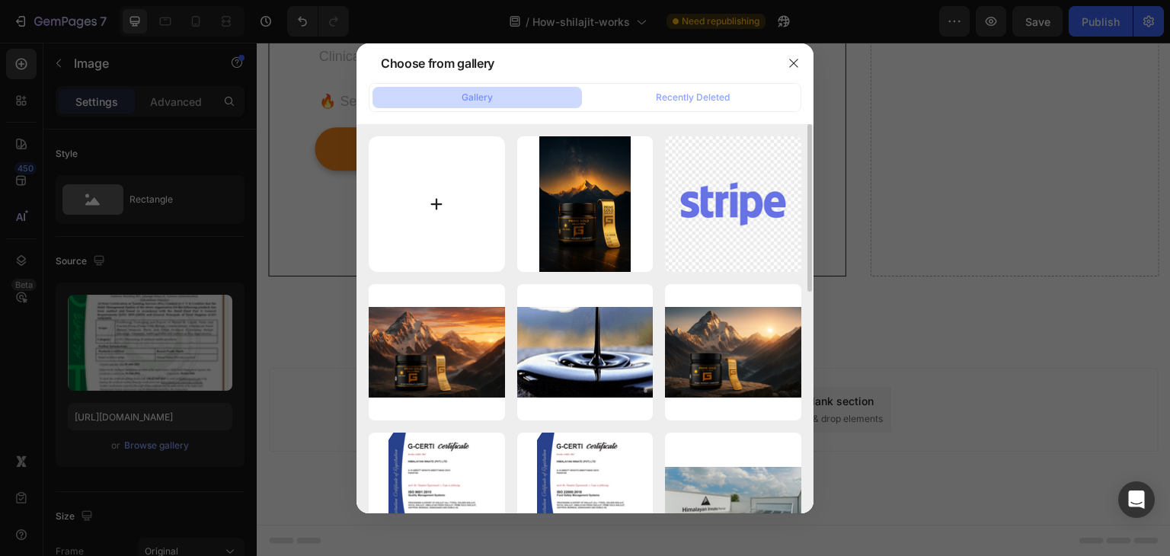
click at [433, 208] on input "file" at bounding box center [437, 204] width 136 height 136
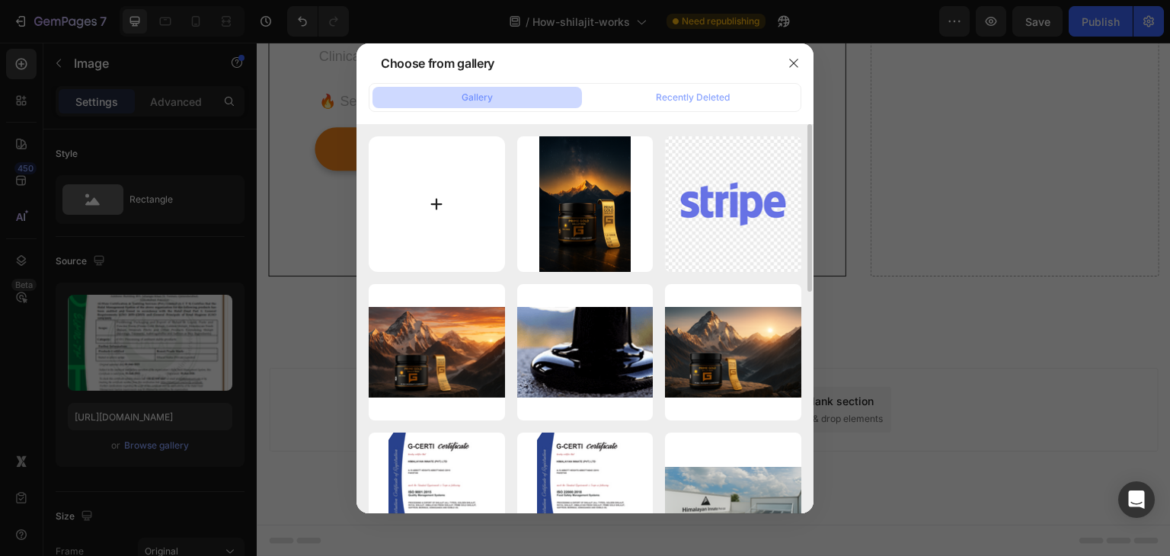
type input "C:\fakepath\GKPK-0161-FC+2024 - Himalayan 34 Innate.pdf.png"
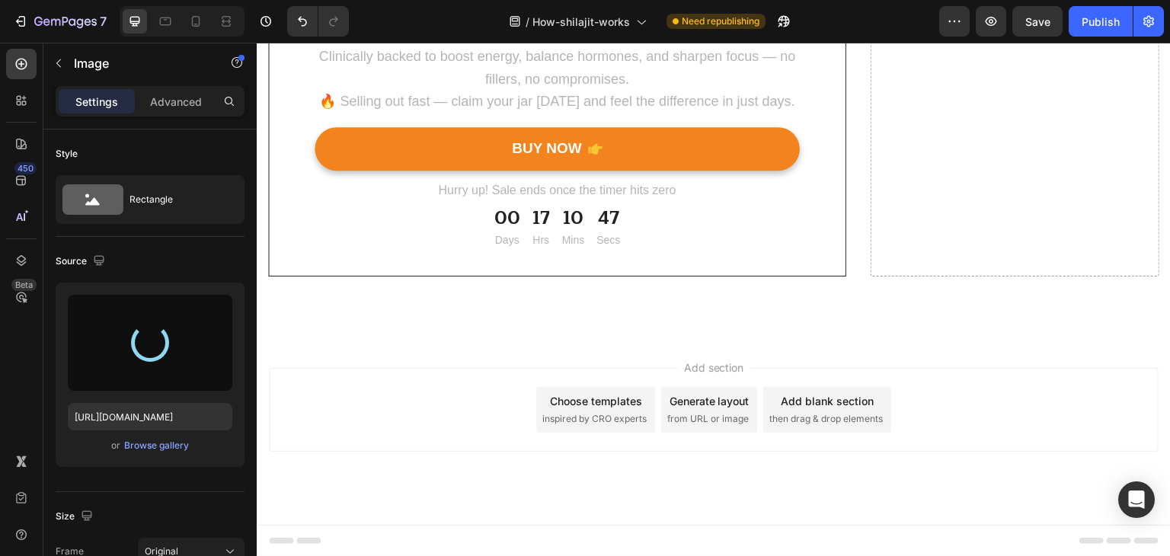
type input "[URL][DOMAIN_NAME]"
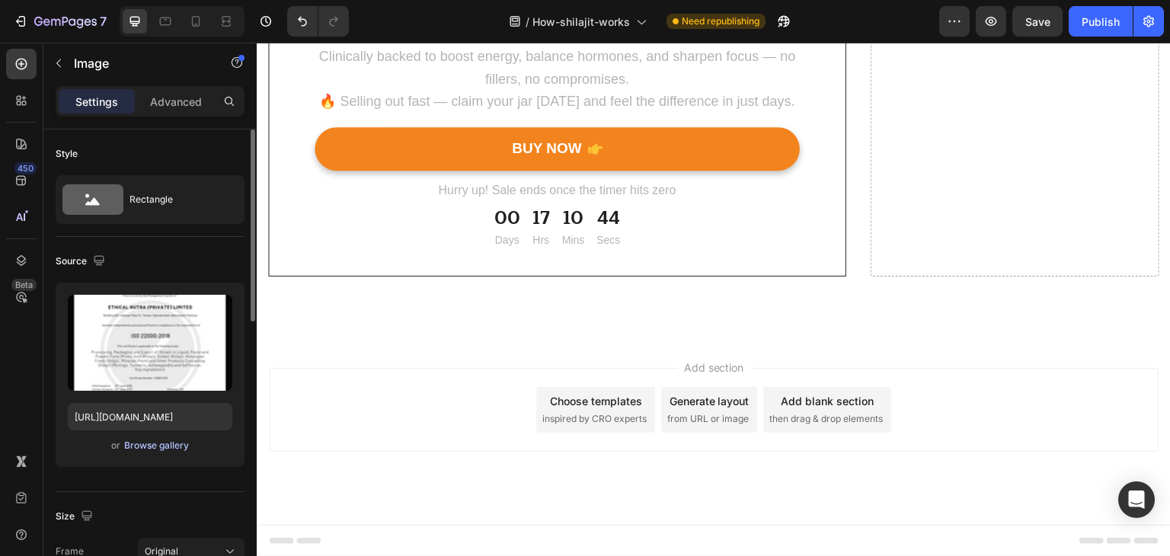
click at [171, 442] on div "Browse gallery" at bounding box center [156, 446] width 65 height 14
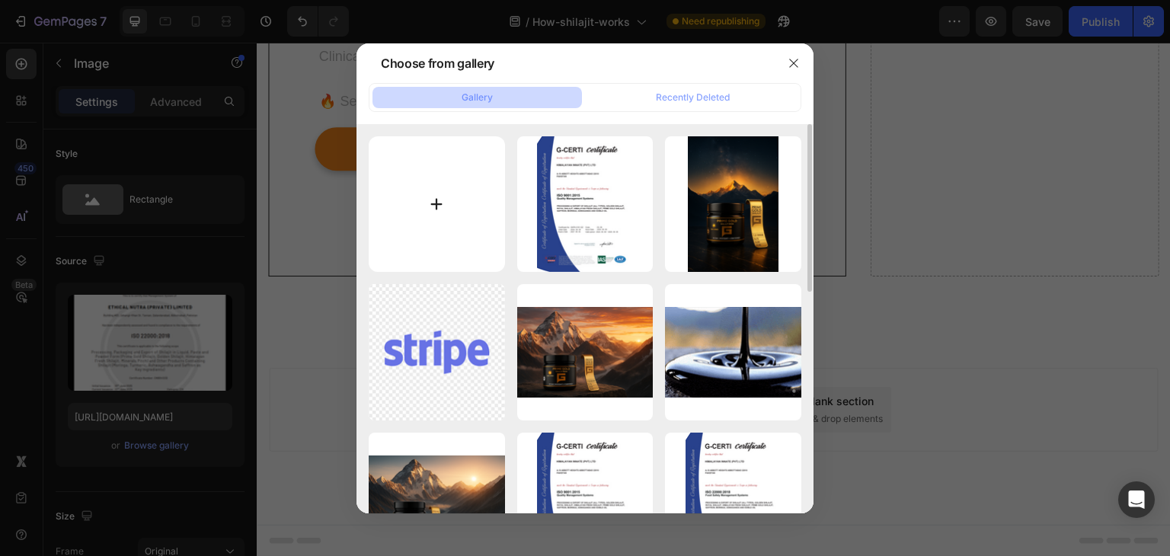
click at [424, 219] on input "file" at bounding box center [437, 204] width 136 height 136
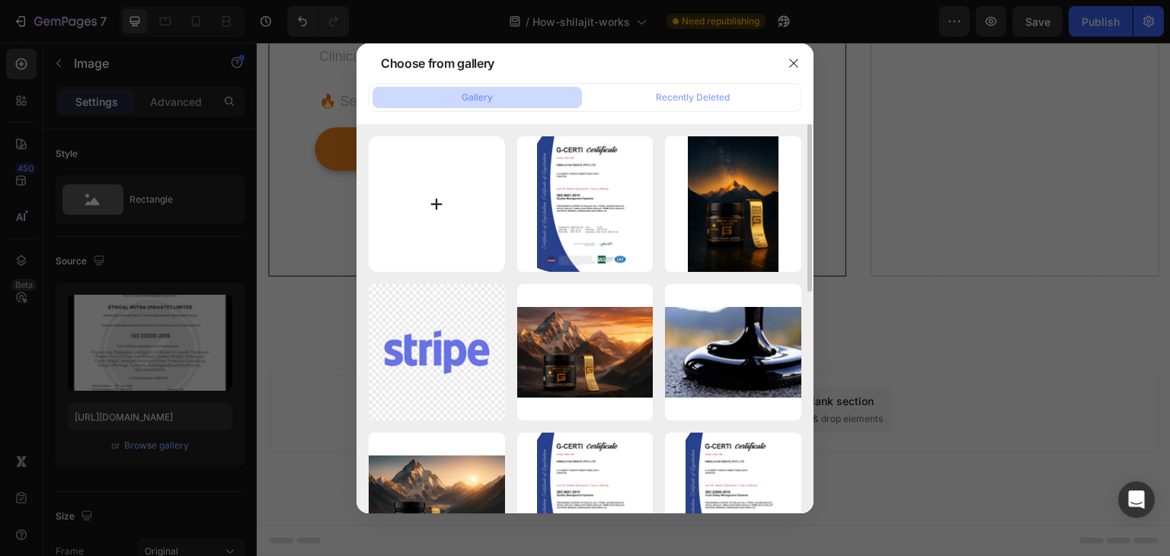
type input "C:\fakepath\GKPK-0161-FC+2024 - Himalayan Innate.pdf.png"
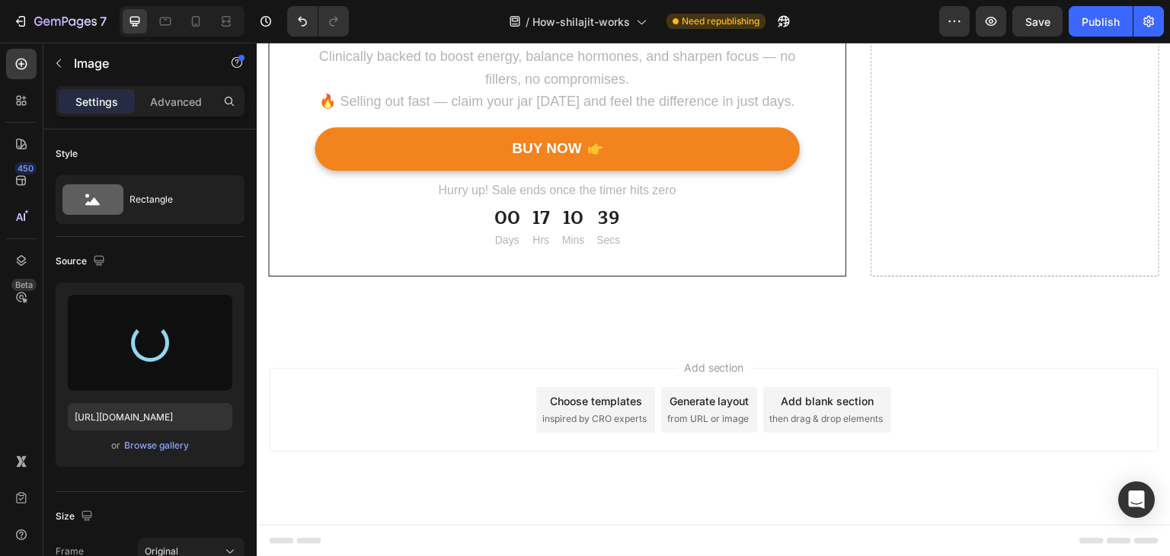
type input "https://cdn.shopify.com/s/files/1/0796/2411/0429/files/gempages_547377742321026…"
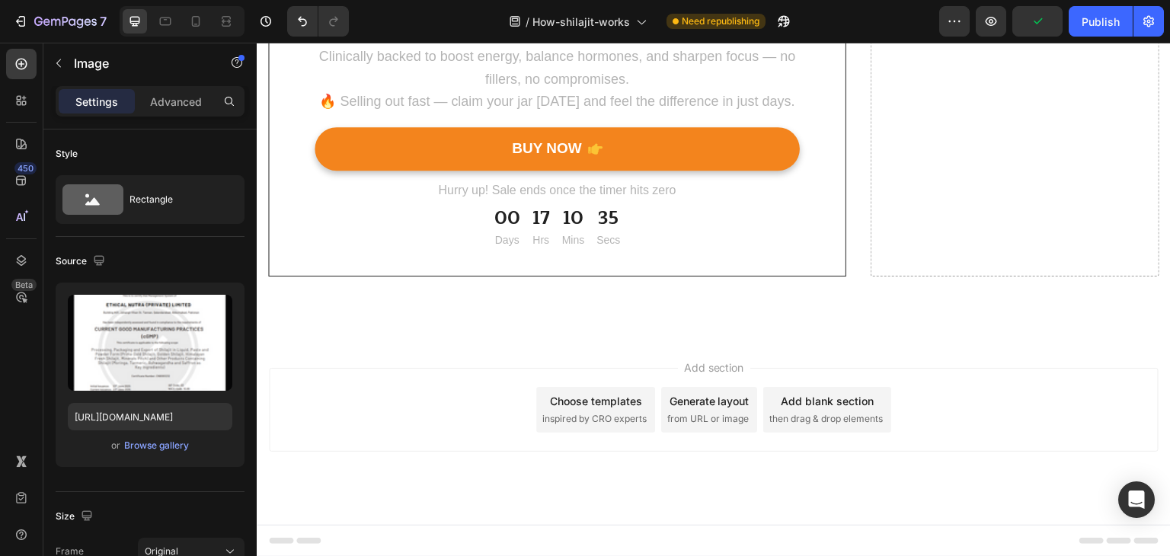
click at [171, 446] on div "Browse gallery" at bounding box center [156, 446] width 65 height 14
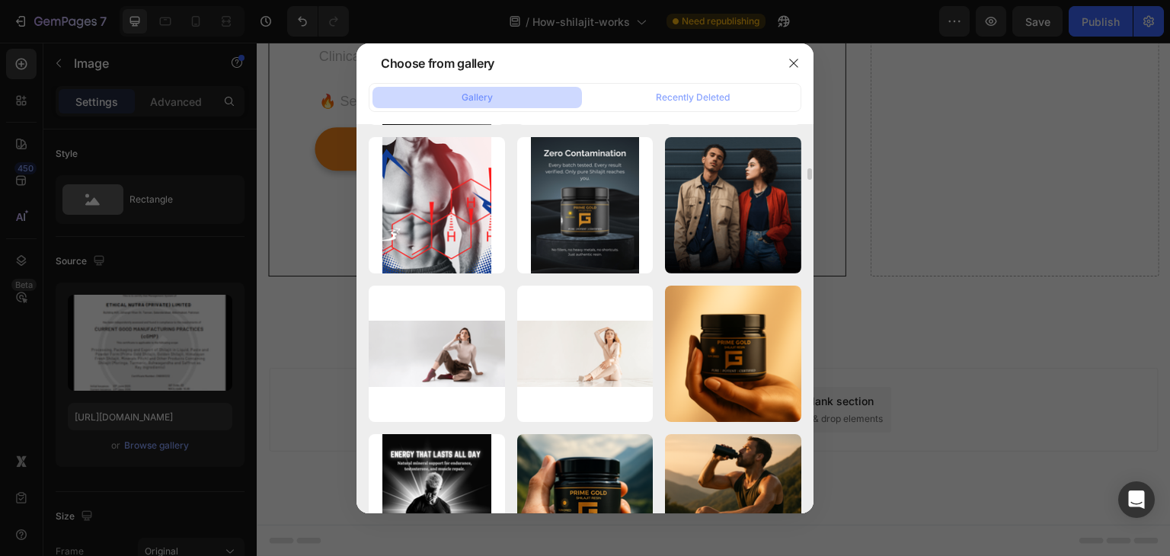
scroll to position [0, 0]
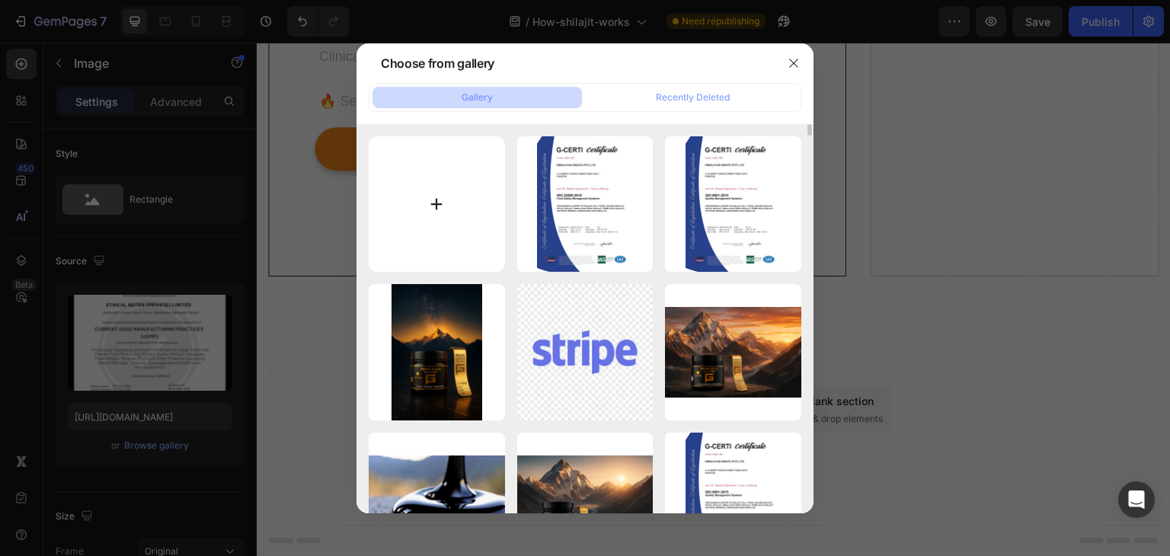
click at [451, 210] on input "file" at bounding box center [437, 204] width 136 height 136
type input "C:\fakepath\Himalayan Innate eurofin heavy-metals-hhpl.pdf.png"
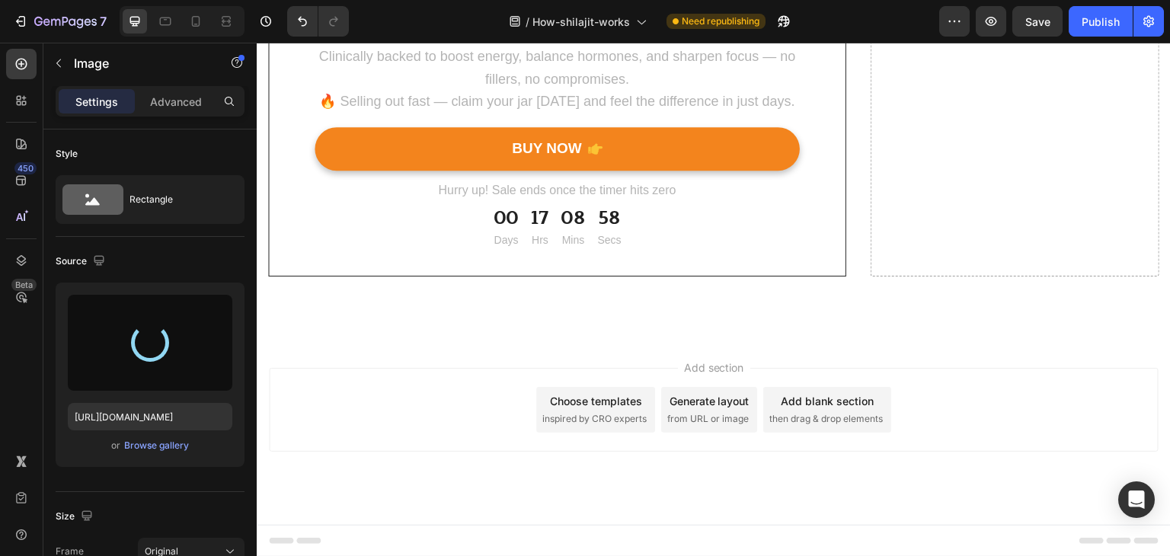
type input "https://cdn.shopify.com/s/files/1/0796/2411/0429/files/gempages_547377742321026…"
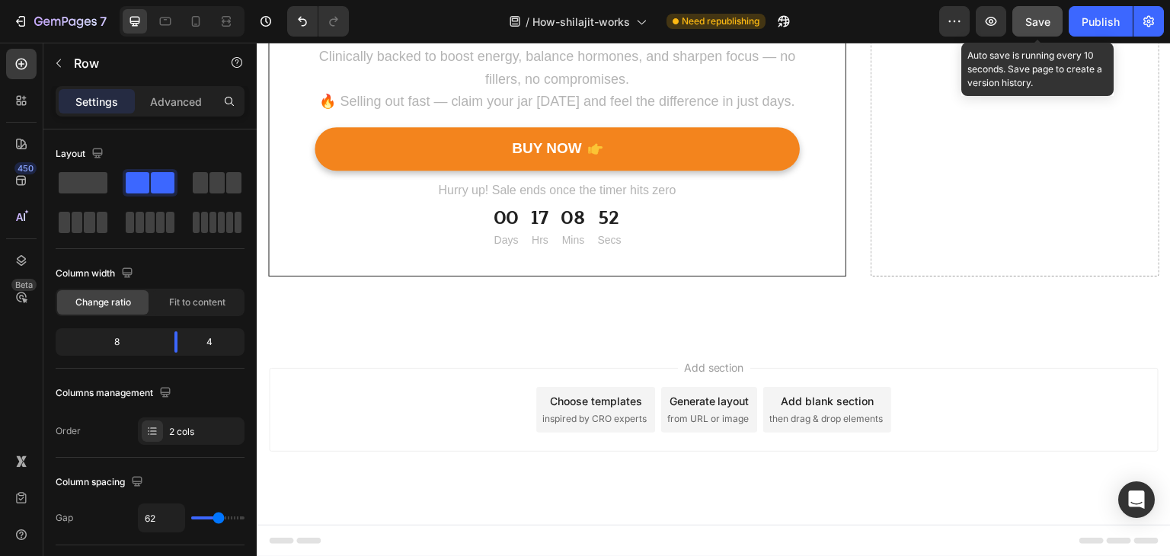
click at [1046, 24] on span "Save" at bounding box center [1037, 21] width 25 height 13
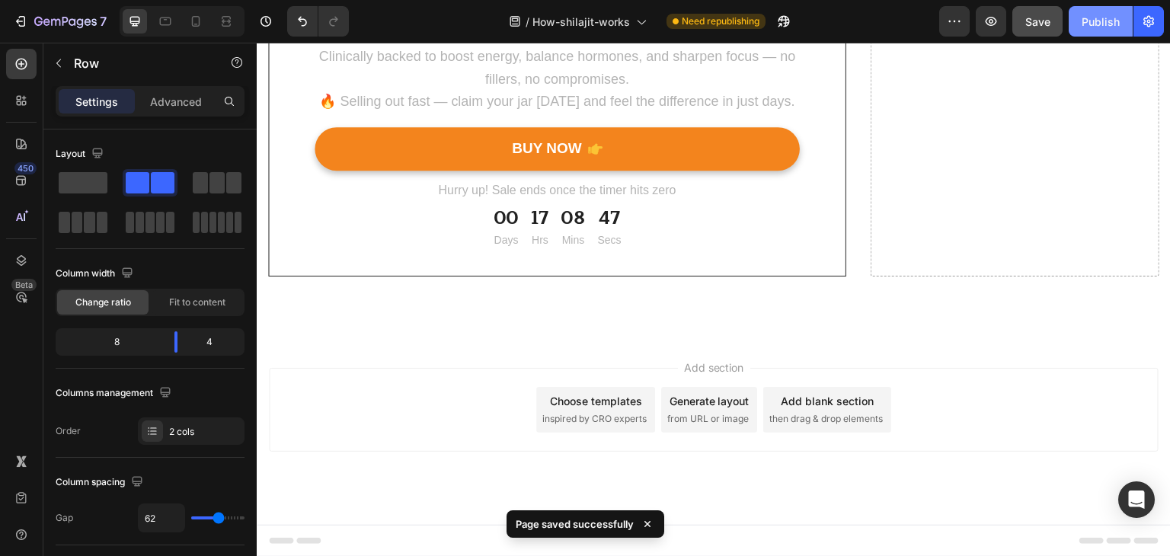
click at [1088, 21] on div "Publish" at bounding box center [1101, 22] width 38 height 16
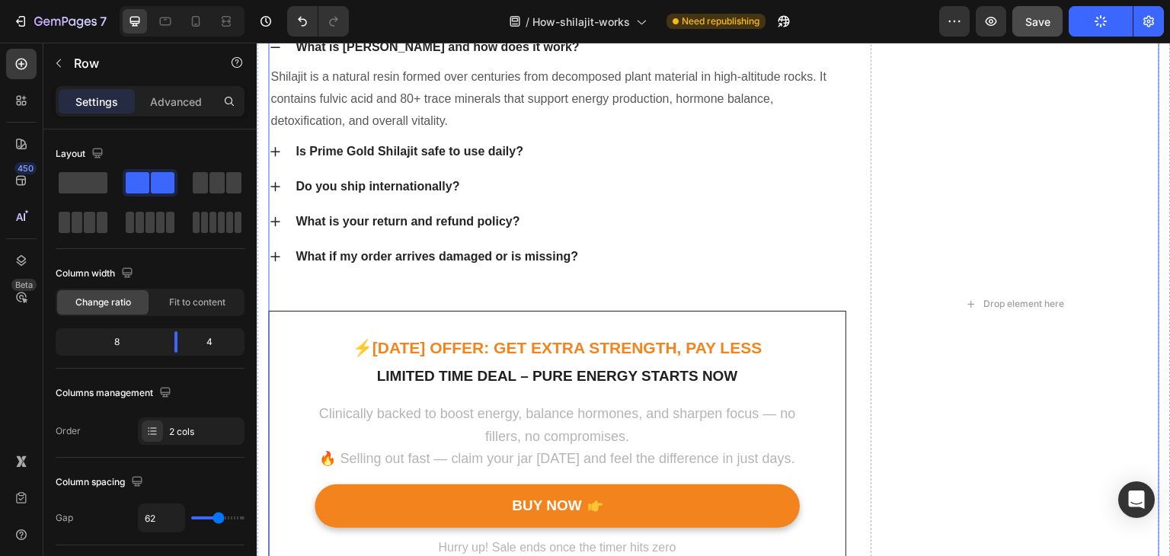
scroll to position [6110, 0]
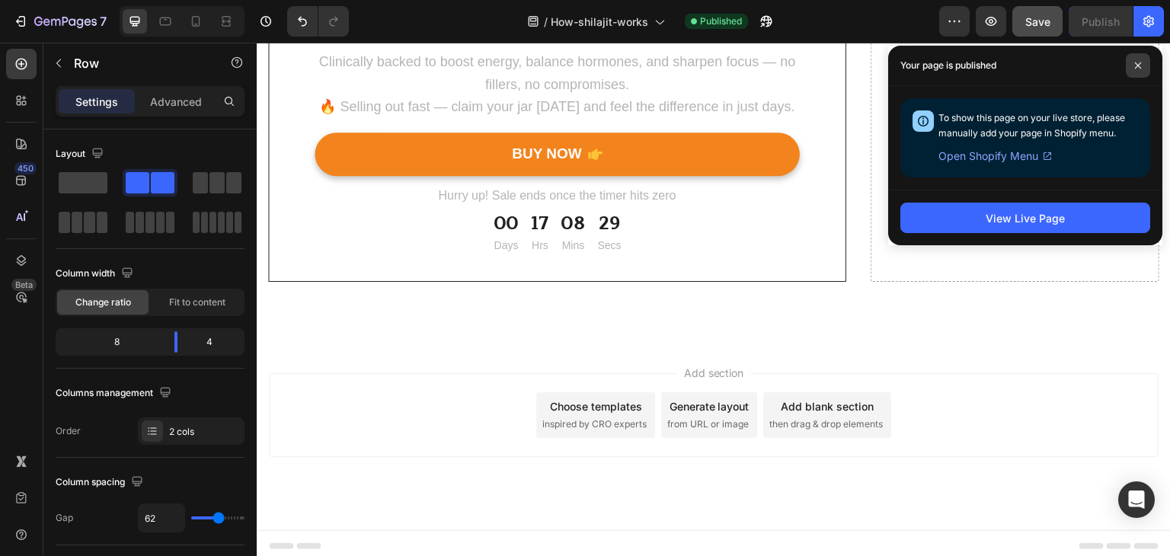
click at [1135, 62] on icon at bounding box center [1138, 65] width 6 height 6
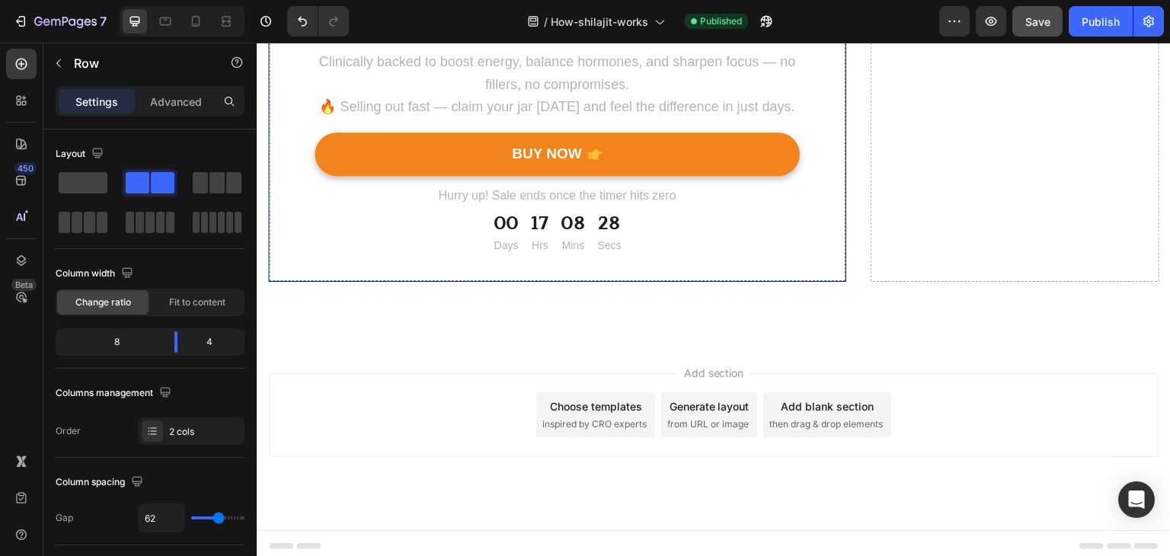
scroll to position [5603, 0]
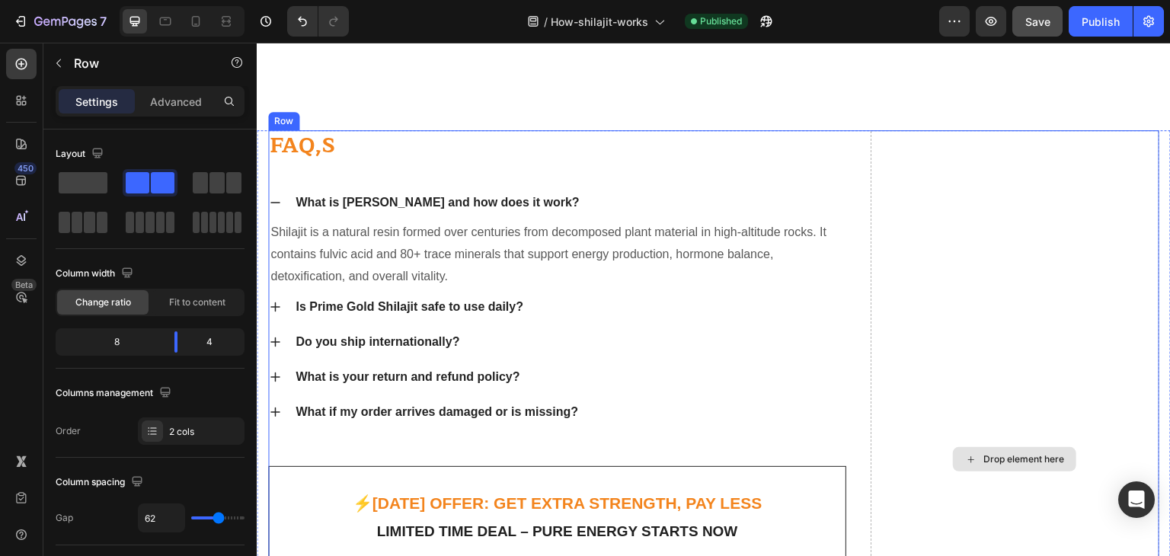
click at [953, 459] on div "Drop element here" at bounding box center [1014, 459] width 123 height 24
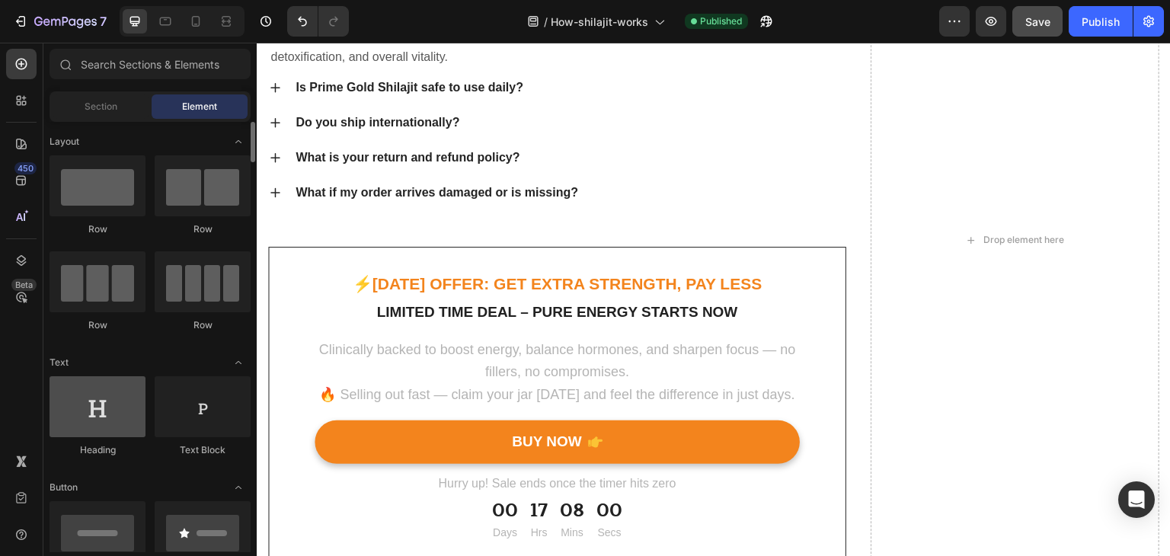
scroll to position [507, 0]
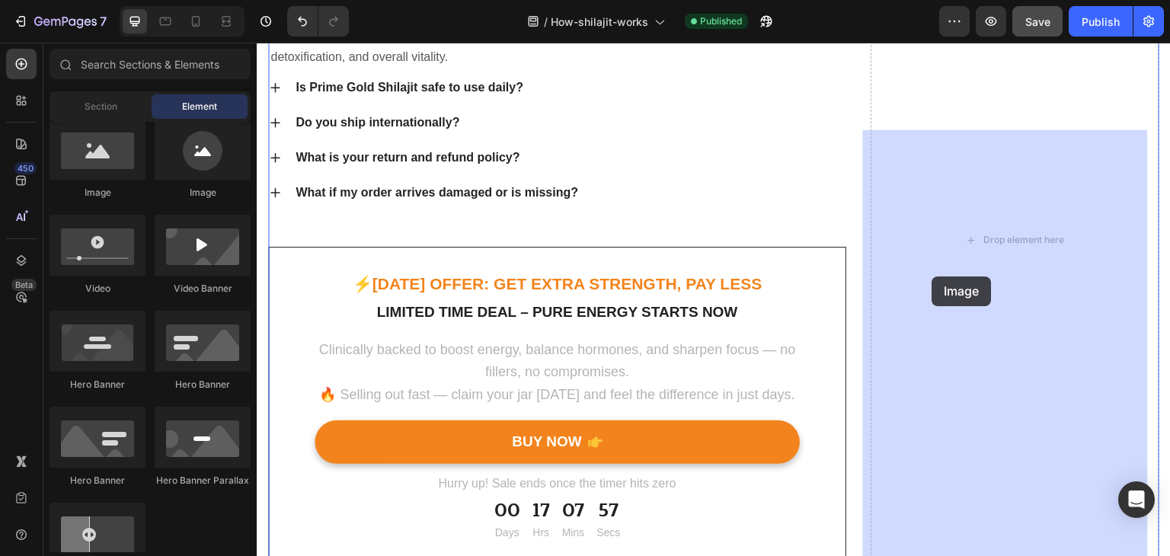
drag, startPoint x: 356, startPoint y: 203, endPoint x: 932, endPoint y: 276, distance: 581.2
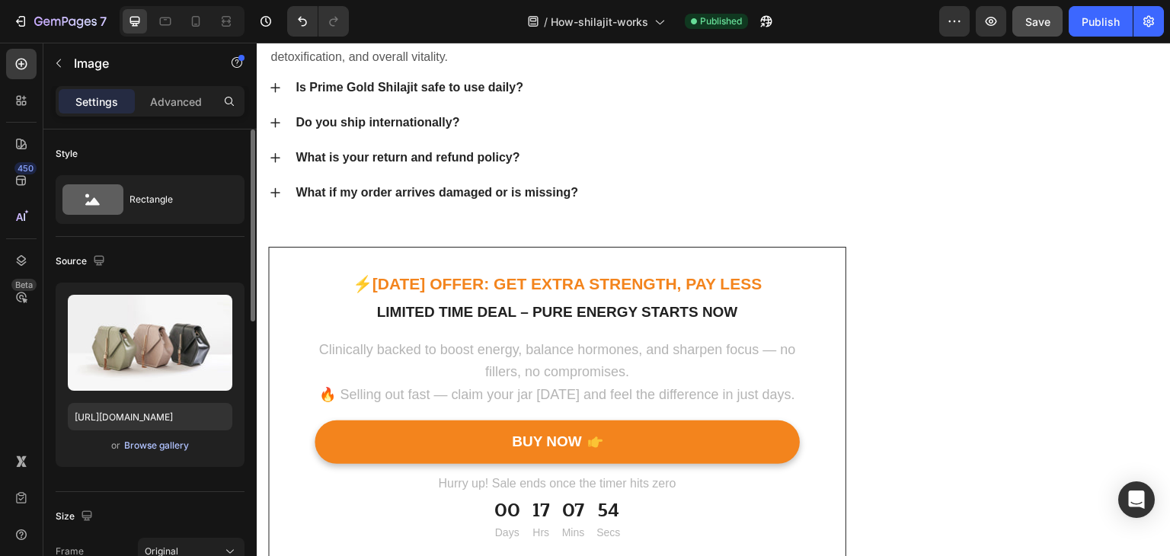
click at [146, 446] on div "Browse gallery" at bounding box center [156, 446] width 65 height 14
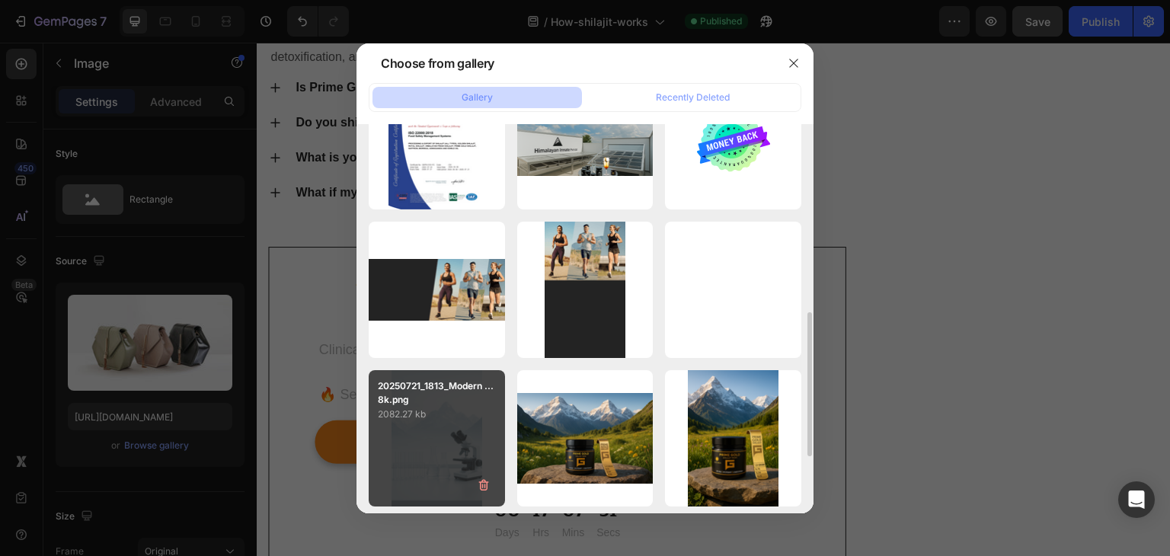
click at [448, 412] on p "2082.27 kb" at bounding box center [437, 414] width 118 height 15
type input "https://cdn.shopify.com/s/files/1/0796/2411/0429/files/gempages_547377742321026…"
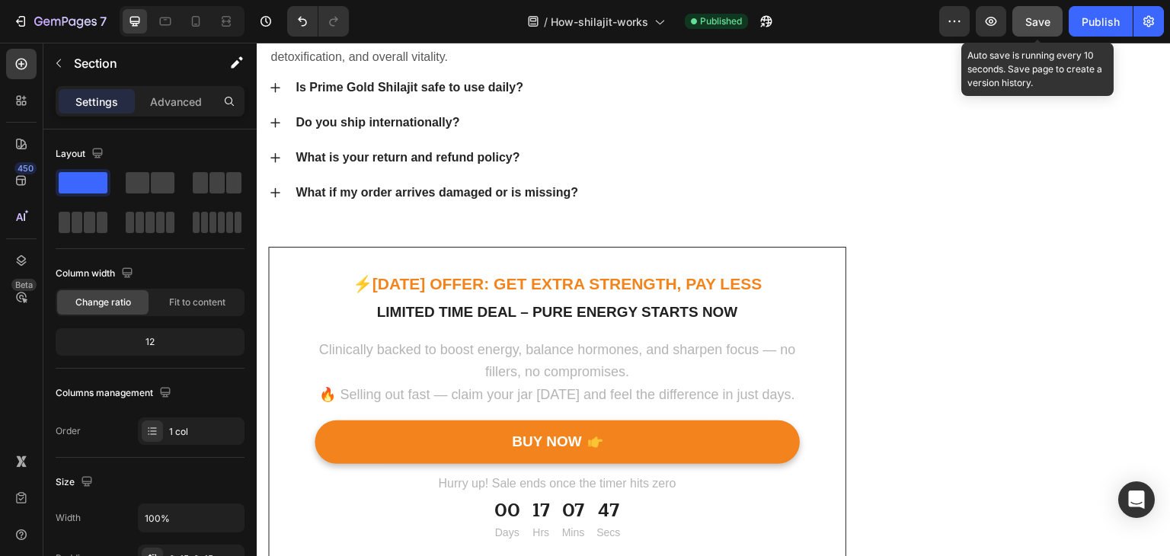
click at [1048, 22] on span "Save" at bounding box center [1037, 21] width 25 height 13
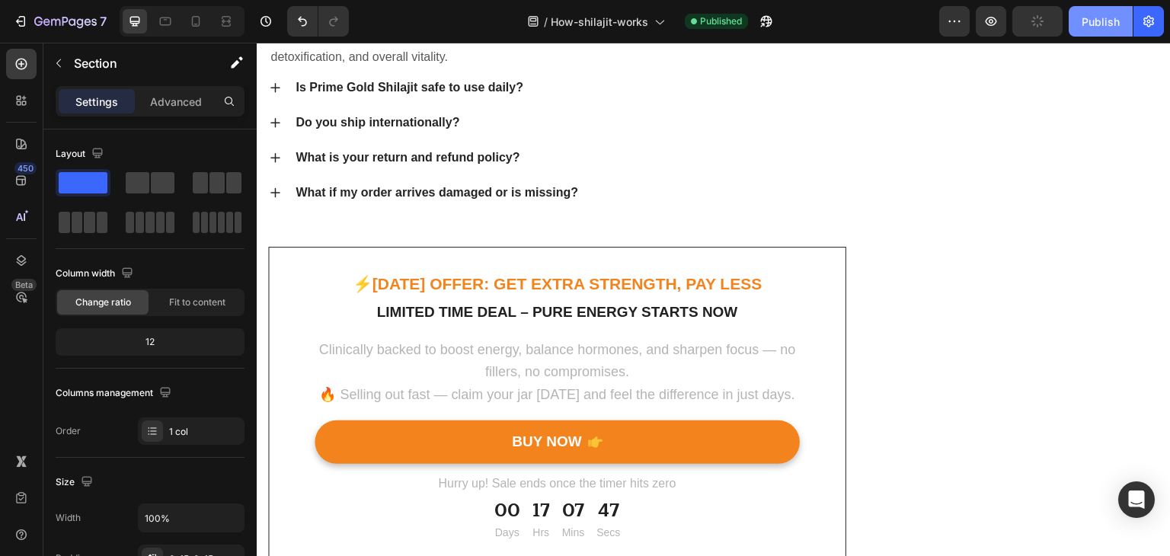
click at [1098, 25] on div "Publish" at bounding box center [1101, 22] width 38 height 16
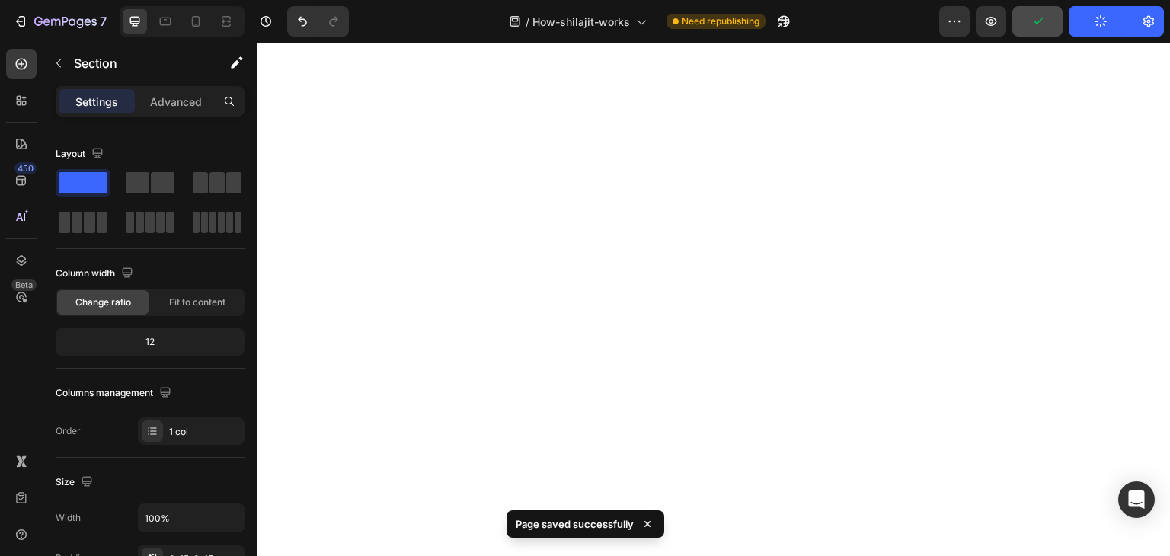
scroll to position [5094, 0]
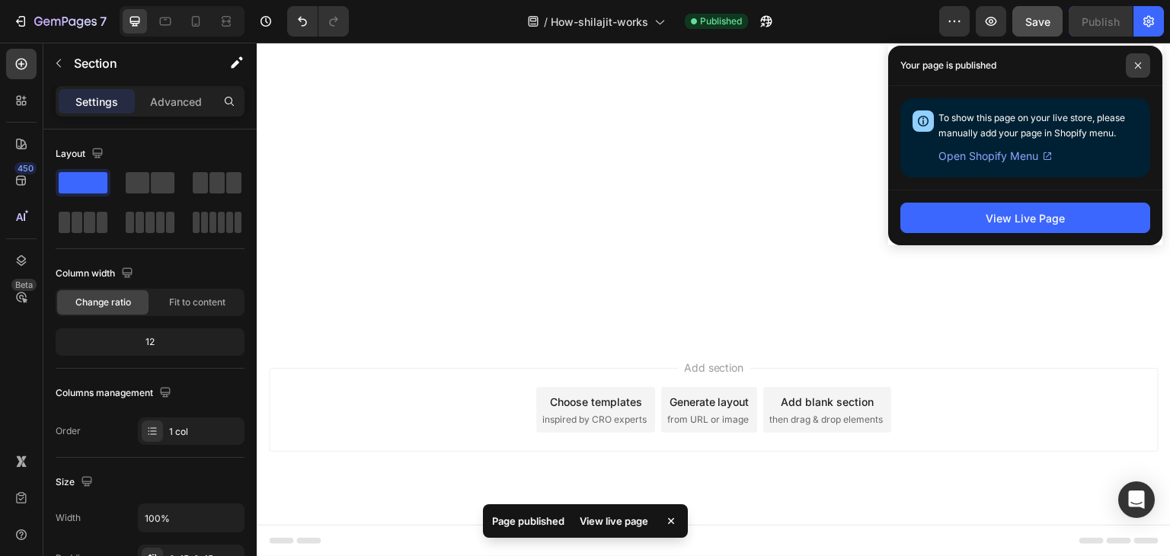
click at [1135, 64] on icon at bounding box center [1138, 66] width 8 height 8
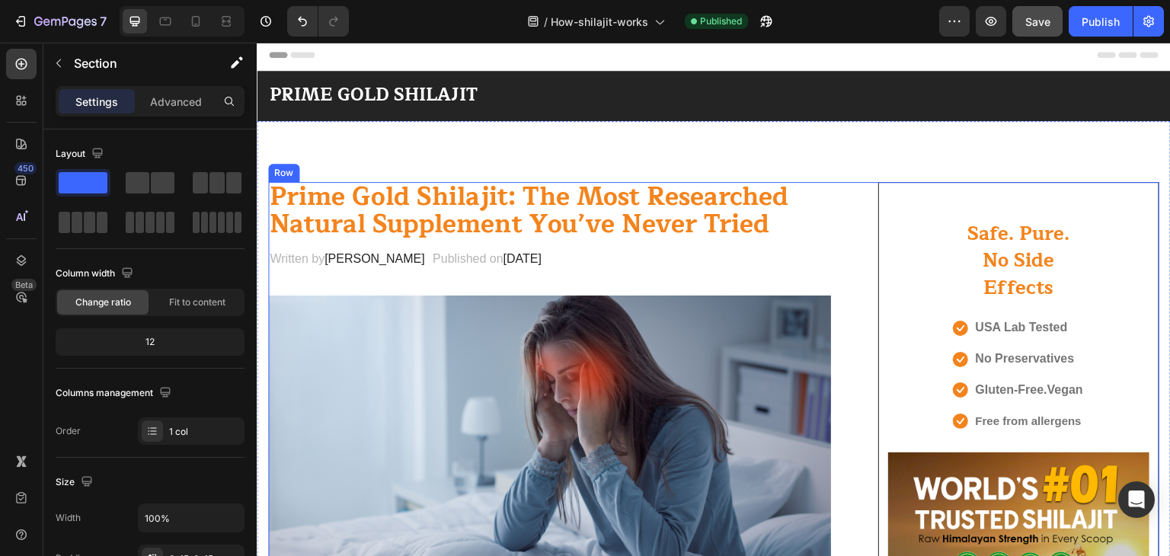
scroll to position [0, 0]
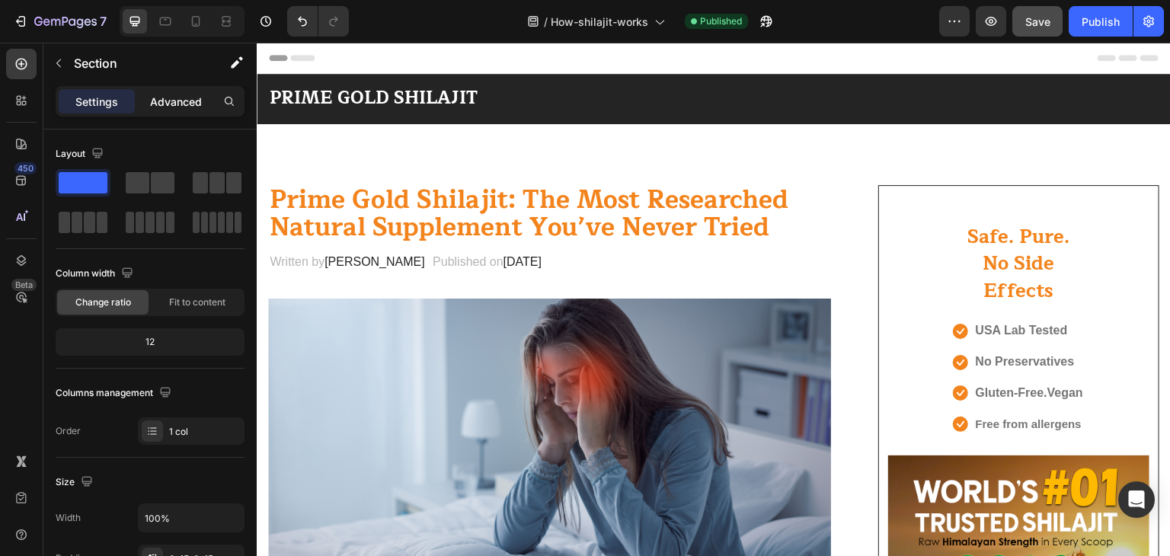
click at [188, 98] on p "Advanced" at bounding box center [176, 102] width 52 height 16
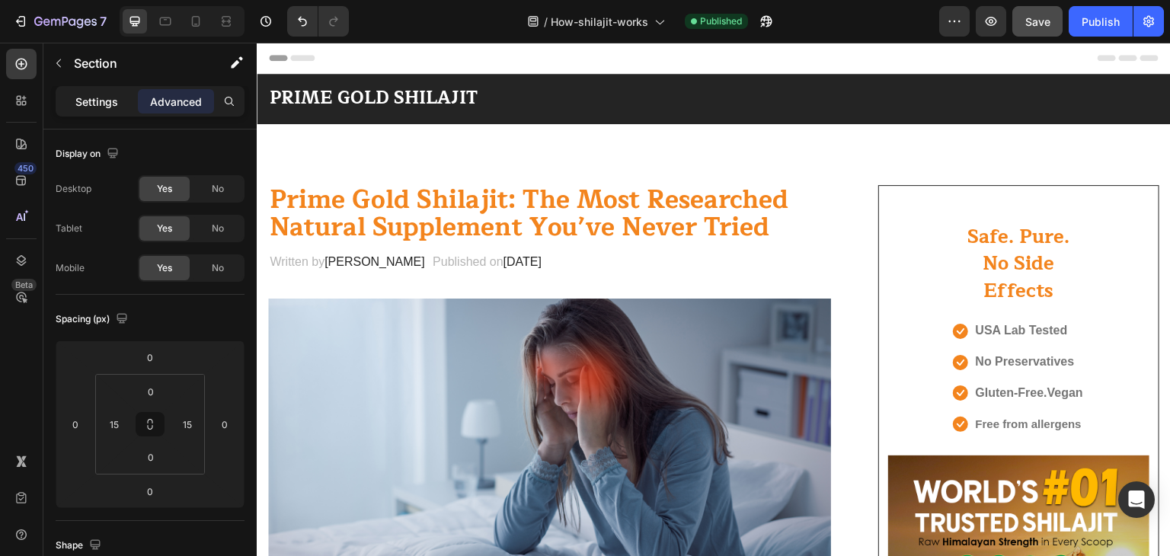
click at [107, 89] on div "Settings" at bounding box center [97, 101] width 76 height 24
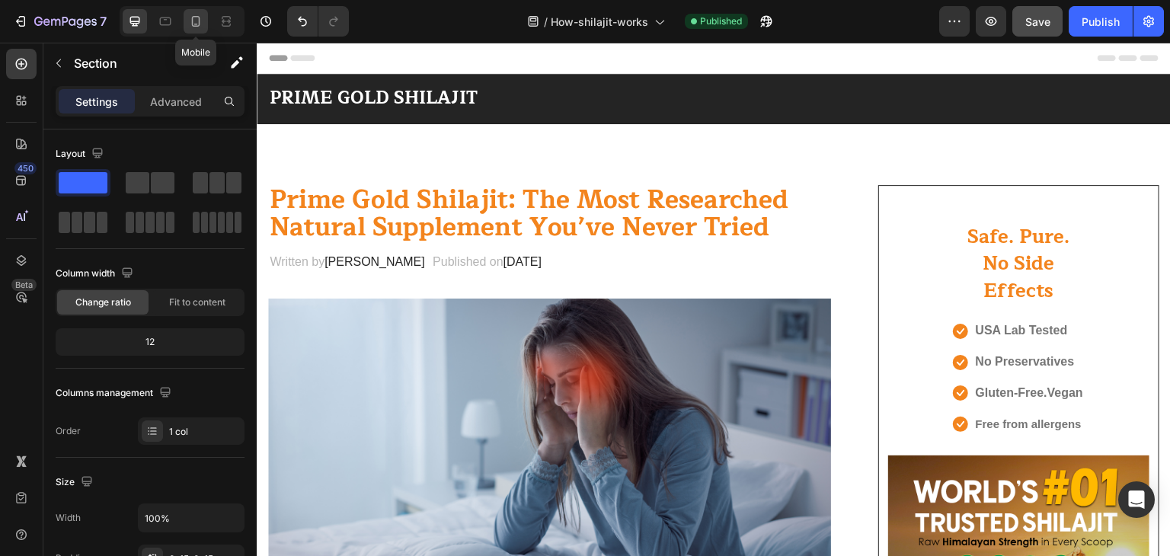
click at [192, 20] on icon at bounding box center [196, 21] width 8 height 11
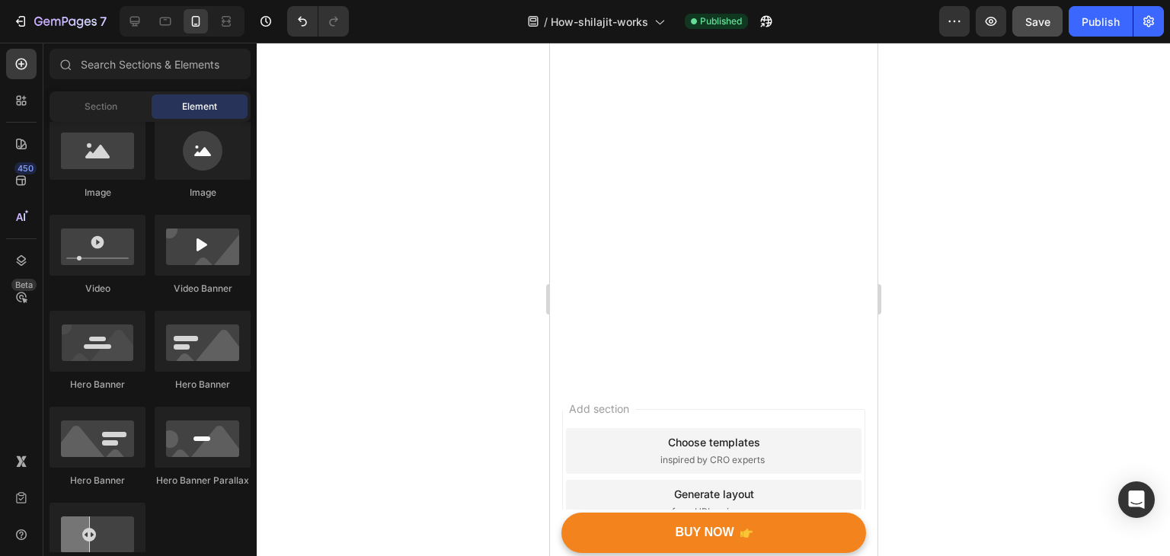
scroll to position [7967, 0]
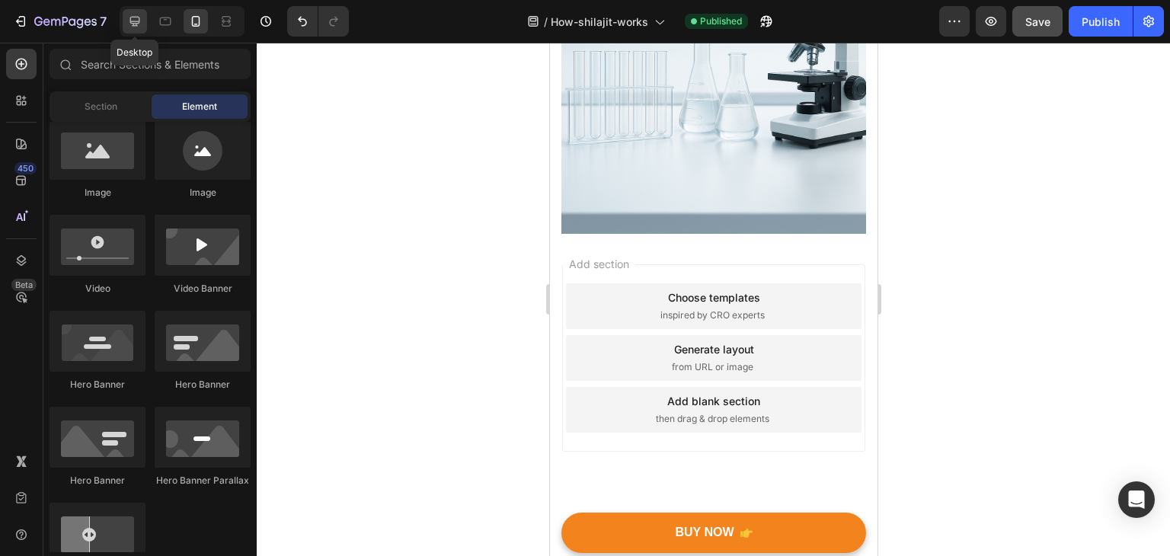
click at [131, 21] on icon at bounding box center [135, 22] width 10 height 10
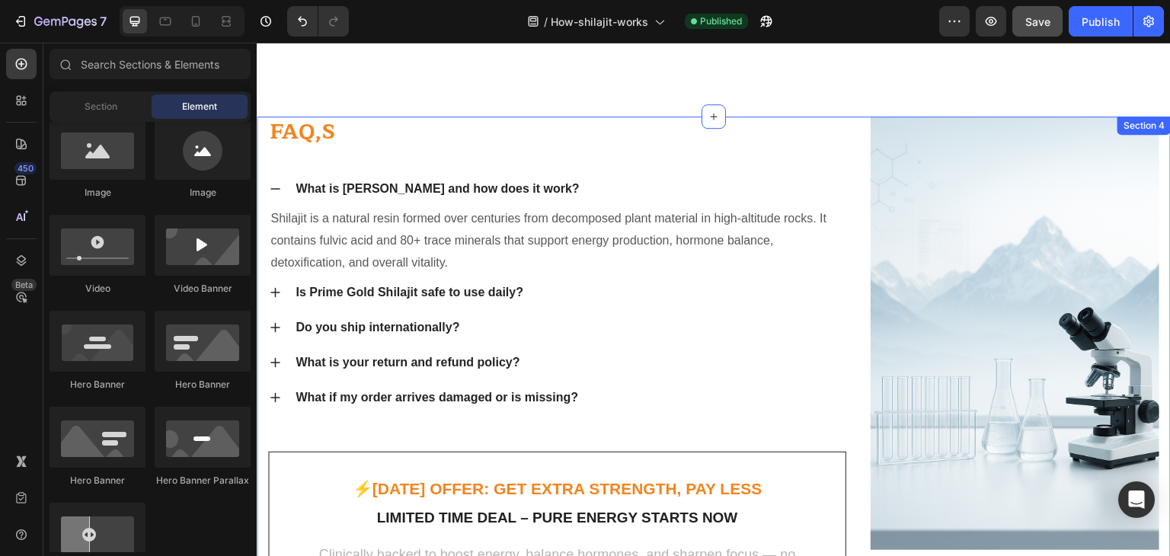
scroll to position [7289, 0]
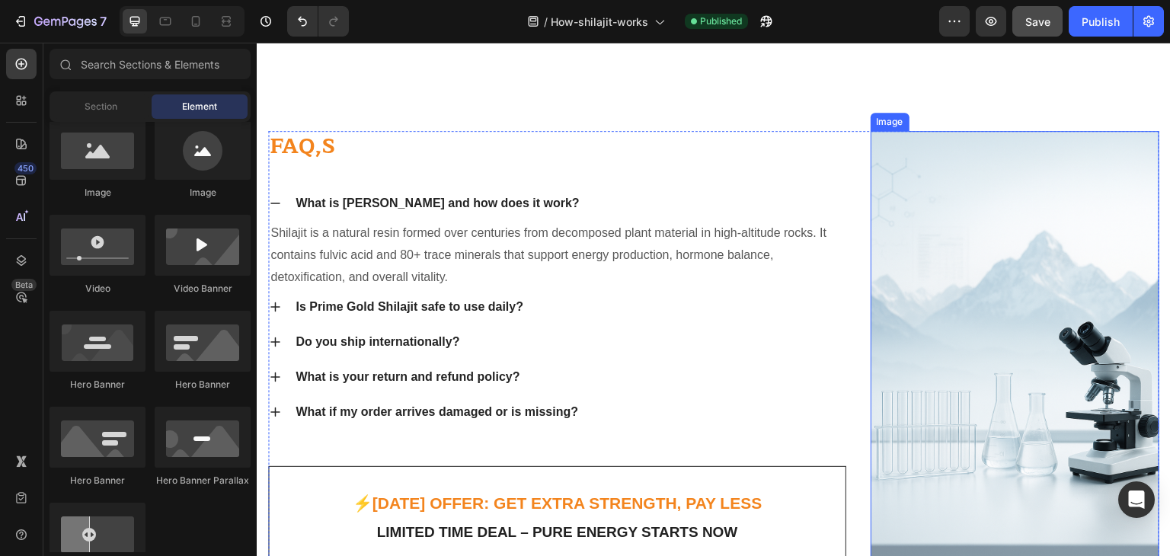
click at [995, 376] on img at bounding box center [1015, 347] width 289 height 433
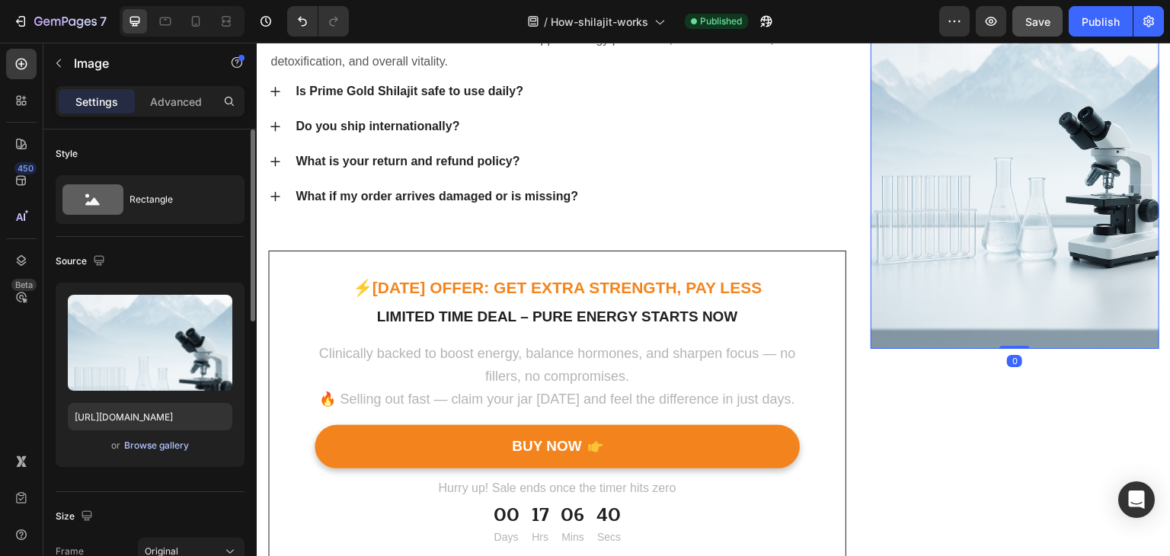
click at [162, 449] on div "Browse gallery" at bounding box center [156, 446] width 65 height 14
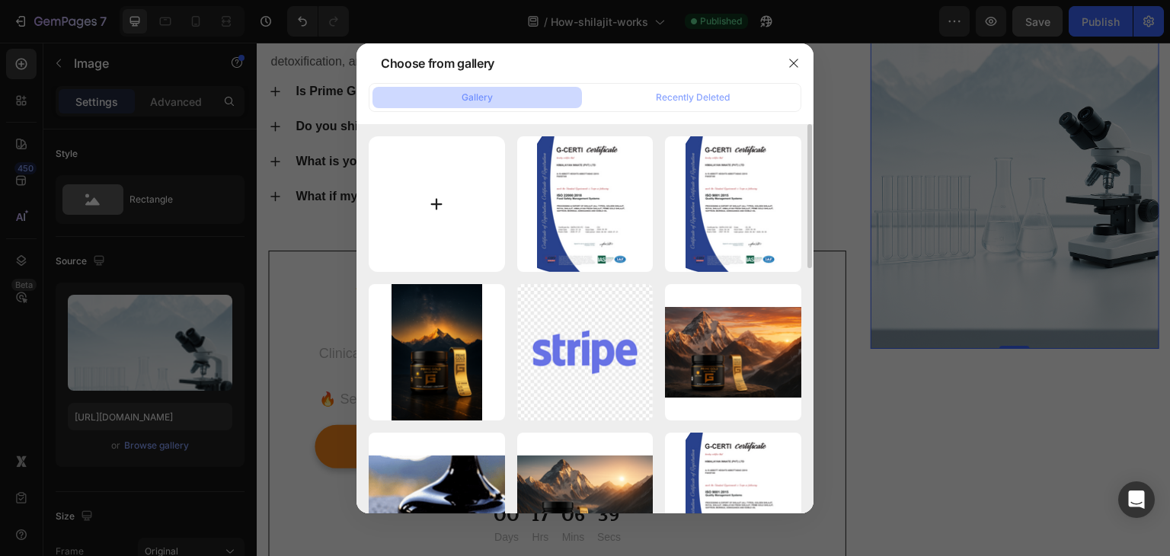
click at [423, 229] on input "file" at bounding box center [437, 204] width 136 height 136
type input "C:\fakepath\20250911_1429_Himalayan Sunrise Wellness_remix_01k4w1kxekfxptvz872m…"
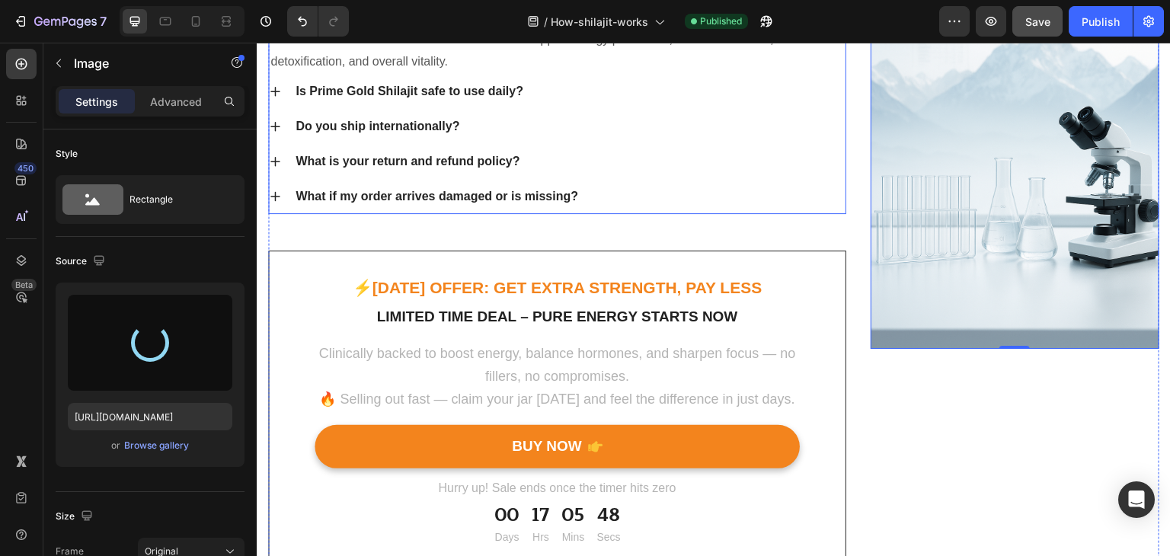
type input "https://cdn.shopify.com/s/files/1/0796/2411/0429/files/gempages_547377742321026…"
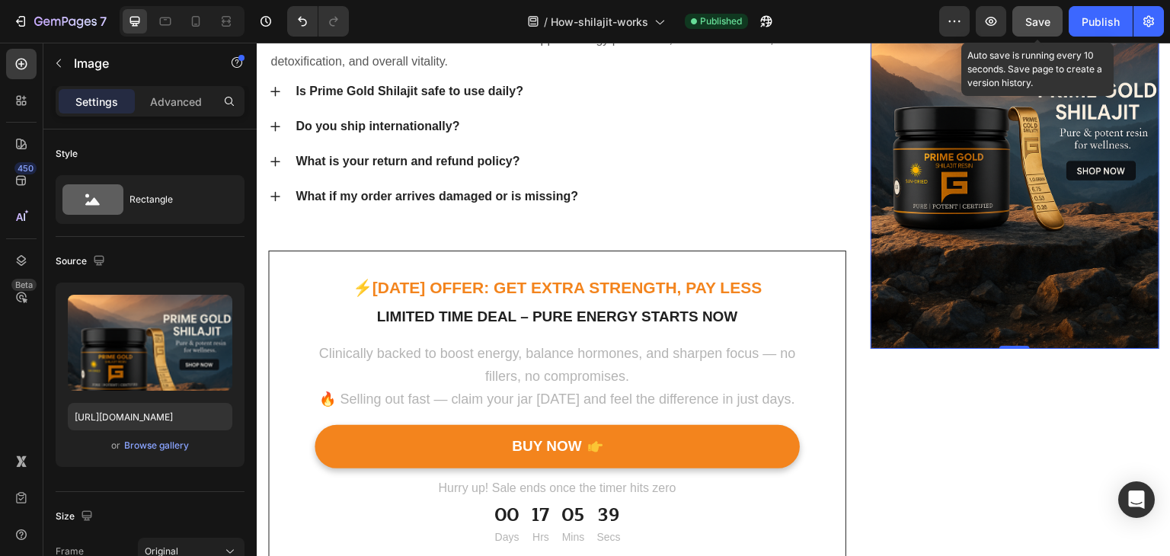
click at [1040, 22] on span "Save" at bounding box center [1037, 21] width 25 height 13
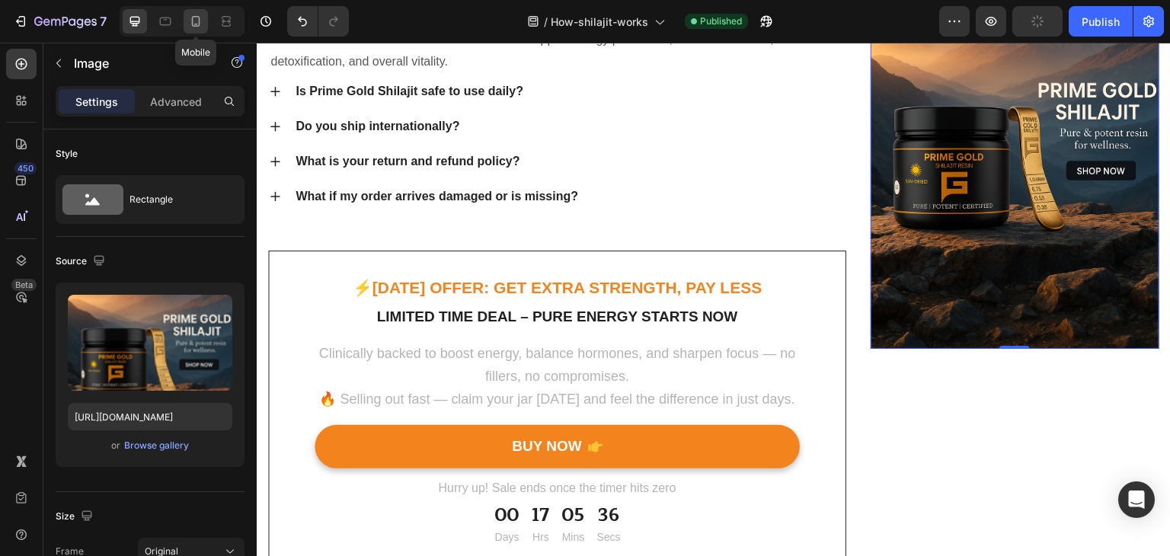
click at [194, 23] on icon at bounding box center [195, 21] width 15 height 15
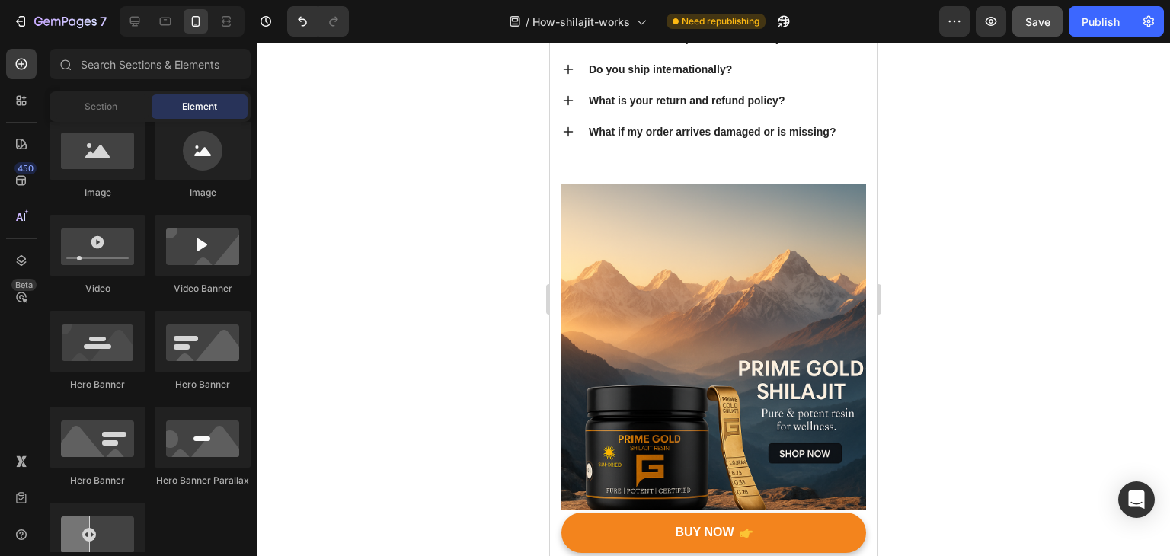
scroll to position [7720, 0]
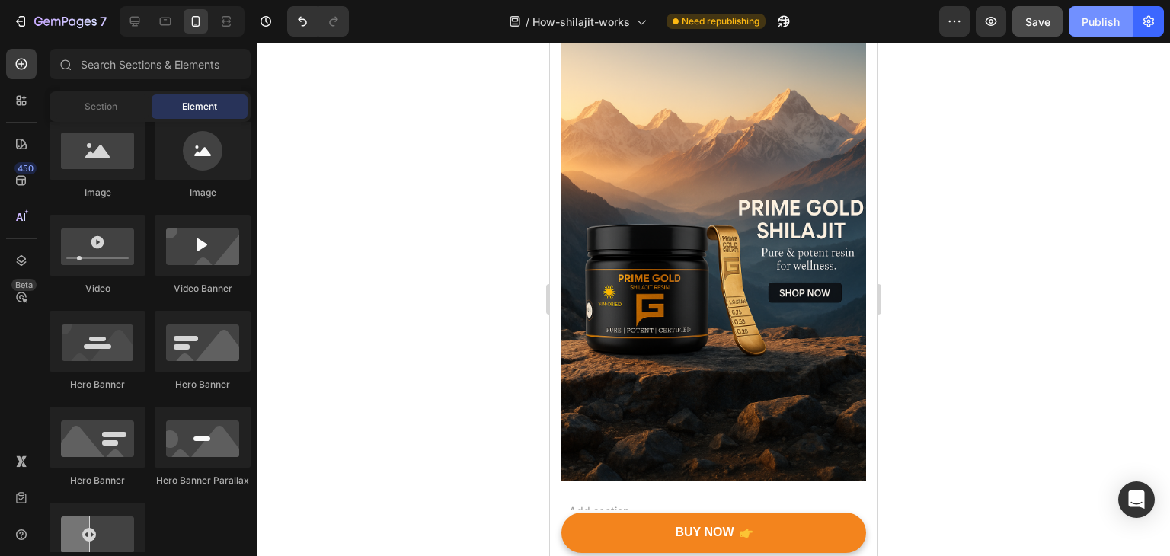
click at [1085, 21] on div "Publish" at bounding box center [1101, 22] width 38 height 16
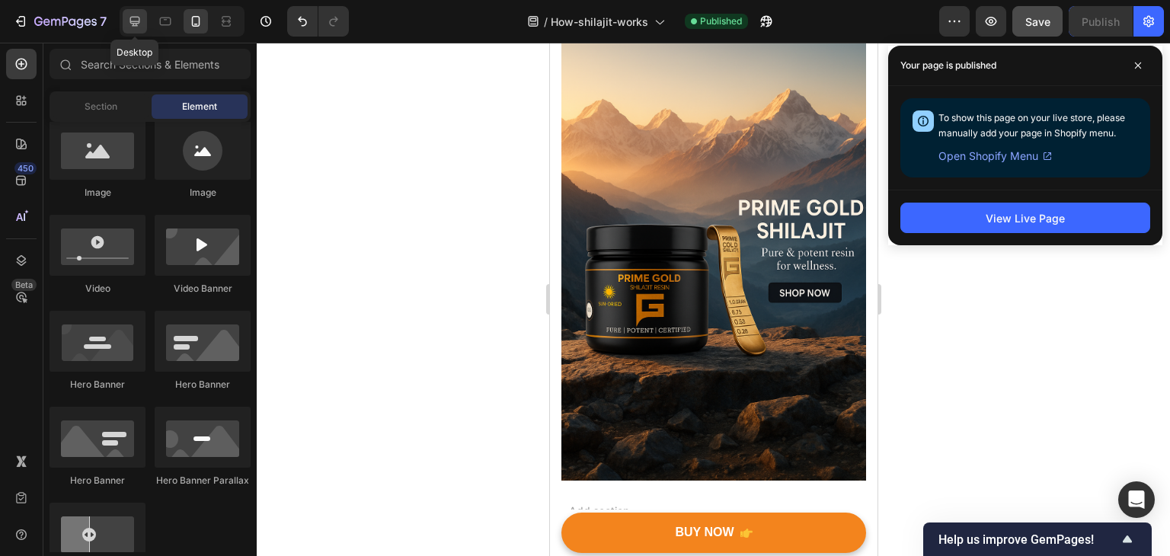
click at [142, 30] on div at bounding box center [135, 21] width 24 height 24
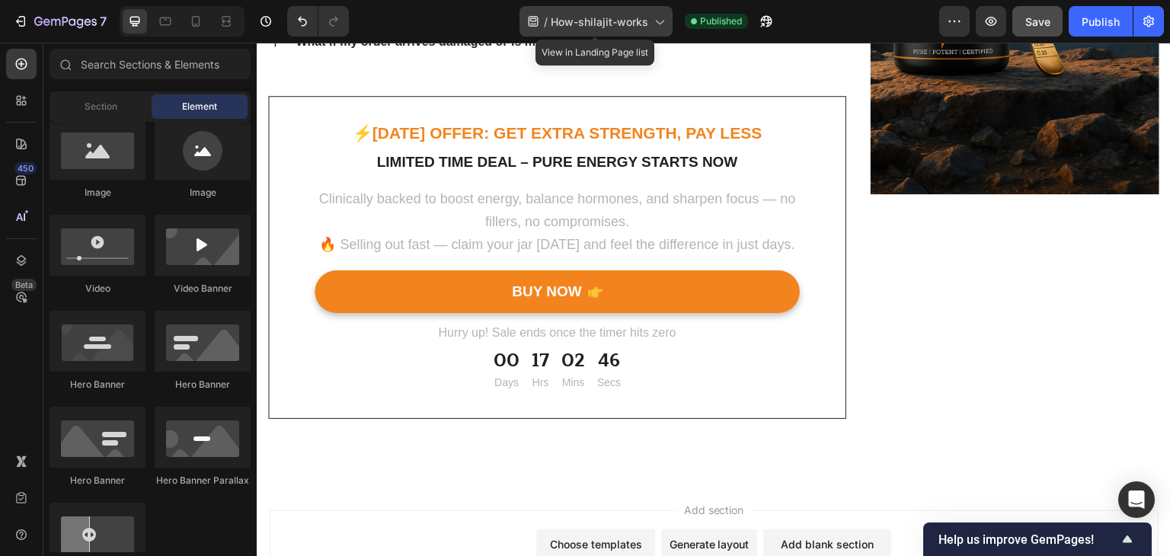
click at [653, 25] on icon at bounding box center [658, 21] width 15 height 15
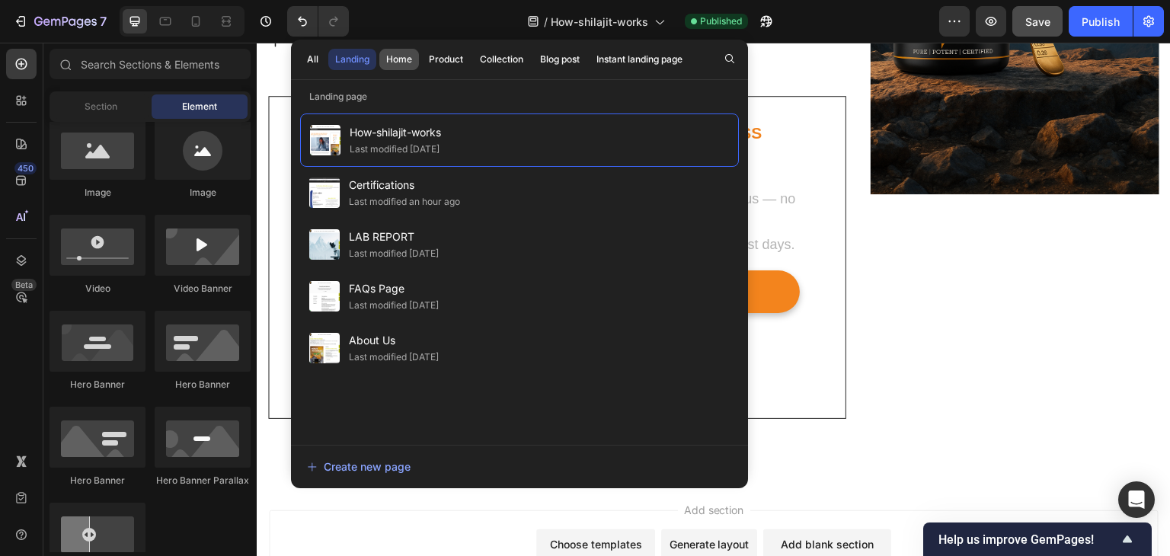
click at [403, 59] on div "Home" at bounding box center [399, 60] width 26 height 14
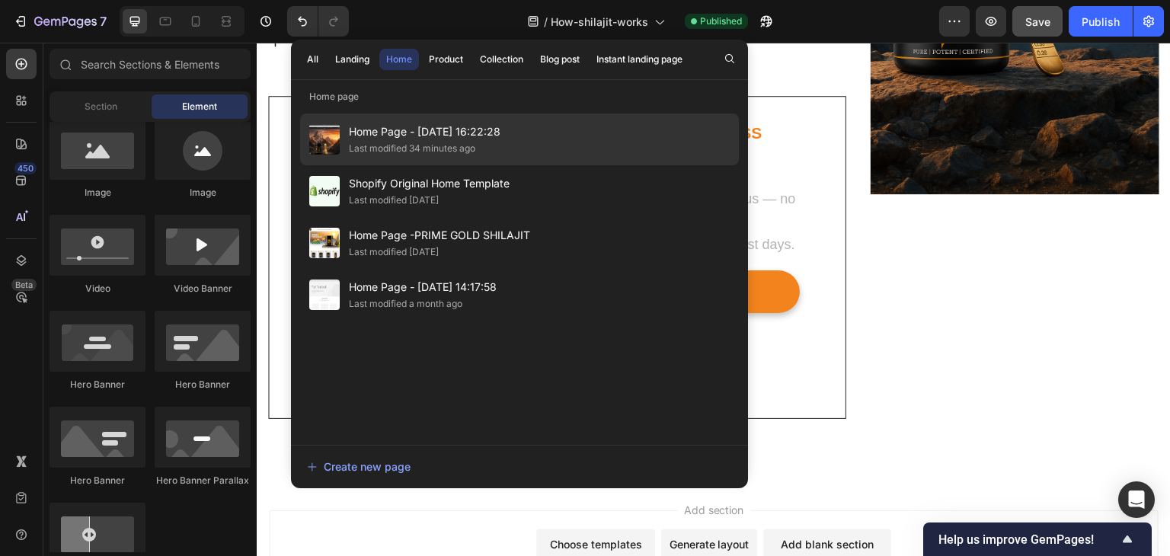
click at [389, 134] on span "Home Page - [DATE] 16:22:28" at bounding box center [425, 132] width 152 height 18
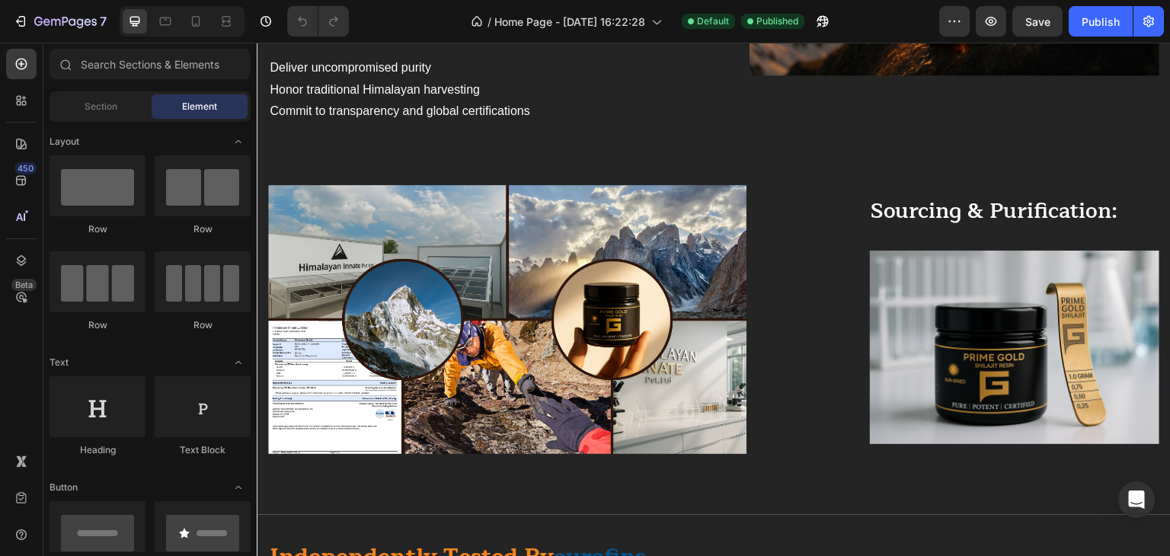
scroll to position [3167, 0]
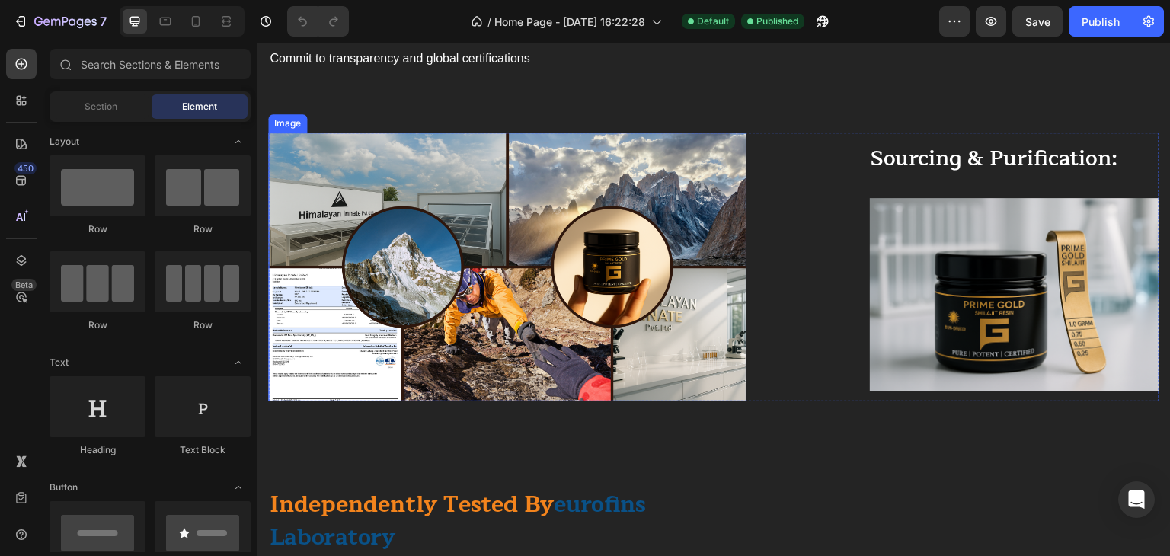
click at [641, 265] on img at bounding box center [507, 267] width 478 height 269
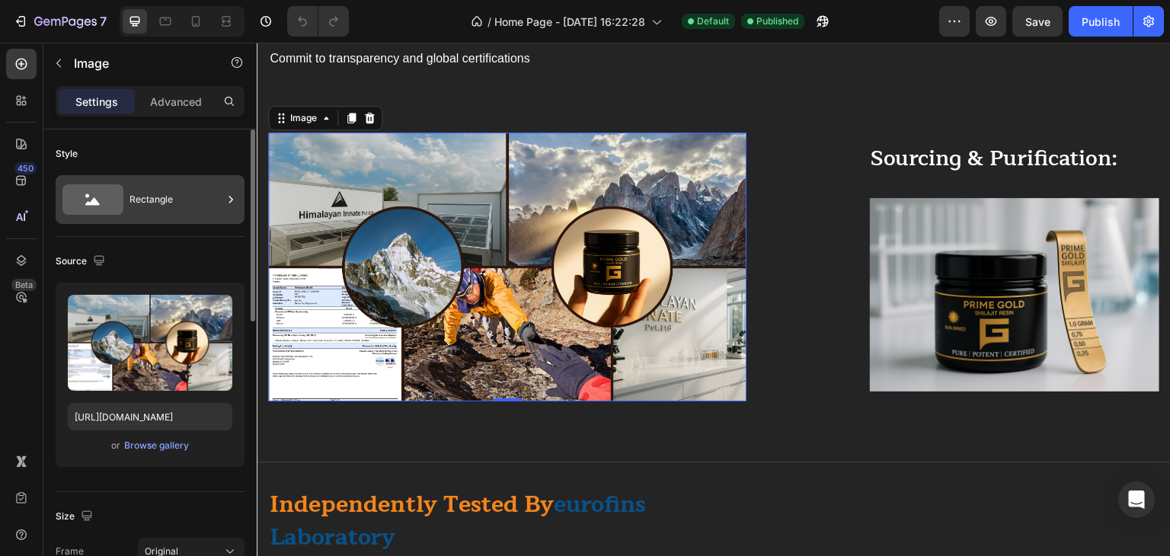
click at [213, 199] on div "Rectangle" at bounding box center [175, 199] width 93 height 35
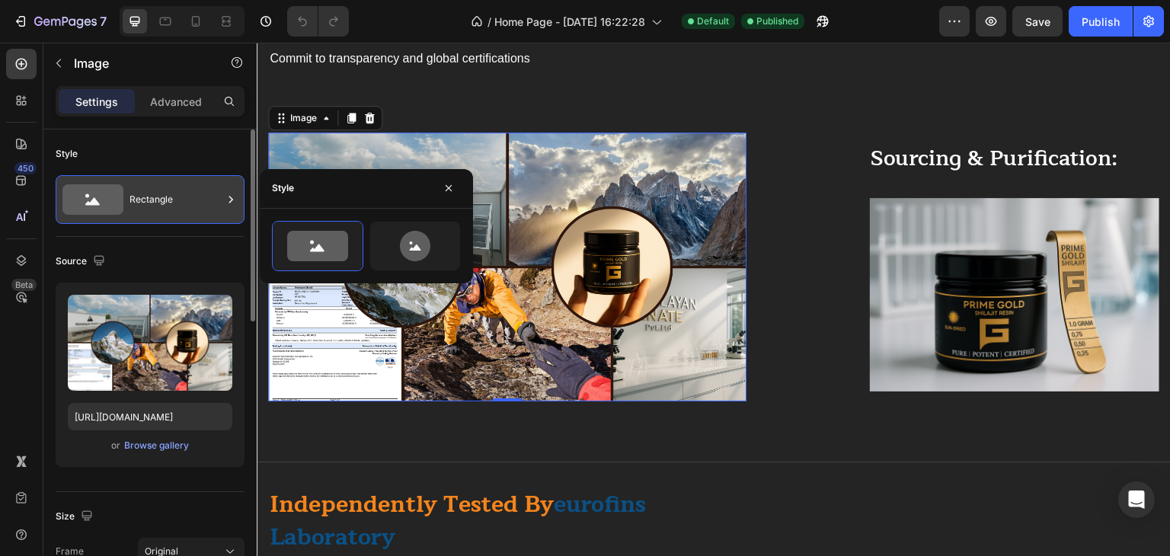
click at [213, 199] on div "Rectangle" at bounding box center [175, 199] width 93 height 35
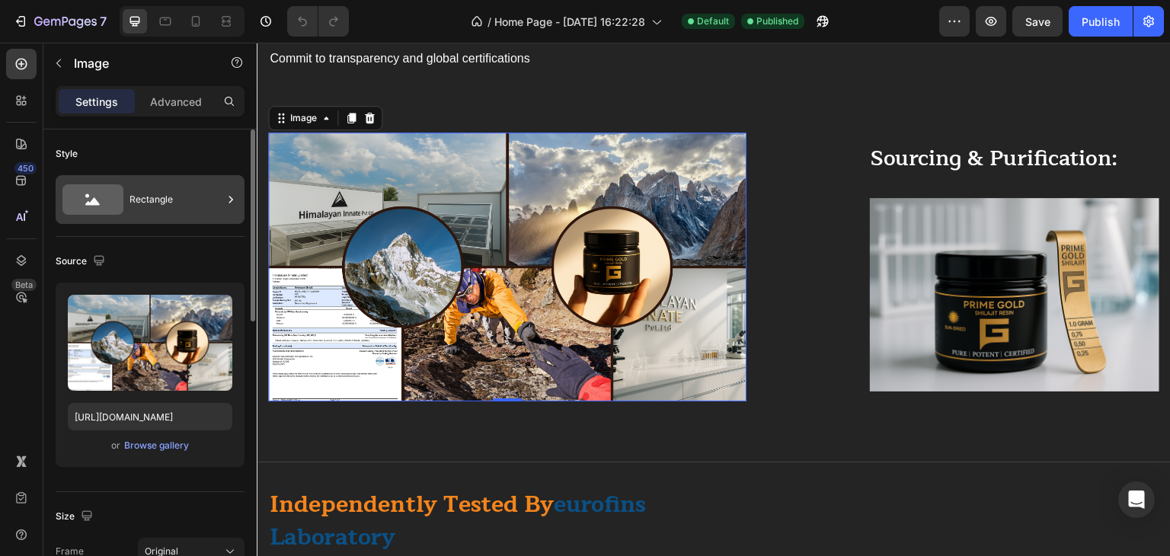
click at [213, 199] on div "Rectangle" at bounding box center [175, 199] width 93 height 35
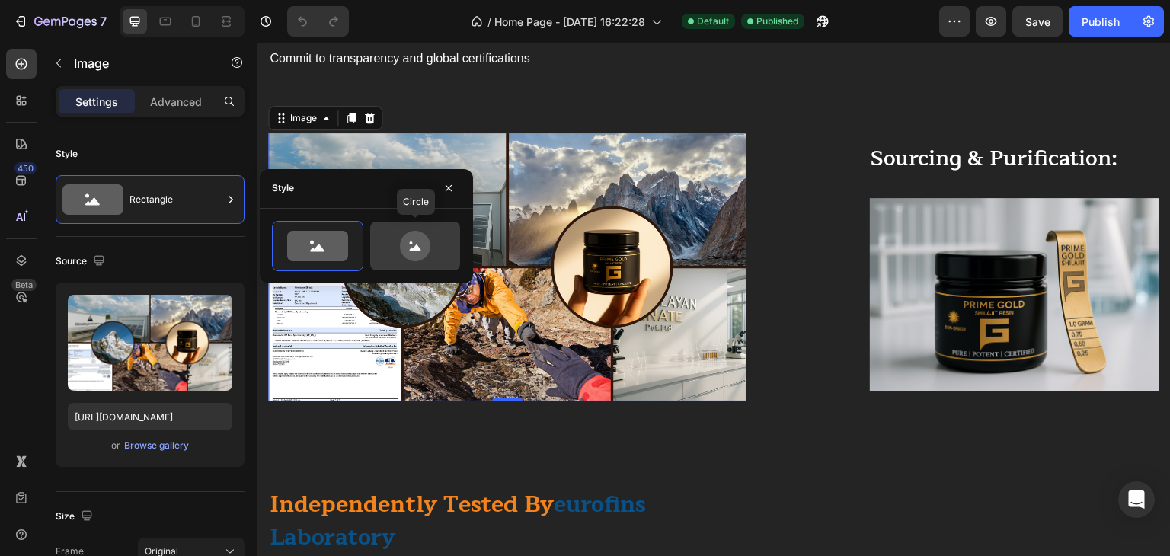
click at [409, 244] on icon at bounding box center [415, 246] width 30 height 30
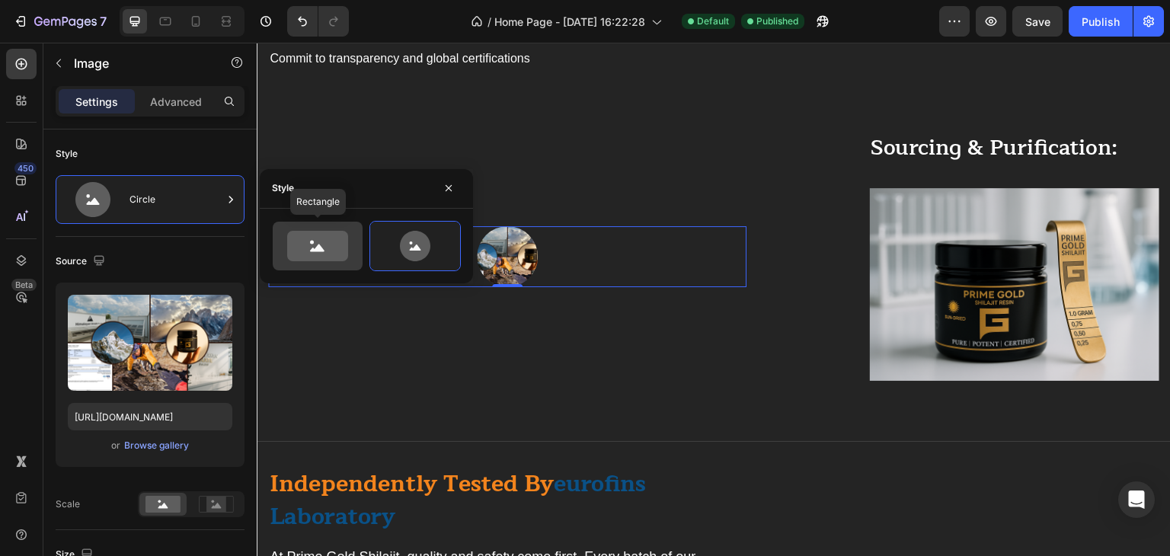
click at [304, 238] on icon at bounding box center [317, 246] width 61 height 30
type input "100"
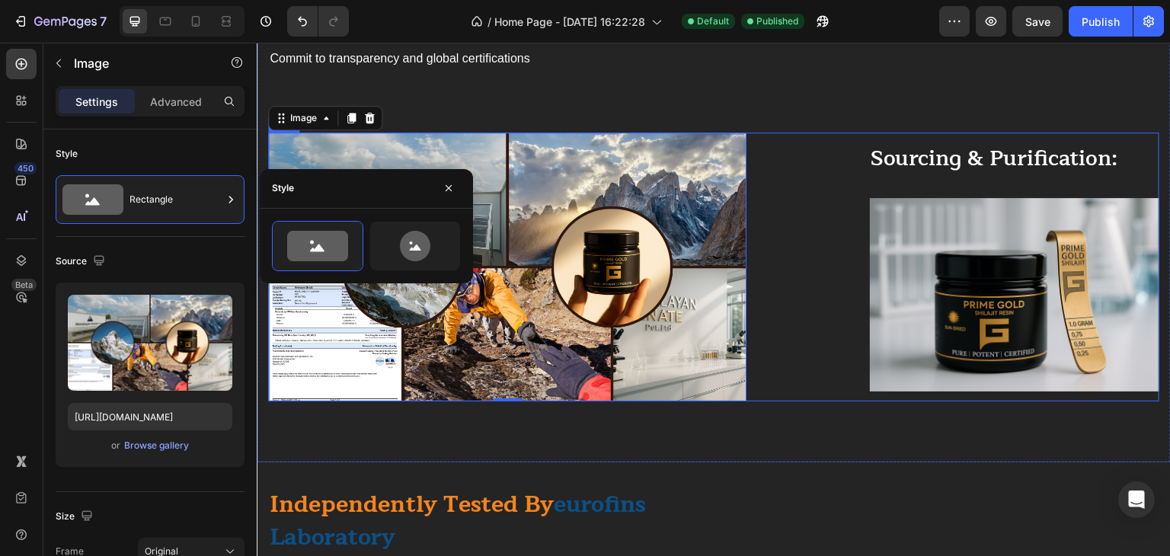
click at [785, 318] on div "Image 0 Sourcing & Purification: Heading Image Row Row" at bounding box center [713, 267] width 891 height 269
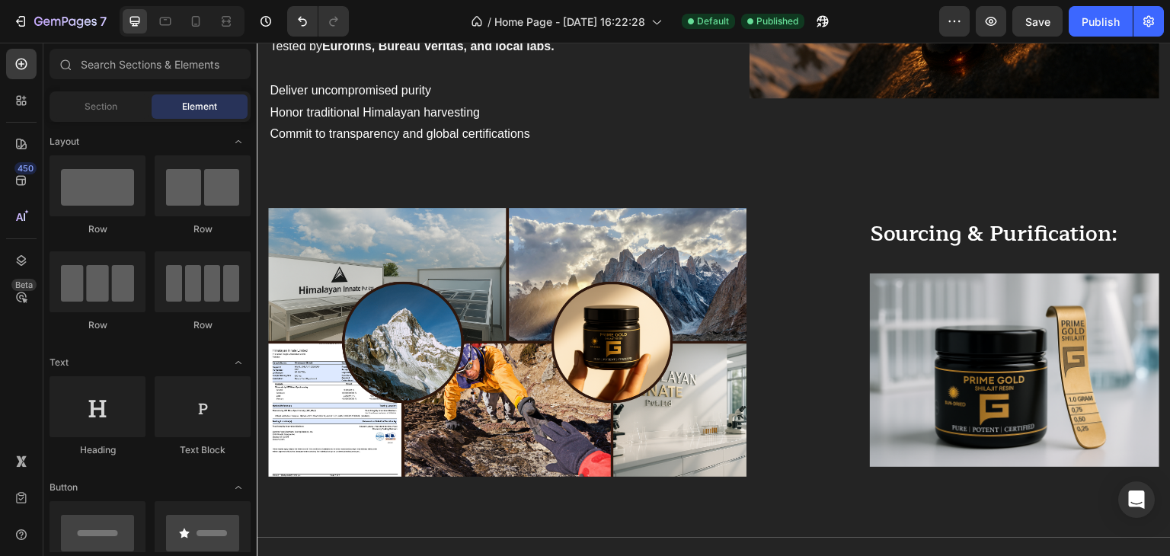
scroll to position [3081, 0]
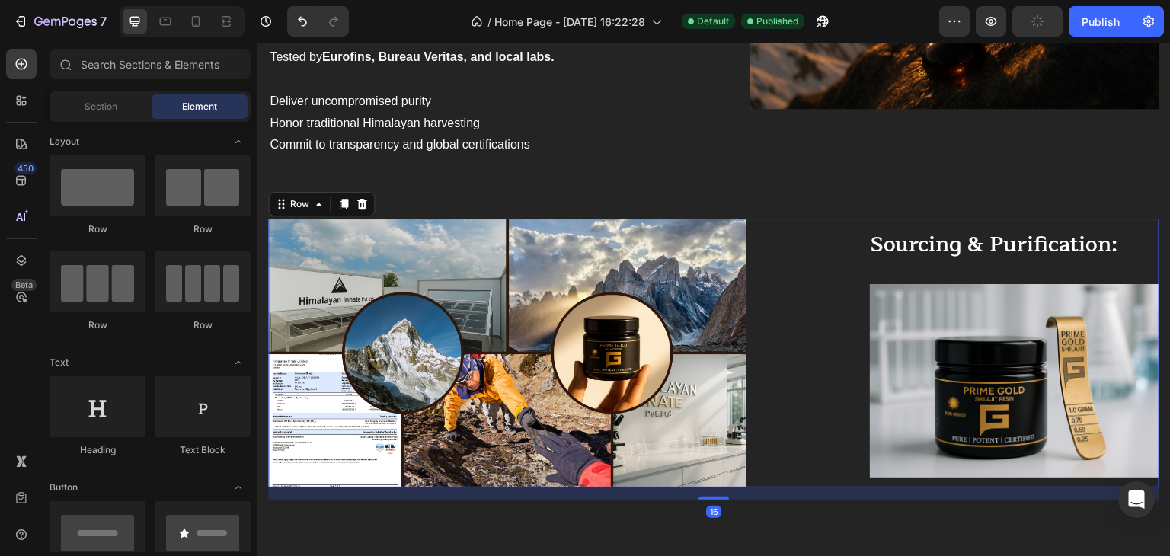
click at [759, 286] on div "Image Sourcing & Purification: Heading Image Row Row 16" at bounding box center [713, 353] width 891 height 269
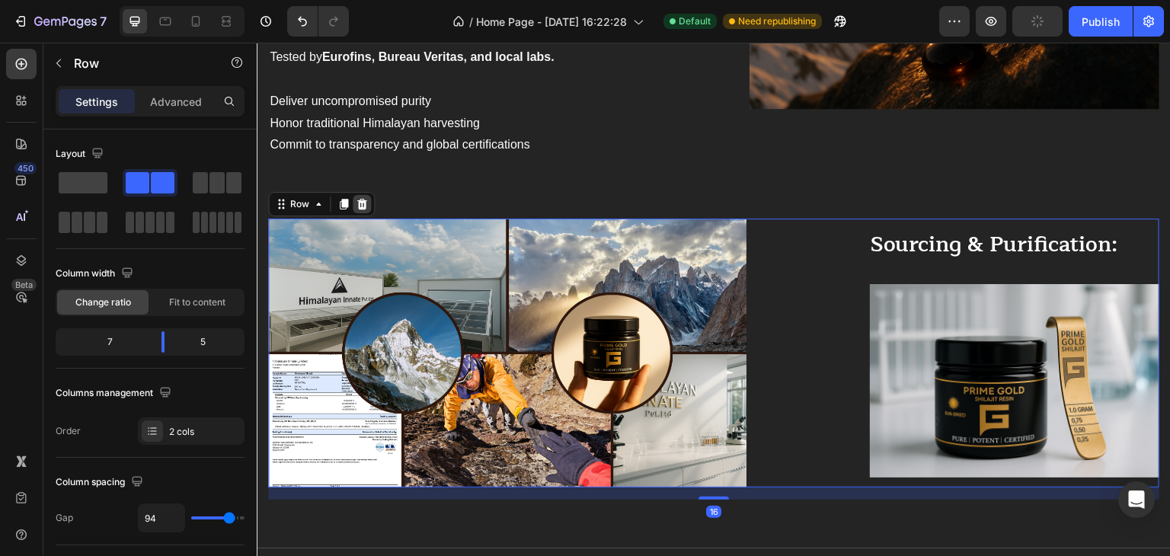
click at [364, 199] on icon at bounding box center [362, 204] width 10 height 11
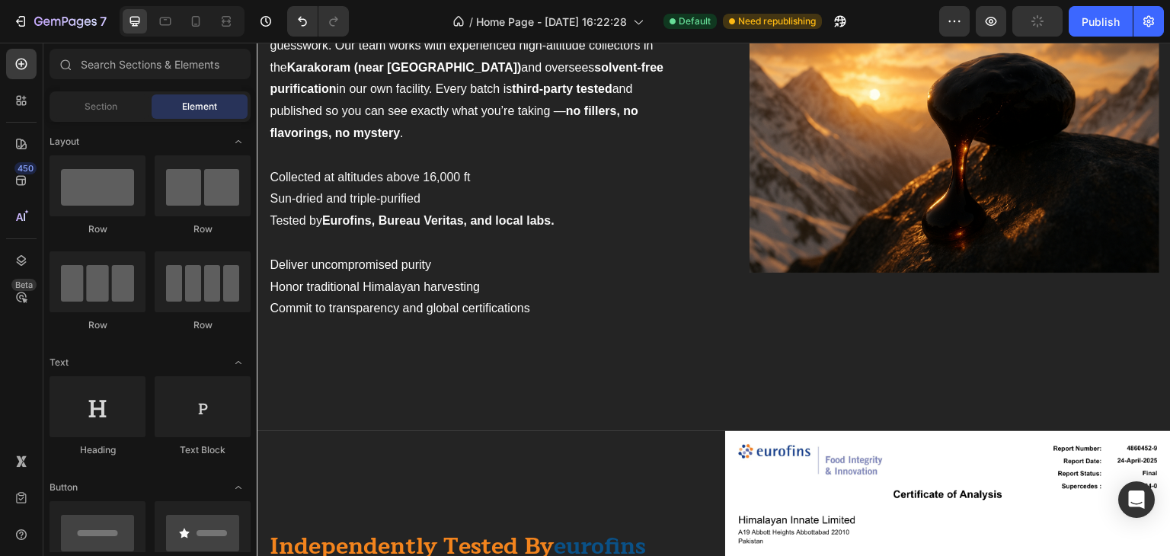
scroll to position [2877, 0]
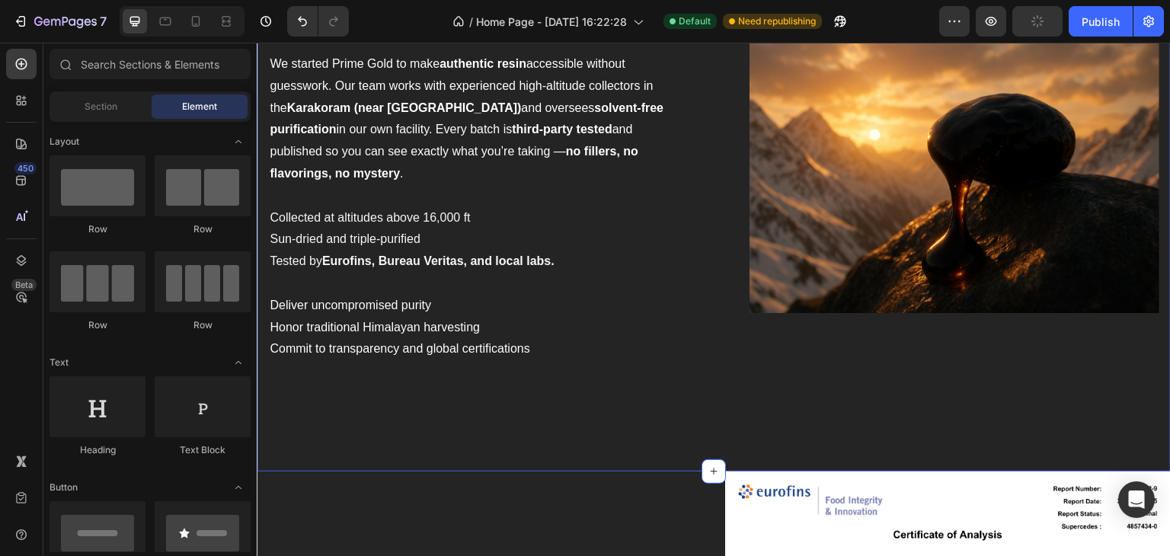
click at [595, 406] on div "About Us Heading We started Prime Gold to make authentic resin accessible witho…" at bounding box center [714, 201] width 914 height 541
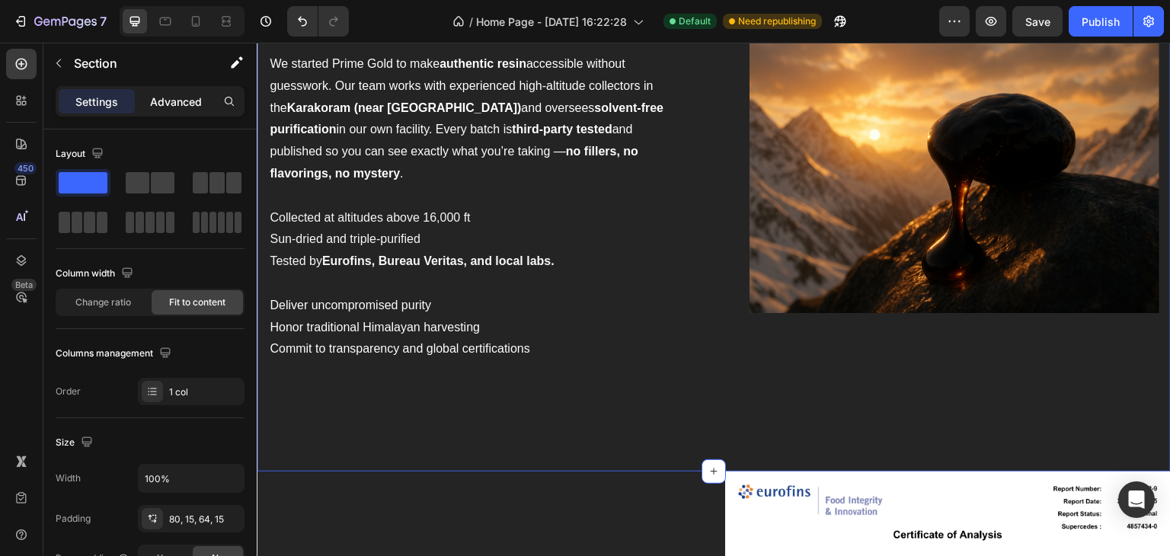
click at [176, 99] on p "Advanced" at bounding box center [176, 102] width 52 height 16
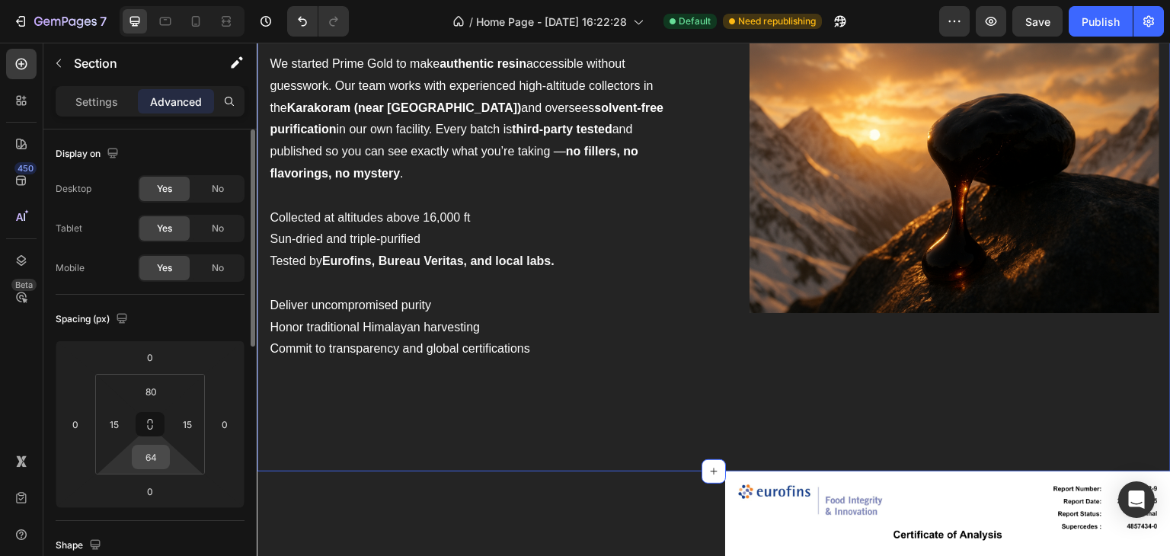
click at [152, 458] on input "64" at bounding box center [151, 457] width 30 height 23
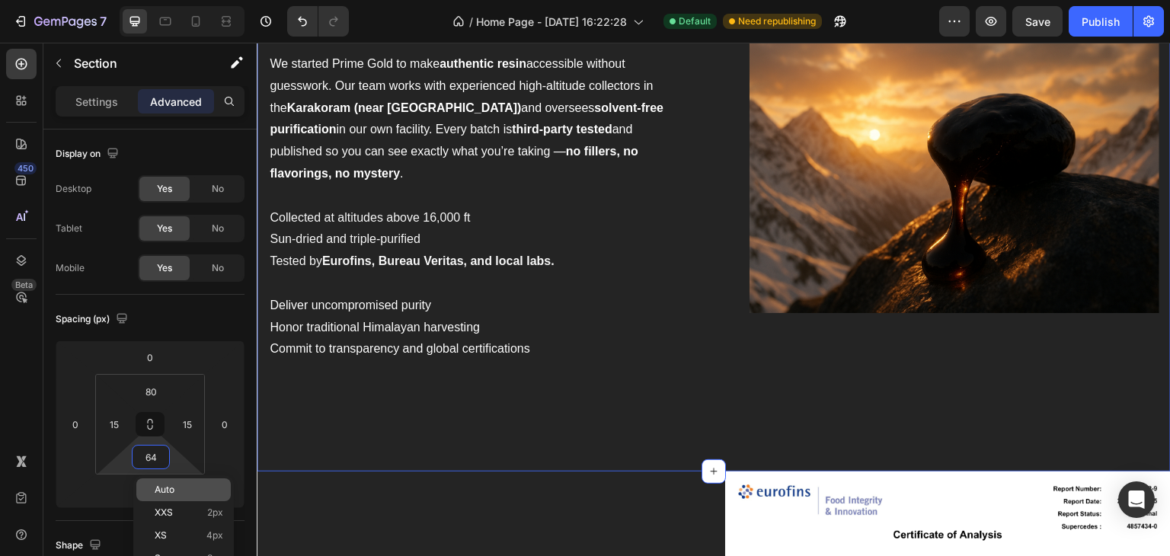
click at [174, 484] on span "Auto" at bounding box center [165, 489] width 20 height 11
type input "Auto"
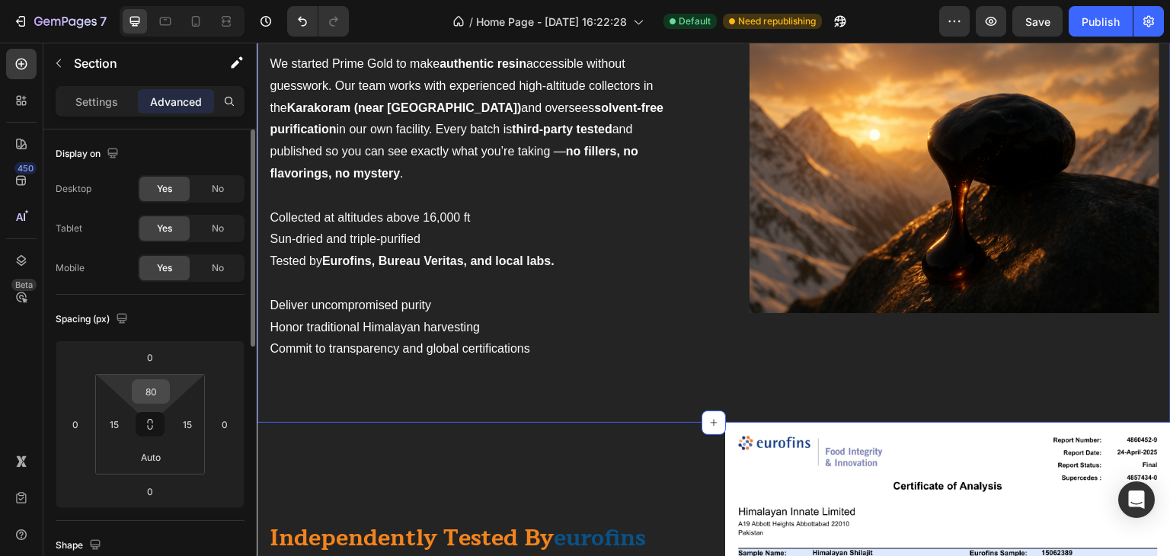
click at [152, 399] on input "80" at bounding box center [151, 391] width 30 height 23
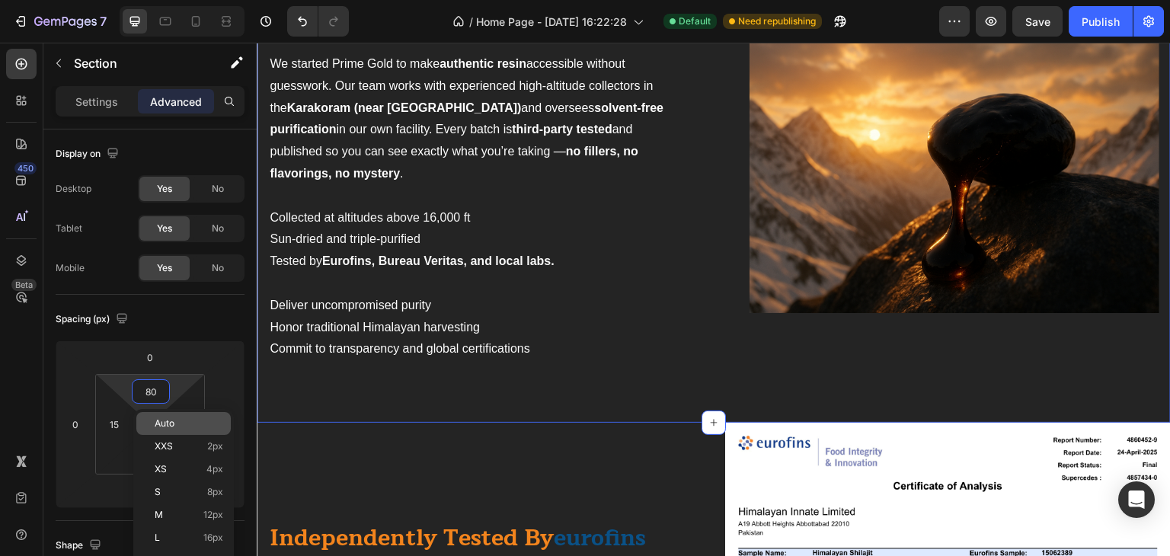
click at [183, 428] on p "Auto" at bounding box center [189, 423] width 69 height 11
type input "Auto"
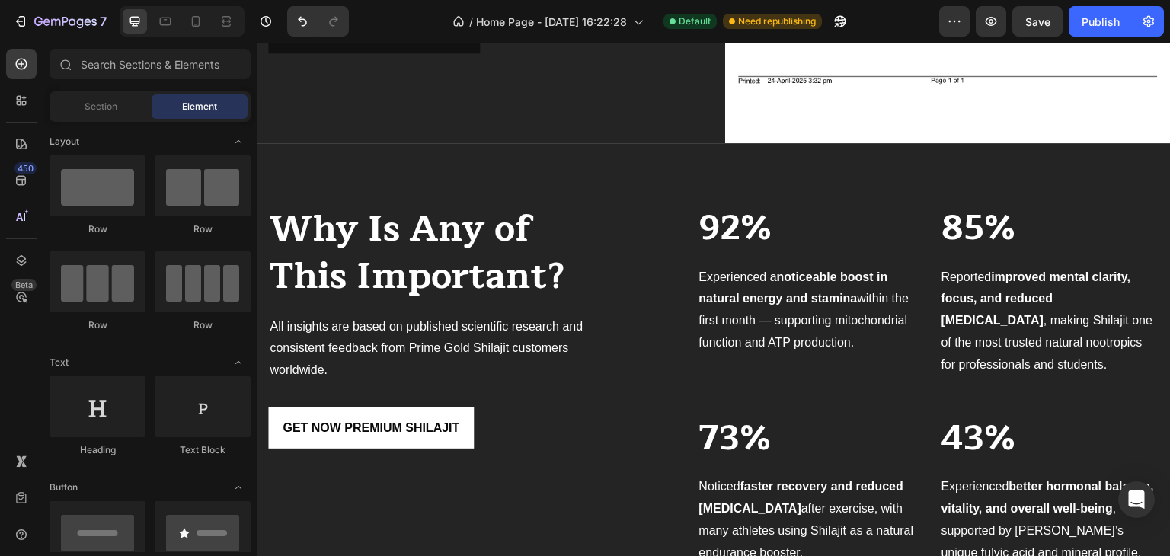
scroll to position [3623, 0]
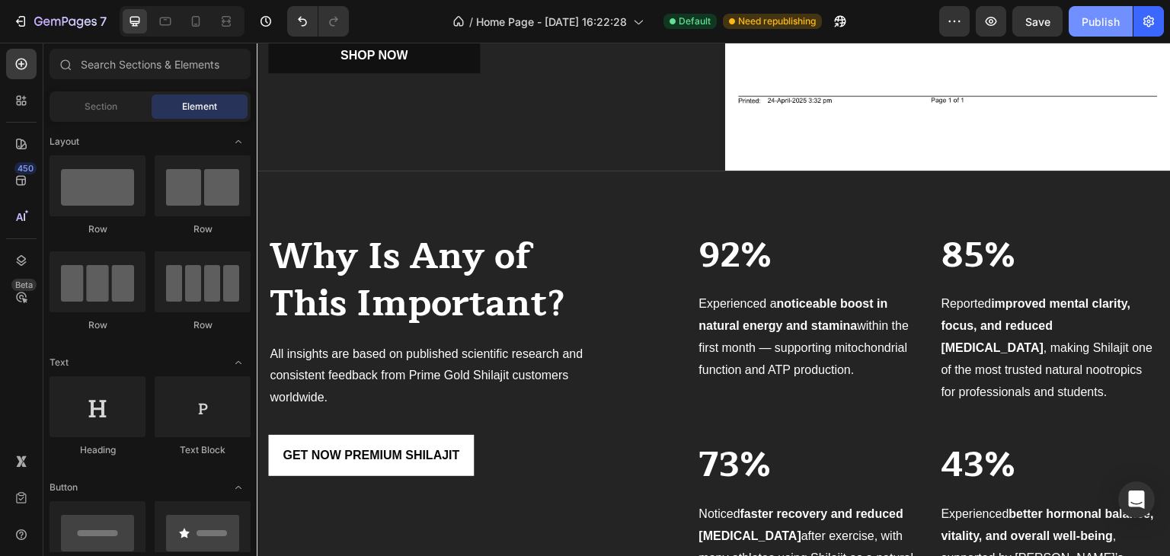
click at [1095, 26] on div "Publish" at bounding box center [1101, 22] width 38 height 16
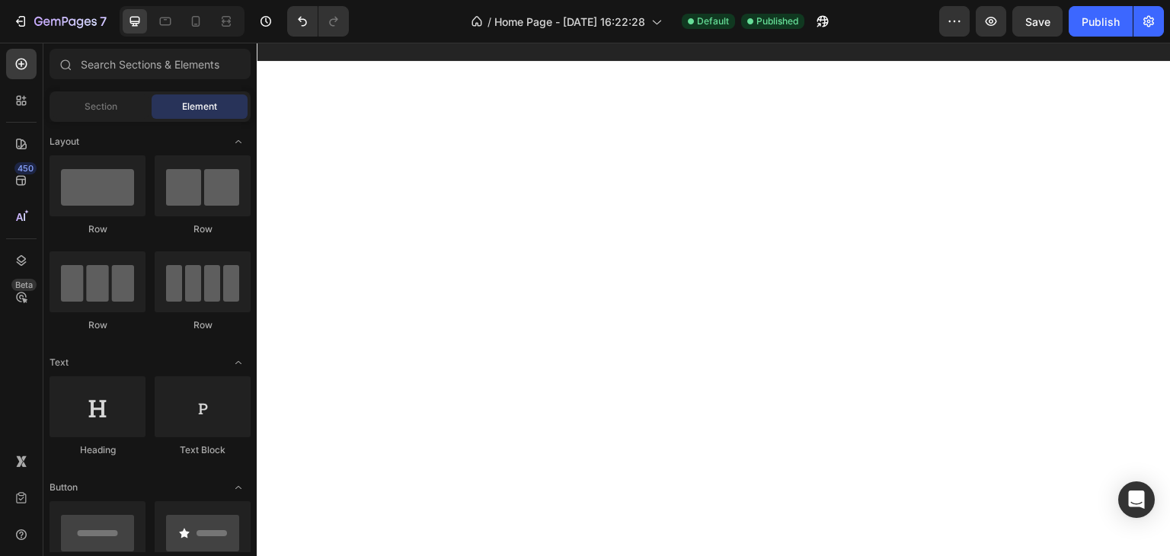
scroll to position [4070, 0]
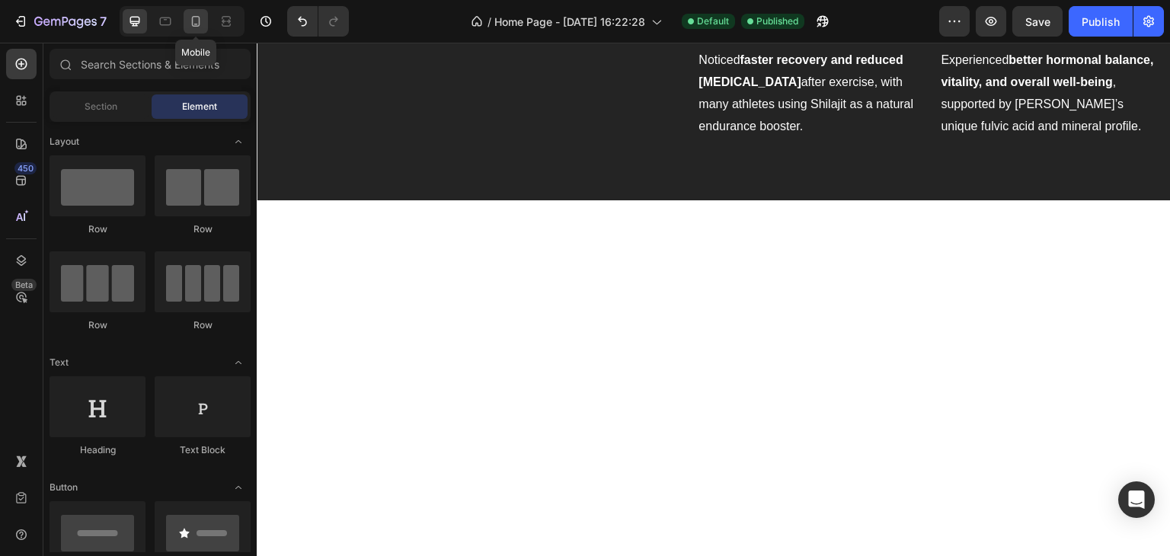
click at [195, 20] on icon at bounding box center [195, 21] width 15 height 15
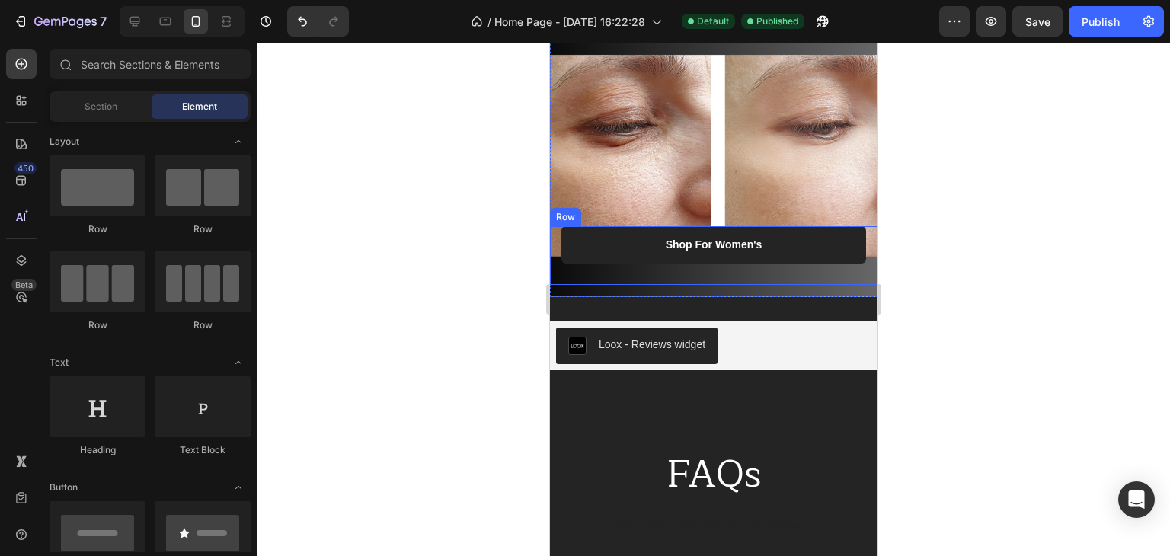
scroll to position [6995, 0]
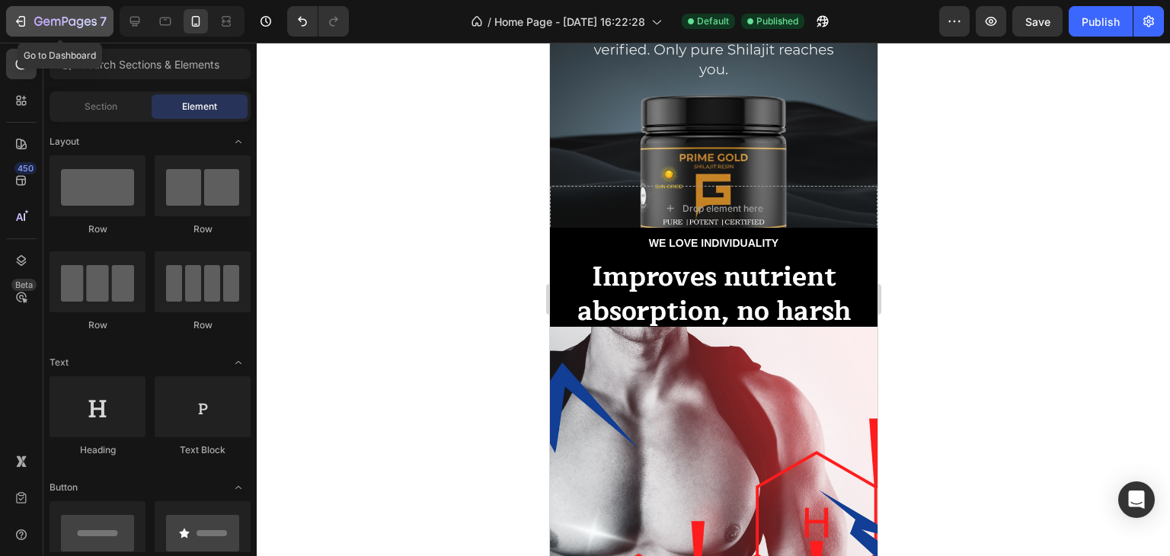
click at [46, 12] on div "7" at bounding box center [70, 21] width 72 height 18
